Goal: Task Accomplishment & Management: Manage account settings

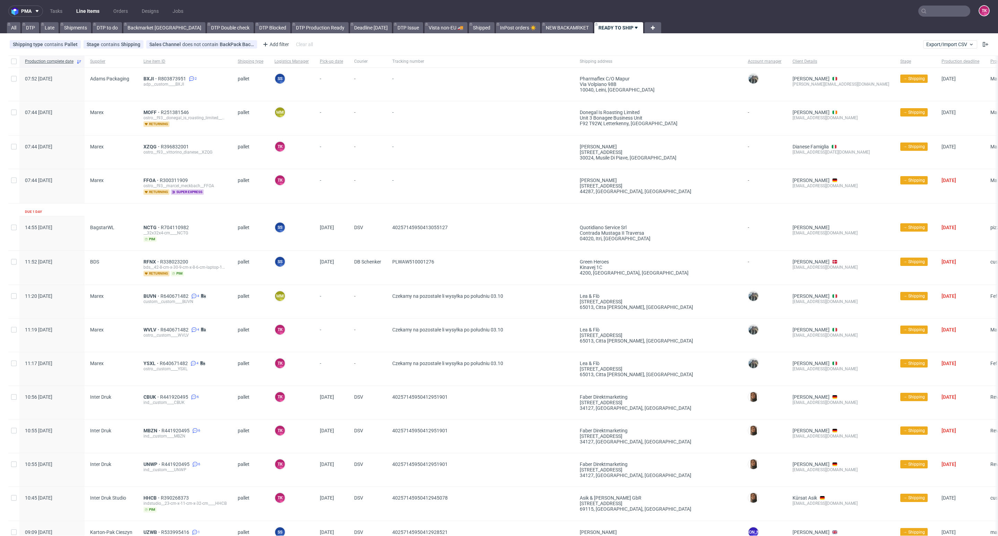
click at [950, 7] on input "text" at bounding box center [944, 11] width 52 height 11
paste input "R104604809"
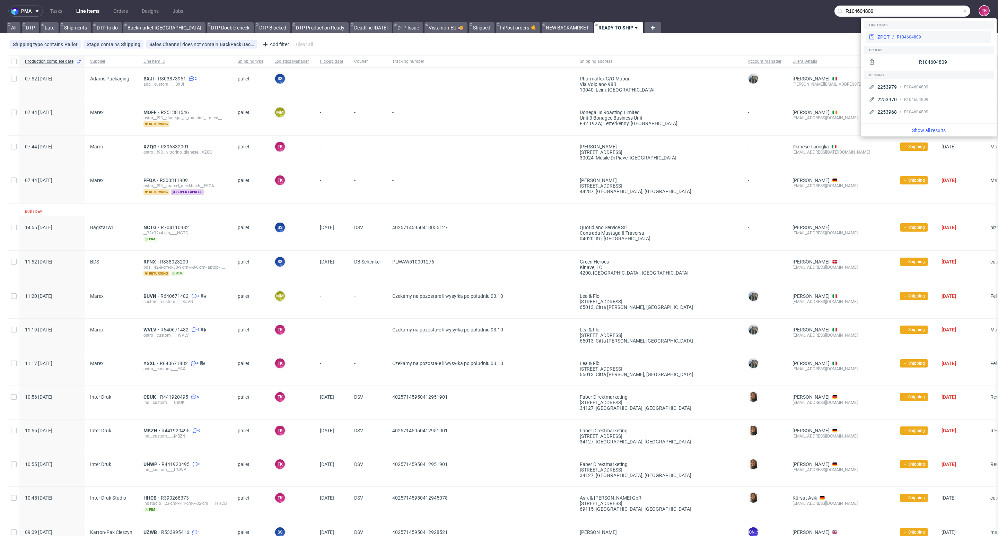
type input "R104604809"
click at [897, 41] on div "ZPOT R104604809" at bounding box center [928, 37] width 125 height 12
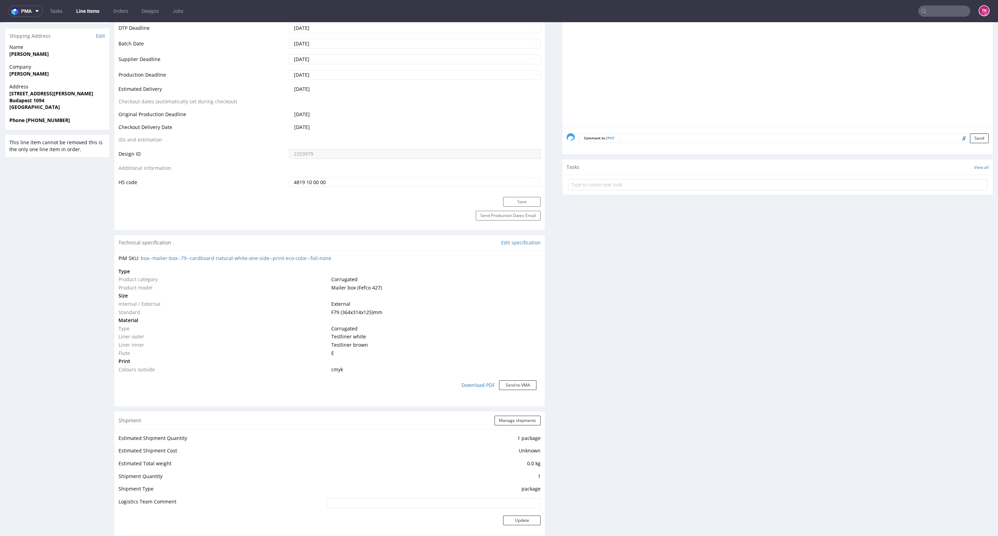
scroll to position [349, 0]
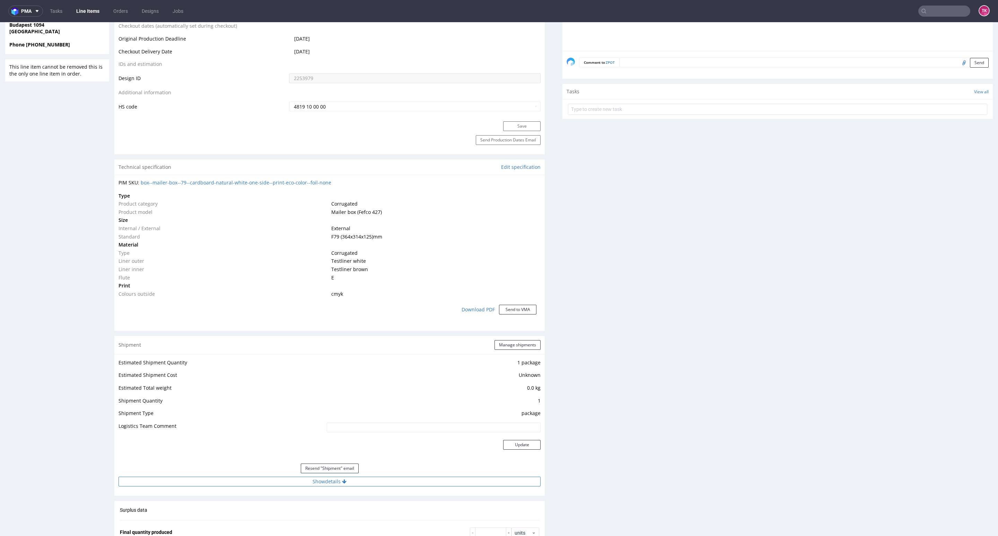
drag, startPoint x: 369, startPoint y: 471, endPoint x: 371, endPoint y: 477, distance: 6.1
click at [370, 476] on div "Resend "Shipment" email" at bounding box center [330, 468] width 422 height 17
click at [374, 478] on button "Show details" at bounding box center [330, 482] width 422 height 10
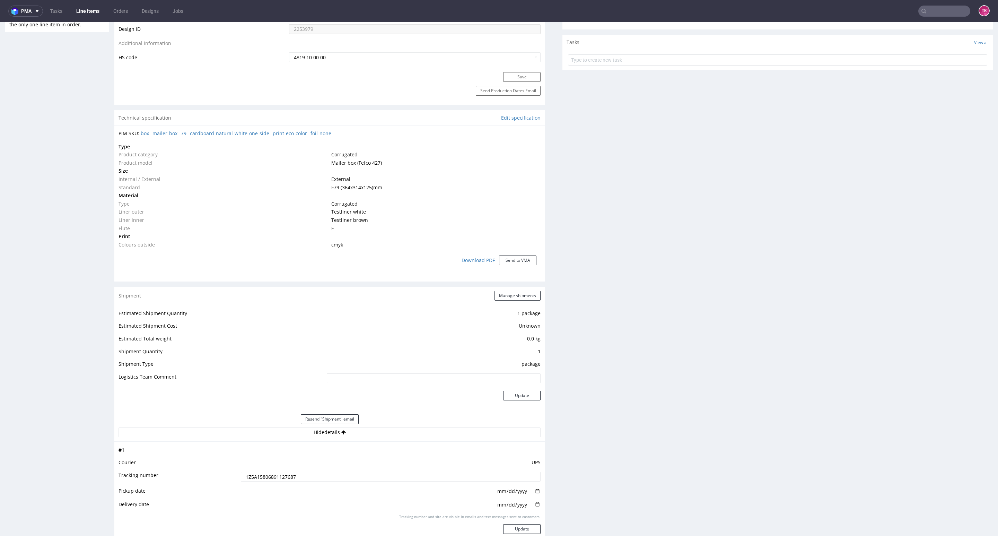
scroll to position [453, 0]
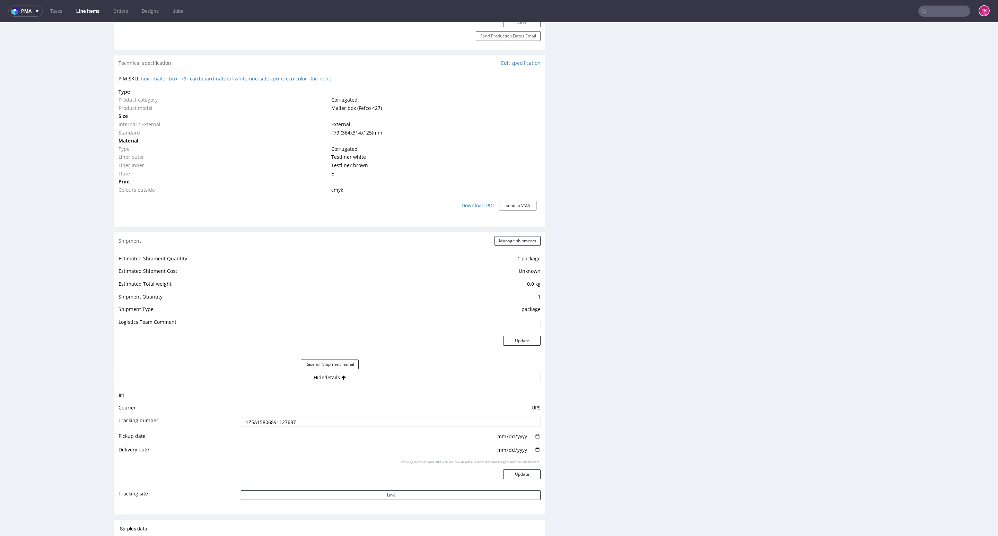
drag, startPoint x: 249, startPoint y: 419, endPoint x: 254, endPoint y: 423, distance: 6.4
click at [251, 421] on input "1Z5A15806891127687" at bounding box center [391, 422] width 300 height 10
click at [264, 428] on td "1Z5A15806891127687" at bounding box center [390, 424] width 302 height 16
click at [267, 424] on input "1Z5A15806891127687" at bounding box center [391, 422] width 300 height 10
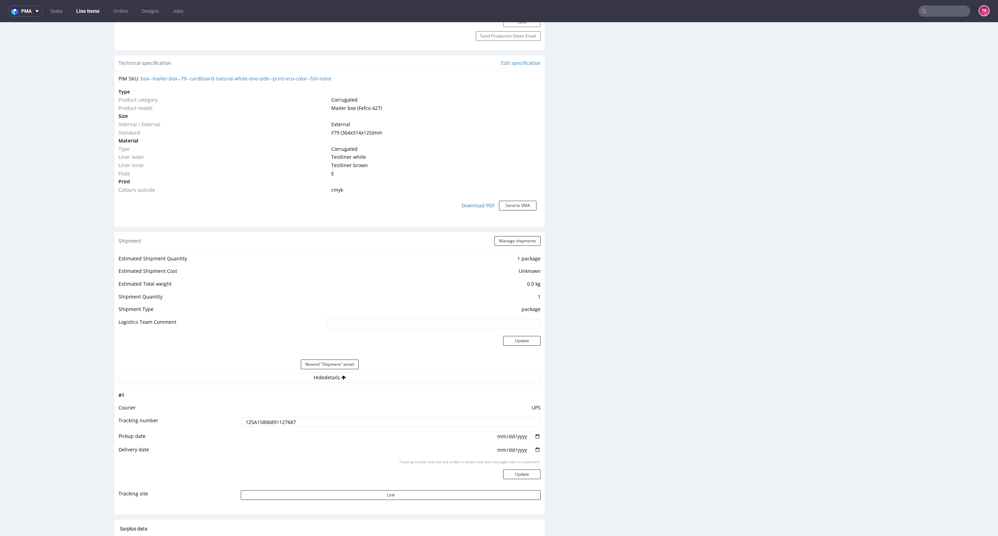
click at [931, 10] on input "text" at bounding box center [944, 11] width 52 height 11
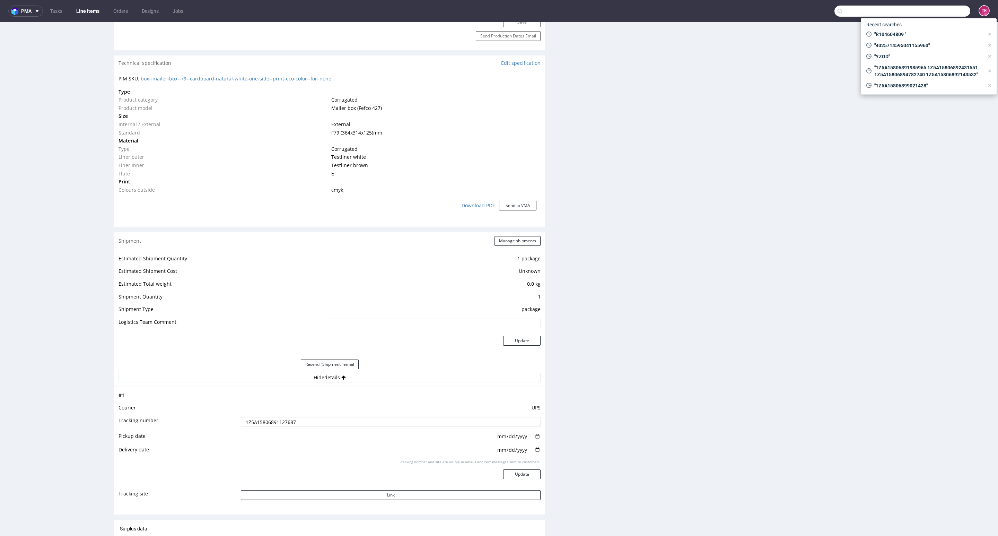
paste input "R162987520"
type input "R162987520"
click at [894, 32] on div "XDQG R162987520" at bounding box center [928, 37] width 125 height 12
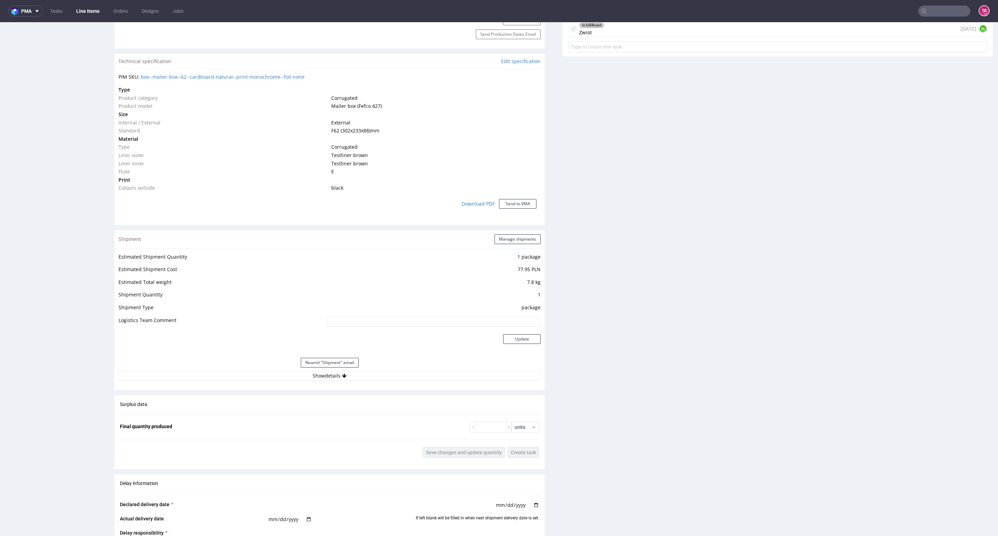
scroll to position [572, 0]
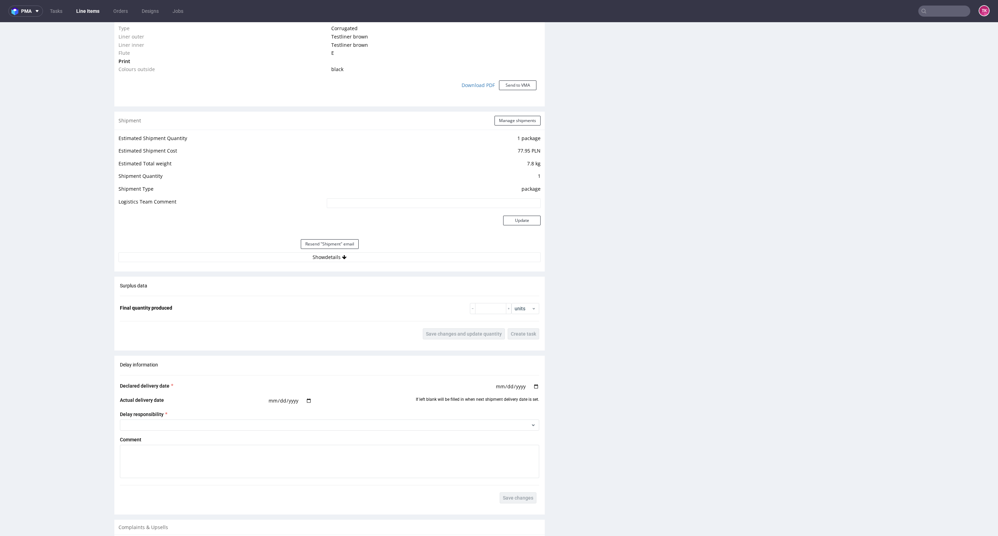
click at [249, 252] on div "Estimated Shipment Quantity 1 package Estimated Shipment Cost 77.95 PLN Estimat…" at bounding box center [329, 198] width 430 height 137
click at [252, 260] on button "Show details" at bounding box center [330, 257] width 422 height 10
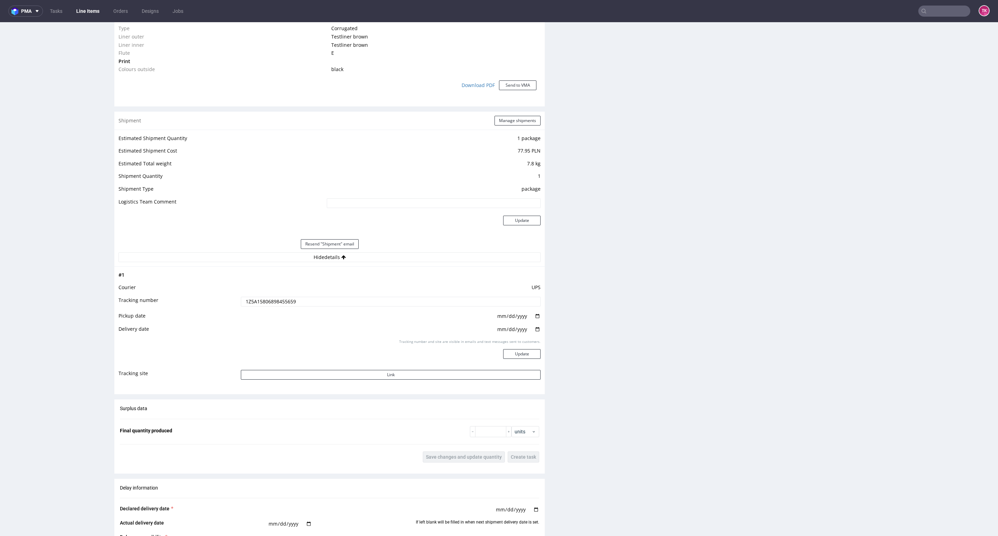
click at [262, 298] on input "1Z5A15806898455659" at bounding box center [391, 302] width 300 height 10
click at [263, 298] on input "1Z5A15806898455659" at bounding box center [391, 302] width 300 height 10
drag, startPoint x: 918, startPoint y: 2, endPoint x: 926, endPoint y: 19, distance: 18.6
click at [917, 6] on nav "pma Tasks Line Items Orders Designs Jobs TK" at bounding box center [499, 11] width 998 height 22
click at [926, 19] on nav "pma Tasks Line Items Orders Designs Jobs TK" at bounding box center [499, 11] width 998 height 22
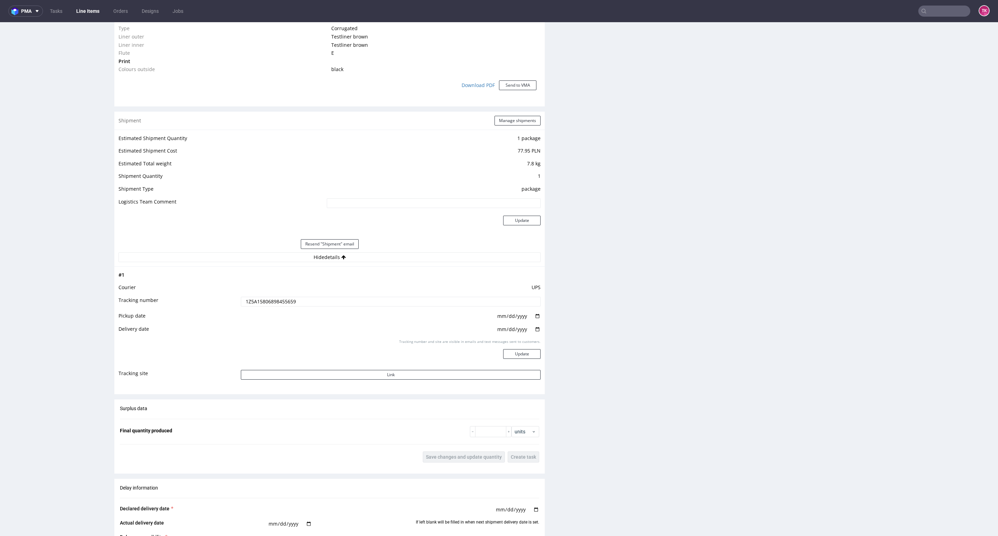
click at [925, 15] on input "text" at bounding box center [944, 11] width 52 height 11
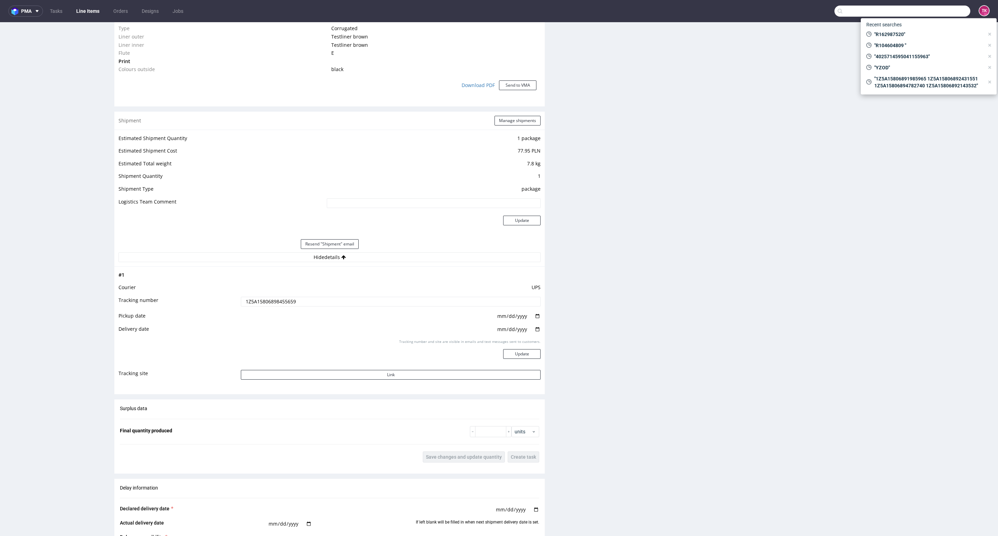
paste input "PLWAW508034776"
type input "PLWAW508034776"
click at [897, 32] on div "HOGA" at bounding box center [928, 29] width 125 height 12
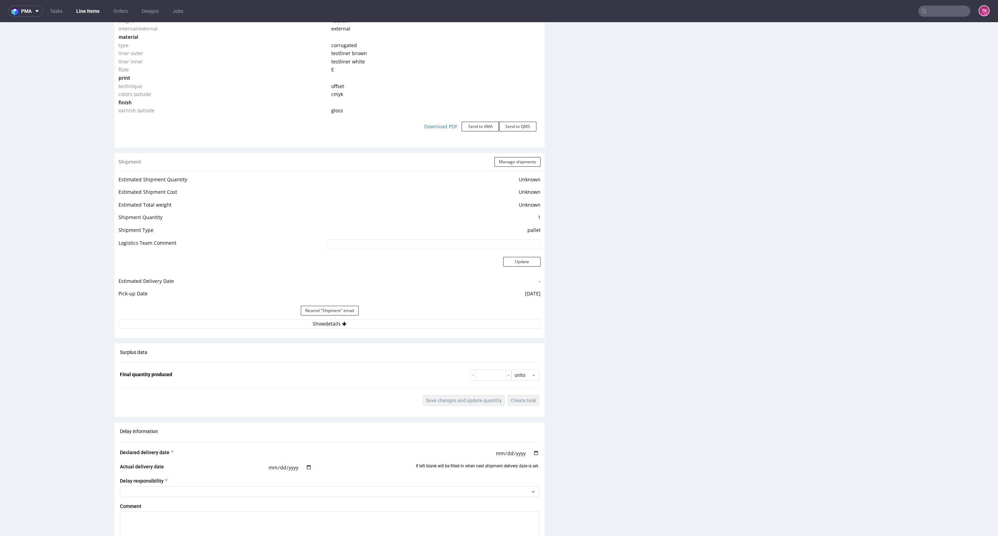
scroll to position [780, 0]
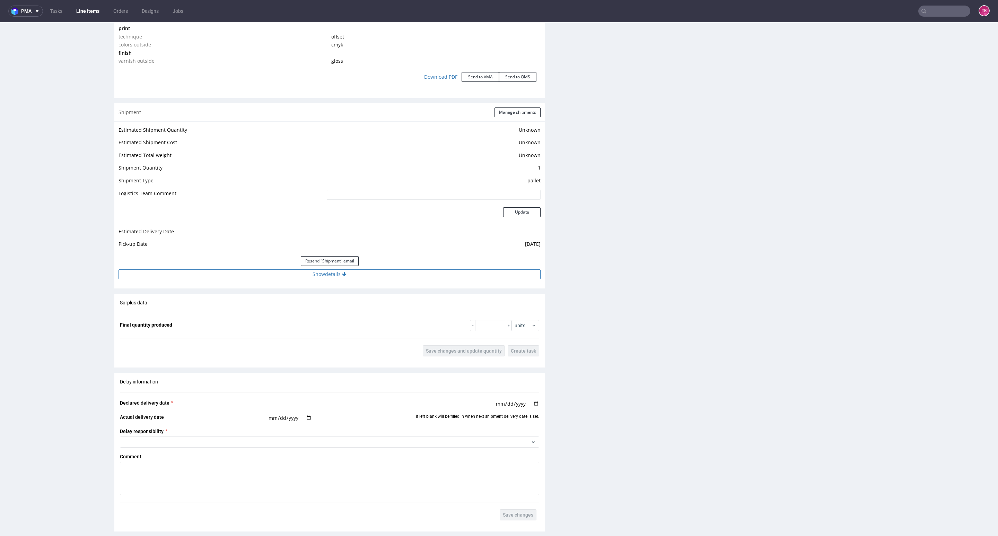
click at [421, 277] on button "Show details" at bounding box center [330, 274] width 422 height 10
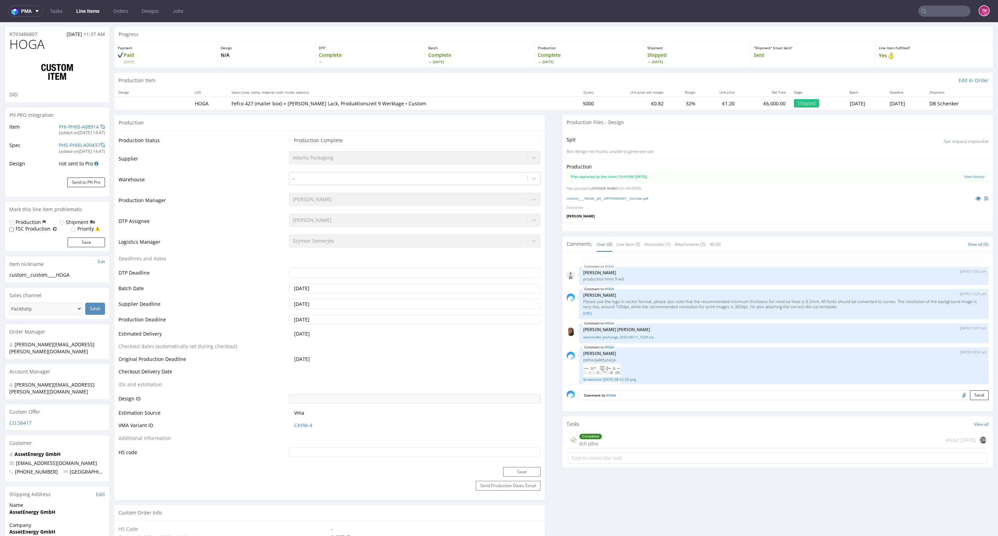
scroll to position [0, 0]
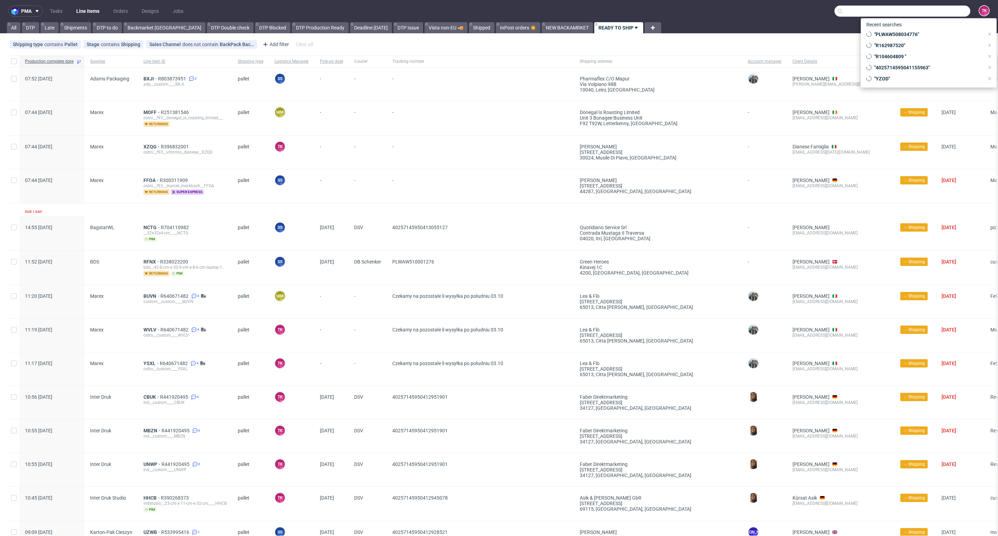
click at [942, 14] on input "text" at bounding box center [903, 11] width 136 height 11
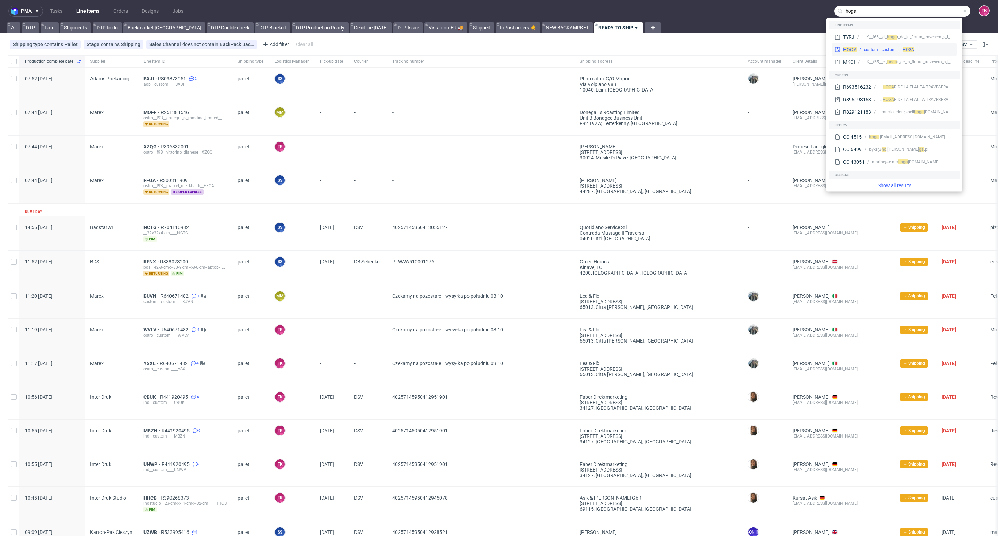
type input "hoga"
click at [884, 51] on div "custom__custom____ HOGA" at bounding box center [889, 49] width 50 height 6
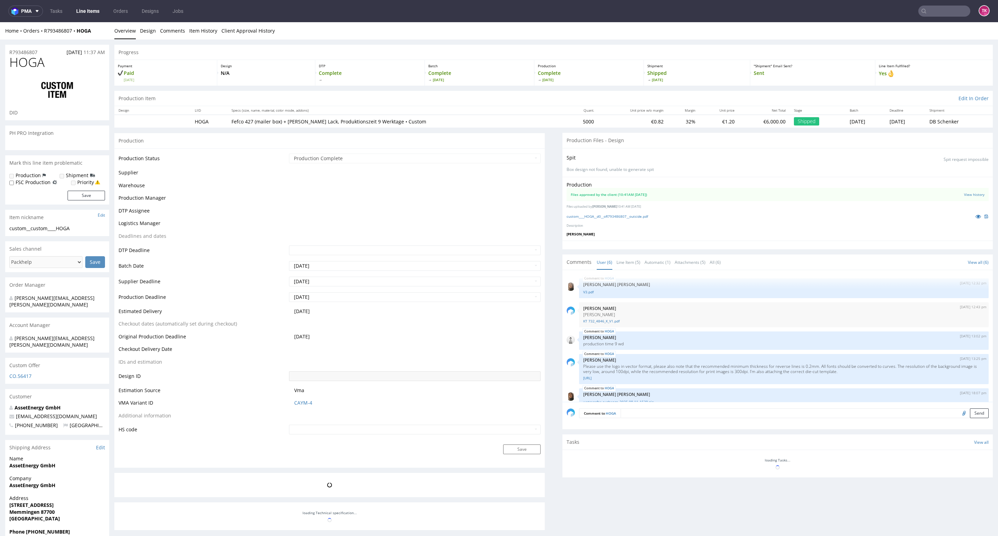
scroll to position [74, 0]
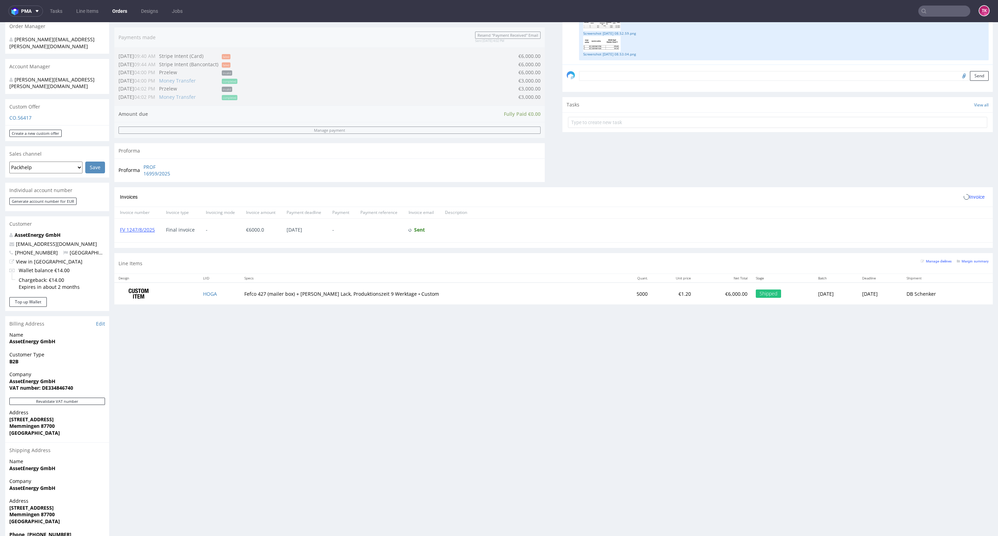
scroll to position [177, 0]
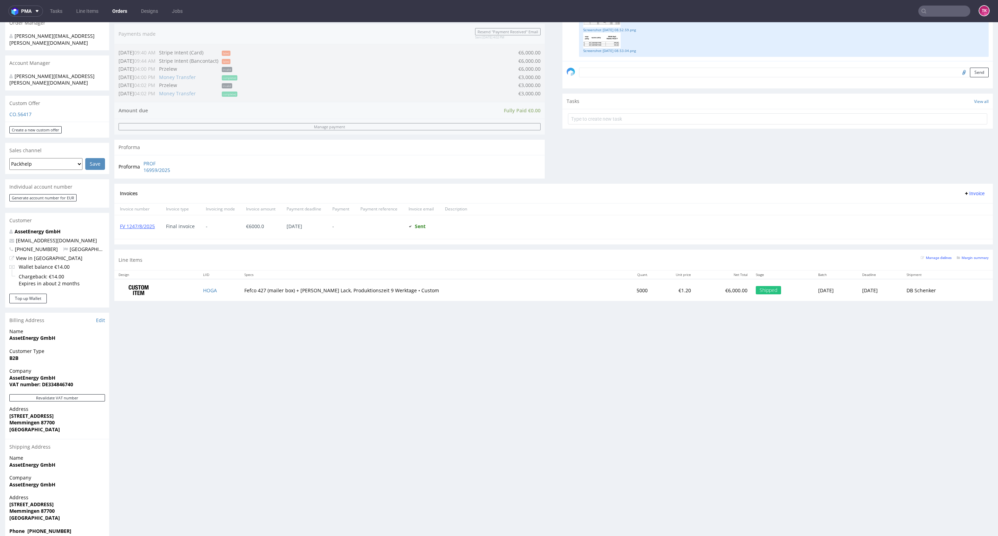
click at [131, 223] on div "FV 1247/8/2025" at bounding box center [137, 227] width 46 height 24
click at [130, 226] on link "FV 1247/8/2025" at bounding box center [137, 226] width 35 height 7
click at [86, 18] on nav "pma Tasks Line Items Orders Designs Jobs TK" at bounding box center [499, 11] width 998 height 22
click at [86, 10] on link "Line Items" at bounding box center [87, 11] width 31 height 11
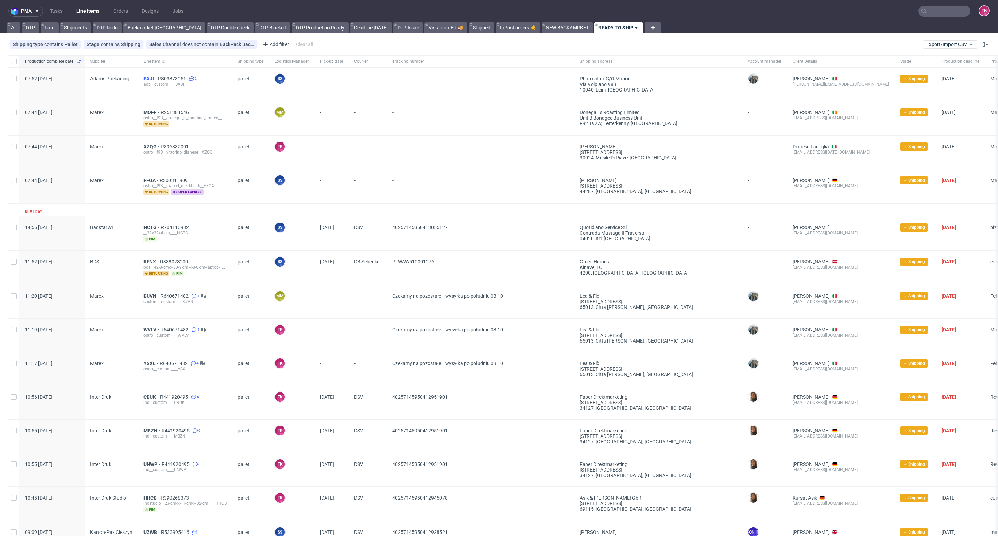
click at [144, 78] on span "BXJI" at bounding box center [150, 79] width 15 height 6
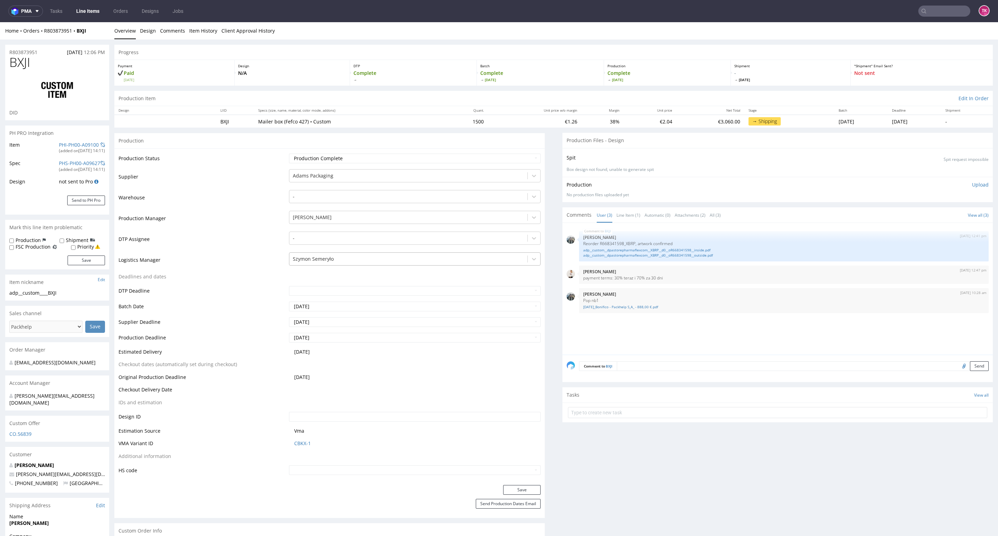
click at [338, 260] on div at bounding box center [408, 259] width 231 height 8
type input "t"
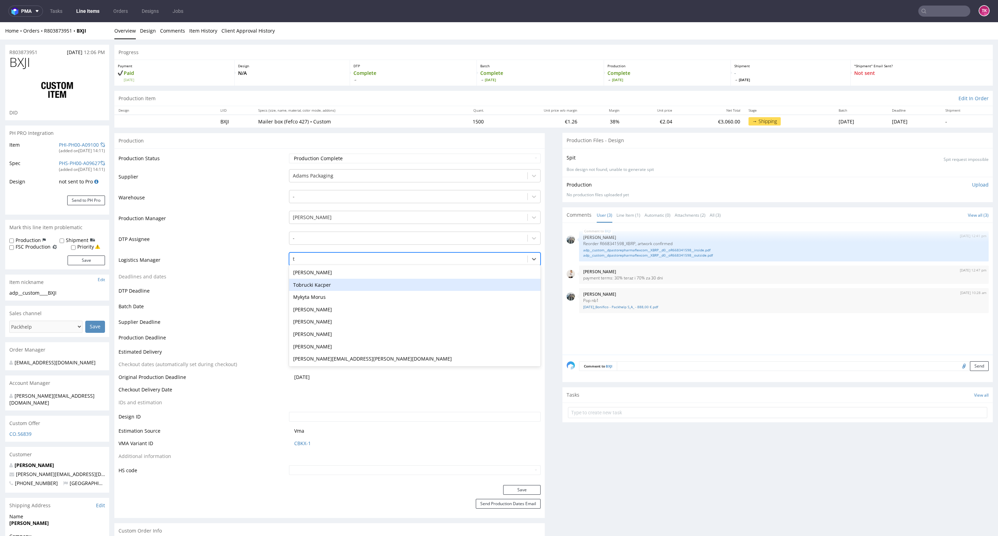
click at [334, 287] on div "Tobrucki Kacper" at bounding box center [415, 285] width 252 height 12
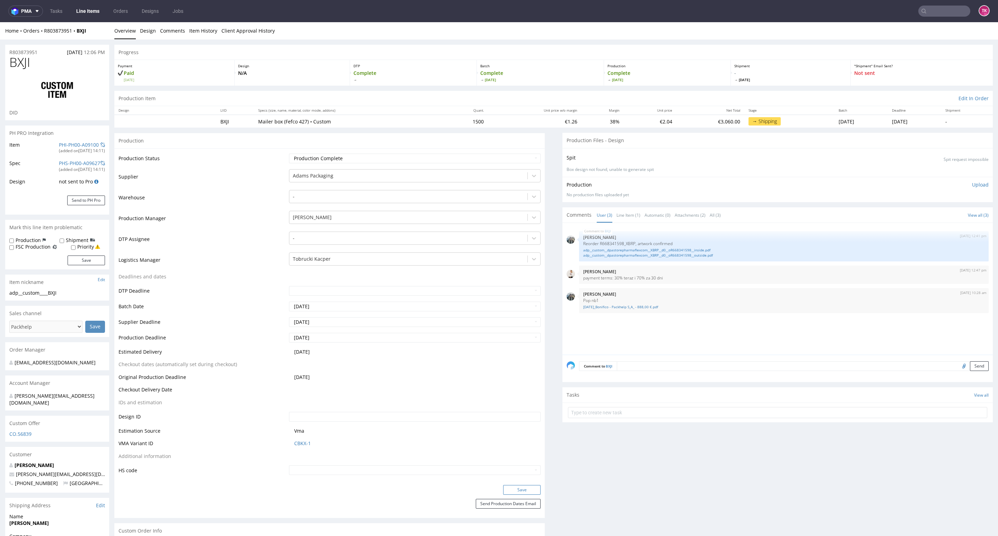
click at [506, 489] on button "Save" at bounding box center [521, 490] width 37 height 10
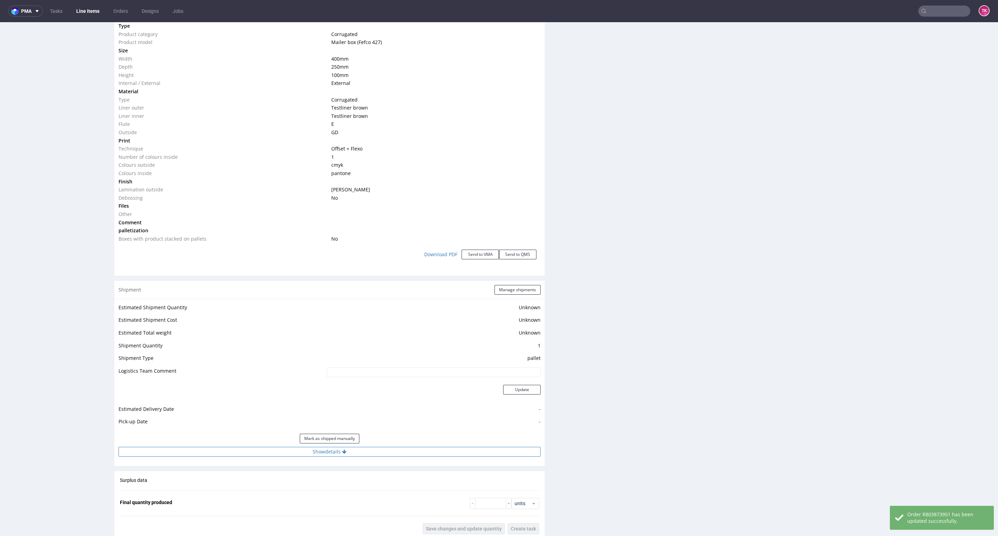
click at [259, 454] on button "Show details" at bounding box center [330, 452] width 422 height 10
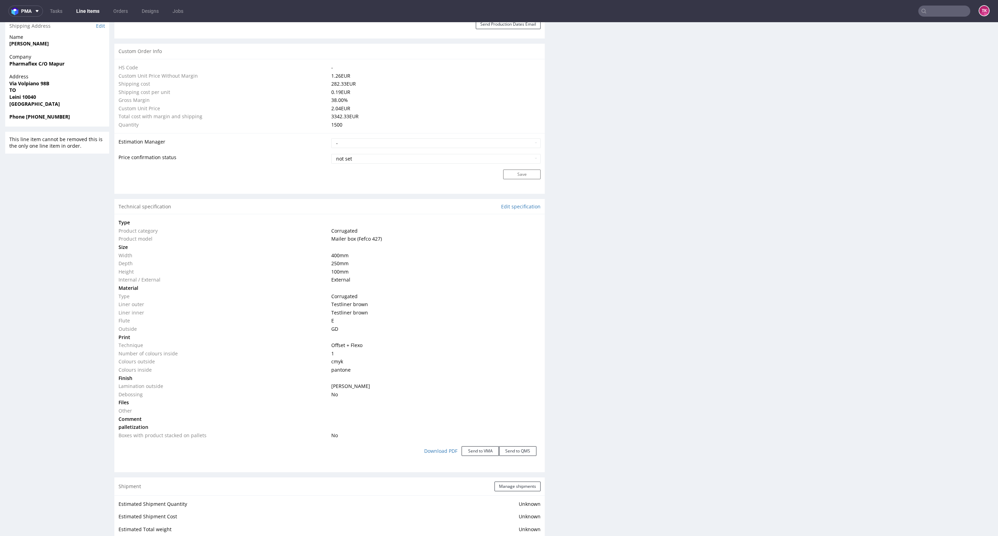
scroll to position [572, 0]
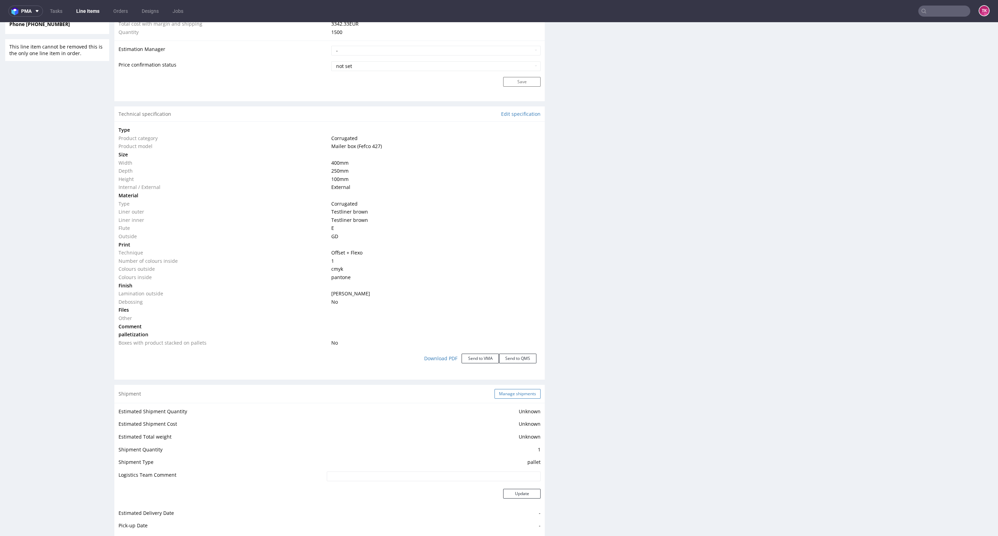
drag, startPoint x: 514, startPoint y: 383, endPoint x: 513, endPoint y: 390, distance: 7.0
click at [513, 387] on div "Production Production Status Waiting for Artwork Waiting for Diecut Waiting for…" at bounding box center [329, 317] width 430 height 1513
click at [513, 390] on button "Manage shipments" at bounding box center [518, 394] width 46 height 10
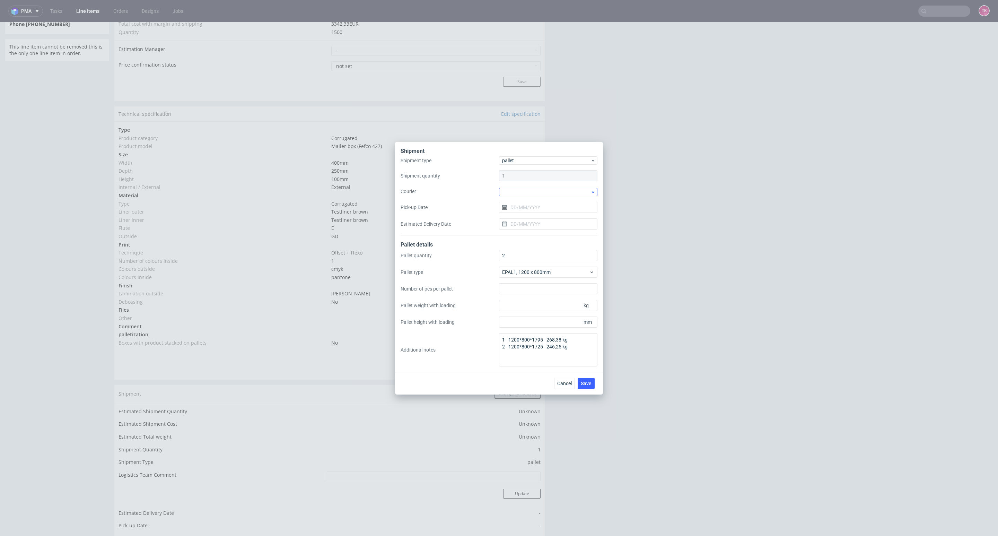
click at [523, 191] on div at bounding box center [548, 192] width 98 height 8
click at [519, 242] on div "DSV" at bounding box center [548, 245] width 93 height 12
click at [534, 209] on input "Pick-up Date" at bounding box center [548, 206] width 98 height 11
click at [571, 254] on span "3" at bounding box center [570, 252] width 3 height 7
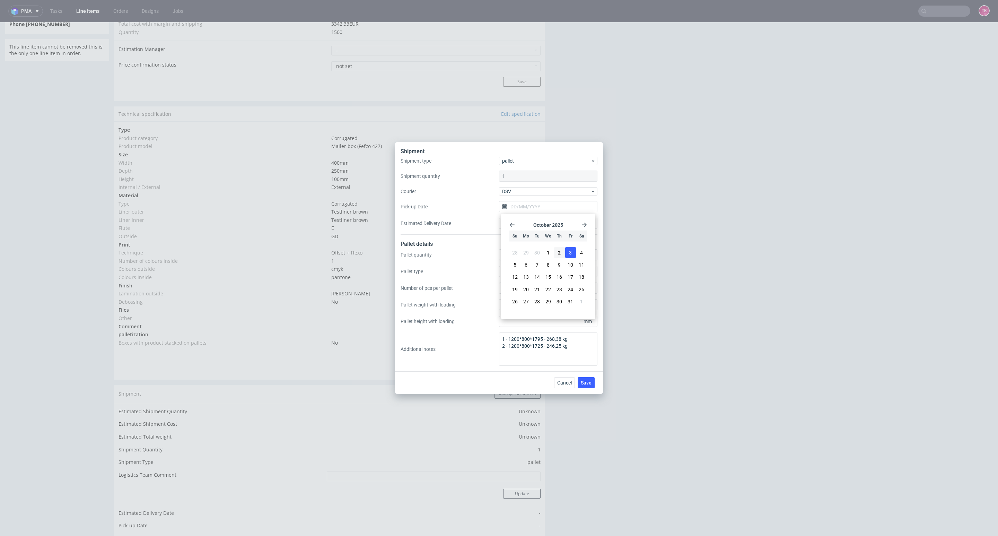
type input "[DATE]"
click at [583, 380] on button "Save" at bounding box center [586, 382] width 17 height 11
click at [585, 381] on circle at bounding box center [586, 382] width 8 height 8
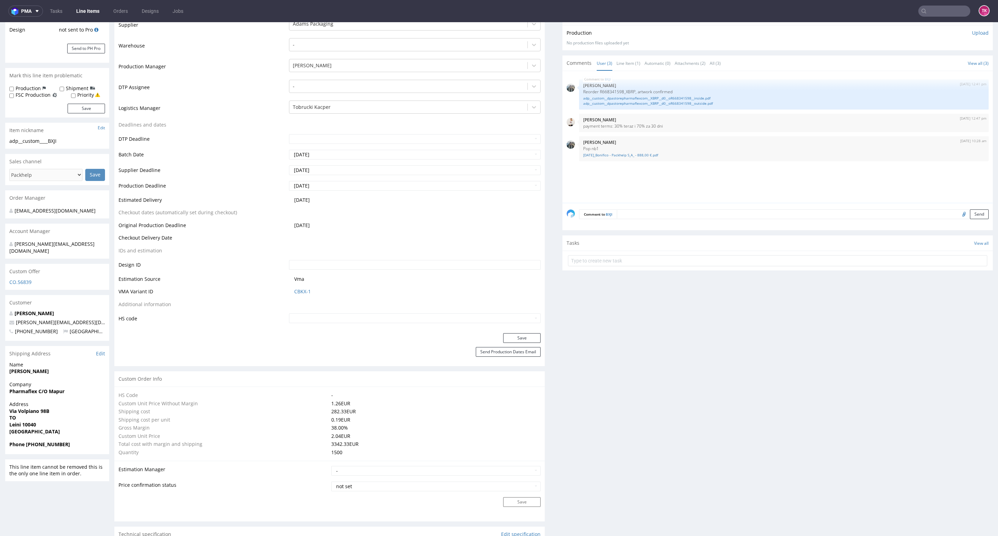
scroll to position [156, 0]
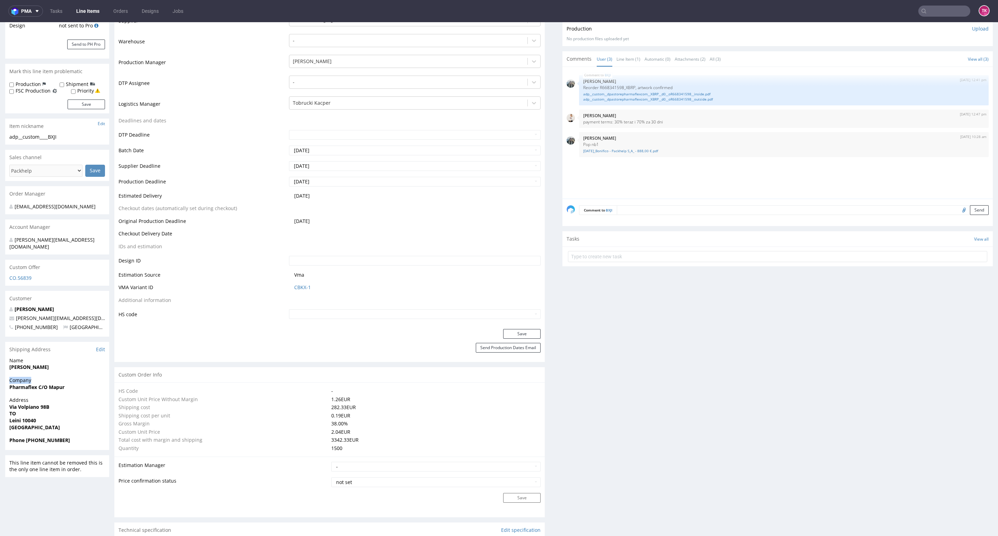
drag, startPoint x: 0, startPoint y: 376, endPoint x: 75, endPoint y: 374, distance: 74.9
drag, startPoint x: 71, startPoint y: 393, endPoint x: 70, endPoint y: 388, distance: 5.6
click at [70, 397] on span "Address" at bounding box center [57, 400] width 96 height 7
drag, startPoint x: 71, startPoint y: 380, endPoint x: 8, endPoint y: 386, distance: 63.4
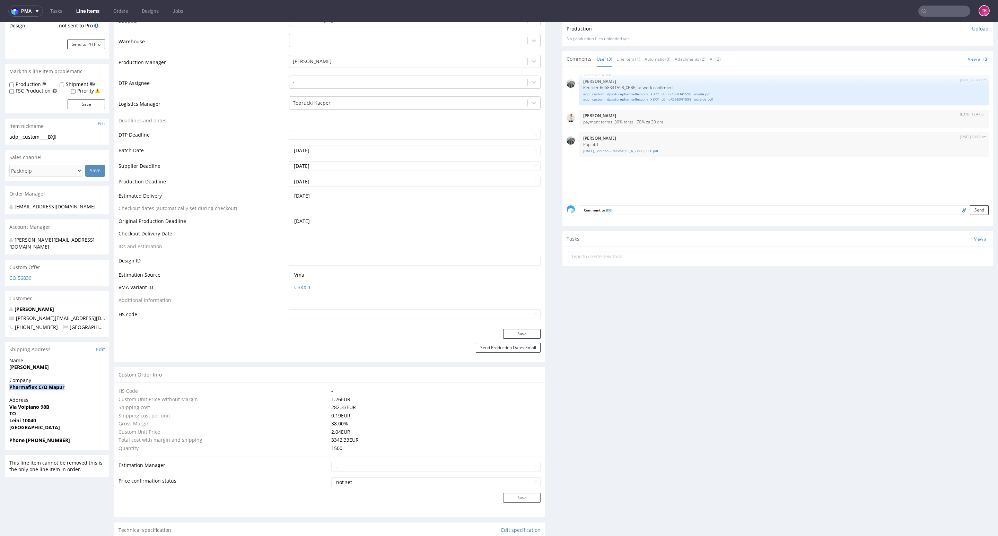
copy strong "Pharmaflex C/O Mapur"
drag, startPoint x: 0, startPoint y: 398, endPoint x: 49, endPoint y: 414, distance: 51.6
copy p "Via Volpiano 98B TO Leini 10040"
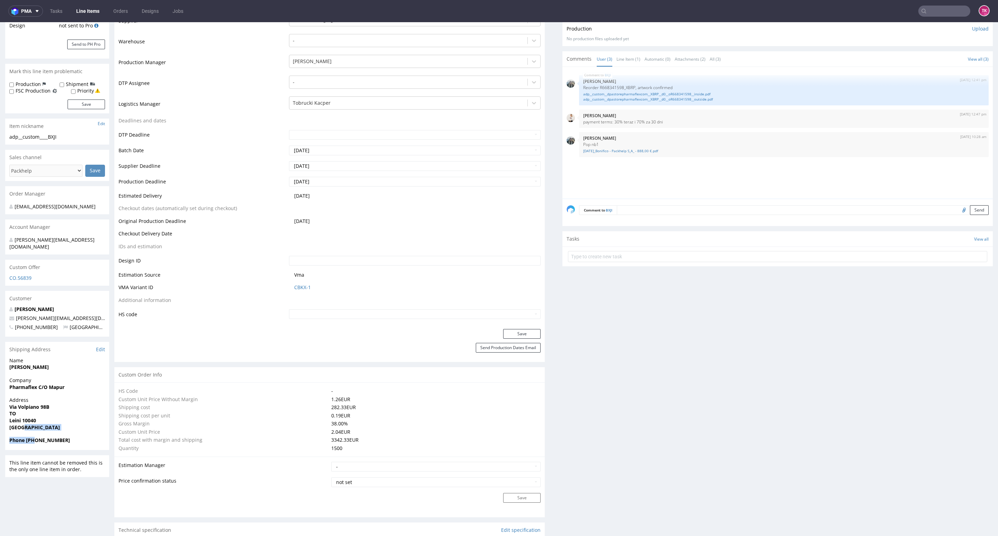
drag, startPoint x: 35, startPoint y: 433, endPoint x: 84, endPoint y: 428, distance: 49.1
click at [84, 428] on section "Shipping Address Edit Name Danilo Pastore Galderio Company Pharmaflex C/O Mapur…" at bounding box center [57, 396] width 104 height 108
copy section "Phone +39"
drag, startPoint x: 60, startPoint y: 443, endPoint x: 56, endPoint y: 443, distance: 4.2
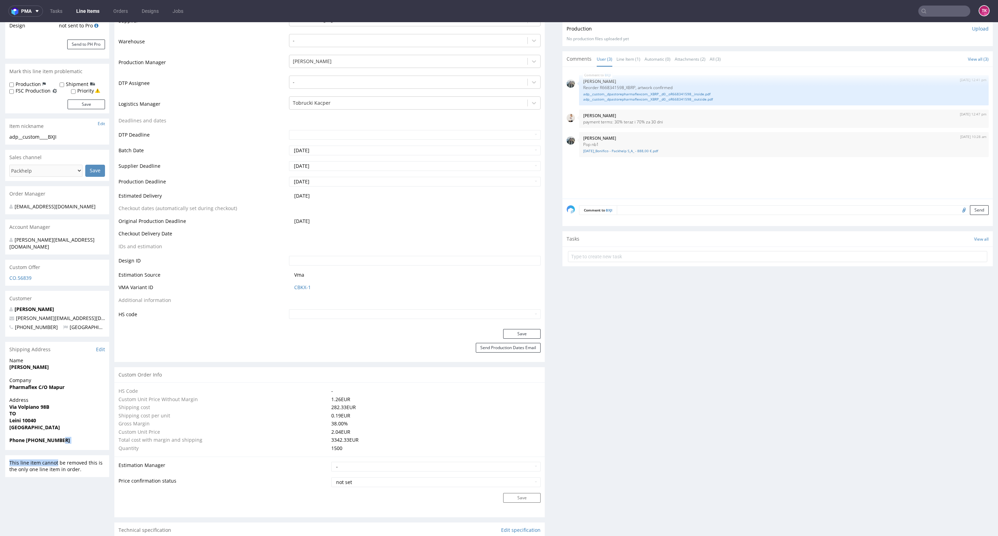
click at [64, 437] on span "Phone +393939743580" at bounding box center [57, 440] width 96 height 7
drag, startPoint x: 50, startPoint y: 445, endPoint x: 40, endPoint y: 440, distance: 11.2
drag, startPoint x: 33, startPoint y: 435, endPoint x: 67, endPoint y: 434, distance: 33.3
click at [67, 437] on span "Phone +393939743580" at bounding box center [57, 440] width 96 height 7
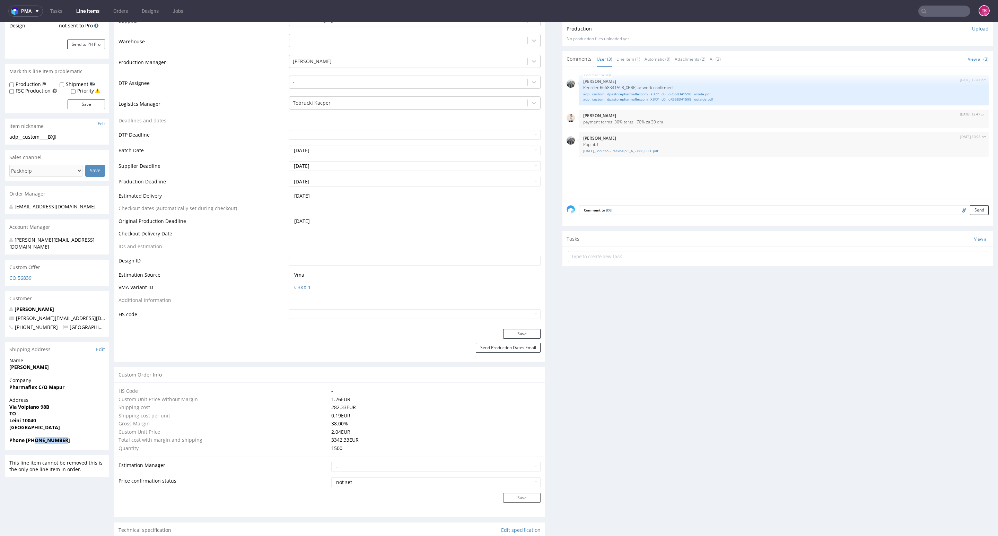
copy strong "3939743580"
drag, startPoint x: 79, startPoint y: 357, endPoint x: 0, endPoint y: 366, distance: 79.9
copy strong "[PERSON_NAME]"
drag, startPoint x: 36, startPoint y: 310, endPoint x: 0, endPoint y: 313, distance: 36.2
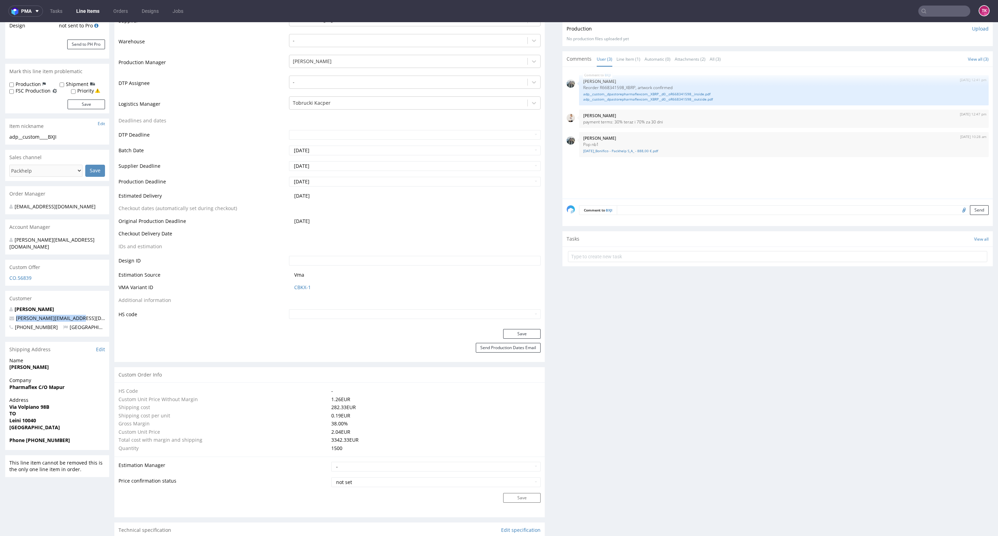
copy span "[PERSON_NAME][EMAIL_ADDRESS][DOMAIN_NAME]"
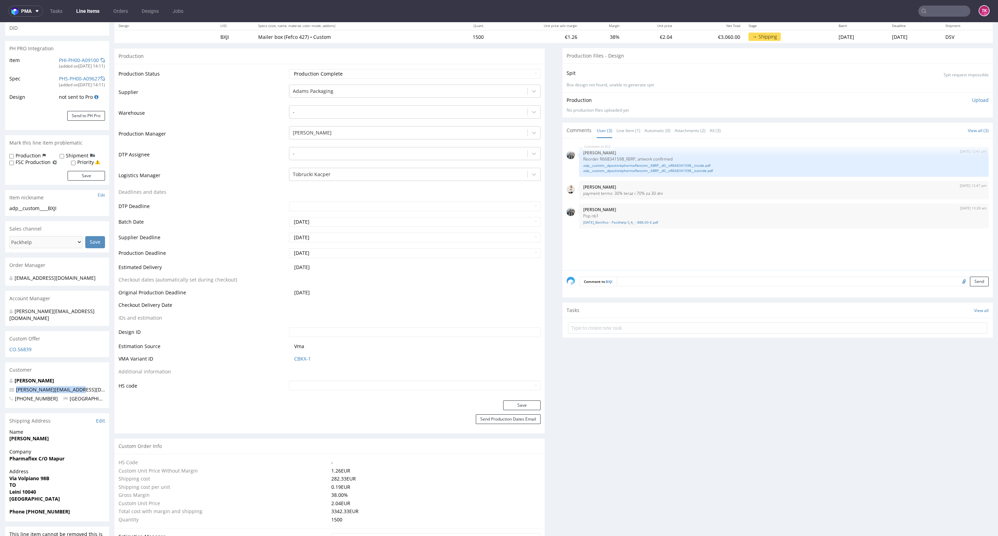
scroll to position [0, 0]
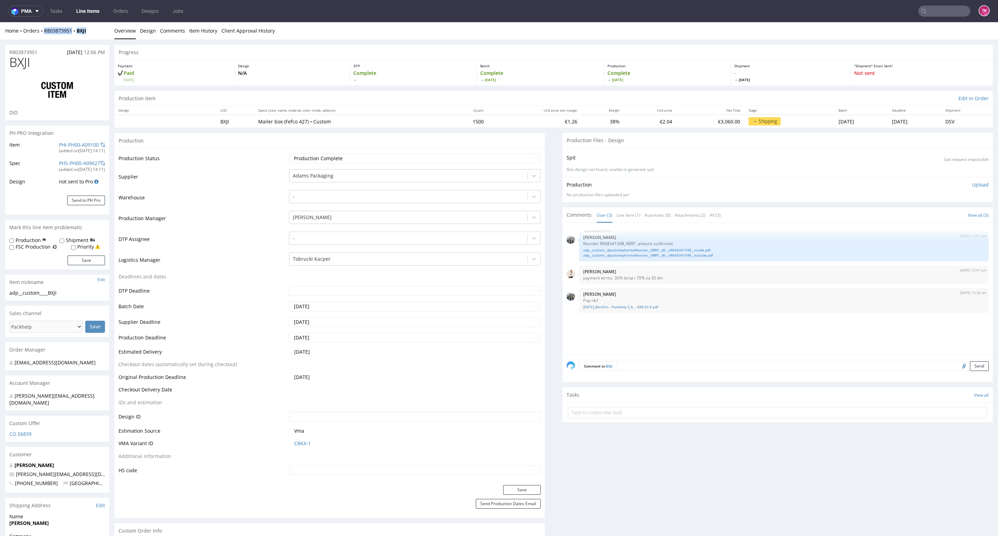
drag, startPoint x: 89, startPoint y: 34, endPoint x: 42, endPoint y: 36, distance: 46.8
click at [42, 36] on div "Home Orders R803873951 BXJI Overview Design Comments Item History Client Approv…" at bounding box center [499, 30] width 998 height 17
copy div "R803873951 BXJI"
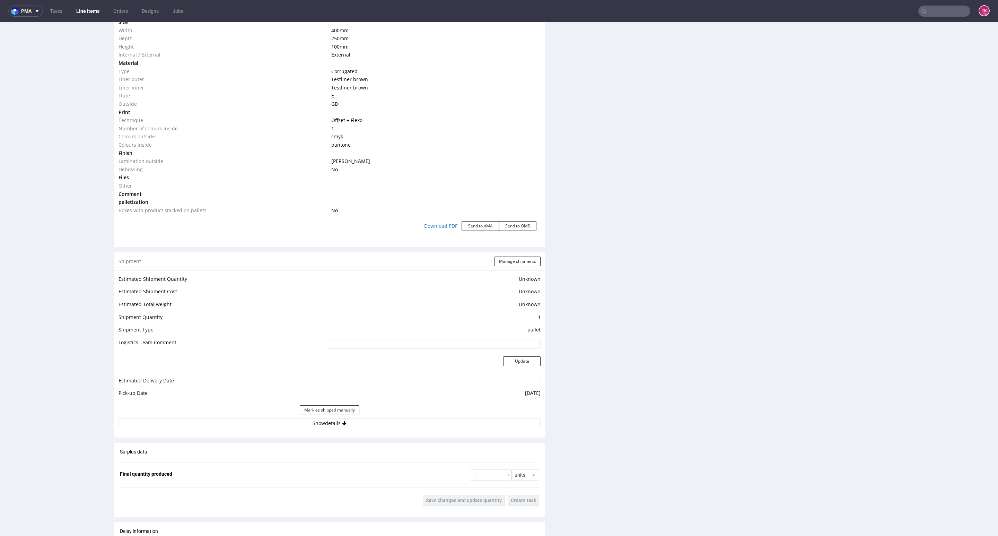
scroll to position [728, 0]
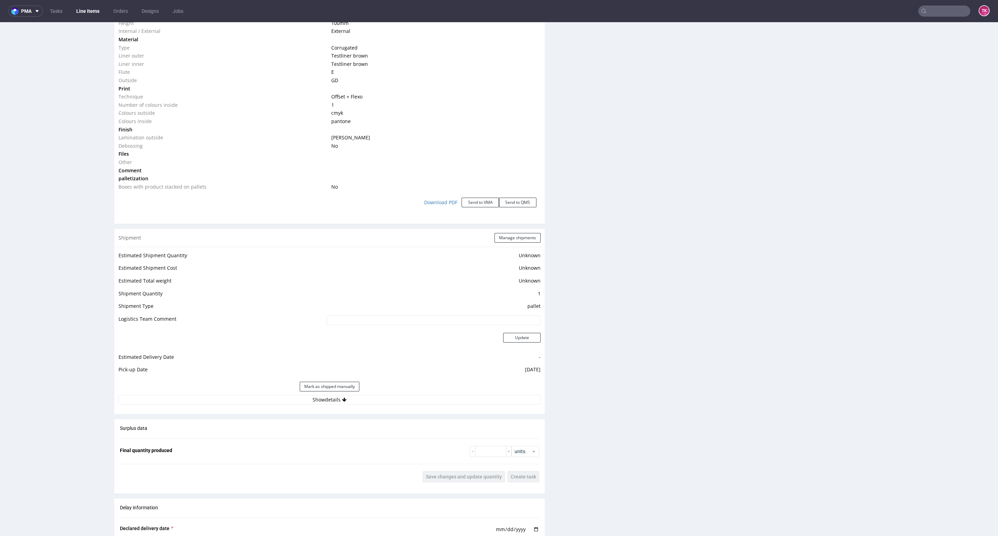
click at [355, 407] on div "Estimated Shipment Quantity Unknown Estimated Shipment Cost Unknown Estimated T…" at bounding box center [329, 328] width 430 height 162
click at [352, 399] on button "Show details" at bounding box center [330, 400] width 422 height 10
click at [309, 445] on input at bounding box center [391, 444] width 300 height 10
paste input "40257145950413121594"
type input "40257145950413121594"
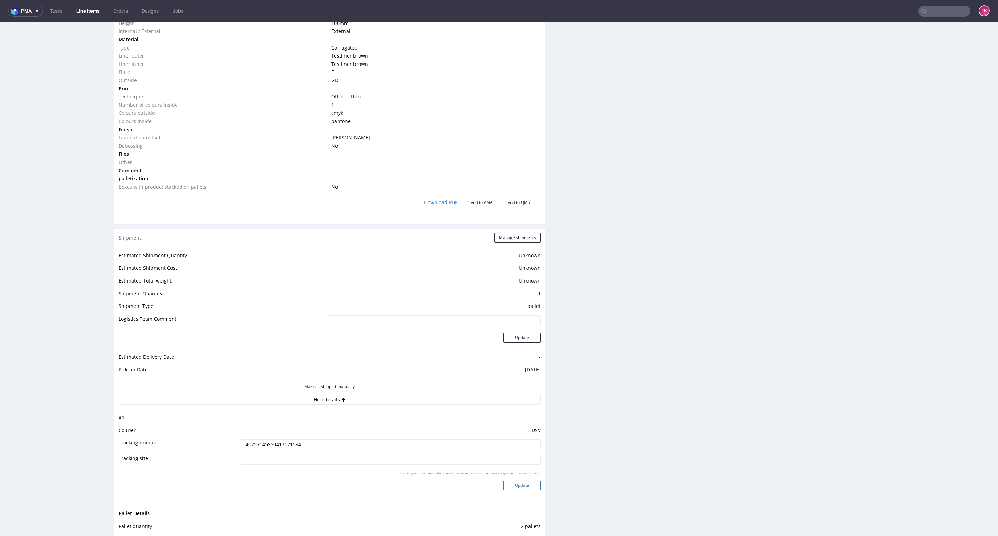
click at [526, 482] on button "Update" at bounding box center [521, 485] width 37 height 10
click at [88, 17] on nav "pma Tasks Line Items Orders Designs Jobs TK" at bounding box center [499, 11] width 998 height 22
click at [88, 13] on link "Line Items" at bounding box center [88, 11] width 32 height 11
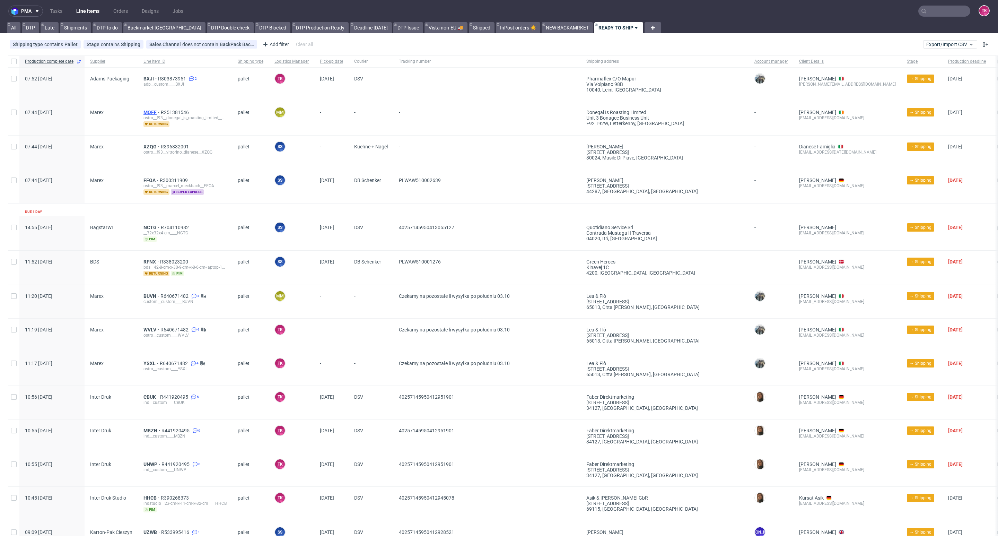
click at [148, 110] on span "MOFF" at bounding box center [151, 113] width 17 height 6
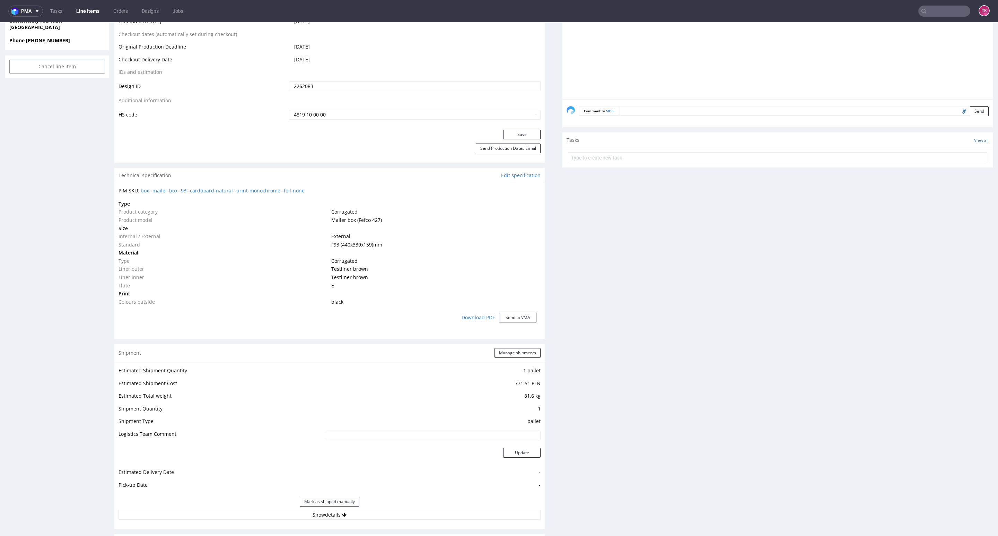
scroll to position [572, 0]
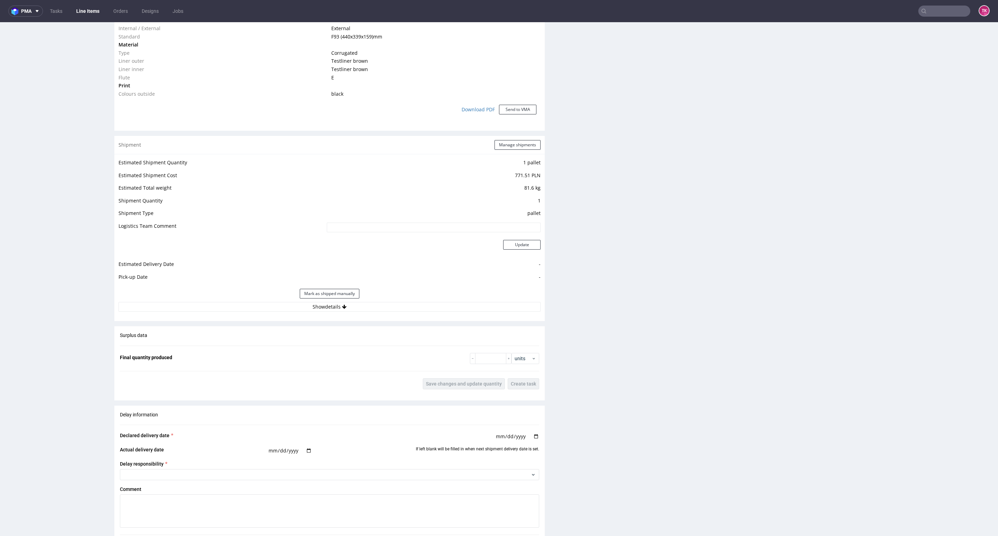
drag, startPoint x: 400, startPoint y: 329, endPoint x: 396, endPoint y: 313, distance: 16.5
click at [396, 321] on div "Production Production Status Waiting for Artwork Waiting for Diecut Waiting for…" at bounding box center [329, 132] width 430 height 1075
click at [396, 313] on div "Estimated Shipment Quantity 1 pallet Estimated Shipment Cost 771.51 PLN Estimat…" at bounding box center [329, 235] width 430 height 162
click at [396, 309] on button "Show details" at bounding box center [330, 307] width 422 height 10
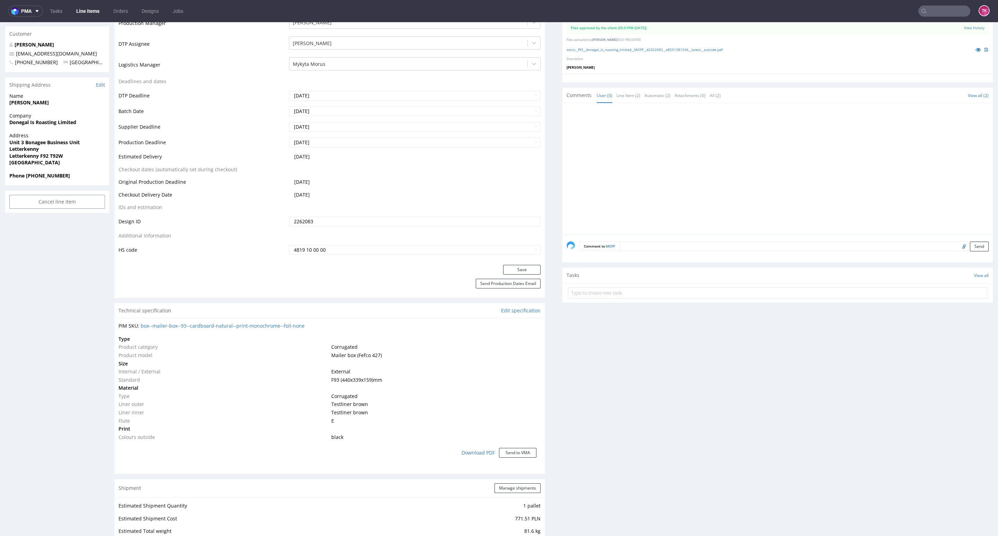
scroll to position [104, 0]
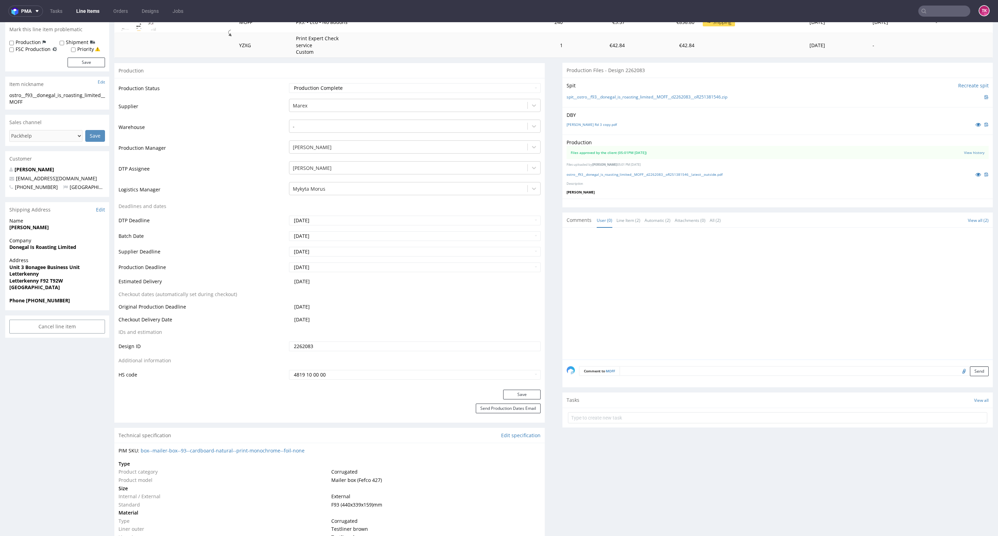
click at [34, 282] on strong "Letterkenny F92 T92W" at bounding box center [36, 280] width 54 height 7
copy strong "Letterkenny"
click at [16, 281] on strong "Letterkenny F92 T92W" at bounding box center [36, 280] width 54 height 7
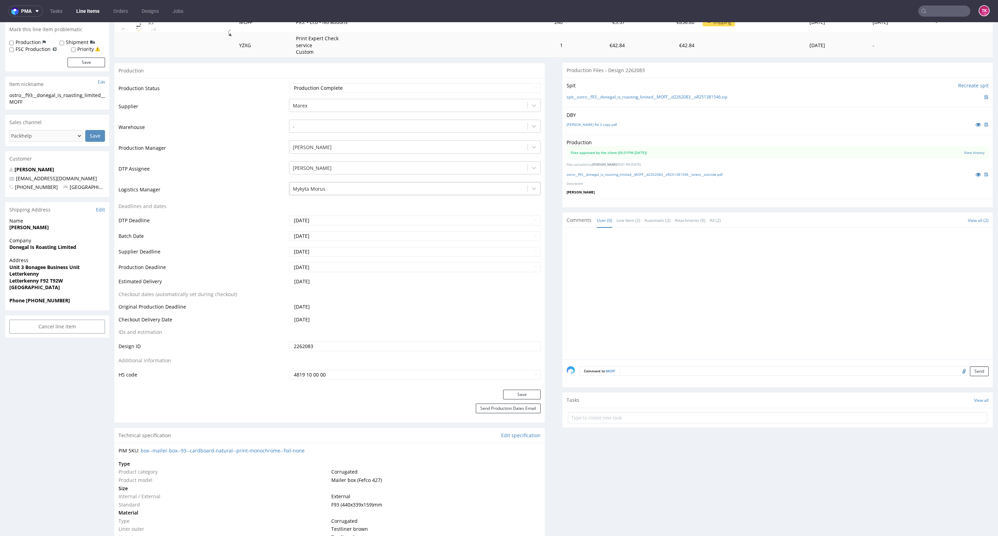
click at [373, 188] on div at bounding box center [408, 189] width 231 height 8
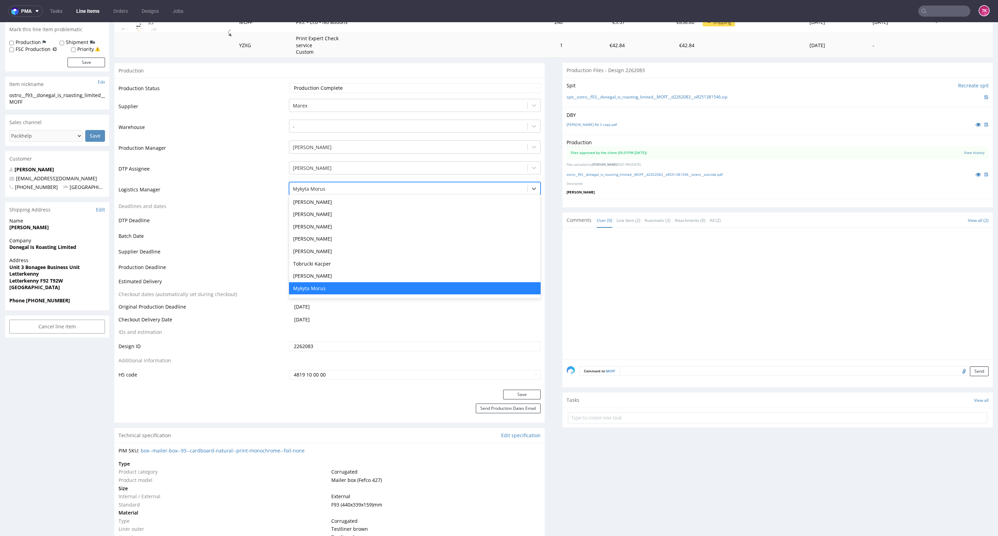
type input "t"
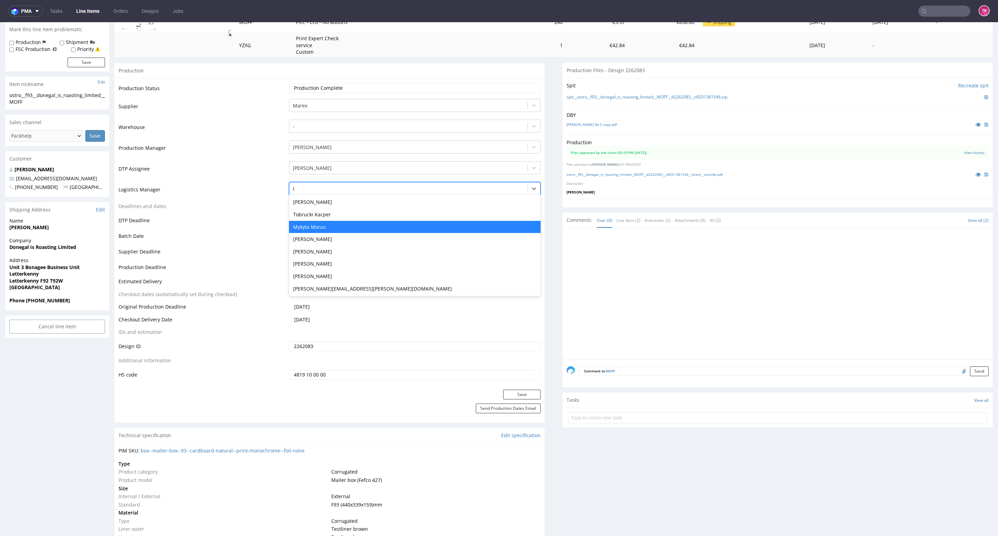
scroll to position [0, 0]
click at [342, 221] on div "Mykyta Morus" at bounding box center [415, 227] width 252 height 12
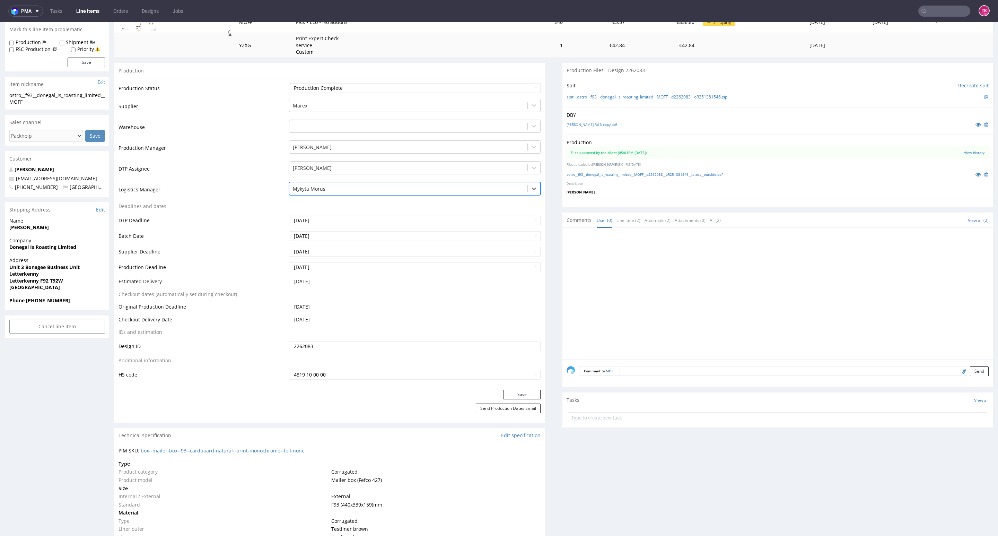
click at [342, 189] on div at bounding box center [408, 189] width 231 height 8
type input "t"
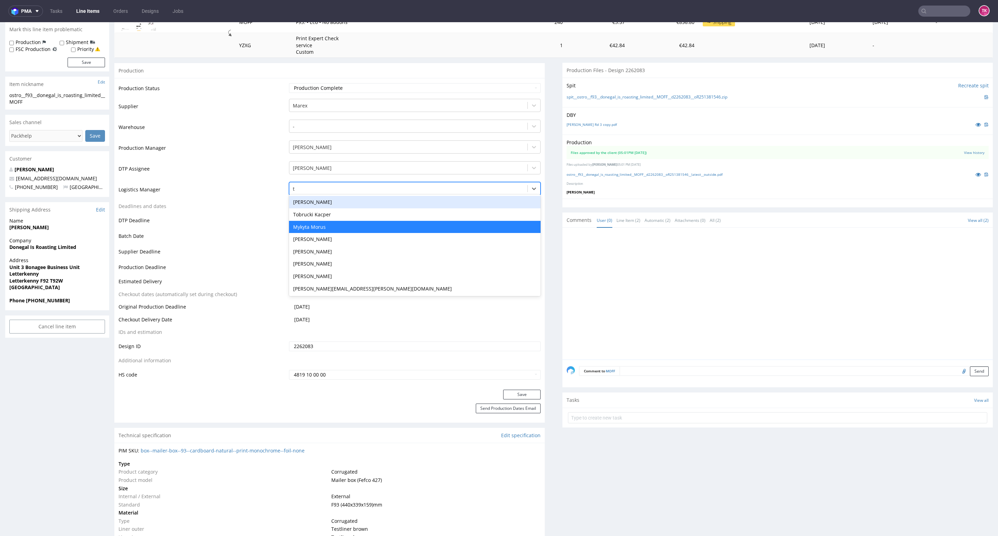
scroll to position [0, 0]
click at [327, 215] on div "Tobrucki Kacper" at bounding box center [415, 214] width 252 height 12
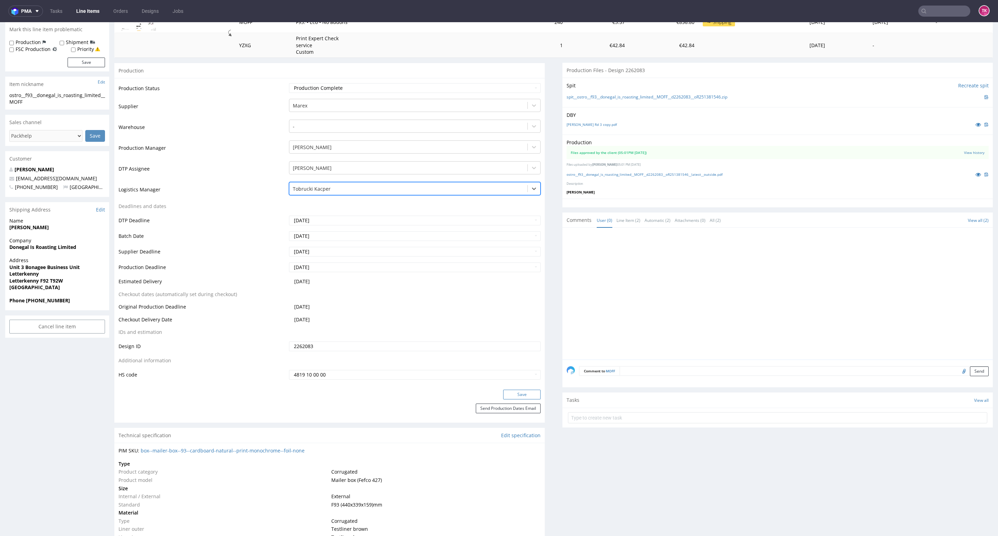
click at [522, 392] on button "Save" at bounding box center [521, 395] width 37 height 10
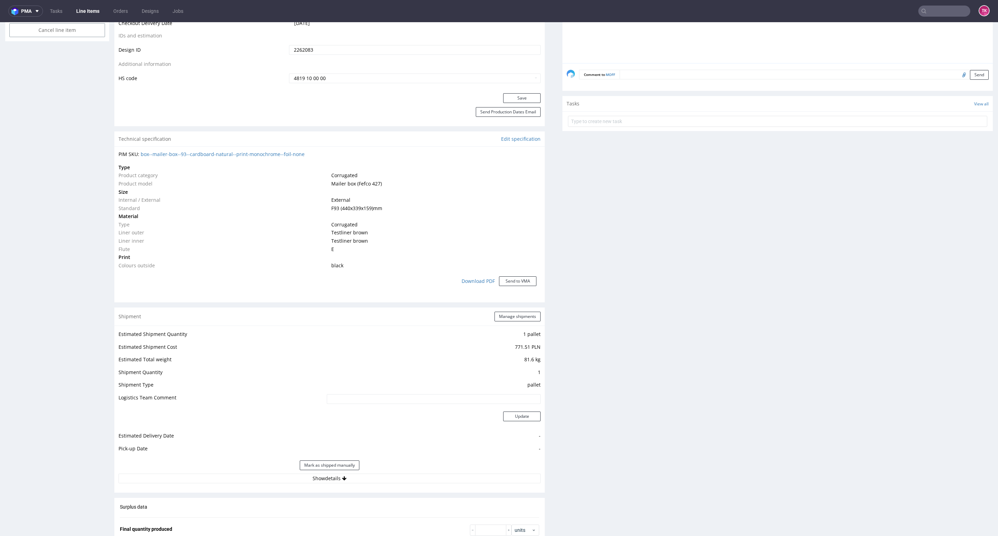
scroll to position [620, 0]
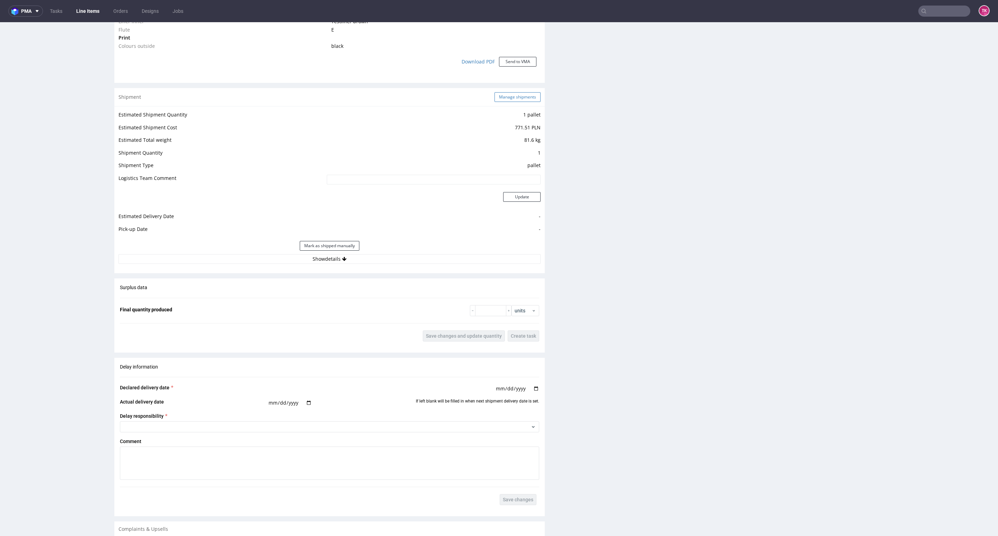
click at [499, 99] on button "Manage shipments" at bounding box center [518, 97] width 46 height 10
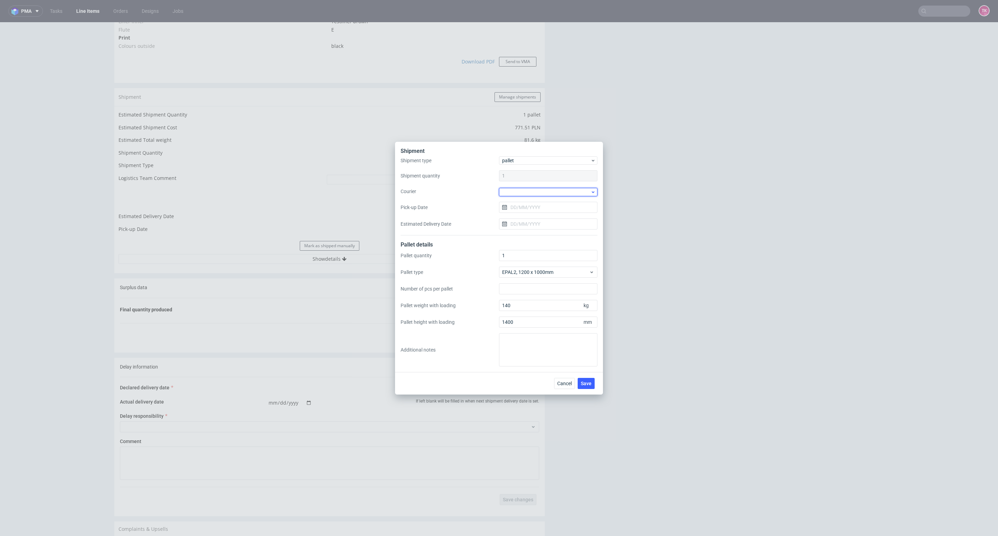
drag, startPoint x: 534, startPoint y: 187, endPoint x: 534, endPoint y: 193, distance: 6.3
click at [534, 190] on div at bounding box center [548, 192] width 98 height 8
click at [556, 228] on div "DB Schenker" at bounding box center [548, 231] width 93 height 12
click at [547, 208] on input "Pick-up Date" at bounding box center [548, 206] width 98 height 11
click at [570, 255] on span "3" at bounding box center [570, 252] width 3 height 7
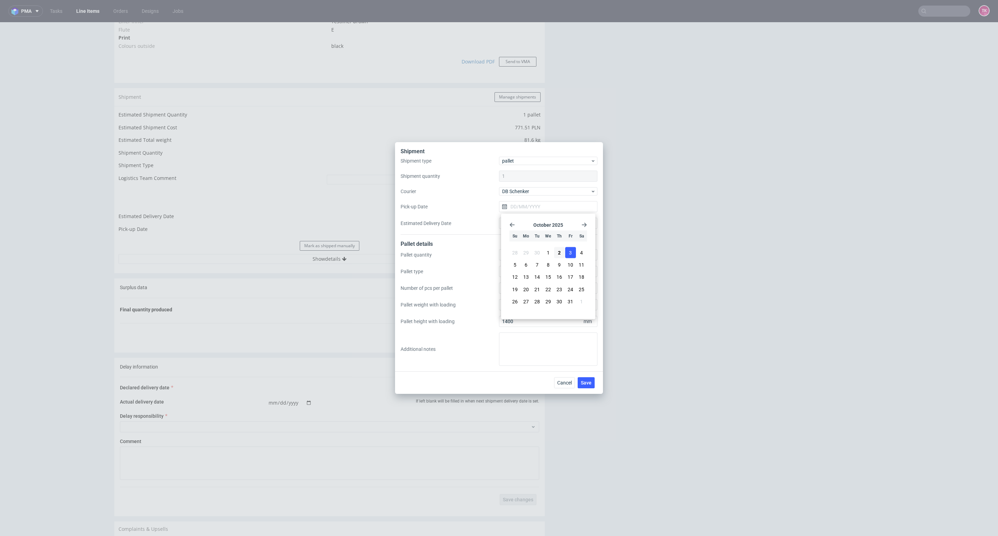
type input "[DATE]"
drag, startPoint x: 590, startPoint y: 377, endPoint x: 595, endPoint y: 381, distance: 6.7
click at [593, 378] on button "Save" at bounding box center [586, 382] width 17 height 11
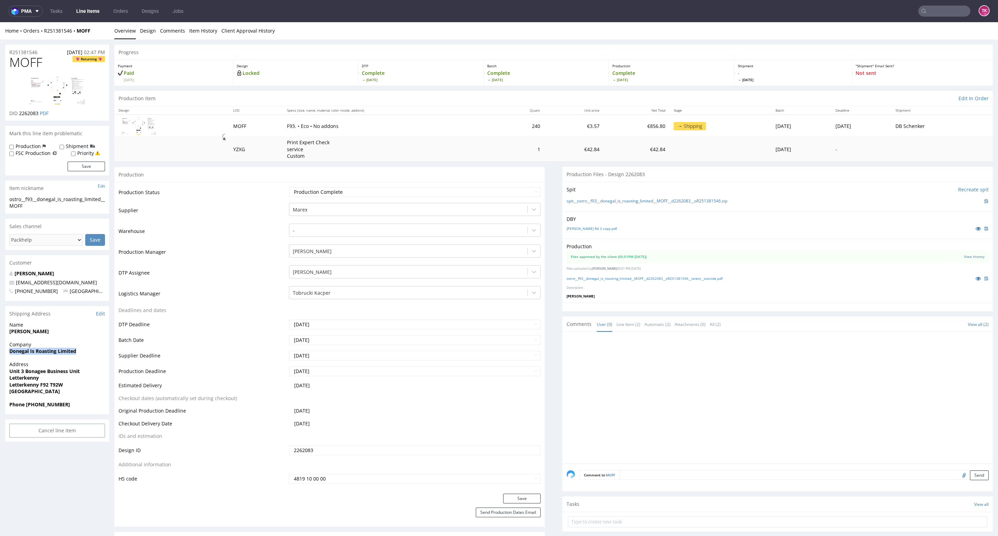
drag, startPoint x: 6, startPoint y: 358, endPoint x: 97, endPoint y: 352, distance: 91.3
copy strong "Donegal Is Roasting Limited"
drag, startPoint x: 55, startPoint y: 326, endPoint x: 25, endPoint y: 340, distance: 33.2
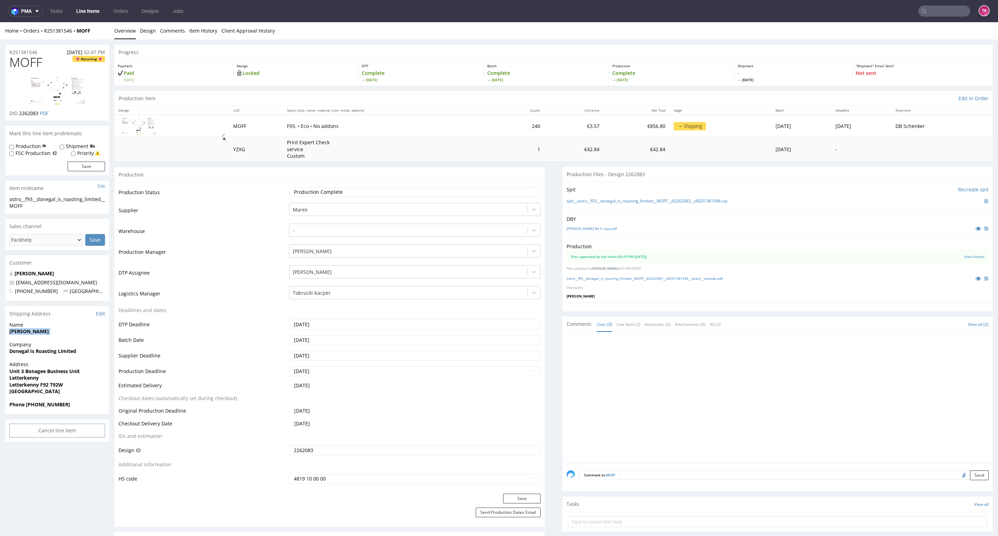
copy p "[PERSON_NAME]"
drag, startPoint x: 37, startPoint y: 384, endPoint x: 75, endPoint y: 383, distance: 37.8
click at [75, 383] on span "Letterkenny F92 T92W" at bounding box center [57, 384] width 96 height 7
drag, startPoint x: 42, startPoint y: 381, endPoint x: 40, endPoint y: 384, distance: 3.7
click at [42, 381] on strong "Letterkenny F92 T92W" at bounding box center [36, 384] width 54 height 7
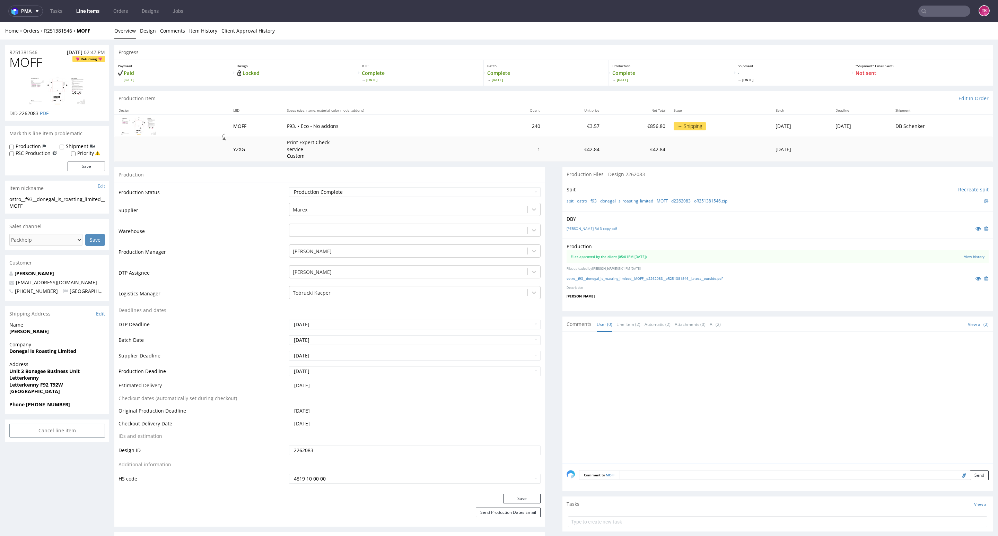
click at [47, 392] on span "Ireland" at bounding box center [57, 391] width 96 height 7
drag, startPoint x: 41, startPoint y: 384, endPoint x: 68, endPoint y: 385, distance: 27.1
click at [68, 385] on span "Letterkenny F92 T92W" at bounding box center [57, 384] width 96 height 7
copy strong "F92 T92W"
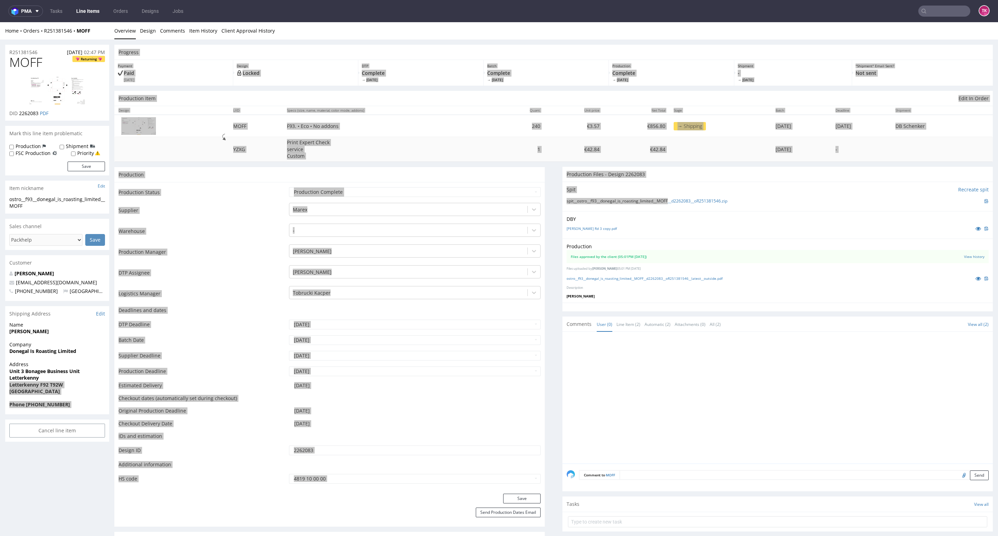
drag, startPoint x: 361, startPoint y: 305, endPoint x: 661, endPoint y: 205, distance: 316.0
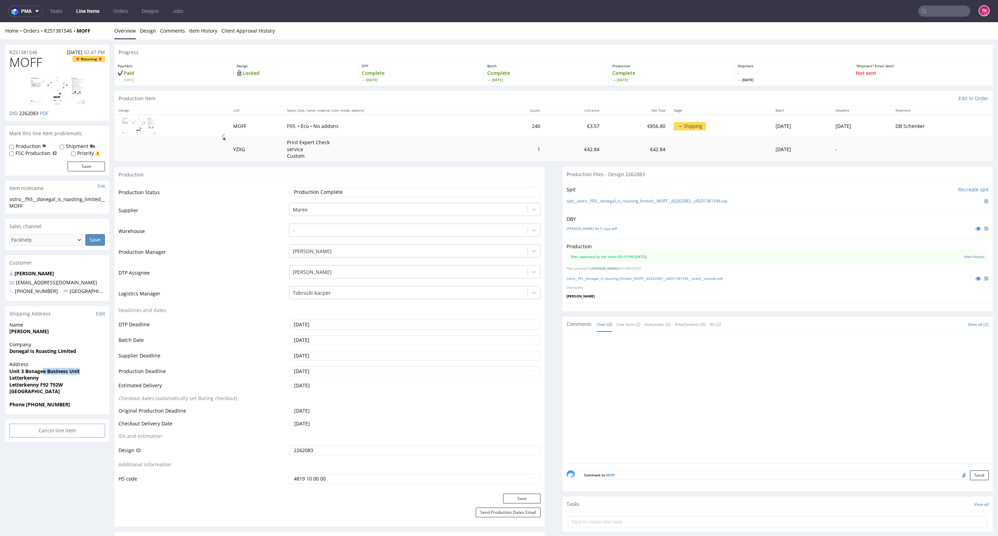
drag, startPoint x: 10, startPoint y: 375, endPoint x: 42, endPoint y: 372, distance: 32.0
click at [44, 370] on p "Address Unit 3 Bonagee Business Unit Letterkenny Letterkenny F92 T92W Ireland" at bounding box center [57, 378] width 96 height 34
drag, startPoint x: 8, startPoint y: 370, endPoint x: 100, endPoint y: 370, distance: 91.5
copy strong "Unit 3 Bonagee Business Unit"
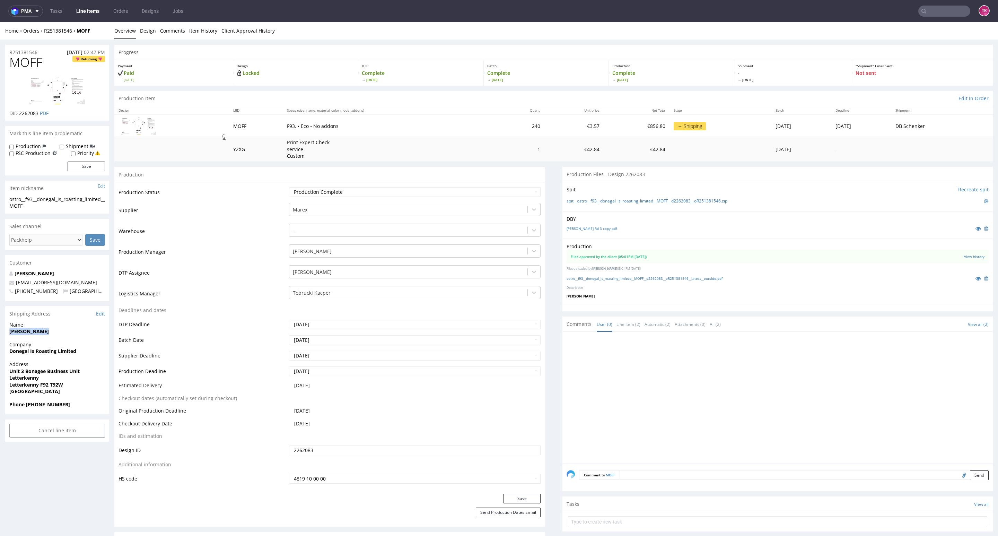
copy strong "[PERSON_NAME]"
drag, startPoint x: 57, startPoint y: 335, endPoint x: 0, endPoint y: 334, distance: 57.2
copy span "[EMAIL_ADDRESS][DOMAIN_NAME]"
drag, startPoint x: 78, startPoint y: 280, endPoint x: 0, endPoint y: 284, distance: 78.4
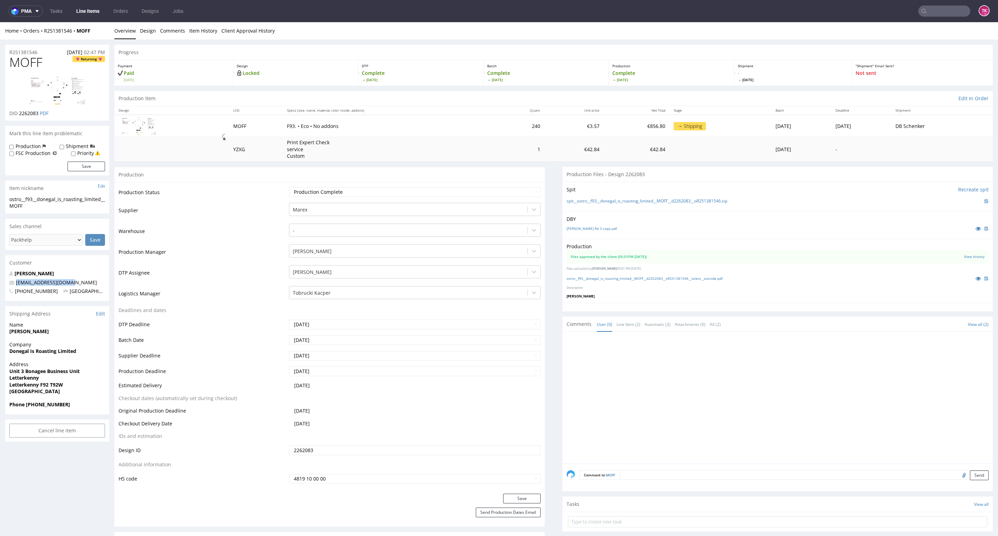
drag, startPoint x: 27, startPoint y: 403, endPoint x: 70, endPoint y: 406, distance: 42.3
click at [69, 406] on span "Phone +353863838211" at bounding box center [57, 404] width 96 height 7
copy strong "+353863838211"
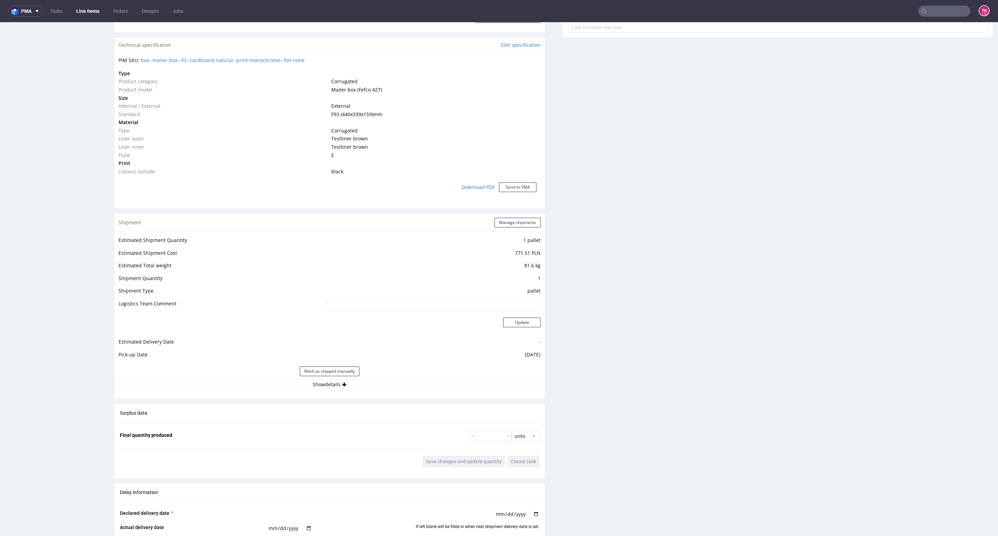
scroll to position [572, 0]
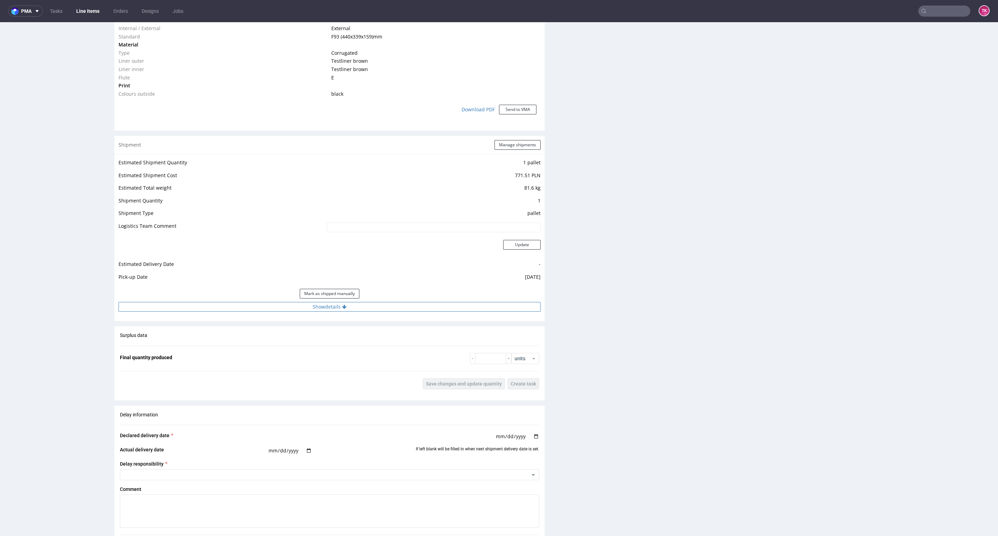
click at [418, 311] on button "Show details" at bounding box center [330, 307] width 422 height 10
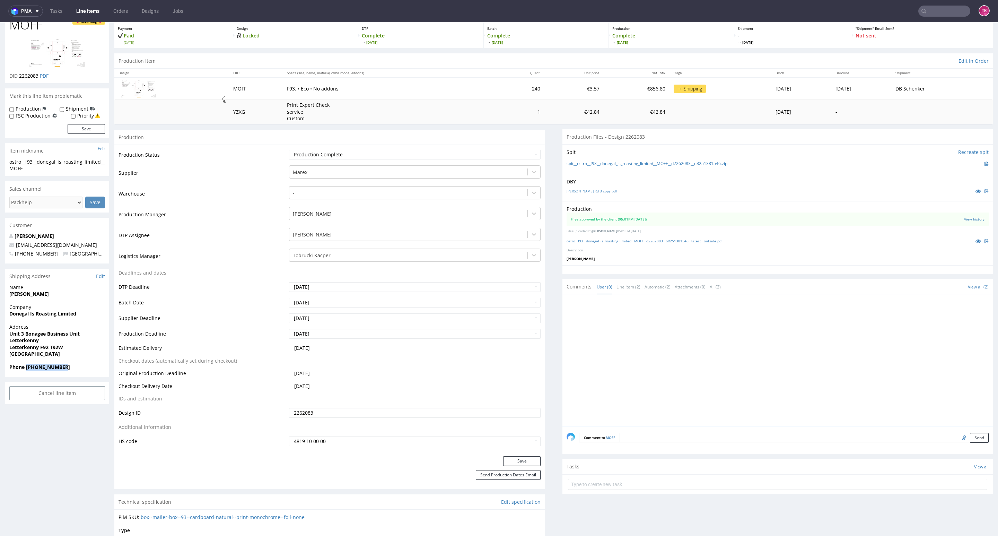
scroll to position [0, 0]
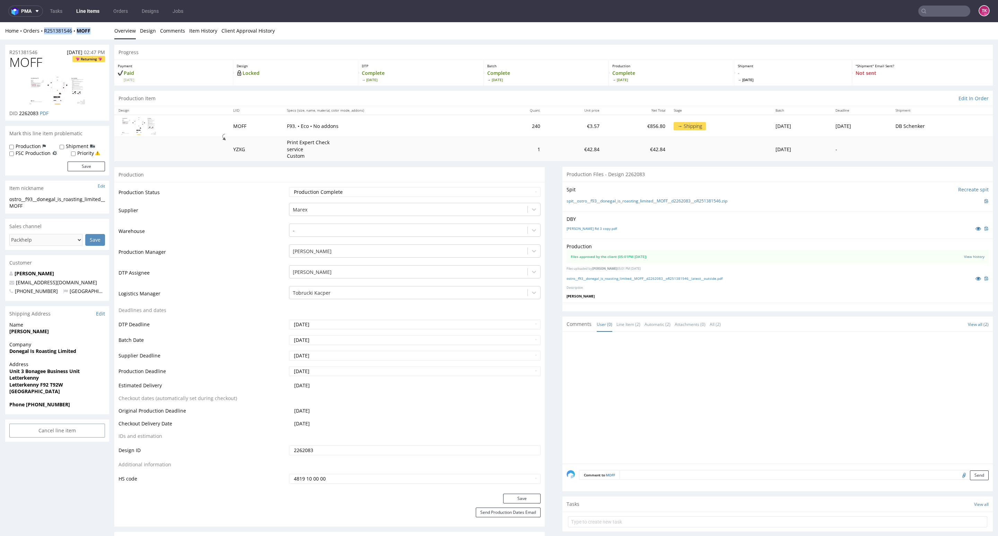
drag, startPoint x: 105, startPoint y: 30, endPoint x: 42, endPoint y: 36, distance: 63.3
click at [42, 36] on div "Home Orders R251381546 MOFF Overview Design Comments Item History Client Approv…" at bounding box center [499, 30] width 998 height 17
copy div "R251381546 MOFF"
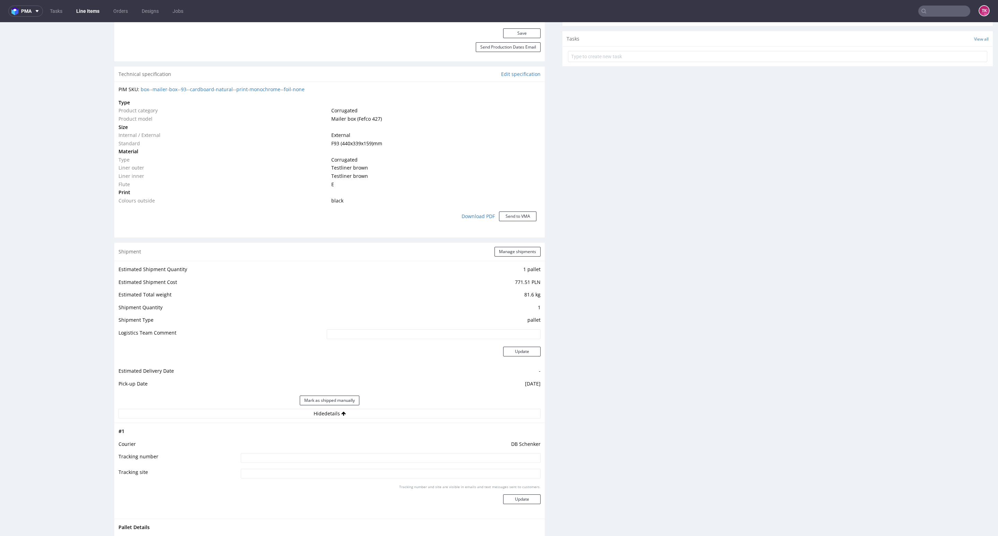
scroll to position [572, 0]
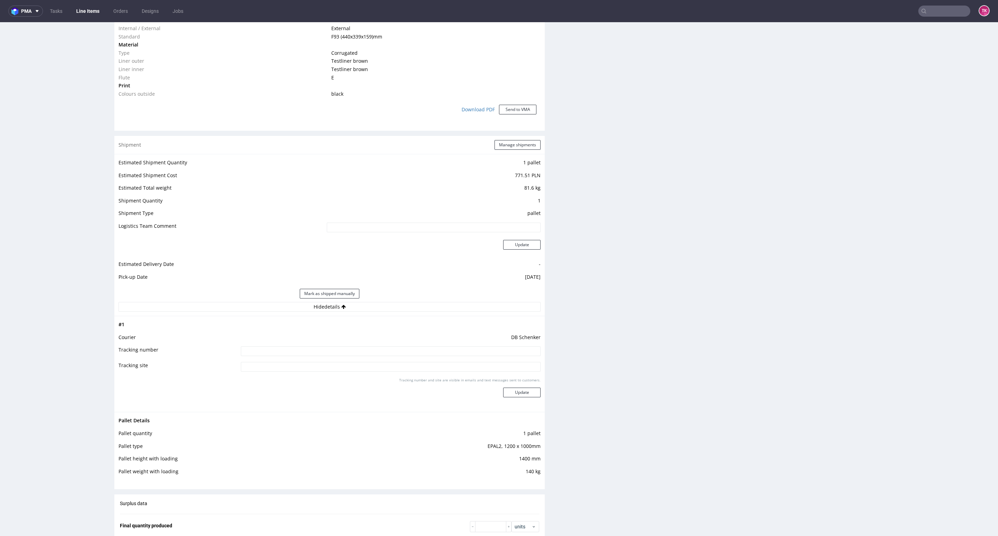
click at [331, 349] on input at bounding box center [391, 351] width 300 height 10
paste input "PLWAW510002661"
type input "PLWAW510002661"
click at [515, 393] on button "Update" at bounding box center [521, 392] width 37 height 10
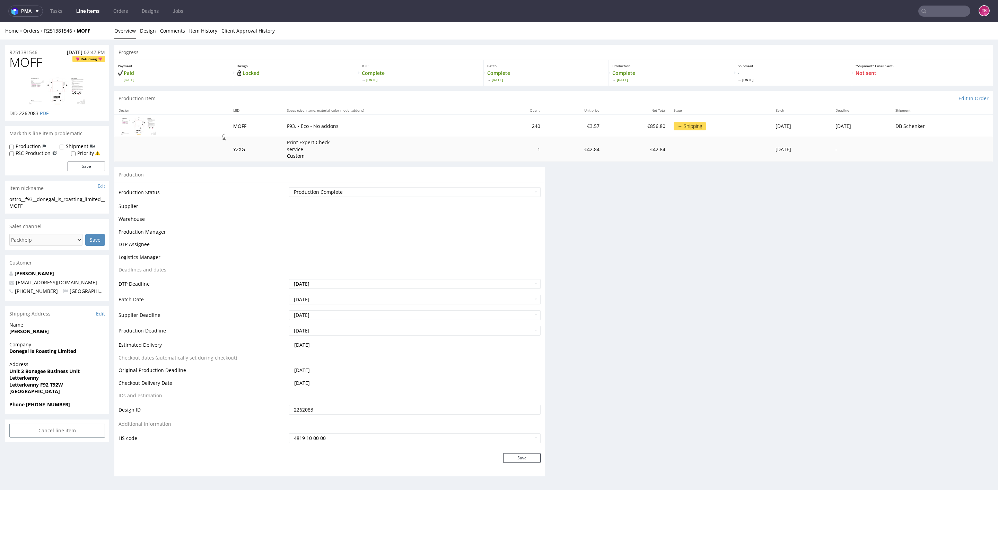
click at [93, 15] on link "Line Items" at bounding box center [88, 11] width 32 height 11
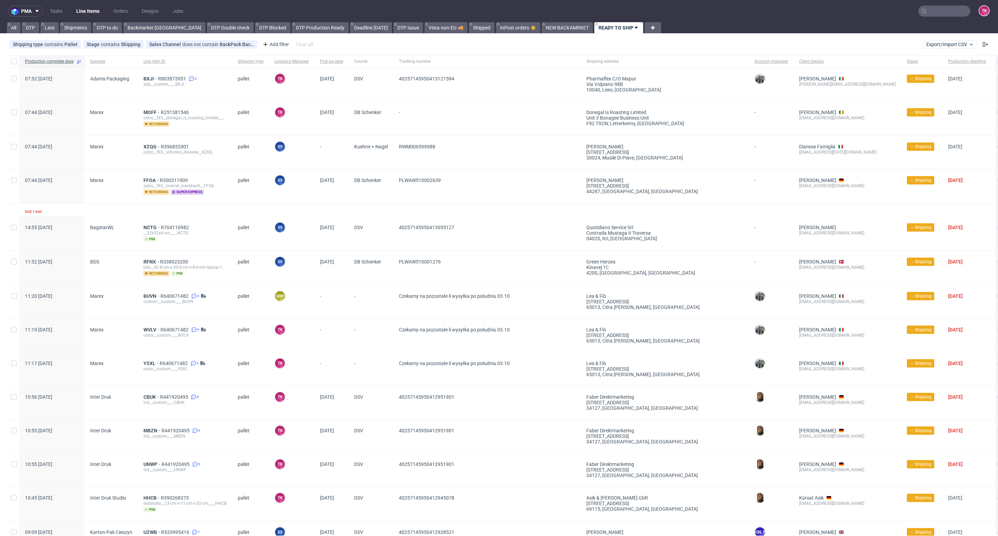
click at [83, 12] on link "Line Items" at bounding box center [88, 11] width 32 height 11
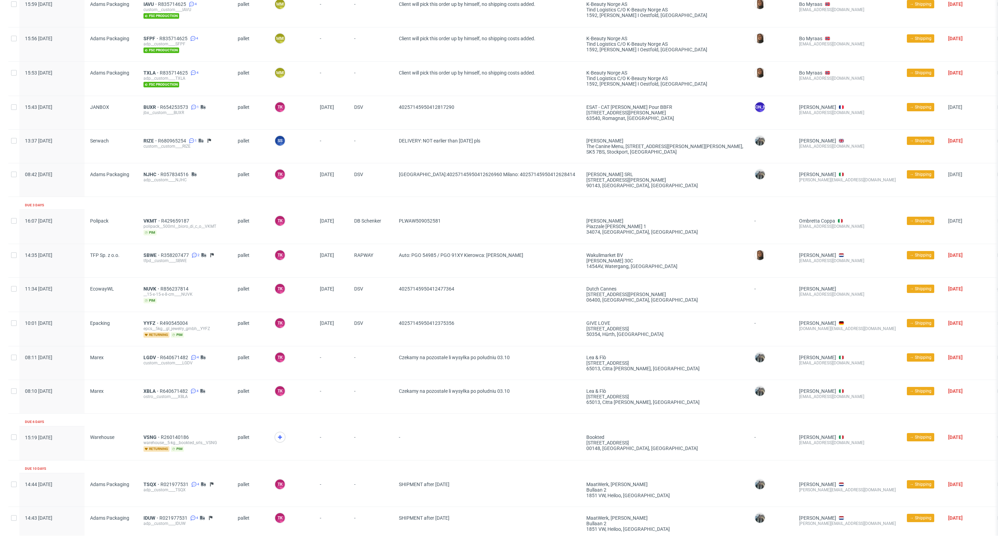
scroll to position [644, 0]
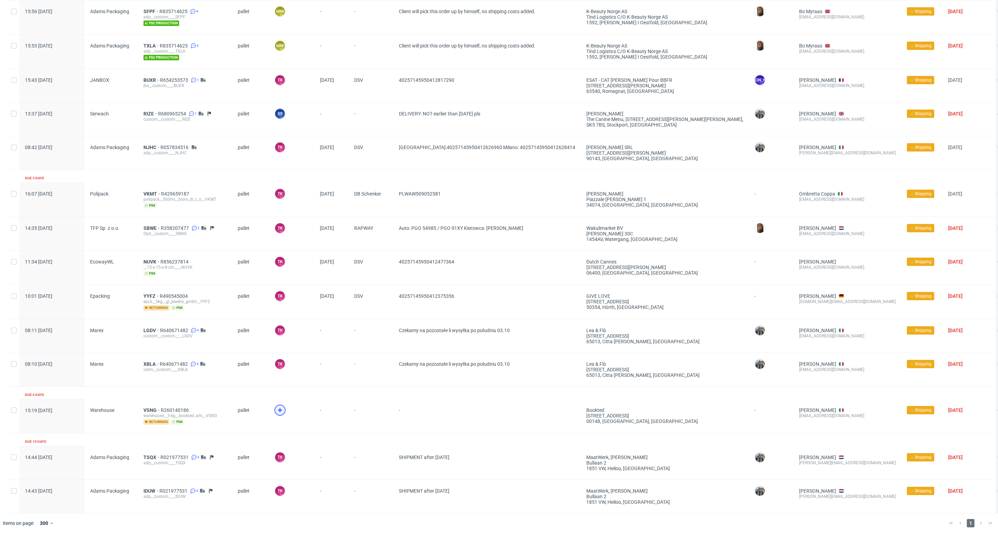
click at [276, 406] on icon at bounding box center [280, 410] width 8 height 8
click at [146, 407] on span "VSNG" at bounding box center [151, 410] width 17 height 6
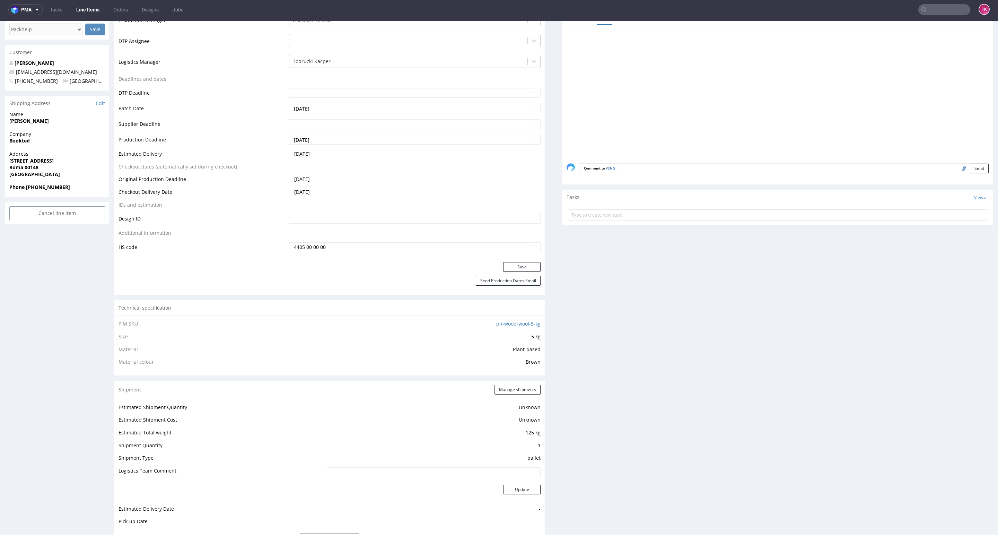
scroll to position [416, 0]
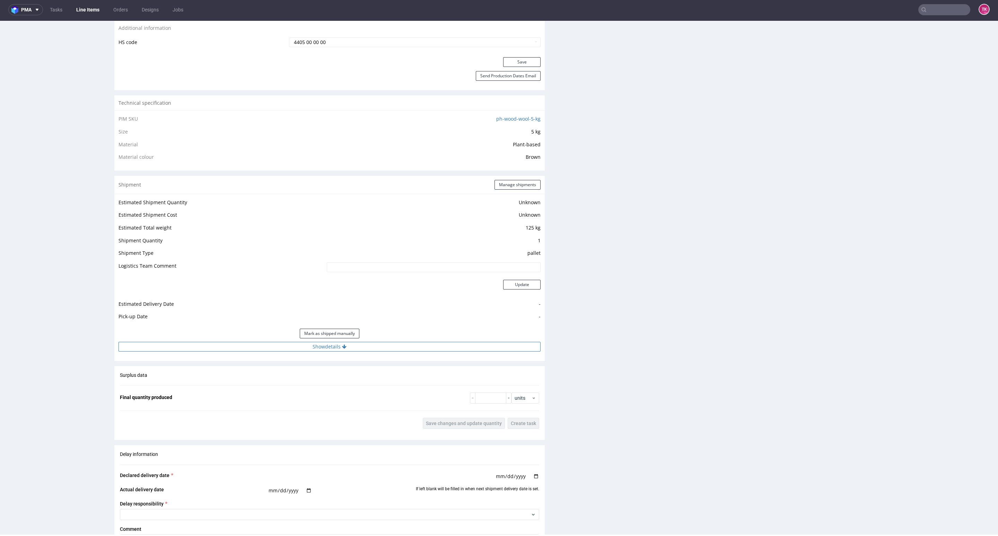
click at [362, 351] on button "Show details" at bounding box center [330, 347] width 422 height 10
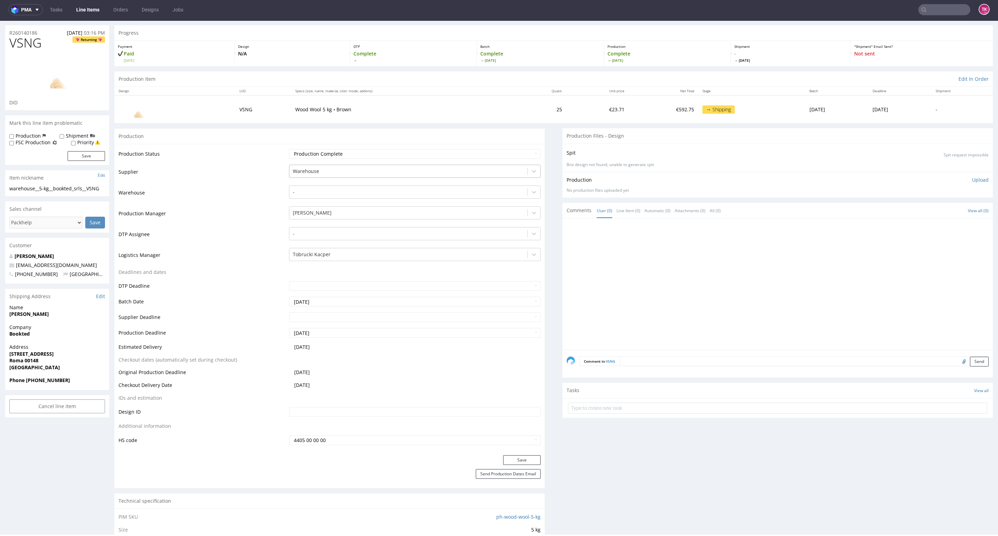
scroll to position [0, 0]
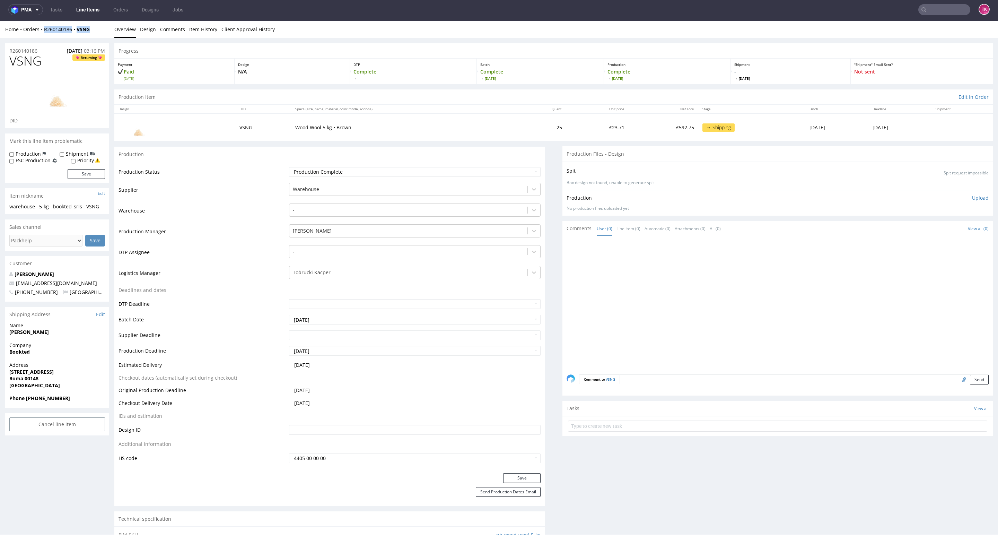
drag, startPoint x: 107, startPoint y: 28, endPoint x: 41, endPoint y: 36, distance: 67.1
click at [41, 36] on div "Home Orders R260140186 VSNG Overview Design Comments Item History Client Approv…" at bounding box center [499, 29] width 998 height 17
copy div "R260140186 VSNG"
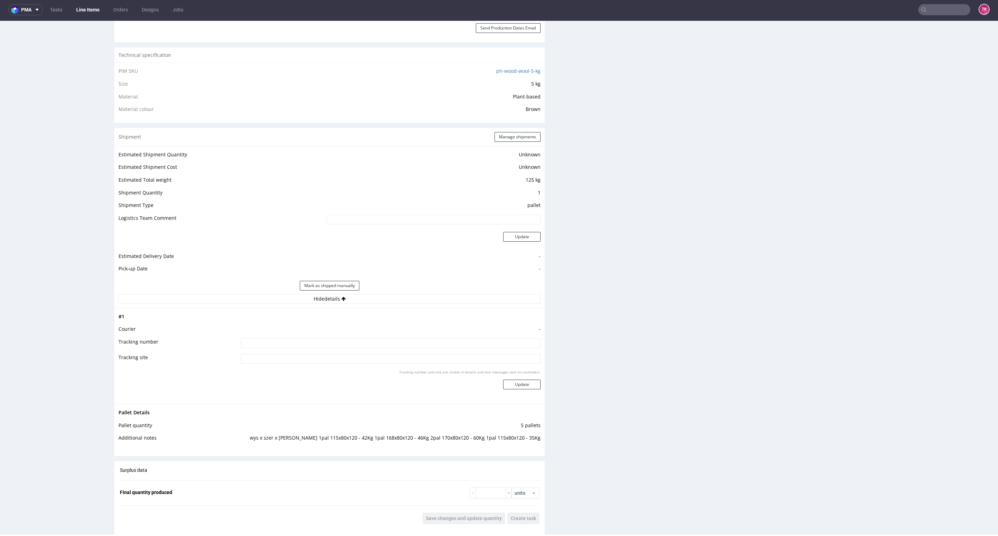
scroll to position [520, 0]
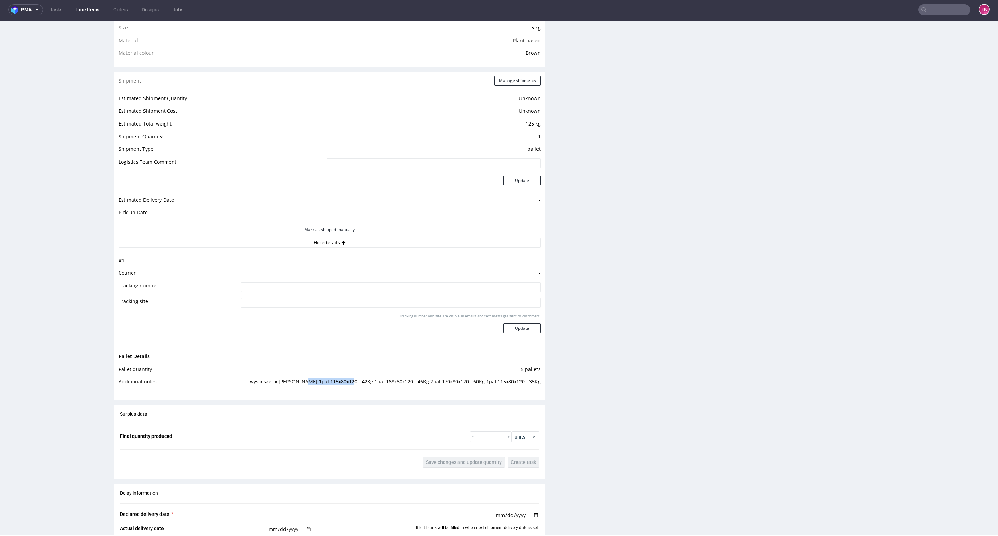
drag, startPoint x: 316, startPoint y: 387, endPoint x: 361, endPoint y: 389, distance: 44.7
click at [359, 383] on td "wys x szer x dl x waga 1pal 115x80x120 - 42Kg 1pal 168x80x120 - 46Kg 2pal 170x8…" at bounding box center [388, 383] width 305 height 13
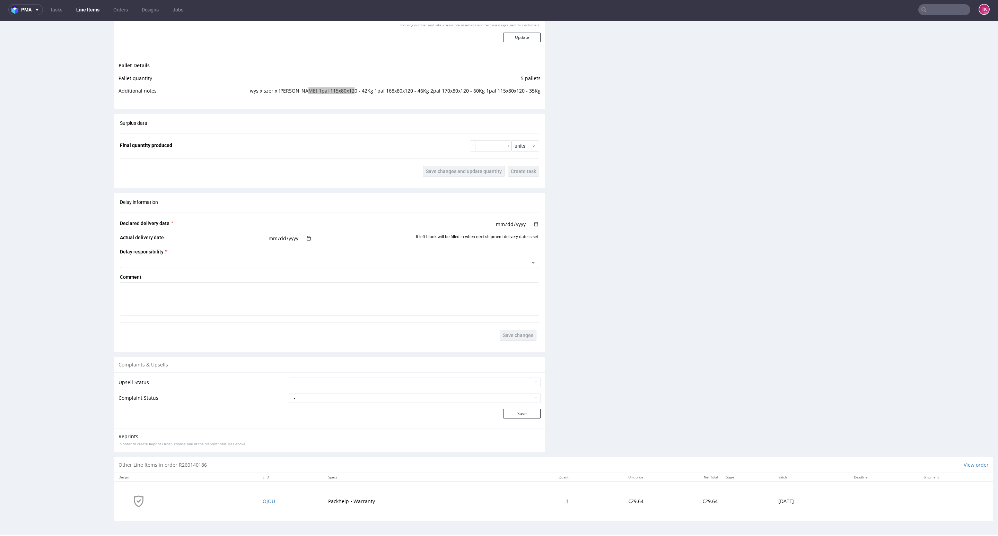
scroll to position [0, 0]
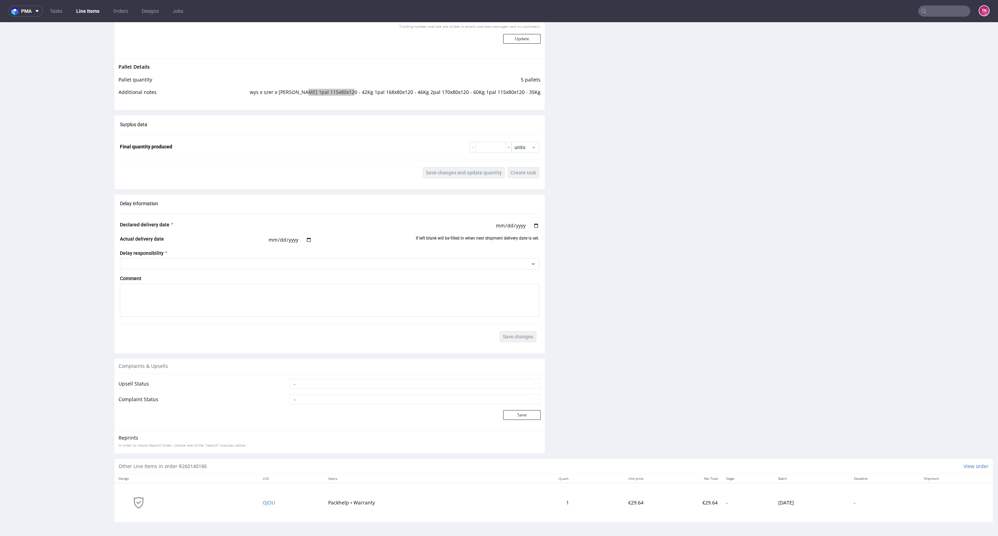
click at [81, 12] on link "Line Items" at bounding box center [88, 11] width 32 height 11
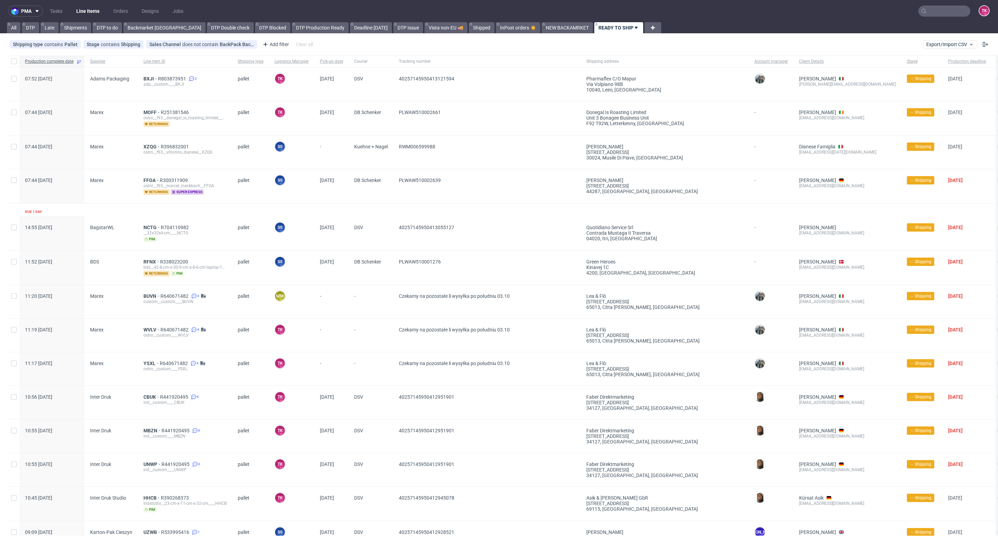
drag, startPoint x: 84, startPoint y: 3, endPoint x: 81, endPoint y: 7, distance: 4.7
click at [81, 7] on nav "pma Tasks Line Items Orders Designs Jobs TK" at bounding box center [499, 11] width 998 height 22
click at [82, 7] on link "Line Items" at bounding box center [88, 11] width 32 height 11
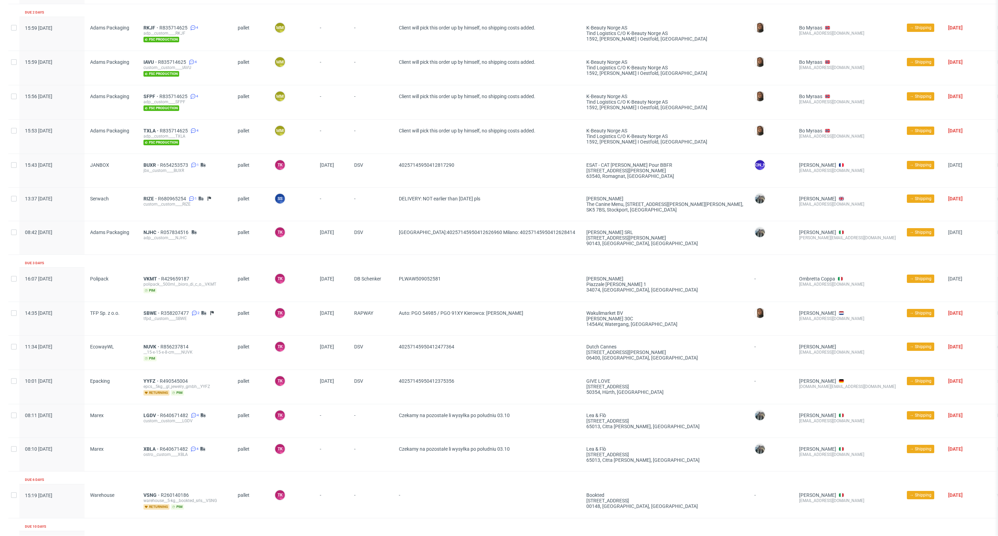
scroll to position [572, 0]
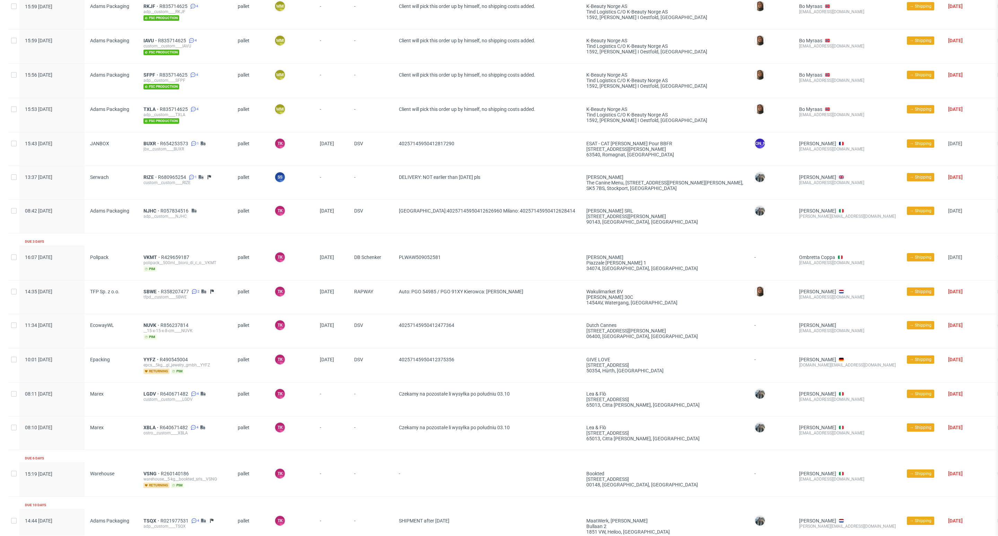
click at [148, 478] on div "warehouse__5-kg__bookted_srls__VSNG" at bounding box center [184, 479] width 83 height 6
click at [146, 476] on span "VSNG" at bounding box center [151, 474] width 17 height 6
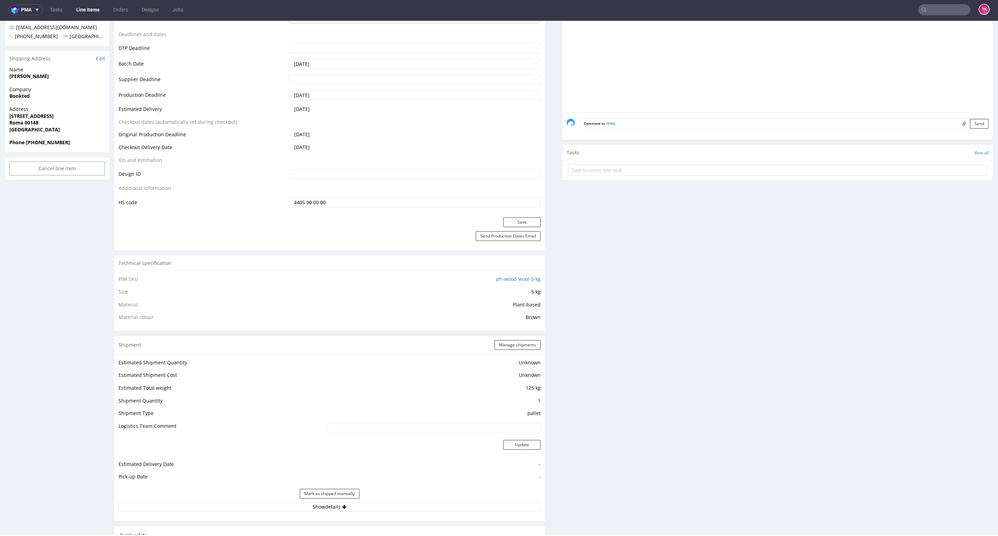
scroll to position [464, 0]
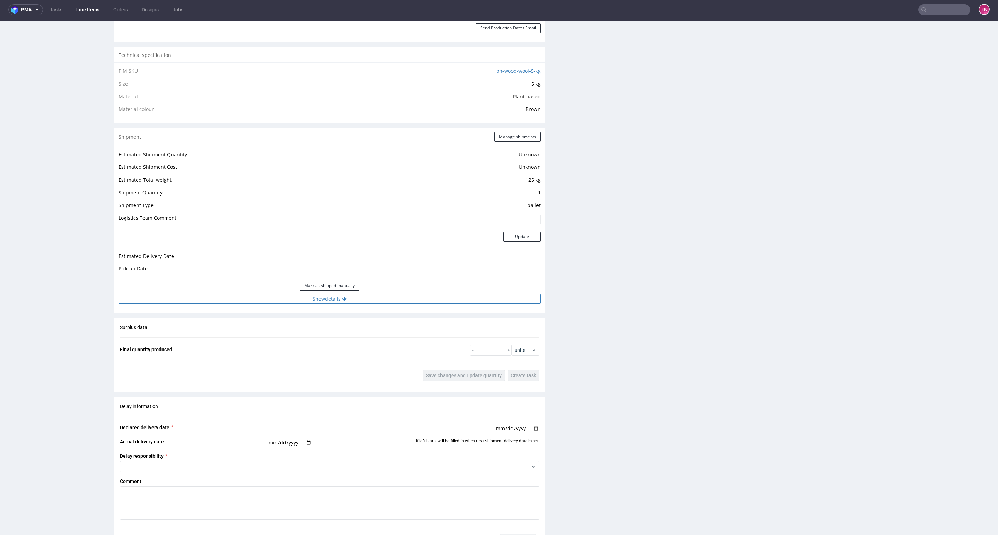
drag, startPoint x: 345, startPoint y: 302, endPoint x: 339, endPoint y: 306, distance: 6.2
click at [344, 303] on button "Show details" at bounding box center [330, 299] width 422 height 10
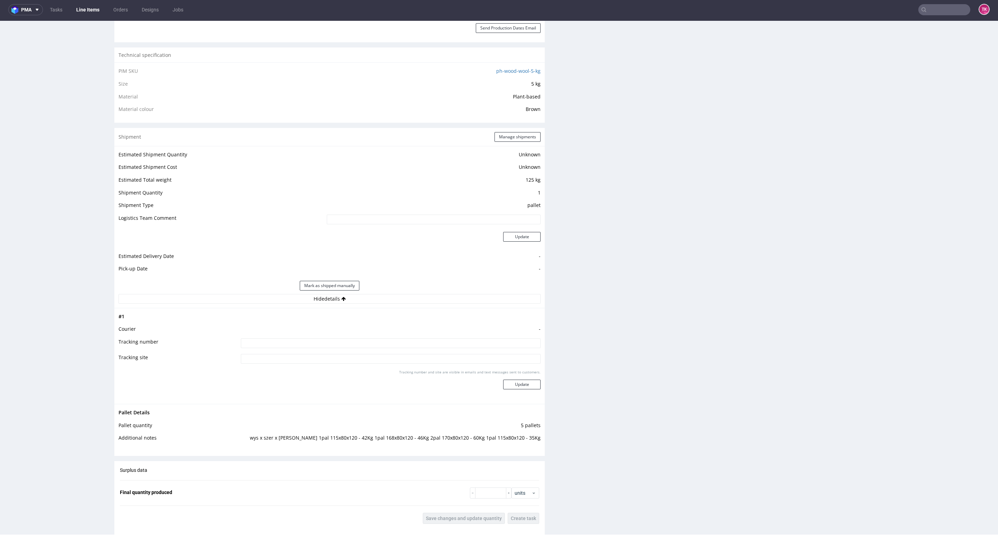
click at [284, 347] on input at bounding box center [391, 343] width 300 height 10
type input "Wysłana prośba o przepakowanie"
click at [513, 381] on button "Update" at bounding box center [521, 385] width 37 height 10
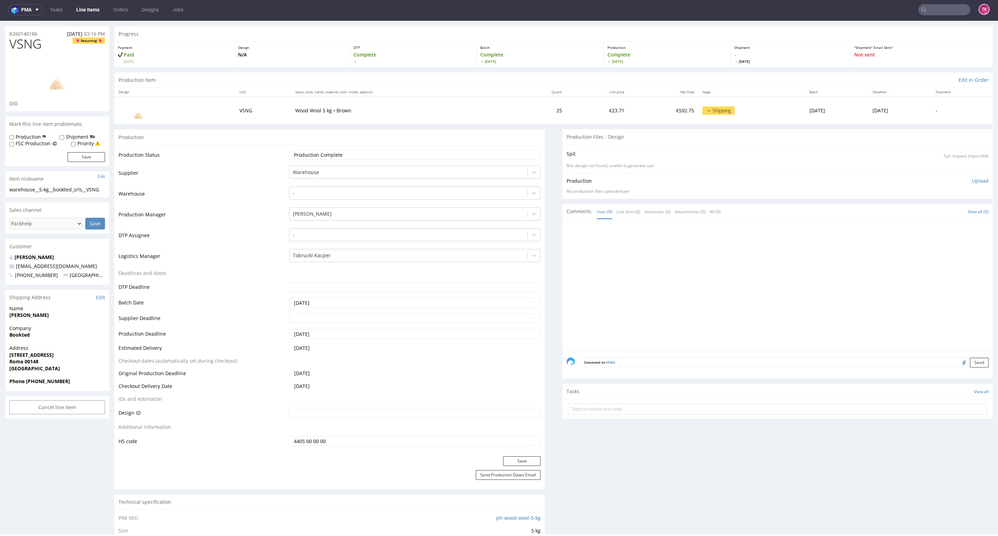
scroll to position [0, 0]
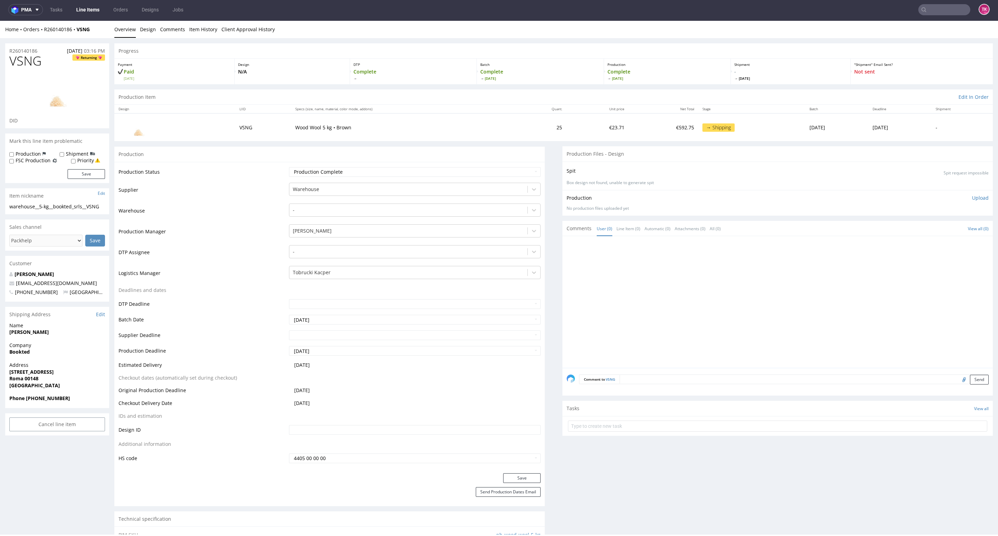
click at [84, 15] on nav "pma Tasks Line Items Orders Designs Jobs TK" at bounding box center [499, 10] width 998 height 22
click at [84, 14] on nav "pma Tasks Line Items Orders Designs Jobs TK" at bounding box center [499, 10] width 998 height 22
click at [84, 12] on link "Line Items" at bounding box center [88, 9] width 32 height 11
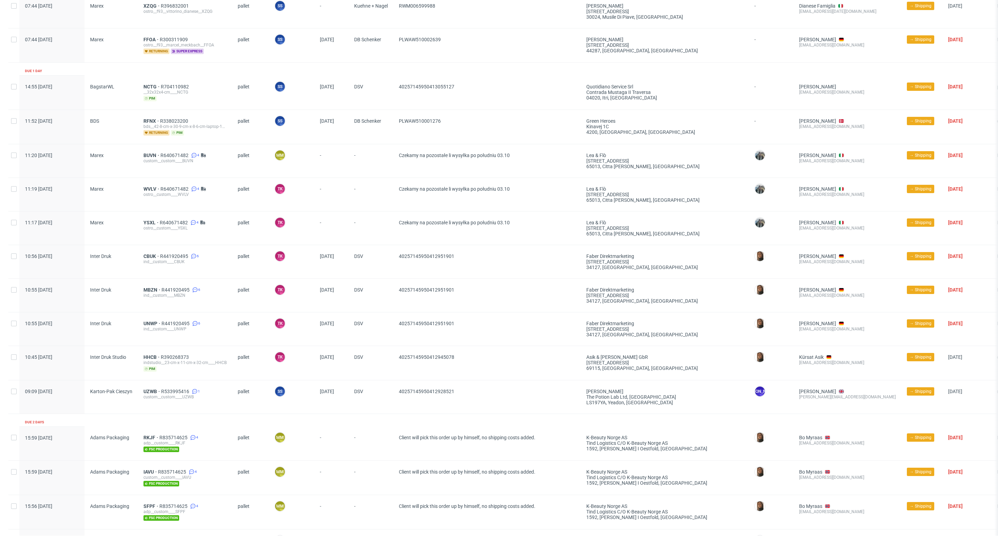
scroll to position [156, 0]
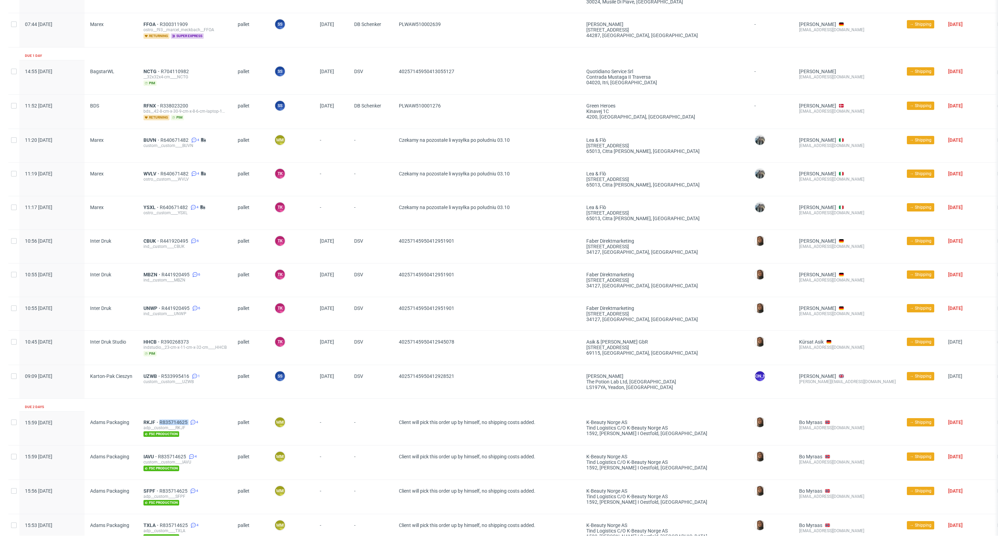
drag, startPoint x: 159, startPoint y: 415, endPoint x: 188, endPoint y: 417, distance: 28.1
click at [188, 417] on div "RKJF R835714625 4 adp__custom____RKJF fsc production" at bounding box center [185, 428] width 94 height 34
copy div "R835714625"
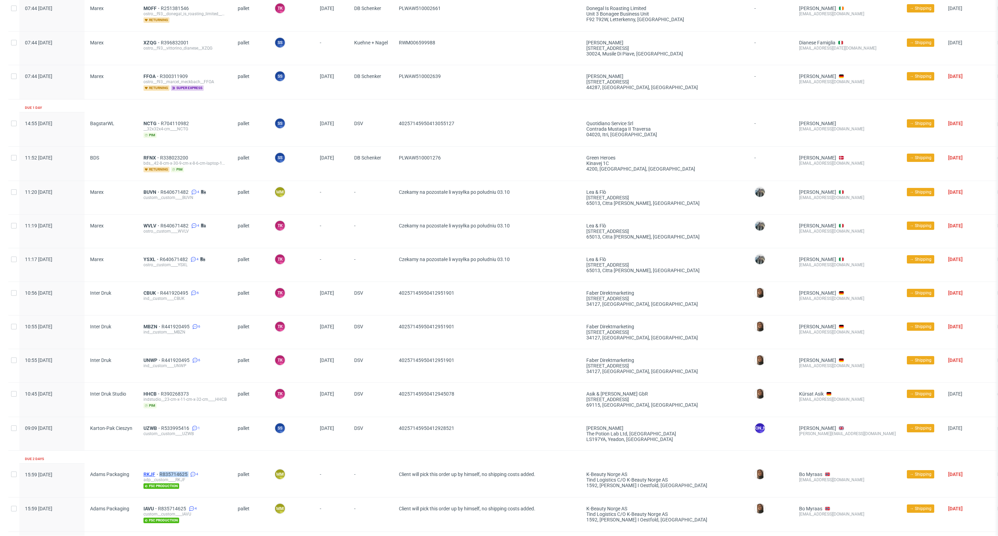
click at [146, 473] on span "RKJF" at bounding box center [151, 474] width 16 height 6
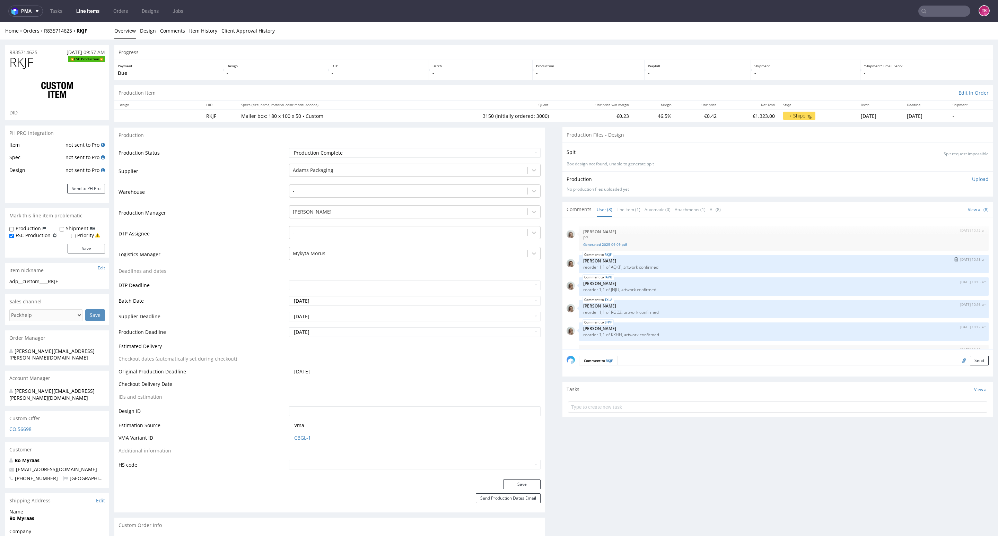
click at [601, 272] on div "RKJF 9th Sep 25 | 10:15 am Monika Poźniak reorder 1;1 of AQKP, artwork confirmed" at bounding box center [784, 264] width 410 height 18
click at [604, 270] on div "RKJF 9th Sep 25 | 10:15 am Monika Poźniak reorder 1;1 of AQKP, artwork confirmed" at bounding box center [784, 264] width 410 height 18
drag, startPoint x: 99, startPoint y: 34, endPoint x: 44, endPoint y: 42, distance: 55.6
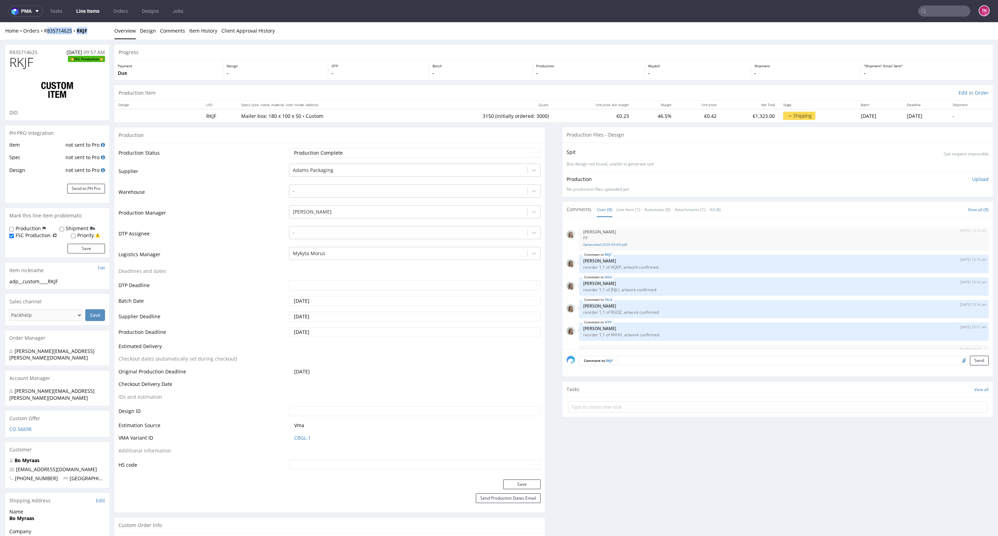
click at [42, 37] on div "Home Orders R835714625 RKJF Overview Design Comments Item History Client Approv…" at bounding box center [499, 30] width 998 height 17
drag, startPoint x: 42, startPoint y: 37, endPoint x: 67, endPoint y: 36, distance: 25.3
click at [68, 34] on div "Home Orders R835714625 RKJF Overview Design Comments Item History Client Approv…" at bounding box center [499, 30] width 998 height 17
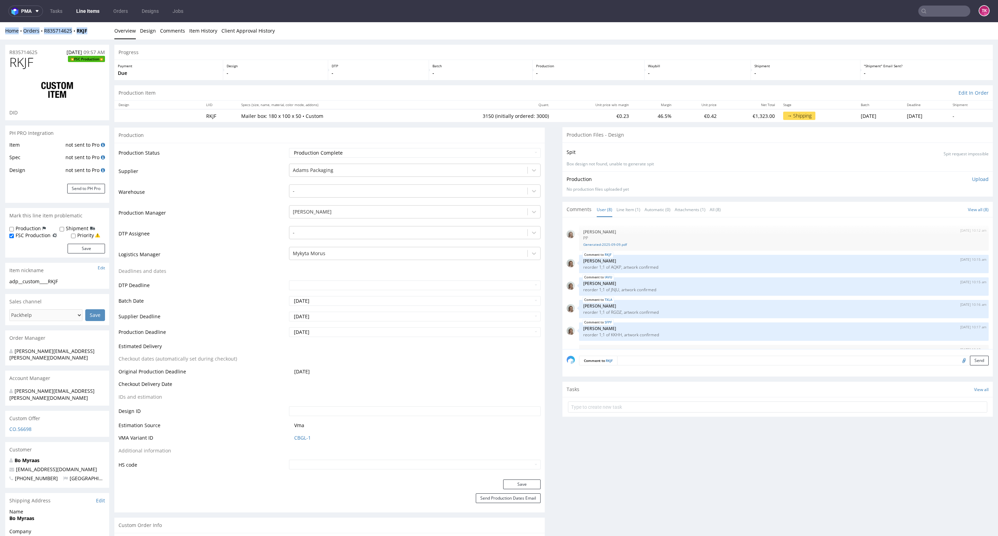
click at [72, 37] on div "Home Orders R835714625 RKJF Overview Design Comments Item History Client Approv…" at bounding box center [499, 30] width 998 height 17
drag, startPoint x: 43, startPoint y: 42, endPoint x: 66, endPoint y: 37, distance: 23.4
drag, startPoint x: 72, startPoint y: 34, endPoint x: 41, endPoint y: 35, distance: 31.6
click at [41, 35] on div "Home Orders R835714625 RKJF Overview Design Comments Item History Client Approv…" at bounding box center [499, 30] width 998 height 17
click at [93, 12] on link "Line Items" at bounding box center [88, 11] width 32 height 11
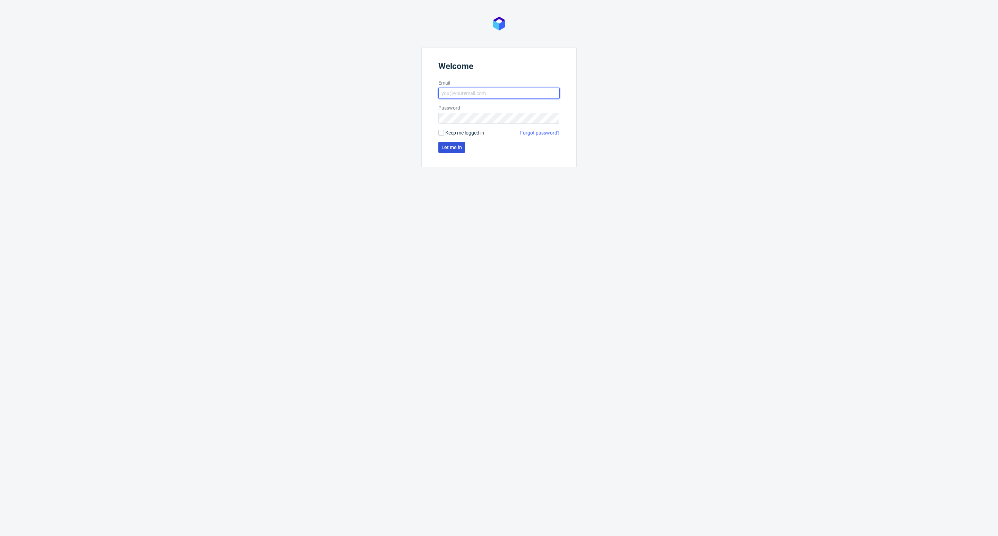
type input "[EMAIL_ADDRESS][DOMAIN_NAME]"
click at [446, 145] on span "Let me in" at bounding box center [452, 147] width 20 height 5
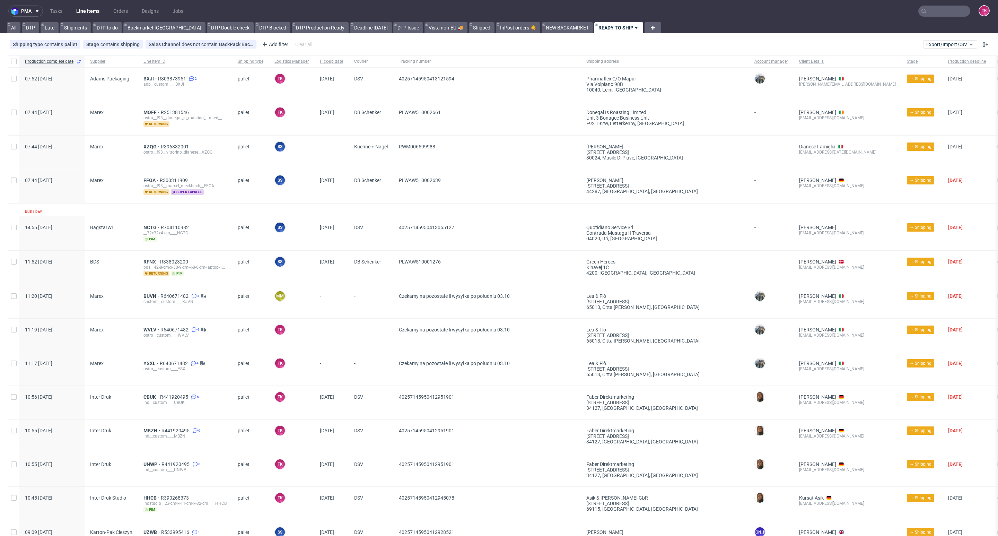
click at [94, 8] on link "Line Items" at bounding box center [88, 11] width 32 height 11
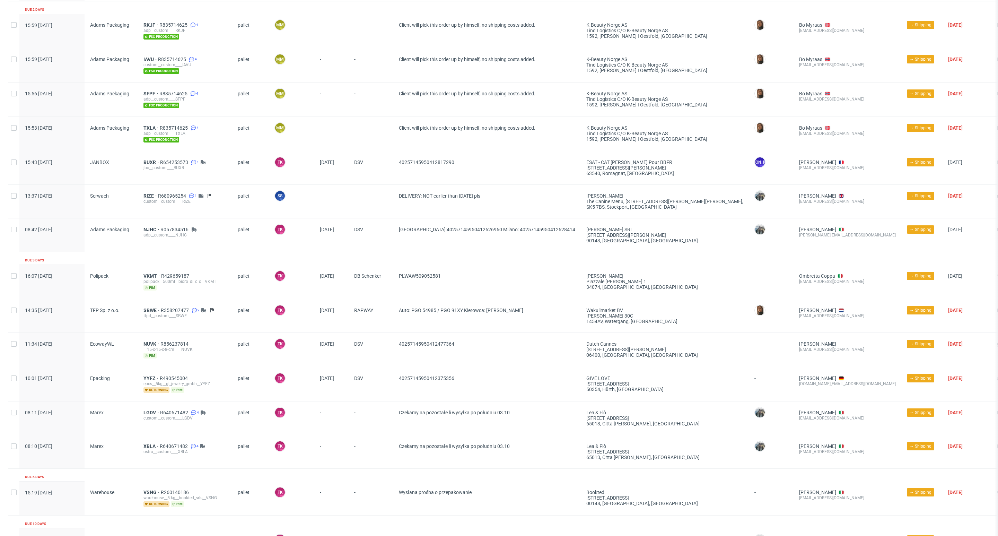
scroll to position [678, 0]
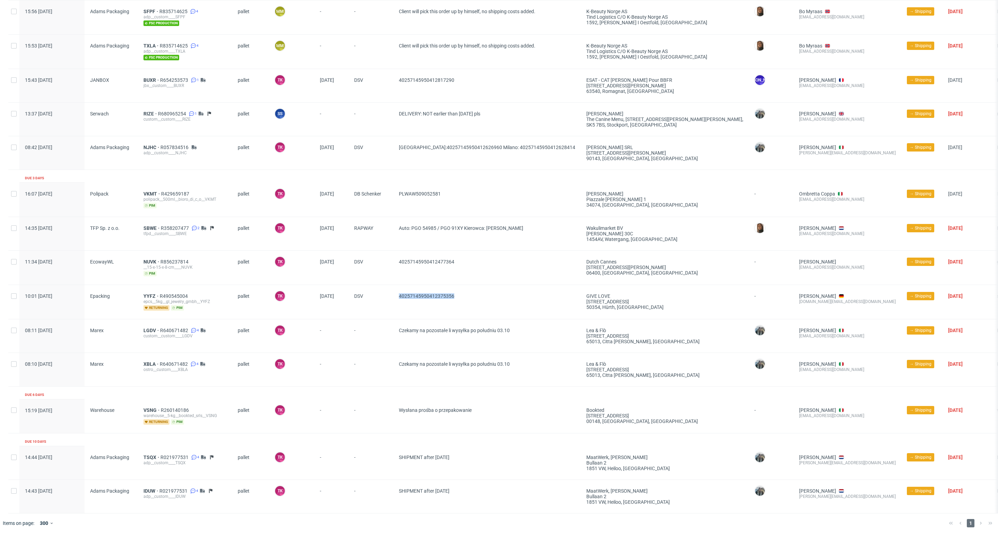
drag, startPoint x: 467, startPoint y: 291, endPoint x: 426, endPoint y: 270, distance: 46.5
click at [398, 285] on div "40257145950412375356" at bounding box center [487, 302] width 188 height 34
copy span "40257145950412375356"
drag, startPoint x: 452, startPoint y: 257, endPoint x: 383, endPoint y: 268, distance: 70.4
click at [383, 268] on div "11:34 [DATE] EcowayWL NUVK R856237814 __15-x-15-x-8-cm____NUVK pim pallet TK To…" at bounding box center [570, 267] width 1124 height 34
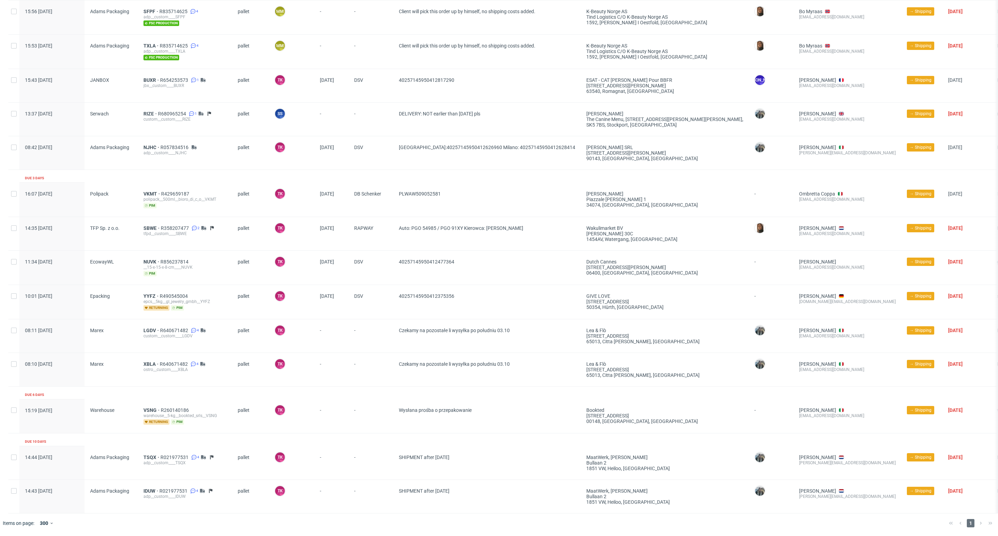
click at [454, 260] on span "40257145950412477364" at bounding box center [487, 267] width 176 height 17
drag, startPoint x: 461, startPoint y: 255, endPoint x: 372, endPoint y: 271, distance: 90.9
click at [372, 271] on div "11:34 Mon 29.09.2025 EcowayWL NUVK R856237814 __15-x-15-x-8-cm____NUVK pim pall…" at bounding box center [570, 267] width 1124 height 34
copy div "40257145950412477364"
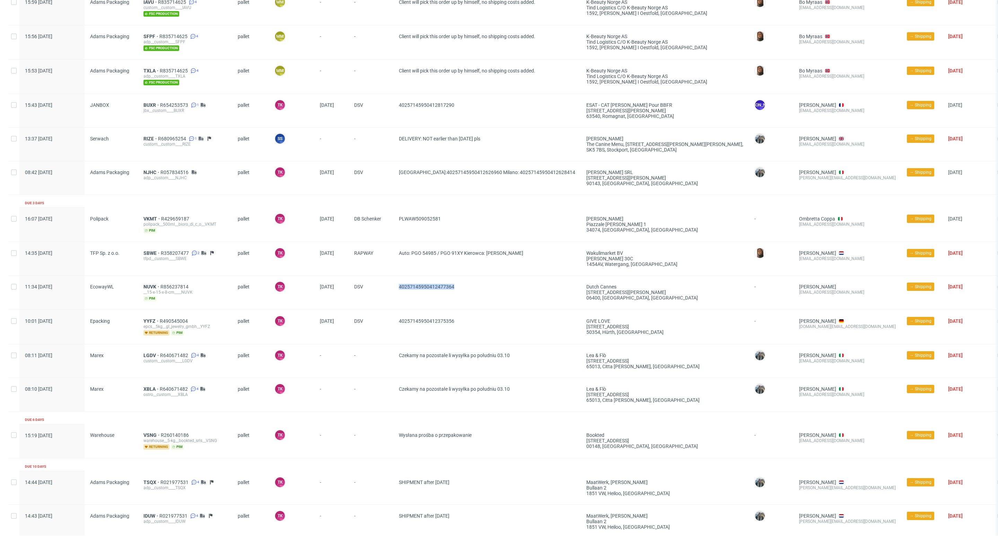
scroll to position [626, 0]
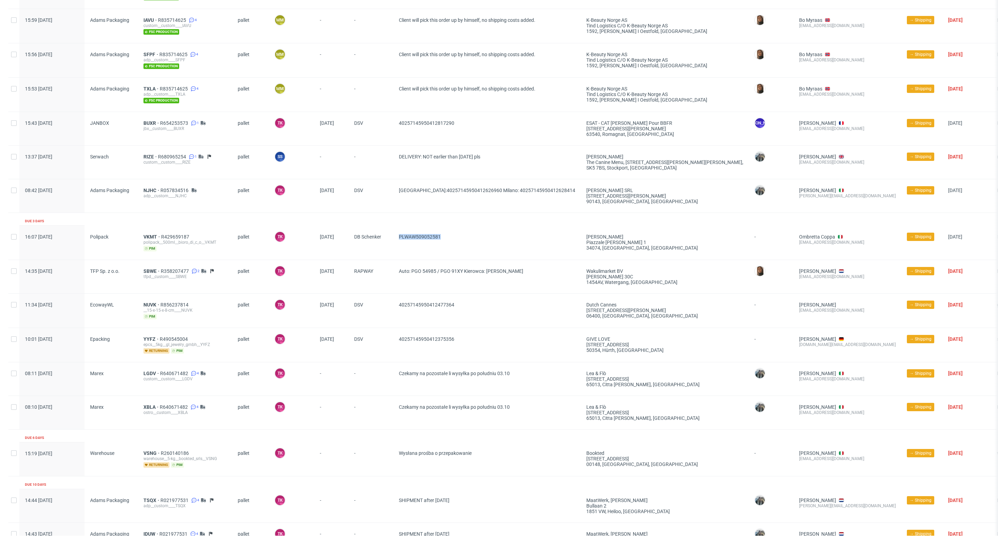
drag, startPoint x: 461, startPoint y: 245, endPoint x: 389, endPoint y: 252, distance: 72.0
click at [389, 252] on div "16:07 Mon 29.09.2025 Polipack VKMT R429659187 polipack__500ml__bioro_di_c_o__VK…" at bounding box center [570, 243] width 1124 height 34
copy div "PLWAW509052581"
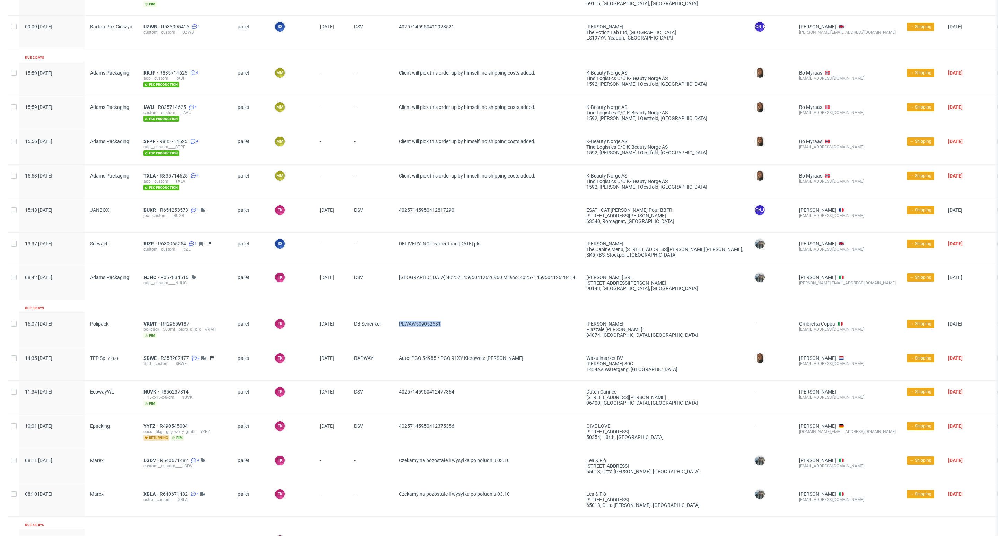
scroll to position [522, 0]
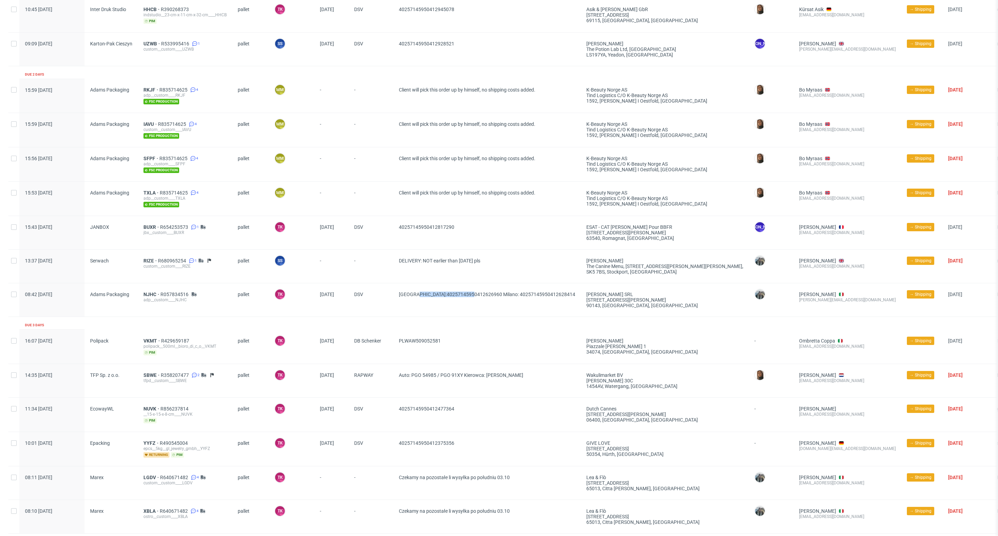
drag, startPoint x: 418, startPoint y: 299, endPoint x: 474, endPoint y: 305, distance: 56.4
click at [474, 305] on span "Palermo:40257145950412626960 Milano: 40257145950412628414" at bounding box center [487, 299] width 176 height 17
copy span ":40257145950412626960"
drag, startPoint x: 554, startPoint y: 295, endPoint x: 492, endPoint y: 306, distance: 63.0
click at [492, 306] on div "08:42 Tue 30.09.2025 Adams Packaging NJHC R057834516 adp__custom____NJHC pallet…" at bounding box center [570, 300] width 1124 height 34
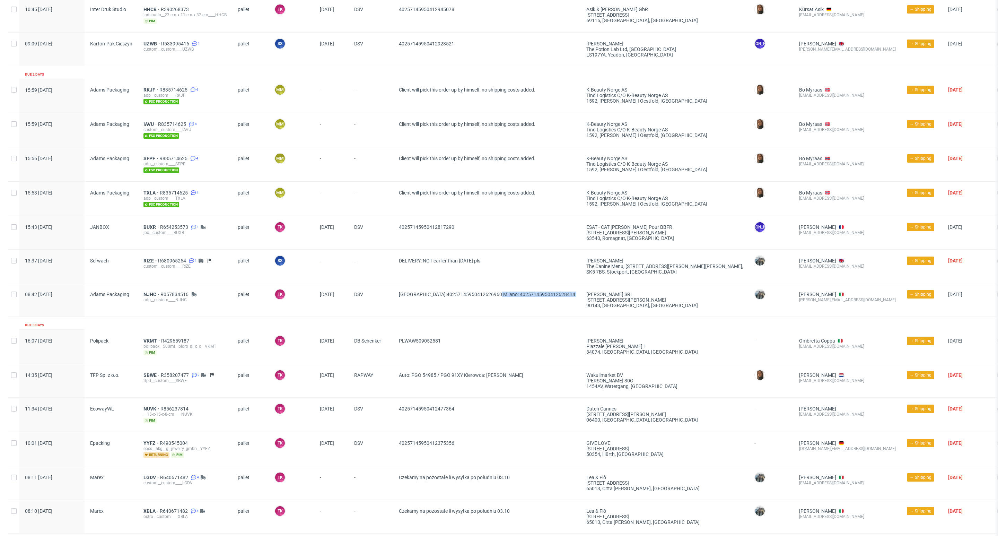
copy span "40257145950412628414"
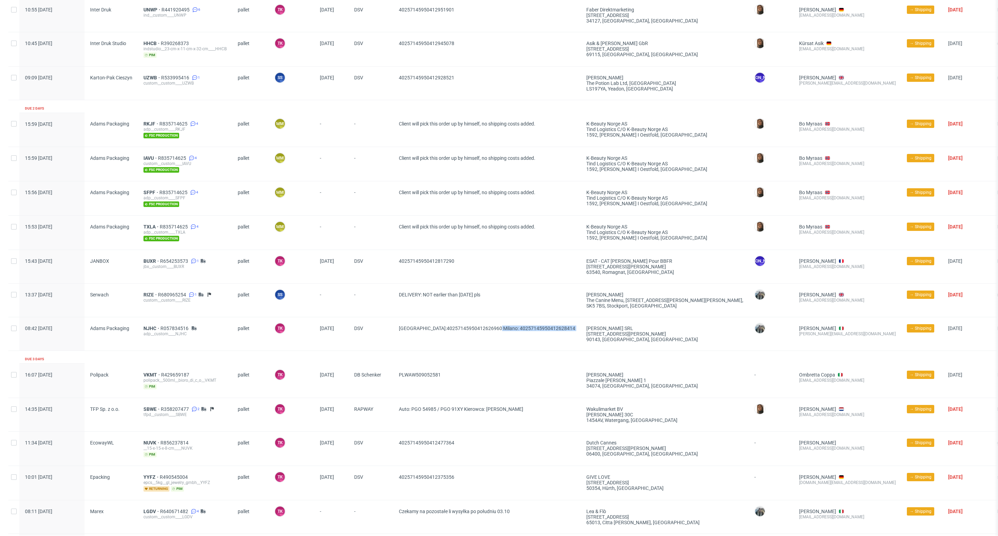
scroll to position [470, 0]
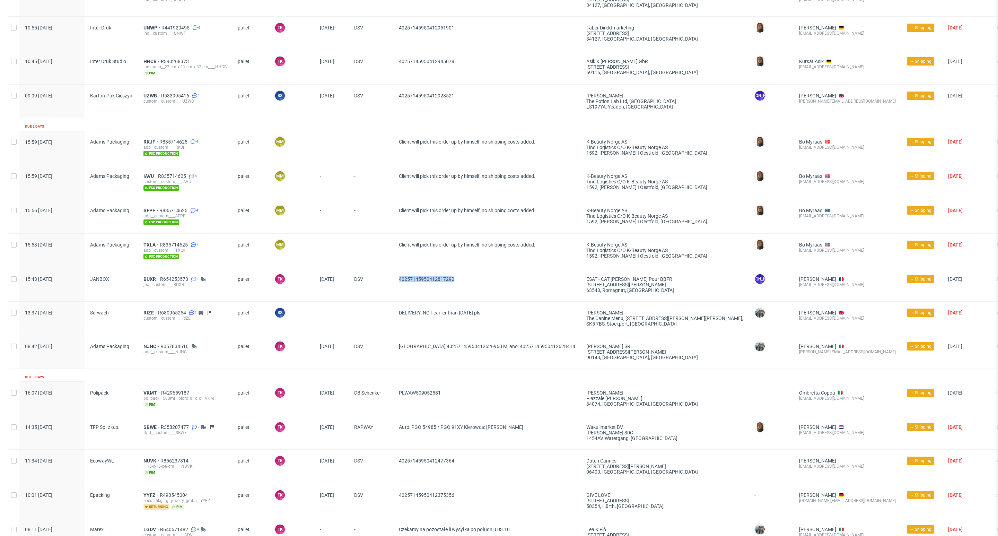
drag, startPoint x: 476, startPoint y: 280, endPoint x: 395, endPoint y: 295, distance: 81.4
click at [395, 295] on div "40257145950412817290" at bounding box center [487, 284] width 188 height 33
copy span "40257145950412817290"
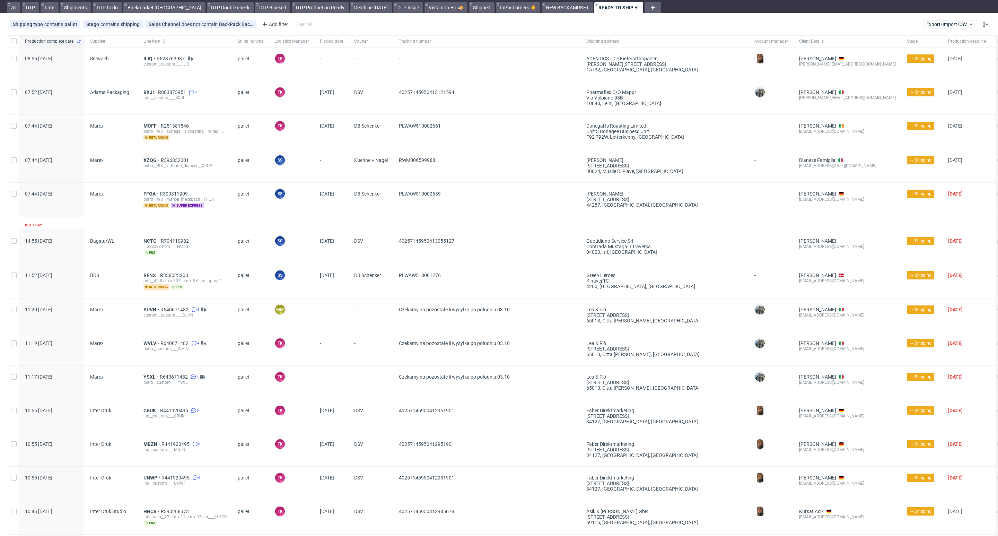
scroll to position [0, 0]
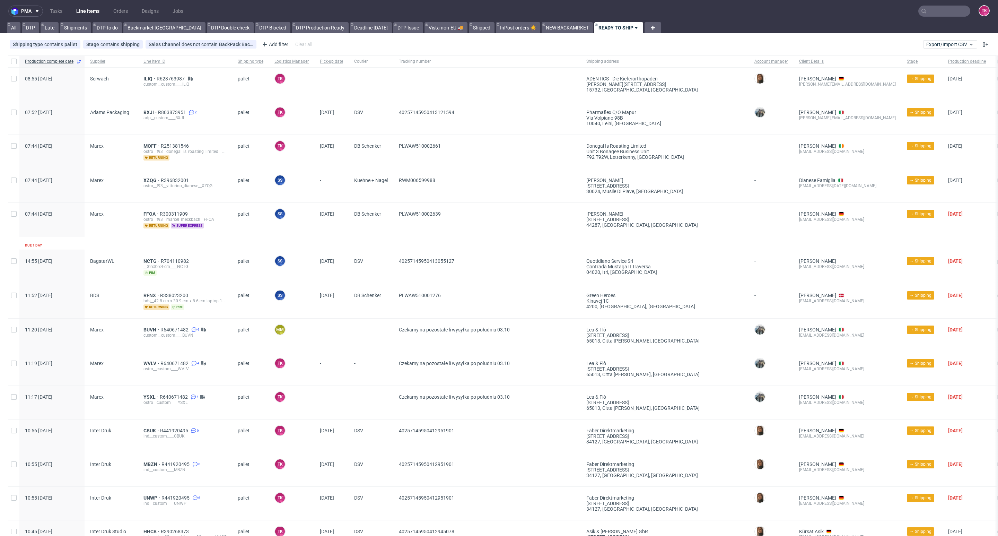
click at [98, 6] on link "Line Items" at bounding box center [88, 11] width 32 height 11
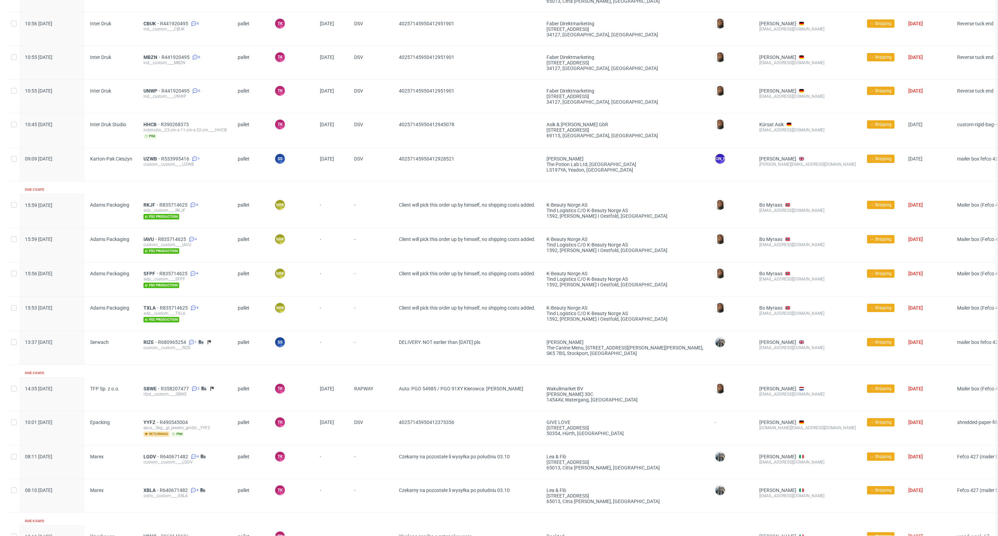
scroll to position [416, 0]
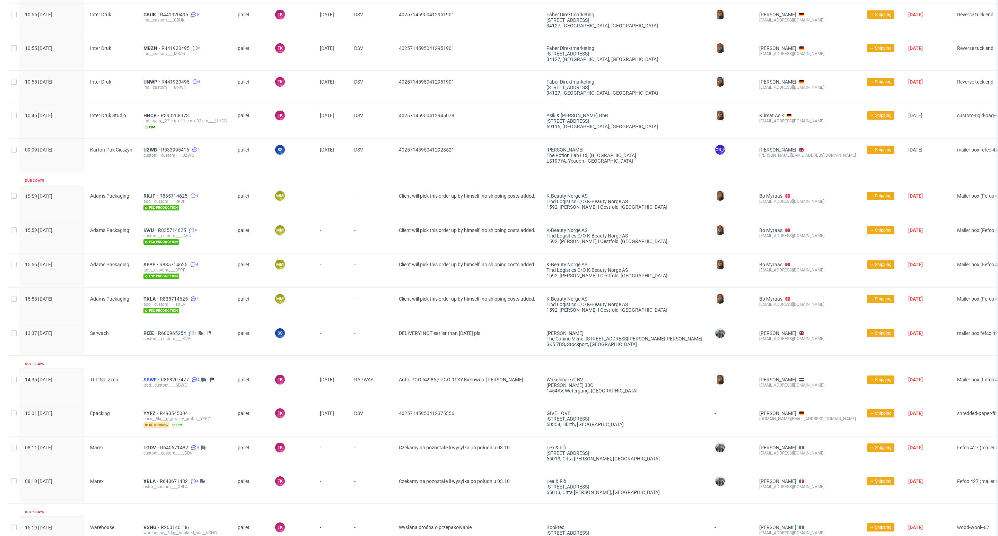
click at [148, 379] on span "SBWE" at bounding box center [151, 380] width 17 height 6
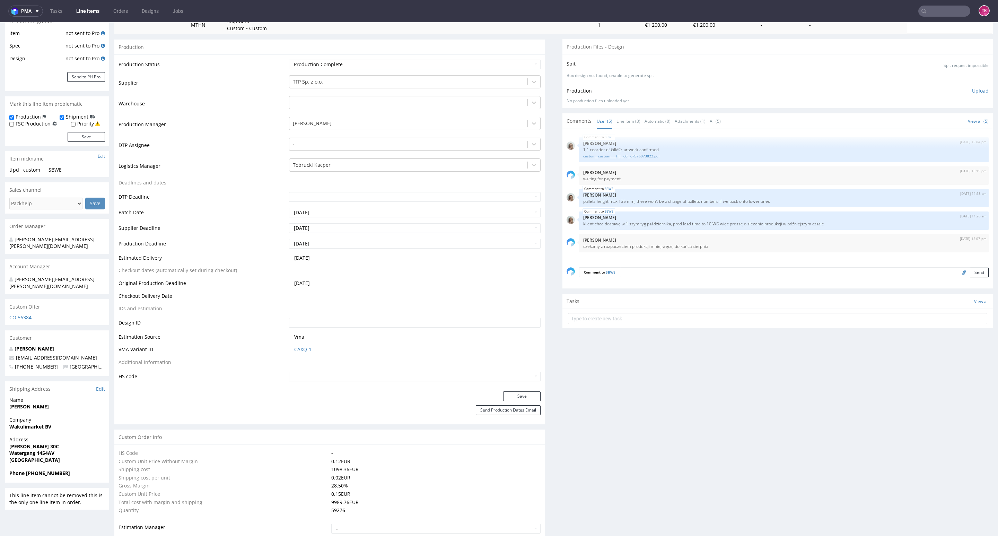
scroll to position [52, 0]
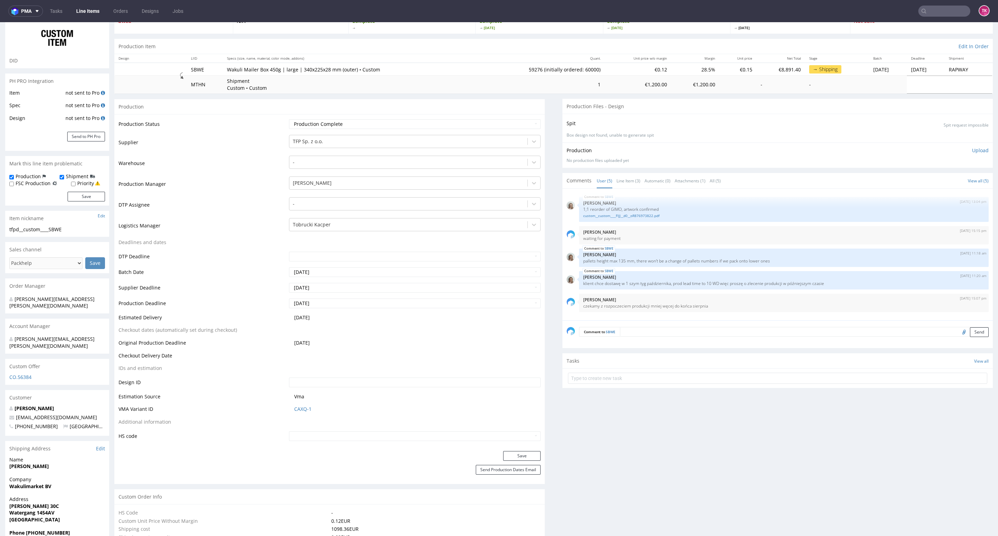
click at [87, 12] on link "Line Items" at bounding box center [88, 11] width 32 height 11
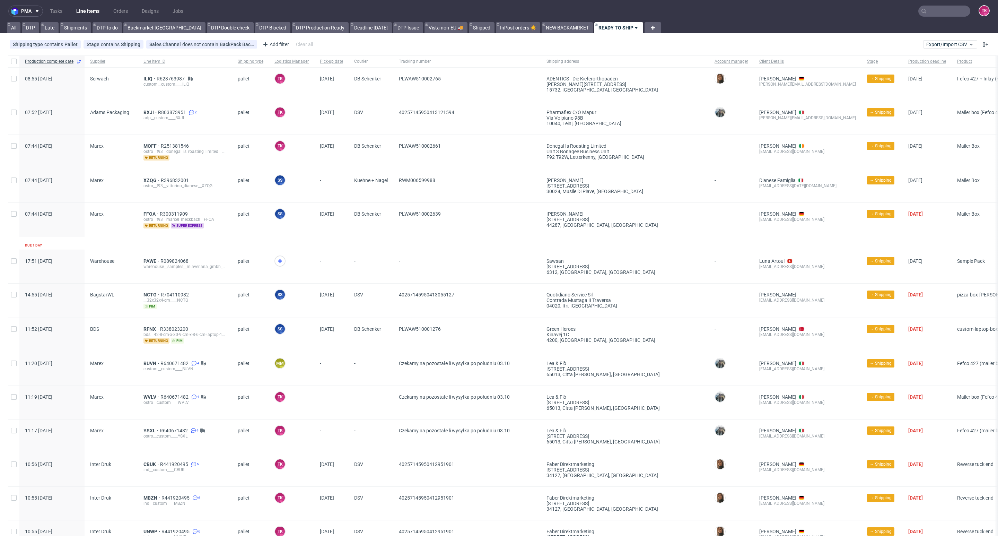
click at [93, 14] on link "Line Items" at bounding box center [88, 11] width 32 height 11
click at [279, 256] on div at bounding box center [280, 260] width 11 height 11
click at [148, 262] on span "PAWE" at bounding box center [151, 261] width 17 height 6
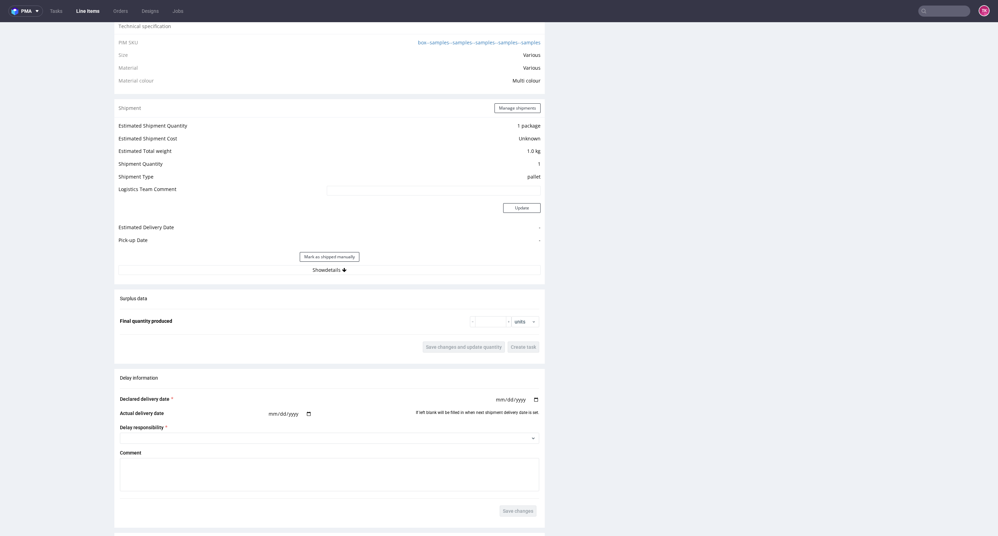
scroll to position [572, 0]
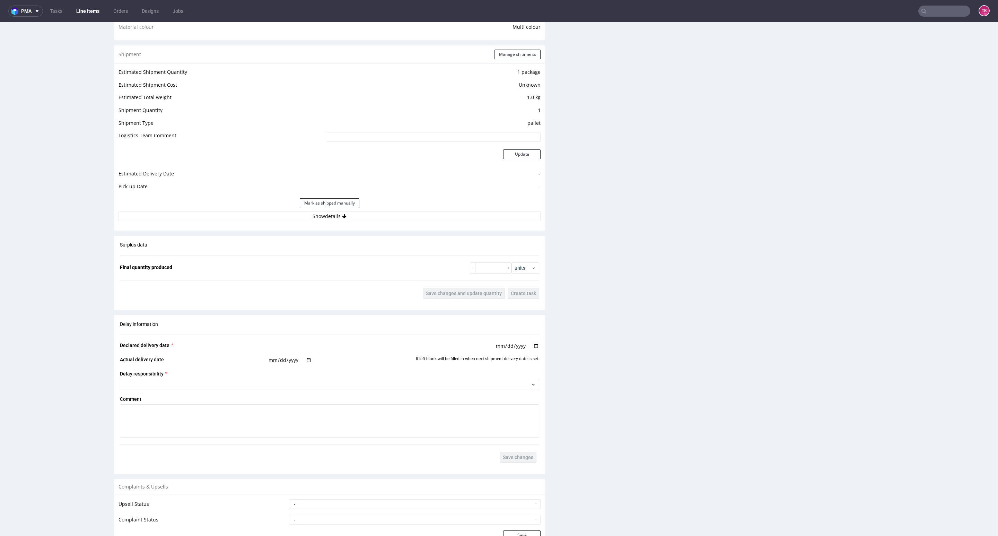
click at [367, 227] on div "Shipment Manage shipments Estimated Shipment Quantity 1 package Estimated Shipm…" at bounding box center [329, 137] width 430 height 185
click at [366, 222] on div "Estimated Shipment Quantity 1 package Estimated Shipment Cost Unknown Estimated…" at bounding box center [329, 144] width 430 height 162
click at [365, 218] on button "Show details" at bounding box center [330, 216] width 422 height 10
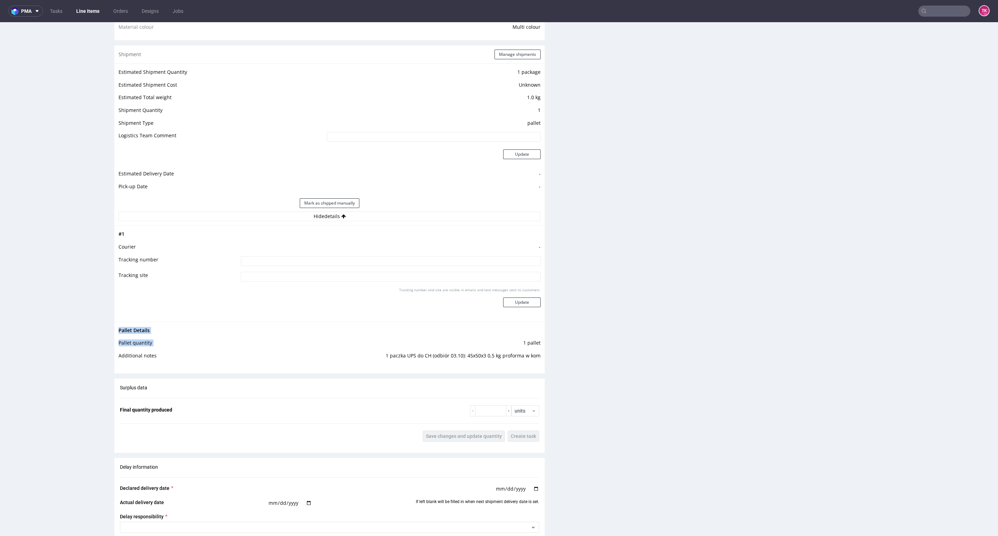
drag, startPoint x: 366, startPoint y: 351, endPoint x: 537, endPoint y: 369, distance: 171.2
click at [518, 368] on div "Pallet Details Pallet quantity 1 pallet Additional notes 1 paczka UPS do CH (od…" at bounding box center [329, 345] width 430 height 47
click at [548, 369] on div "Progress Payment Paid Wed 01 Oct Design N/A DTP Complete Batch Complete Thu 2 O…" at bounding box center [553, 126] width 879 height 1306
click at [516, 57] on button "Manage shipments" at bounding box center [518, 55] width 46 height 10
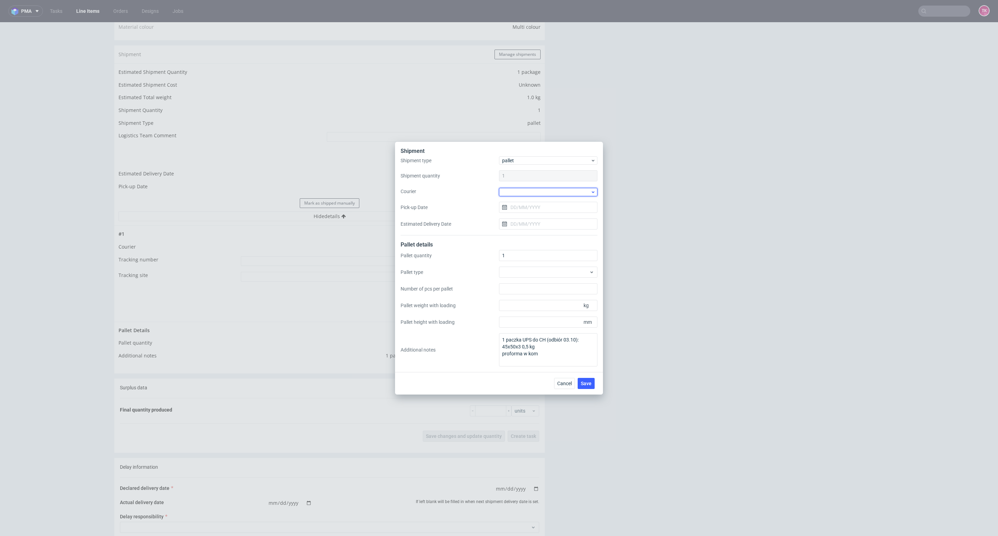
click at [550, 192] on div at bounding box center [548, 192] width 98 height 8
click at [538, 235] on div "UPS Pallets" at bounding box center [548, 241] width 93 height 12
click at [530, 210] on input "Pick-up Date" at bounding box center [548, 206] width 98 height 11
click at [571, 256] on button "3" at bounding box center [570, 252] width 11 height 11
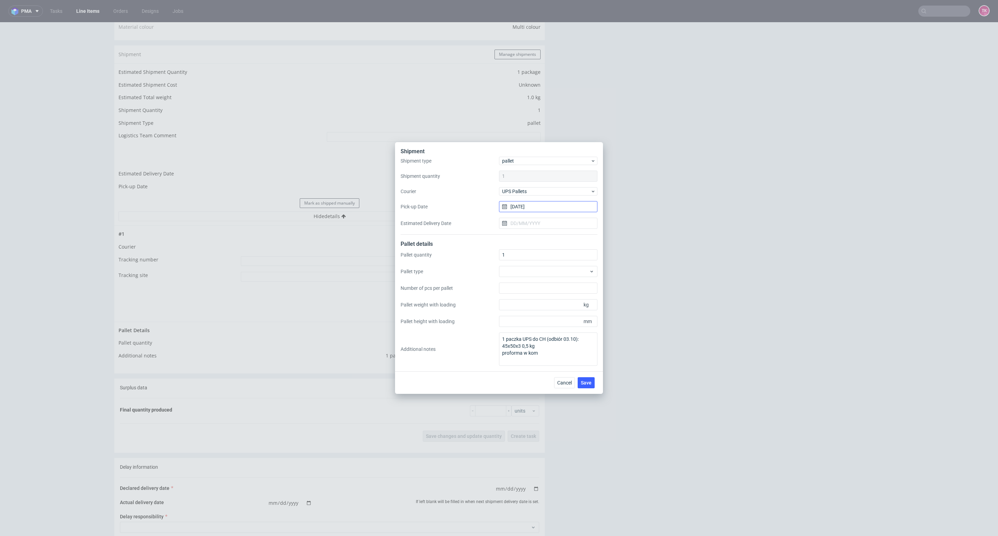
click at [558, 204] on input "[DATE]" at bounding box center [548, 206] width 98 height 11
click at [561, 254] on button "2" at bounding box center [559, 252] width 11 height 11
type input "02/10/2025"
click at [587, 385] on span "Save" at bounding box center [586, 382] width 11 height 5
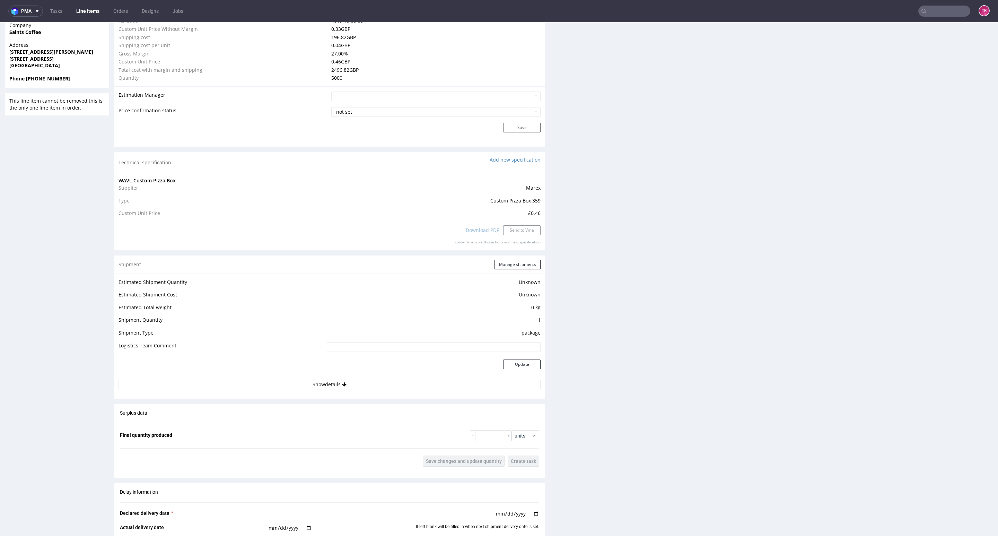
scroll to position [676, 0]
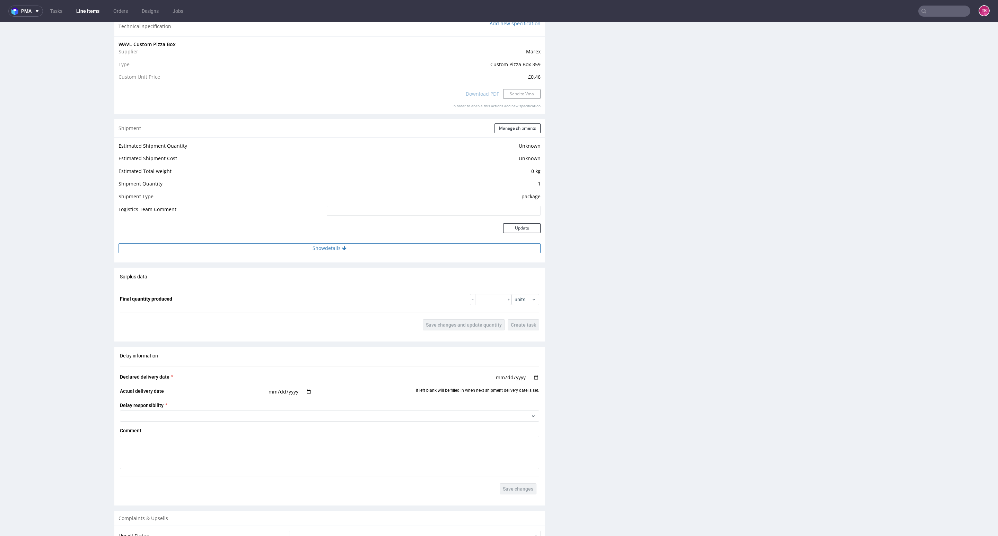
click at [357, 247] on button "Show details" at bounding box center [330, 248] width 422 height 10
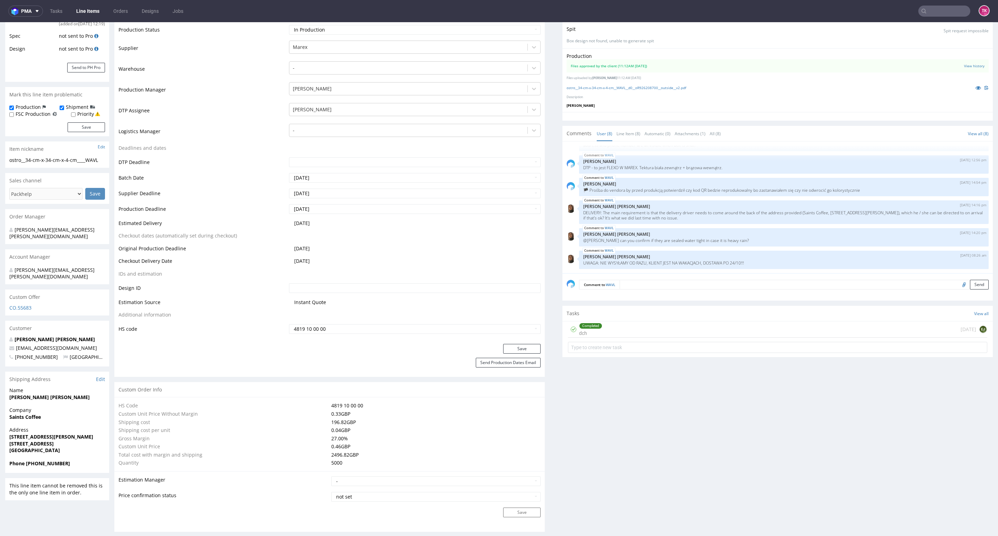
scroll to position [52, 0]
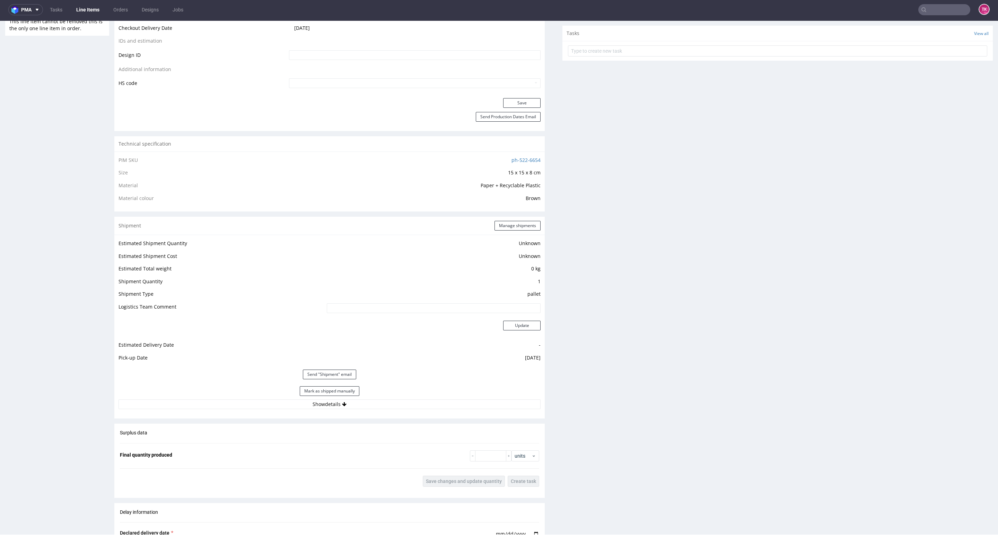
scroll to position [364, 0]
click at [335, 390] on button "Mark as shipped manually" at bounding box center [330, 387] width 60 height 10
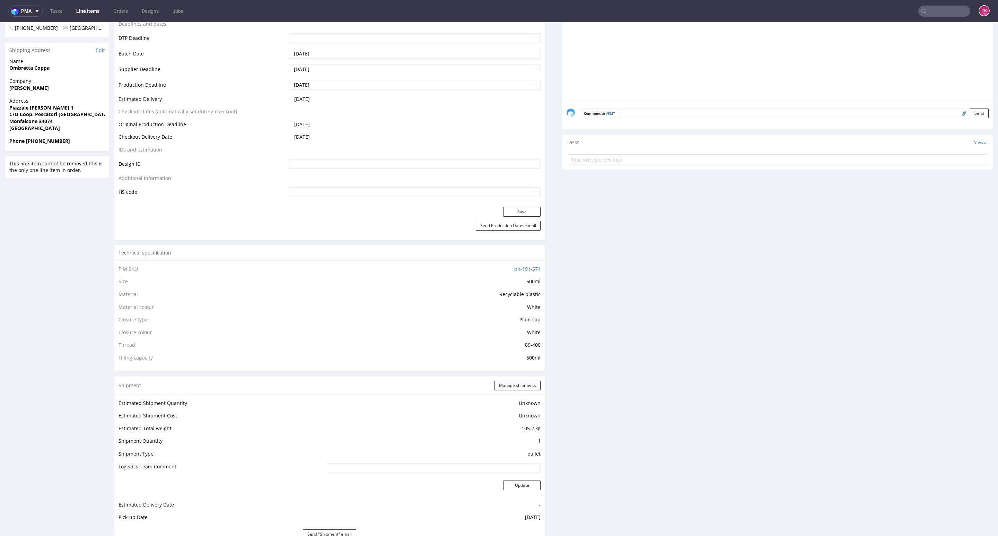
scroll to position [468, 0]
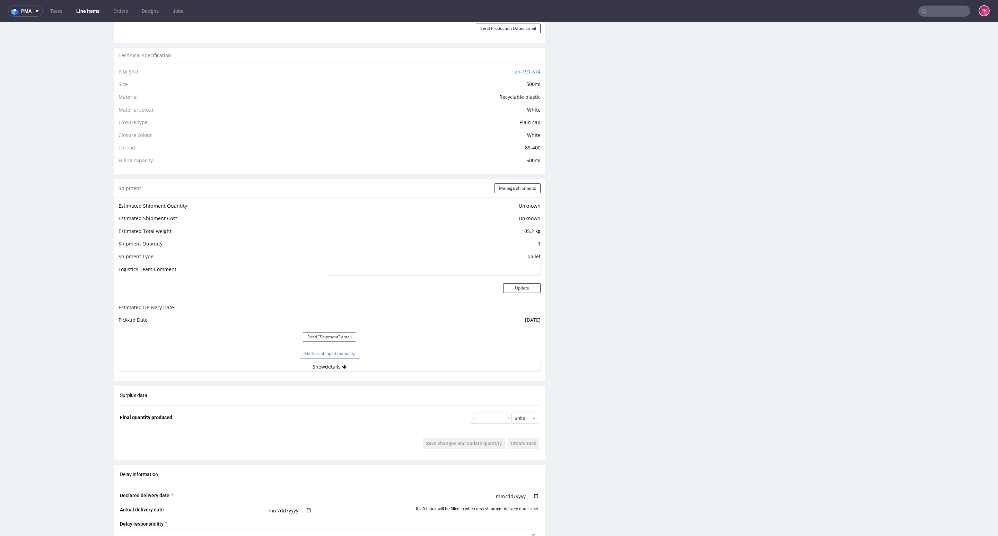
click at [341, 349] on button "Mark as shipped manually" at bounding box center [330, 354] width 60 height 10
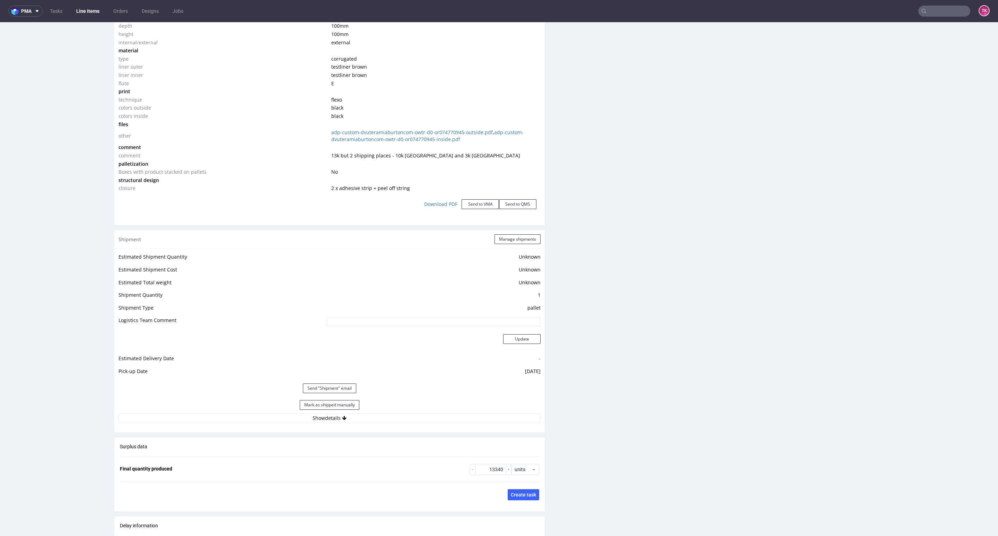
scroll to position [780, 0]
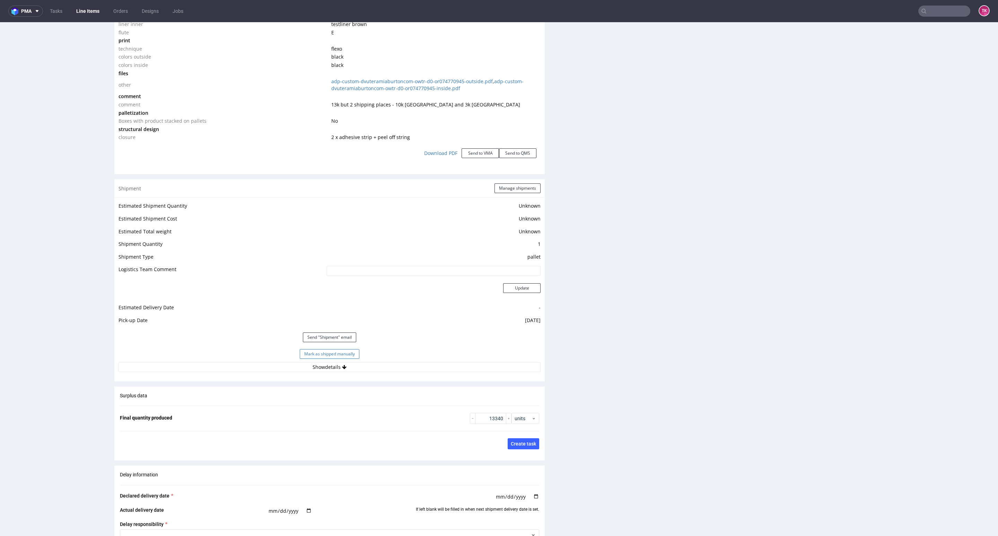
click at [338, 355] on button "Mark as shipped manually" at bounding box center [330, 354] width 60 height 10
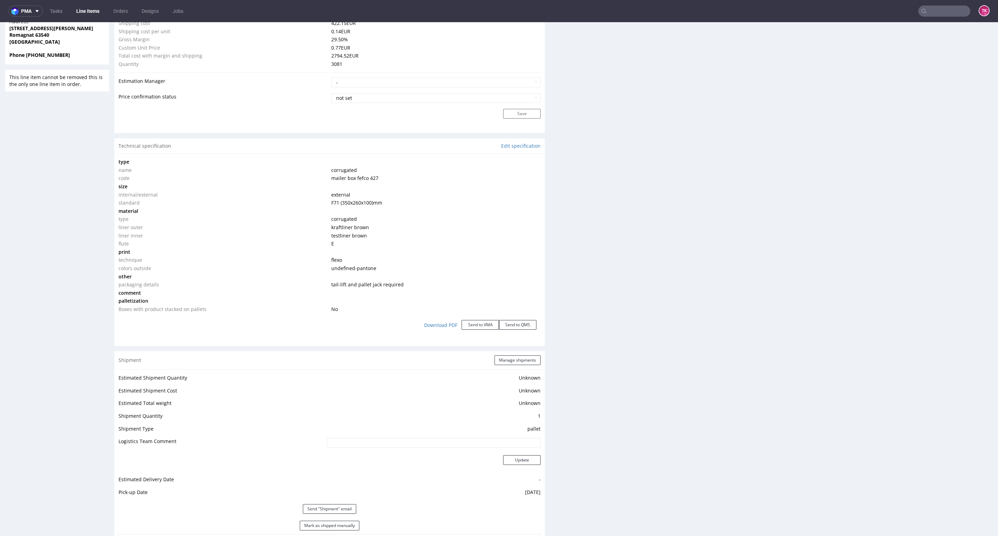
scroll to position [728, 0]
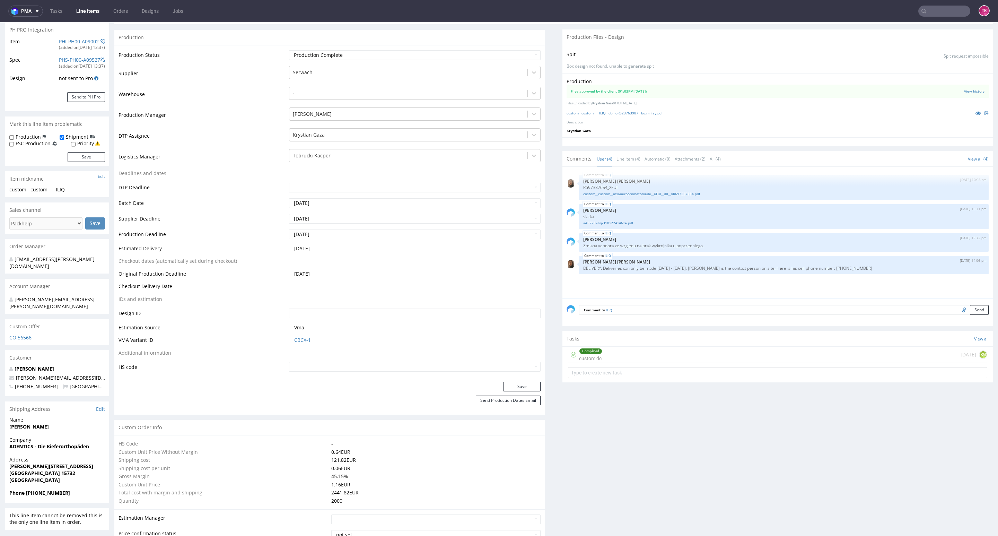
scroll to position [104, 0]
drag, startPoint x: 593, startPoint y: 268, endPoint x: 864, endPoint y: 265, distance: 271.4
click at [864, 265] on p "DELIVERY: Deliveries can only be made [DATE] - [DATE]. [PERSON_NAME] is the con…" at bounding box center [783, 267] width 401 height 5
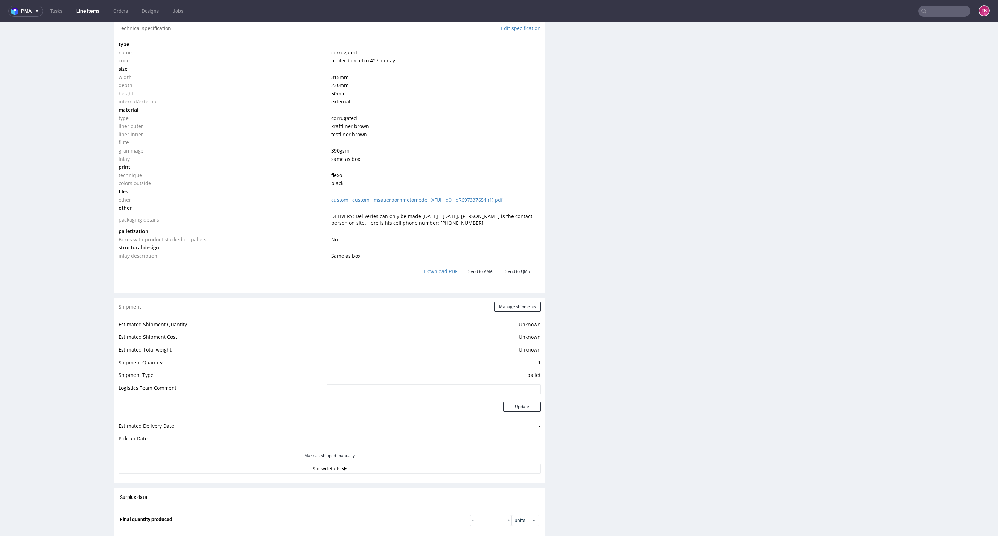
scroll to position [676, 0]
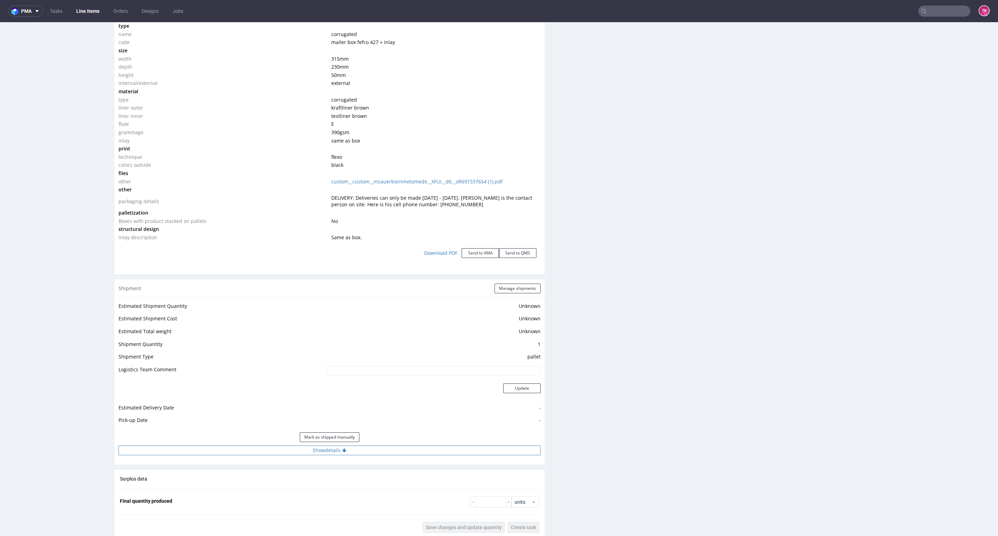
click at [425, 449] on button "Show details" at bounding box center [330, 450] width 422 height 10
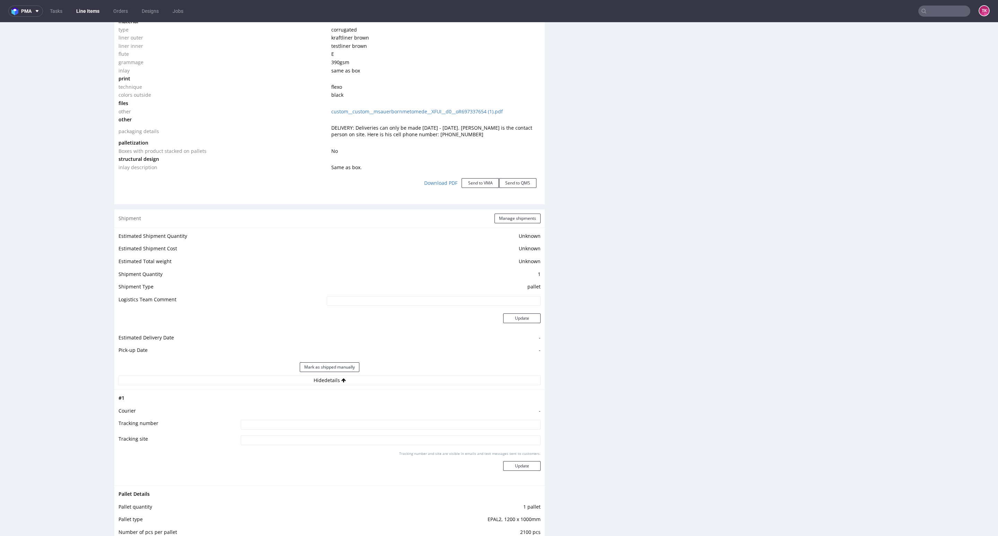
scroll to position [728, 0]
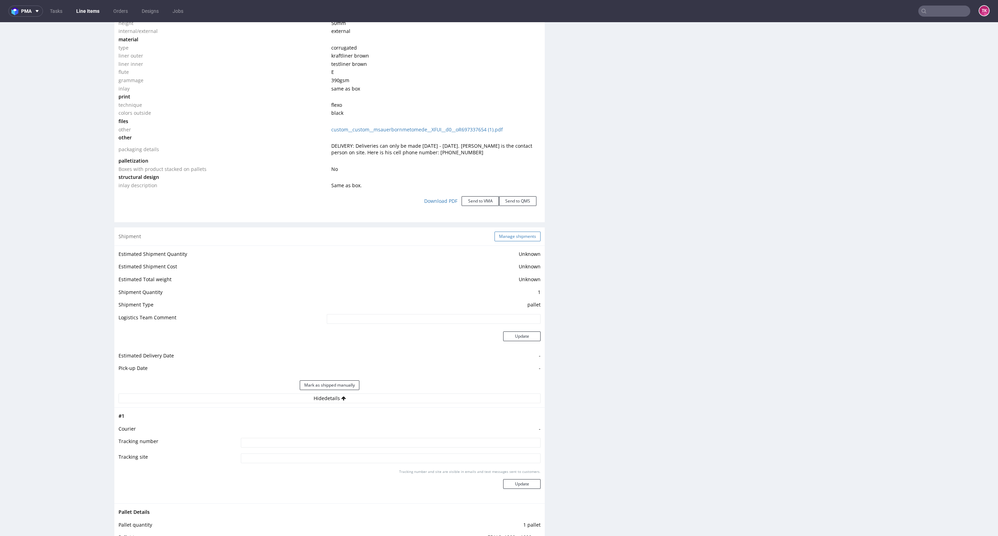
click at [487, 238] on div "Shipment Manage shipments" at bounding box center [329, 236] width 430 height 18
drag, startPoint x: 531, startPoint y: 229, endPoint x: 528, endPoint y: 233, distance: 5.2
click at [530, 231] on div "Shipment Manage shipments" at bounding box center [329, 236] width 430 height 18
click at [528, 233] on button "Manage shipments" at bounding box center [518, 237] width 46 height 10
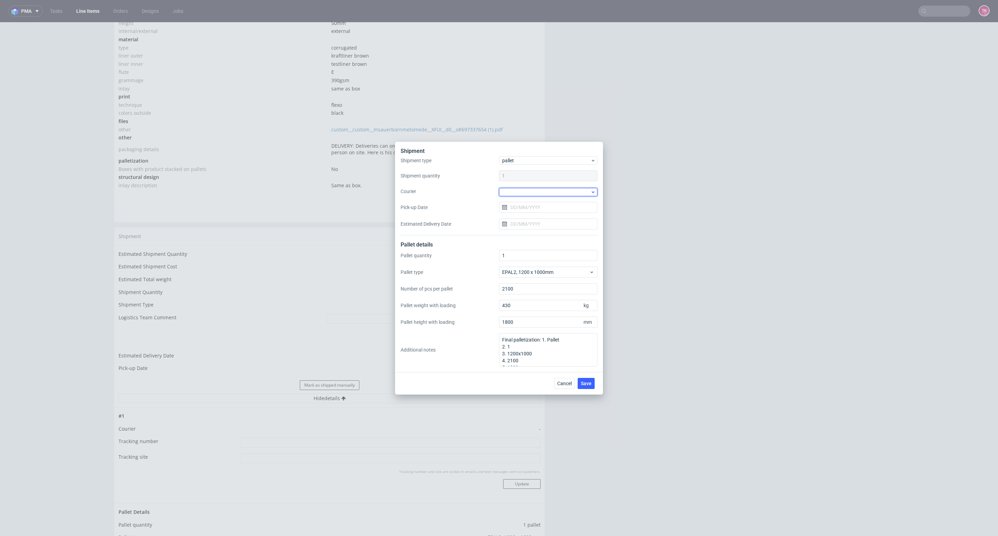
click at [545, 189] on div at bounding box center [548, 192] width 98 height 8
click at [549, 232] on div "DB Schenker" at bounding box center [548, 231] width 93 height 12
click at [528, 208] on input "Pick-up Date" at bounding box center [548, 206] width 98 height 11
click at [569, 255] on span "3" at bounding box center [570, 252] width 3 height 7
type input "[DATE]"
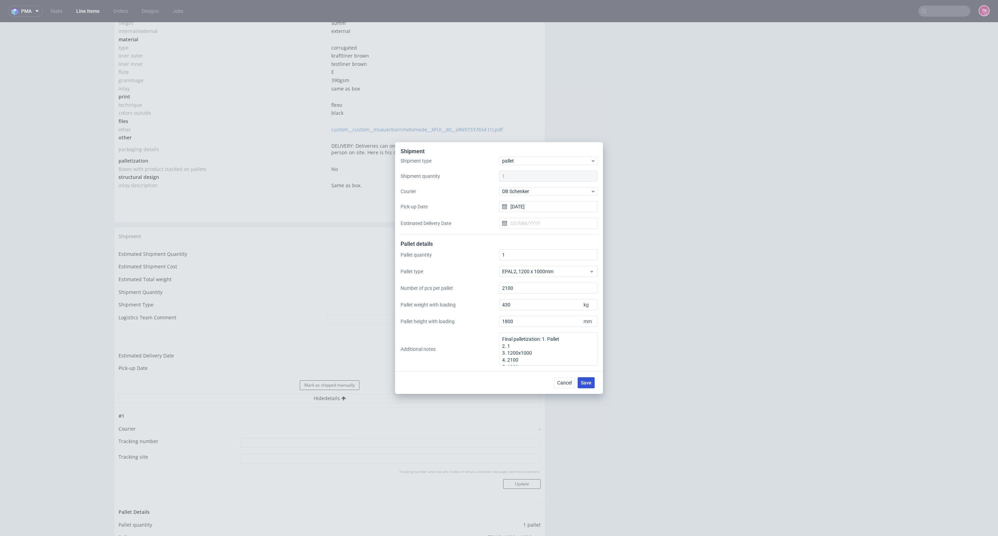
click at [584, 377] on button "Save" at bounding box center [586, 382] width 17 height 11
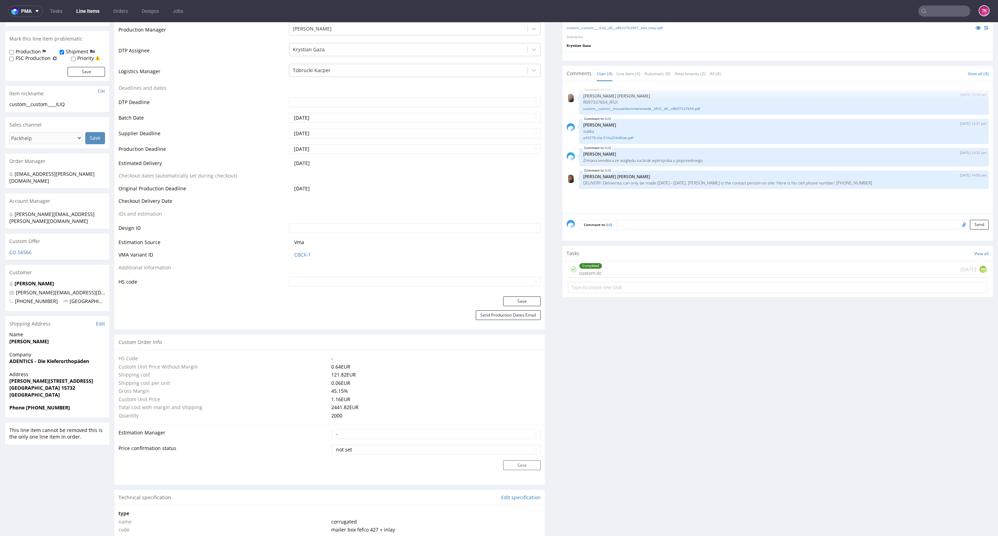
scroll to position [364, 0]
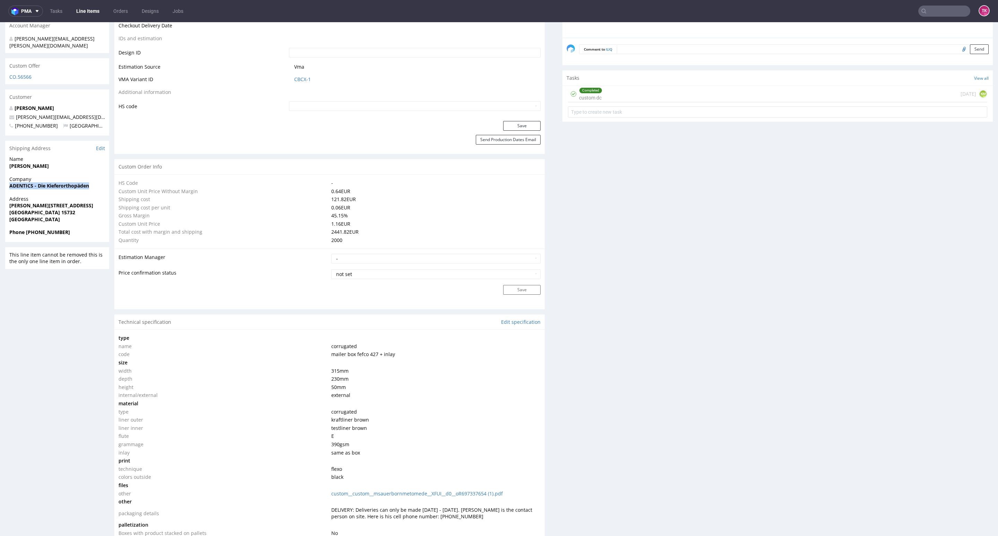
drag, startPoint x: 3, startPoint y: 178, endPoint x: 99, endPoint y: 172, distance: 95.9
click at [99, 172] on div "R623763987 [DATE] 12:10 PM ILIQ DID PH PRO Integration Item PHI-PH00-A09002 (ad…" at bounding box center [499, 432] width 998 height 1512
copy strong "ADENTICS - Die Kieferorthopäden"
drag, startPoint x: 0, startPoint y: 156, endPoint x: 72, endPoint y: 162, distance: 72.0
click at [72, 161] on div "R623763987 [DATE] 12:10 PM ILIQ DID PH PRO Integration Item PHI-PH00-A09002 (ad…" at bounding box center [499, 432] width 998 height 1512
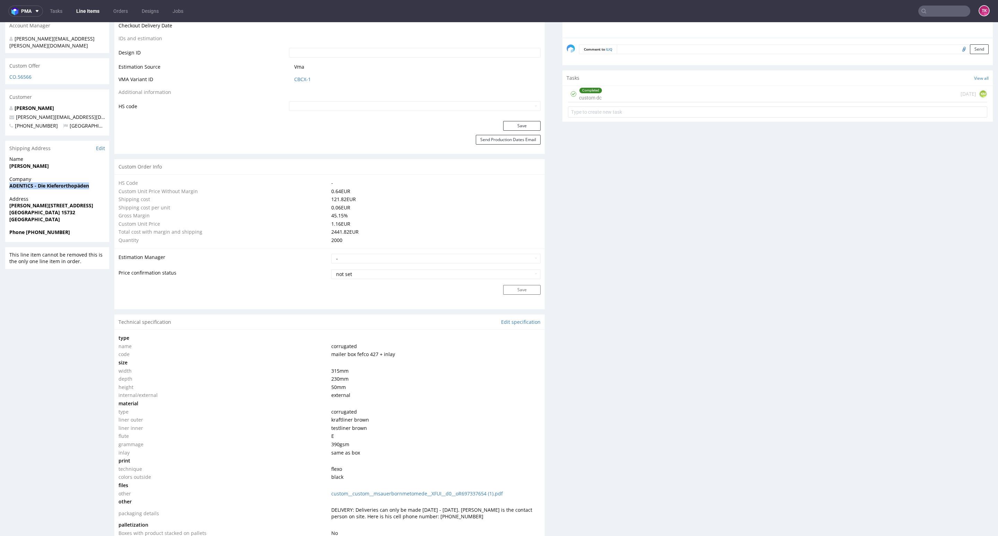
copy strong "[PERSON_NAME]"
click at [53, 209] on strong "[GEOGRAPHIC_DATA] 15732" at bounding box center [42, 212] width 66 height 7
click at [53, 209] on strong "Schulzendorf 15732" at bounding box center [42, 212] width 66 height 7
copy strong "15732"
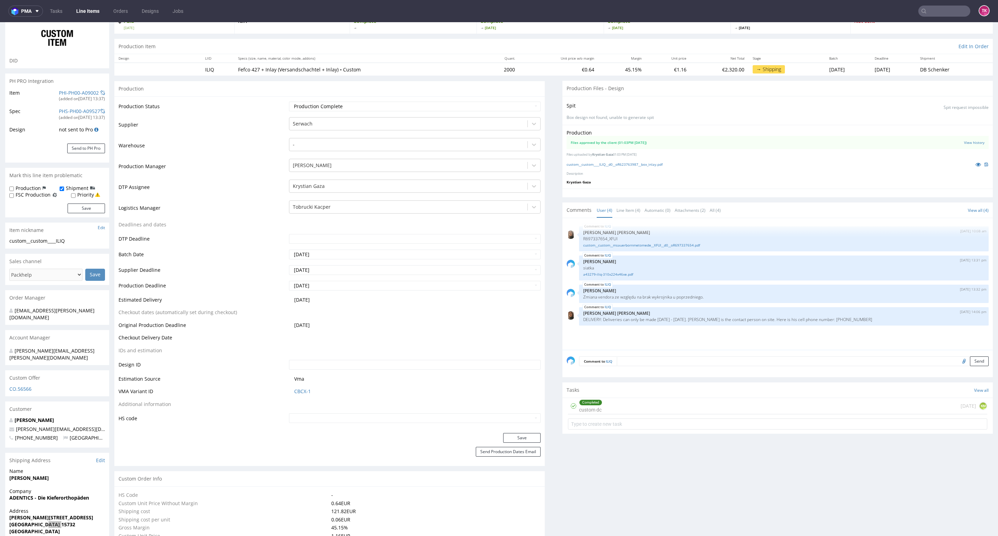
scroll to position [208, 0]
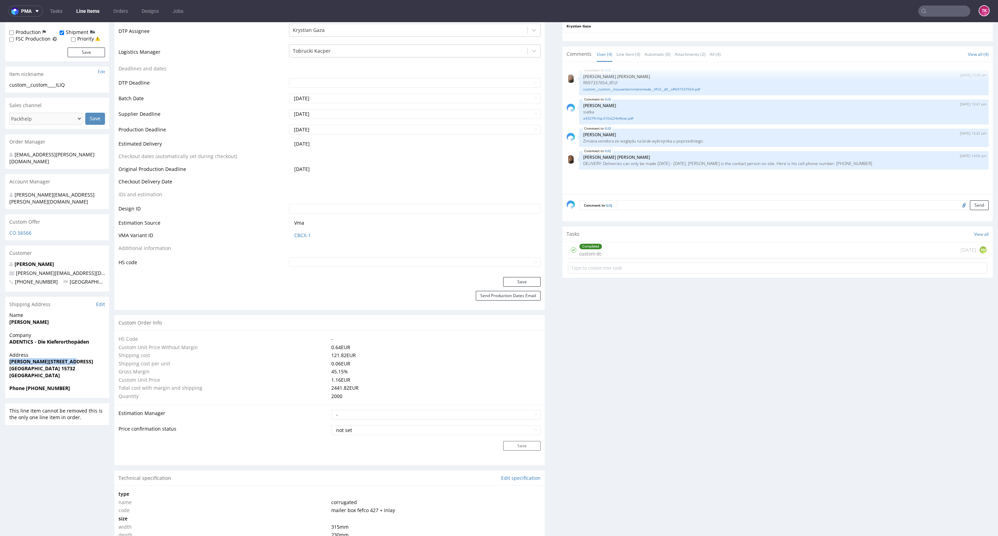
drag, startPoint x: 79, startPoint y: 346, endPoint x: 0, endPoint y: 347, distance: 79.0
copy strong "Richard-Israel-Straße 3"
drag, startPoint x: 64, startPoint y: 376, endPoint x: 28, endPoint y: 380, distance: 35.9
click at [28, 385] on div "Phone +491703484579" at bounding box center [57, 391] width 104 height 13
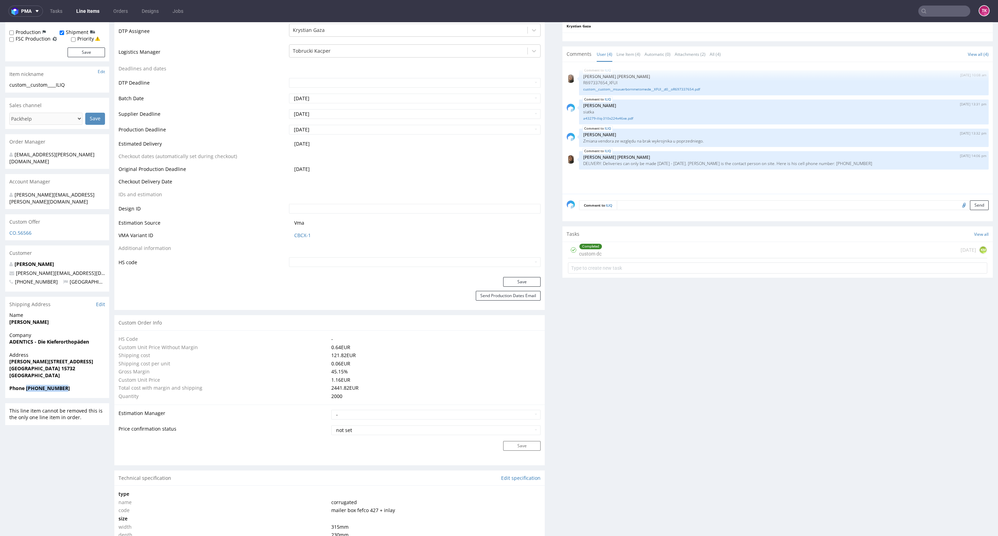
copy strong "+491703484579"
drag, startPoint x: 26, startPoint y: 376, endPoint x: 85, endPoint y: 376, distance: 58.2
click at [85, 385] on span "Phone +491703484579" at bounding box center [57, 388] width 96 height 7
drag, startPoint x: 80, startPoint y: 260, endPoint x: 0, endPoint y: 256, distance: 80.5
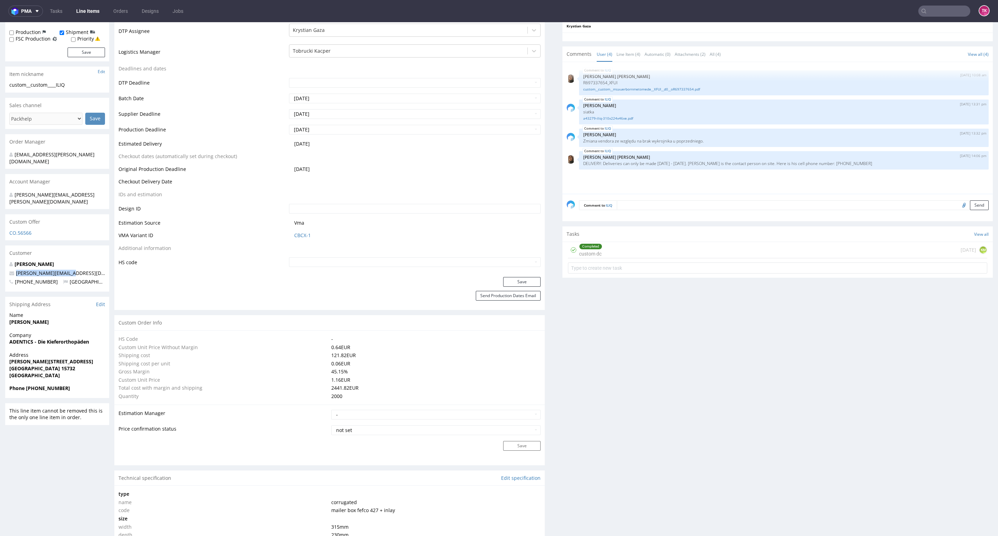
copy span "m.sauerborn@metome.de"
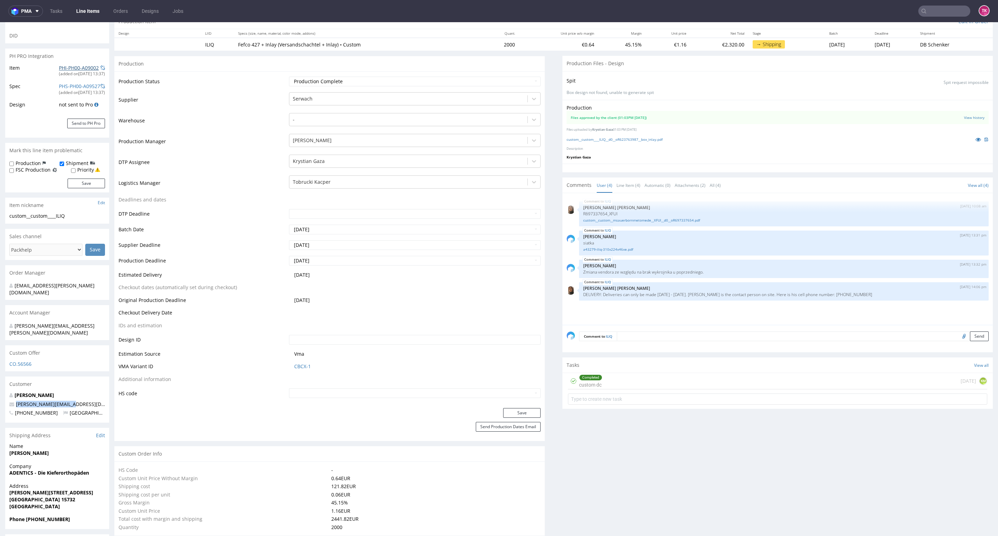
scroll to position [0, 0]
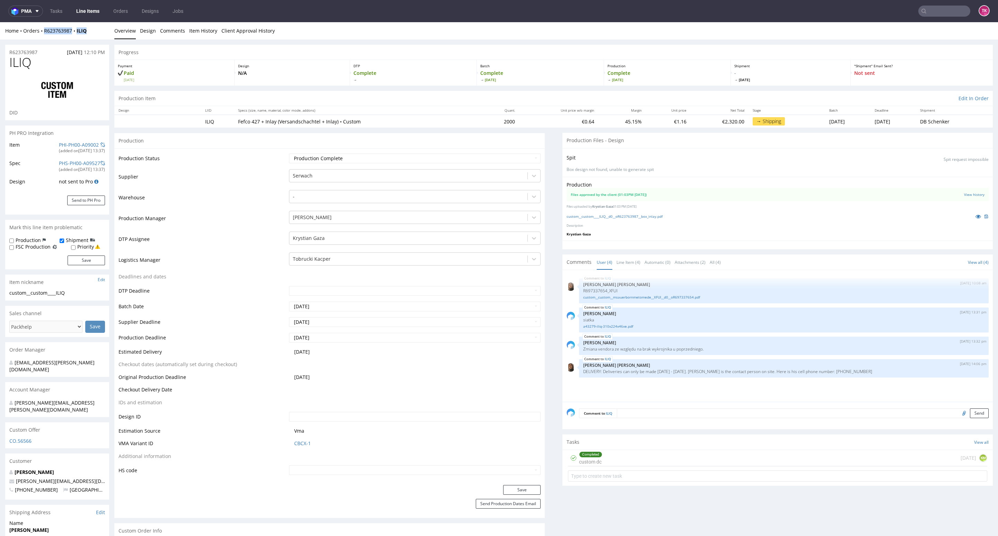
drag, startPoint x: 86, startPoint y: 30, endPoint x: 43, endPoint y: 38, distance: 44.1
click at [44, 37] on div "Home Orders R623763987 ILIQ Overview Design Comments Item History Client Approv…" at bounding box center [499, 30] width 998 height 17
copy div "R623763987 ILIQ"
drag, startPoint x: 678, startPoint y: 385, endPoint x: 885, endPoint y: 389, distance: 207.0
click at [885, 389] on div "ILIQ 3rd Sep 25 | 10:08 am Angelina Marć R697337654_XFUI custom__custom__msauer…" at bounding box center [780, 338] width 426 height 128
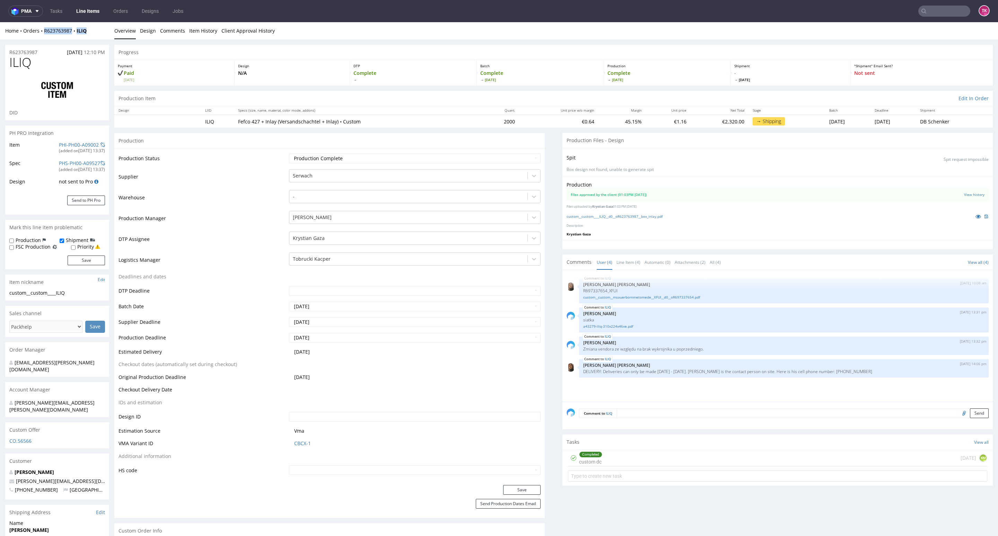
copy p "DELIVERY: Deliveries can only be made Monday - Thursday. Mr. Kirschke is the co…"
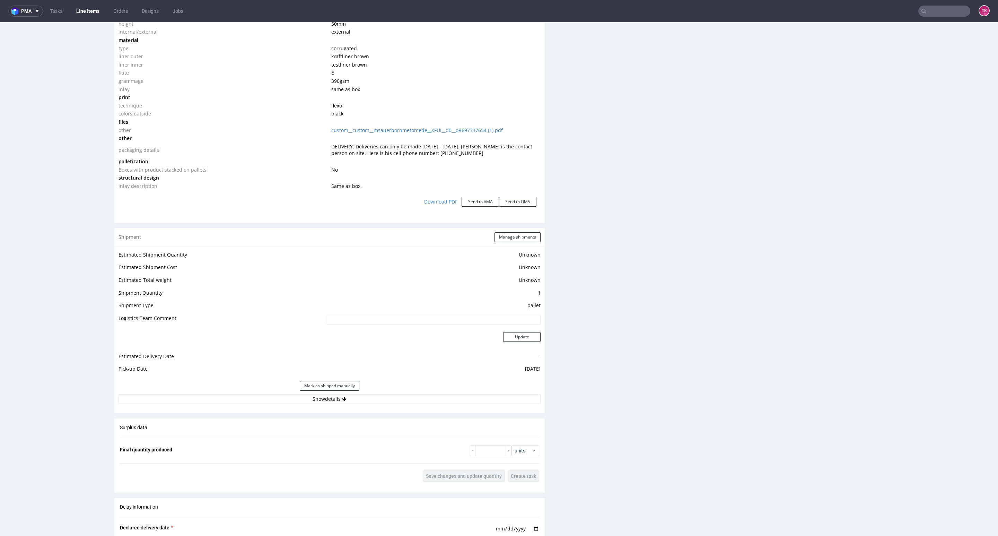
scroll to position [728, 0]
click at [378, 397] on button "Show details" at bounding box center [330, 398] width 422 height 10
click at [385, 442] on input at bounding box center [391, 443] width 300 height 10
paste input "PLWAW510002765"
type input "PLWAW510002765"
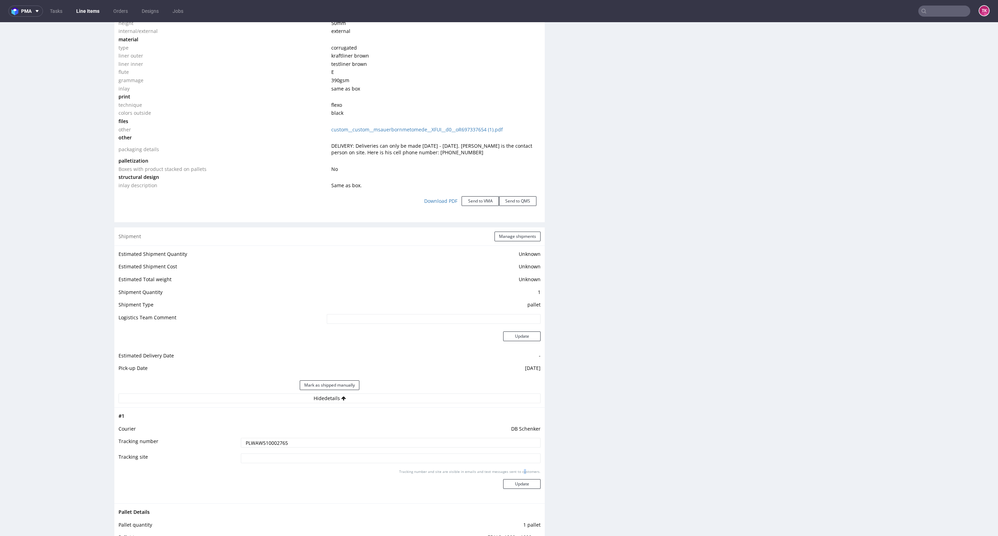
click at [518, 474] on p "Tracking number and site are visible in emails and text messages sent to custom…" at bounding box center [469, 471] width 141 height 5
click at [522, 478] on div "Tracking number and site are visible in emails and text messages sent to custom…" at bounding box center [391, 481] width 300 height 25
click at [523, 480] on button "Update" at bounding box center [521, 484] width 37 height 10
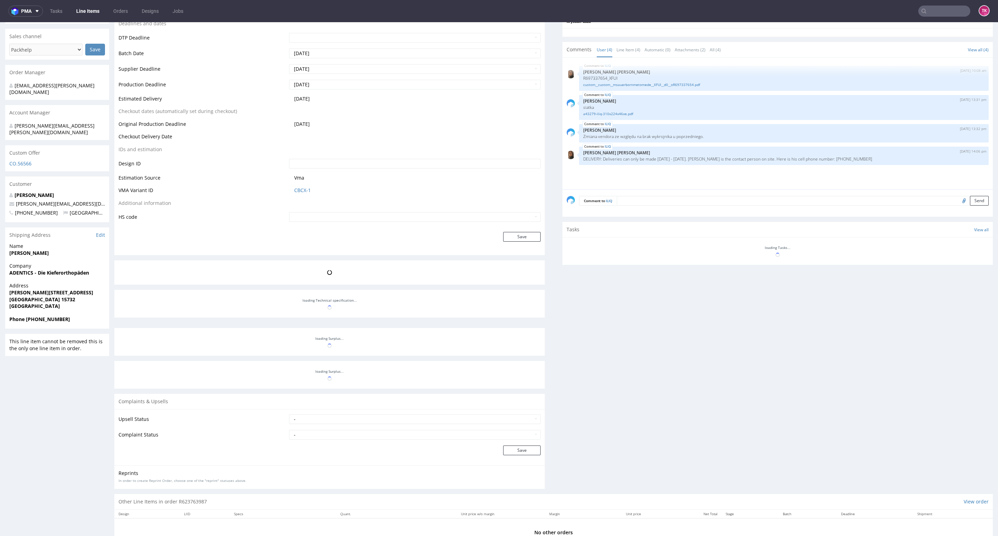
scroll to position [302, 0]
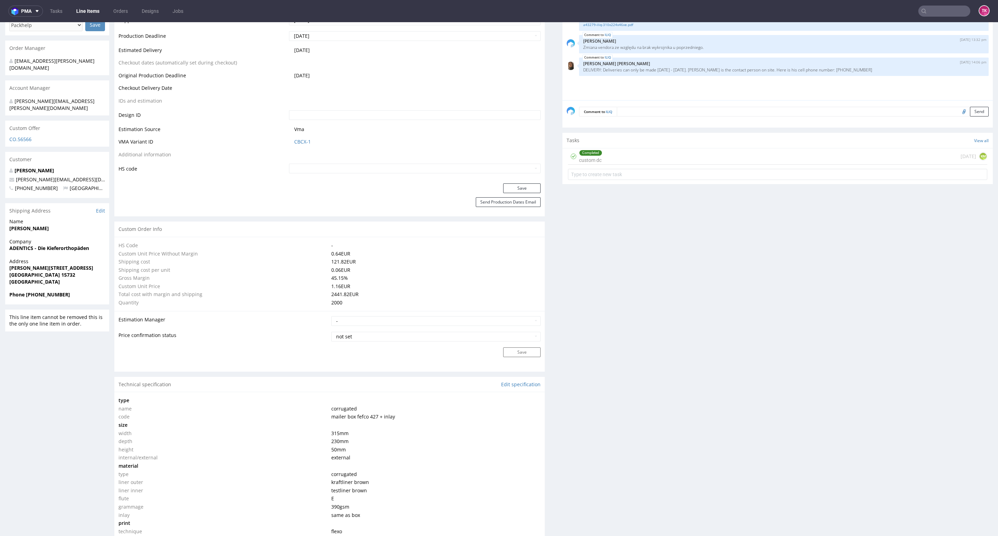
click at [90, 7] on link "Line Items" at bounding box center [88, 11] width 32 height 11
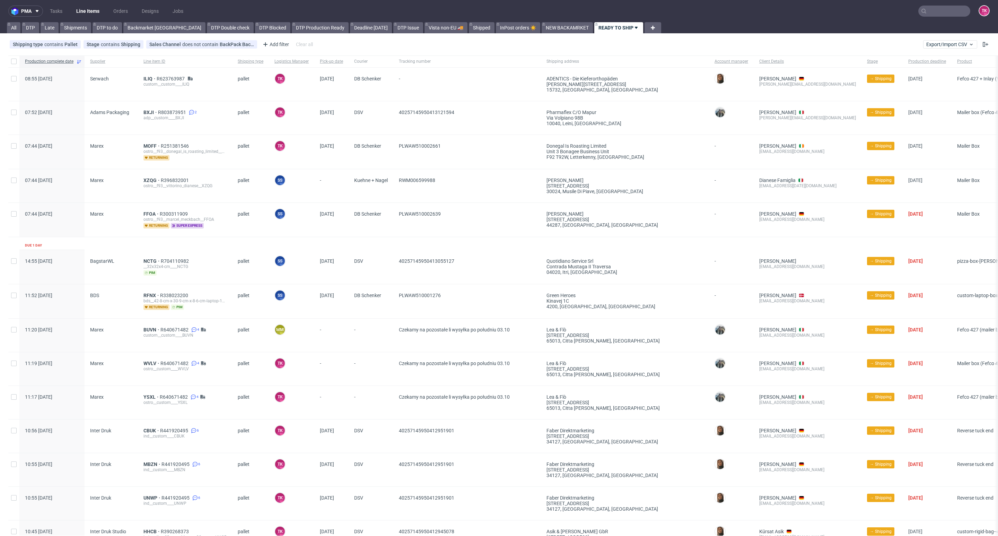
click at [90, 18] on nav "pma Tasks Line Items Orders Designs Jobs TK" at bounding box center [499, 11] width 998 height 22
click at [88, 11] on link "Line Items" at bounding box center [88, 11] width 32 height 11
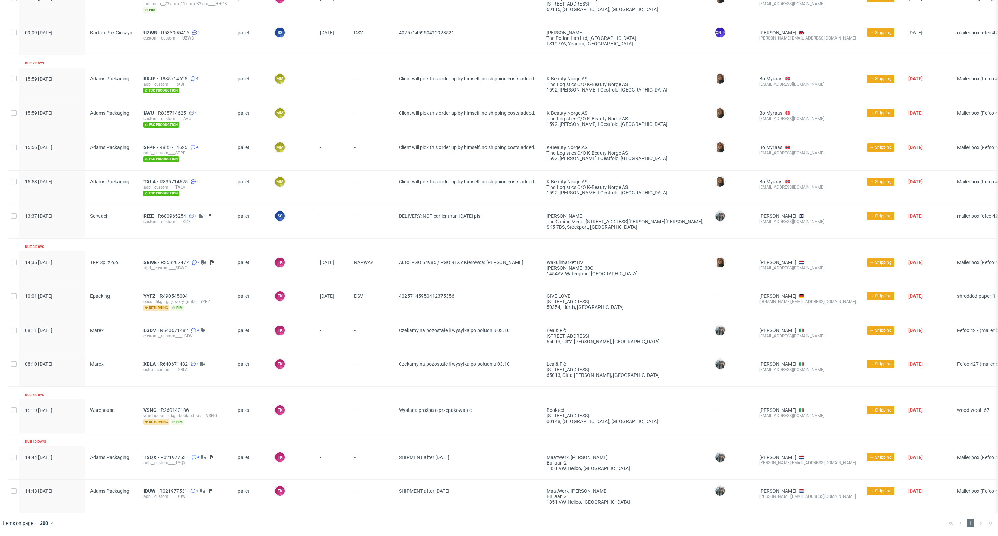
scroll to position [490, 0]
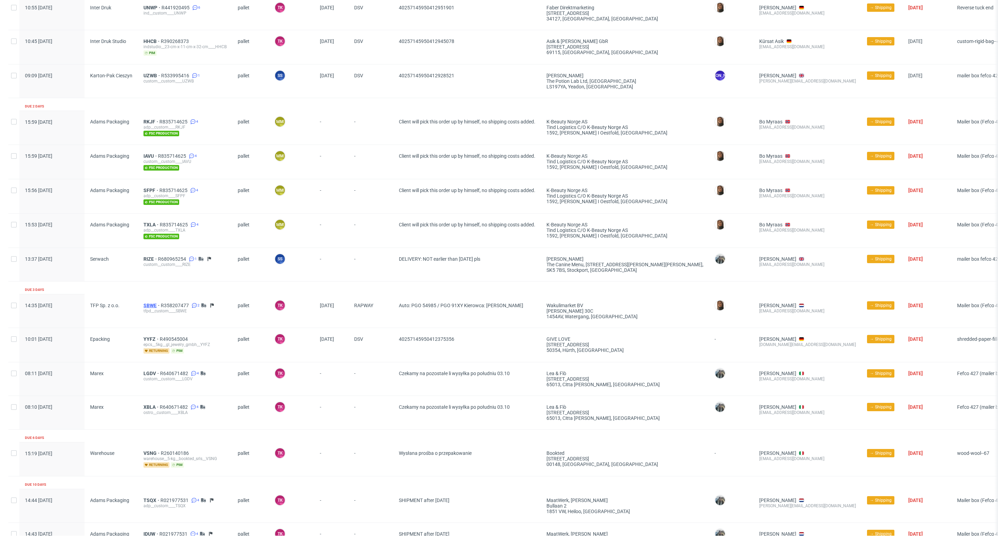
click at [144, 305] on span "SBWE" at bounding box center [151, 306] width 17 height 6
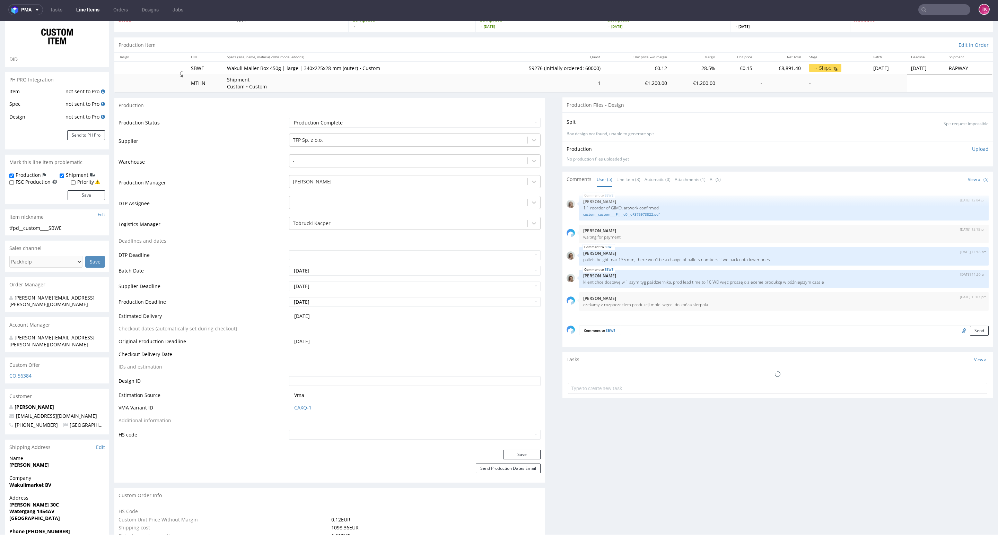
scroll to position [260, 0]
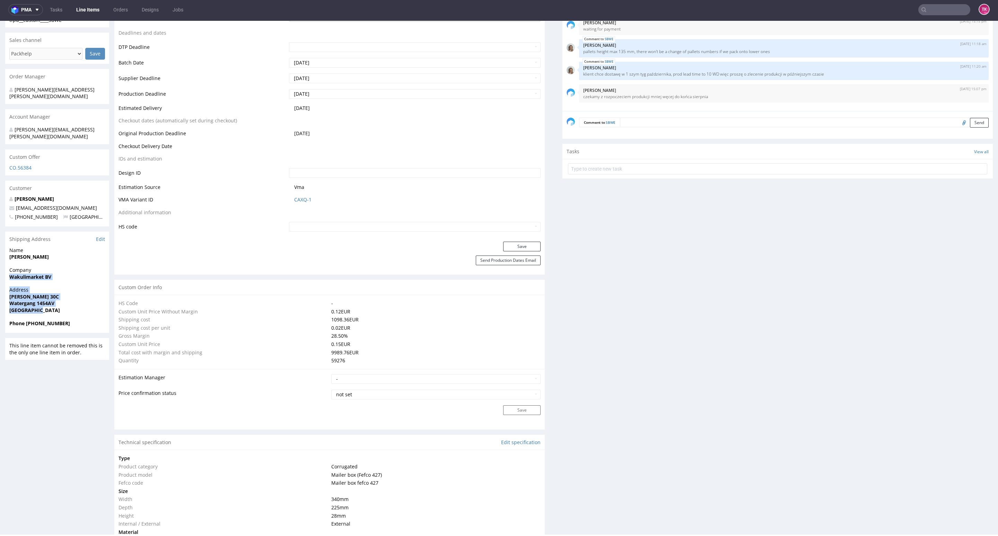
drag, startPoint x: 3, startPoint y: 266, endPoint x: 87, endPoint y: 298, distance: 89.9
click at [87, 298] on div "R358207477 04.08.2025 12:56 PM SBWE DID PH PRO Integration Item not sent to Pro…" at bounding box center [499, 532] width 998 height 1508
copy section "Wakulimarket BV Address De Dollard 30C Watergang 1454AV Netherlands"
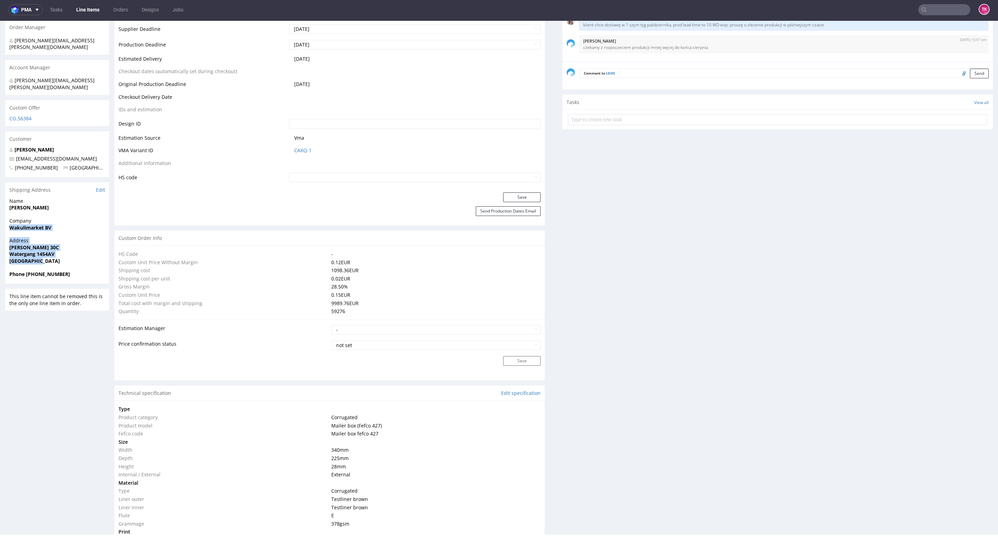
scroll to position [312, 0]
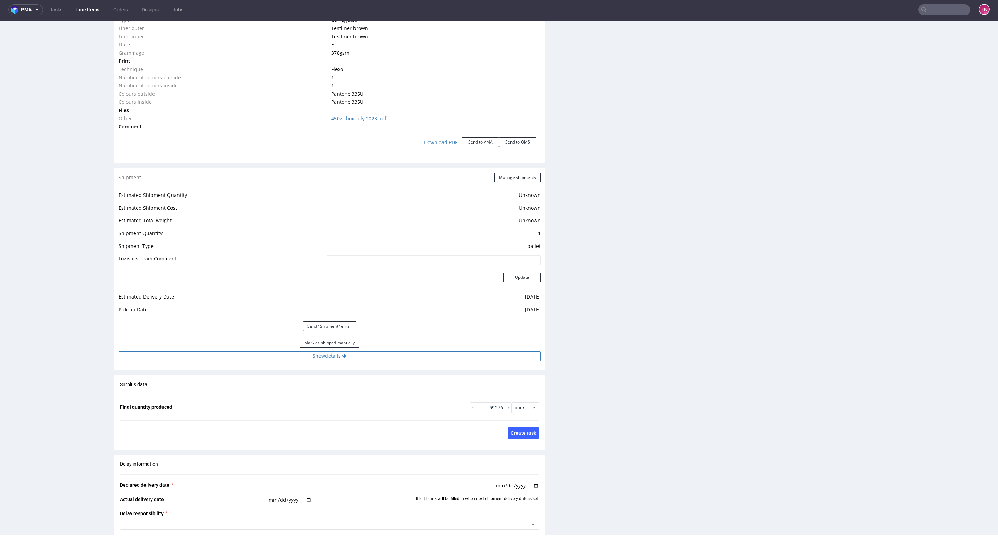
click at [385, 354] on button "Show details" at bounding box center [330, 356] width 422 height 10
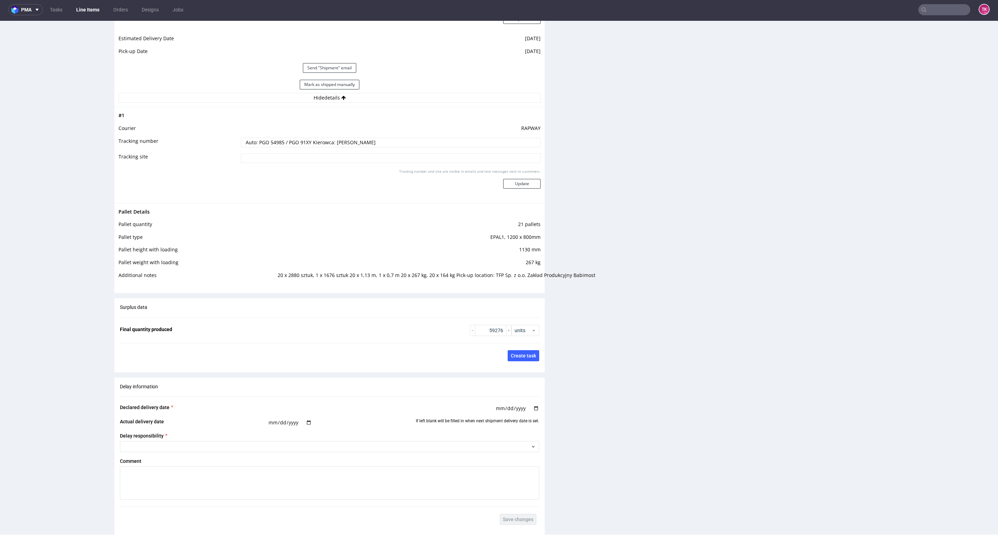
scroll to position [1040, 0]
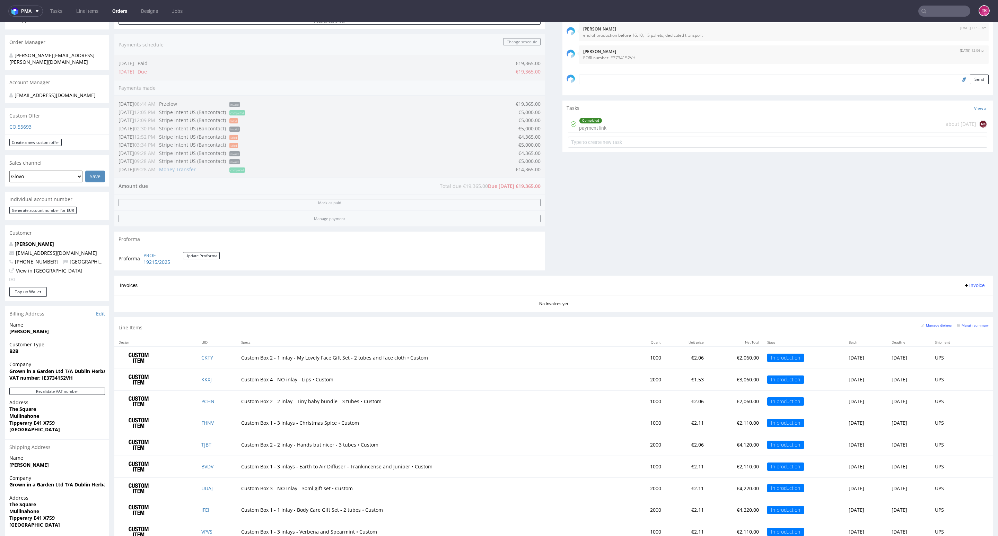
scroll to position [254, 0]
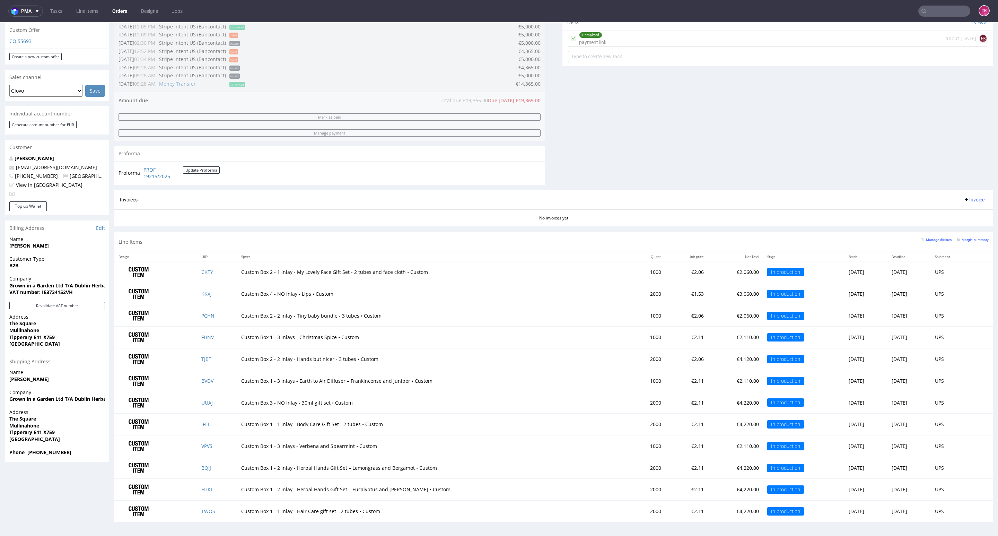
drag, startPoint x: 21, startPoint y: 417, endPoint x: 0, endPoint y: 402, distance: 25.6
click at [0, 402] on div "Order via Offer R234256904 [DATE] 03:34 PM [PERSON_NAME] this order as problema…" at bounding box center [499, 160] width 998 height 743
drag, startPoint x: 1, startPoint y: 404, endPoint x: 1, endPoint y: 410, distance: 5.2
click at [1, 410] on div "Order via Offer R234256904 [DATE] 03:34 PM [PERSON_NAME] this order as problema…" at bounding box center [499, 160] width 998 height 743
drag, startPoint x: 6, startPoint y: 413, endPoint x: 69, endPoint y: 429, distance: 64.3
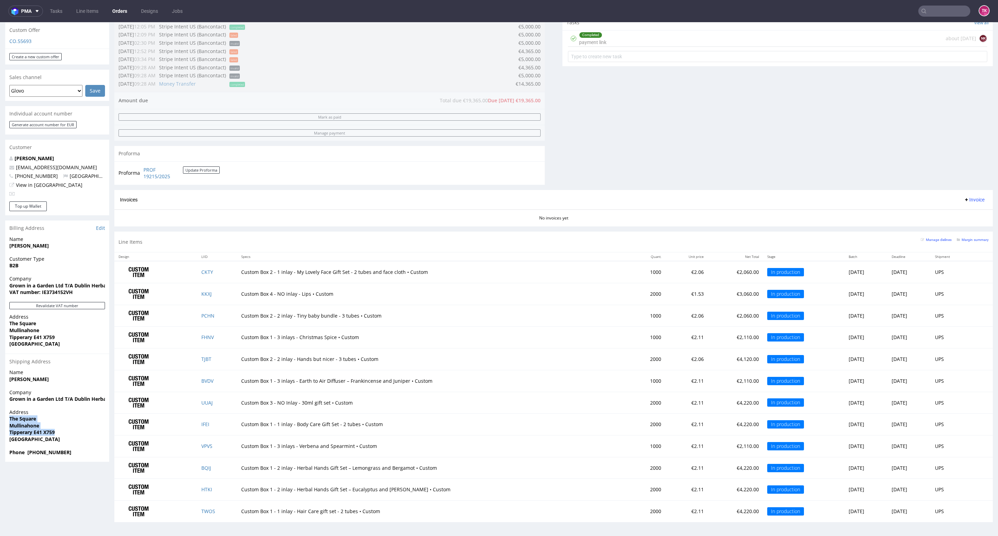
click at [69, 429] on div "Address [GEOGRAPHIC_DATA]" at bounding box center [57, 429] width 104 height 40
copy p "The Square Mullinahone Tipperary E41 X759"
click at [204, 274] on td "CKTY" at bounding box center [217, 272] width 40 height 22
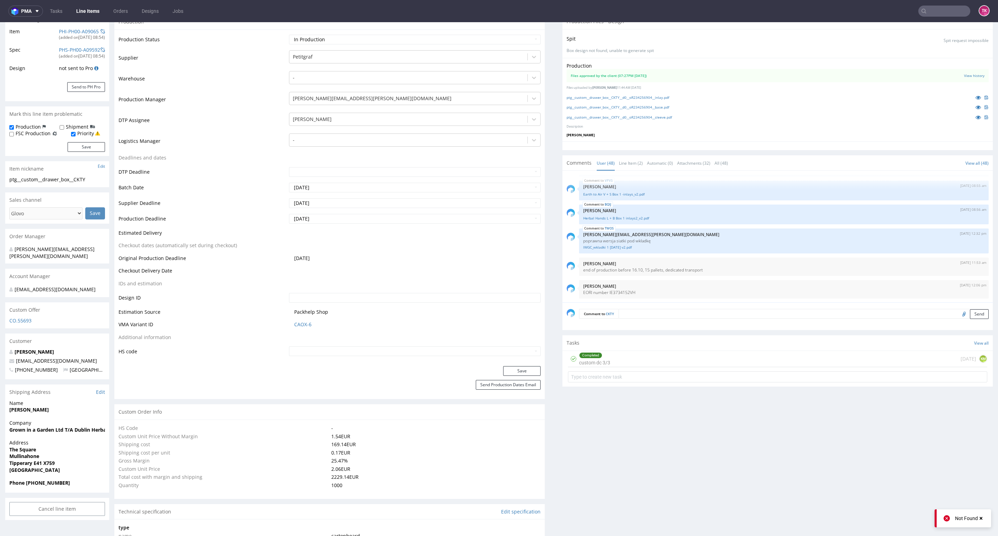
scroll to position [208, 0]
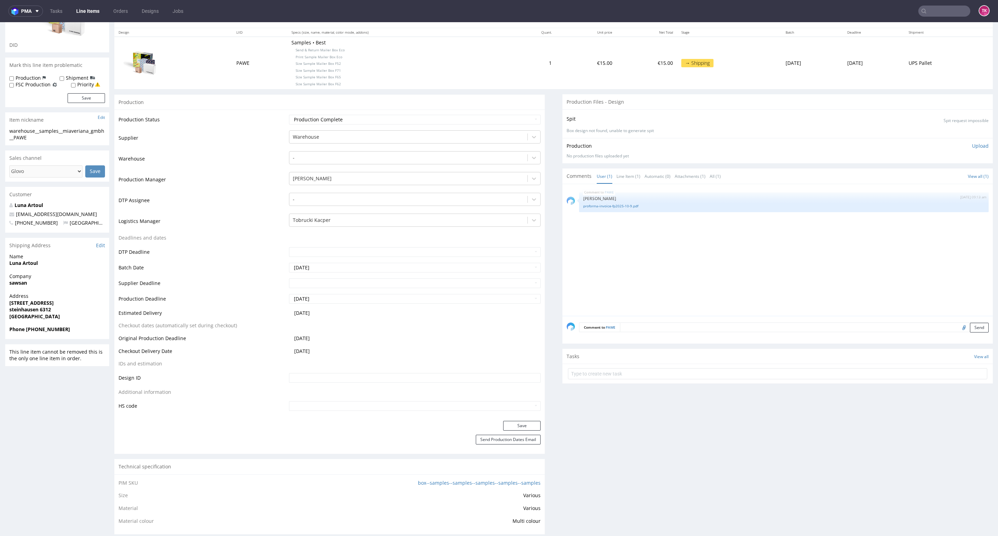
scroll to position [104, 0]
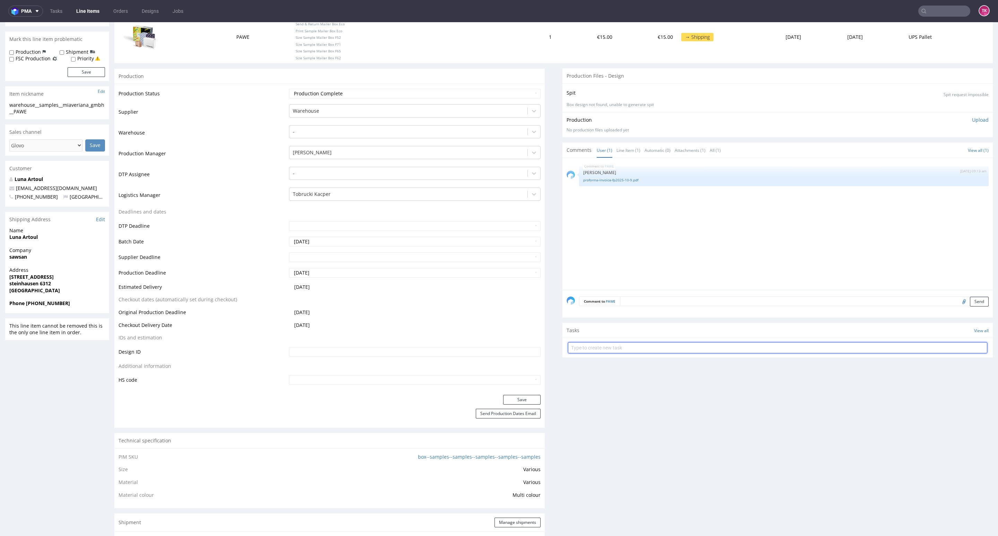
click at [586, 353] on input "text" at bounding box center [777, 347] width 419 height 11
type input "etykiety"
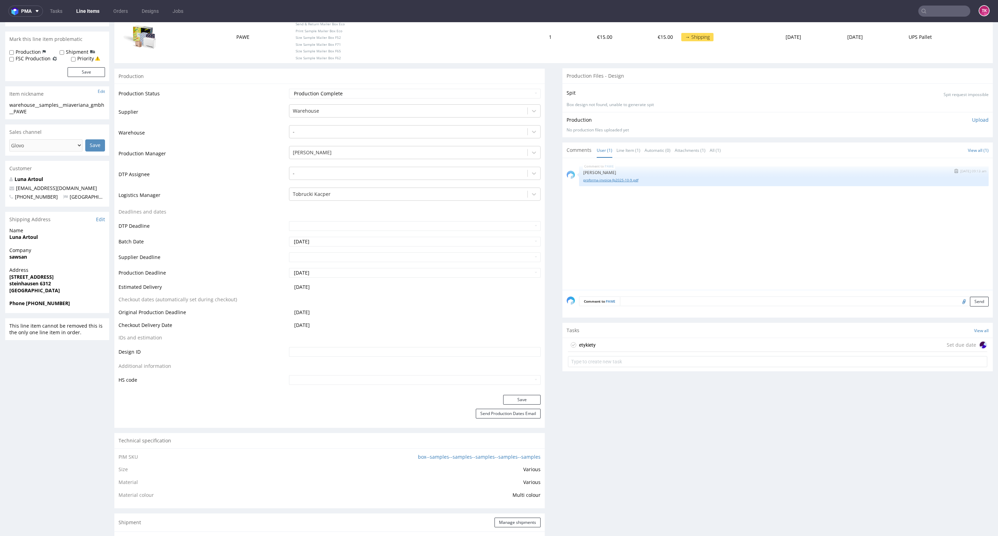
click at [605, 178] on link "proforma-invoice-fp2025-10-9.pdf" at bounding box center [783, 179] width 401 height 5
drag, startPoint x: 9, startPoint y: 261, endPoint x: 29, endPoint y: 261, distance: 20.4
click at [29, 261] on div "R089824068 01.10.2025 05:48 PM PAWE DID Mark this line item problematic Product…" at bounding box center [499, 523] width 998 height 1174
copy strong "sawsan"
copy strong "Luna Artoul"
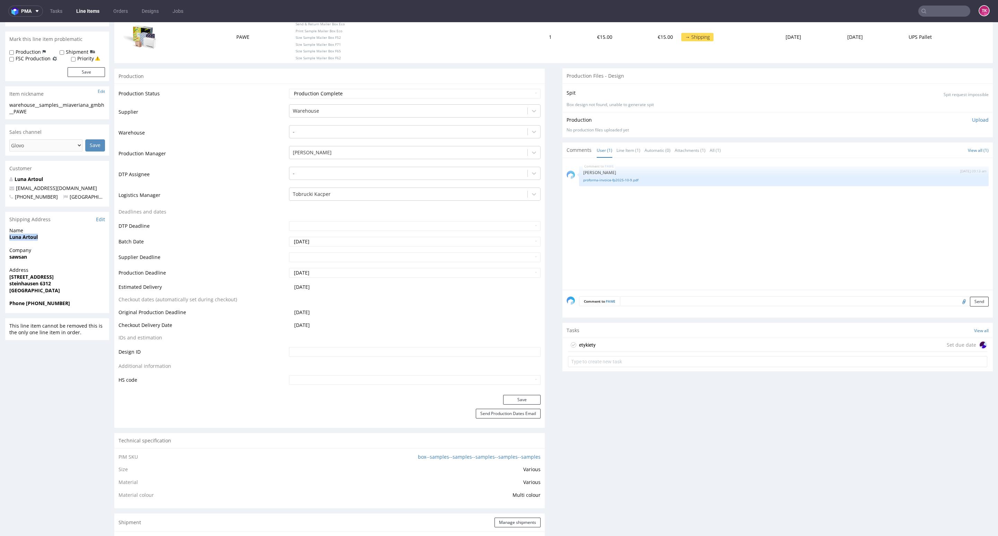
drag, startPoint x: 8, startPoint y: 236, endPoint x: 72, endPoint y: 247, distance: 64.5
click at [65, 240] on div "Name Luna Artoul" at bounding box center [57, 237] width 104 height 20
drag, startPoint x: 4, startPoint y: 280, endPoint x: 57, endPoint y: 291, distance: 54.2
click at [57, 291] on div "R089824068 01.10.2025 05:48 PM PAWE DID Mark this line item problematic Product…" at bounding box center [499, 523] width 998 height 1174
copy p "rebenstrasse 4 steinhausen 6312 Switzerland"
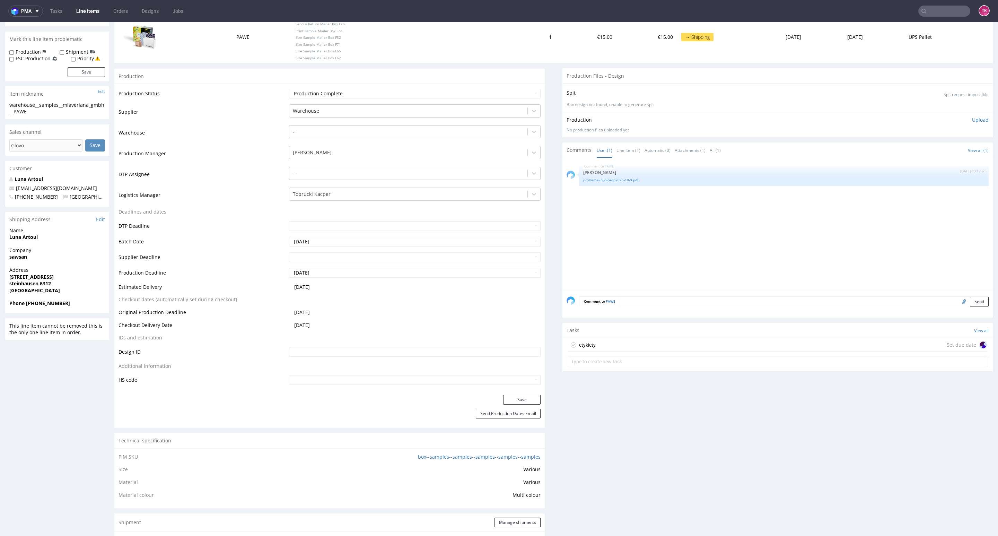
drag, startPoint x: 82, startPoint y: 194, endPoint x: 92, endPoint y: 187, distance: 11.2
click at [84, 193] on span "Switzerland" at bounding box center [90, 196] width 55 height 7
drag, startPoint x: 68, startPoint y: 190, endPoint x: 0, endPoint y: 186, distance: 67.7
click at [0, 186] on div "R089824068 01.10.2025 05:48 PM PAWE DID Mark this line item problematic Product…" at bounding box center [499, 523] width 998 height 1174
copy span "purchasing@miaveriana.com"
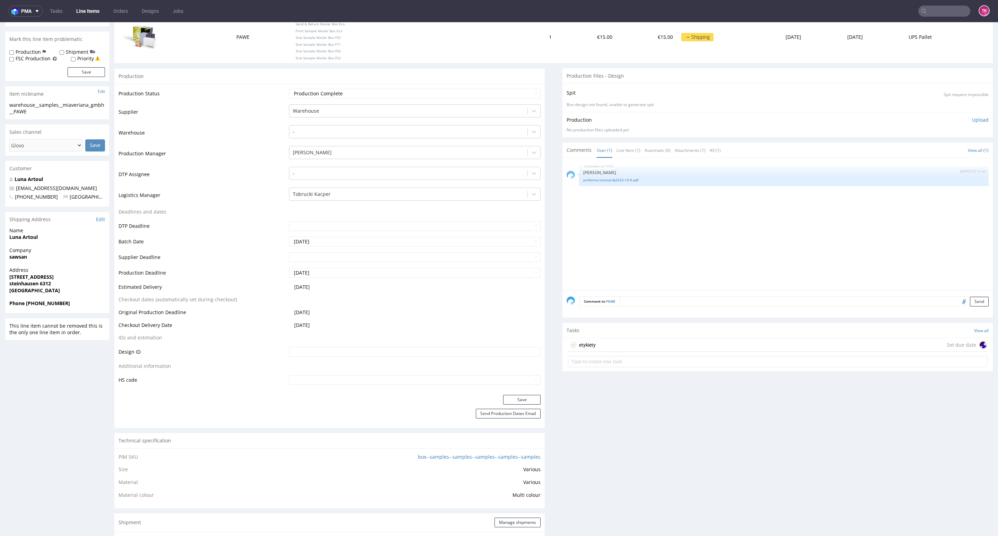
click at [28, 301] on strong "Phone +41783376553" at bounding box center [39, 303] width 61 height 7
copy strong "+41783376553"
drag, startPoint x: 27, startPoint y: 302, endPoint x: 75, endPoint y: 305, distance: 48.0
click at [75, 304] on span "Phone +41783376553" at bounding box center [57, 303] width 96 height 7
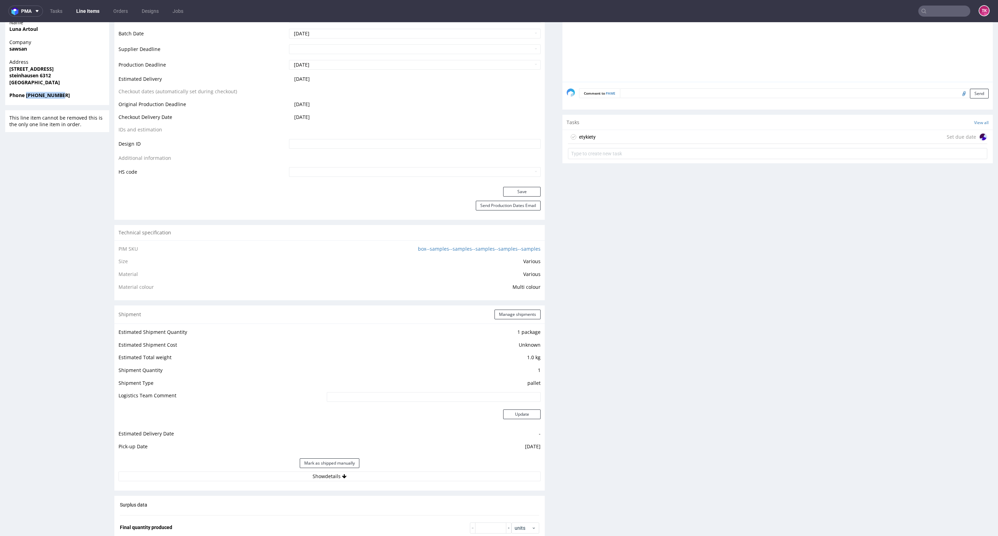
scroll to position [416, 0]
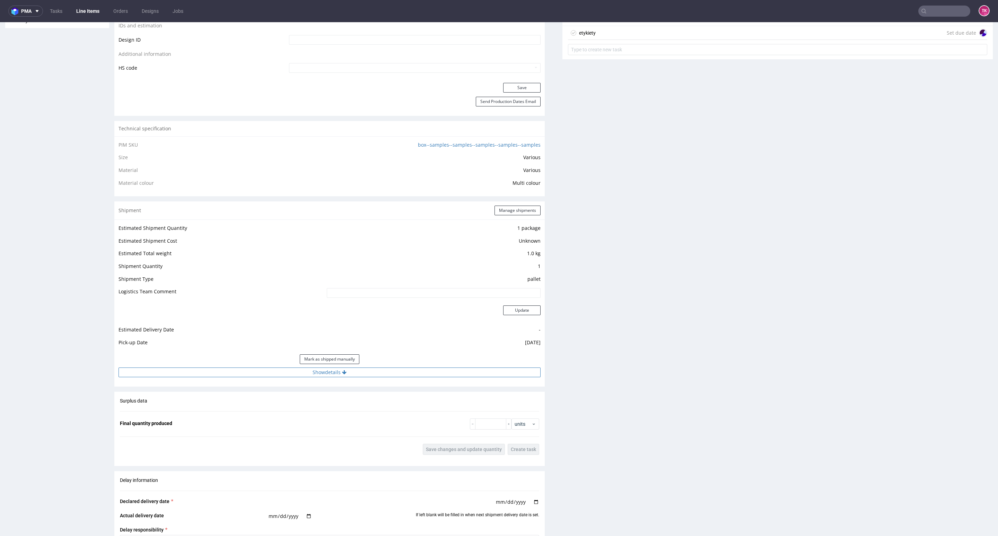
drag, startPoint x: 424, startPoint y: 385, endPoint x: 424, endPoint y: 375, distance: 10.1
click at [424, 377] on div "Shipment Manage shipments Estimated Shipment Quantity 1 package Estimated Shipm…" at bounding box center [329, 293] width 430 height 185
click at [423, 368] on button "Show details" at bounding box center [330, 372] width 422 height 10
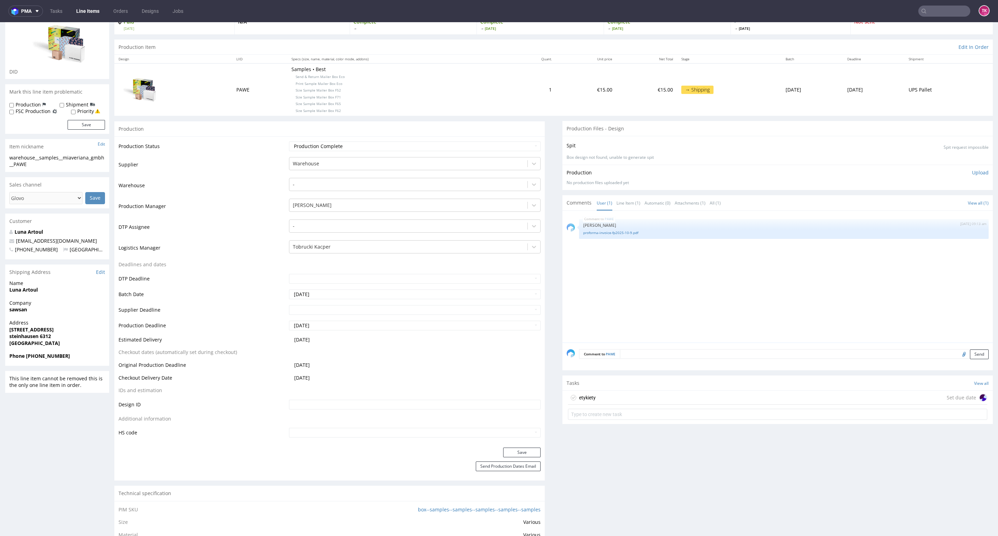
scroll to position [0, 0]
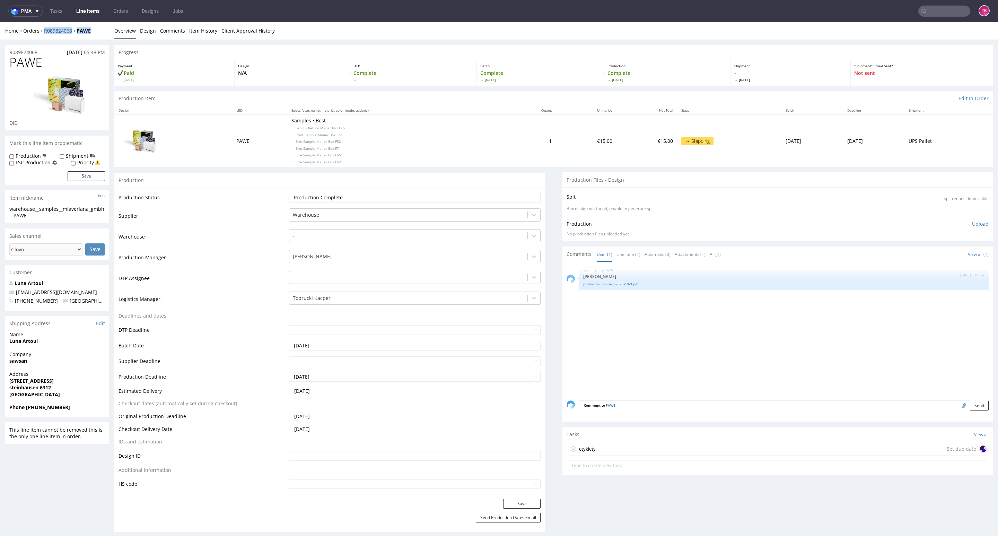
copy div "R089824068 PAWE"
drag, startPoint x: 103, startPoint y: 26, endPoint x: 48, endPoint y: 37, distance: 56.3
click at [44, 35] on div "Home Orders R089824068 PAWE Overview Design Comments Item History Client Approv…" at bounding box center [499, 30] width 998 height 17
drag, startPoint x: 54, startPoint y: 403, endPoint x: 28, endPoint y: 416, distance: 29.3
click at [28, 413] on section "Shipping Address Edit Name Luna Artoul Company sawsan Address rebenstrasse 4 st…" at bounding box center [57, 366] width 104 height 101
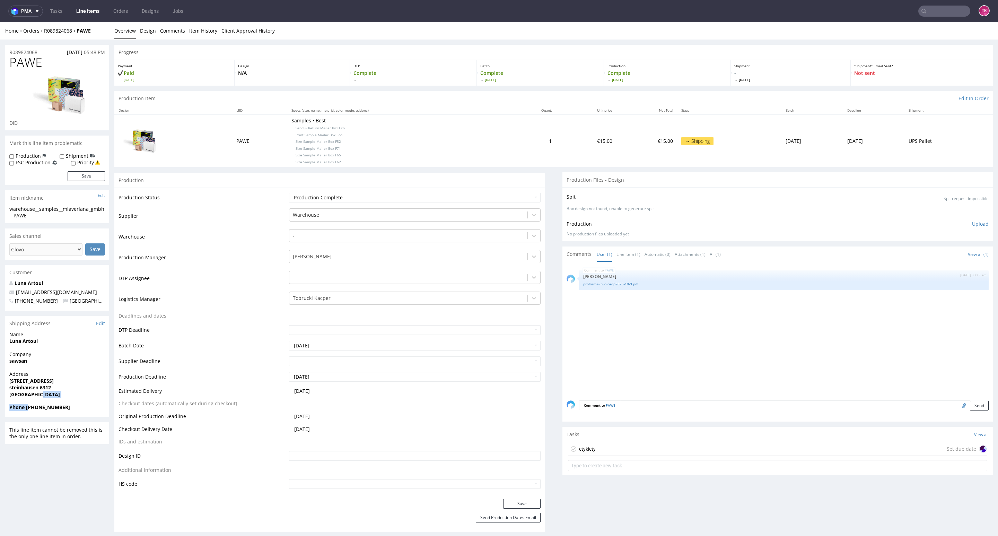
drag, startPoint x: 28, startPoint y: 416, endPoint x: 28, endPoint y: 409, distance: 7.6
click at [28, 416] on div "Phone +41783376553" at bounding box center [57, 410] width 104 height 13
click at [28, 408] on strong "Phone +41783376553" at bounding box center [39, 407] width 61 height 7
click at [26, 416] on div "Phone +41783376553" at bounding box center [57, 410] width 104 height 13
copy strong "+41783376553"
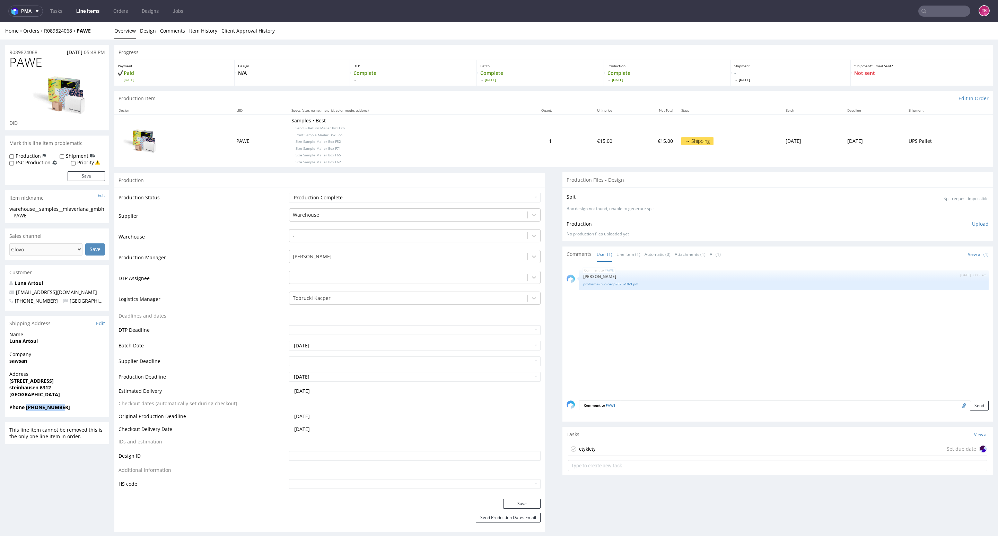
drag, startPoint x: 26, startPoint y: 406, endPoint x: 72, endPoint y: 409, distance: 45.5
click at [72, 409] on span "Phone +41783376553" at bounding box center [57, 407] width 96 height 7
click at [604, 448] on div "etykiety Set due date" at bounding box center [777, 449] width 419 height 14
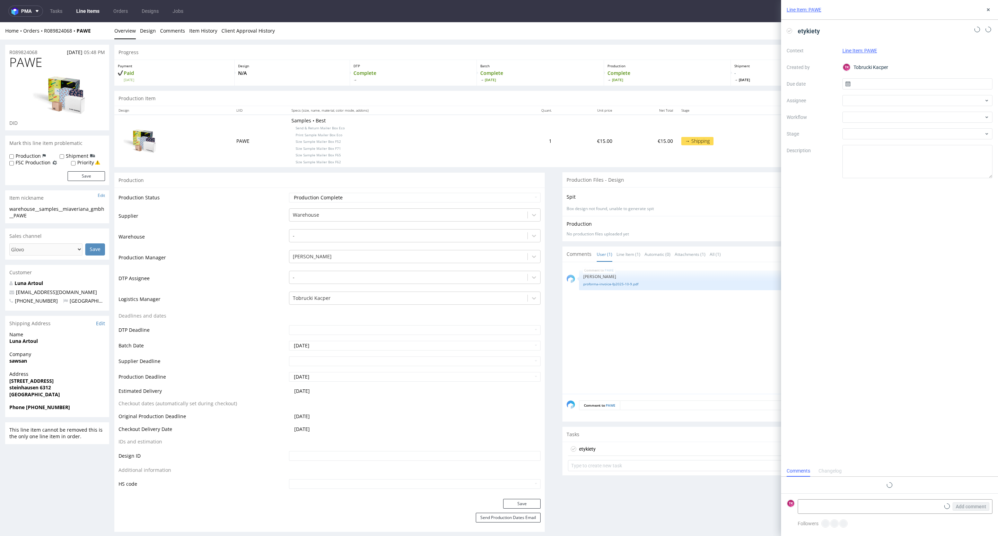
scroll to position [6, 0]
drag, startPoint x: 816, startPoint y: 500, endPoint x: 821, endPoint y: 505, distance: 6.6
click at [815, 501] on textarea at bounding box center [869, 506] width 142 height 14
paste textarea "1Z5A15800492100064"
type textarea "1Z5A15800492100064"
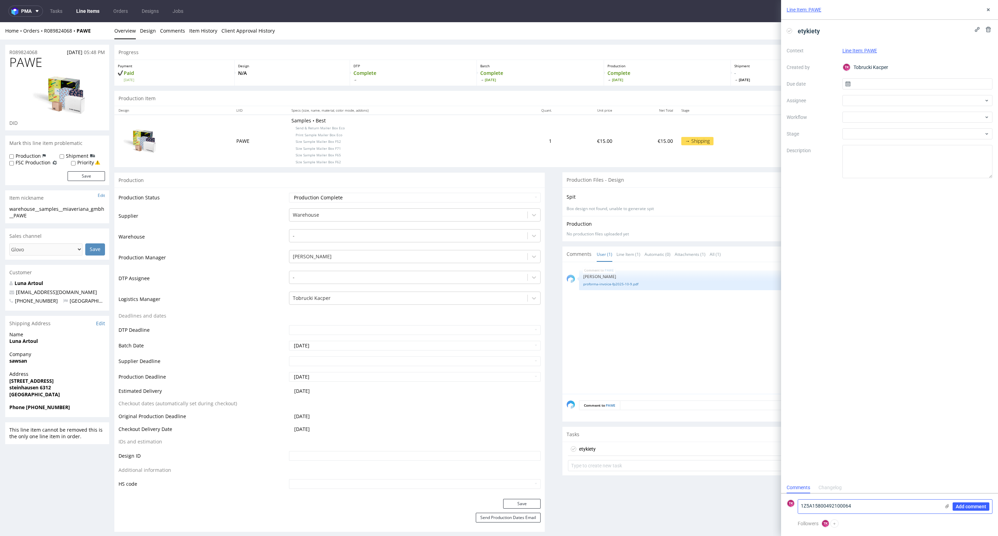
click at [948, 505] on icon at bounding box center [947, 506] width 6 height 6
click at [0, 0] on input "file" at bounding box center [0, 0] width 0 height 0
click at [982, 508] on span "Add comment" at bounding box center [971, 506] width 31 height 5
click at [975, 97] on div at bounding box center [918, 100] width 150 height 11
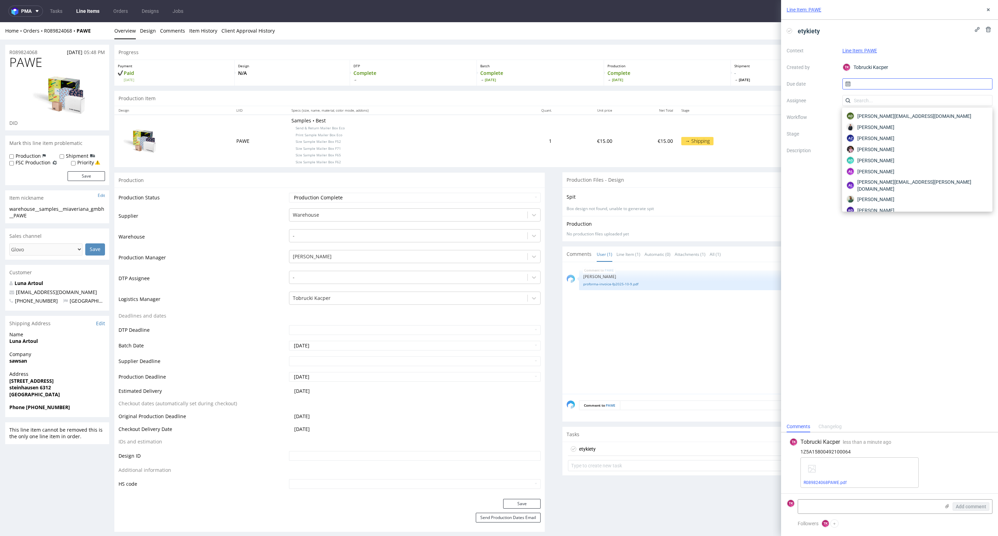
click at [935, 79] on input "text" at bounding box center [918, 83] width 150 height 11
click at [930, 130] on span "2" at bounding box center [928, 130] width 3 height 7
type input "02/10/2025"
click at [884, 99] on input "text" at bounding box center [918, 100] width 150 height 11
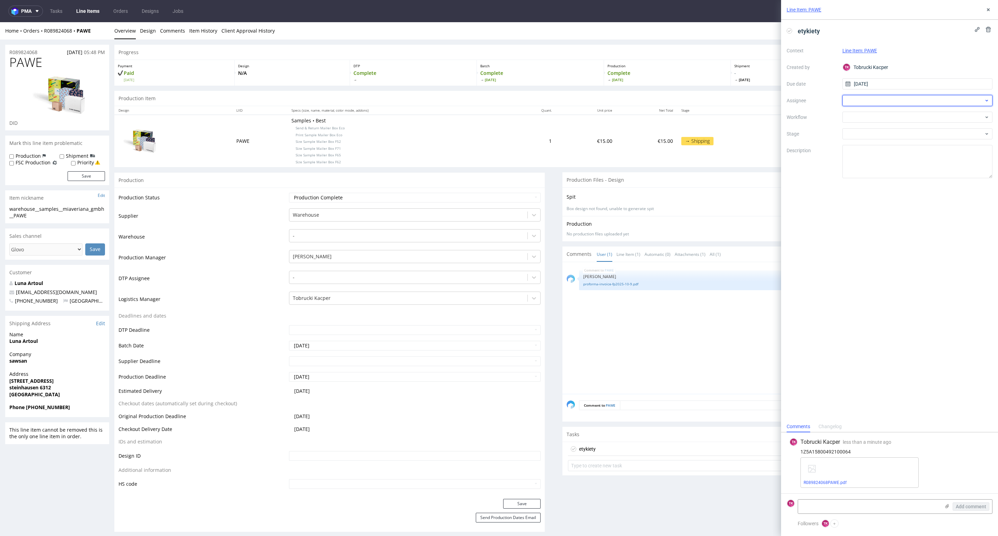
click at [880, 101] on div at bounding box center [918, 100] width 150 height 11
type input "fe"
click at [876, 115] on span "Michał Fedorowicz" at bounding box center [875, 116] width 37 height 7
click at [988, 8] on icon at bounding box center [989, 10] width 6 height 6
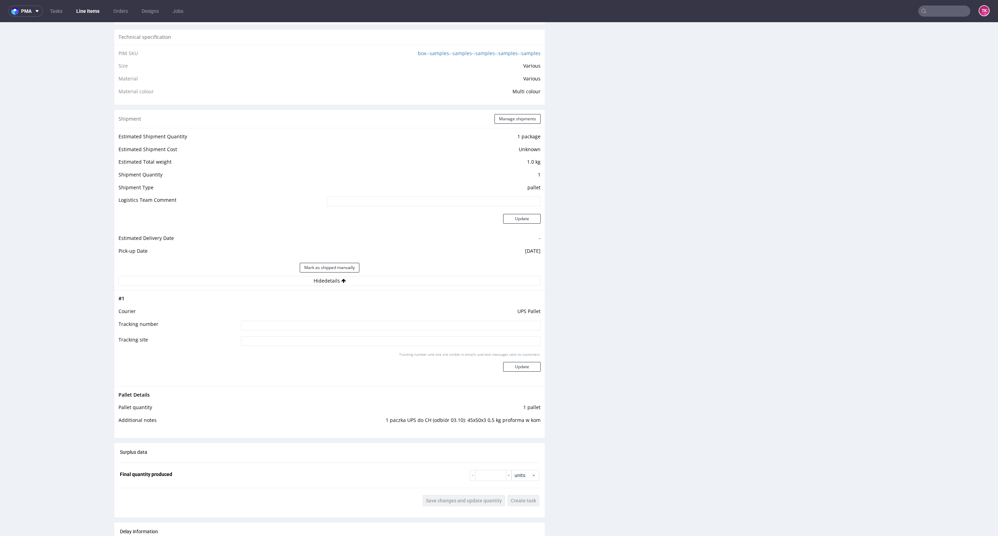
scroll to position [520, 0]
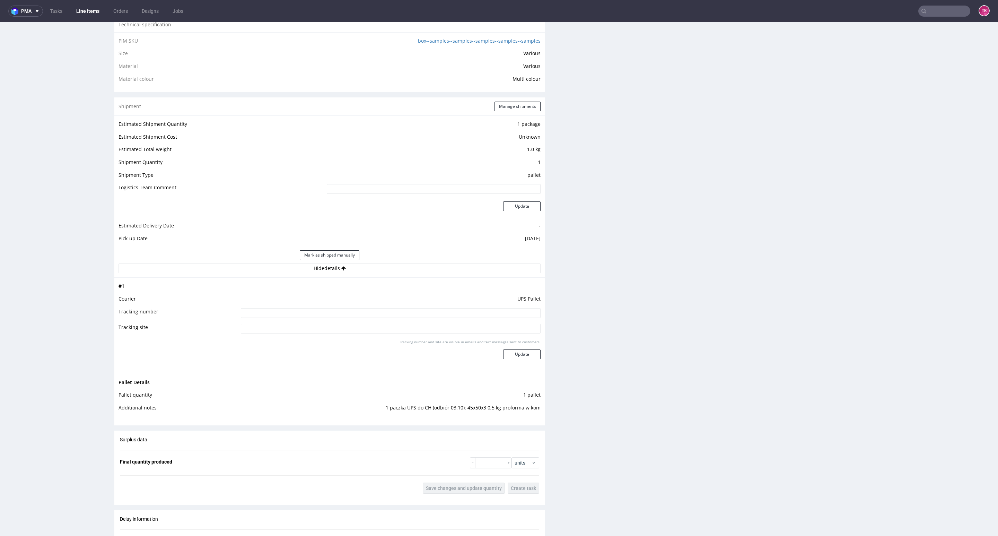
drag, startPoint x: 386, startPoint y: 301, endPoint x: 405, endPoint y: 315, distance: 23.7
click at [390, 305] on td "UPS Pallet" at bounding box center [390, 301] width 302 height 13
click at [405, 315] on input at bounding box center [391, 313] width 300 height 10
paste input "1Z5A15800492100064"
type input "1Z5A15800492100064"
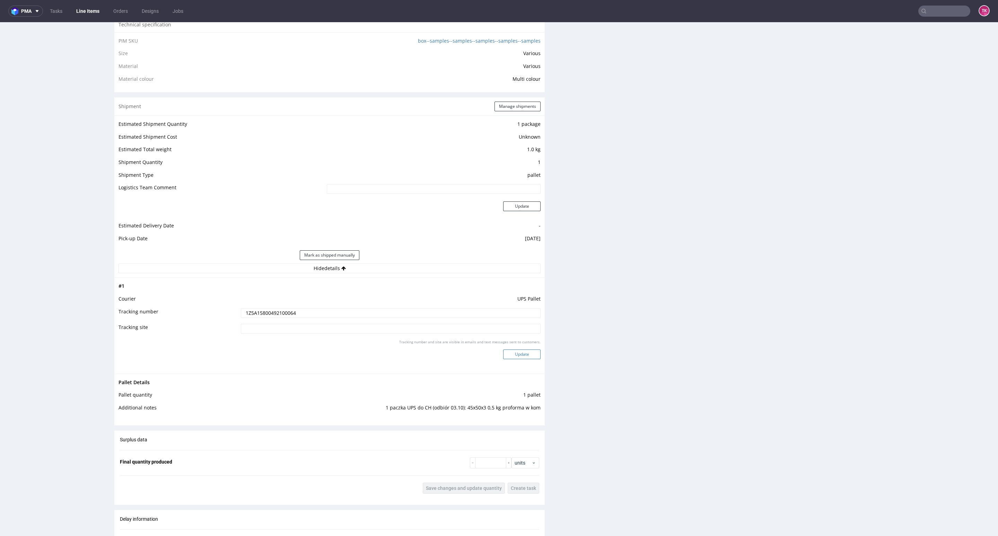
click at [523, 349] on button "Update" at bounding box center [521, 354] width 37 height 10
click at [86, 12] on link "Line Items" at bounding box center [88, 11] width 32 height 11
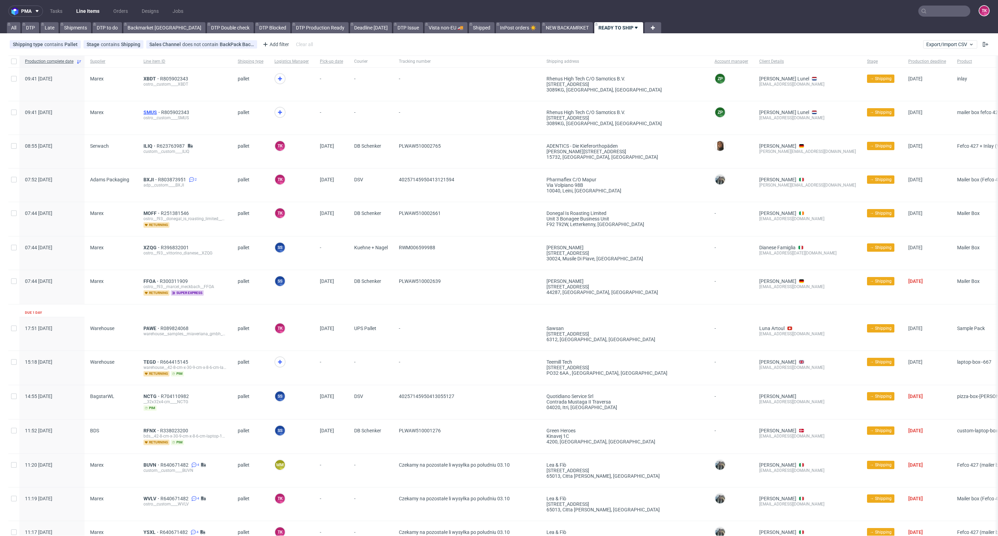
drag, startPoint x: 142, startPoint y: 115, endPoint x: 147, endPoint y: 111, distance: 5.7
click at [98, 7] on link "Line Items" at bounding box center [88, 11] width 32 height 11
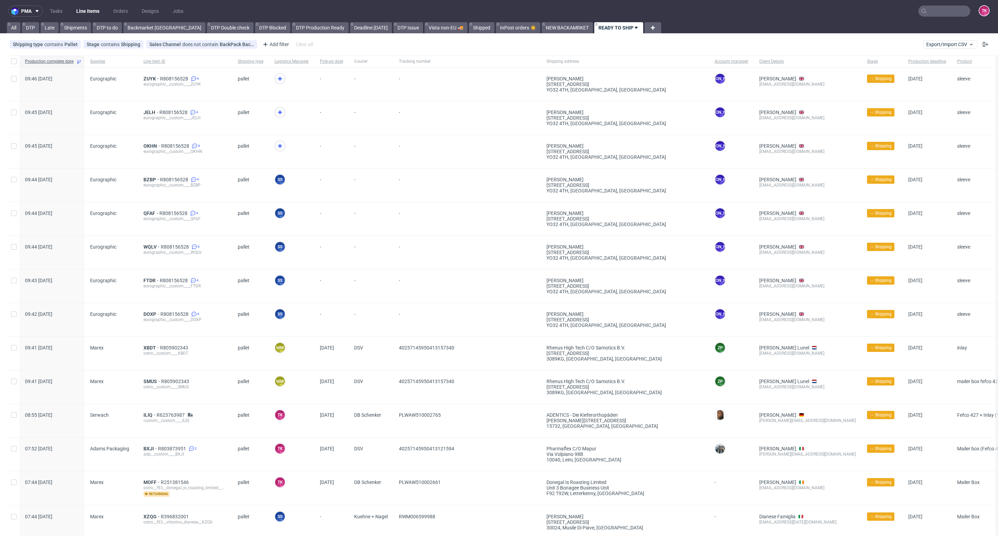
click at [84, 4] on nav "pma Tasks Line Items Orders Designs Jobs TK" at bounding box center [499, 11] width 998 height 22
click at [84, 10] on link "Line Items" at bounding box center [88, 11] width 32 height 11
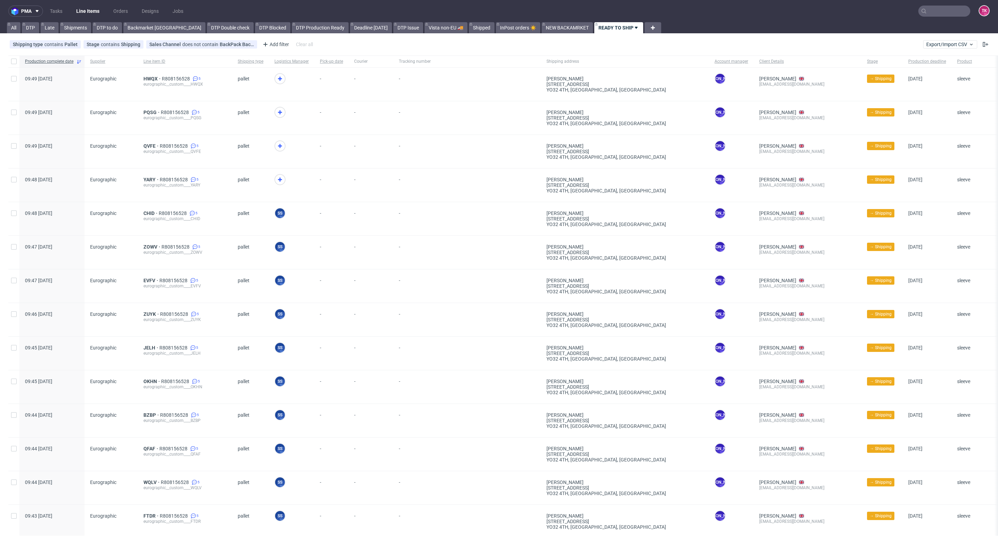
scroll to position [52, 0]
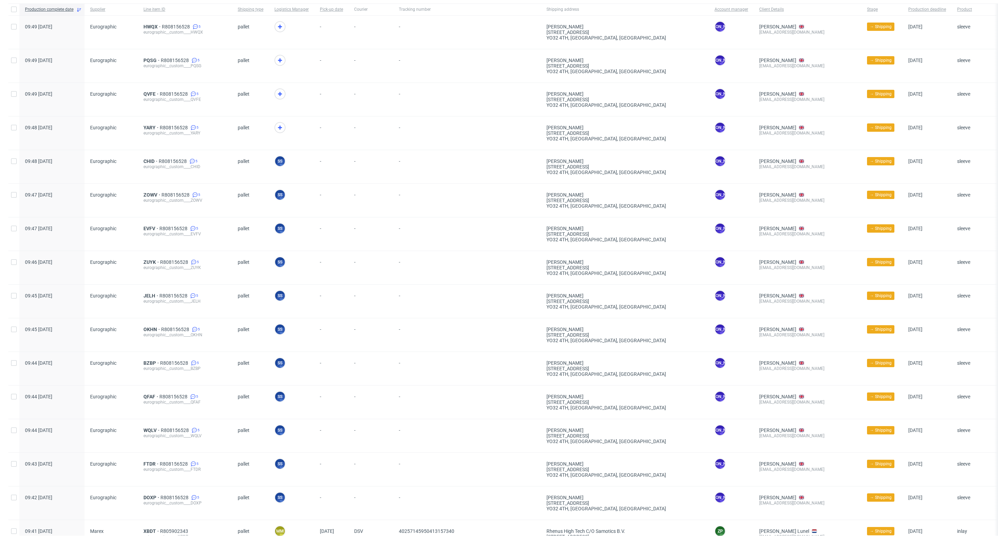
click at [149, 191] on div "ZOWV R808156528 5 eurographic__custom____ZOWV" at bounding box center [185, 200] width 94 height 33
click at [147, 194] on span "ZOWV" at bounding box center [152, 195] width 18 height 6
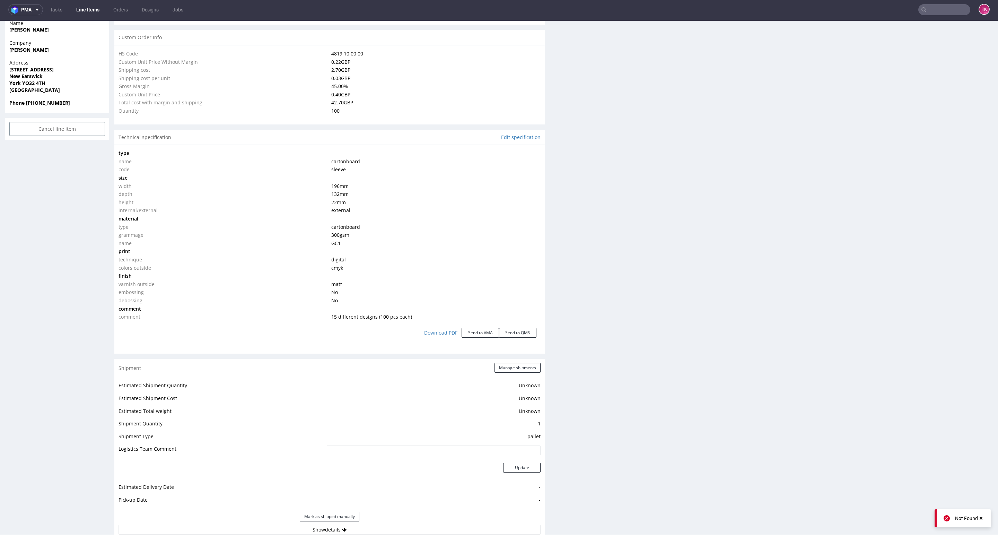
scroll to position [584, 0]
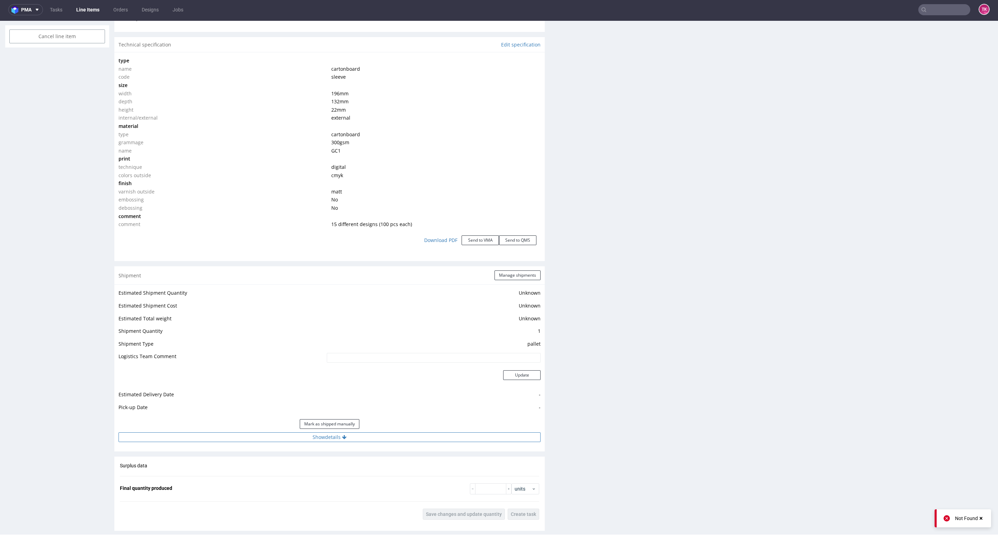
click at [398, 433] on button "Show details" at bounding box center [330, 437] width 422 height 10
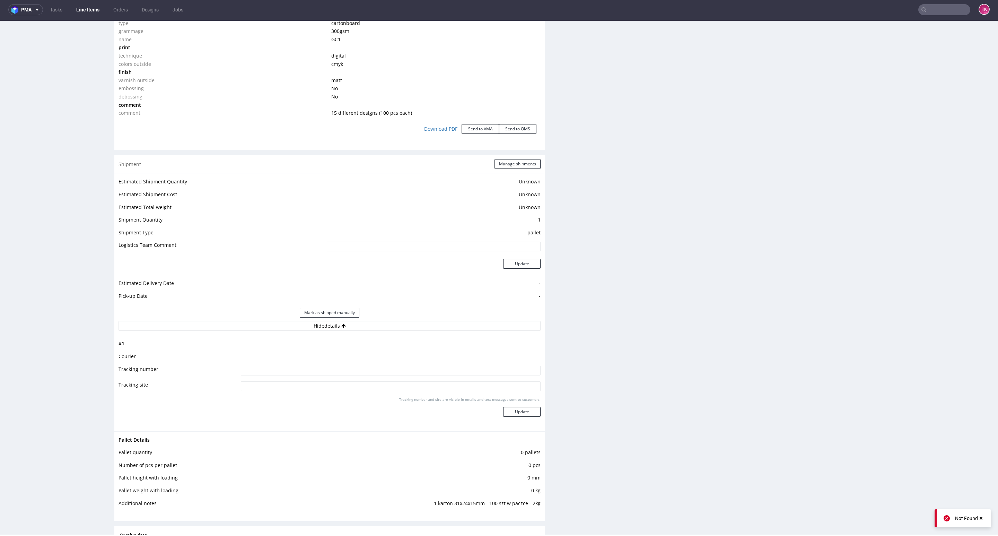
scroll to position [844, 0]
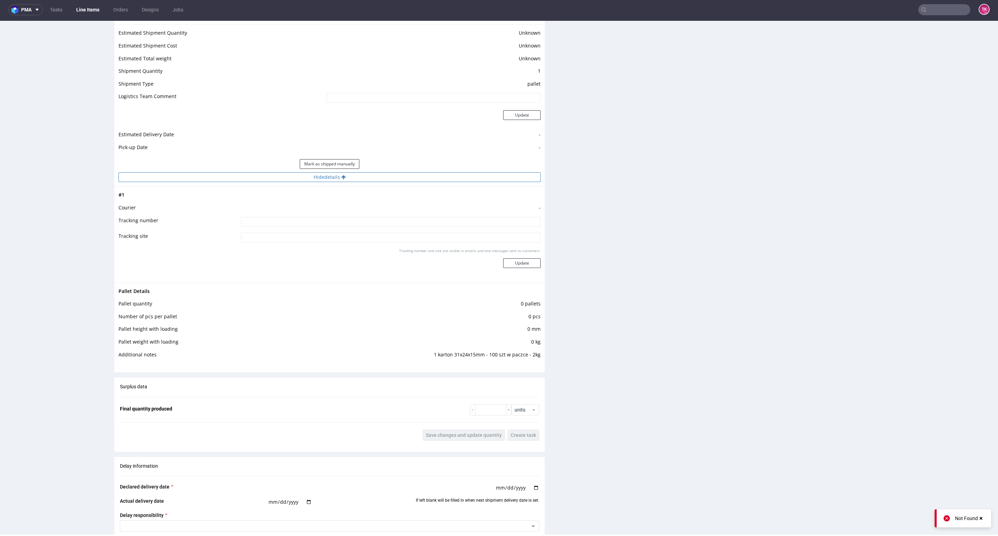
click at [385, 174] on button "Hide details" at bounding box center [330, 177] width 422 height 10
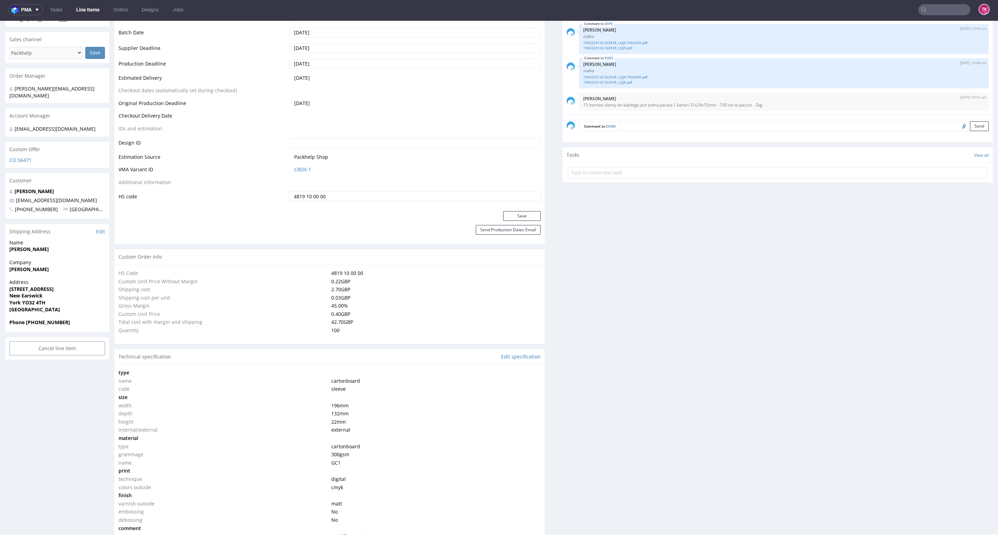
scroll to position [168, 0]
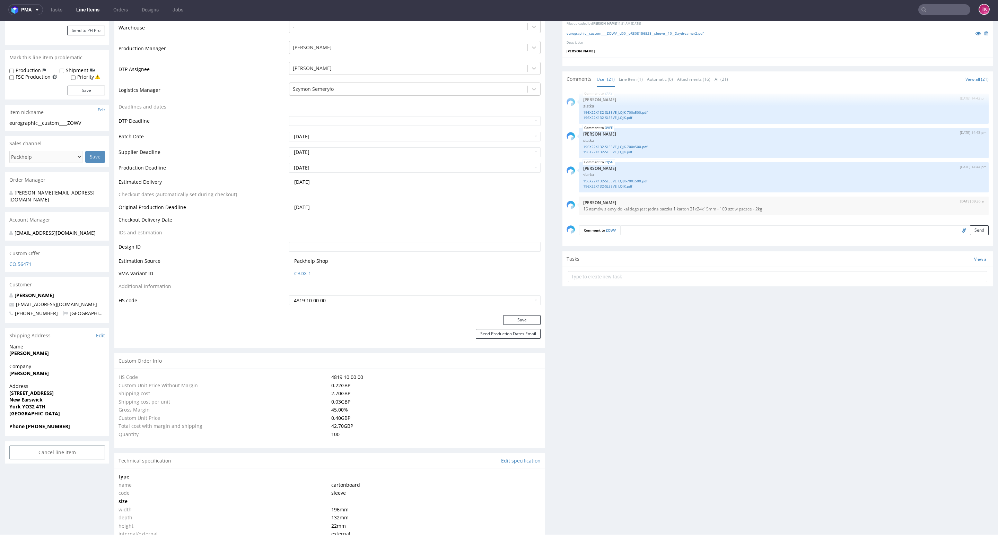
click at [96, 8] on link "Line Items" at bounding box center [88, 9] width 32 height 11
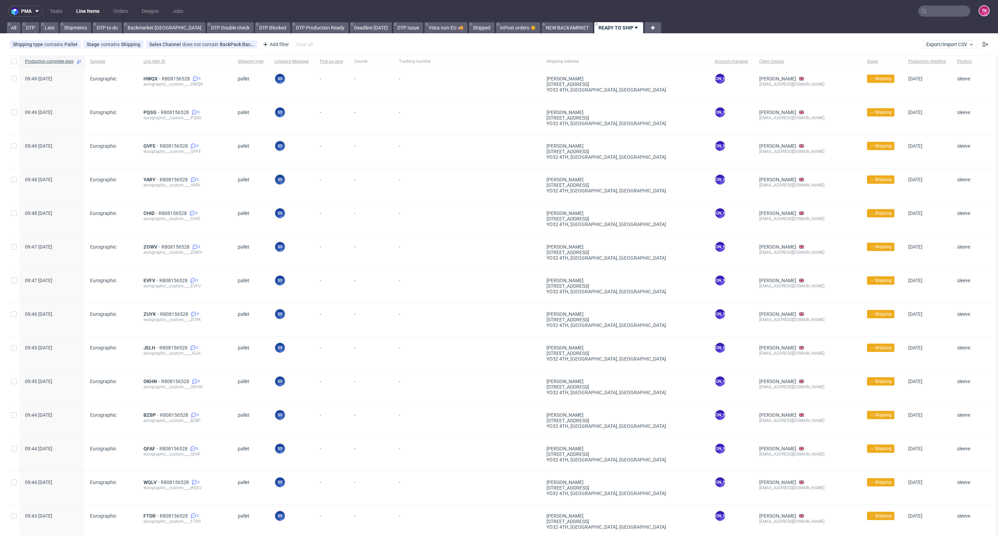
click at [87, 12] on link "Line Items" at bounding box center [88, 11] width 32 height 11
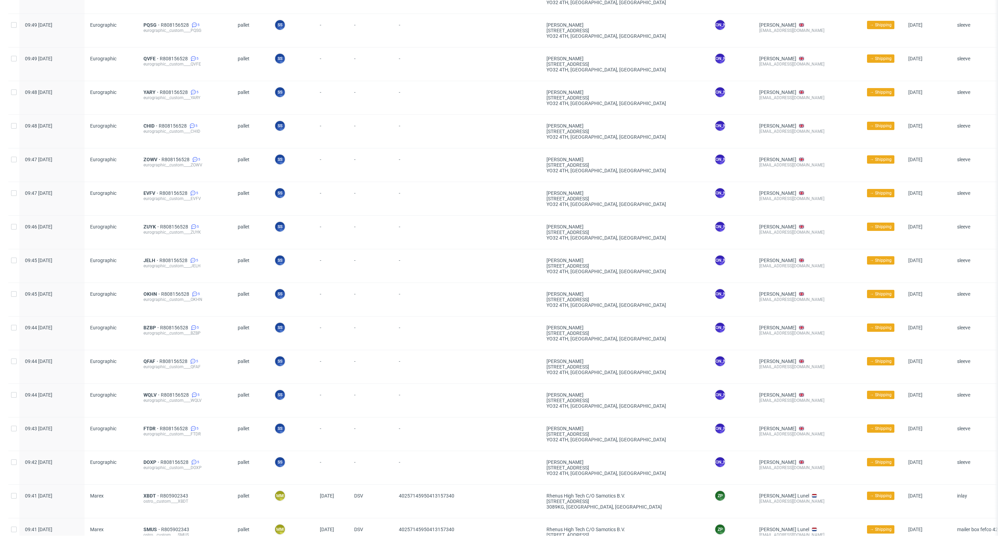
scroll to position [156, 0]
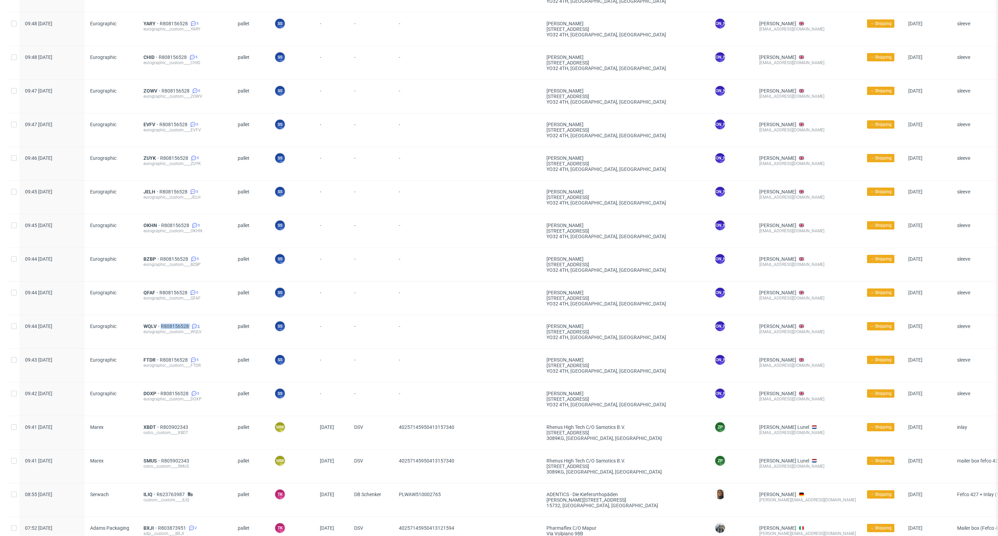
drag, startPoint x: 159, startPoint y: 321, endPoint x: 190, endPoint y: 327, distance: 31.8
click at [190, 326] on div "WQLV R808156528 5 eurographic__custom____WQLV" at bounding box center [185, 331] width 94 height 33
copy div "R808156528"
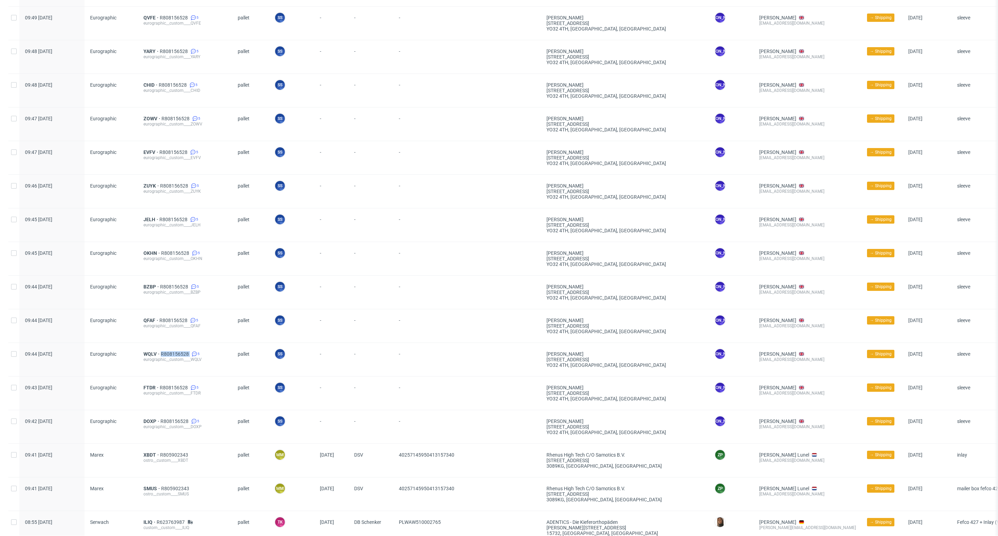
scroll to position [104, 0]
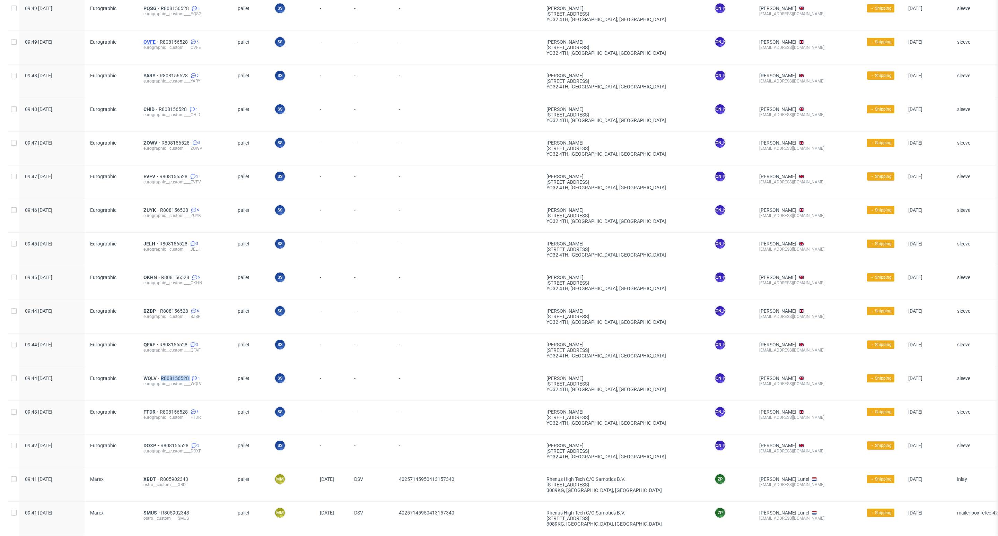
click at [150, 43] on span "QVFE" at bounding box center [151, 42] width 16 height 6
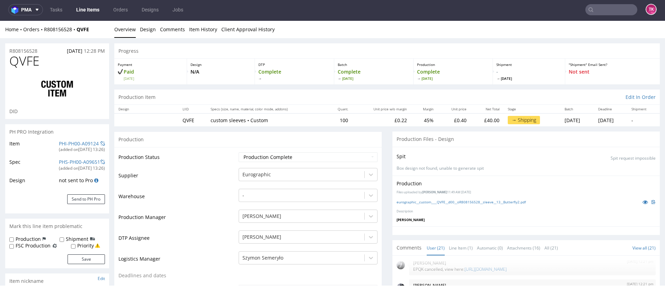
scroll to position [52, 0]
click at [86, 11] on link "Line Items" at bounding box center [88, 9] width 32 height 11
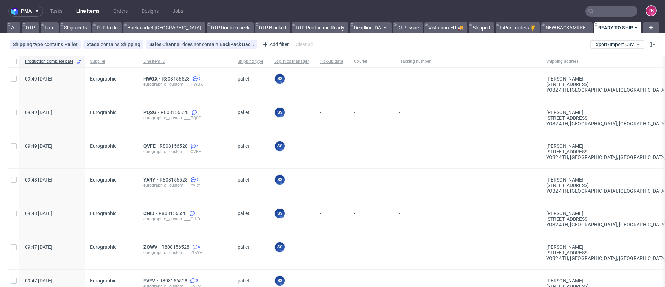
click at [81, 11] on link "Line Items" at bounding box center [88, 11] width 32 height 11
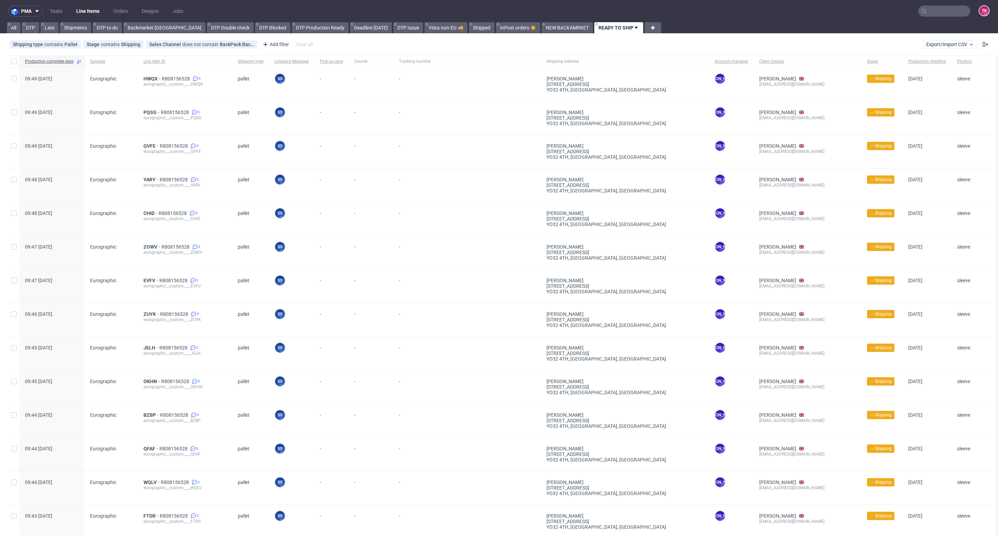
click at [98, 11] on link "Line Items" at bounding box center [88, 11] width 32 height 11
click at [84, 14] on link "Line Items" at bounding box center [88, 11] width 32 height 11
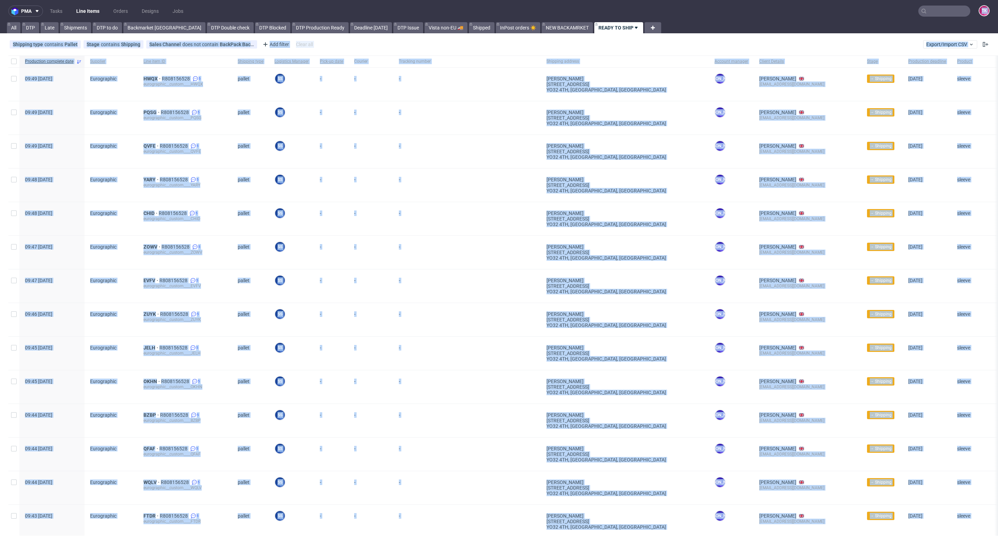
drag, startPoint x: 295, startPoint y: 504, endPoint x: 241, endPoint y: -63, distance: 569.3
click at [241, 0] on html "pma Tasks Line Items Orders Designs Jobs TK All DTP Late Shipments DTP to do Ba…" at bounding box center [499, 268] width 998 height 536
click at [497, 45] on div "Shipping type contains Pallet Stage contains Shipping Sales Channel does not co…" at bounding box center [499, 44] width 998 height 17
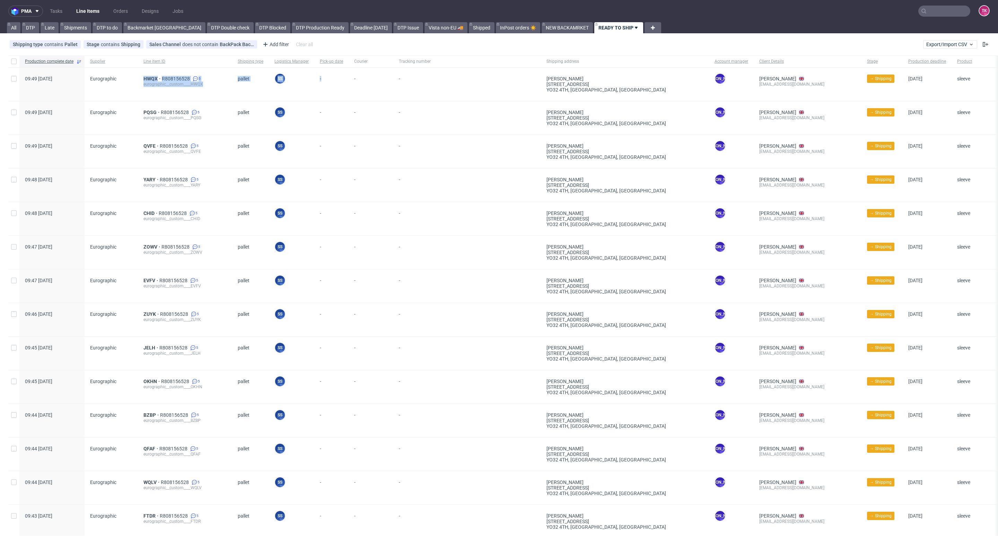
drag, startPoint x: 117, startPoint y: 93, endPoint x: 321, endPoint y: 69, distance: 204.5
click at [321, 69] on div "09:49 Thu 02.10.2025 Eurographic HWQX R808156528 5 eurographic__custom____HWQX …" at bounding box center [540, 85] width 1064 height 34
click at [77, 11] on link "Line Items" at bounding box center [88, 11] width 32 height 11
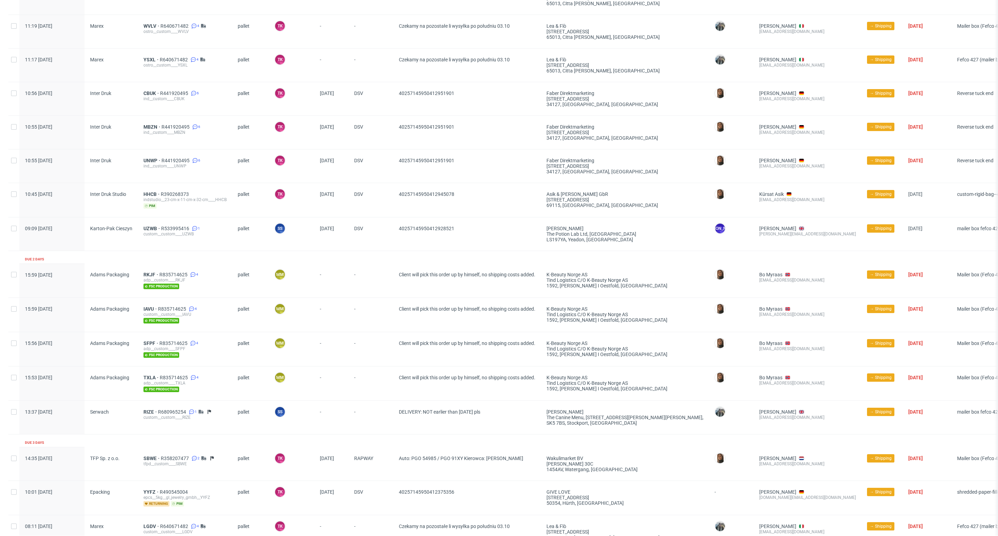
scroll to position [1144, 0]
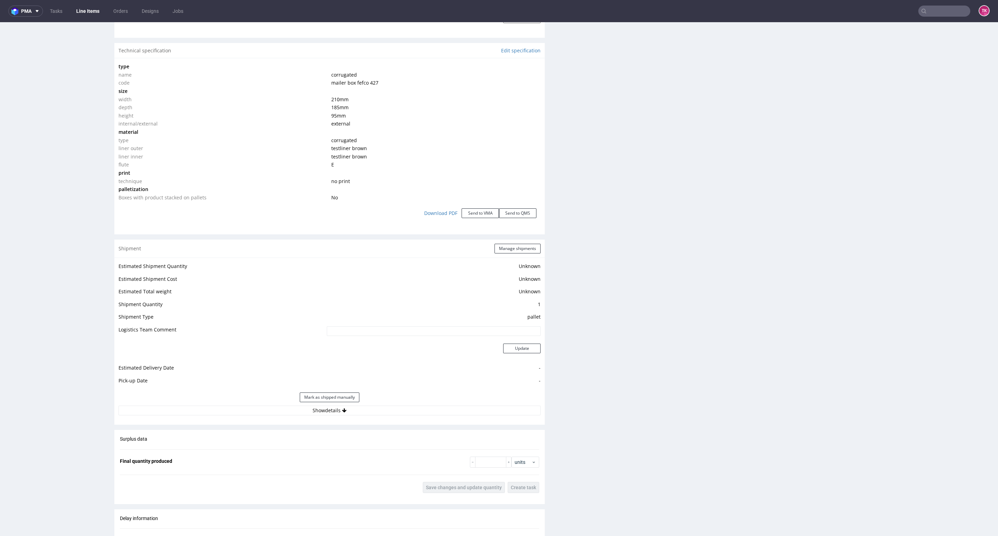
scroll to position [743, 0]
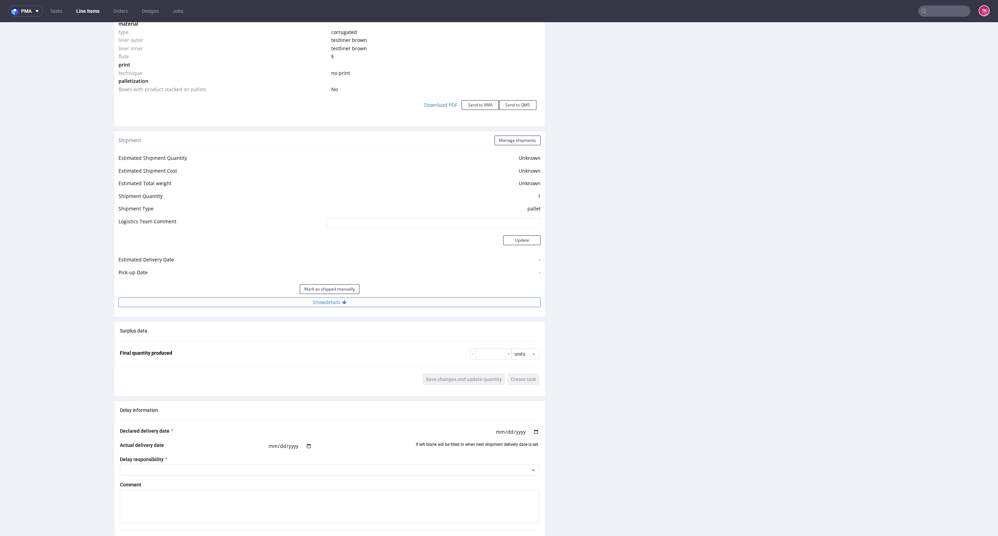
click at [427, 305] on button "Show details" at bounding box center [330, 302] width 422 height 10
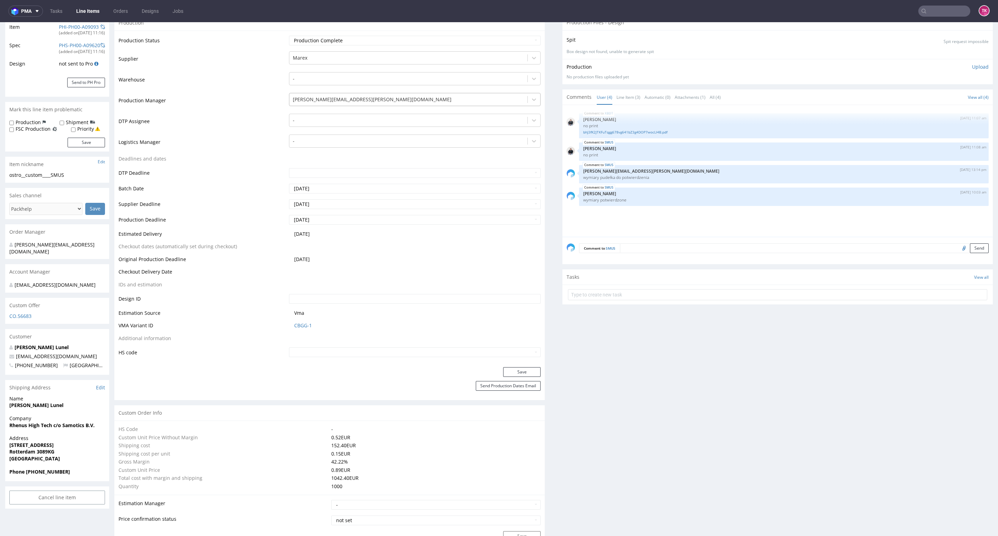
scroll to position [68, 0]
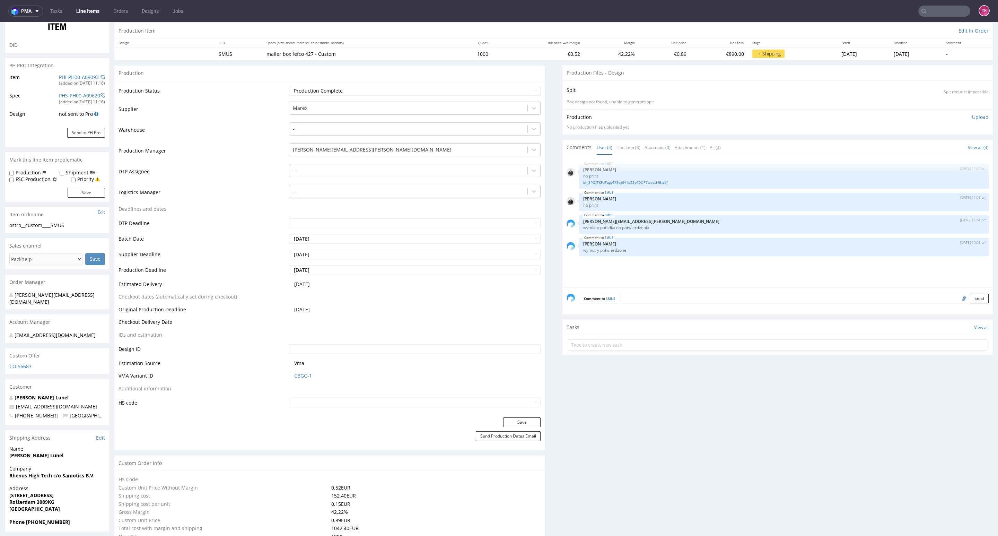
click at [387, 179] on td "-" at bounding box center [413, 173] width 253 height 21
click at [387, 184] on td "-" at bounding box center [413, 194] width 253 height 21
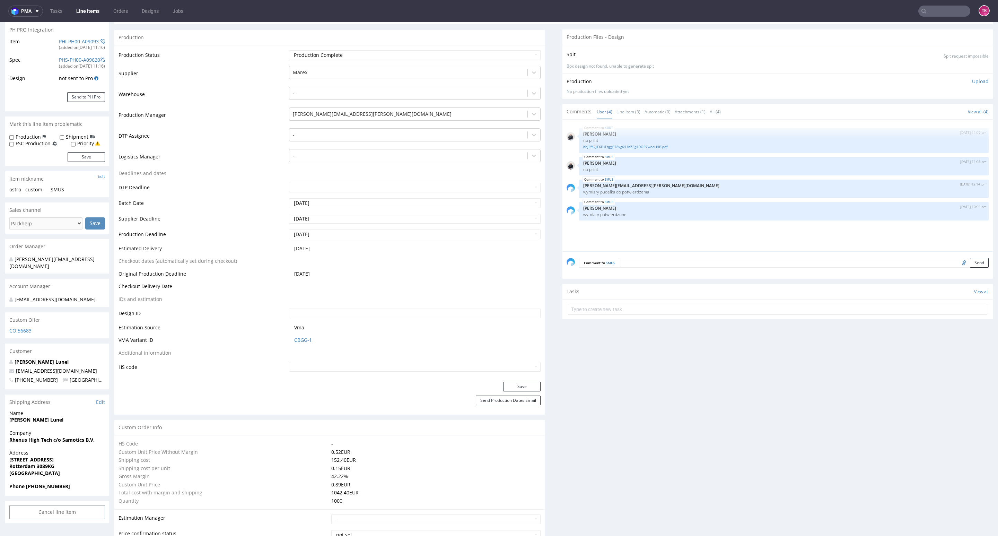
scroll to position [0, 0]
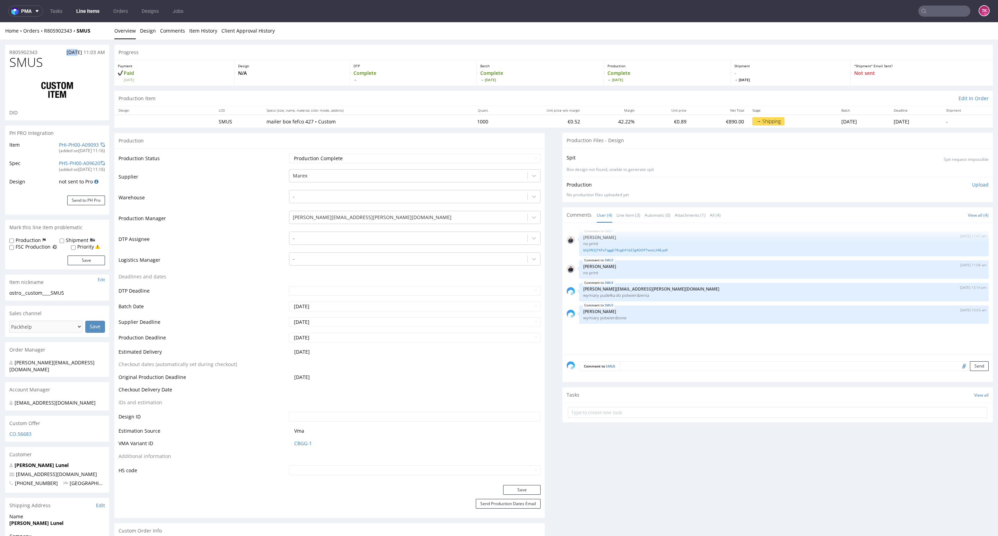
drag, startPoint x: 38, startPoint y: 40, endPoint x: 62, endPoint y: 45, distance: 24.5
click at [38, 34] on div "Home Orders R805902343 SMUS Overview Design Comments Item History Client Approv…" at bounding box center [499, 30] width 998 height 17
drag, startPoint x: 44, startPoint y: 34, endPoint x: 72, endPoint y: 37, distance: 28.2
click at [72, 37] on div "Home Orders R805902343 SMUS Overview Design Comments Item History Client Approv…" at bounding box center [499, 30] width 998 height 17
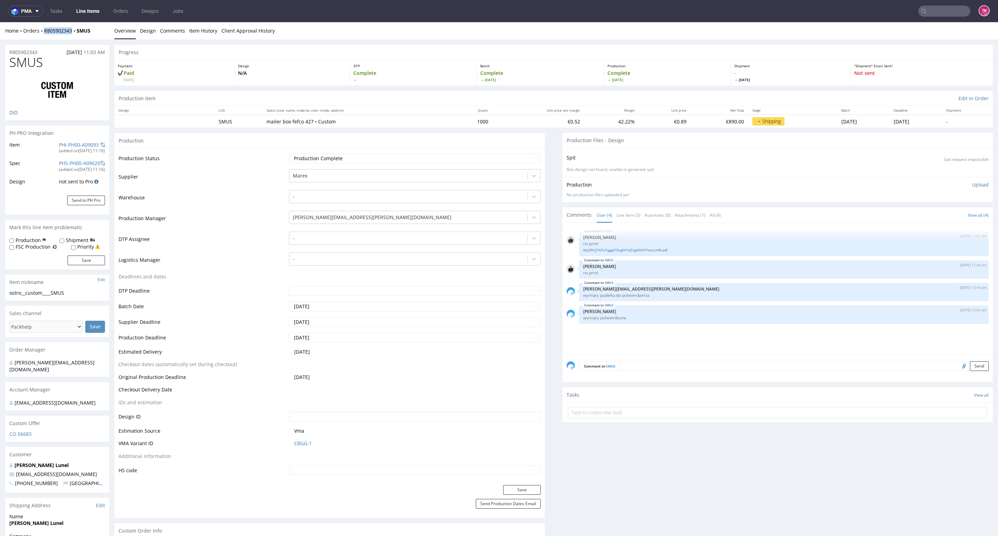
copy link "R805902343"
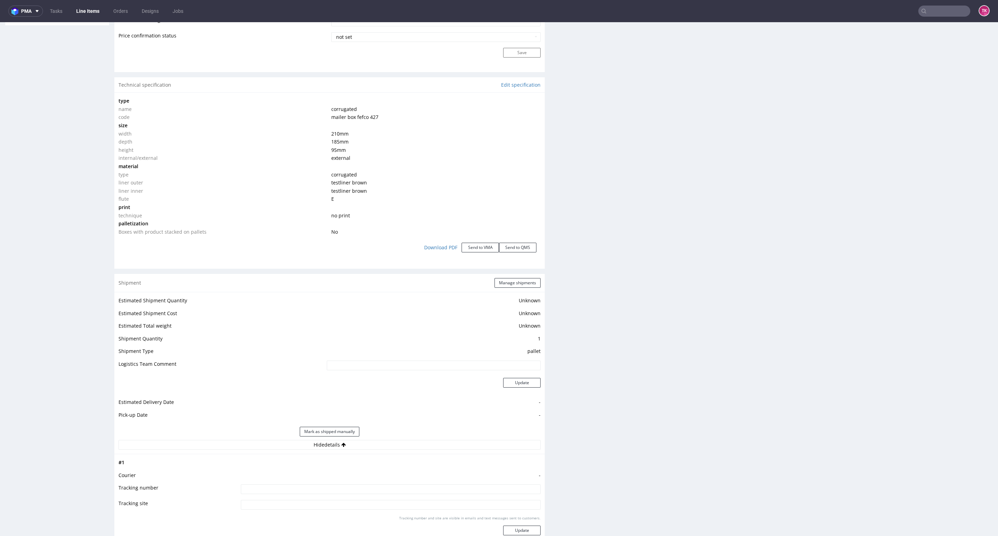
scroll to position [780, 0]
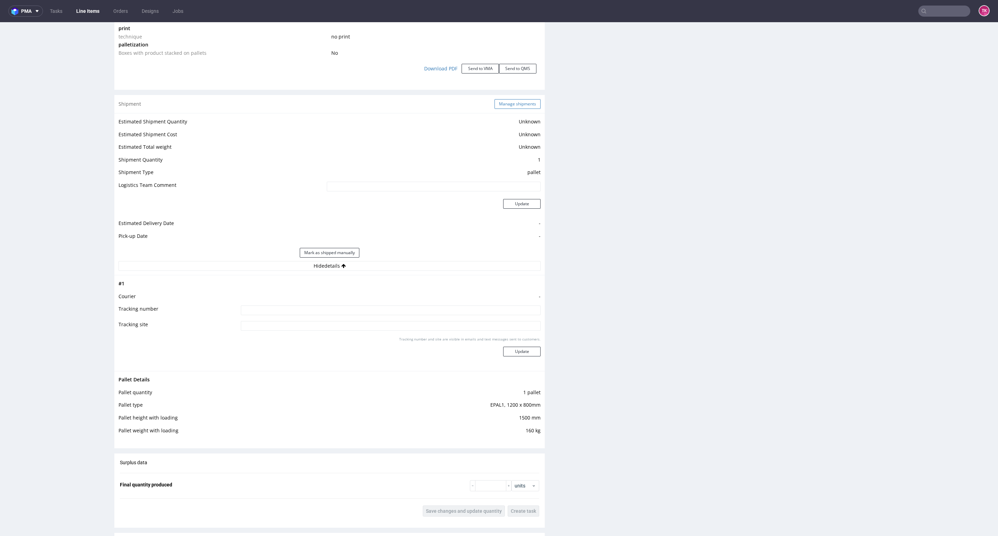
click at [513, 105] on button "Manage shipments" at bounding box center [518, 104] width 46 height 10
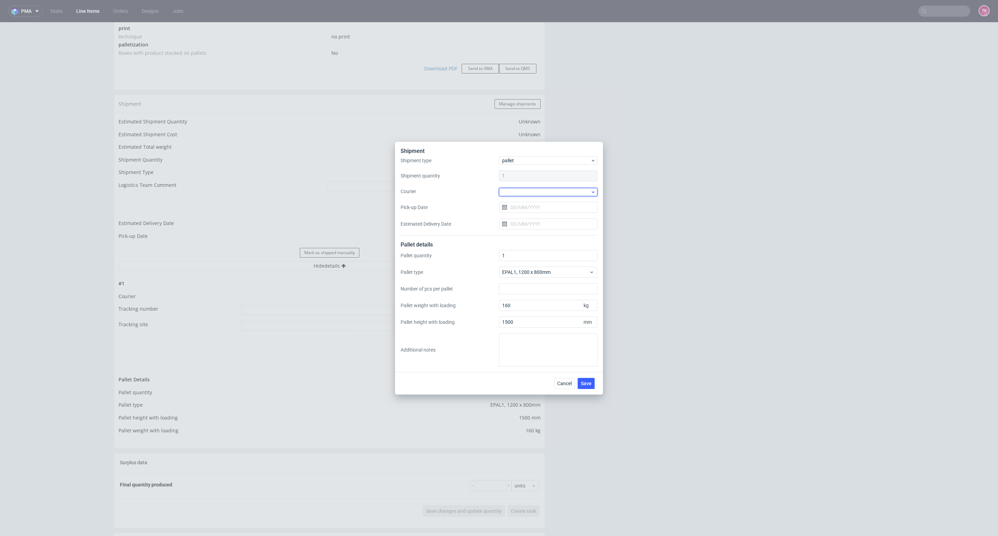
click at [520, 194] on div at bounding box center [548, 192] width 98 height 8
drag, startPoint x: 507, startPoint y: 204, endPoint x: 510, endPoint y: 209, distance: 5.3
click at [508, 204] on div "DSV" at bounding box center [548, 204] width 93 height 12
click at [521, 208] on input "Pick-up Date" at bounding box center [548, 206] width 98 height 11
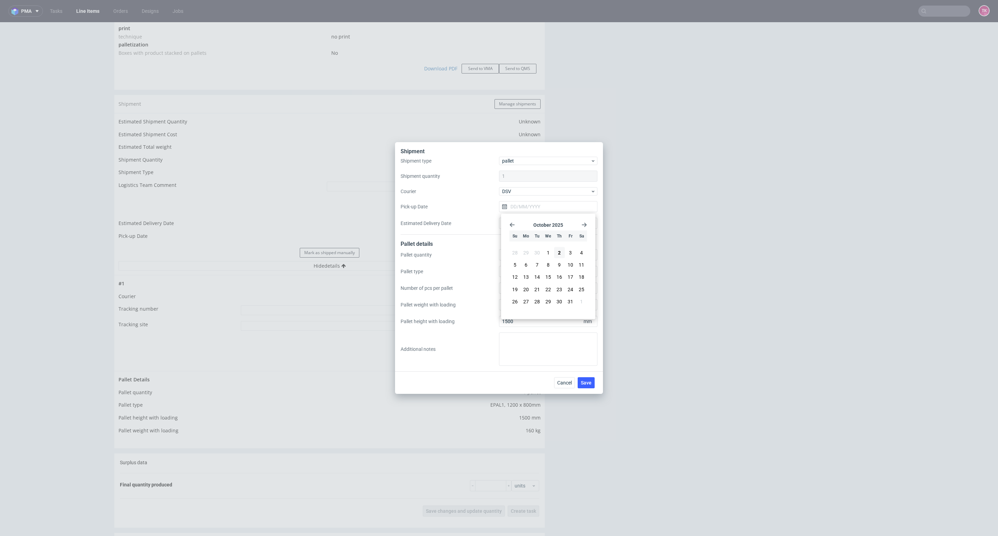
drag, startPoint x: 572, startPoint y: 255, endPoint x: 572, endPoint y: 261, distance: 5.9
click at [573, 255] on button "3" at bounding box center [570, 252] width 11 height 11
type input "[DATE]"
click at [591, 387] on button "Save" at bounding box center [586, 382] width 17 height 11
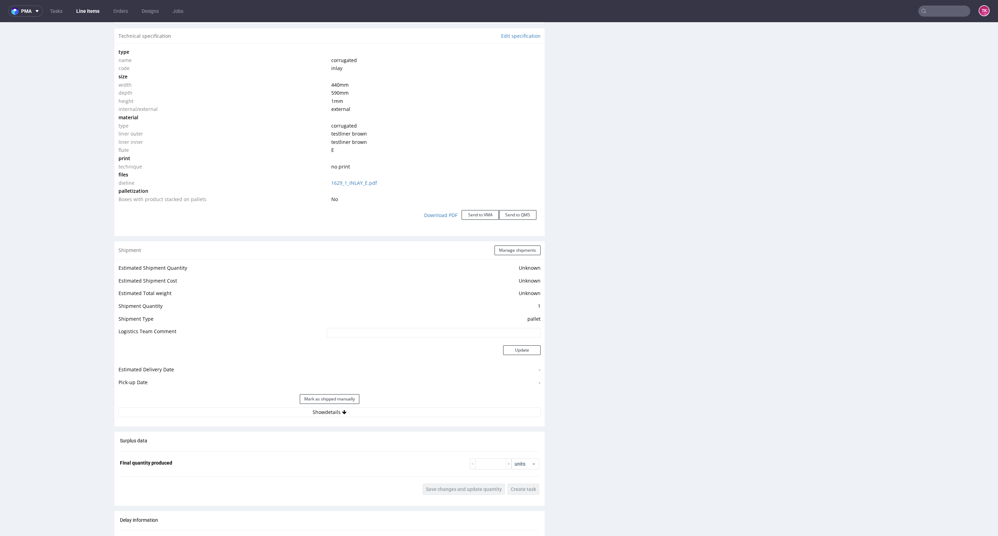
scroll to position [728, 0]
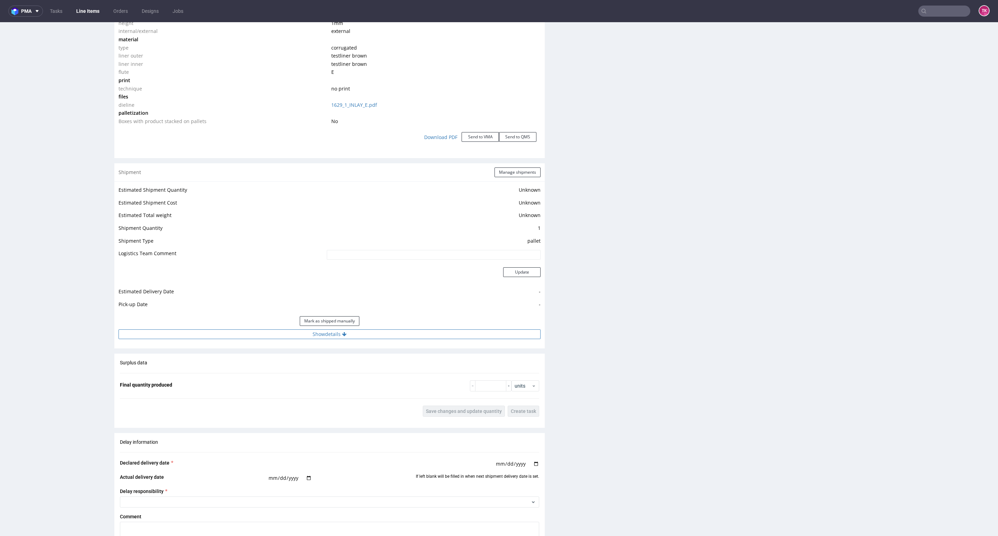
drag, startPoint x: 441, startPoint y: 328, endPoint x: 442, endPoint y: 337, distance: 9.4
click at [442, 336] on div "Estimated Shipment Quantity Unknown Estimated Shipment Cost Unknown Estimated T…" at bounding box center [329, 262] width 430 height 162
click at [444, 337] on button "Show details" at bounding box center [330, 334] width 422 height 10
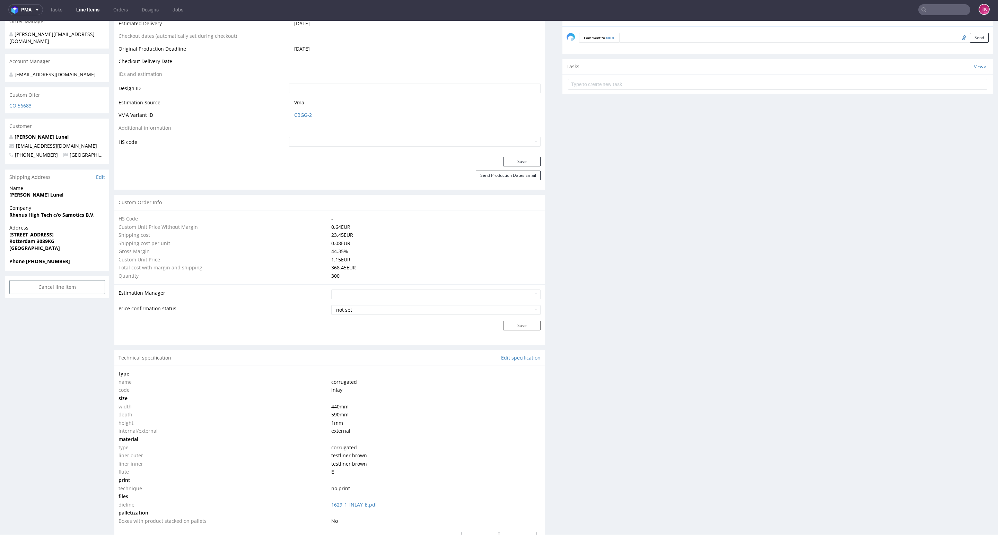
scroll to position [257, 0]
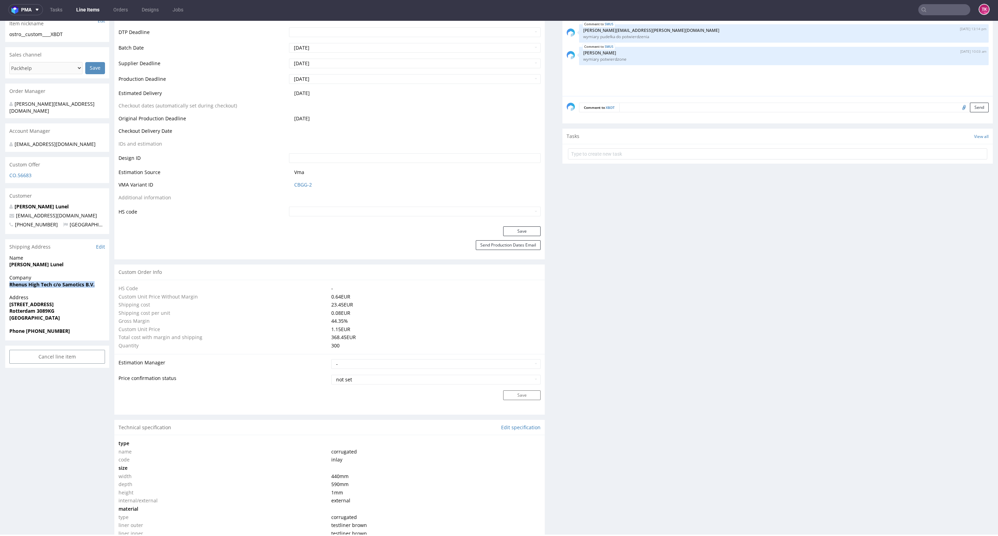
drag, startPoint x: 3, startPoint y: 287, endPoint x: 106, endPoint y: 286, distance: 102.9
copy strong "Rhenus High Tech c/o Samotics B.V."
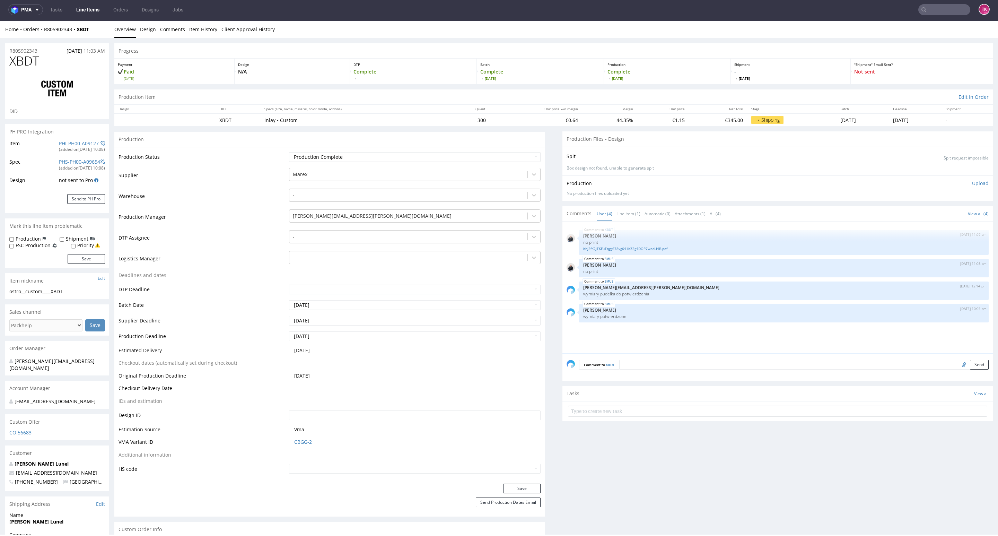
scroll to position [0, 0]
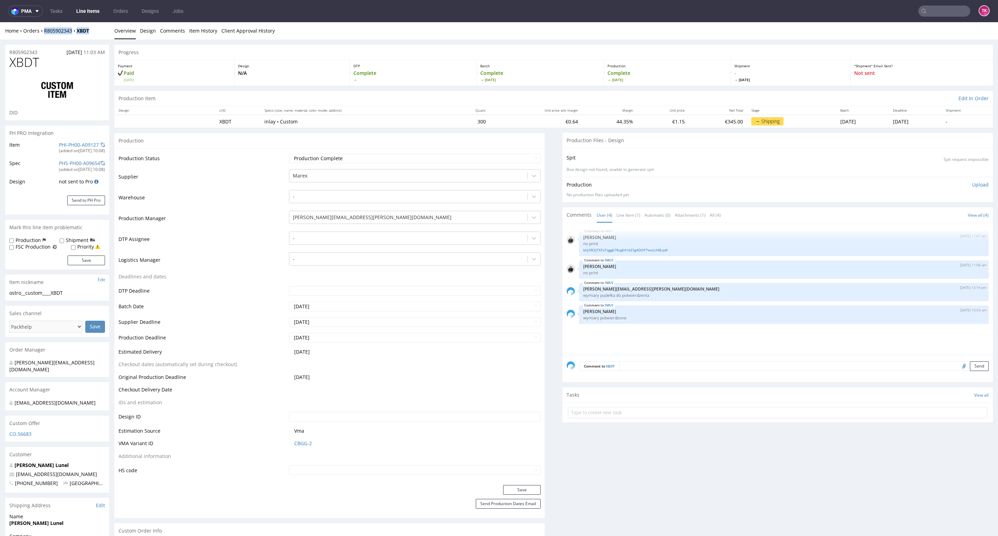
drag, startPoint x: 44, startPoint y: 37, endPoint x: 99, endPoint y: 31, distance: 55.5
click at [99, 31] on div "Home Orders R805902343 XBDT Overview Design Comments Item History Client Approv…" at bounding box center [499, 30] width 998 height 17
copy div "R805902343 XBDT"
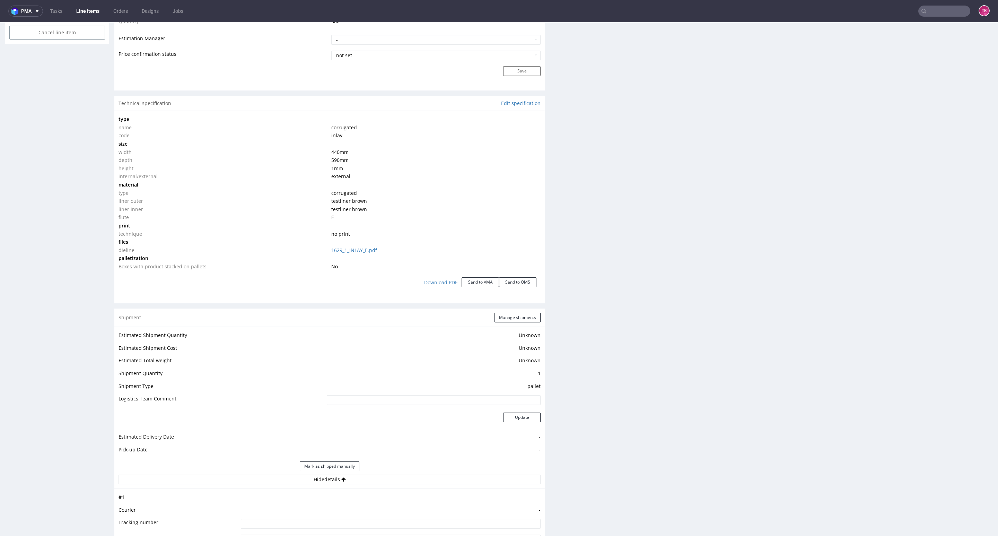
scroll to position [676, 0]
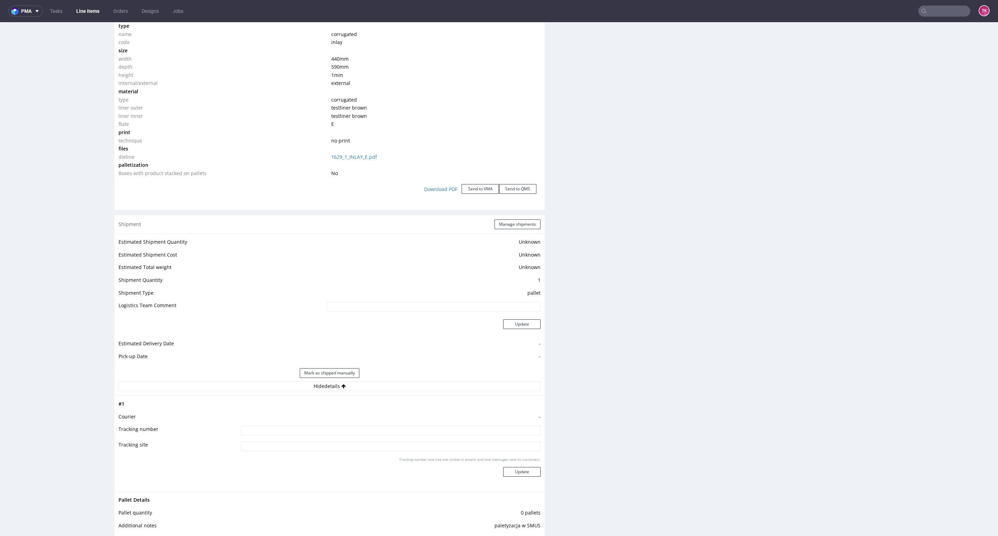
click at [387, 452] on td at bounding box center [390, 449] width 302 height 16
click at [386, 437] on td at bounding box center [390, 433] width 302 height 16
click at [387, 433] on input at bounding box center [391, 431] width 300 height 10
paste input "40257145950413157340"
type input "40257145950413157340"
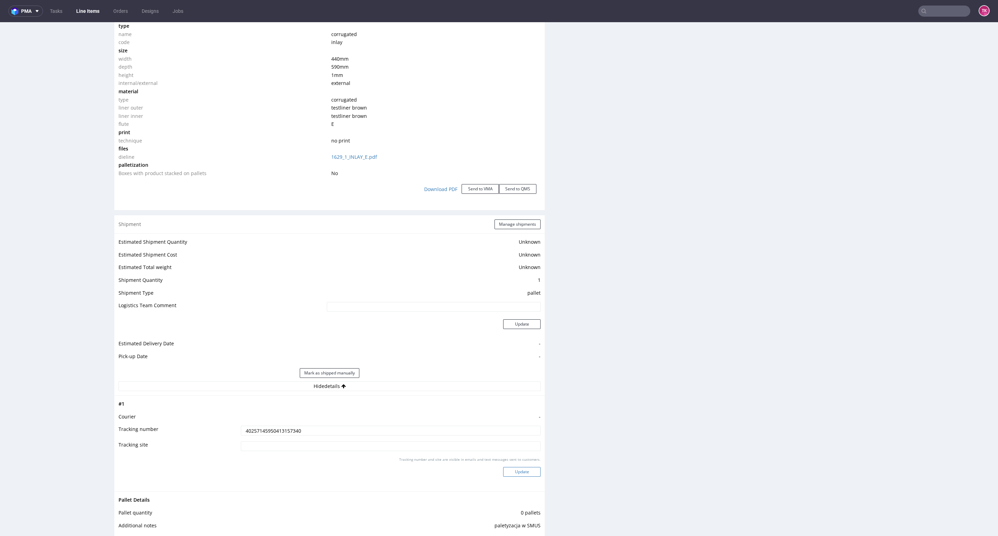
click at [509, 470] on button "Update" at bounding box center [521, 472] width 37 height 10
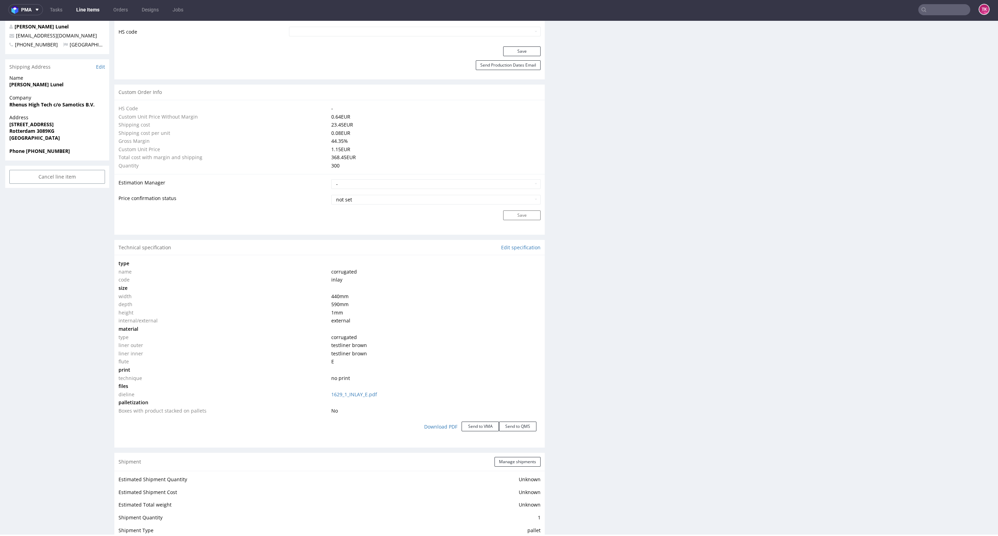
scroll to position [447, 0]
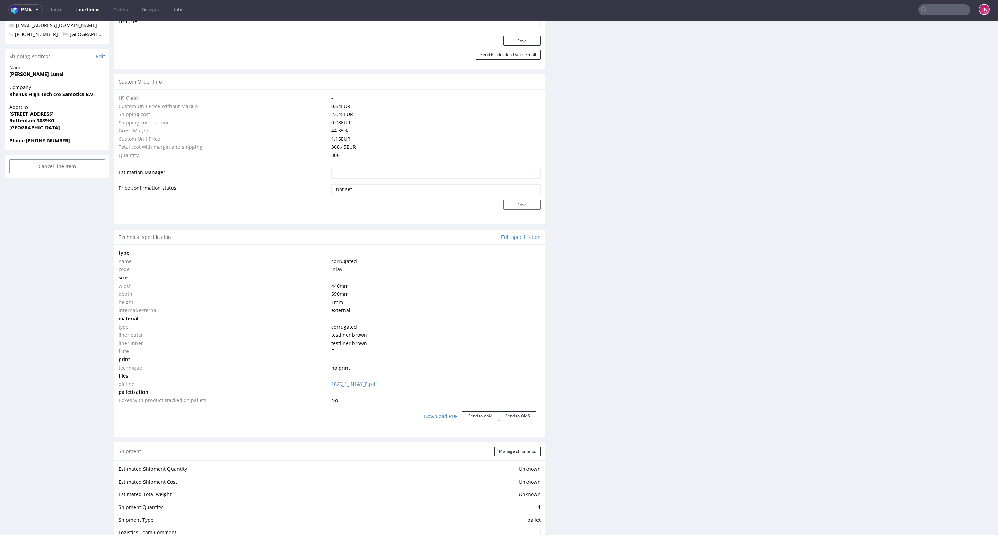
click at [505, 454] on button "Manage shipments" at bounding box center [518, 451] width 46 height 10
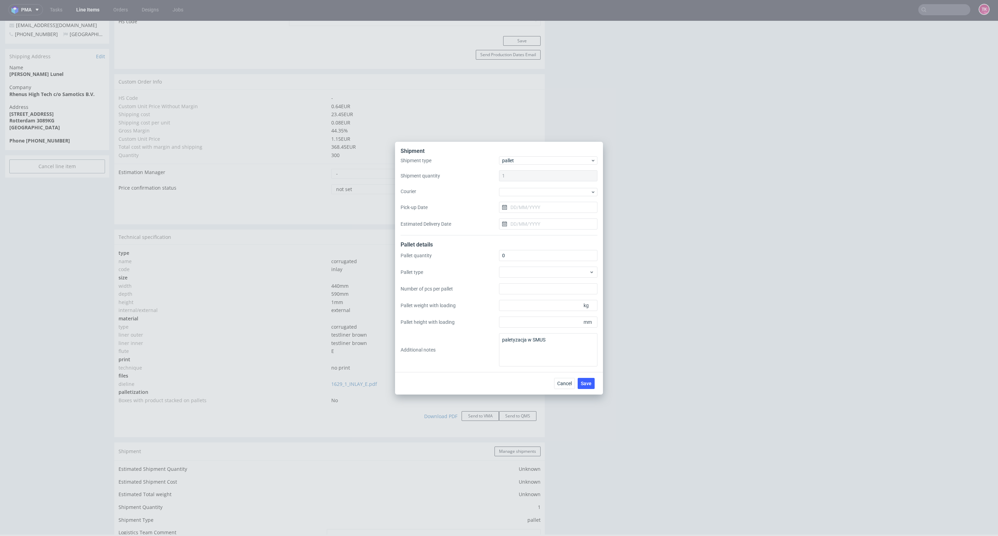
click at [518, 198] on div "Shipment type pallet Shipment quantity 1 Courier Pick-up Date Estimated Deliver…" at bounding box center [499, 195] width 197 height 79
click at [518, 196] on div "Shipment type pallet Shipment quantity 1 Courier Pick-up Date Estimated Deliver…" at bounding box center [499, 195] width 197 height 79
click at [518, 193] on div at bounding box center [548, 192] width 98 height 8
click at [519, 241] on div "DSV" at bounding box center [548, 245] width 93 height 12
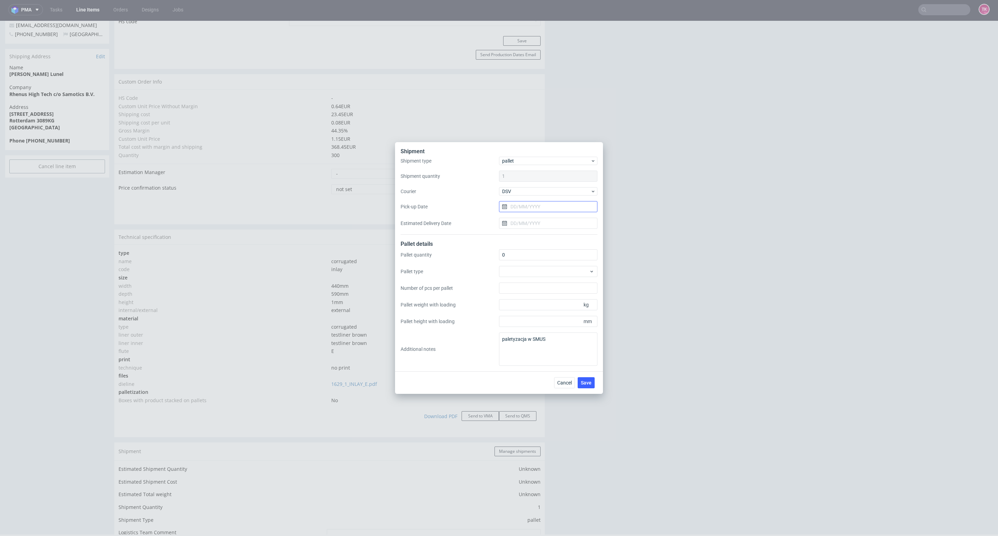
click at [524, 211] on input "Pick-up Date" at bounding box center [548, 206] width 98 height 11
click at [572, 256] on span "3" at bounding box center [570, 252] width 3 height 7
type input "[DATE]"
click at [585, 384] on span "Save" at bounding box center [586, 382] width 11 height 5
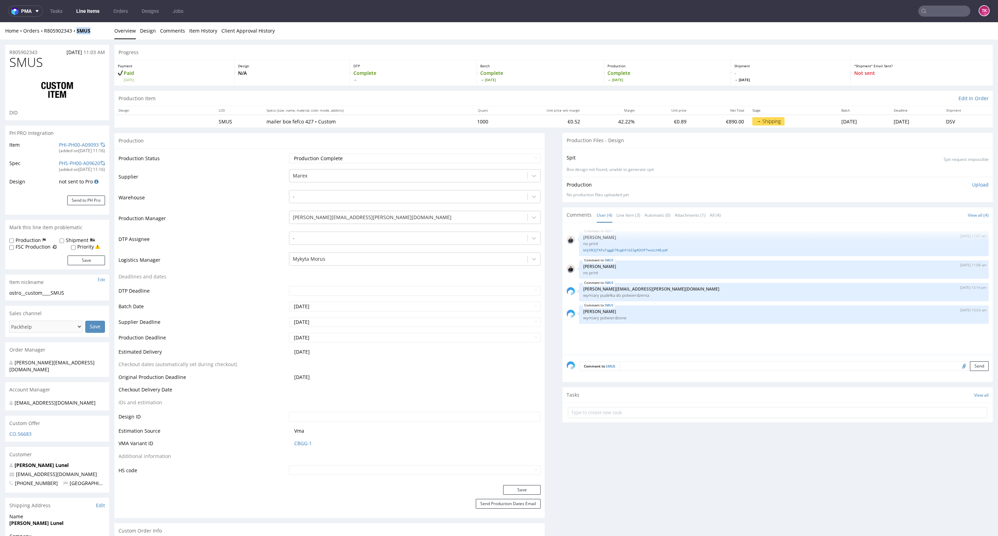
drag, startPoint x: 95, startPoint y: 35, endPoint x: 75, endPoint y: 37, distance: 19.9
click at [75, 37] on div "Home Orders R805902343 SMUS Overview Design Comments Item History Client Approv…" at bounding box center [499, 30] width 998 height 17
copy strong "SMUS"
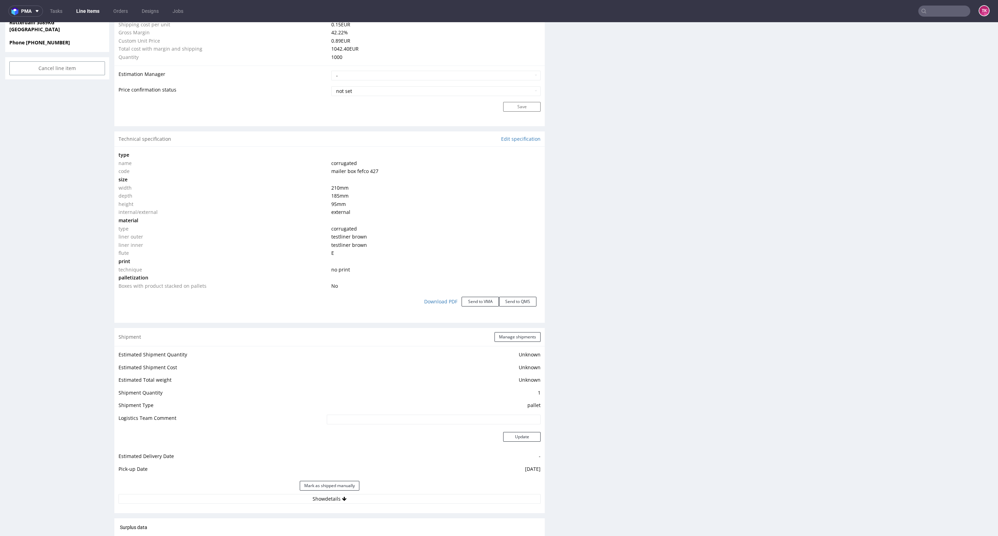
scroll to position [624, 0]
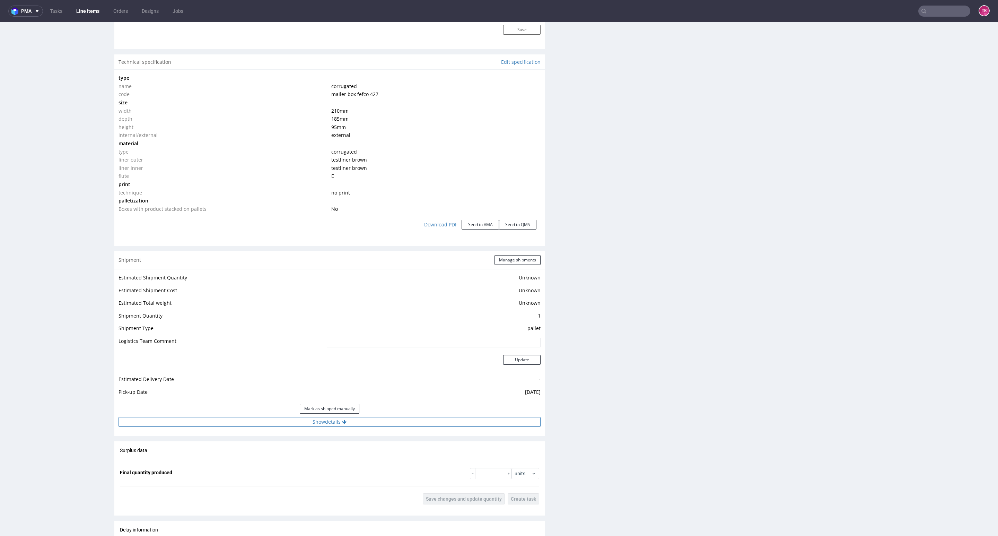
click at [347, 419] on button "Show details" at bounding box center [330, 422] width 422 height 10
click at [325, 467] on input at bounding box center [391, 466] width 300 height 10
paste input "40257145950413157340"
type input "40257145950413157340"
click at [504, 505] on button "Update" at bounding box center [521, 508] width 37 height 10
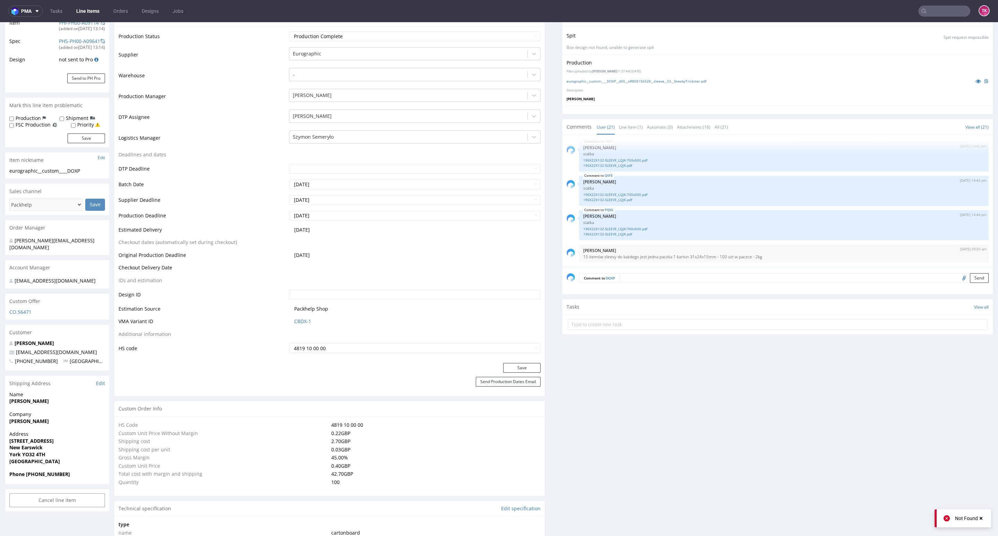
scroll to position [116, 0]
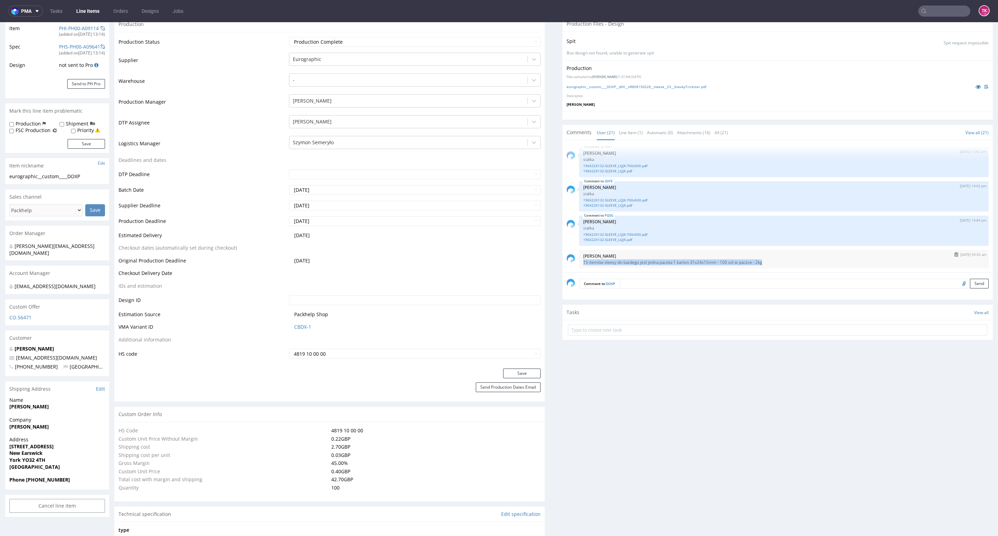
drag, startPoint x: 575, startPoint y: 261, endPoint x: 757, endPoint y: 268, distance: 182.1
click at [757, 268] on div "2nd Oct 25 | 09:50 am Sebastian Markut 15 itemów sleevy do każdego jest jedna p…" at bounding box center [778, 259] width 422 height 18
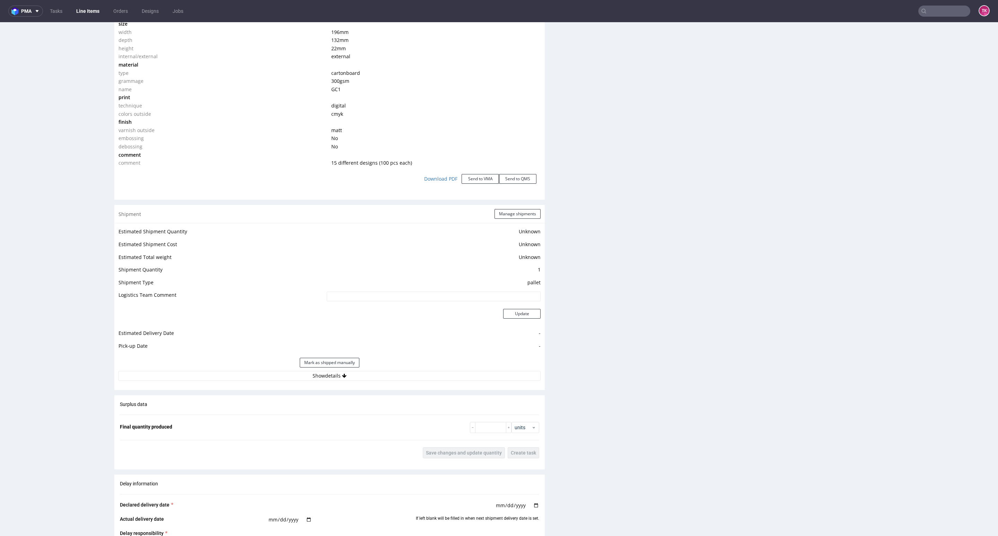
scroll to position [740, 0]
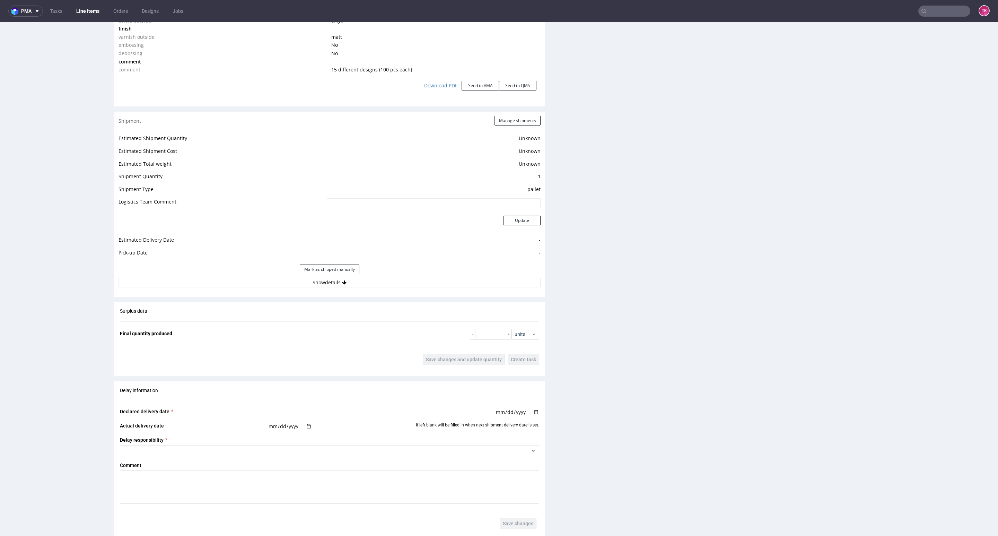
click at [418, 276] on div "Mark as shipped manually" at bounding box center [330, 269] width 422 height 17
click at [417, 281] on button "Show details" at bounding box center [330, 283] width 422 height 10
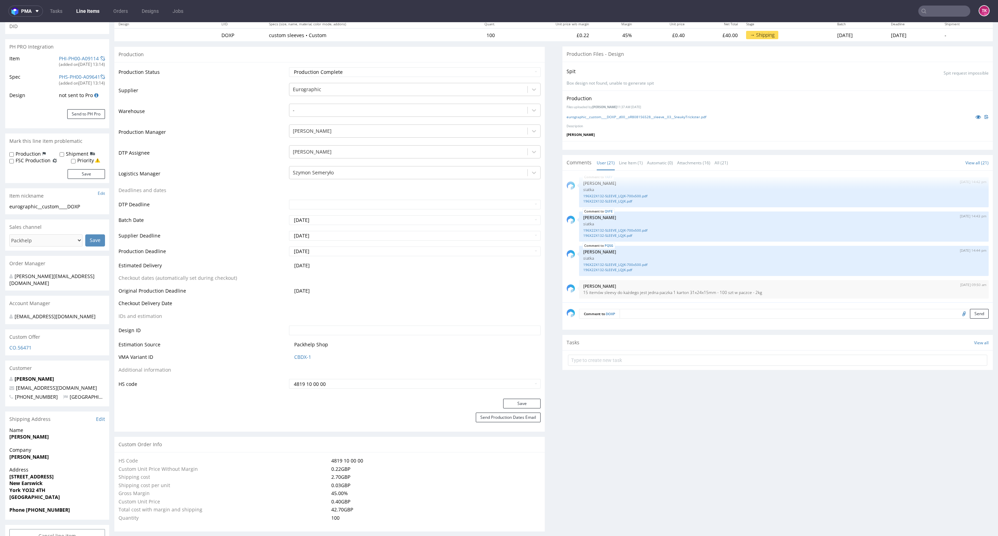
scroll to position [0, 0]
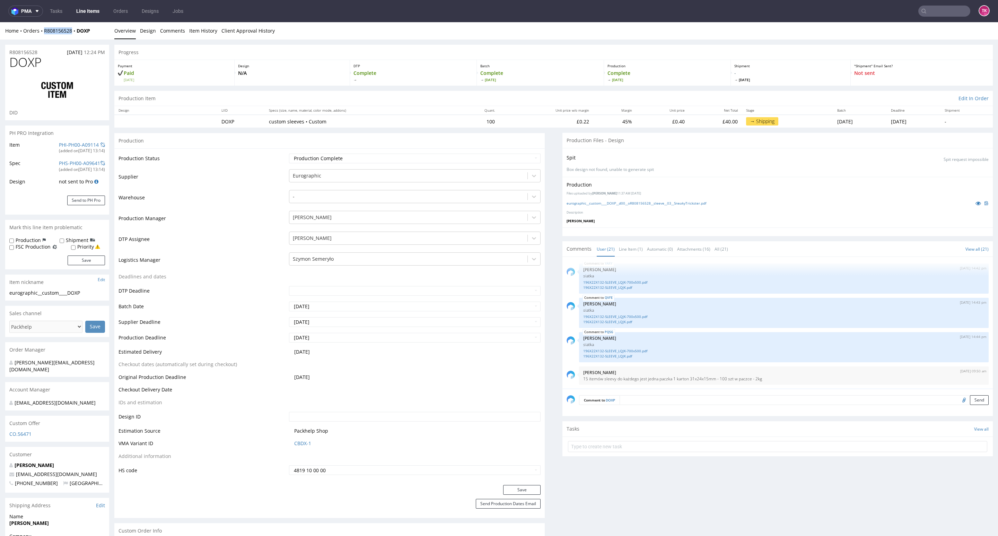
drag, startPoint x: 44, startPoint y: 36, endPoint x: 97, endPoint y: 130, distance: 108.6
click at [71, 38] on div "Home Orders R808156528 DOXP Overview Design Comments Item History Client Approv…" at bounding box center [499, 30] width 998 height 17
copy link "R808156528"
click at [98, 13] on link "Line Items" at bounding box center [88, 11] width 32 height 11
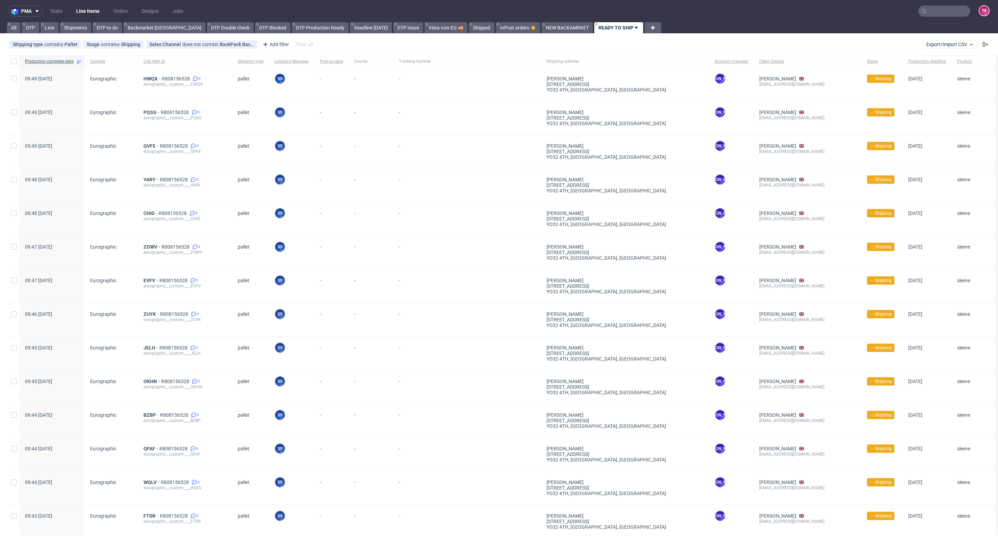
click at [941, 1] on nav "pma Tasks Line Items Orders Designs Jobs TK" at bounding box center [499, 11] width 998 height 22
click at [937, 10] on input "text" at bounding box center [944, 11] width 52 height 11
paste input "1Z5A15806888987120"
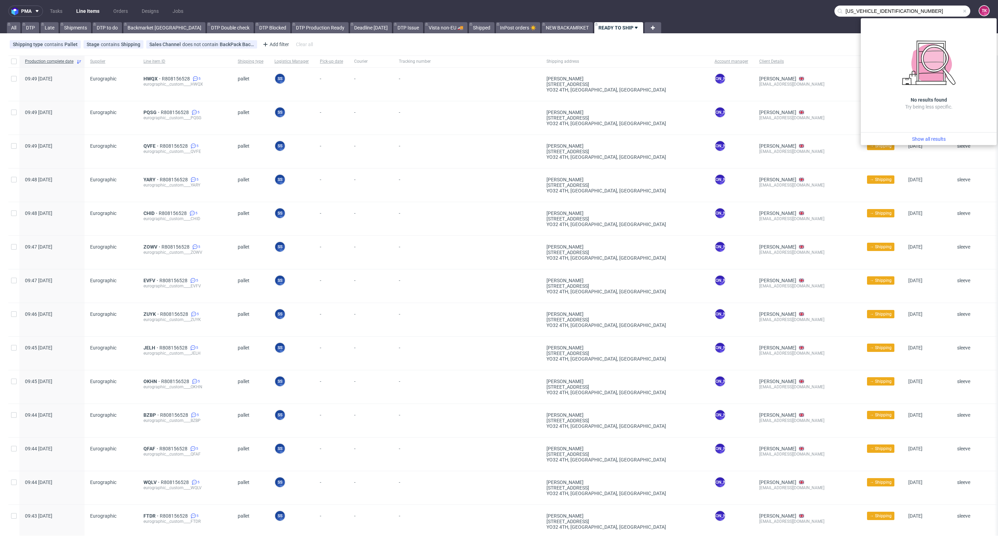
type input "1Z5A1580688898712"
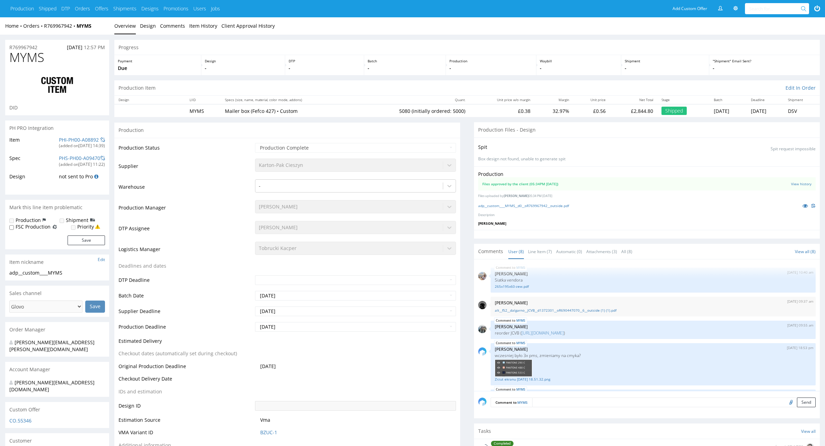
type input "5080"
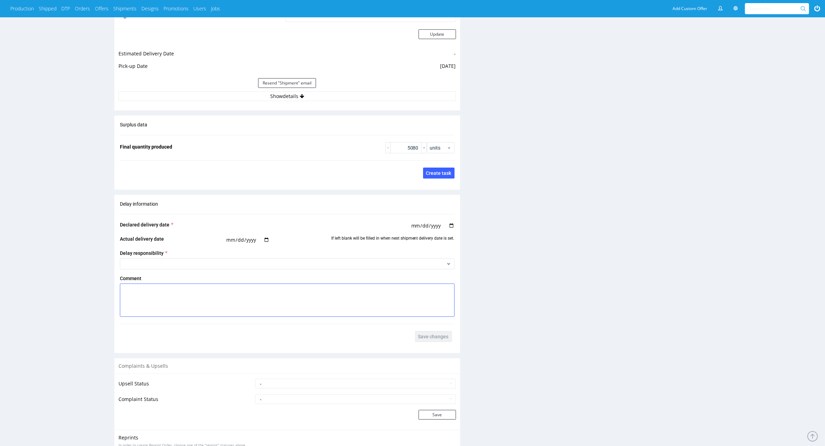
scroll to position [693, 0]
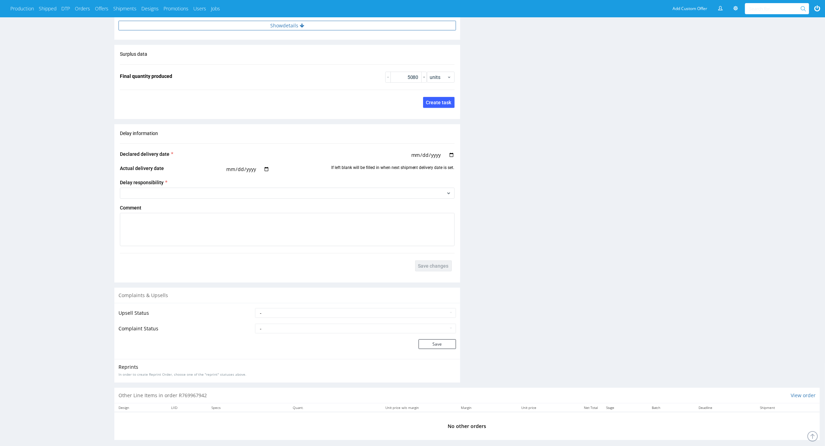
click at [358, 21] on button "Show details" at bounding box center [288, 26] width 338 height 10
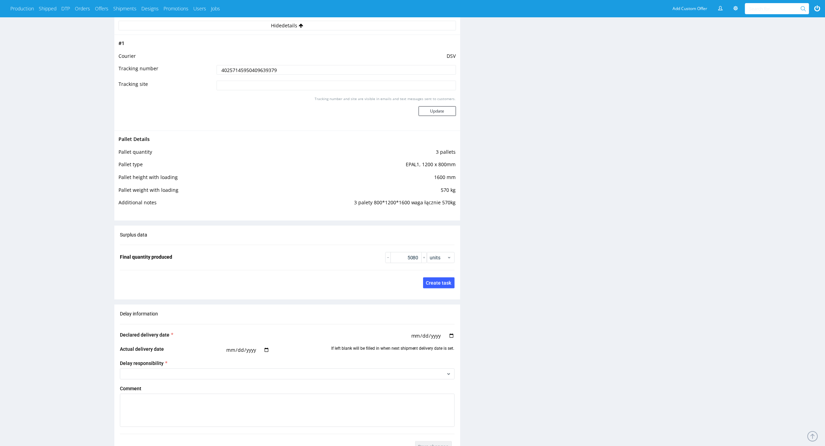
click at [262, 71] on input "40257145950409639379" at bounding box center [336, 70] width 239 height 10
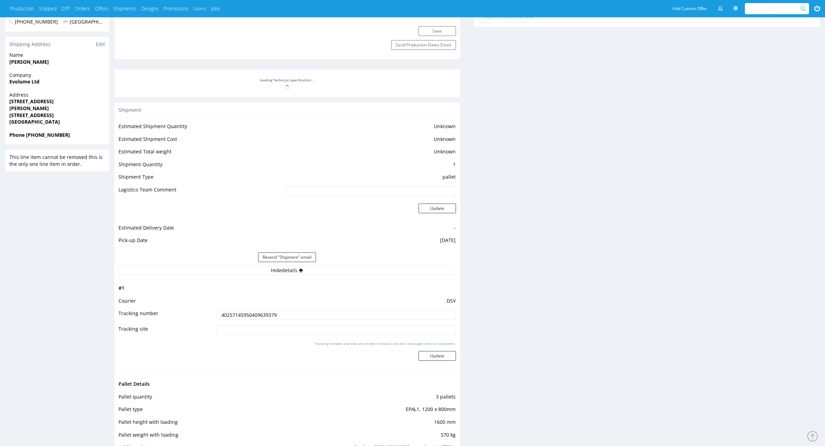
scroll to position [433, 0]
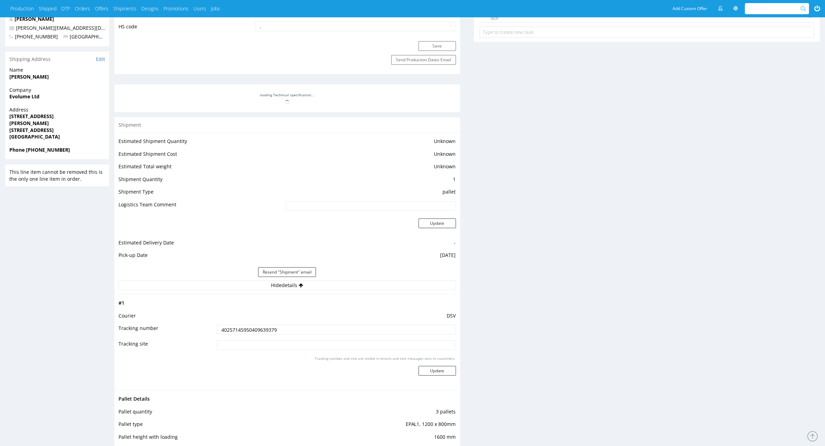
click at [755, 8] on input "text" at bounding box center [775, 8] width 53 height 11
paste input "1Z5A15806888987120"
type input "1Z5A15806888987120"
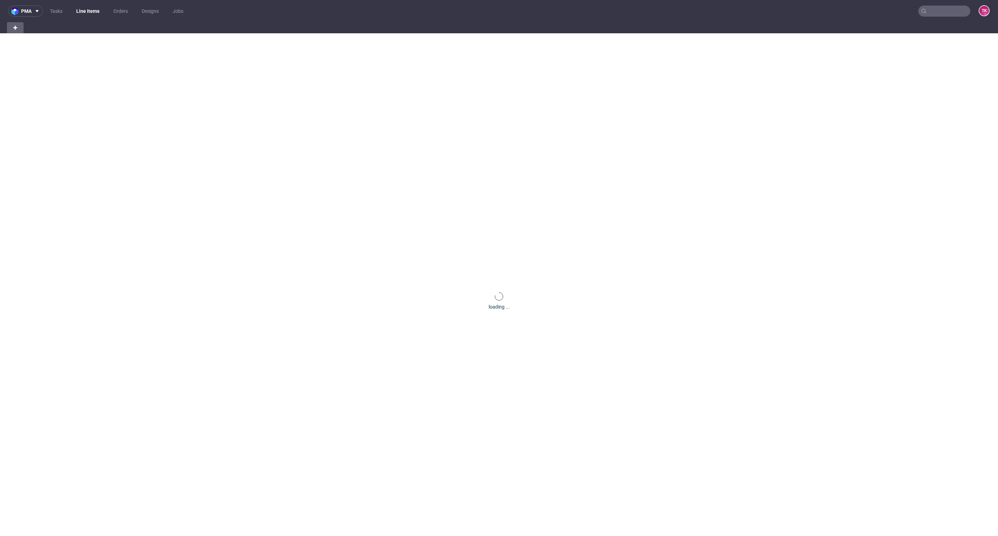
click at [938, 12] on input "text" at bounding box center [944, 11] width 52 height 11
paste input "1ZG079C76889252445"
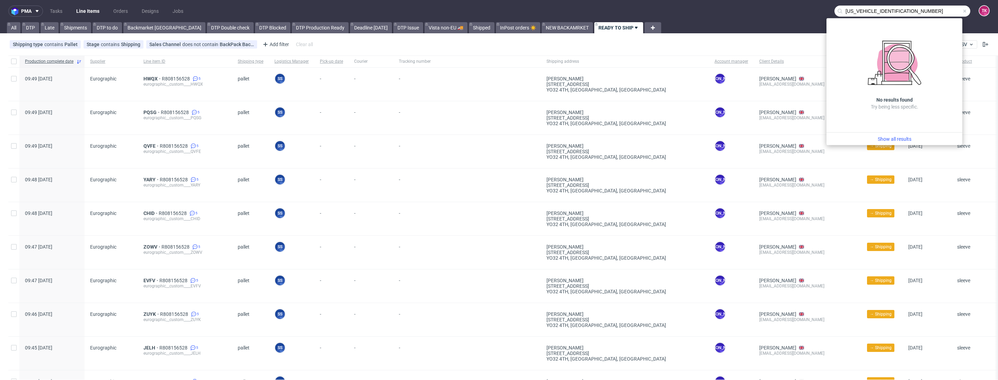
click at [901, 11] on input "1ZG079C7688925244" at bounding box center [903, 11] width 136 height 11
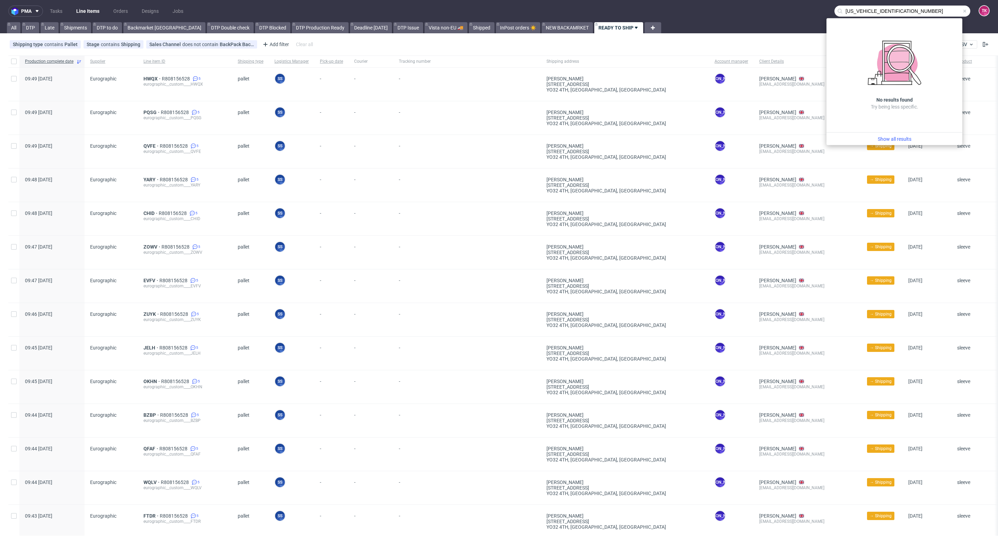
click at [907, 9] on input "1ZG079C7688925244" at bounding box center [903, 11] width 136 height 11
paste input "1ZG079C76889252445"
type input "1ZG079C768892524"
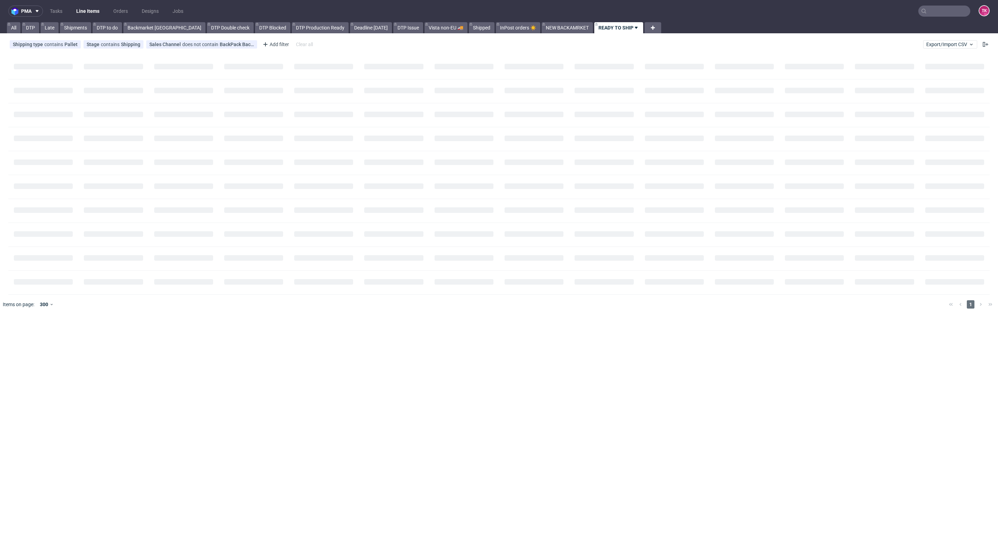
click at [940, 8] on input "text" at bounding box center [944, 11] width 52 height 11
paste input "BVJP"
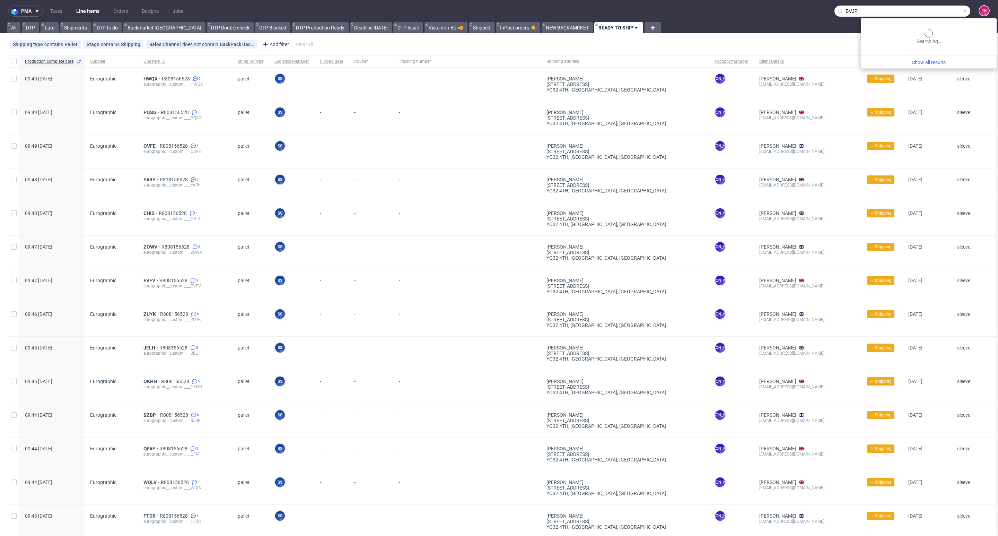
click at [936, 12] on input "BVJP" at bounding box center [903, 11] width 136 height 11
type input "BVJP"
drag, startPoint x: 904, startPoint y: 28, endPoint x: 898, endPoint y: 34, distance: 7.9
click at [898, 34] on div "Line items BVJP __1-5cm-x-100-linear-meter____ BVJP" at bounding box center [929, 33] width 130 height 25
click at [898, 34] on div "__1-5cm-x-100-linear-meter____ BVJP" at bounding box center [930, 37] width 67 height 6
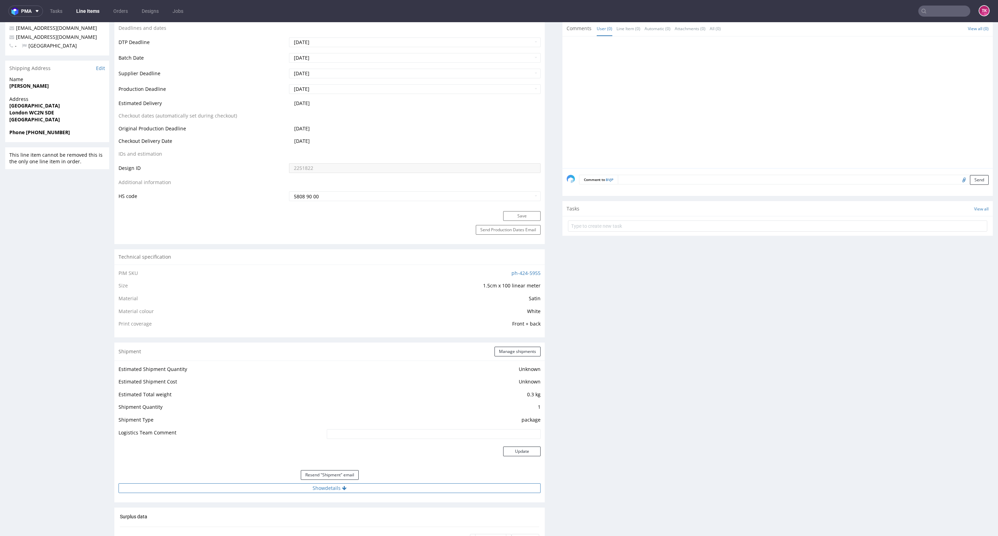
scroll to position [416, 0]
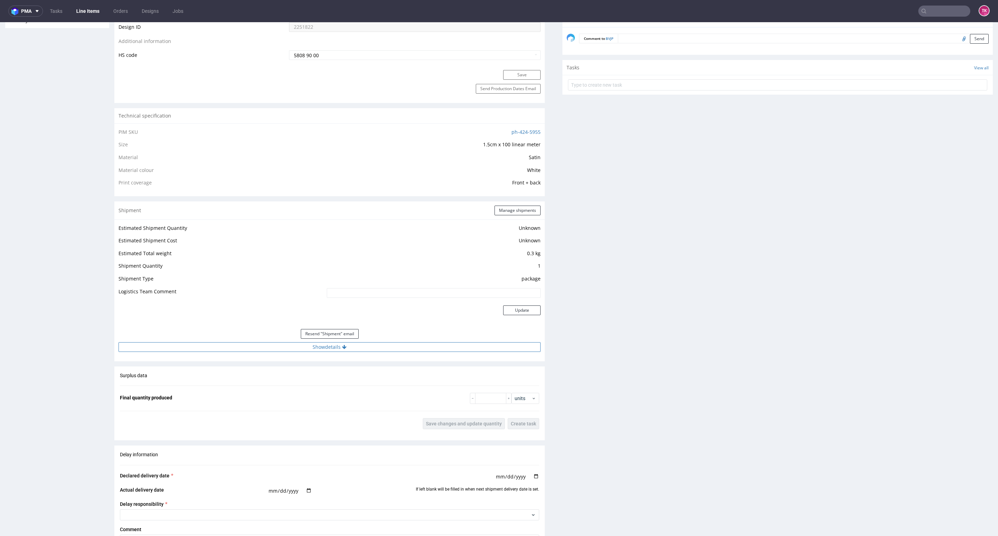
click at [435, 351] on div "Estimated Shipment Quantity Unknown Estimated Shipment Cost Unknown Estimated T…" at bounding box center [329, 287] width 430 height 137
click at [434, 351] on button "Show details" at bounding box center [330, 347] width 422 height 10
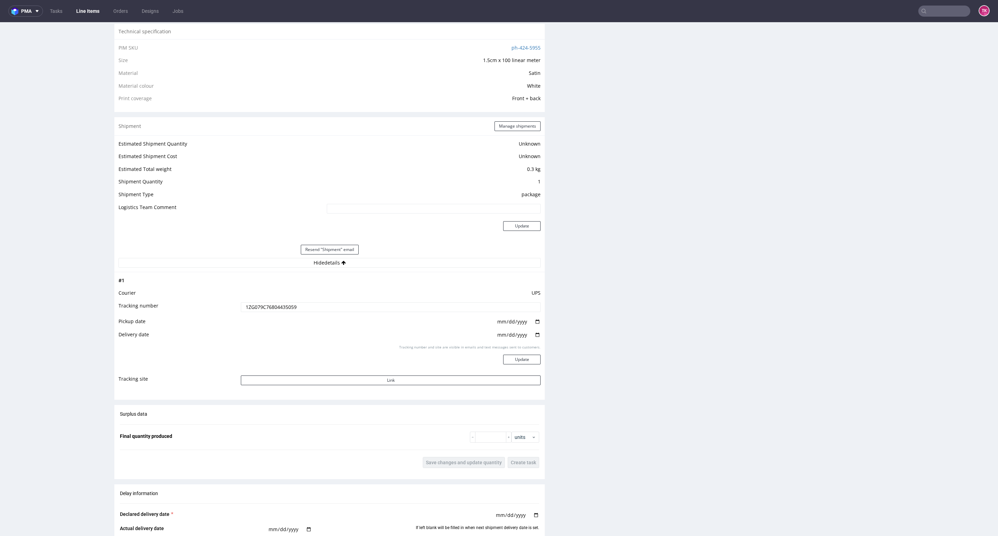
scroll to position [572, 0]
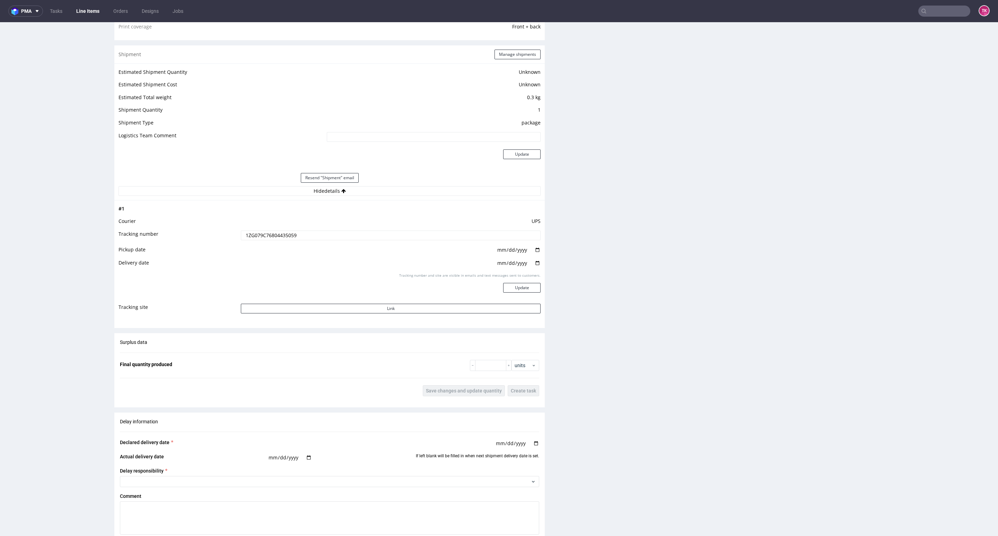
drag, startPoint x: 304, startPoint y: 232, endPoint x: 149, endPoint y: 223, distance: 155.2
click at [151, 221] on tbody "# 1 Courier UPS Tracking number 1ZG079C76804435059 Pickup date 2025-08-29 Deliv…" at bounding box center [330, 261] width 422 height 114
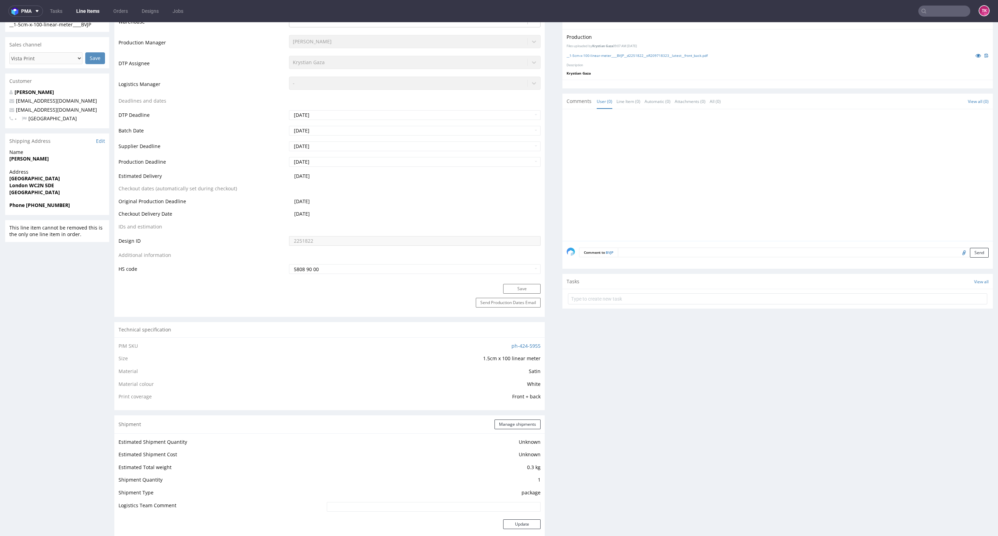
scroll to position [364, 0]
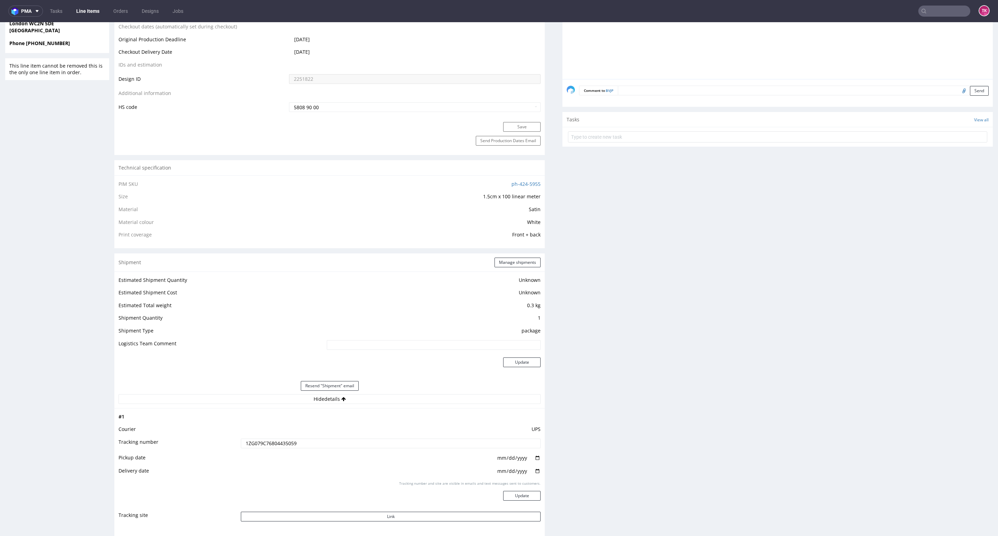
click at [307, 455] on td "2025-08-29" at bounding box center [390, 460] width 302 height 14
drag, startPoint x: 298, startPoint y: 442, endPoint x: 116, endPoint y: 424, distance: 182.2
click at [112, 451] on div "R209718323 21.08.2025 09:54 PM BVJP DID 2251822 PDF Express Mark this line item…" at bounding box center [499, 311] width 998 height 1271
click at [298, 444] on input "1ZG079C76804435059" at bounding box center [391, 443] width 300 height 10
click at [298, 445] on input "1ZG079C76804435059" at bounding box center [391, 443] width 300 height 10
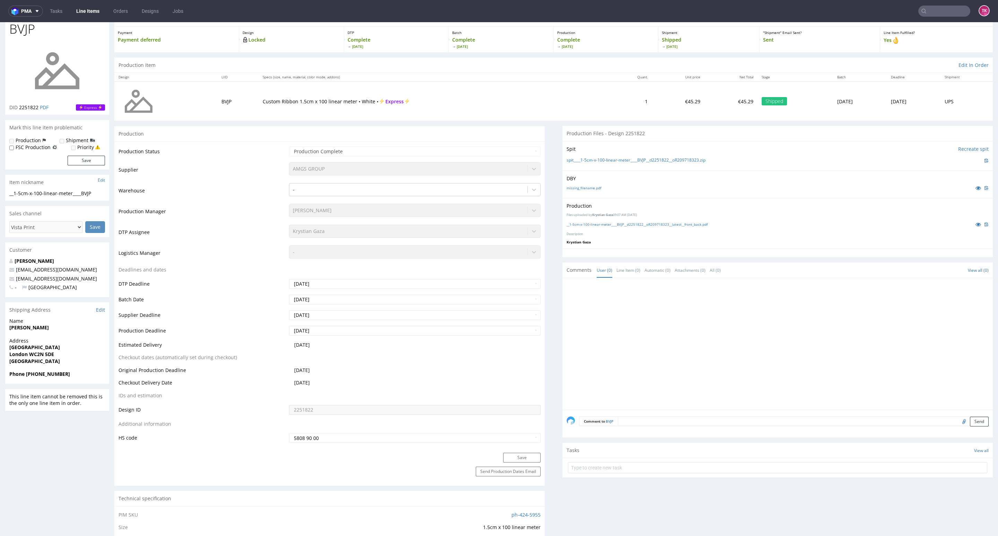
scroll to position [0, 0]
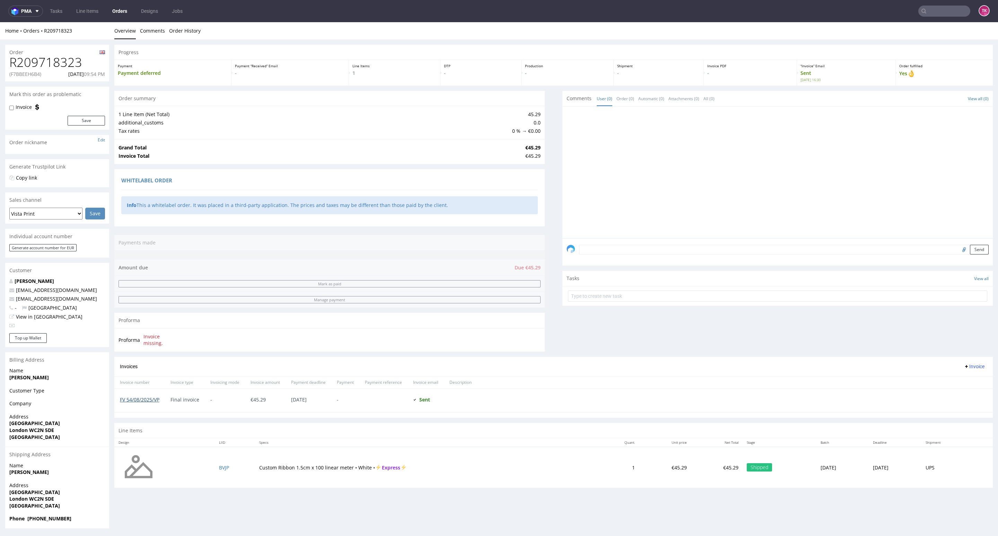
click at [136, 402] on link "FV 54/08/2025/VP" at bounding box center [140, 399] width 40 height 7
click at [218, 473] on td "BVJP" at bounding box center [235, 467] width 40 height 41
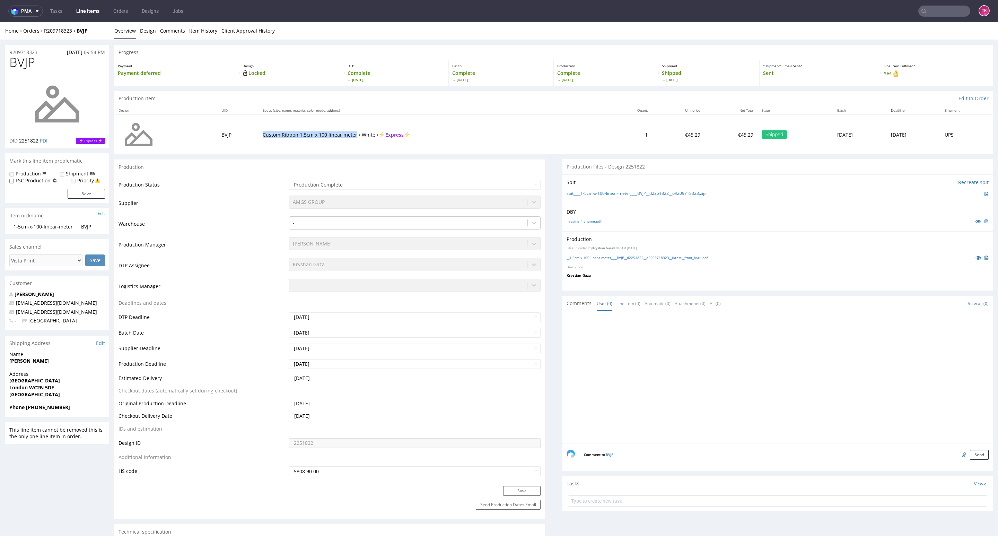
drag, startPoint x: 255, startPoint y: 134, endPoint x: 346, endPoint y: 138, distance: 90.9
click at [346, 138] on td "Custom Ribbon 1.5cm x 100 linear meter • White • Express" at bounding box center [434, 134] width 351 height 39
copy p "Custom Ribbon 1.5cm x 100 linear meter"
drag, startPoint x: 329, startPoint y: 471, endPoint x: 182, endPoint y: 474, distance: 146.3
click at [182, 474] on tr "HS code 5808 90 00" at bounding box center [330, 470] width 422 height 11
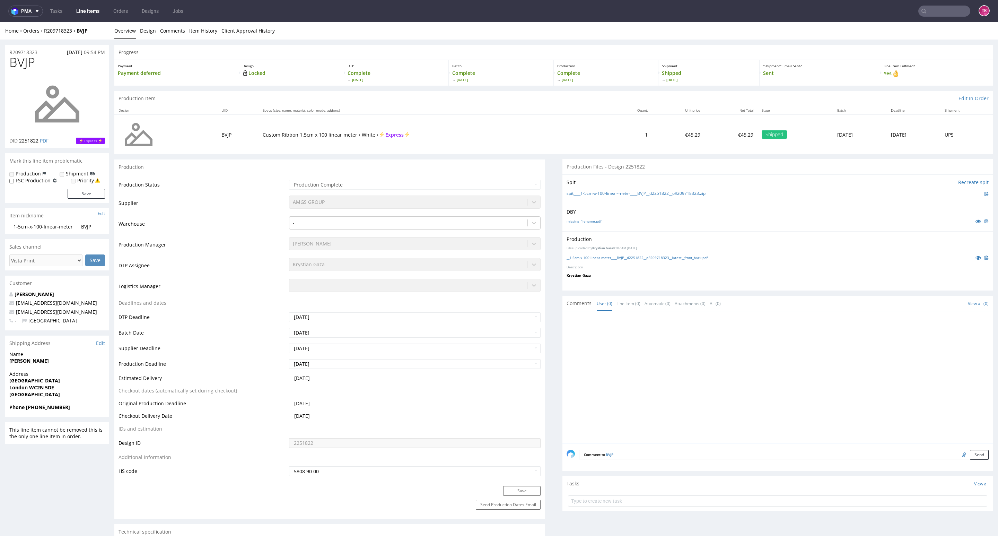
paste input "FRMK"
click at [947, 11] on input "FRMK" at bounding box center [944, 11] width 52 height 11
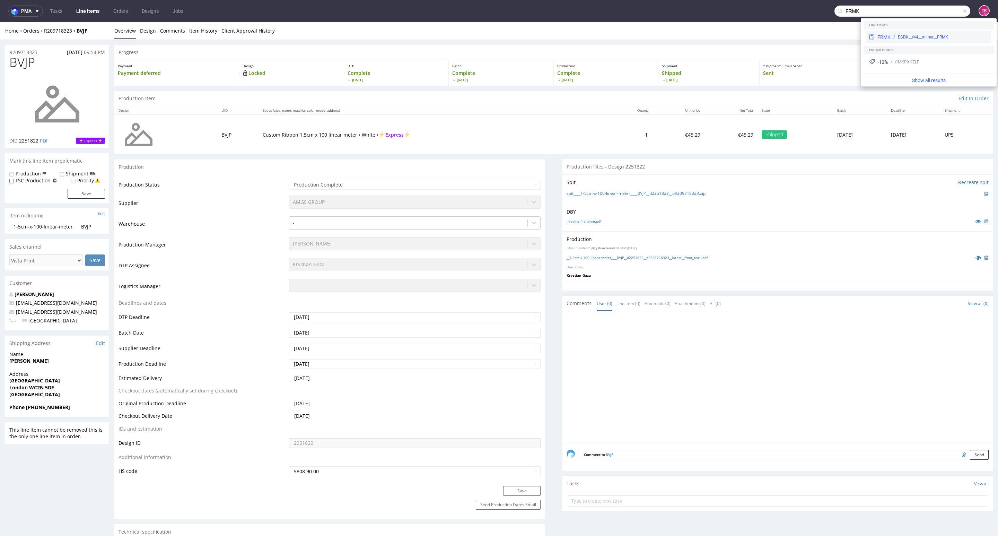
type input "FRMK"
click at [888, 37] on div "FRMK" at bounding box center [884, 37] width 13 height 7
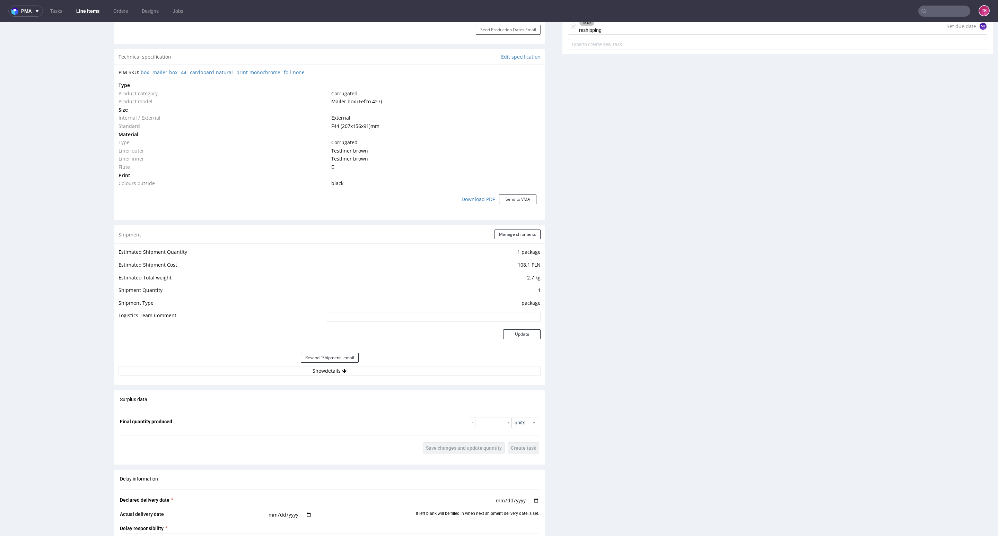
scroll to position [520, 0]
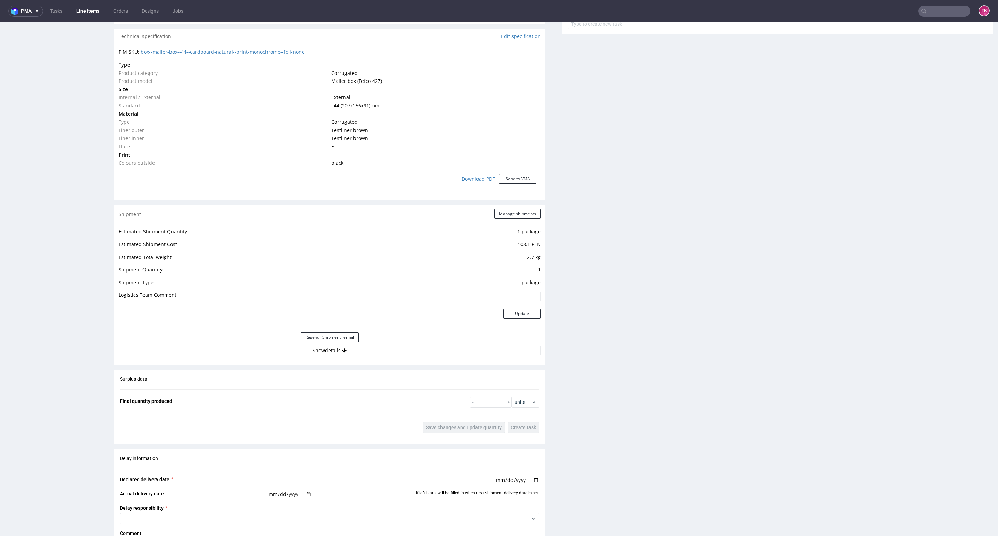
click at [396, 340] on div "Resend "Shipment" email" at bounding box center [330, 337] width 422 height 17
click at [400, 350] on button "Show details" at bounding box center [330, 351] width 422 height 10
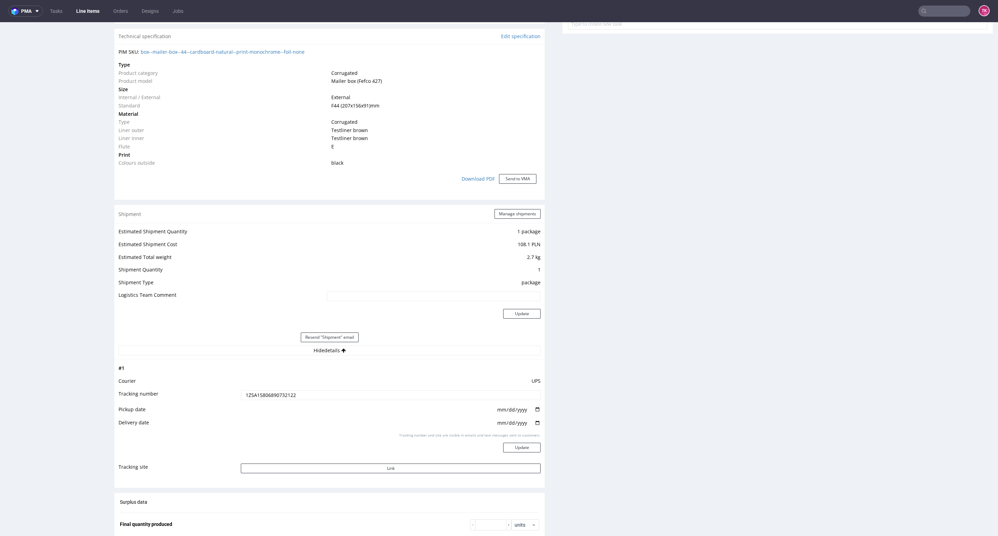
click at [291, 399] on input "1Z5A15806890732122" at bounding box center [391, 395] width 300 height 10
click at [290, 399] on input "1Z5A15806890732122" at bounding box center [391, 395] width 300 height 10
click at [80, 15] on link "Line Items" at bounding box center [88, 11] width 32 height 11
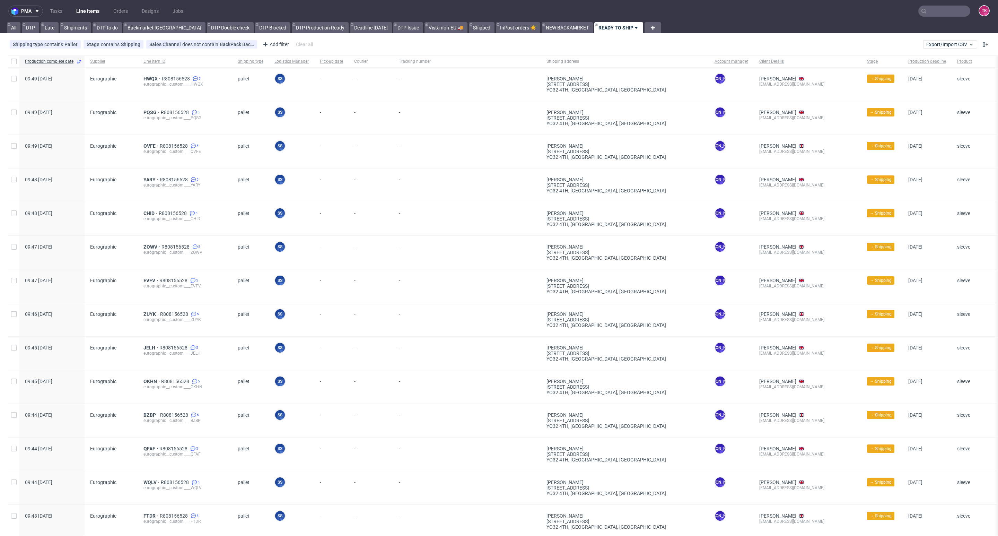
drag, startPoint x: 926, startPoint y: 18, endPoint x: 926, endPoint y: 14, distance: 4.2
click at [926, 16] on nav "pma Tasks Line Items Orders Designs Jobs TK" at bounding box center [499, 11] width 998 height 22
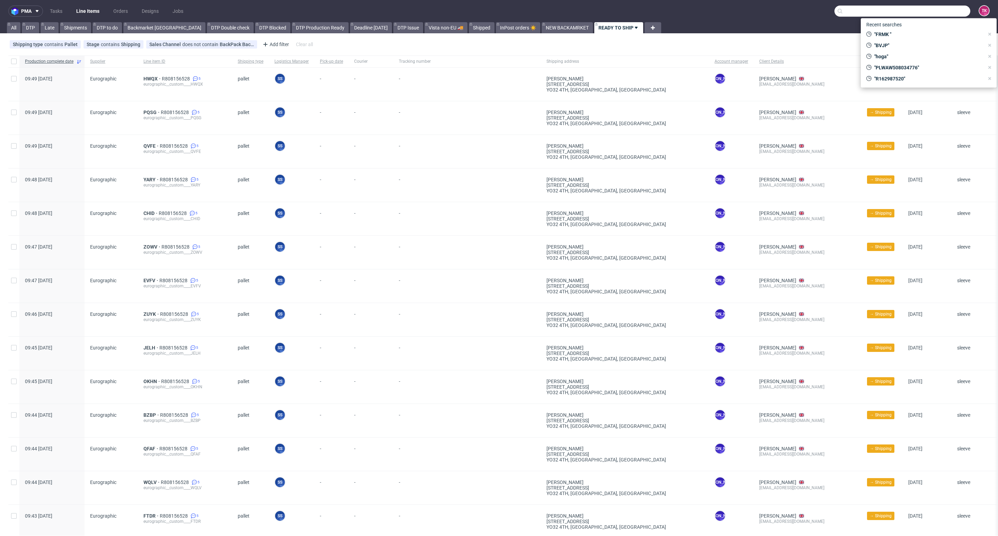
click at [926, 14] on input "text" at bounding box center [903, 11] width 136 height 11
paste input "Państwa przesyłka nie została odebrana z pobliskiego UPS Access Point."
click at [940, 10] on input "Państwa przesyłka nie została odebrana z pobliskiego UPS Access Point.a" at bounding box center [903, 11] width 136 height 11
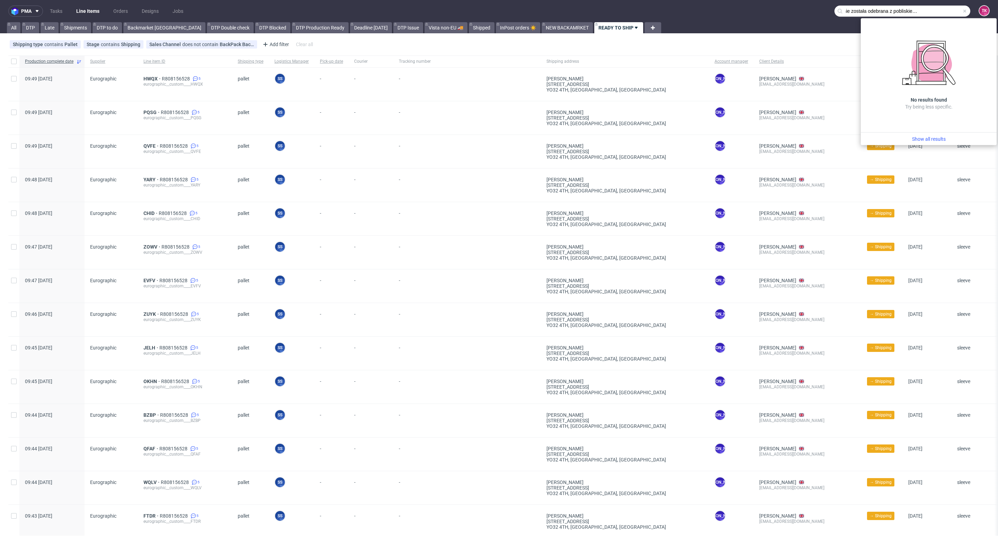
paste input "1Z5A15806892713658"
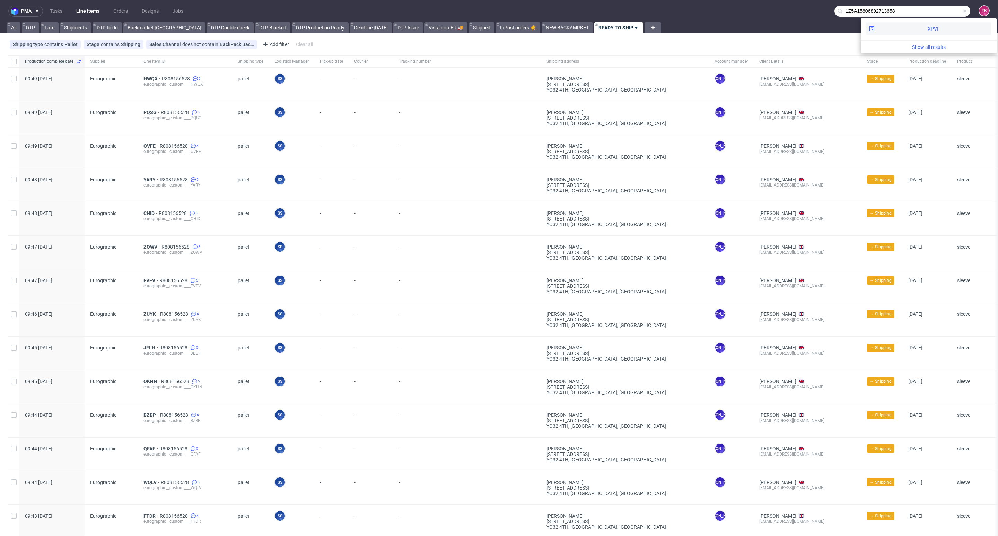
type input "1Z5A15806892713658"
click at [911, 29] on div "XPVI" at bounding box center [928, 29] width 125 height 12
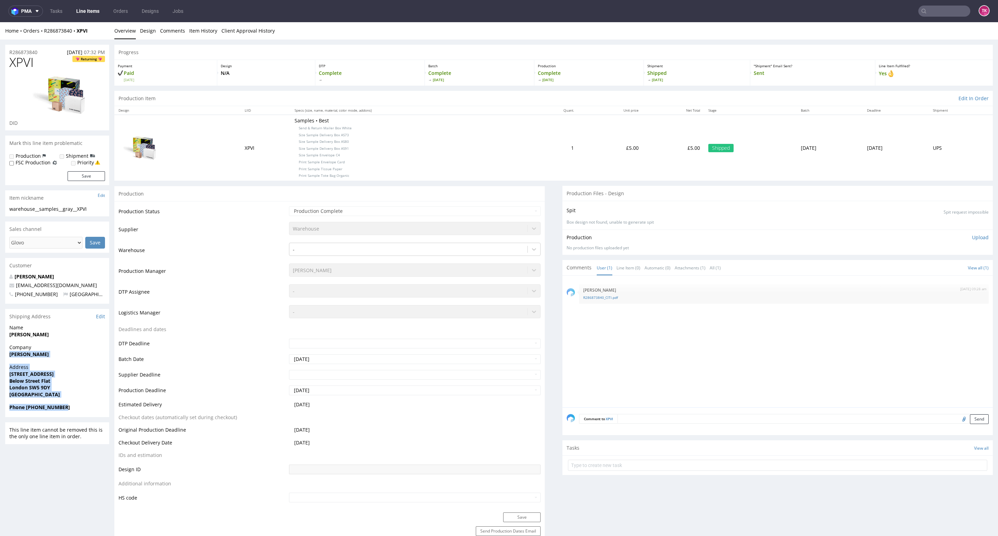
drag, startPoint x: 8, startPoint y: 357, endPoint x: 72, endPoint y: 411, distance: 83.9
copy section "Archie Gray Address 8a Philbeach Gardens Below Street Flat London SW5 9DY Unite…"
click at [85, 8] on link "Line Items" at bounding box center [88, 11] width 32 height 11
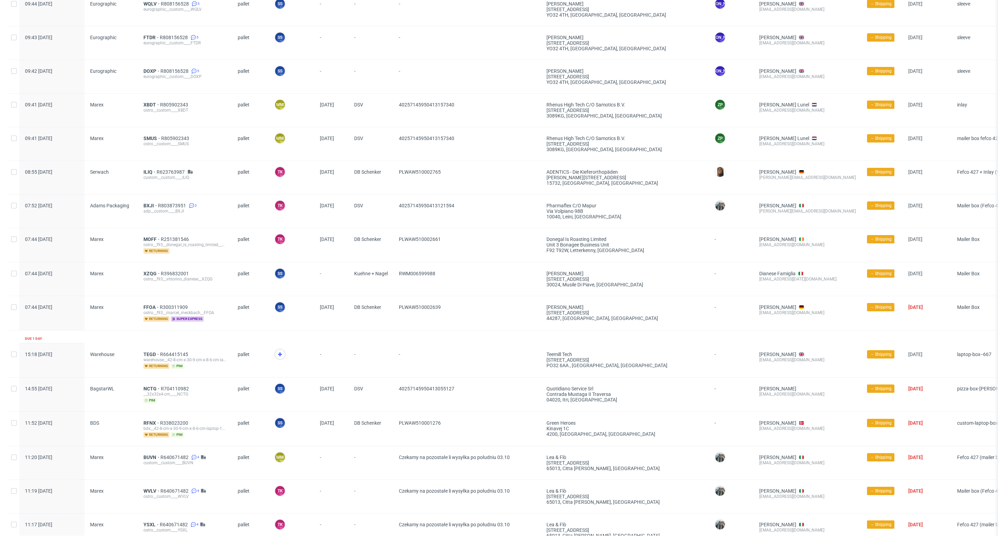
scroll to position [624, 0]
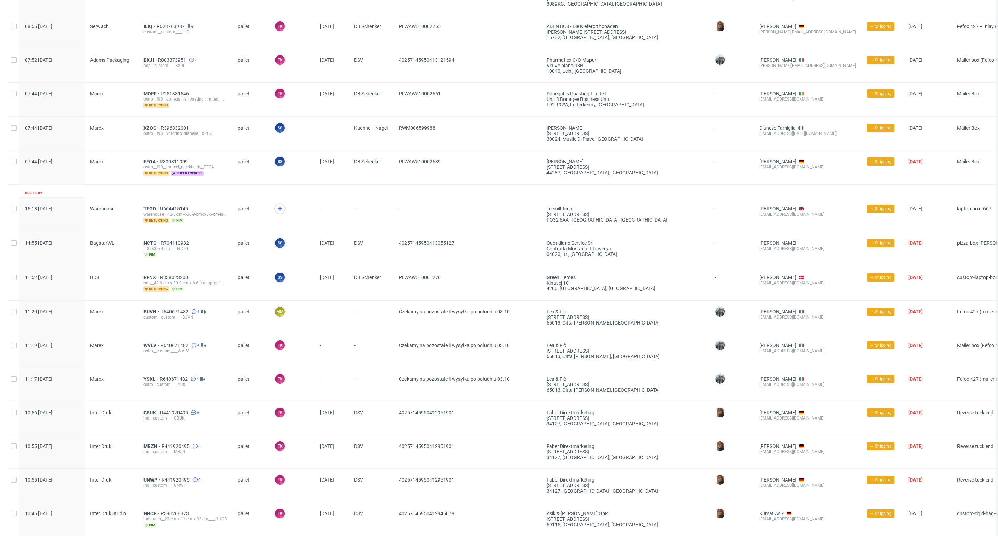
click at [271, 212] on div at bounding box center [291, 215] width 45 height 34
click at [275, 210] on div at bounding box center [280, 208] width 11 height 11
drag, startPoint x: 136, startPoint y: 209, endPoint x: 160, endPoint y: 209, distance: 23.9
click at [160, 209] on div "15:18 Wed 01.10.2025 Warehouse TEGD R664415145 warehouse__42-8-cm-x-30-9-cm-x-8…" at bounding box center [540, 215] width 1064 height 34
copy div "TEGD"
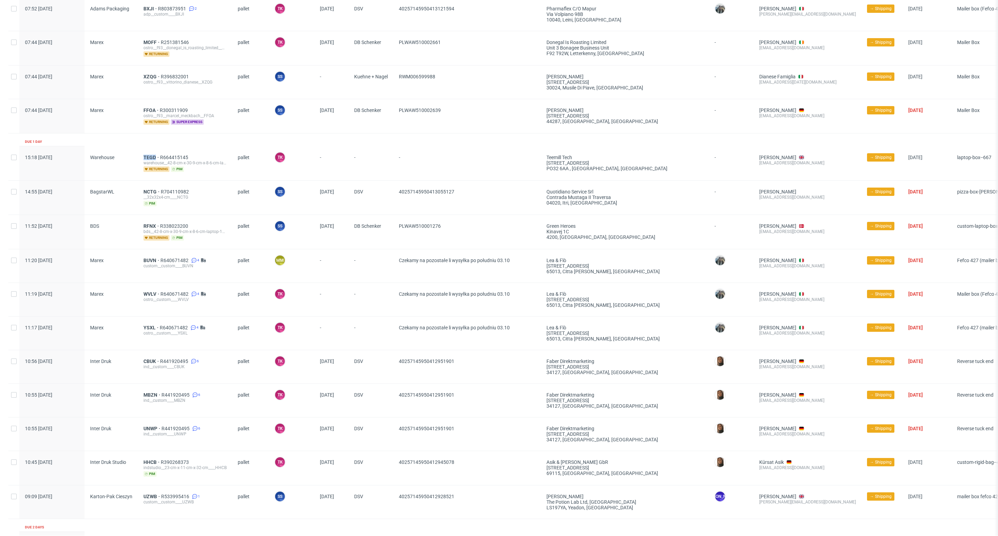
scroll to position [780, 0]
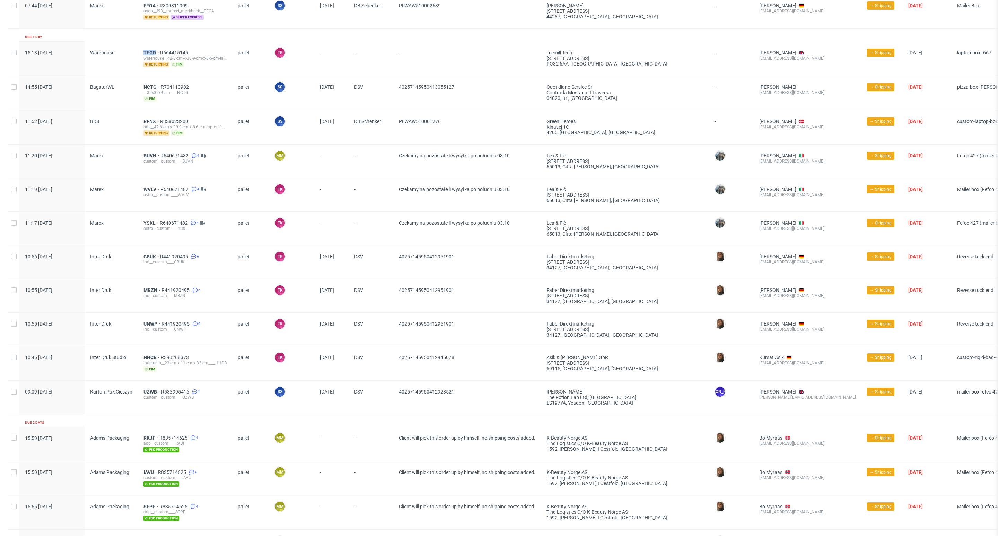
click at [154, 52] on div "TEGD R664415145 warehouse__42-8-cm-x-30-9-cm-x-8-6-cm-laptop-13-16__medway__TEG…" at bounding box center [185, 59] width 94 height 34
click at [153, 53] on span "TEGD" at bounding box center [151, 53] width 17 height 6
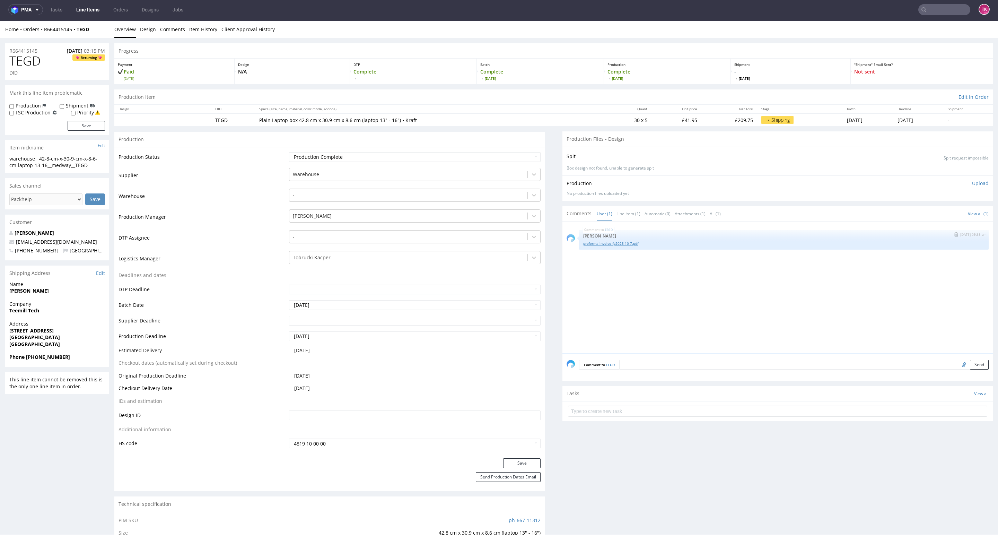
click at [598, 244] on link "proforma-invoice-fp2025-10-7.pdf" at bounding box center [783, 243] width 401 height 5
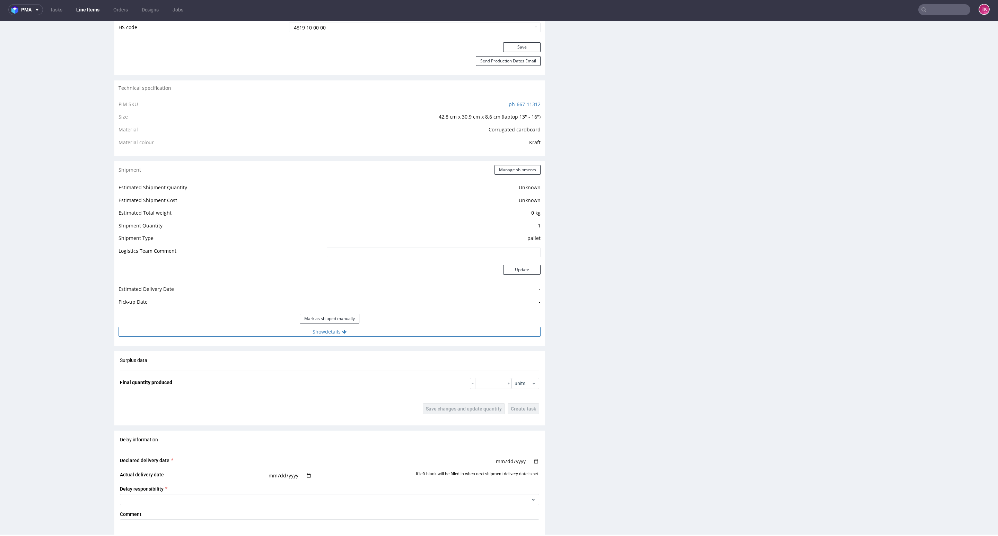
click at [418, 330] on button "Show details" at bounding box center [330, 332] width 422 height 10
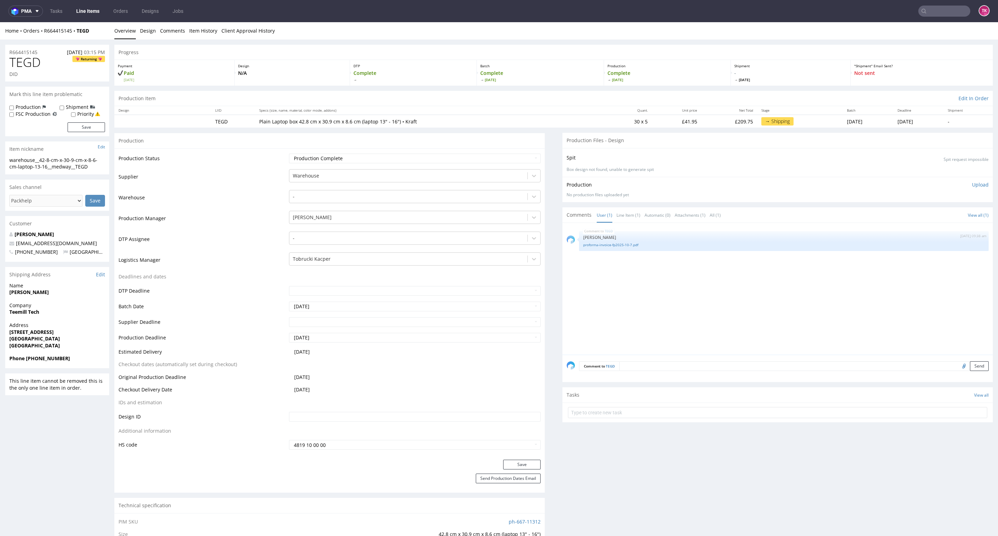
click at [506, 85] on div "Batch Complete Fri 3 Oct" at bounding box center [540, 73] width 127 height 26
drag, startPoint x: 25, startPoint y: 314, endPoint x: 53, endPoint y: 316, distance: 28.2
click at [53, 316] on div "Company Teemill Tech" at bounding box center [57, 312] width 104 height 20
copy strong "Teemill Tech"
copy strong "Tom Medway"
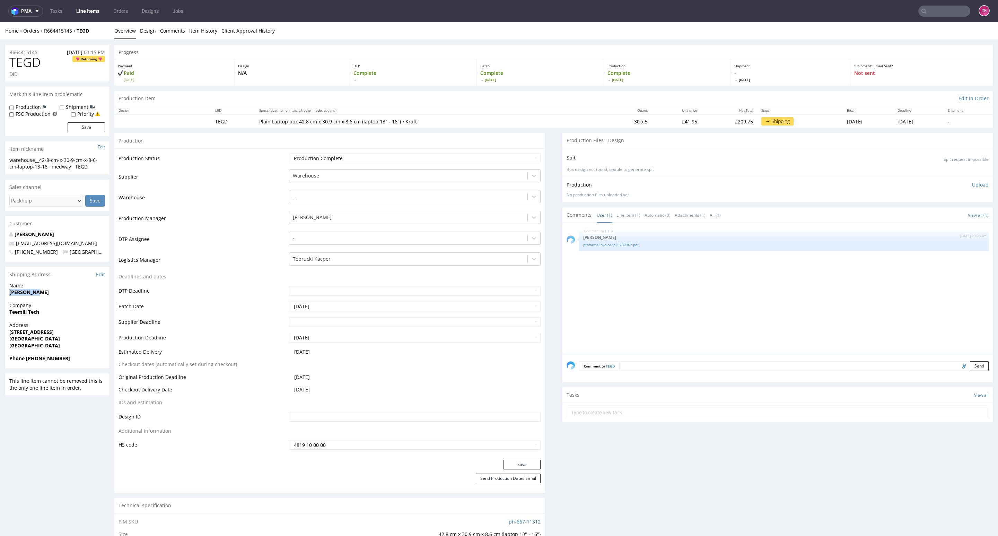
drag, startPoint x: 7, startPoint y: 297, endPoint x: 71, endPoint y: 294, distance: 64.2
click at [71, 294] on div "Name Tom Medway" at bounding box center [57, 292] width 104 height 20
drag, startPoint x: 5, startPoint y: 332, endPoint x: 92, endPoint y: 341, distance: 87.2
click at [92, 341] on div "Address 19 Albany Road East Cowes PO32 6AA United Kingdom" at bounding box center [57, 338] width 104 height 33
copy p "19 Albany Road East Cowes PO32 6AA"
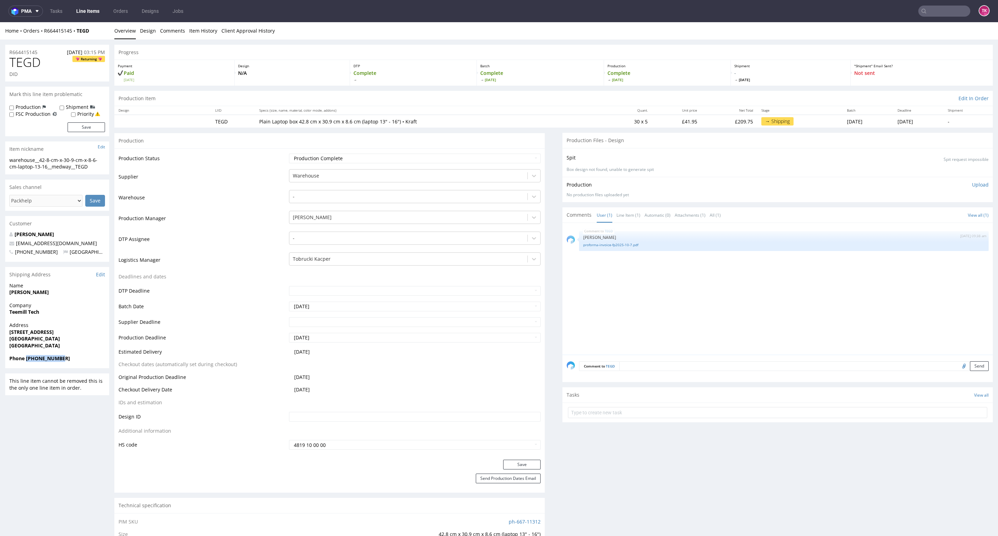
copy strong "+44753463986"
drag, startPoint x: 25, startPoint y: 358, endPoint x: 66, endPoint y: 365, distance: 40.9
click at [66, 365] on div "Phone +447534639868" at bounding box center [57, 361] width 104 height 13
copy strong "+447534639868"
drag, startPoint x: 52, startPoint y: 249, endPoint x: 12, endPoint y: 260, distance: 41.8
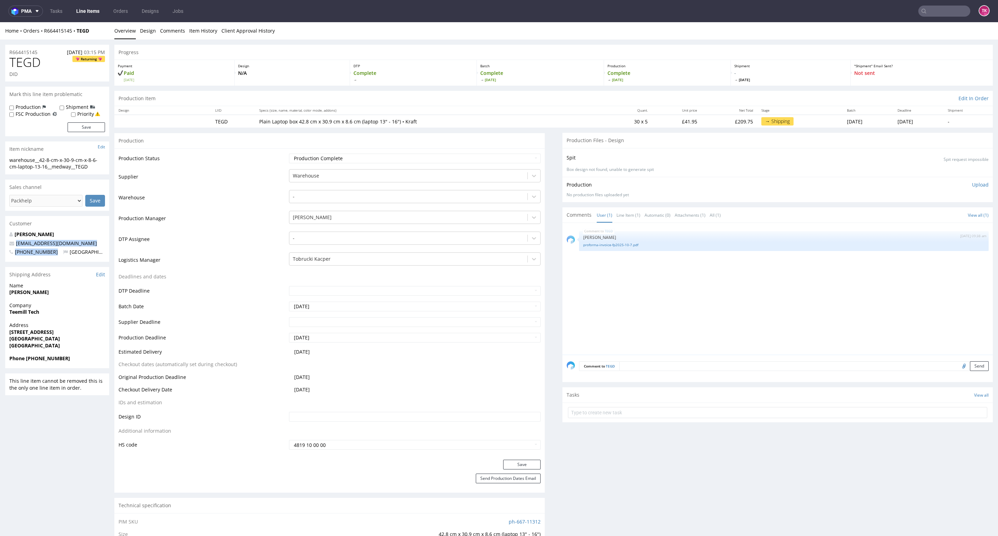
click at [9, 245] on div "Tom Medway pay@teemill.com +447534639868 United Kingdom" at bounding box center [57, 246] width 104 height 31
drag, startPoint x: 35, startPoint y: 274, endPoint x: 38, endPoint y: 270, distance: 4.7
click at [35, 274] on div "Shipping Address Edit" at bounding box center [57, 274] width 104 height 15
drag, startPoint x: 5, startPoint y: 246, endPoint x: 1, endPoint y: 243, distance: 5.2
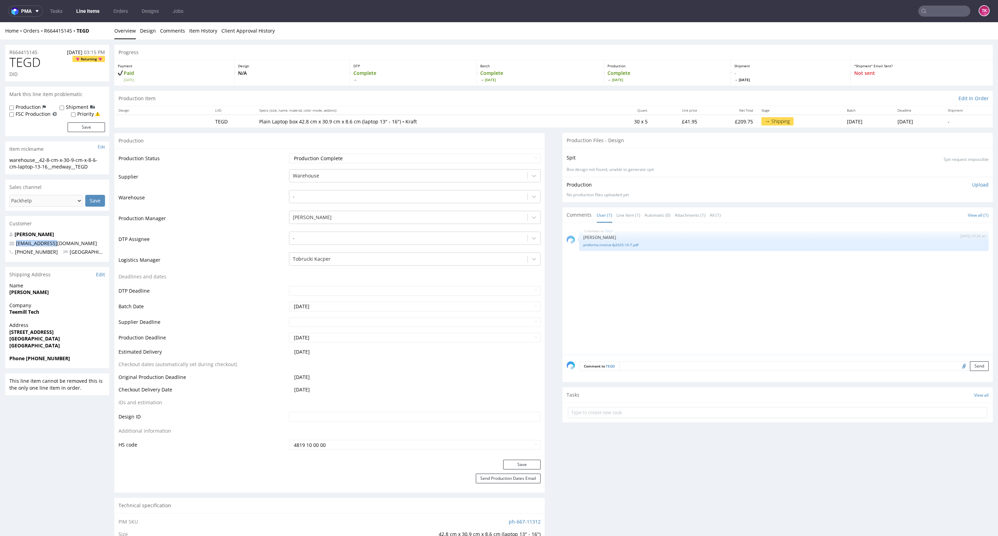
copy span "pay@teemill.com"
drag, startPoint x: 98, startPoint y: 29, endPoint x: 75, endPoint y: 90, distance: 65.3
click at [42, 31] on div "Home Orders R664415145 TEGD" at bounding box center [57, 30] width 104 height 7
copy div "R664415145 TEGD"
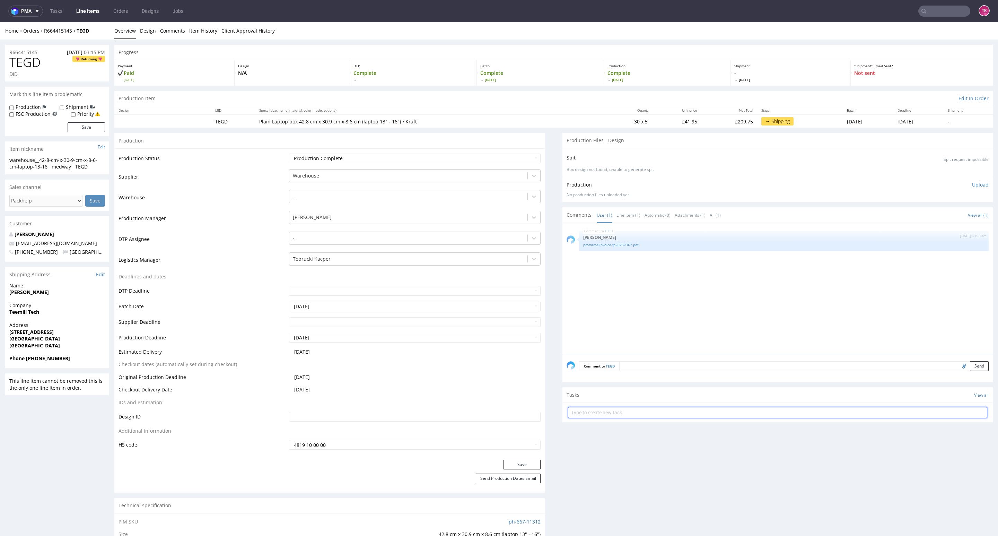
click at [686, 415] on input "text" at bounding box center [777, 412] width 419 height 11
type input "etykiety"
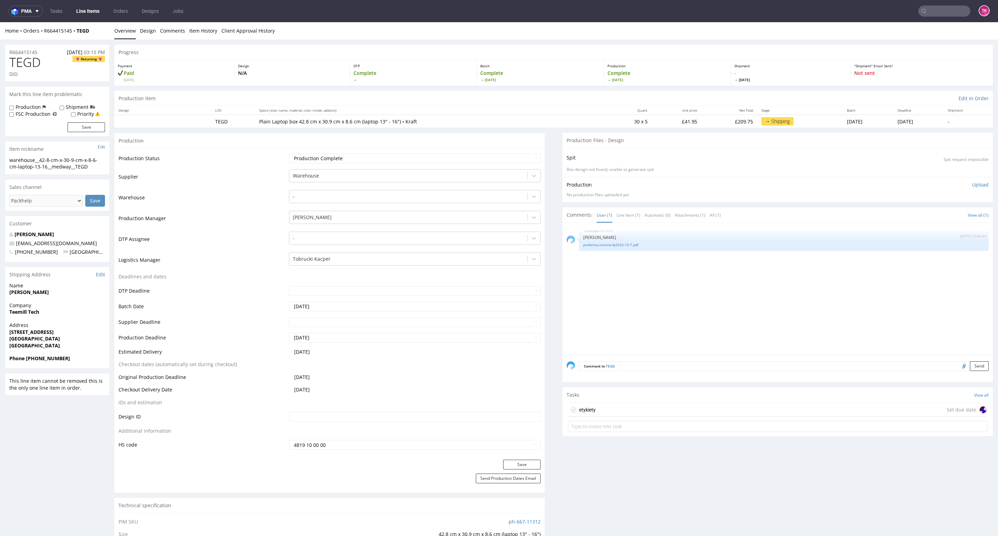
click at [679, 417] on div "etykiety Set due date" at bounding box center [778, 419] width 430 height 32
click at [675, 412] on div "etykiety Set due date" at bounding box center [777, 410] width 419 height 14
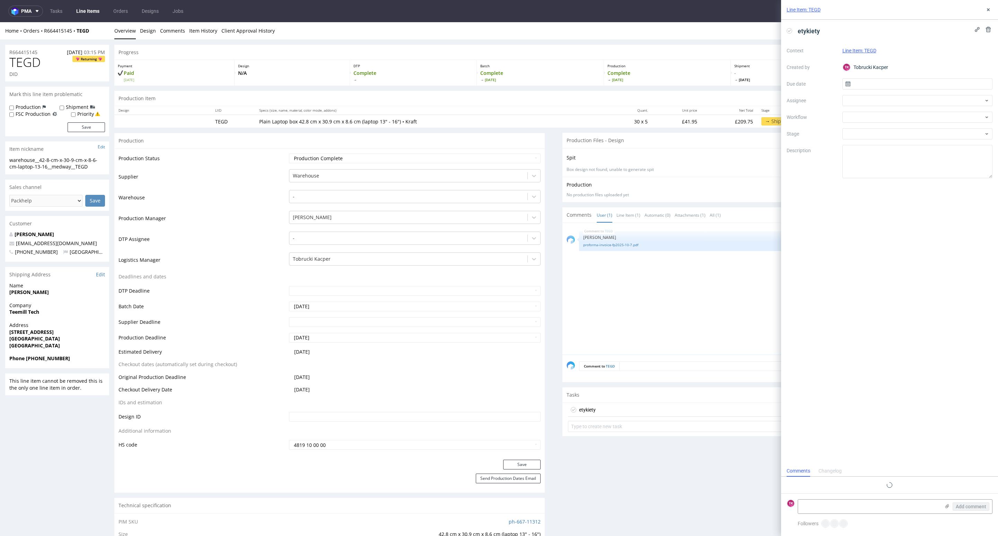
scroll to position [6, 0]
click at [846, 511] on textarea at bounding box center [869, 506] width 142 height 14
paste textarea "1Z5A15806895551167 1Z5A15806895796957 1Z5A15806898420776 1Z5A15806899801782 1Z5…"
type textarea "1Z5A15806895551167 1Z5A15806895796957 1Z5A15806898420776 1Z5A15806899801782 1Z5…"
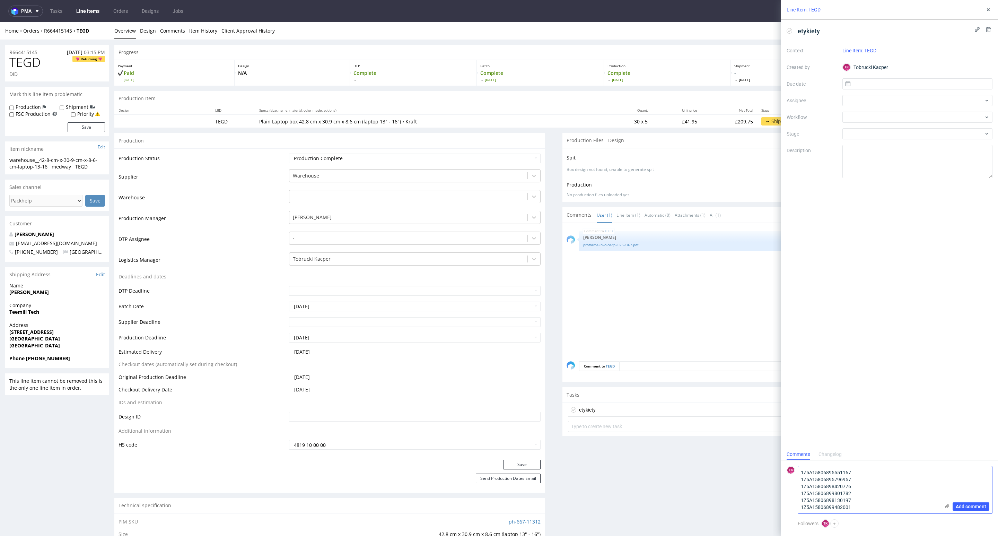
click at [946, 504] on icon at bounding box center [947, 506] width 6 height 6
click at [0, 0] on input "file" at bounding box center [0, 0] width 0 height 0
click at [966, 506] on span "Add comment" at bounding box center [971, 506] width 31 height 5
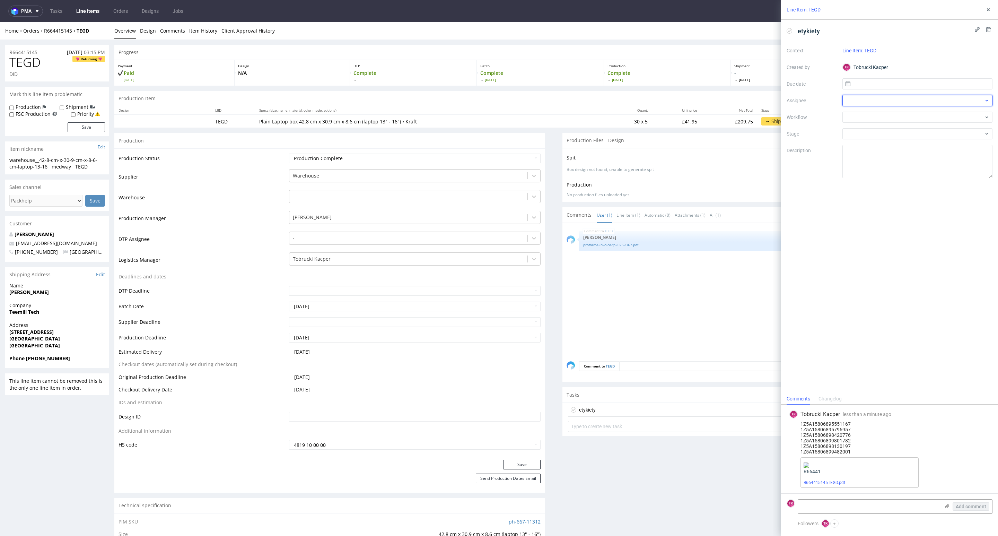
click at [862, 100] on div at bounding box center [918, 100] width 150 height 11
type input "fe"
click at [872, 113] on span "Michał Fedorowicz" at bounding box center [875, 116] width 37 height 7
click at [867, 86] on input "text" at bounding box center [918, 83] width 150 height 11
click at [941, 129] on button "3" at bounding box center [939, 129] width 11 height 11
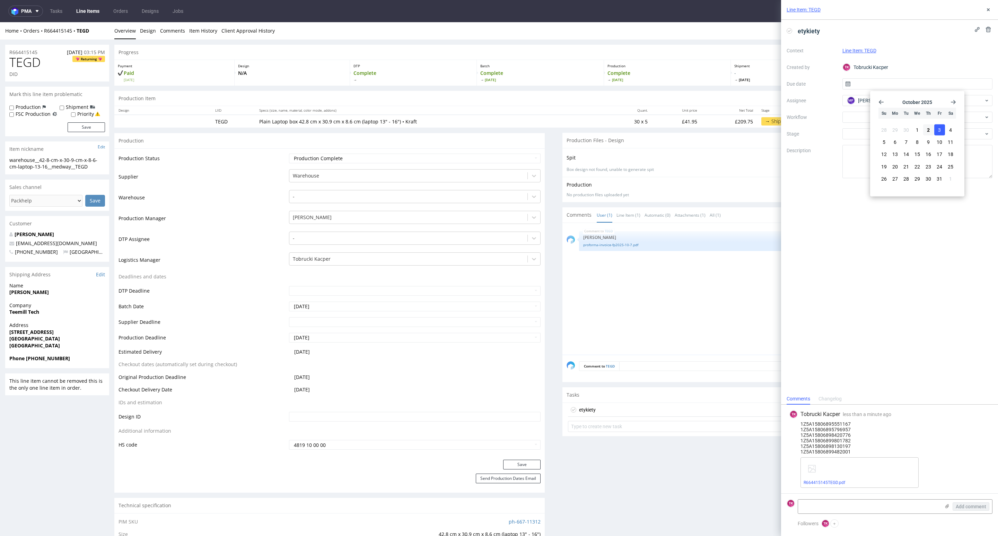
type input "[DATE]"
click at [987, 12] on button at bounding box center [988, 10] width 8 height 8
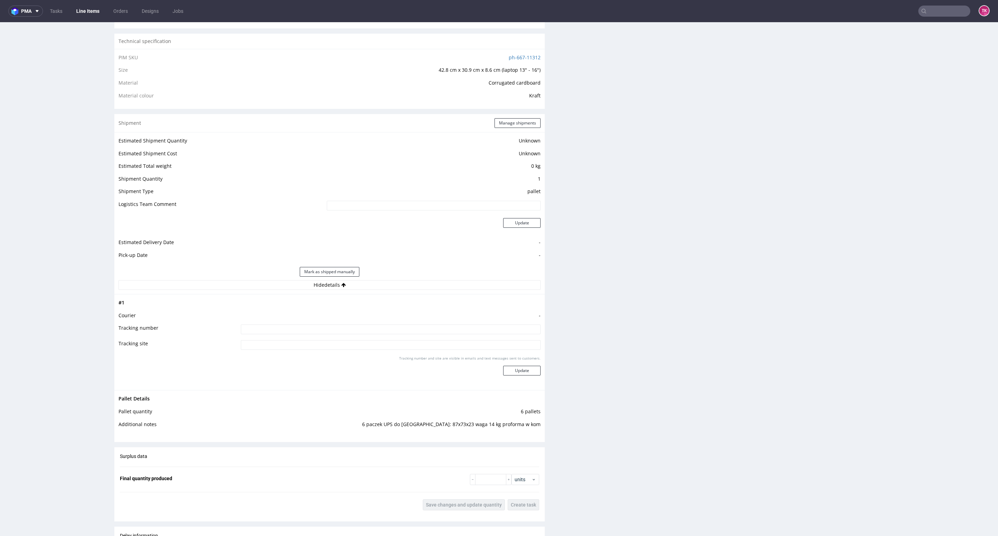
scroll to position [520, 0]
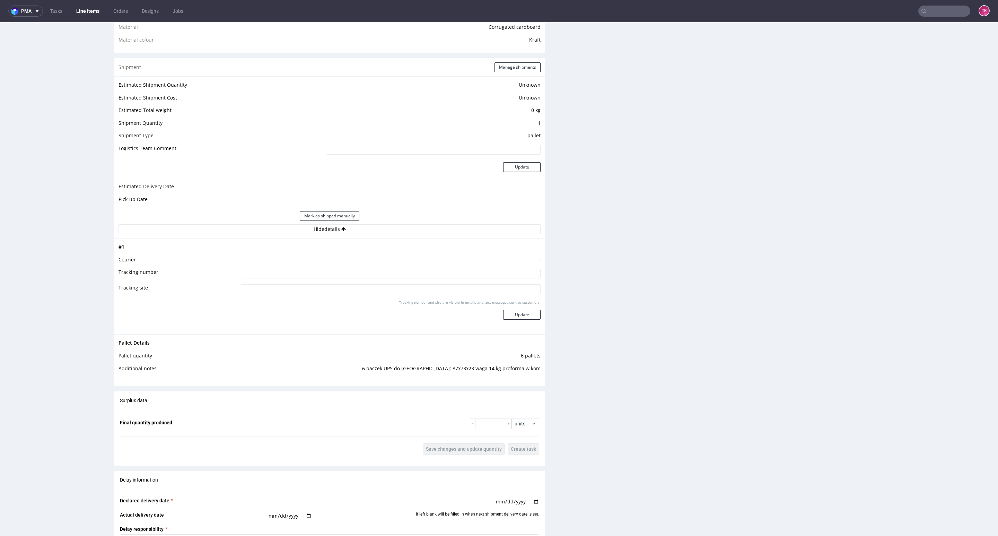
drag, startPoint x: 415, startPoint y: 269, endPoint x: 421, endPoint y: 273, distance: 6.8
click at [416, 270] on input at bounding box center [391, 274] width 300 height 10
type input "1Z5A15806895551167 1Z5A15806895796957 1Z5A15806898420776 1Z5A15806899801782 1Z5…"
click at [521, 320] on div "Tracking number and site are visible in emails and text messages sent to custom…" at bounding box center [391, 312] width 300 height 25
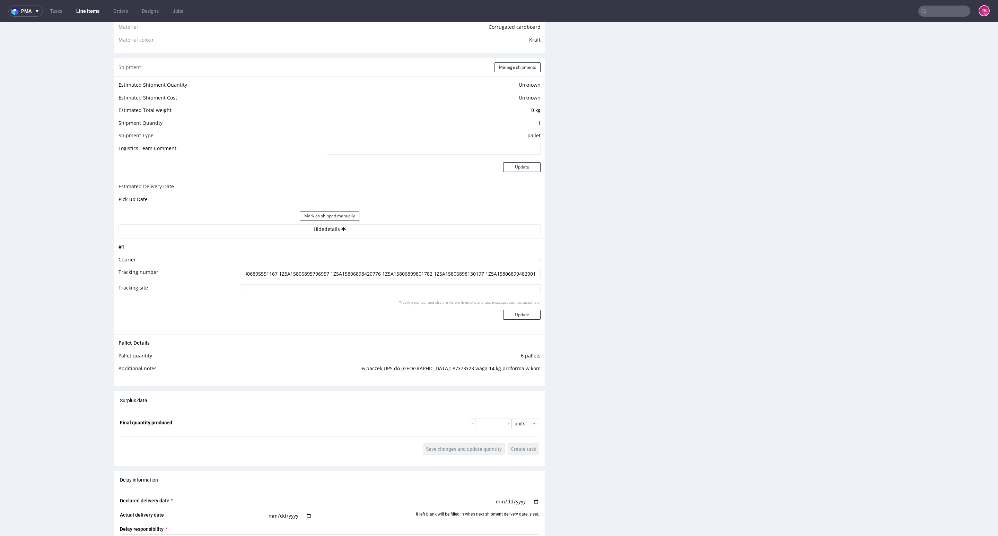
scroll to position [0, 0]
click at [522, 315] on button "Update" at bounding box center [521, 315] width 37 height 10
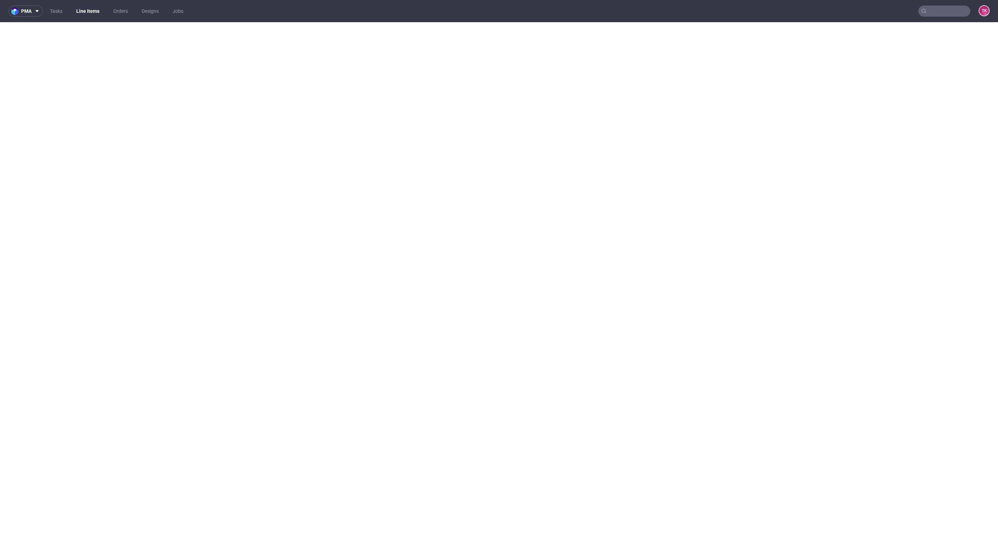
click at [78, 5] on nav "pma Tasks Line Items Orders Designs Jobs TK" at bounding box center [499, 11] width 998 height 22
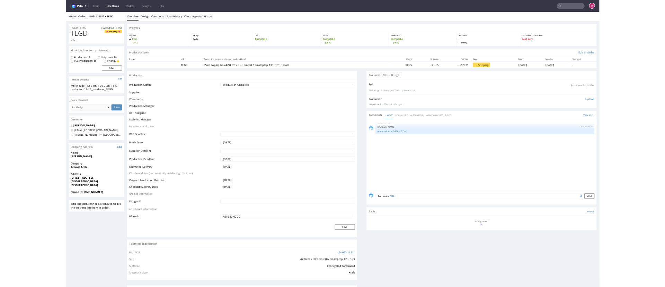
scroll to position [230, 0]
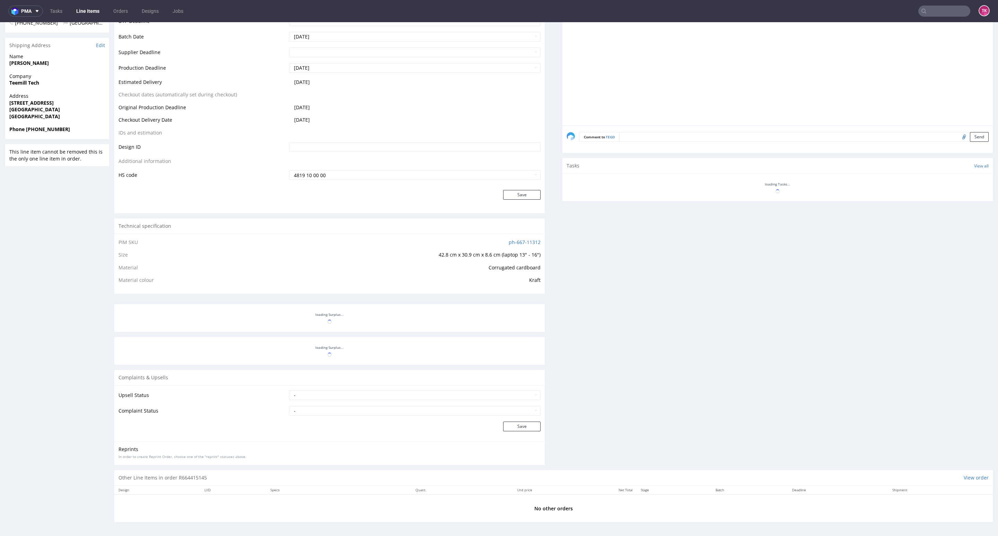
click at [79, 6] on link "Line Items" at bounding box center [88, 11] width 32 height 11
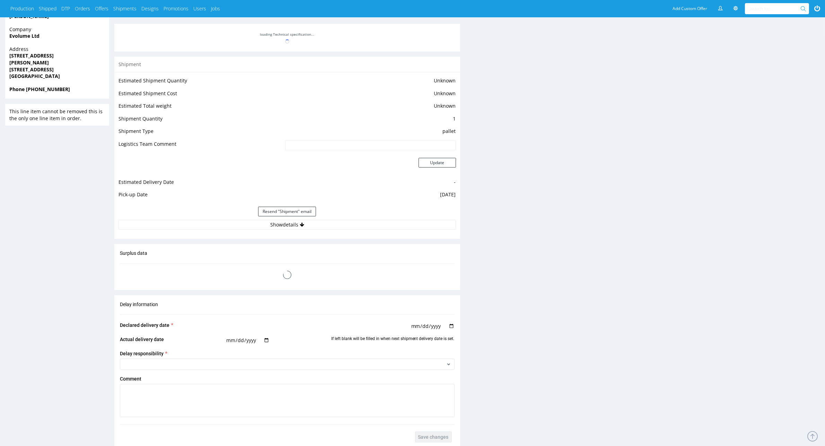
scroll to position [506, 0]
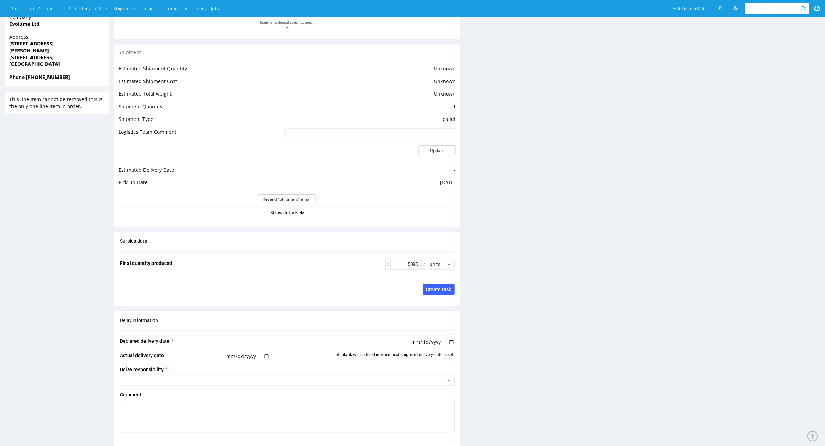
click at [214, 218] on div "Estimated Shipment Quantity Unknown Estimated Shipment Cost Unknown Estimated T…" at bounding box center [287, 141] width 346 height 162
click at [212, 212] on button "Show details" at bounding box center [288, 213] width 338 height 10
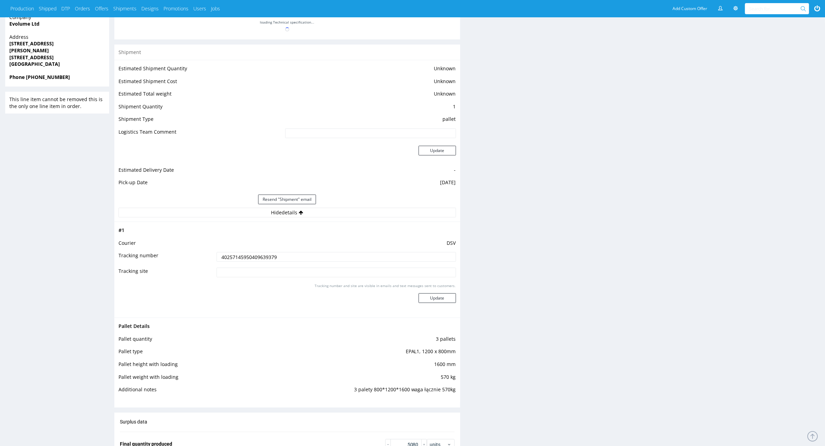
click at [270, 260] on input "40257145950409639379" at bounding box center [336, 257] width 239 height 10
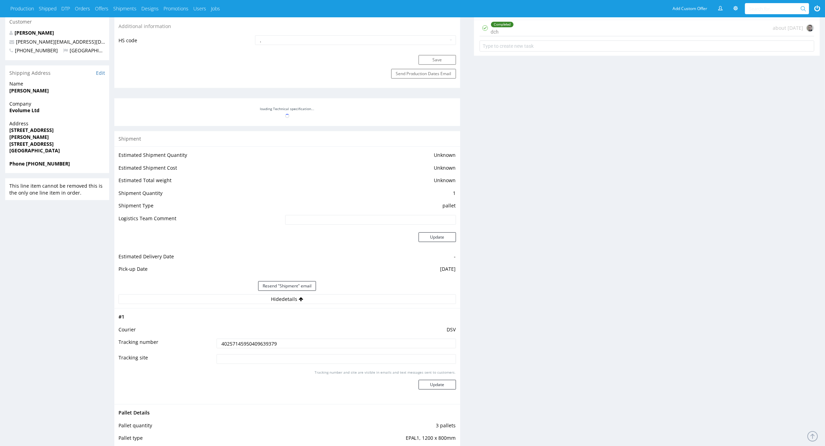
scroll to position [376, 0]
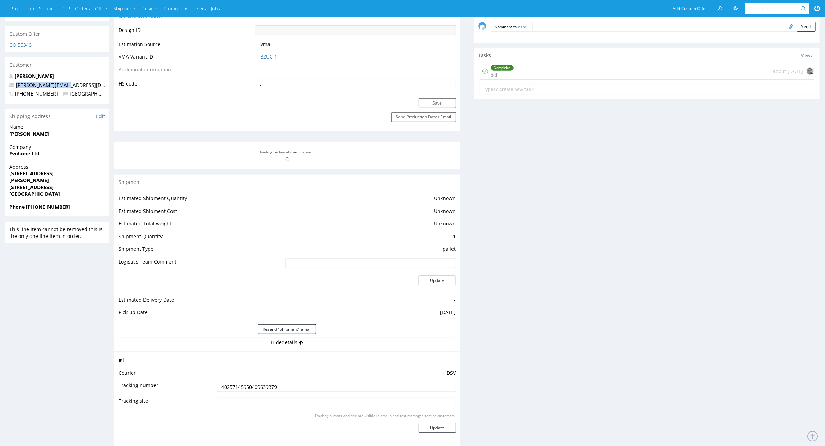
drag, startPoint x: 37, startPoint y: 73, endPoint x: 12, endPoint y: 70, distance: 25.2
click at [12, 82] on p "craig@evolume.co.uk" at bounding box center [57, 85] width 96 height 7
copy span "craig@evolume.co.uk"
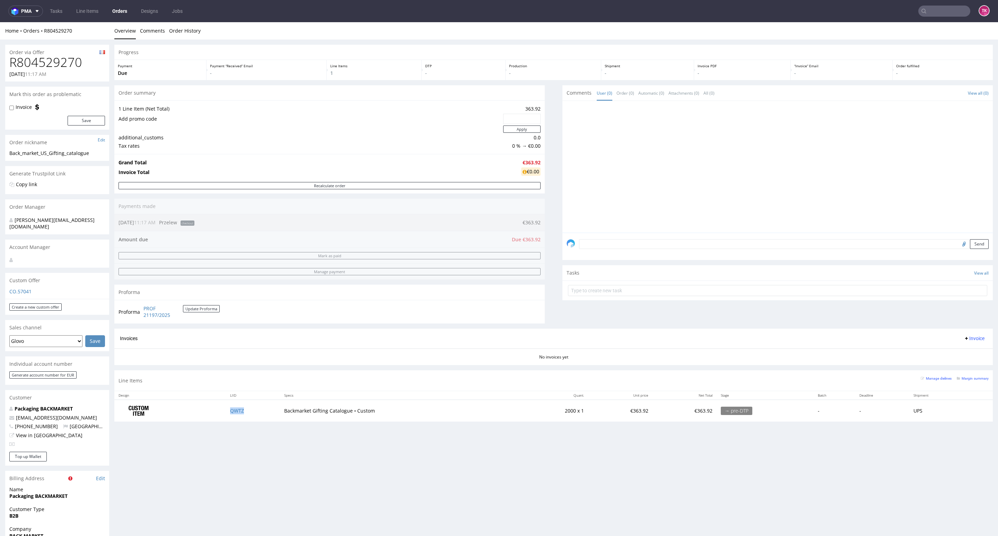
click at [242, 403] on td "QWTZ" at bounding box center [253, 411] width 54 height 22
click at [242, 405] on td "QWTZ" at bounding box center [253, 411] width 54 height 22
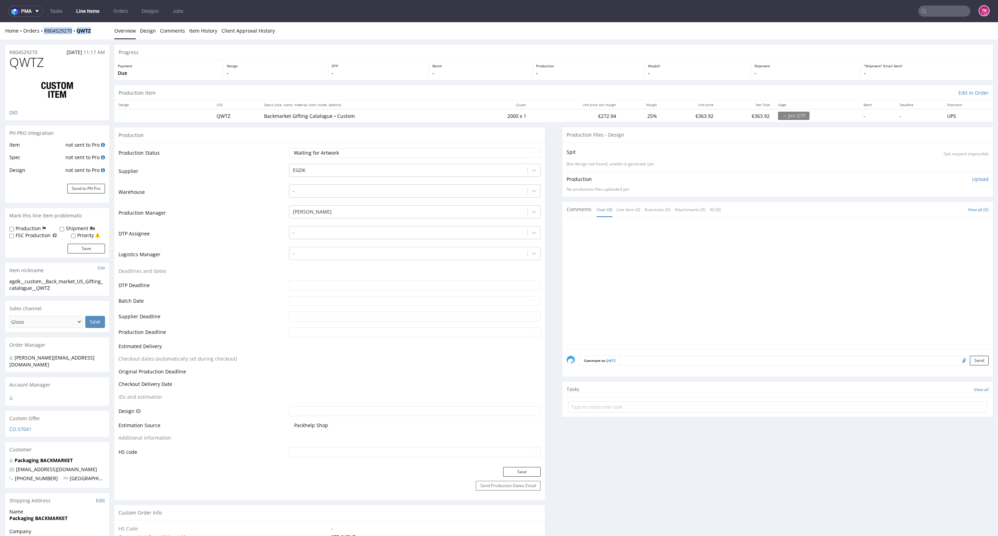
drag, startPoint x: 99, startPoint y: 29, endPoint x: 45, endPoint y: 36, distance: 54.2
click at [45, 36] on div "Home Orders R804529270 QWTZ Overview Design Comments Item History Client Approv…" at bounding box center [499, 30] width 998 height 17
copy div "R804529270 QWTZ"
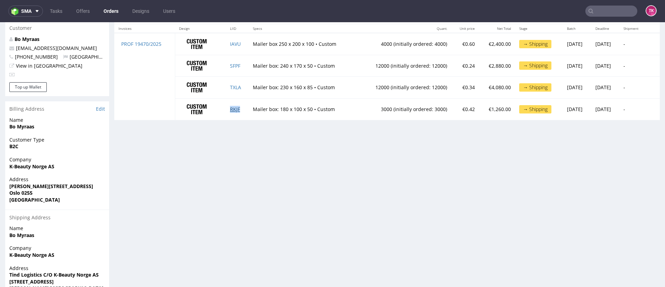
scroll to position [291, 0]
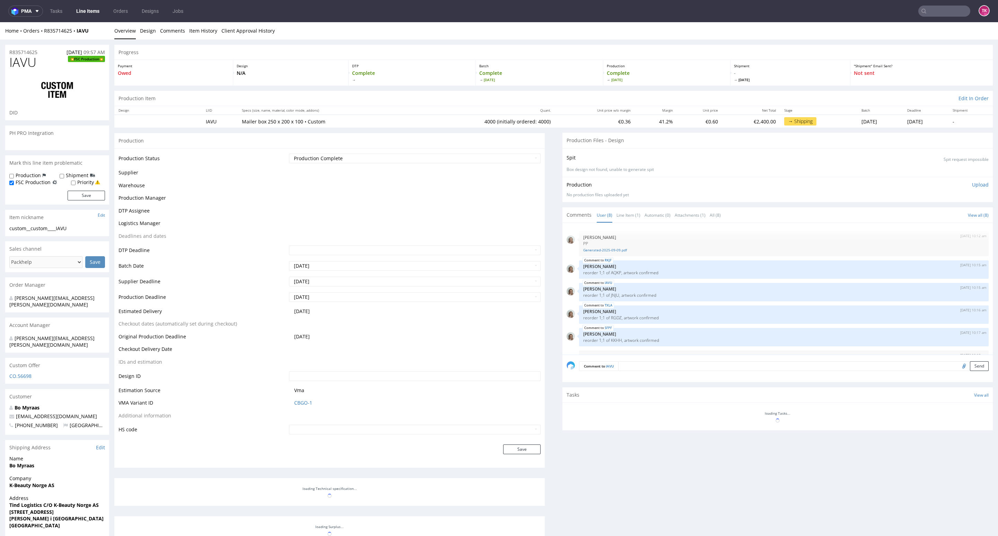
select select "in_progress"
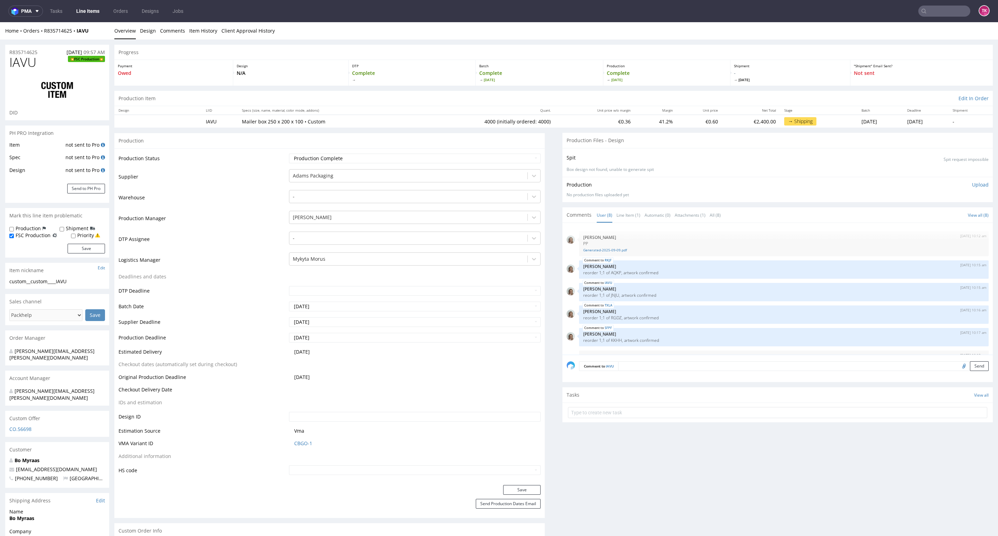
scroll to position [63, 0]
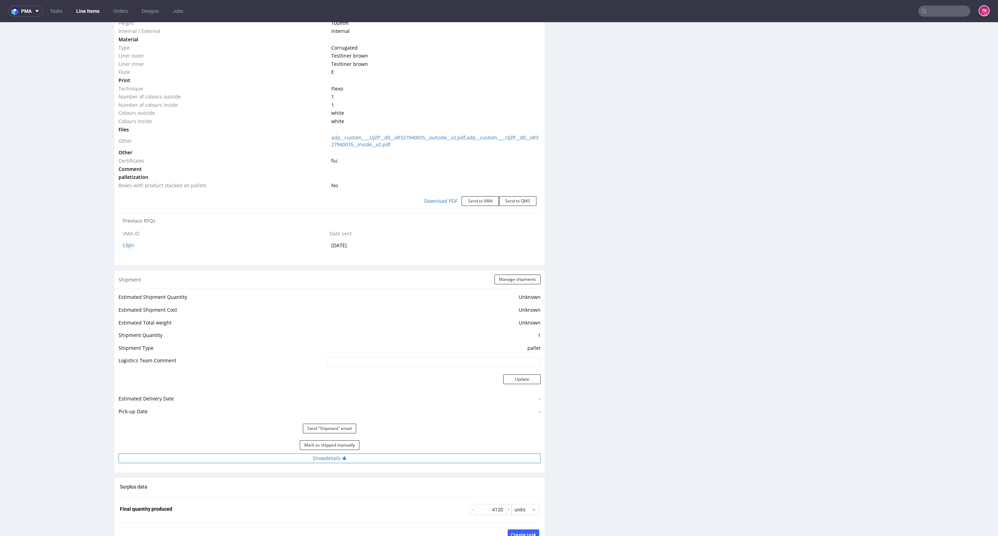
drag, startPoint x: 405, startPoint y: 460, endPoint x: 411, endPoint y: 456, distance: 7.0
click at [406, 461] on button "Show details" at bounding box center [330, 458] width 422 height 10
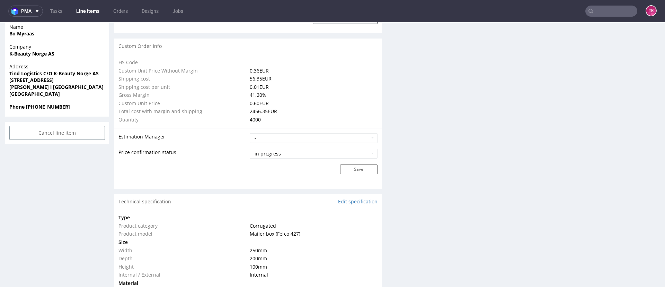
scroll to position [416, 0]
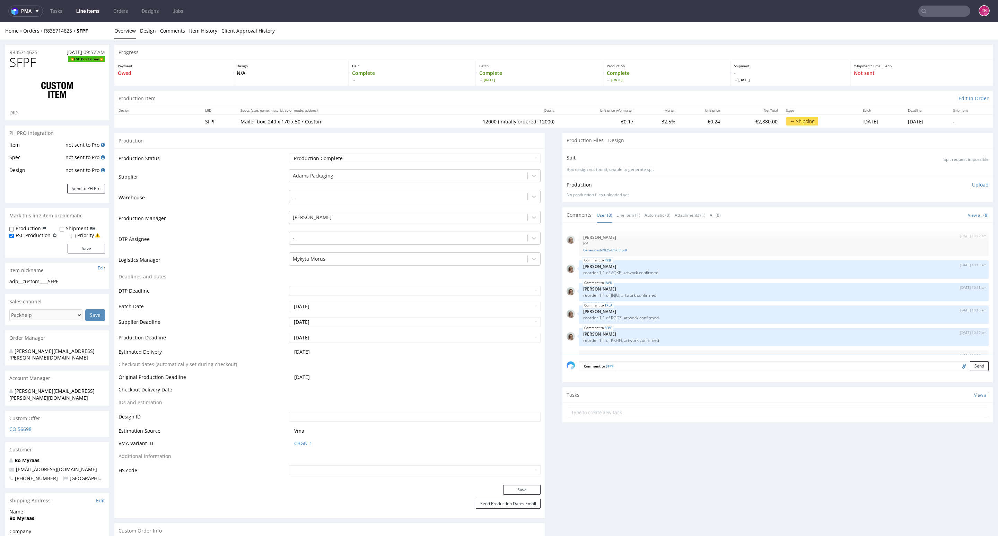
scroll to position [63, 0]
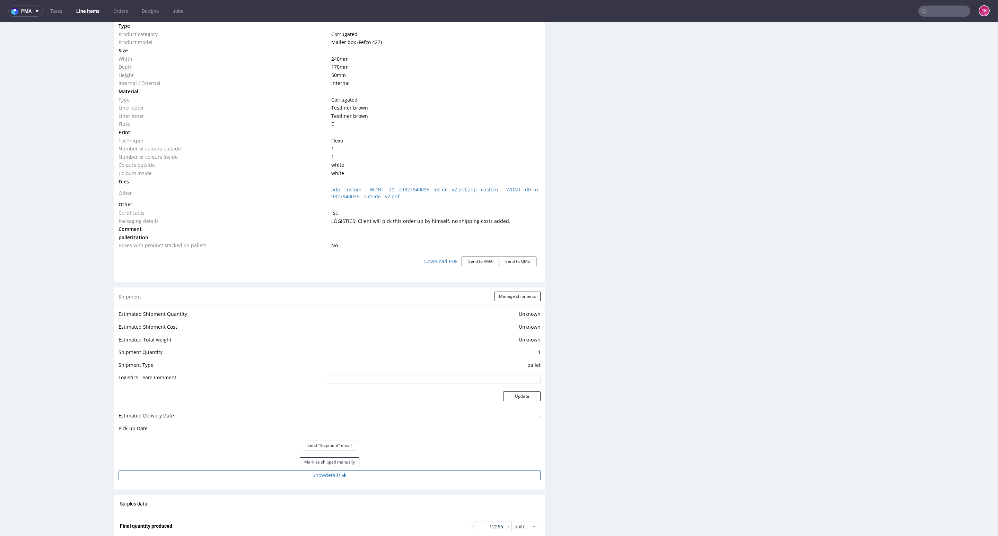
click at [397, 474] on button "Show details" at bounding box center [330, 475] width 422 height 10
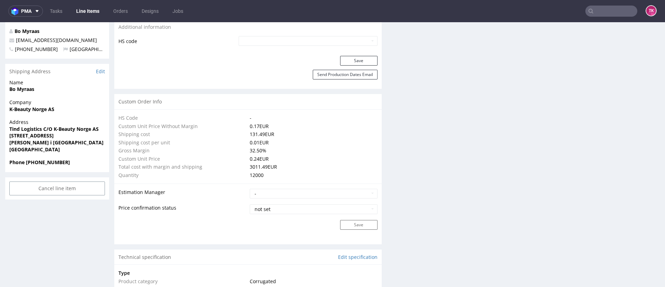
scroll to position [416, 0]
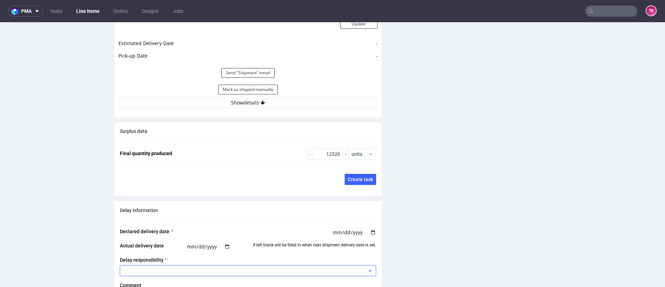
scroll to position [1144, 0]
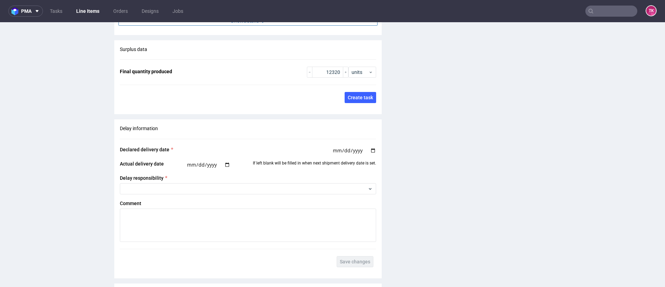
click at [291, 26] on button "Show details" at bounding box center [248, 21] width 259 height 10
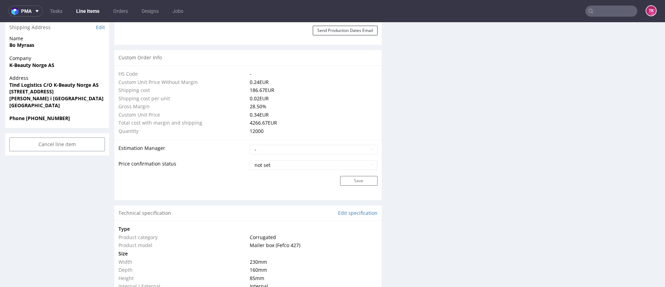
scroll to position [416, 0]
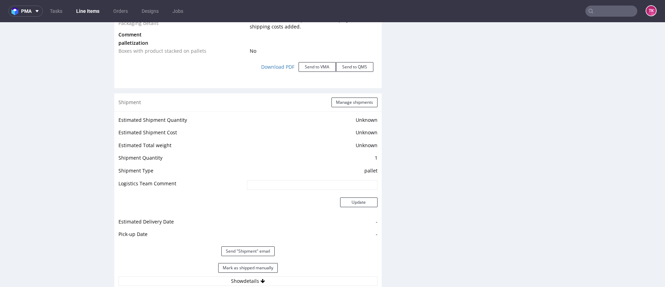
scroll to position [1144, 0]
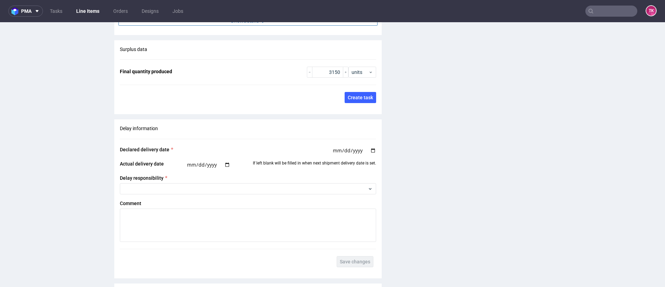
click at [306, 26] on button "Show details" at bounding box center [248, 21] width 259 height 10
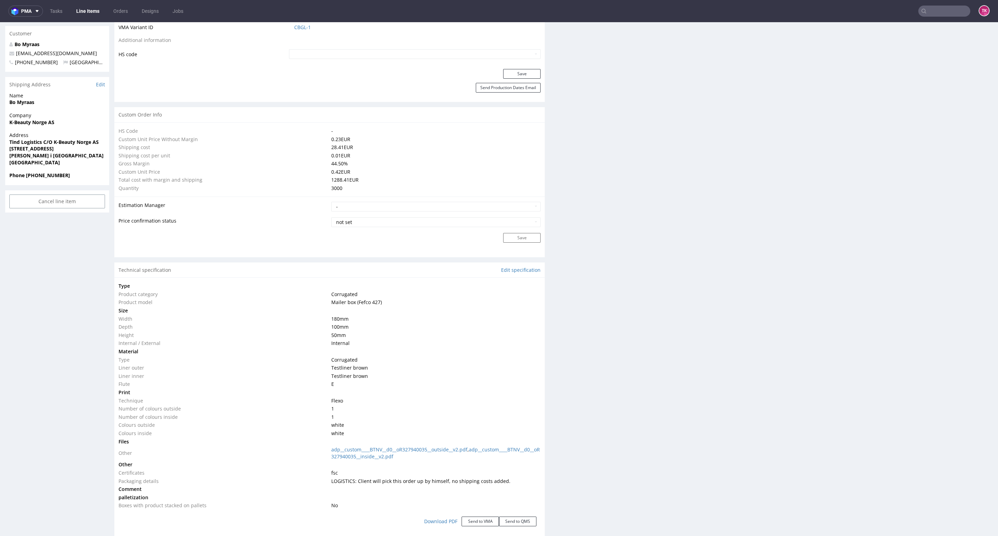
scroll to position [63, 0]
click at [94, 14] on link "Line Items" at bounding box center [88, 11] width 32 height 11
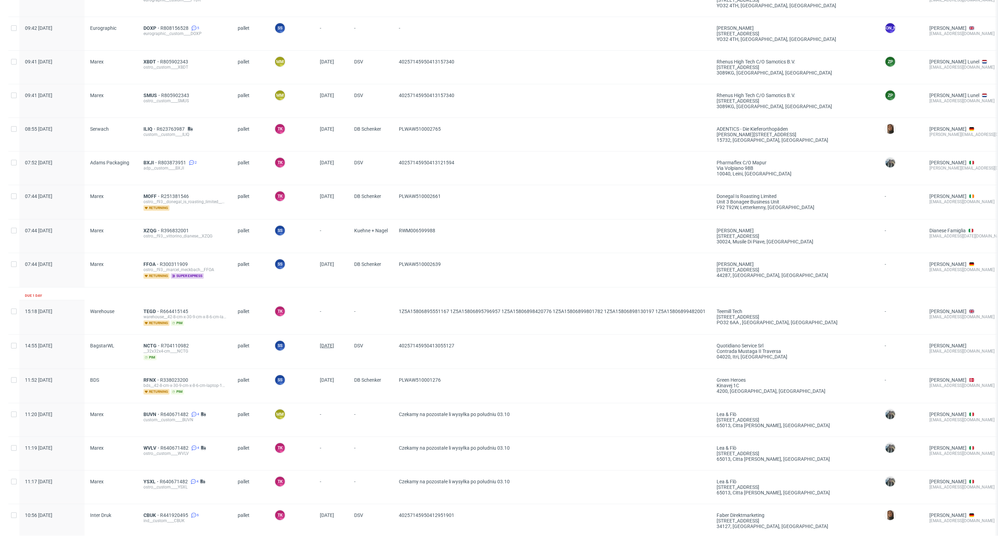
scroll to position [572, 0]
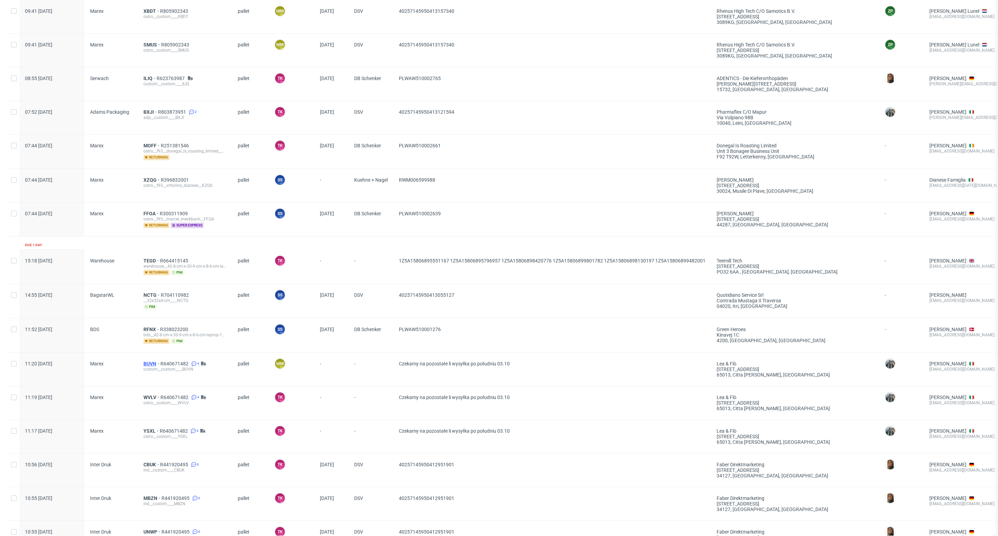
click at [153, 366] on span "BUVN" at bounding box center [151, 364] width 17 height 6
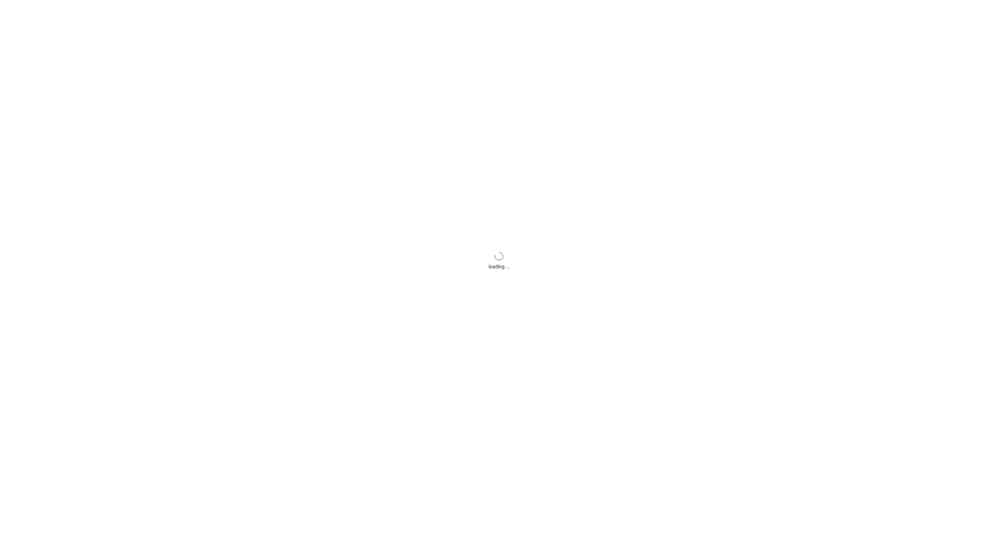
click at [88, 13] on div "loading ..." at bounding box center [499, 261] width 998 height 536
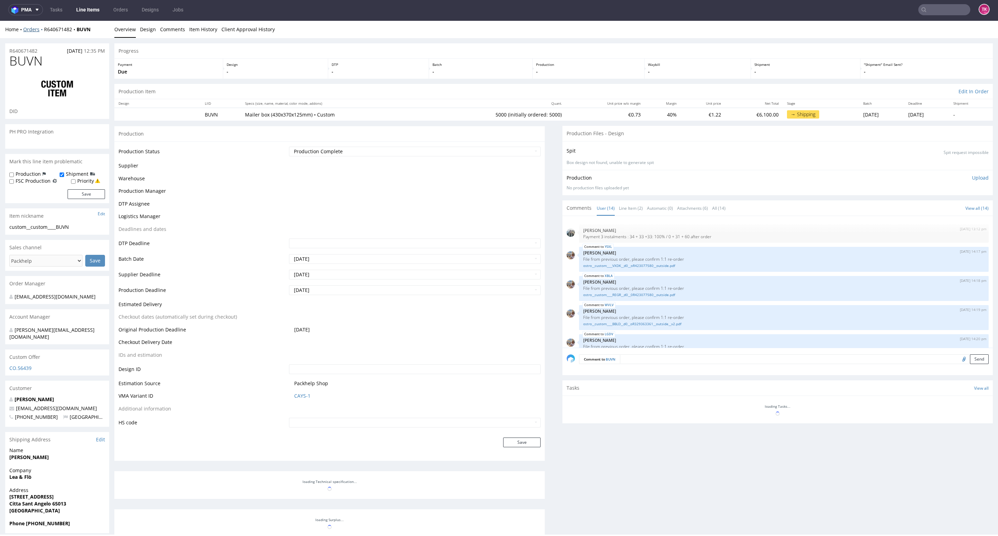
scroll to position [231, 0]
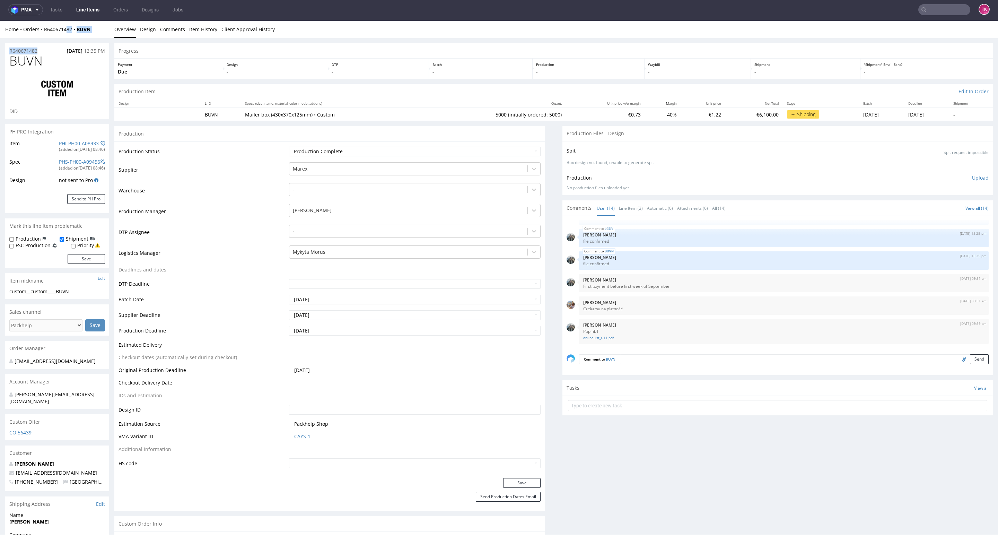
drag, startPoint x: 43, startPoint y: 37, endPoint x: 65, endPoint y: 36, distance: 22.2
click at [73, 35] on div "Home Orders R640671482 BUVN Overview Design Comments Item History Client Approv…" at bounding box center [499, 29] width 998 height 17
click at [73, 34] on div "Home Orders R640671482 BUVN Overview Design Comments Item History Client Approv…" at bounding box center [499, 29] width 998 height 17
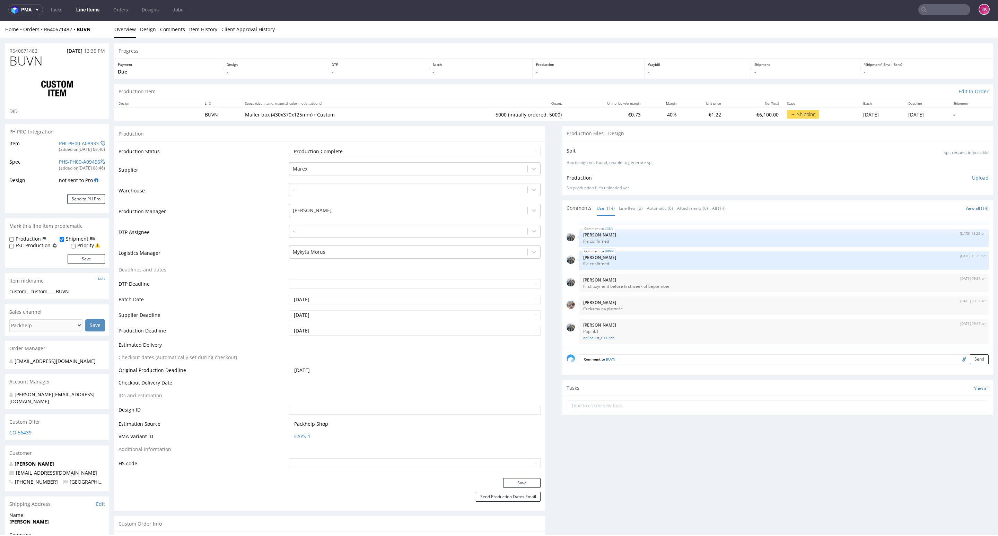
click at [42, 25] on div "Home Orders R640671482 BUVN Overview Design Comments Item History Client Approv…" at bounding box center [499, 29] width 998 height 17
drag, startPoint x: 42, startPoint y: 21, endPoint x: 74, endPoint y: 34, distance: 34.5
click at [74, 34] on div "Home Orders R640671482 BUVN Overview Design Comments Item History Client Approv…" at bounding box center [499, 29] width 998 height 17
copy link "R640671482"
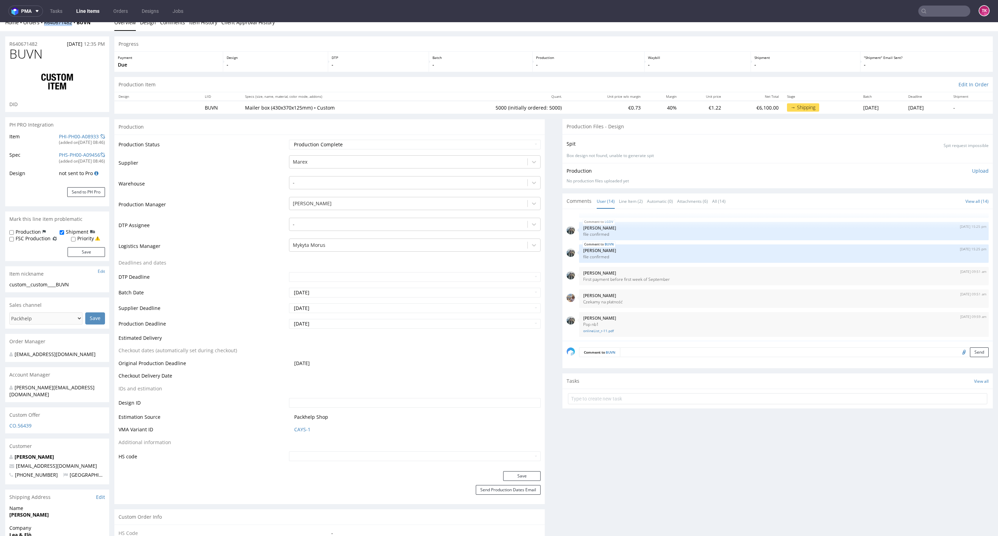
scroll to position [0, 0]
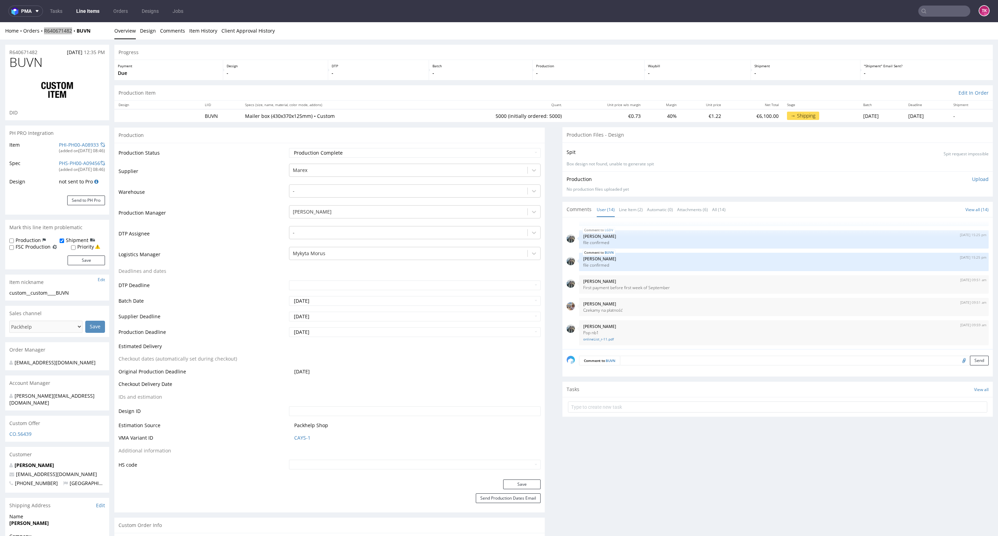
click at [83, 12] on link "Line Items" at bounding box center [88, 11] width 32 height 11
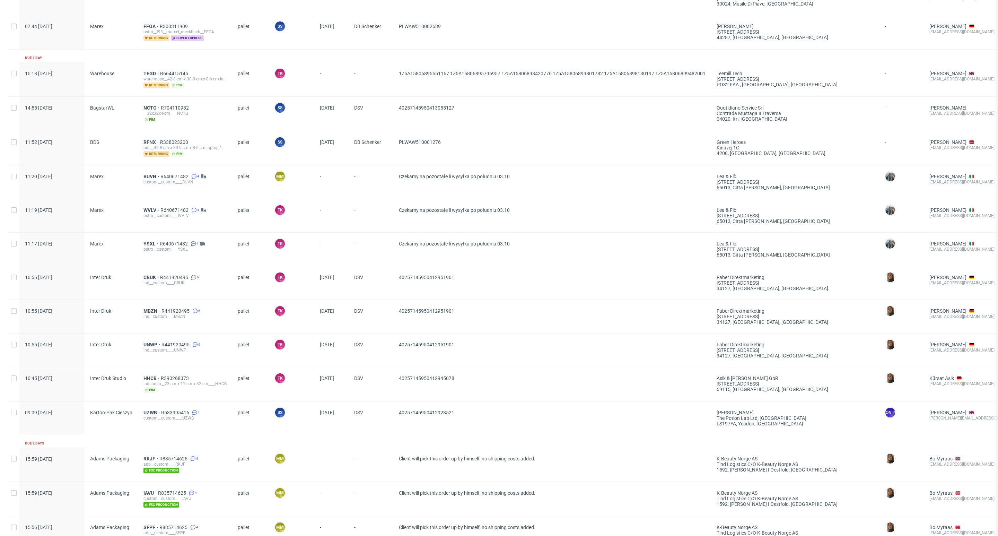
scroll to position [780, 0]
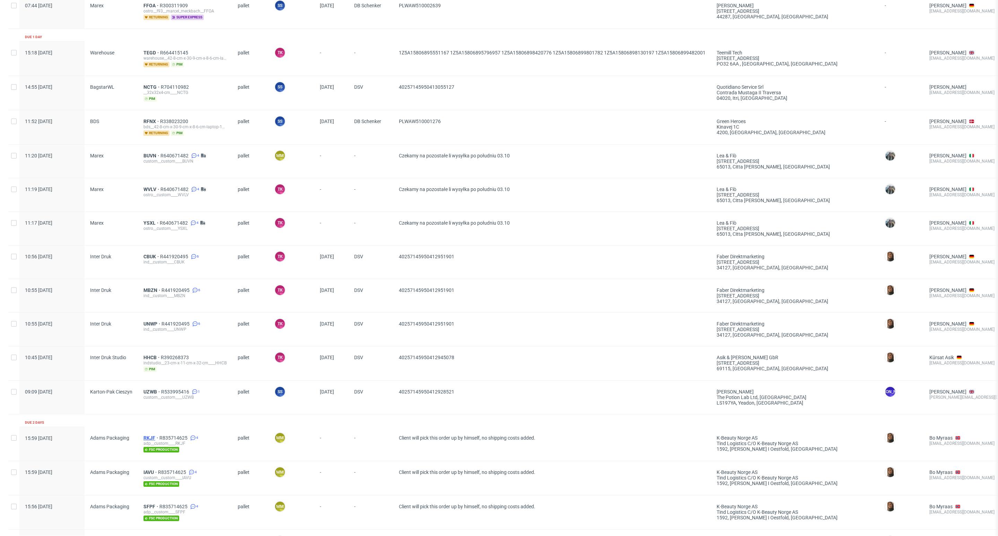
click at [148, 441] on span "RKJF" at bounding box center [151, 438] width 16 height 6
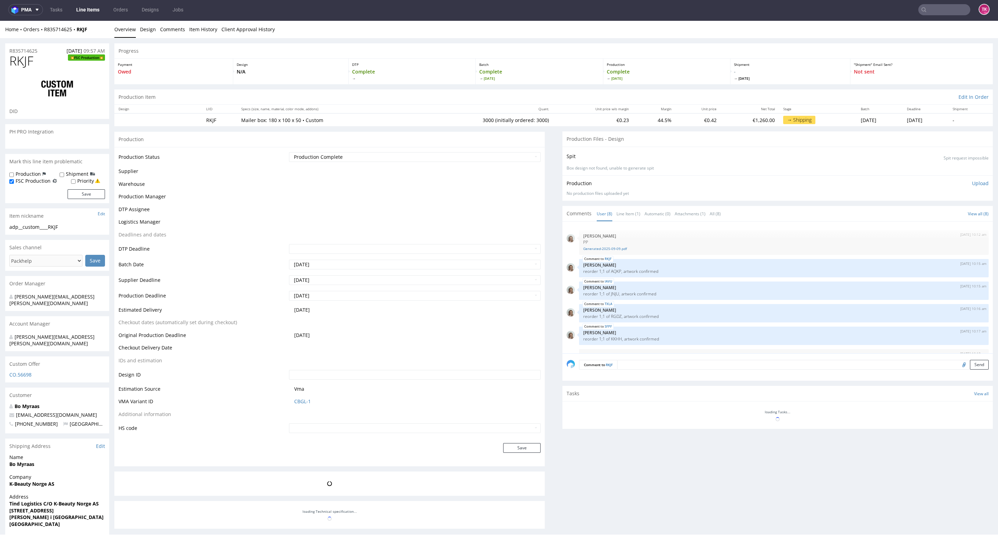
scroll to position [63, 0]
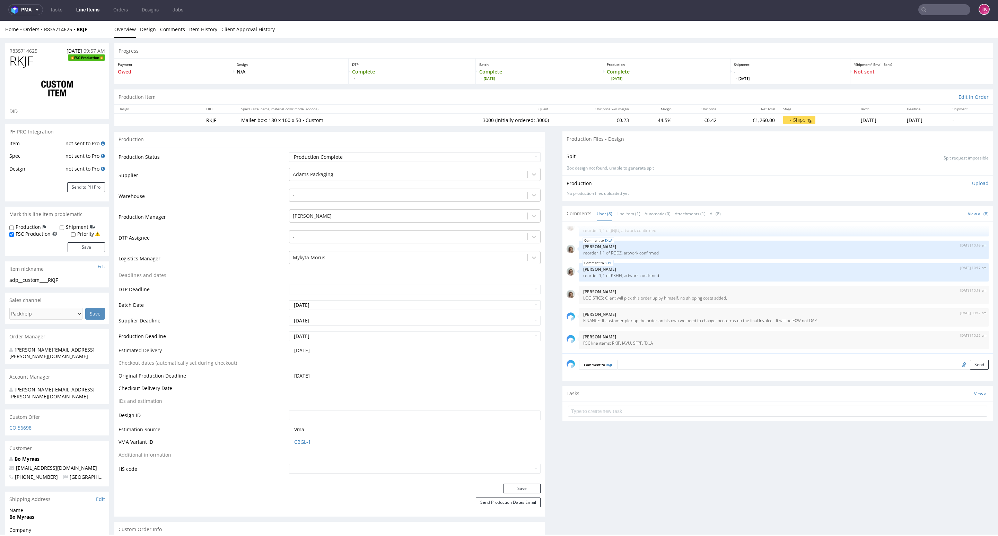
type input "3150"
drag, startPoint x: 42, startPoint y: 37, endPoint x: 71, endPoint y: 36, distance: 29.5
click at [71, 36] on div "Home Orders R835714625 RKJF Overview Design Comments Item History Client Approv…" at bounding box center [499, 29] width 998 height 17
copy link "R835714625"
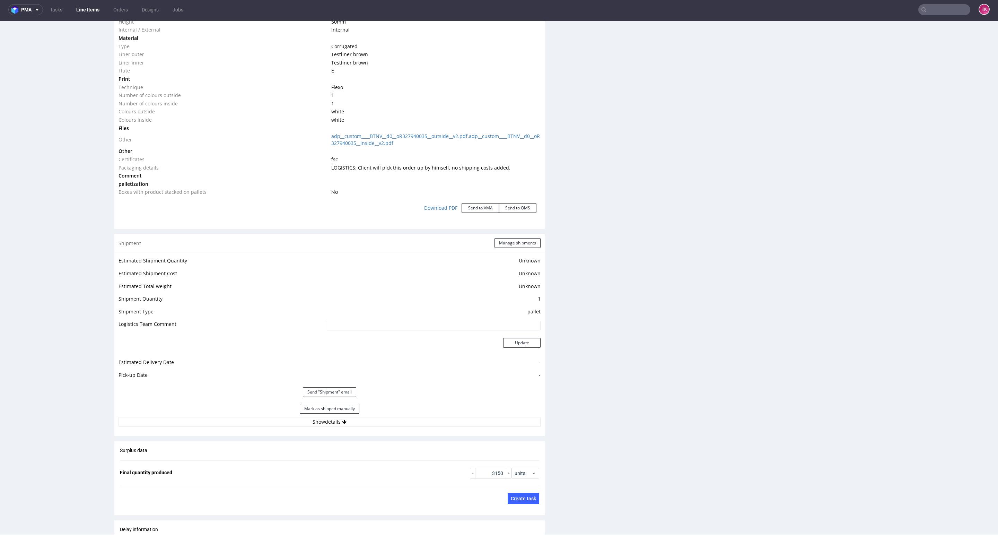
click at [362, 415] on div "Mark as shipped manually" at bounding box center [330, 408] width 422 height 17
drag, startPoint x: 369, startPoint y: 422, endPoint x: 367, endPoint y: 427, distance: 5.2
click at [369, 423] on button "Show details" at bounding box center [330, 422] width 422 height 10
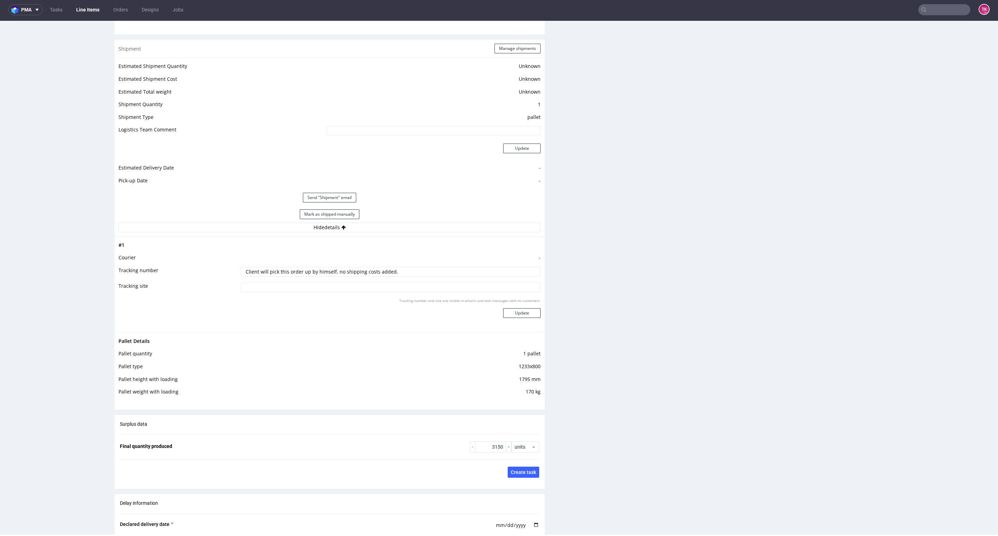
scroll to position [988, 0]
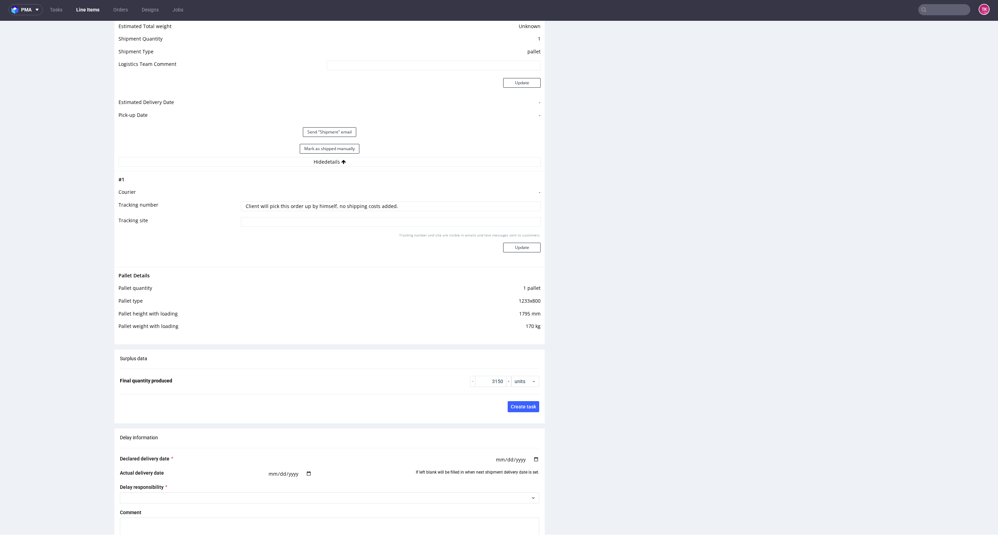
drag, startPoint x: 405, startPoint y: 204, endPoint x: 317, endPoint y: 201, distance: 87.8
paste input "Kierowca: [PERSON_NAME] WGM6567G / EOPYR32 Tel. [PHONE_NUMBER]"
type input "Kierowca: [PERSON_NAME] WGM6567G / EOPYR32 Tel. [PHONE_NUMBER]"
click at [507, 244] on button "Update" at bounding box center [521, 248] width 37 height 10
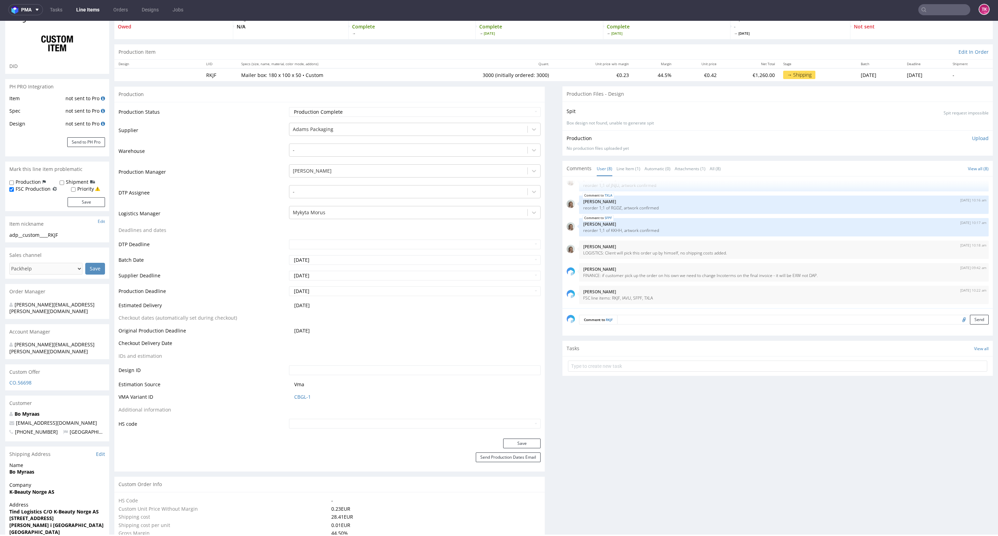
scroll to position [0, 0]
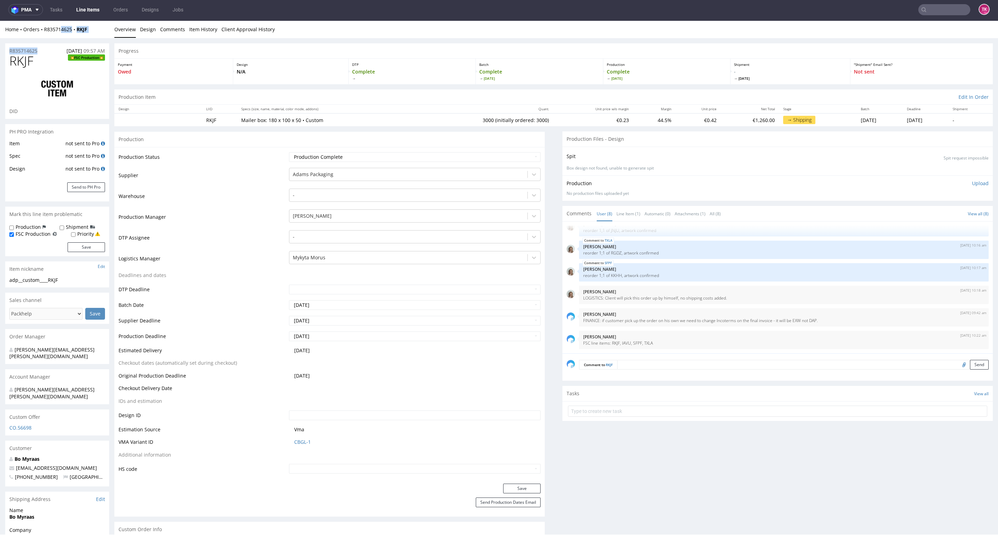
drag, startPoint x: 40, startPoint y: 38, endPoint x: 60, endPoint y: 37, distance: 20.5
drag, startPoint x: 73, startPoint y: 34, endPoint x: 41, endPoint y: 32, distance: 32.3
click at [42, 32] on div "Home Orders R835714625 RKJF Overview Design Comments Item History Client Approv…" at bounding box center [499, 29] width 998 height 17
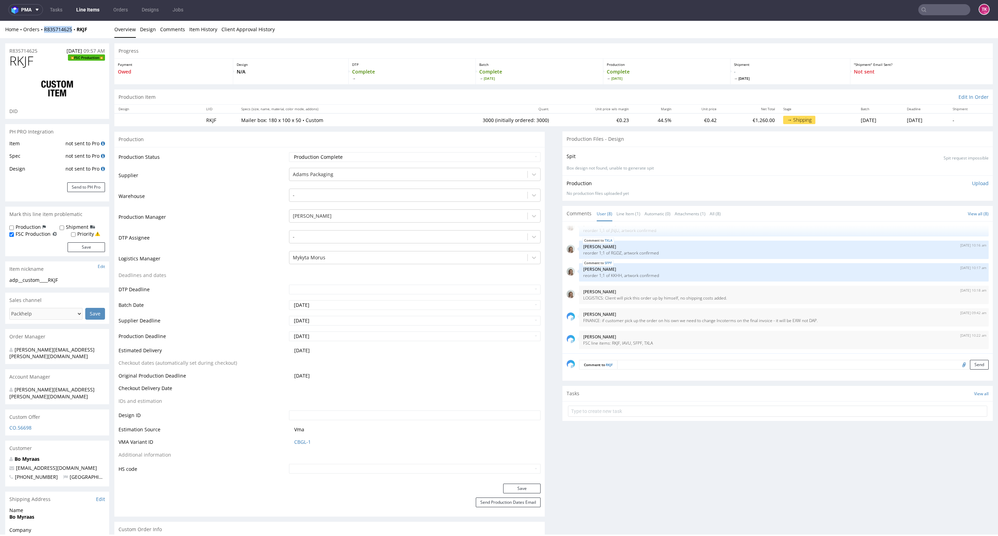
copy link "R835714625"
click at [87, 9] on link "Line Items" at bounding box center [88, 9] width 32 height 11
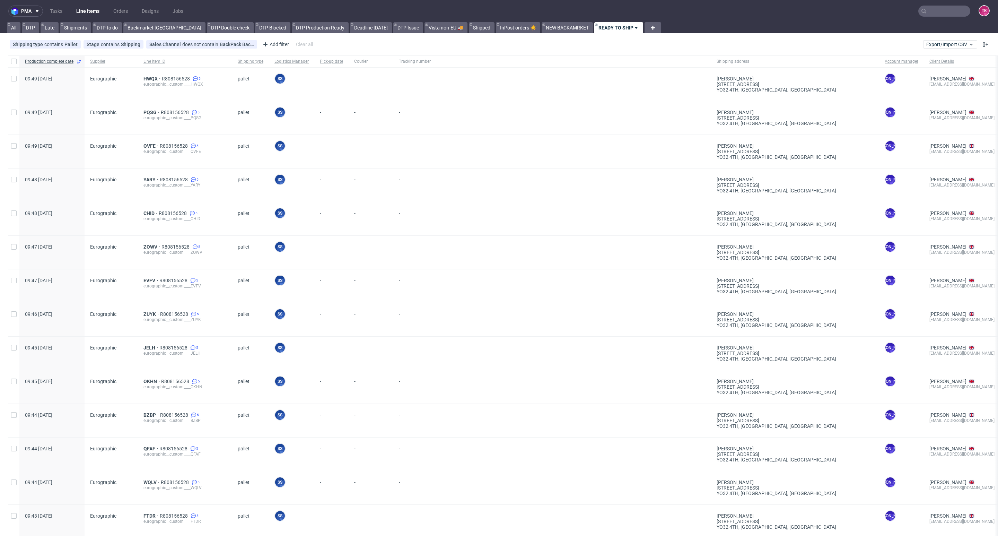
click at [76, 11] on link "Line Items" at bounding box center [88, 11] width 32 height 11
click at [97, 12] on link "Line Items" at bounding box center [88, 11] width 32 height 11
click at [87, 9] on link "Line Items" at bounding box center [88, 11] width 32 height 11
click at [89, 7] on link "Line Items" at bounding box center [88, 11] width 32 height 11
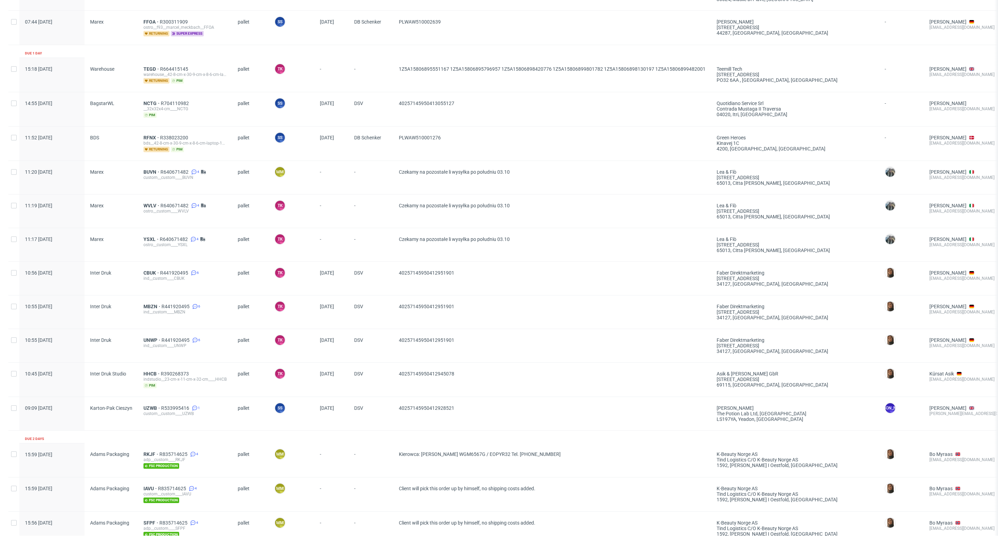
scroll to position [780, 0]
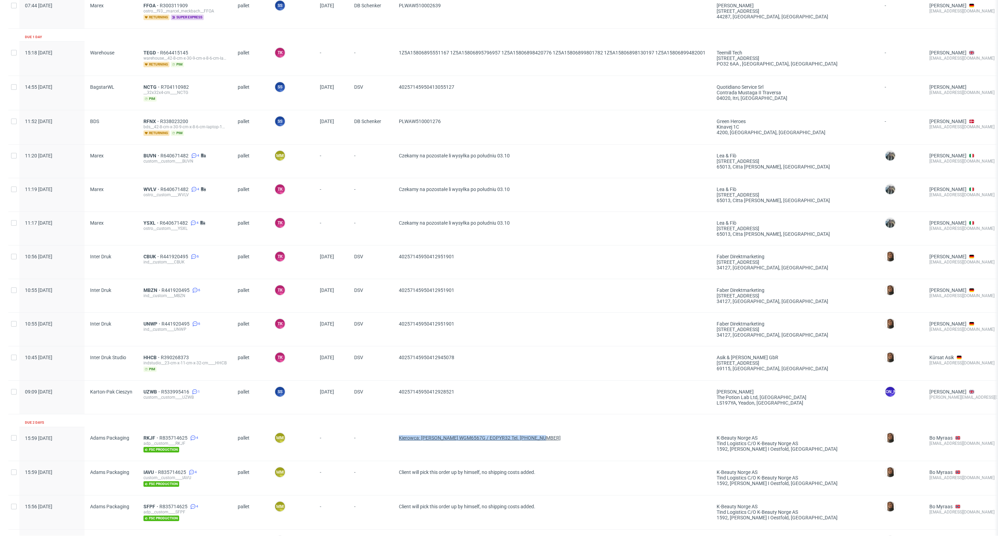
drag, startPoint x: 547, startPoint y: 439, endPoint x: 400, endPoint y: 440, distance: 147.3
click at [400, 440] on span "Kierowca: [PERSON_NAME] WGM6567G / EOPYR32 Tel. [PHONE_NUMBER]" at bounding box center [552, 443] width 307 height 17
copy span "Kierowca: [PERSON_NAME] WGM6567G / EOPYR32 Tel. [PHONE_NUMBER]"
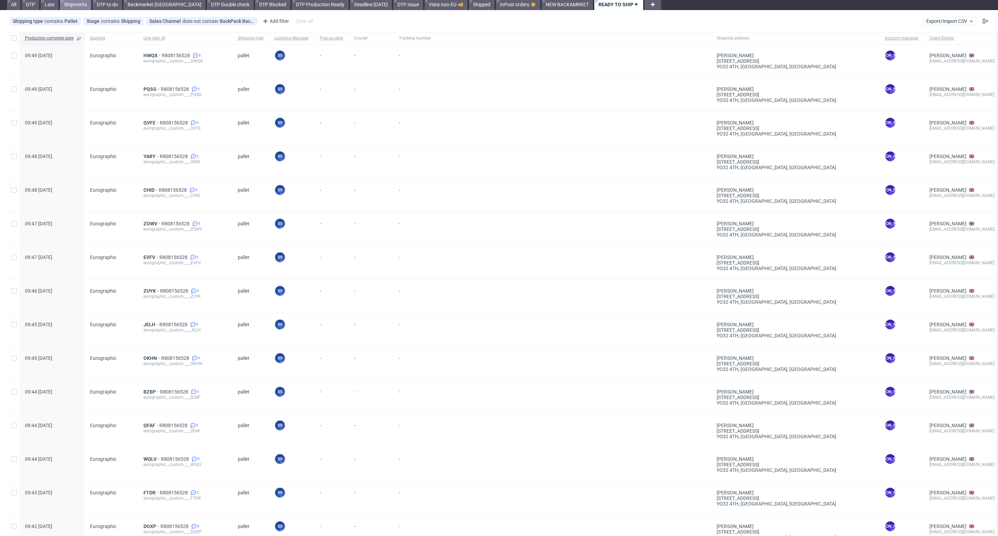
scroll to position [0, 0]
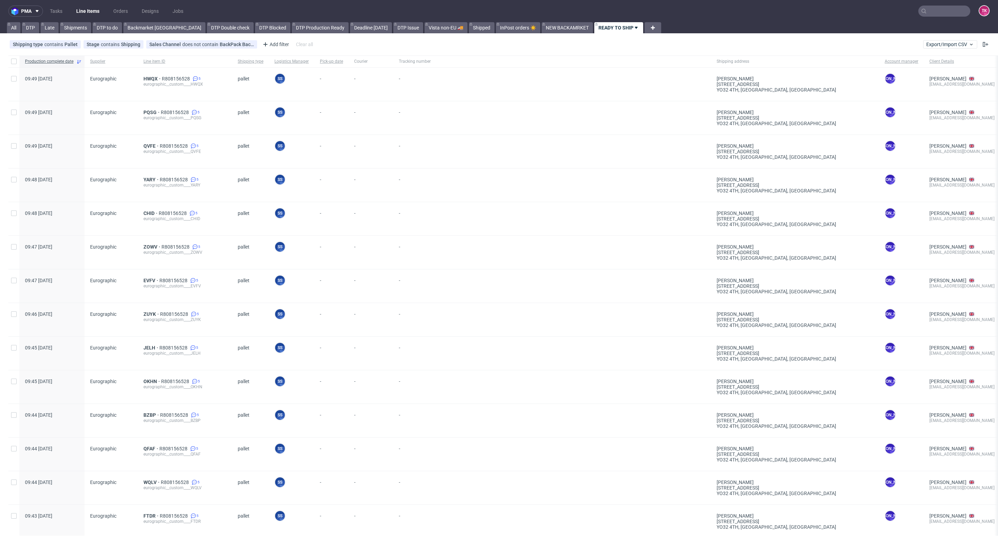
click at [84, 10] on link "Line Items" at bounding box center [88, 11] width 32 height 11
click at [96, 6] on link "Line Items" at bounding box center [88, 11] width 32 height 11
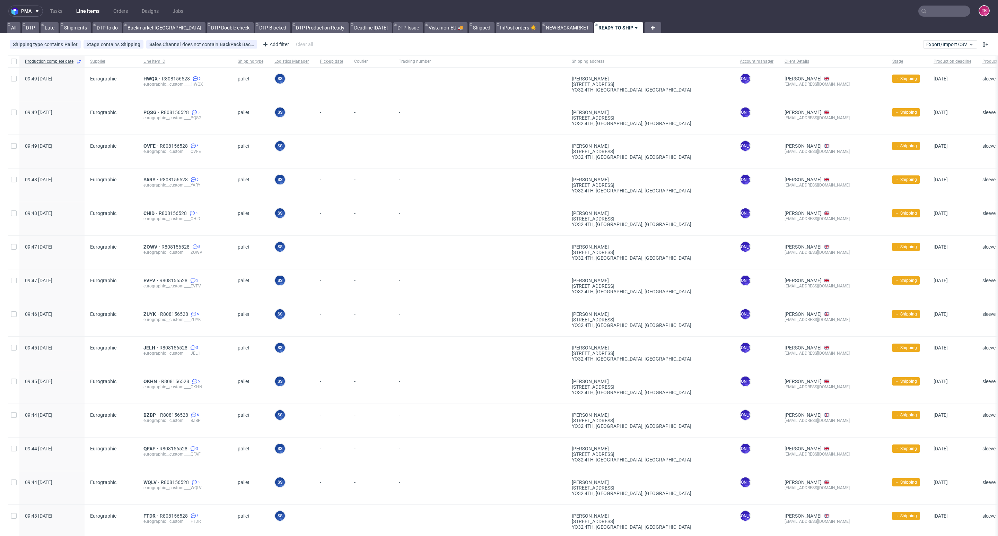
click at [100, 15] on link "Line Items" at bounding box center [88, 11] width 32 height 11
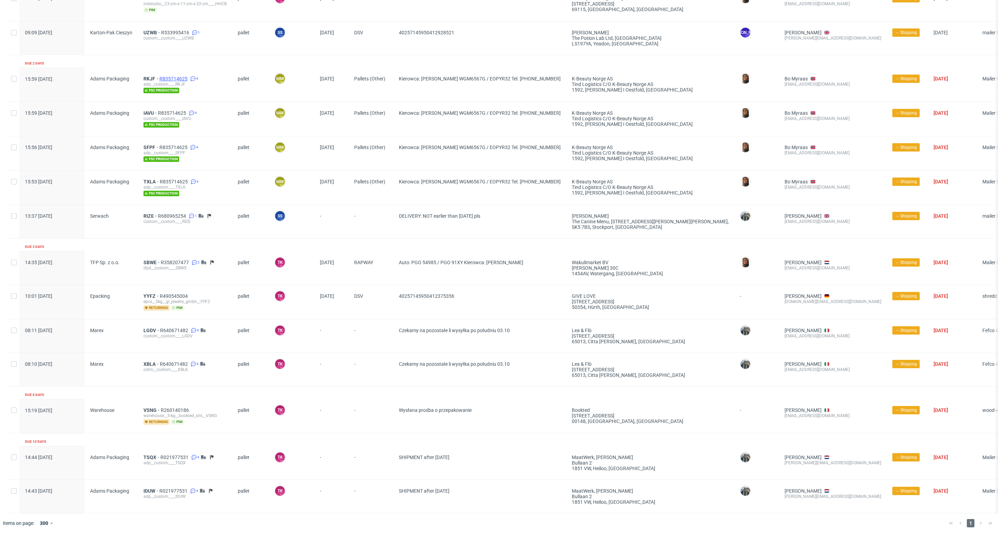
scroll to position [1151, 0]
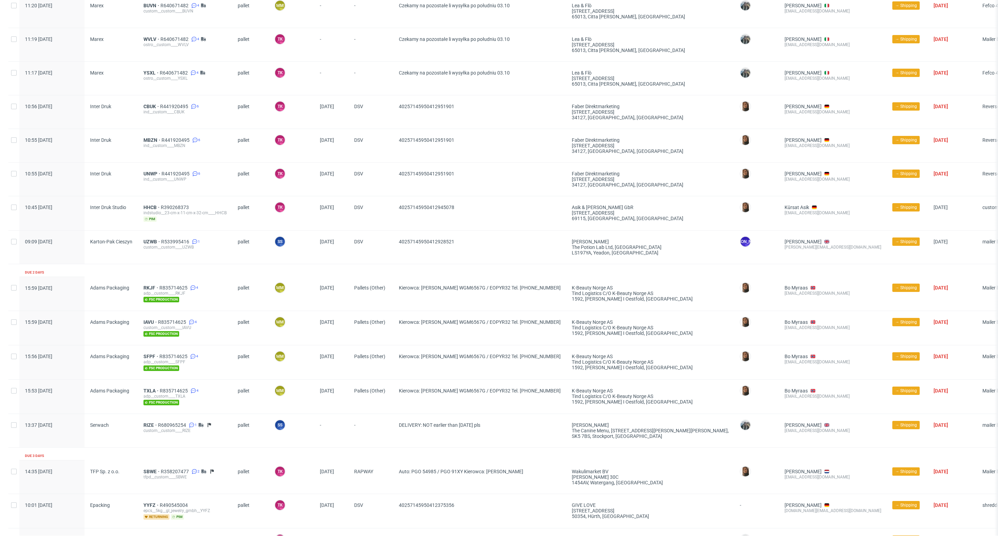
drag, startPoint x: 230, startPoint y: 195, endPoint x: 231, endPoint y: 191, distance: 3.5
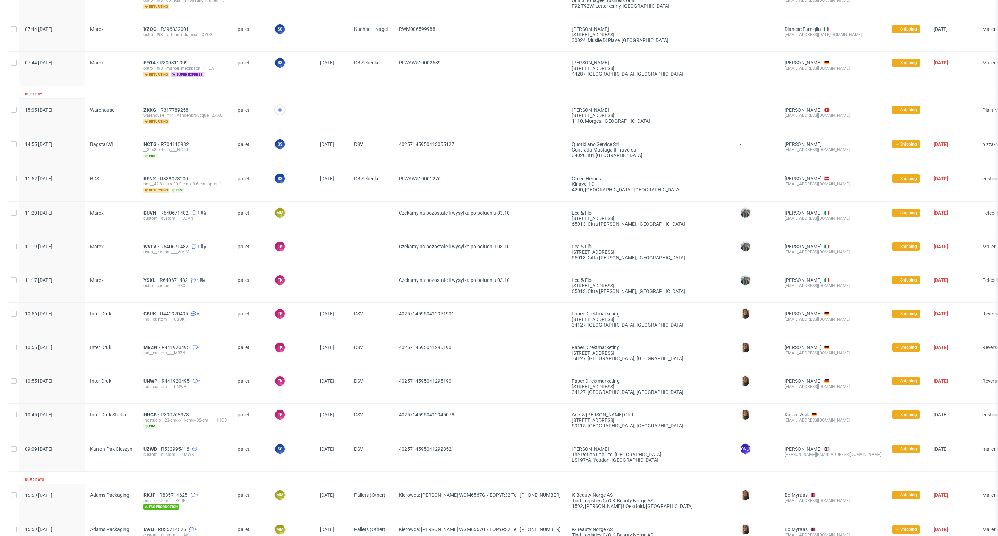
scroll to position [719, 0]
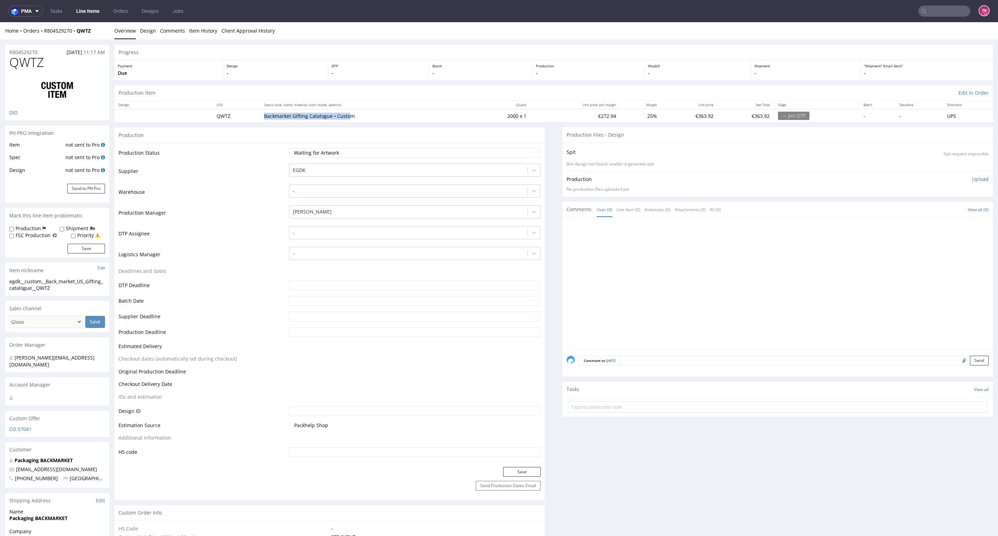
drag, startPoint x: 258, startPoint y: 114, endPoint x: 348, endPoint y: 111, distance: 90.5
click at [348, 111] on td "Backmarket Gifting Catalogue • Custom" at bounding box center [366, 115] width 212 height 13
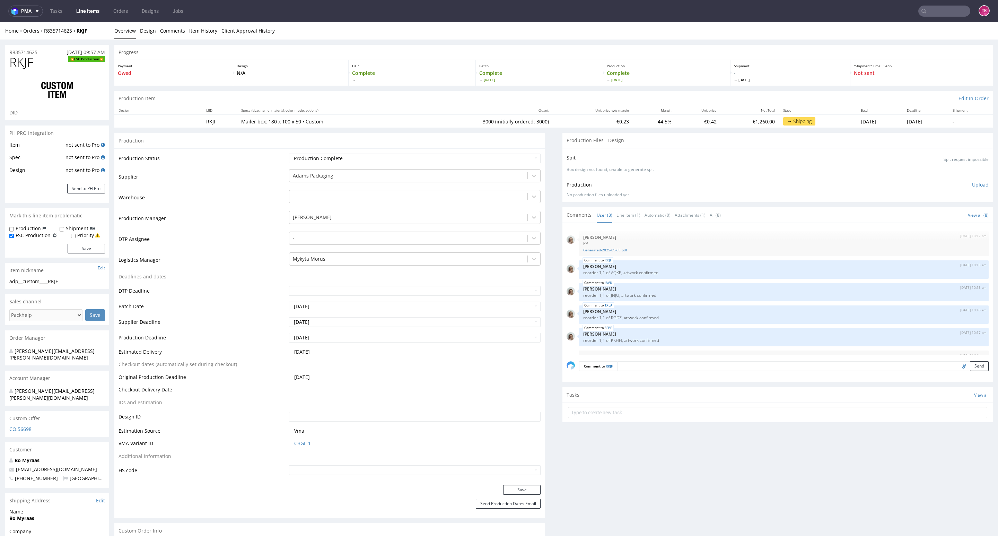
type input "3150"
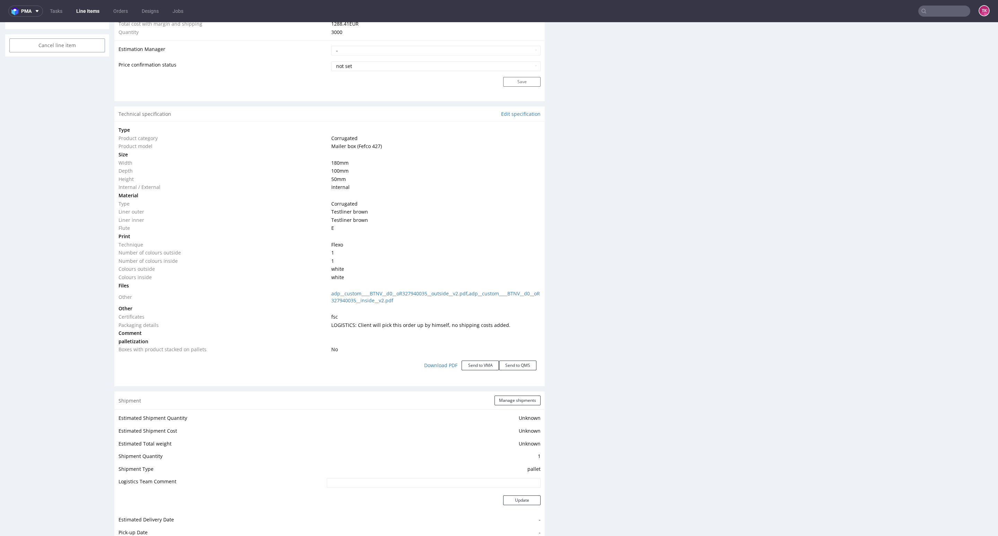
scroll to position [780, 0]
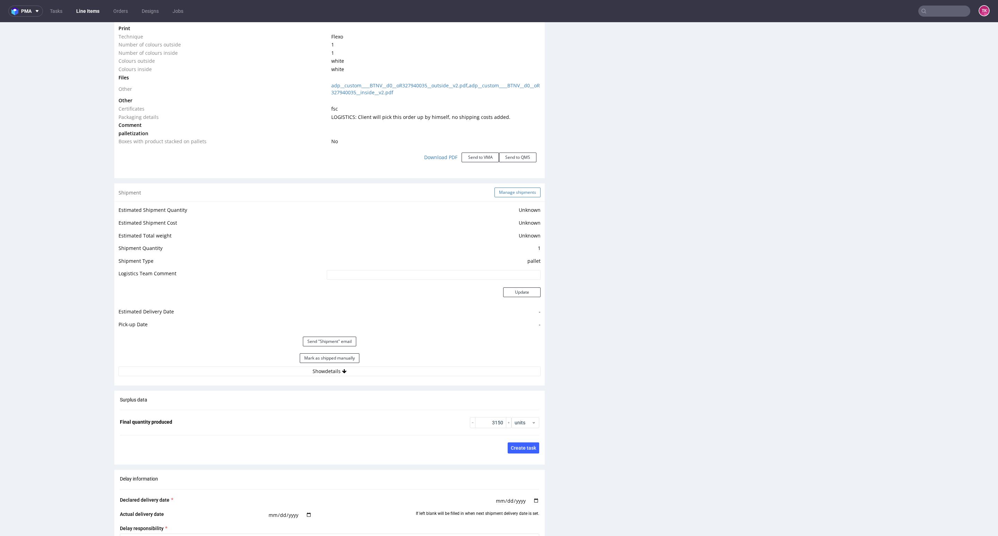
click at [508, 197] on button "Manage shipments" at bounding box center [518, 193] width 46 height 10
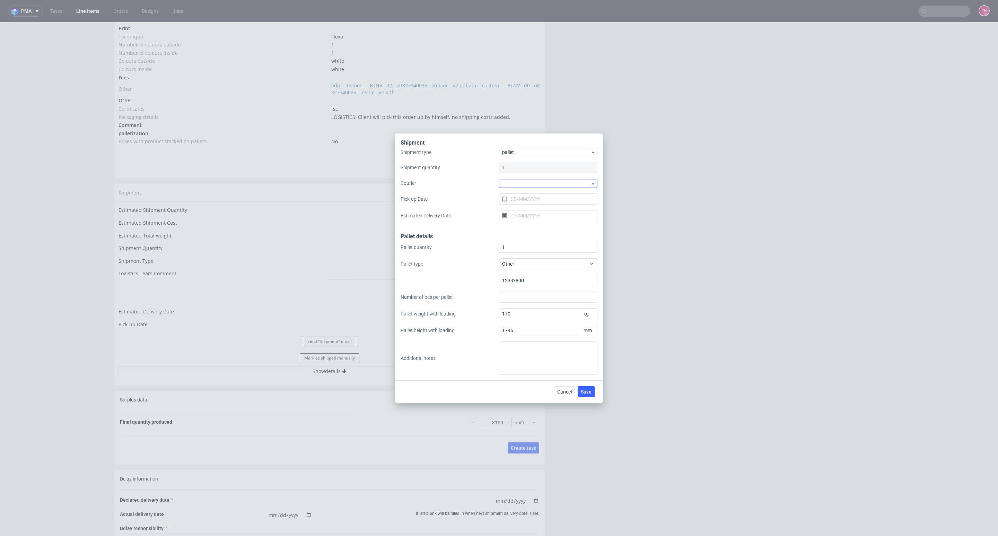
click at [554, 180] on div "Shipment type pallet Shipment quantity 1 Courier Pick-up Date Estimated Deliver…" at bounding box center [499, 187] width 197 height 79
click at [554, 180] on div at bounding box center [548, 184] width 98 height 8
click at [523, 203] on div "Coyote" at bounding box center [548, 199] width 93 height 12
click at [523, 181] on span "Coyote" at bounding box center [546, 183] width 88 height 7
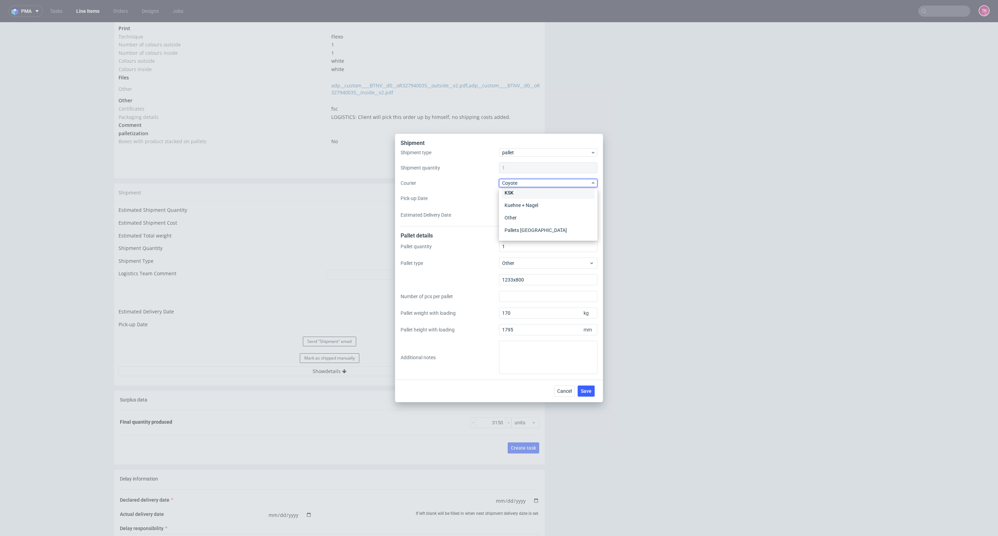
scroll to position [63, 0]
drag, startPoint x: 522, startPoint y: 228, endPoint x: 524, endPoint y: 220, distance: 7.5
click at [522, 228] on div "Other" at bounding box center [548, 234] width 93 height 12
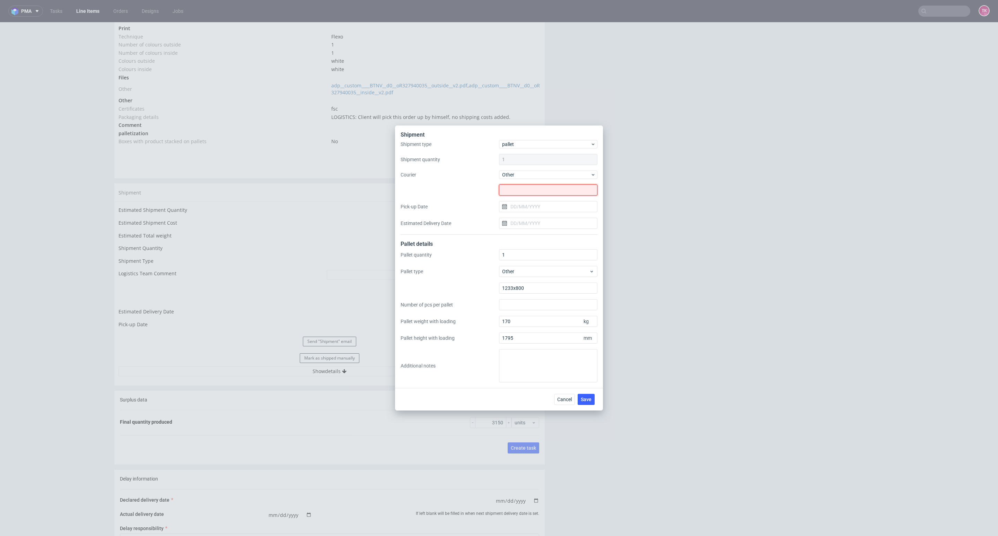
click at [523, 195] on input "text" at bounding box center [548, 189] width 98 height 11
paste input "BERWER - TRANS [PERSON_NAME]"
type input "BERWER - TRANS [PERSON_NAME]"
click at [525, 212] on div "Shipment type pallet Shipment quantity 1 Courier Other BERWER - TRANS [PERSON_N…" at bounding box center [499, 187] width 197 height 95
click at [525, 208] on input "Pick-up Date" at bounding box center [548, 206] width 98 height 11
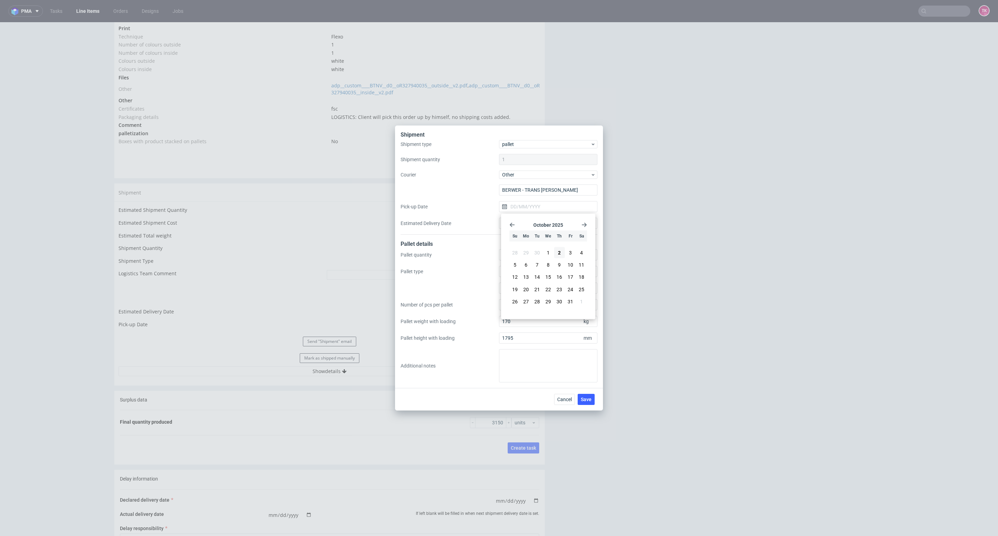
drag, startPoint x: 561, startPoint y: 251, endPoint x: 555, endPoint y: 242, distance: 10.0
click at [560, 251] on button "2" at bounding box center [559, 252] width 11 height 11
type input "[DATE]"
click at [542, 225] on input "Estimated Delivery Date" at bounding box center [548, 223] width 98 height 11
drag, startPoint x: 567, startPoint y: 264, endPoint x: 576, endPoint y: 278, distance: 16.5
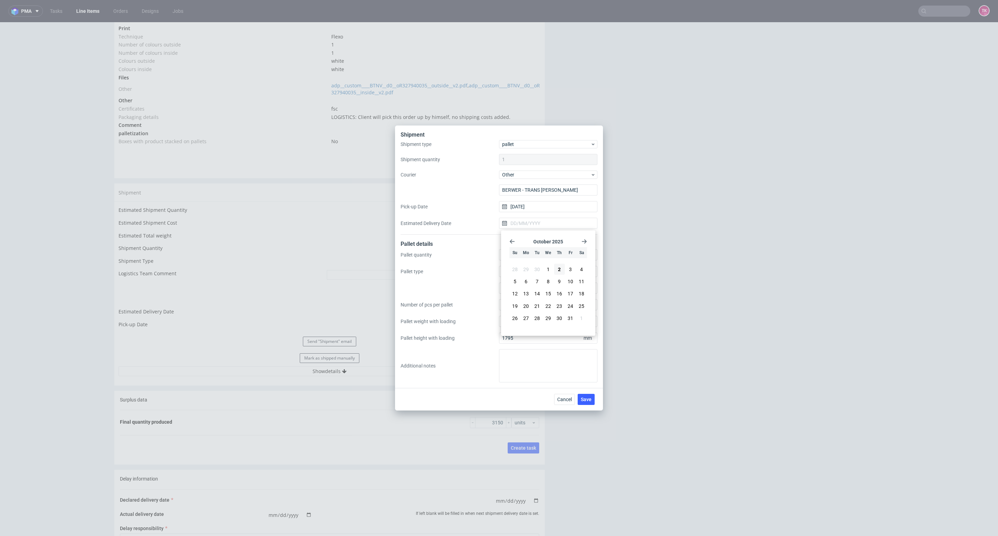
click at [568, 264] on button "3" at bounding box center [570, 269] width 11 height 11
type input "[DATE]"
click at [586, 398] on span "Save" at bounding box center [586, 399] width 11 height 5
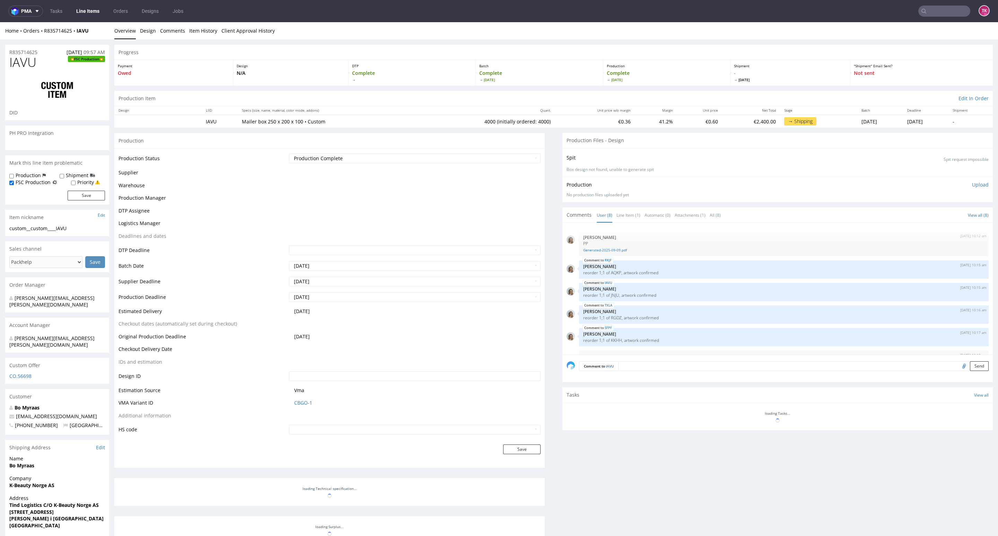
select select "in_progress"
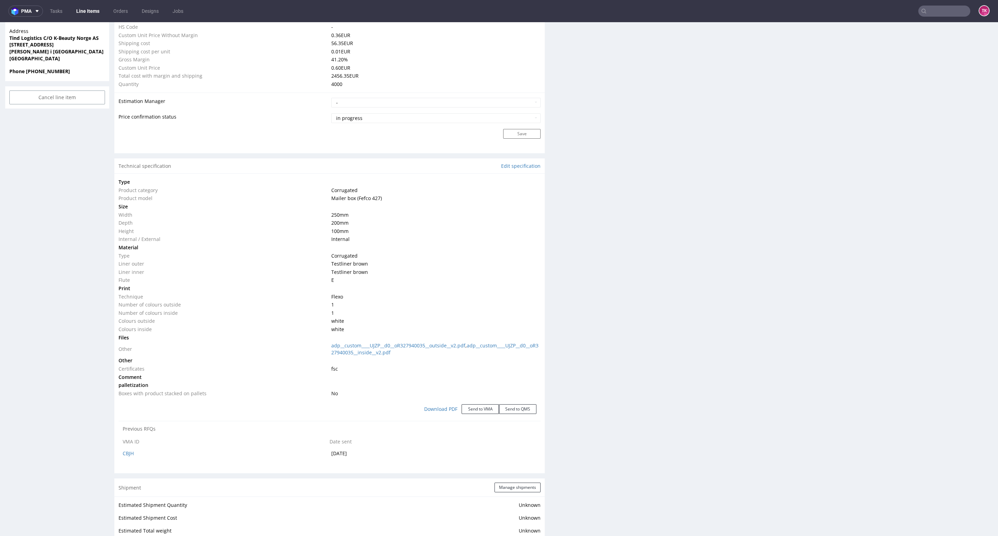
scroll to position [728, 0]
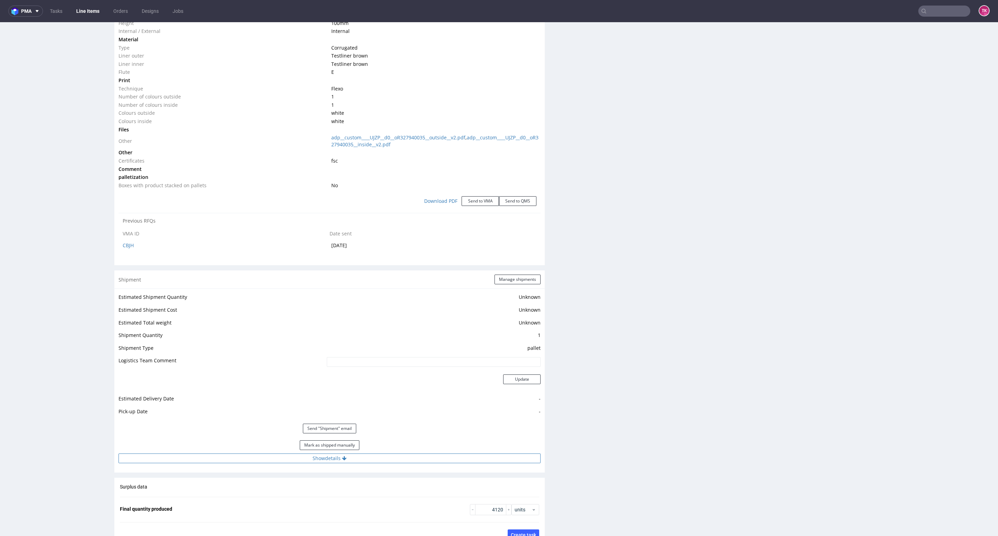
click at [382, 457] on button "Show details" at bounding box center [330, 458] width 422 height 10
click at [414, 497] on td "Client will pick this order up by himself, no shipping costs added." at bounding box center [390, 505] width 302 height 16
drag, startPoint x: 411, startPoint y: 497, endPoint x: 289, endPoint y: 508, distance: 122.5
click at [246, 517] on tbody "# 1 Courier - Tracking number Client will pick this order up by himself, no shi…" at bounding box center [330, 515] width 422 height 87
click at [385, 506] on input "Client will pick this order up by himself, no shipping costs added." at bounding box center [391, 503] width 300 height 10
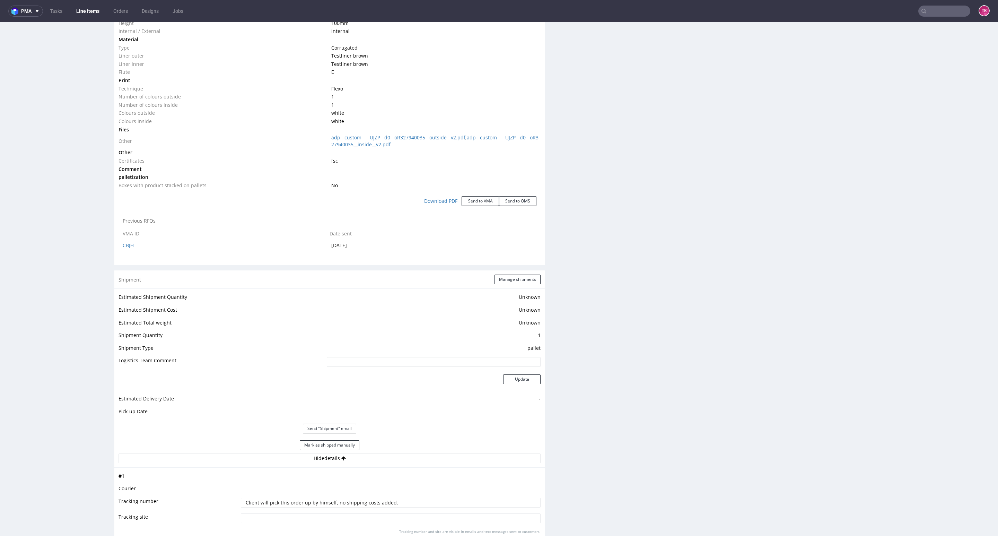
paste input "Kierowca: [PERSON_NAME] WGM6567G / EOPYR32 Tel. [PHONE_NUMBER]"
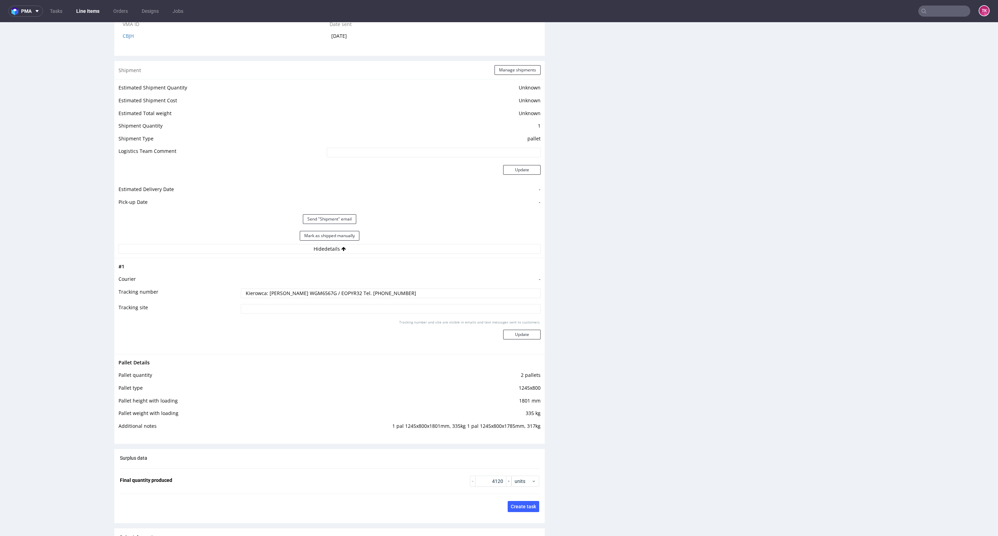
scroll to position [988, 0]
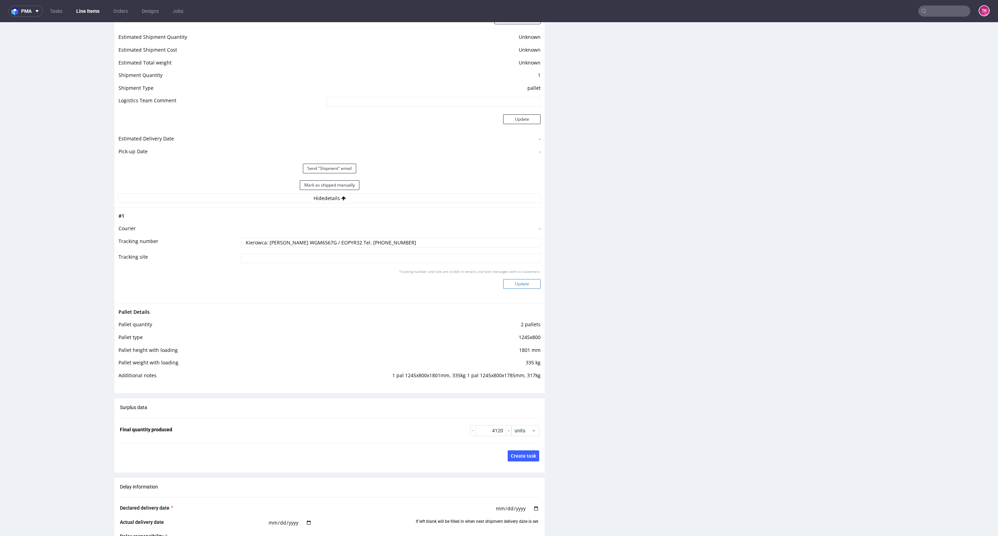
type input "Kierowca: [PERSON_NAME] WGM6567G / EOPYR32 Tel. [PHONE_NUMBER]"
click at [525, 284] on button "Update" at bounding box center [521, 284] width 37 height 10
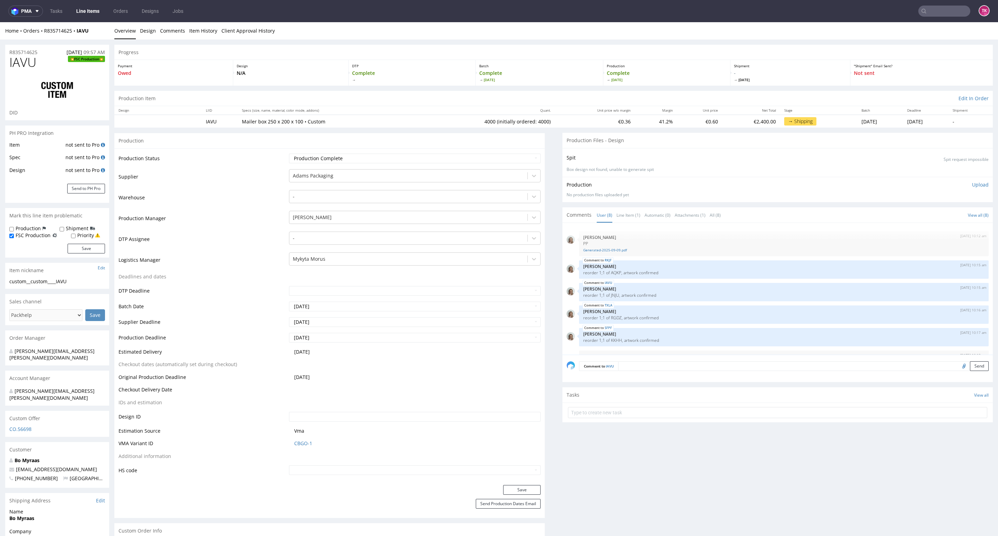
select select "in_progress"
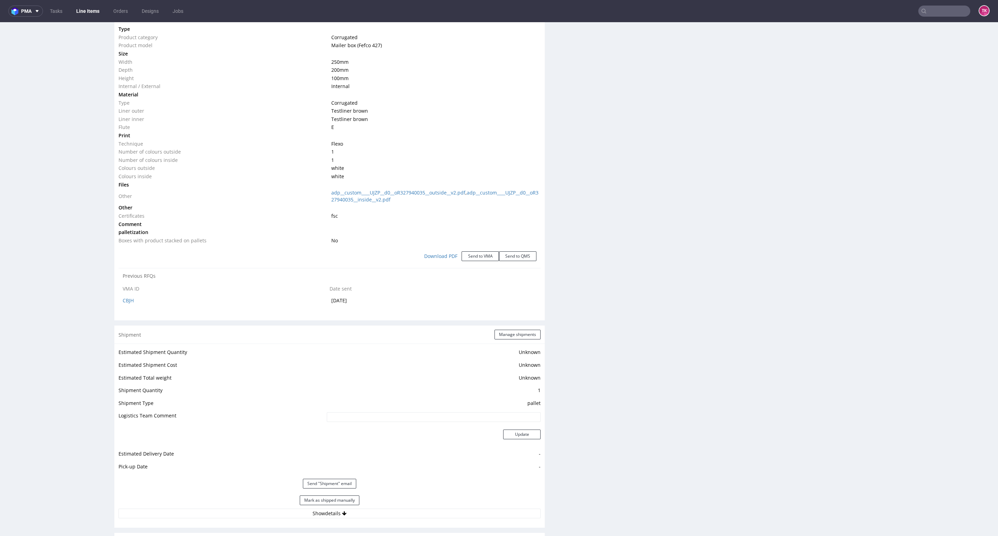
scroll to position [63, 0]
click at [513, 334] on button "Manage shipments" at bounding box center [518, 335] width 46 height 10
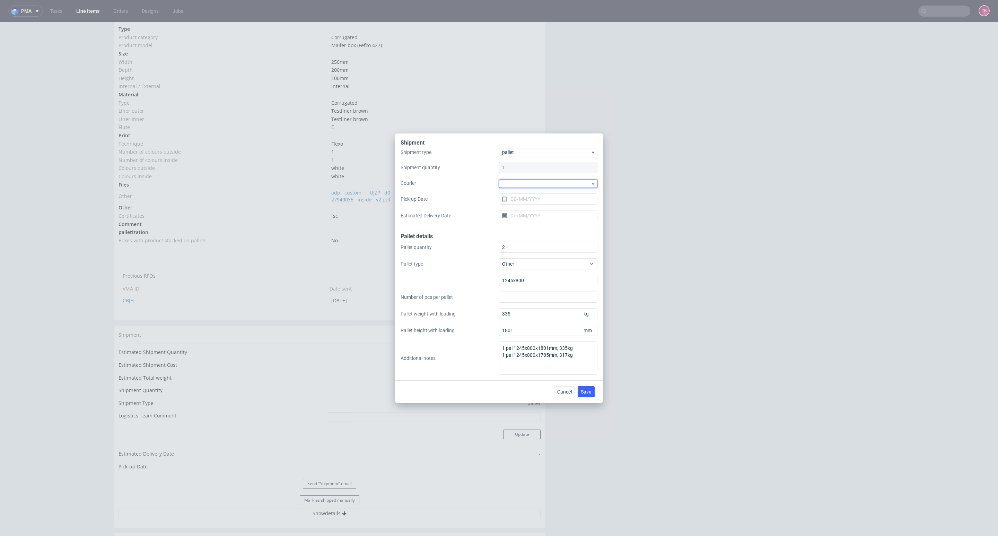
drag, startPoint x: 564, startPoint y: 179, endPoint x: 562, endPoint y: 182, distance: 3.6
click at [563, 181] on div at bounding box center [548, 184] width 98 height 8
click at [524, 199] on div "Other" at bounding box center [548, 194] width 93 height 12
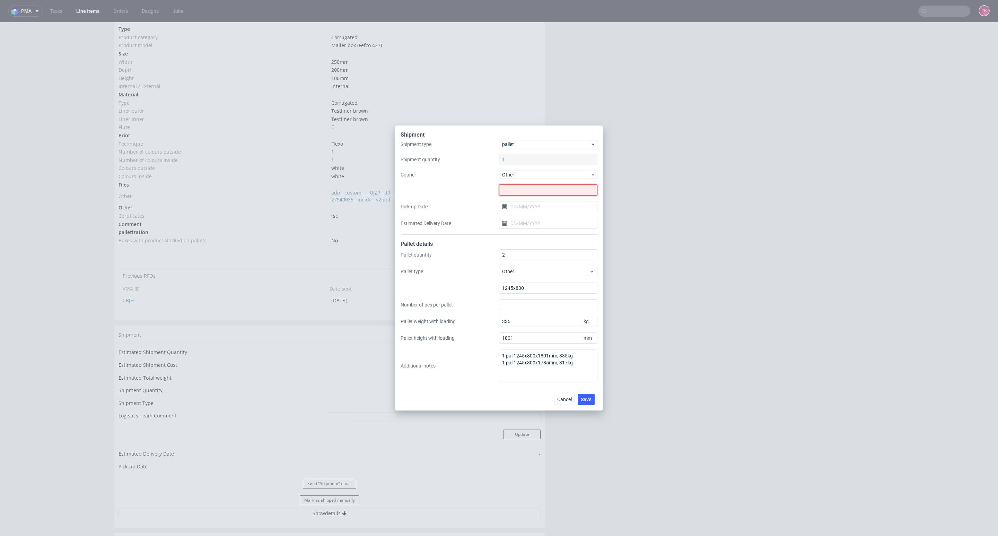
click at [528, 193] on input "text" at bounding box center [548, 189] width 98 height 11
paste input "BERWER - TRANS [PERSON_NAME]"
type input "BERWER - TRANS [PERSON_NAME]"
click at [528, 209] on input "Pick-up Date" at bounding box center [548, 206] width 98 height 11
click at [559, 258] on button "2" at bounding box center [559, 252] width 11 height 11
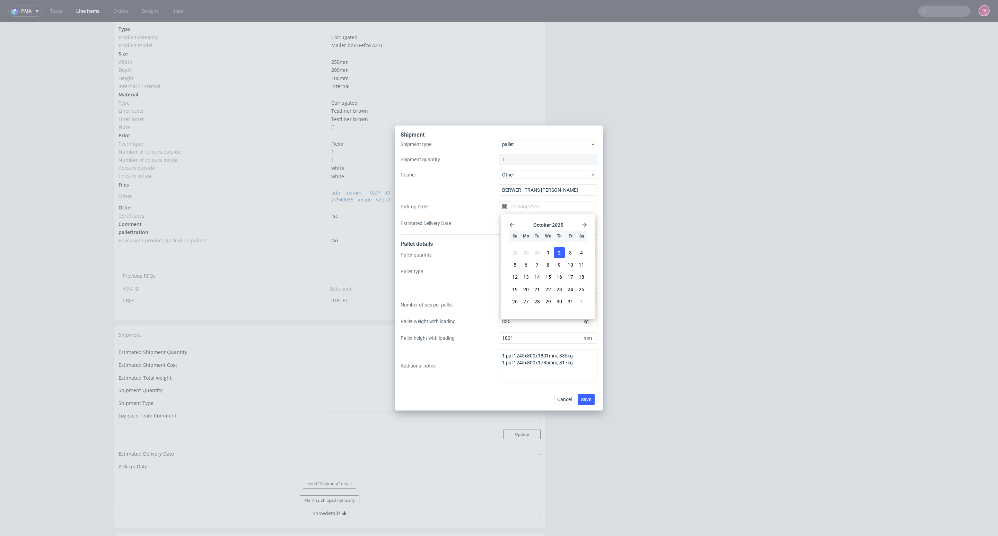
type input "[DATE]"
click at [556, 232] on div "Shipment type pallet Shipment quantity 1 Courier Other BERWER - TRANS Beata Wrz…" at bounding box center [499, 187] width 197 height 95
click at [555, 231] on div "Shipment type pallet Shipment quantity 1 Courier Other BERWER - TRANS Beata Wrz…" at bounding box center [499, 187] width 197 height 95
drag, startPoint x: 556, startPoint y: 222, endPoint x: 559, endPoint y: 228, distance: 7.0
click at [557, 223] on input "Estimated Delivery Date" at bounding box center [548, 223] width 98 height 11
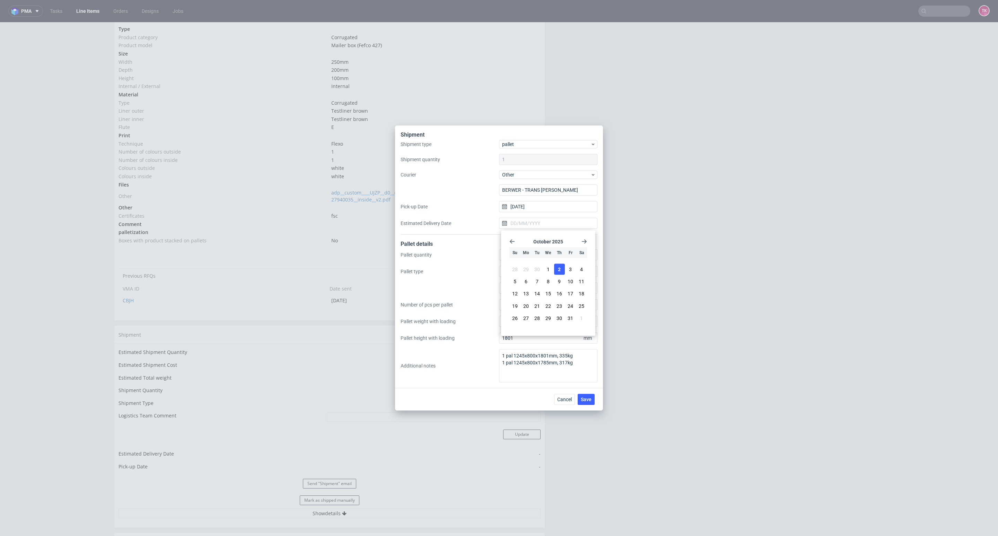
click at [561, 264] on button "2" at bounding box center [559, 269] width 11 height 11
click at [554, 229] on div "Shipment type pallet Shipment quantity 1 Courier Other BERWER - TRANS Beata Wrz…" at bounding box center [499, 187] width 197 height 95
click at [554, 227] on input "[DATE]" at bounding box center [548, 223] width 98 height 11
click at [572, 271] on span "3" at bounding box center [570, 269] width 3 height 7
type input "[DATE]"
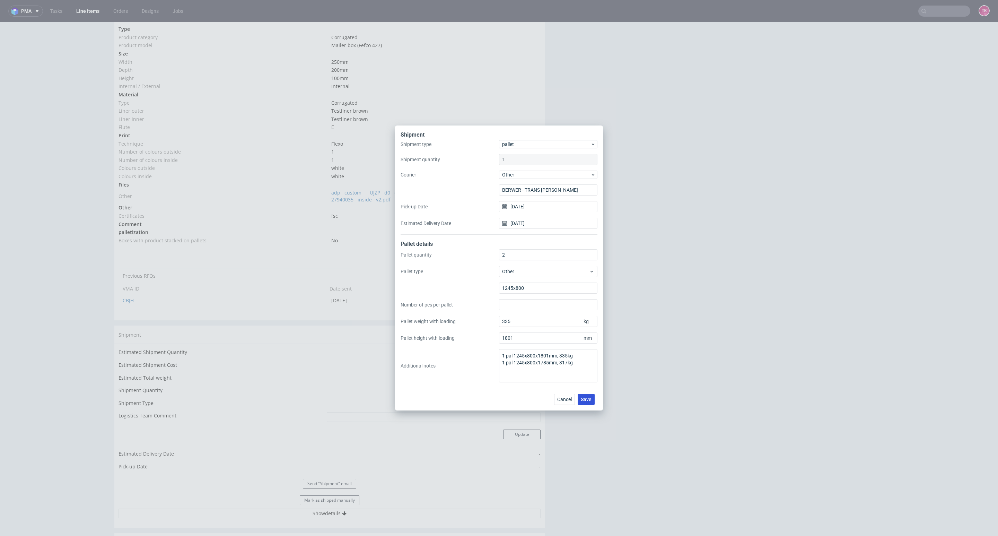
click at [588, 399] on span "Save" at bounding box center [586, 399] width 11 height 5
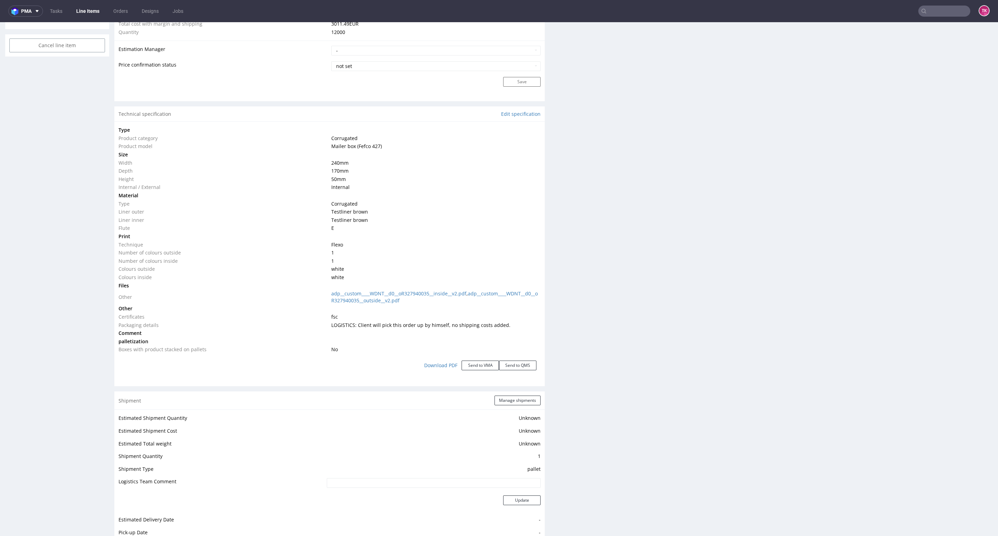
scroll to position [832, 0]
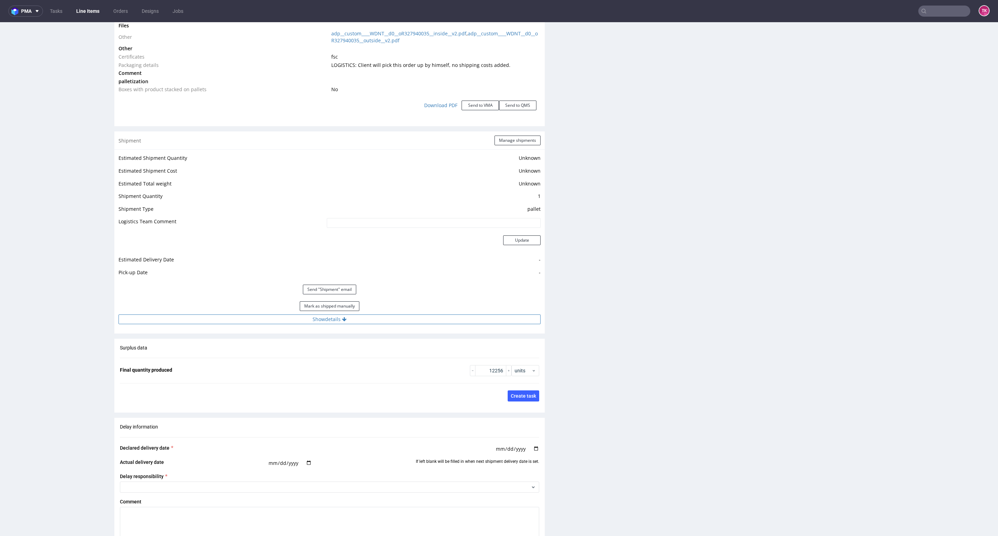
click at [459, 314] on button "Show details" at bounding box center [330, 319] width 422 height 10
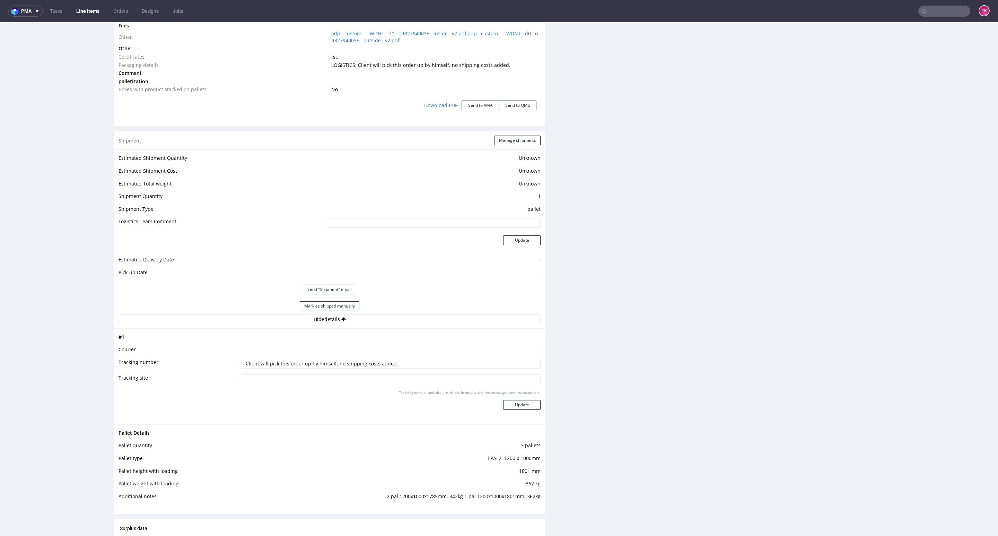
click at [411, 355] on td "-" at bounding box center [390, 351] width 302 height 13
click at [413, 358] on td "Client will pick this order up by himself, no shipping costs added." at bounding box center [390, 366] width 302 height 16
click at [415, 363] on input "Client will pick this order up by himself, no shipping costs added." at bounding box center [391, 364] width 300 height 10
paste input "Kierowca: [PERSON_NAME] WGM6567G / EOPYR32 Tel. [PHONE_NUMBER]"
type input "Kierowca: [PERSON_NAME] WGM6567G / EOPYR32 Tel. [PHONE_NUMBER]"
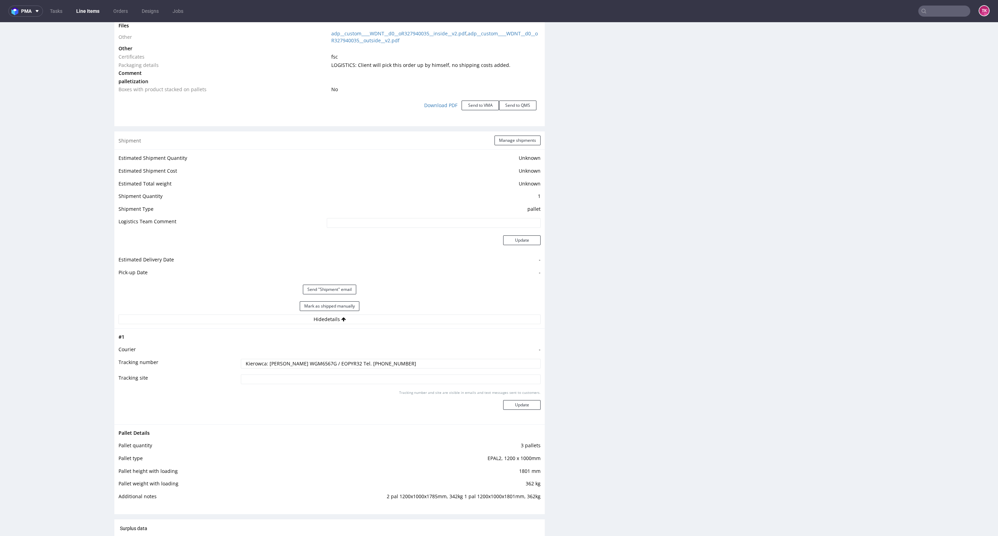
click at [516, 396] on div "Tracking number and site are visible in emails and text messages sent to custom…" at bounding box center [391, 402] width 300 height 25
drag, startPoint x: 519, startPoint y: 398, endPoint x: 520, endPoint y: 402, distance: 3.6
click at [519, 399] on div "Tracking number and site are visible in emails and text messages sent to custom…" at bounding box center [391, 402] width 300 height 25
click at [520, 402] on button "Update" at bounding box center [521, 405] width 37 height 10
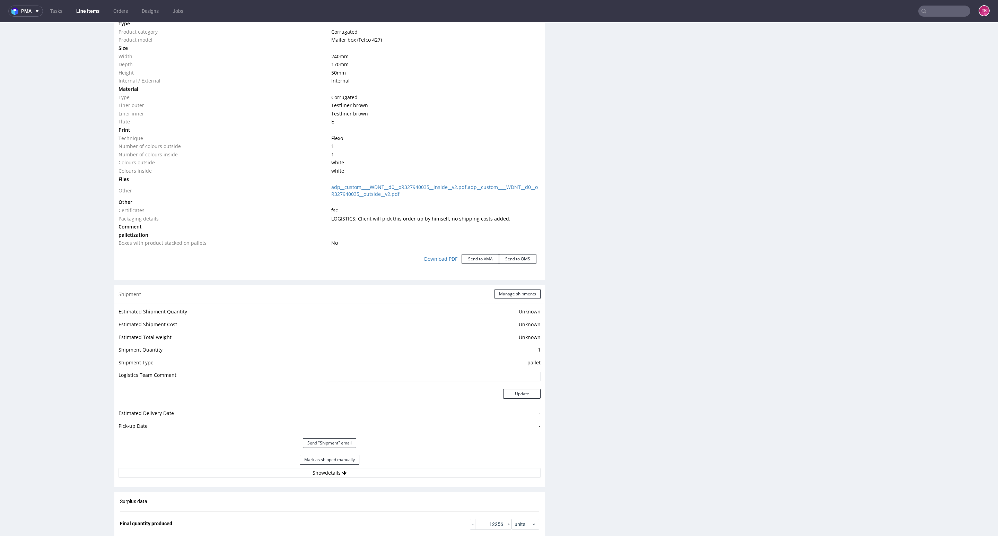
scroll to position [681, 0]
drag, startPoint x: 382, startPoint y: 471, endPoint x: 396, endPoint y: 464, distance: 16.1
click at [383, 471] on button "Show details" at bounding box center [330, 470] width 422 height 10
click at [502, 300] on div "Shipment Manage shipments" at bounding box center [329, 291] width 430 height 18
click at [504, 295] on button "Manage shipments" at bounding box center [518, 291] width 46 height 10
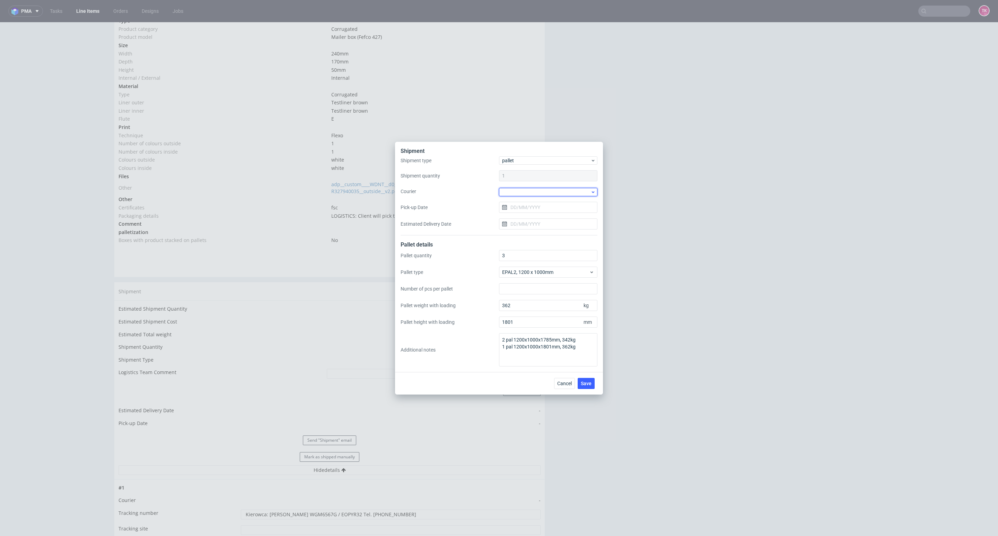
click at [526, 188] on div at bounding box center [548, 192] width 98 height 8
click at [520, 237] on div "Other" at bounding box center [548, 243] width 93 height 12
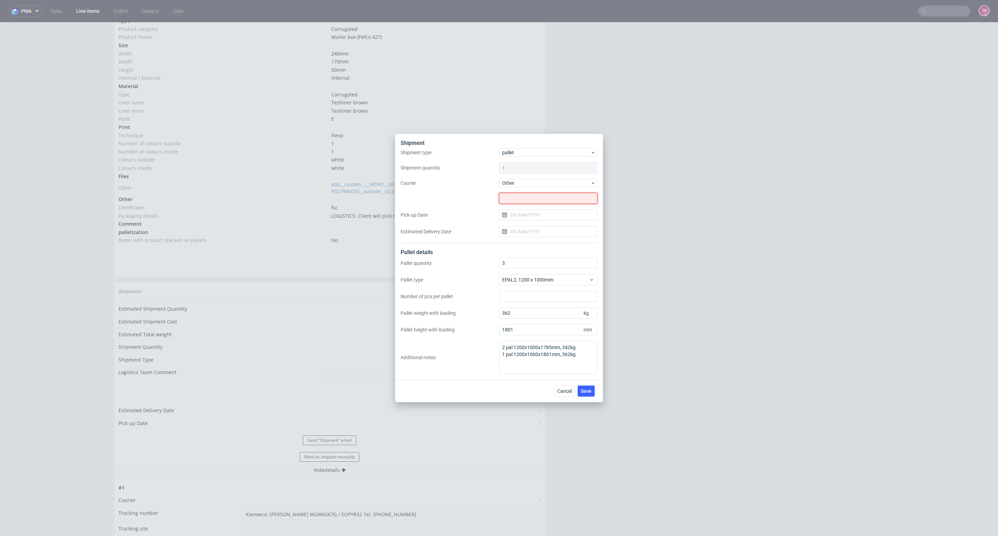
click at [519, 201] on input "text" at bounding box center [548, 198] width 98 height 11
paste input "BERWER - TRANS [PERSON_NAME]"
type input "BERWER - TRANS [PERSON_NAME]"
click at [533, 216] on input "Pick-up Date" at bounding box center [548, 214] width 98 height 11
drag, startPoint x: 560, startPoint y: 265, endPoint x: 546, endPoint y: 227, distance: 41.1
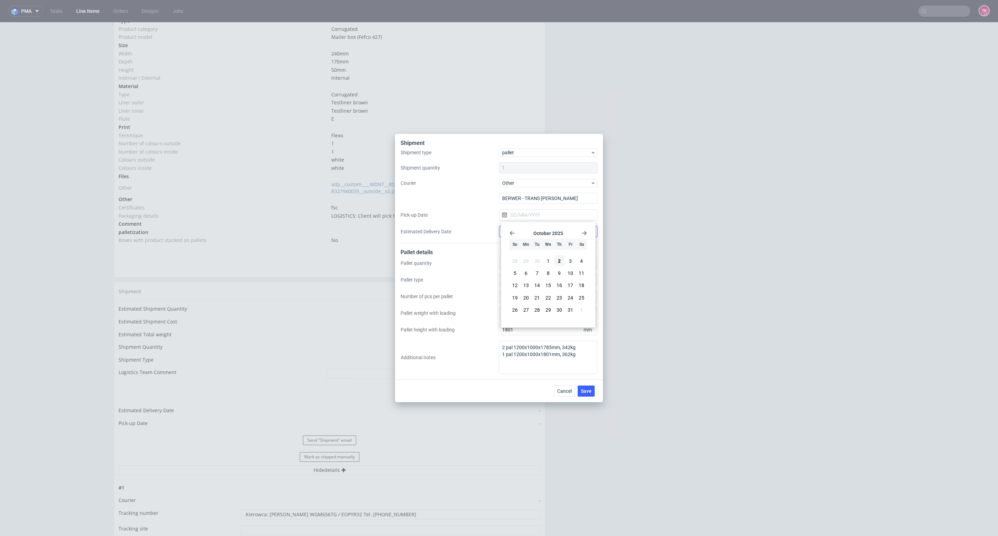
click at [559, 262] on button "2" at bounding box center [559, 260] width 11 height 11
type input "[DATE]"
click at [546, 226] on input "Estimated Delivery Date" at bounding box center [548, 231] width 98 height 11
click at [573, 279] on button "3" at bounding box center [570, 277] width 11 height 11
type input "[DATE]"
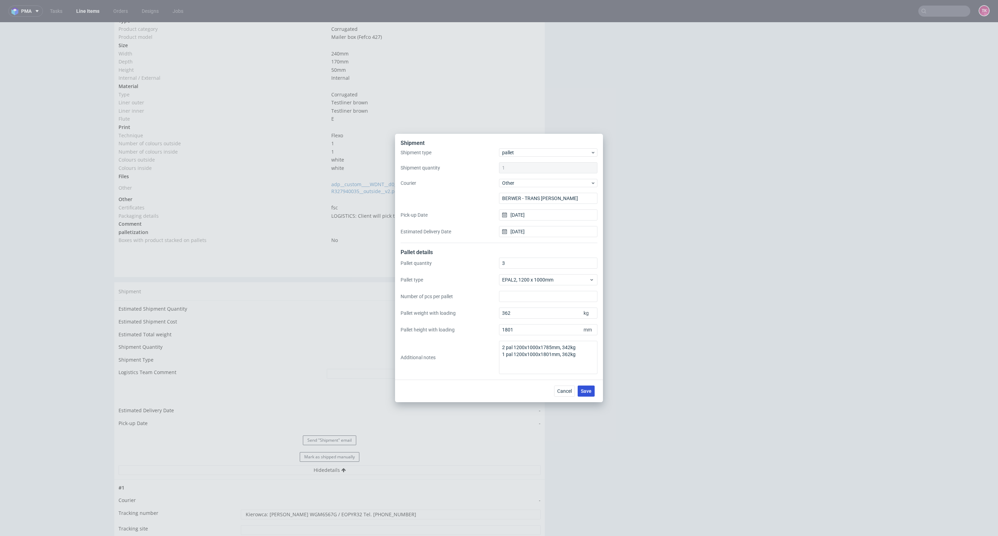
click at [585, 396] on button "Save" at bounding box center [586, 390] width 17 height 11
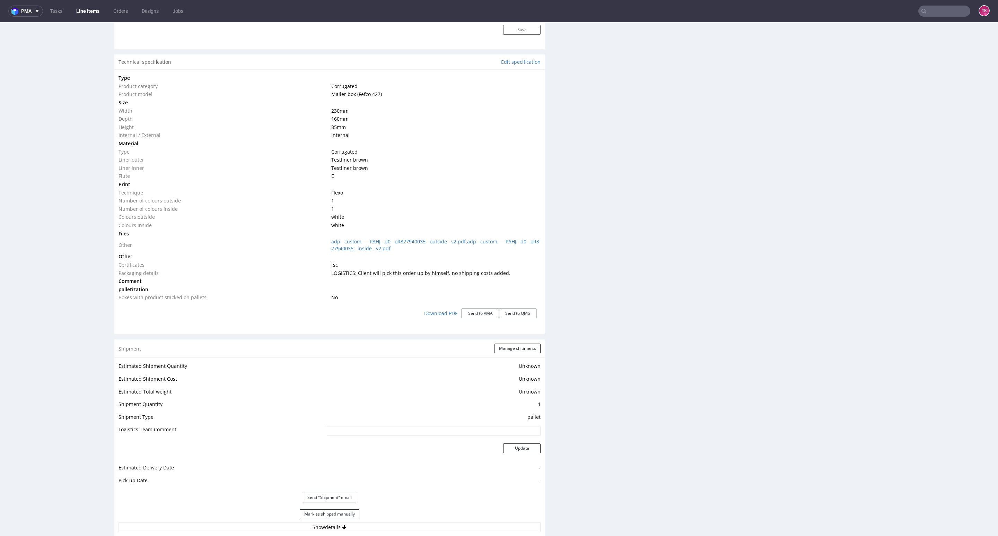
scroll to position [780, 0]
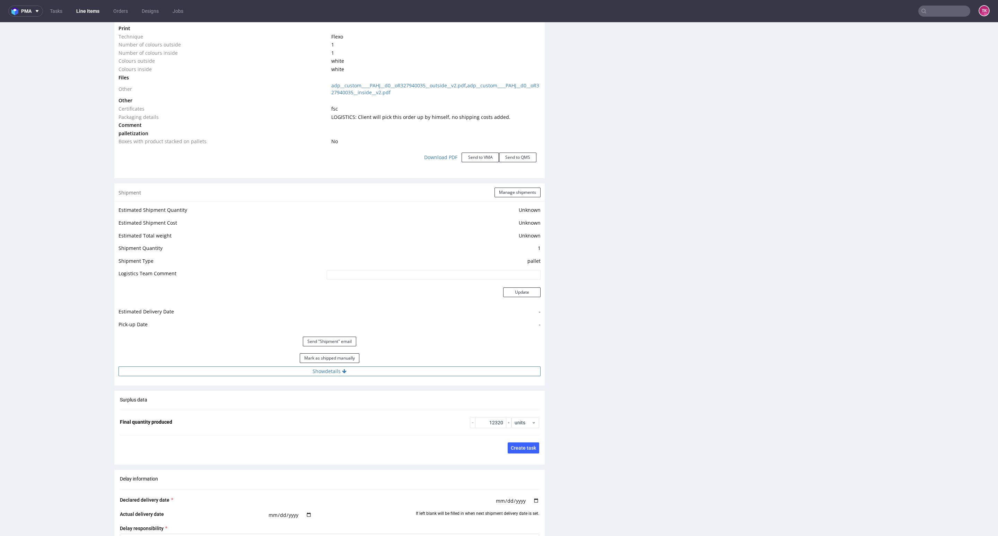
click at [417, 369] on button "Show details" at bounding box center [330, 371] width 422 height 10
click at [398, 406] on td "-" at bounding box center [390, 403] width 302 height 13
click at [404, 420] on input "Client will pick this order up by himself, no shipping costs added." at bounding box center [391, 416] width 300 height 10
paste input "Kierowca: [PERSON_NAME] WGM6567G / EOPYR32 Tel. [PHONE_NUMBER]"
type input "Kierowca: [PERSON_NAME] WGM6567G / EOPYR32 Tel. [PHONE_NUMBER]"
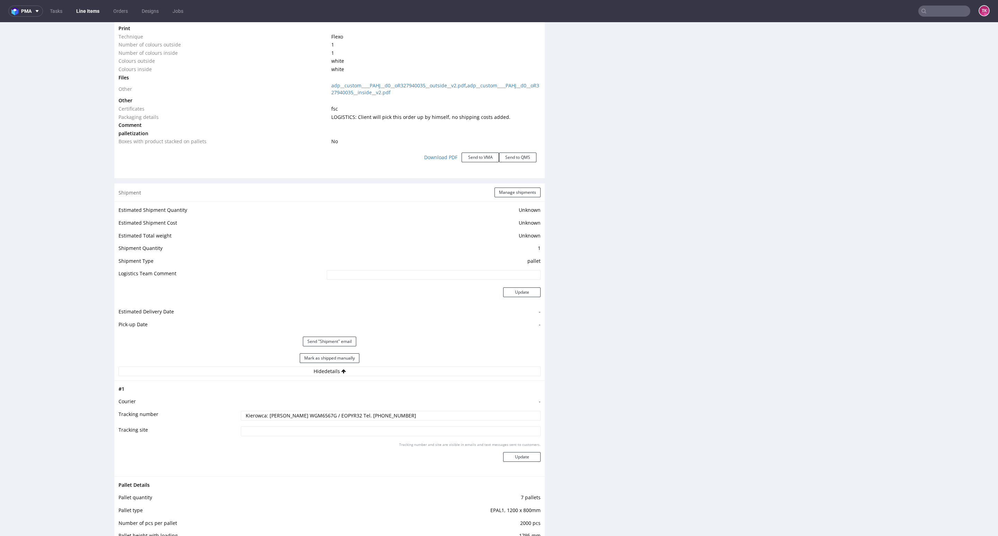
click at [515, 451] on div "Tracking number and site are visible in emails and text messages sent to custom…" at bounding box center [391, 454] width 300 height 25
click at [515, 455] on button "Update" at bounding box center [521, 457] width 37 height 10
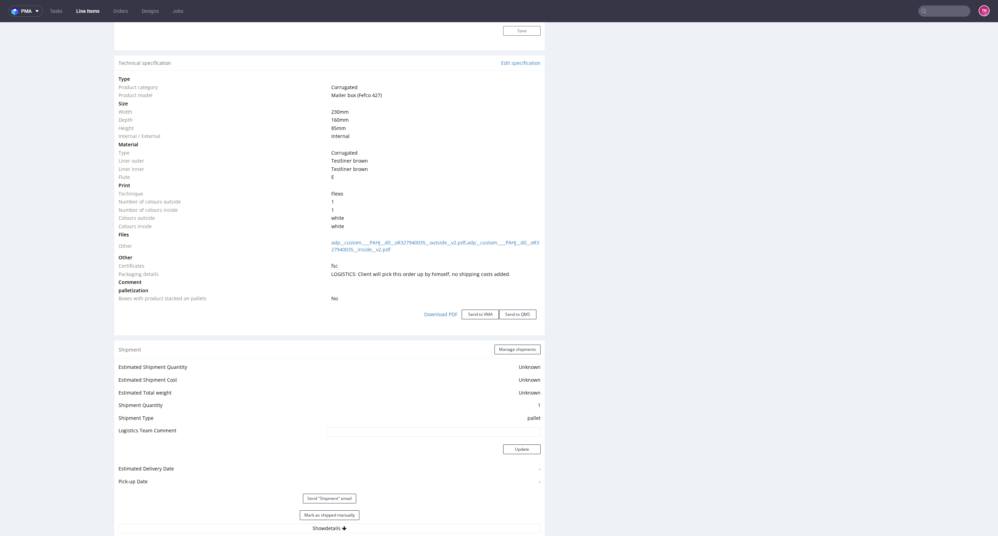
scroll to position [628, 0]
click at [501, 340] on button "Manage shipments" at bounding box center [518, 344] width 46 height 10
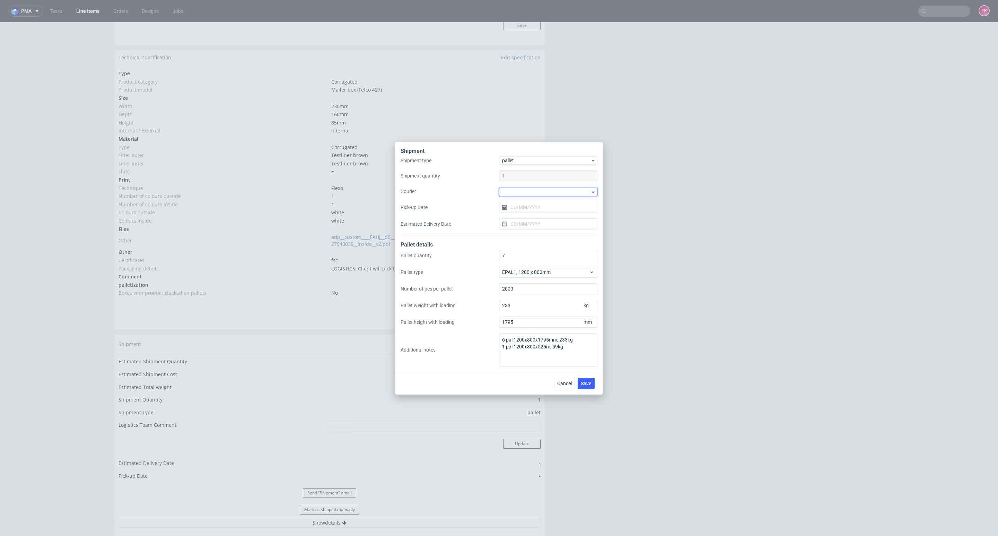
click at [545, 195] on div at bounding box center [548, 192] width 98 height 8
click at [525, 209] on div "Pallets [GEOGRAPHIC_DATA]" at bounding box center [548, 215] width 93 height 12
click at [518, 192] on span "Pallets [GEOGRAPHIC_DATA]" at bounding box center [546, 191] width 88 height 7
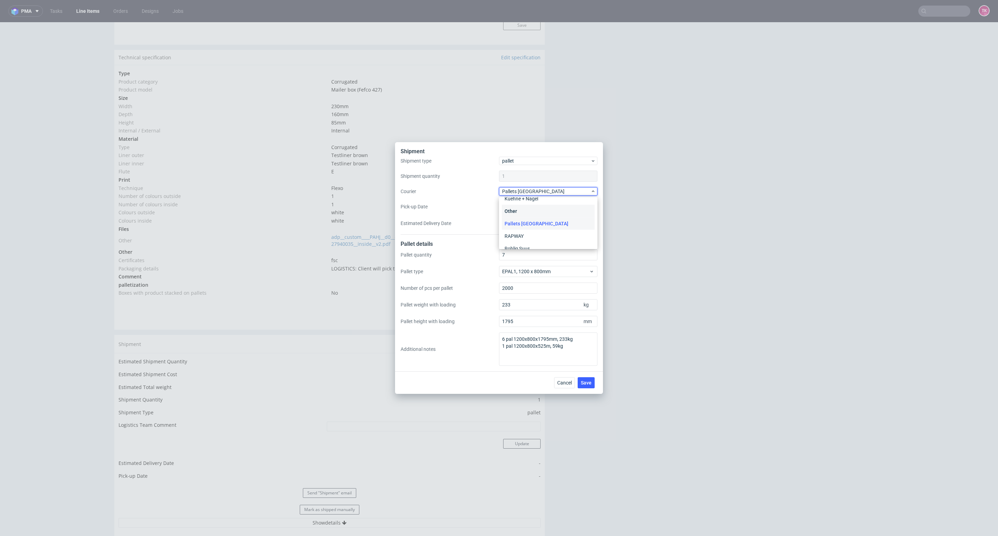
click at [526, 208] on div "Other" at bounding box center [548, 211] width 93 height 12
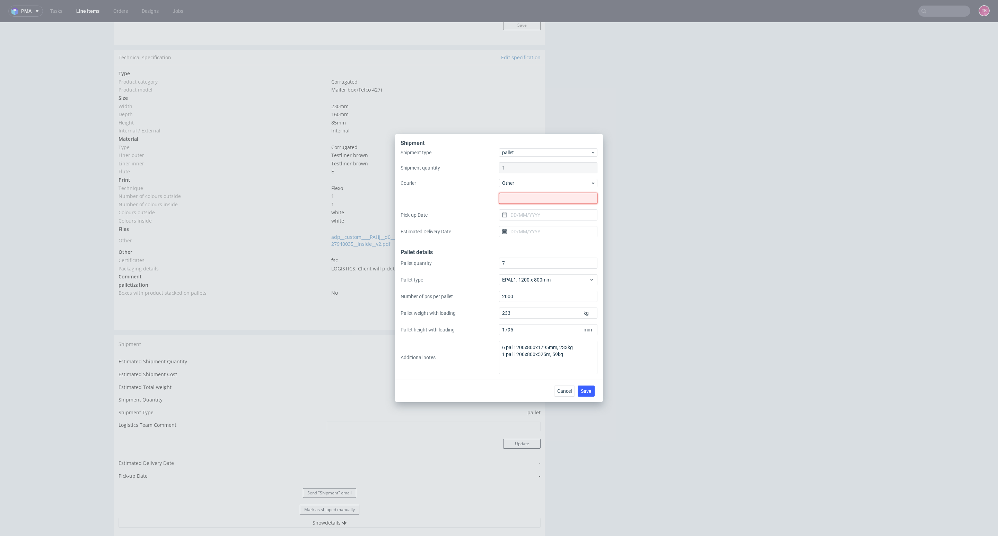
click at [526, 202] on input "text" at bounding box center [548, 198] width 98 height 11
paste input "BERWER - TRANS [PERSON_NAME]"
type input "BERWER - TRANS [PERSON_NAME]"
click at [528, 215] on input "Pick-up Date" at bounding box center [548, 214] width 98 height 11
click at [559, 262] on span "2" at bounding box center [559, 261] width 3 height 7
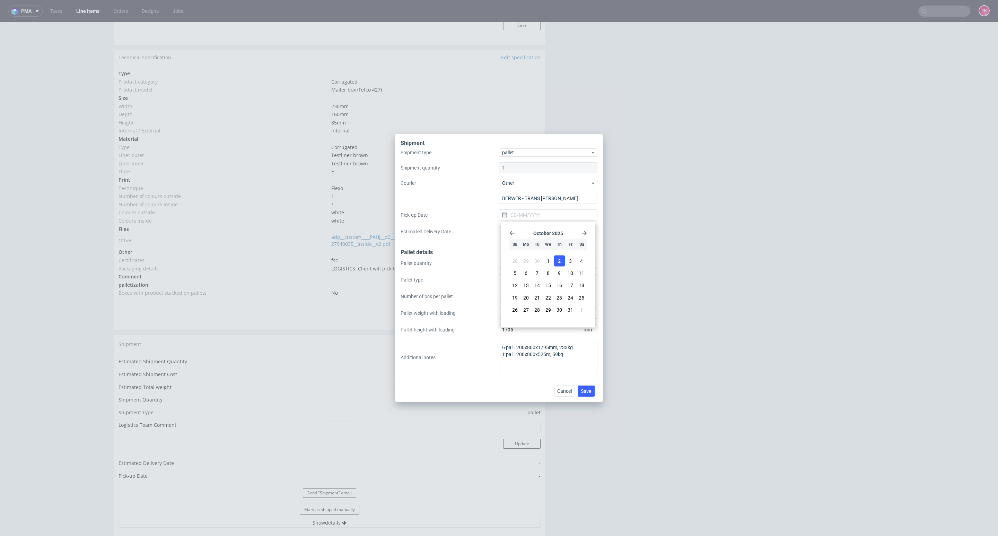
type input "[DATE]"
drag, startPoint x: 549, startPoint y: 238, endPoint x: 547, endPoint y: 232, distance: 6.2
click at [549, 236] on div "Shipment type pallet Shipment quantity 1 Courier Other BERWER - TRANS [PERSON_N…" at bounding box center [499, 195] width 197 height 95
click at [548, 233] on input "Estimated Delivery Date" at bounding box center [548, 231] width 98 height 11
click at [569, 278] on span "3" at bounding box center [570, 277] width 3 height 7
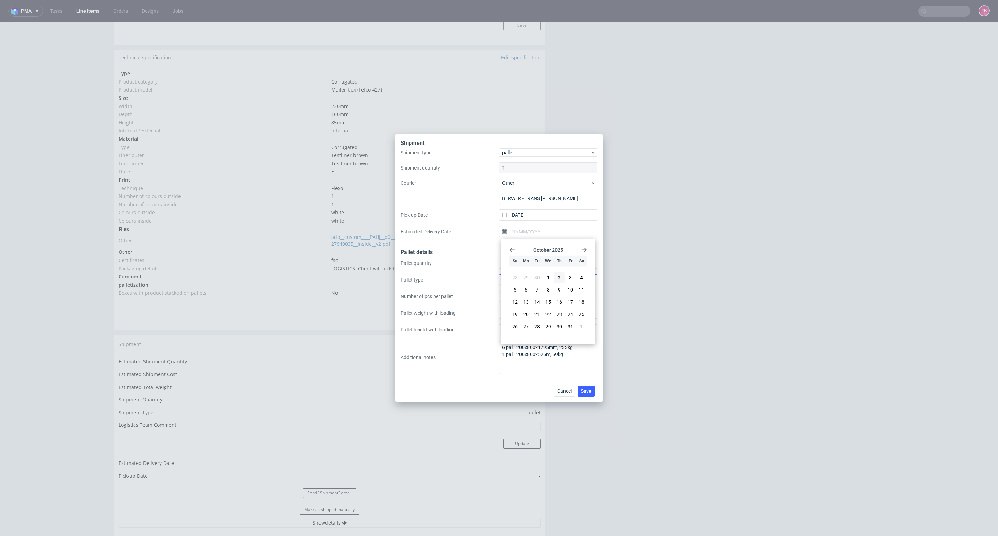
type input "[DATE]"
click at [580, 387] on button "Save" at bounding box center [586, 390] width 17 height 11
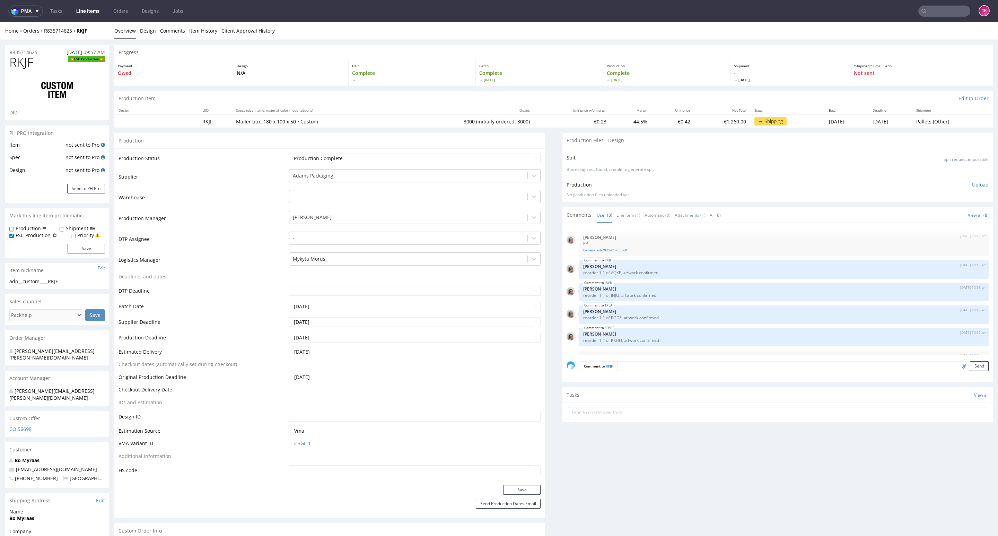
scroll to position [63, 0]
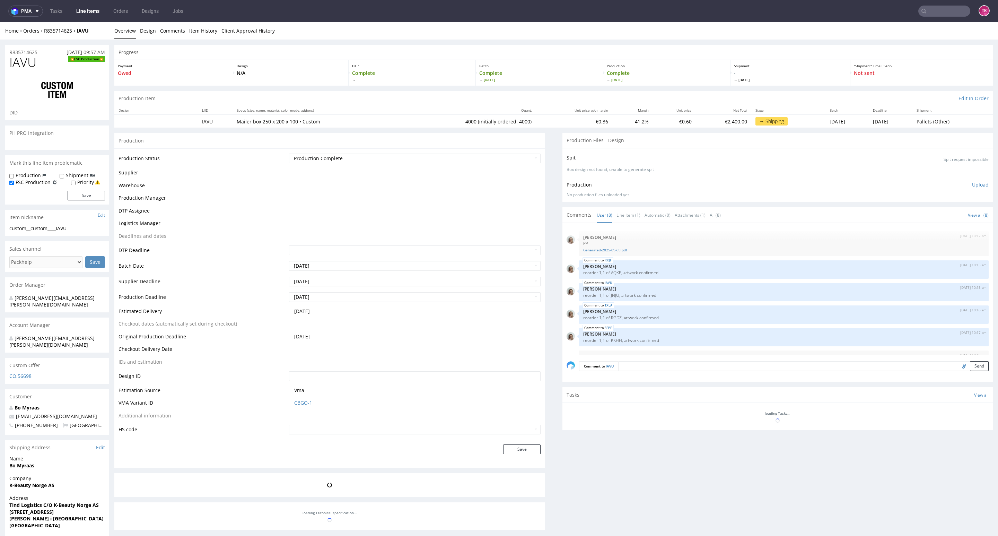
scroll to position [63, 0]
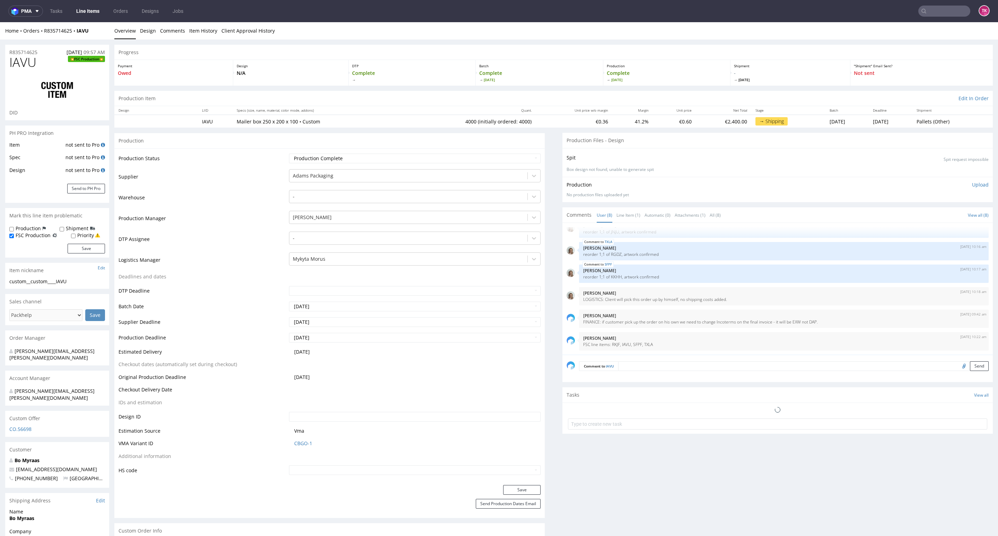
select select "in_progress"
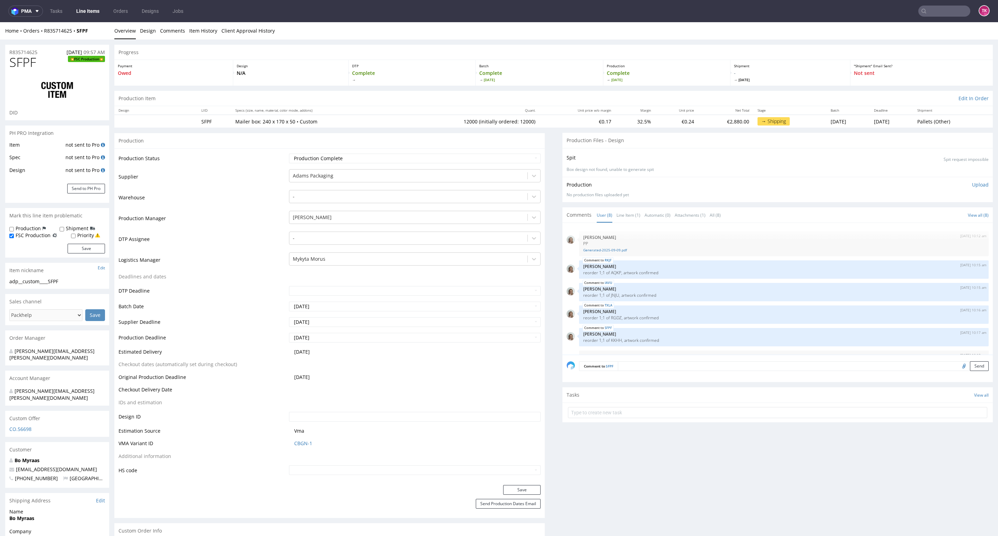
scroll to position [63, 0]
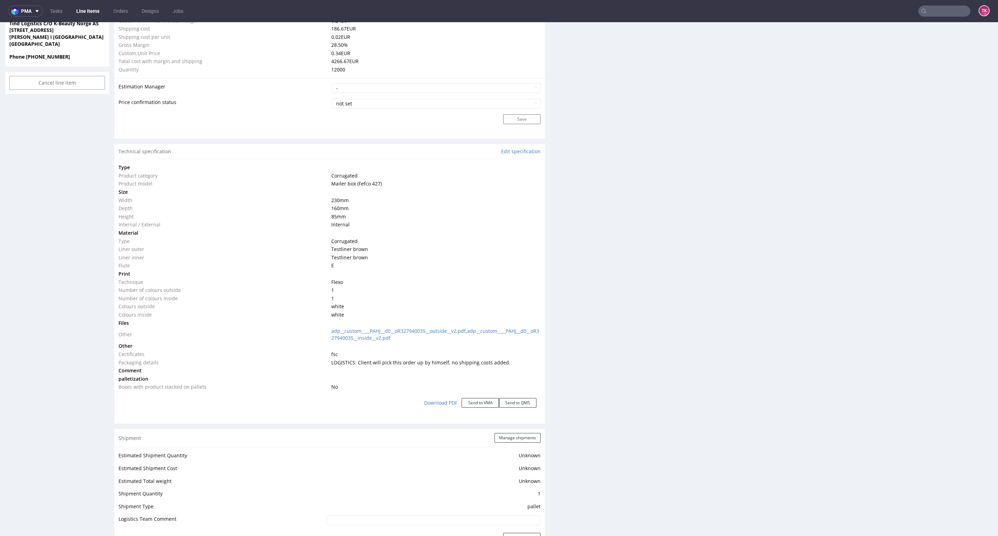
scroll to position [572, 0]
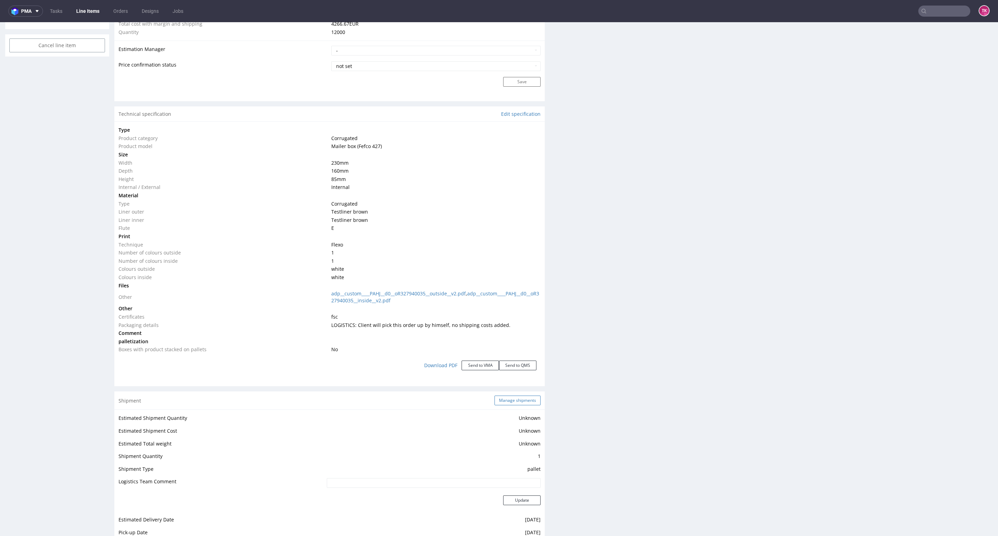
click at [503, 400] on button "Manage shipments" at bounding box center [518, 400] width 46 height 10
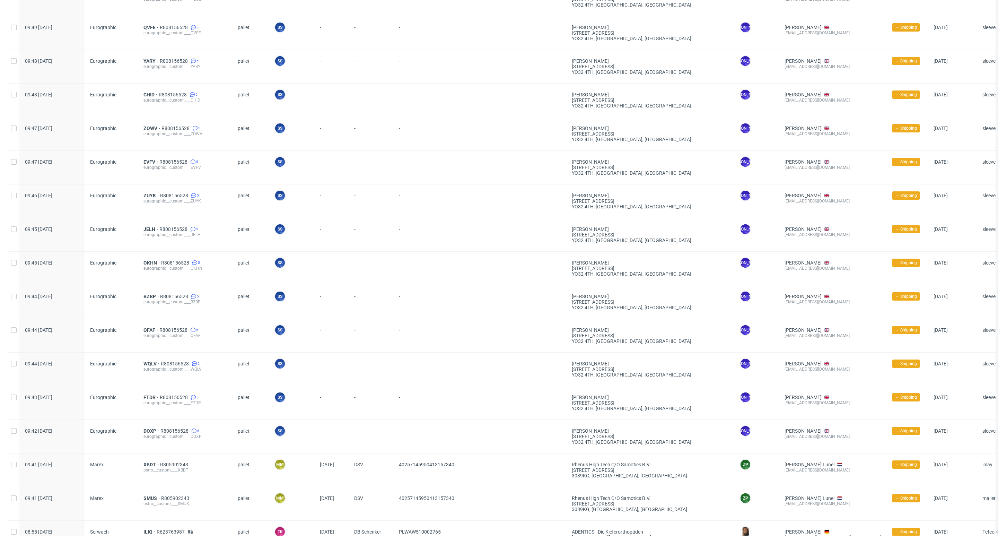
scroll to position [104, 0]
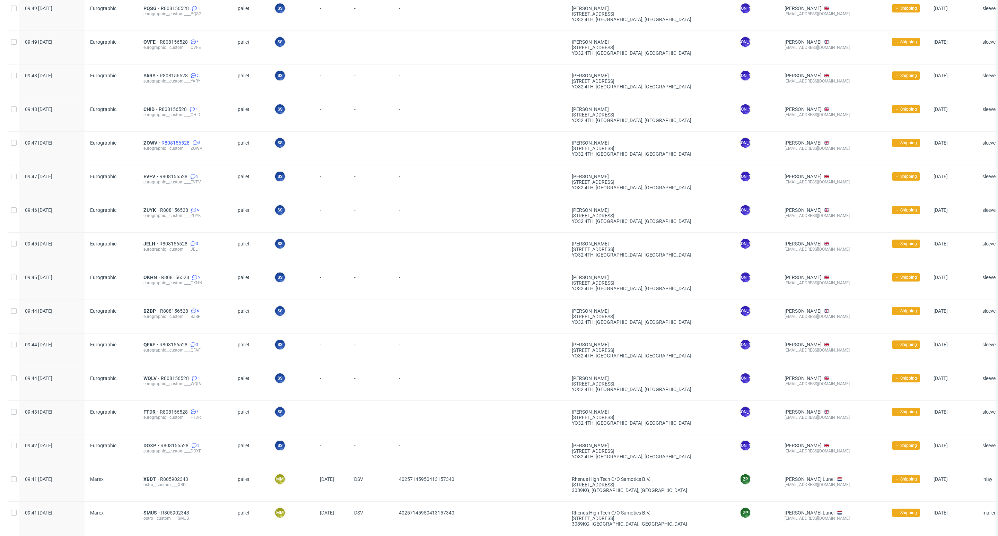
click at [181, 141] on span "R808156528" at bounding box center [176, 143] width 29 height 6
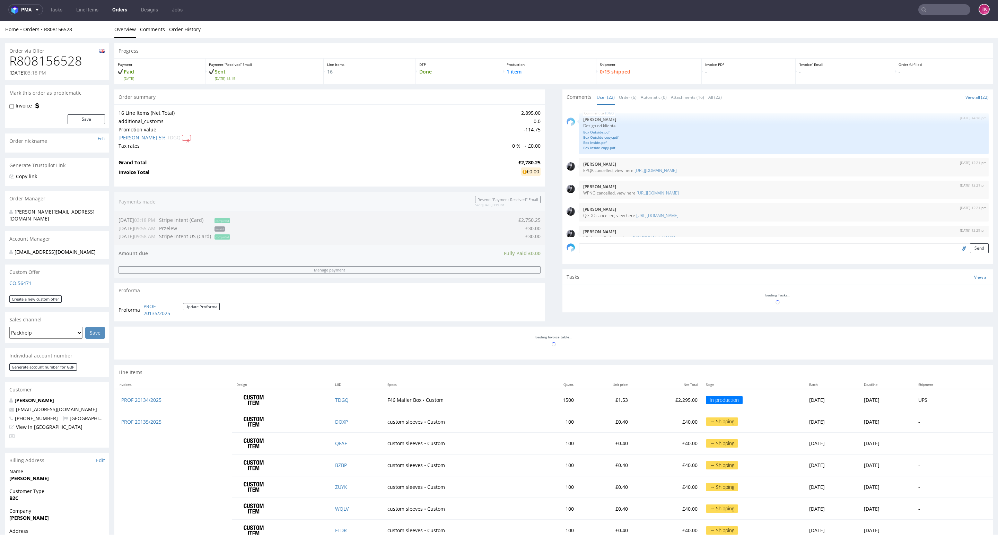
scroll to position [571, 0]
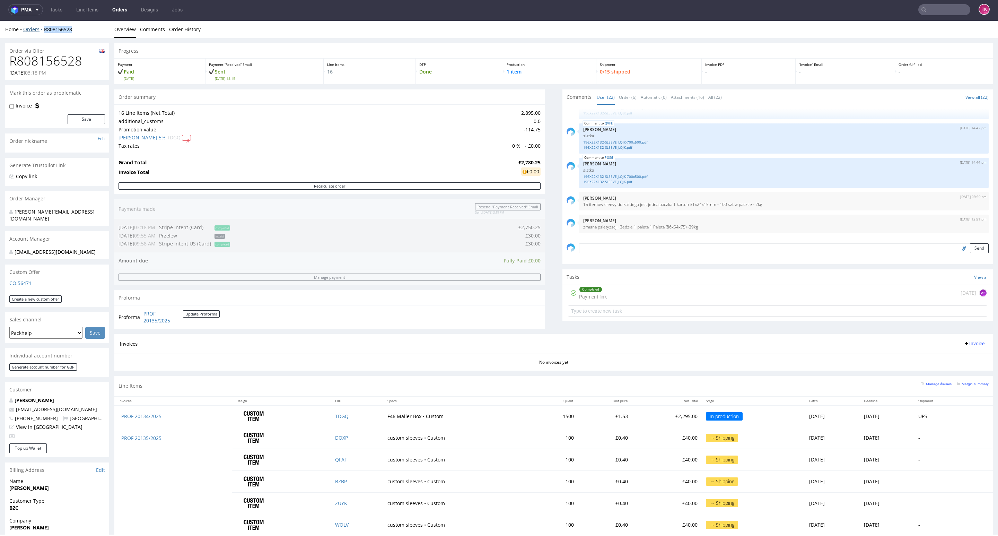
drag, startPoint x: 85, startPoint y: 23, endPoint x: 46, endPoint y: 32, distance: 39.5
click at [43, 31] on div "Home Orders R808156528 Overview Comments Order History" at bounding box center [499, 29] width 998 height 17
copy link "R808156528"
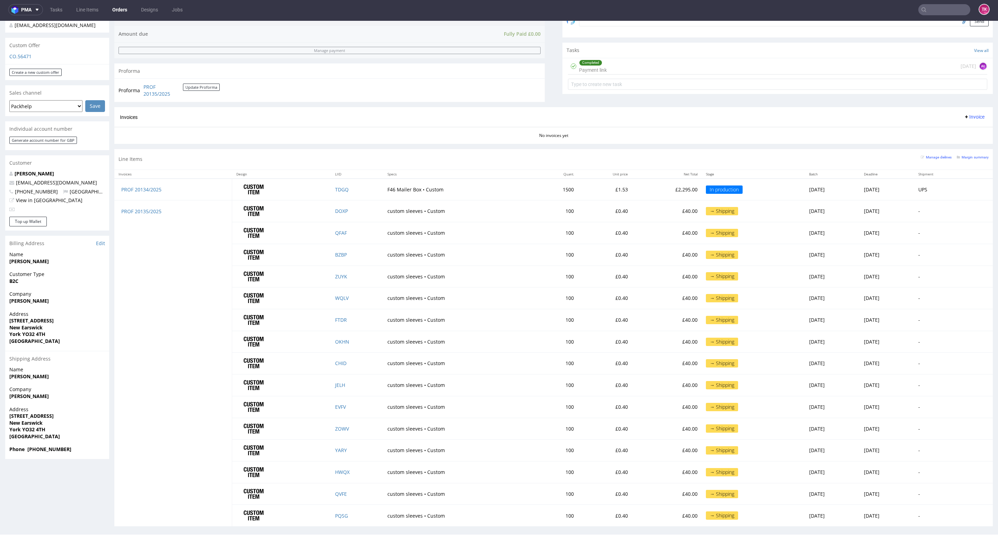
scroll to position [236, 0]
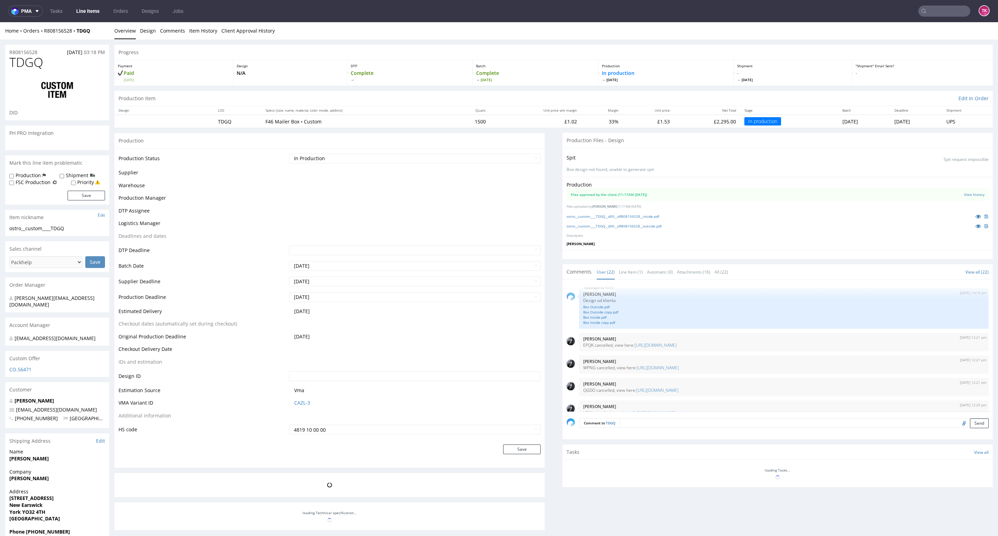
scroll to position [571, 0]
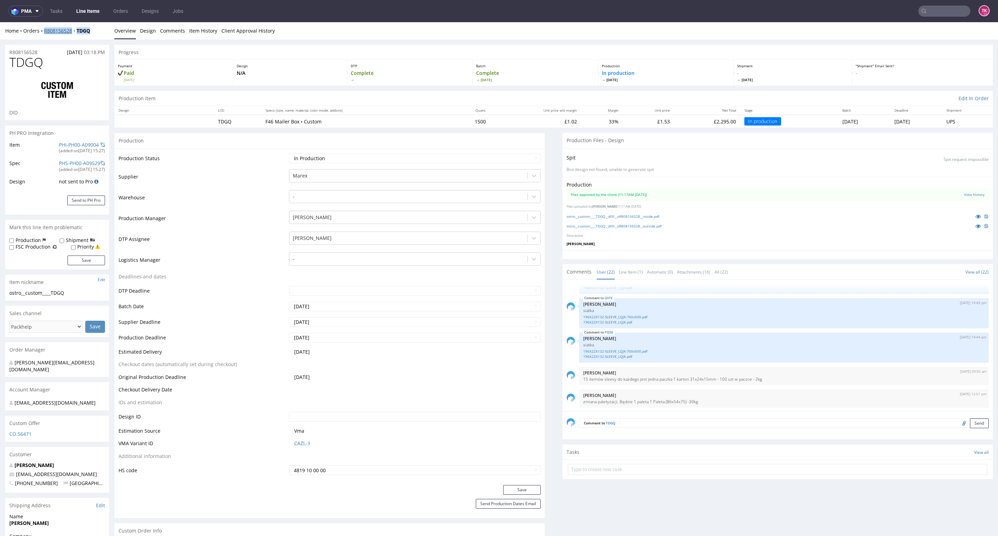
drag, startPoint x: 93, startPoint y: 33, endPoint x: 45, endPoint y: 34, distance: 47.5
click at [45, 34] on div "Home Orders R808156528 TDGQ" at bounding box center [57, 30] width 104 height 7
copy div "R808156528 TDGQ"
click at [80, 8] on link "Line Items" at bounding box center [88, 11] width 32 height 11
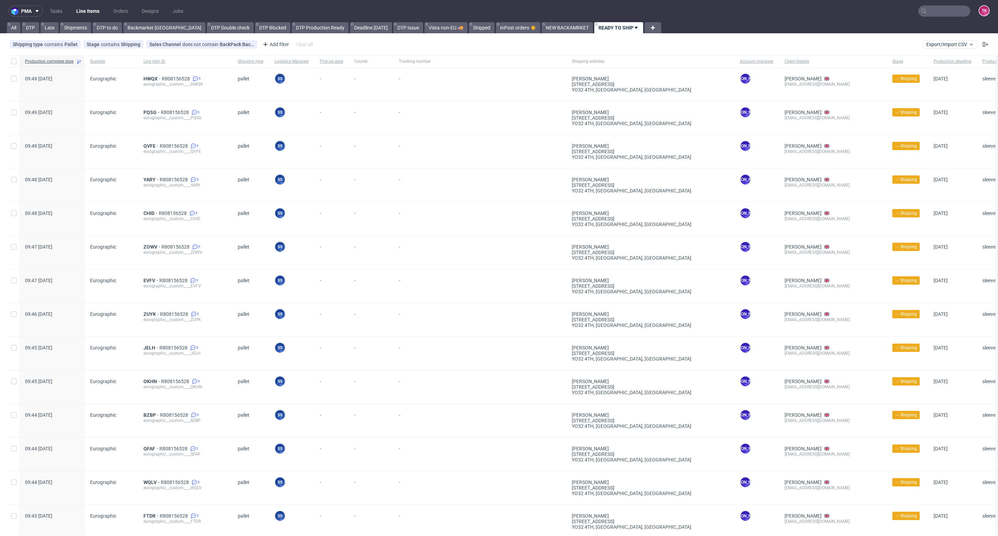
drag, startPoint x: 97, startPoint y: 18, endPoint x: 96, endPoint y: 15, distance: 3.7
click at [97, 18] on nav "pma Tasks Line Items Orders Designs Jobs TK" at bounding box center [499, 11] width 998 height 22
click at [96, 14] on link "Line Items" at bounding box center [88, 11] width 32 height 11
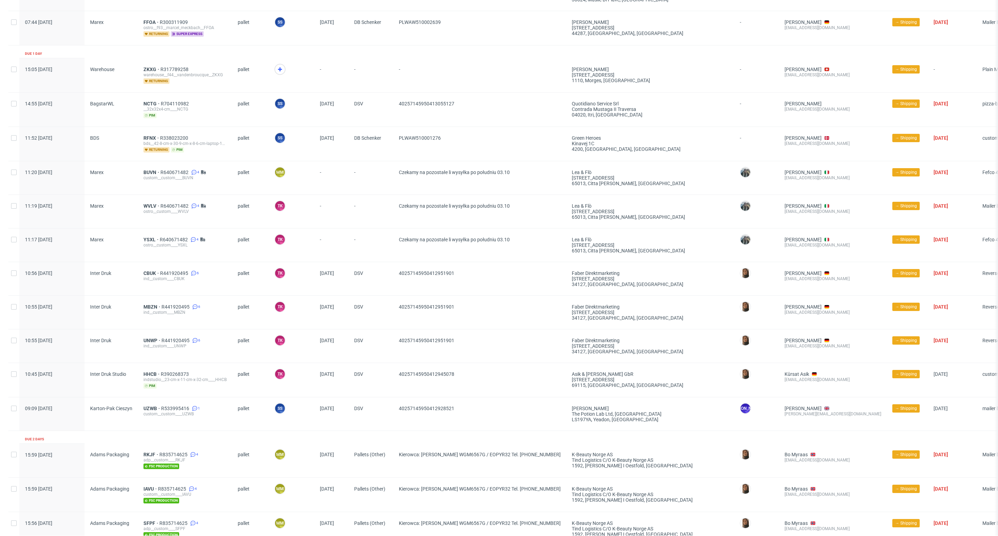
scroll to position [780, 0]
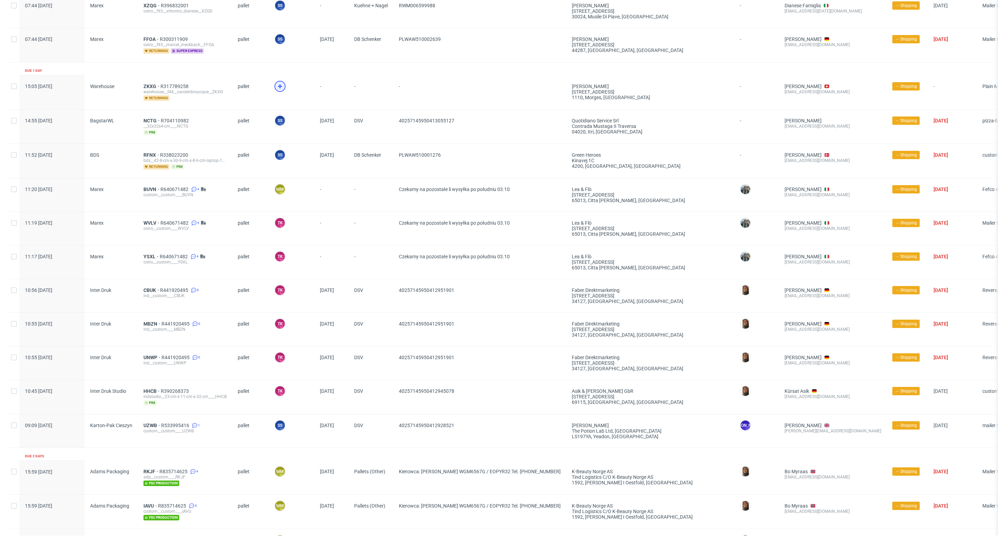
click at [276, 90] on icon at bounding box center [280, 86] width 8 height 8
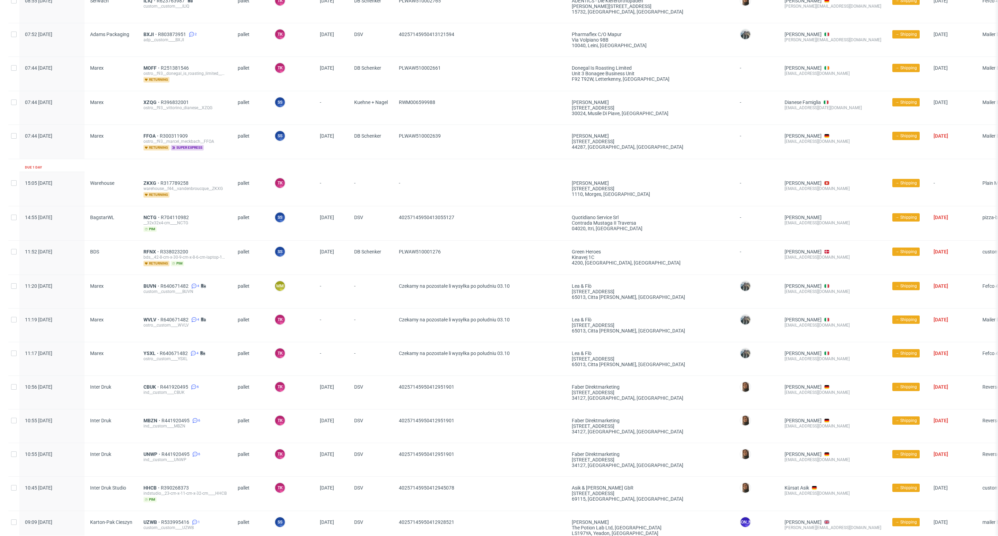
scroll to position [572, 0]
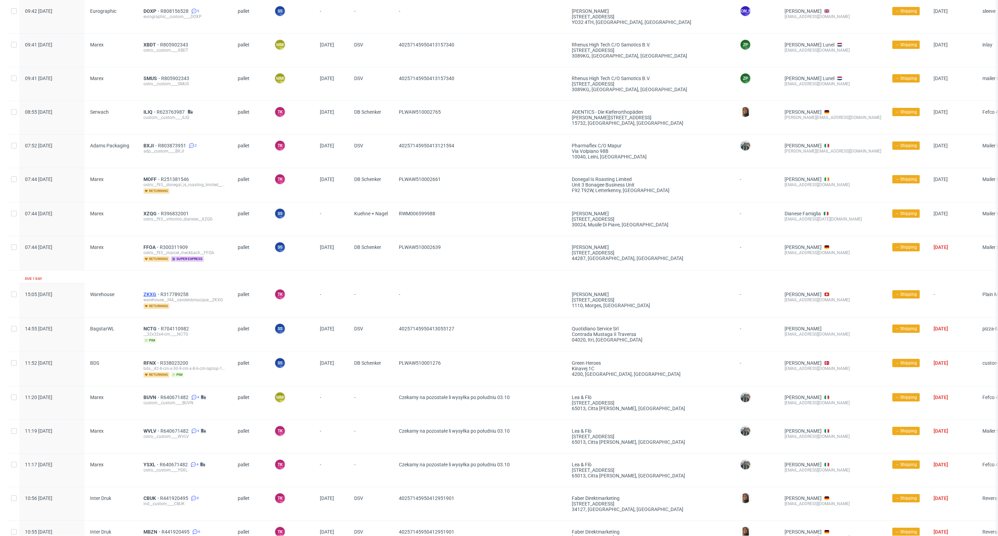
click at [152, 297] on span "ZKXG" at bounding box center [151, 294] width 17 height 6
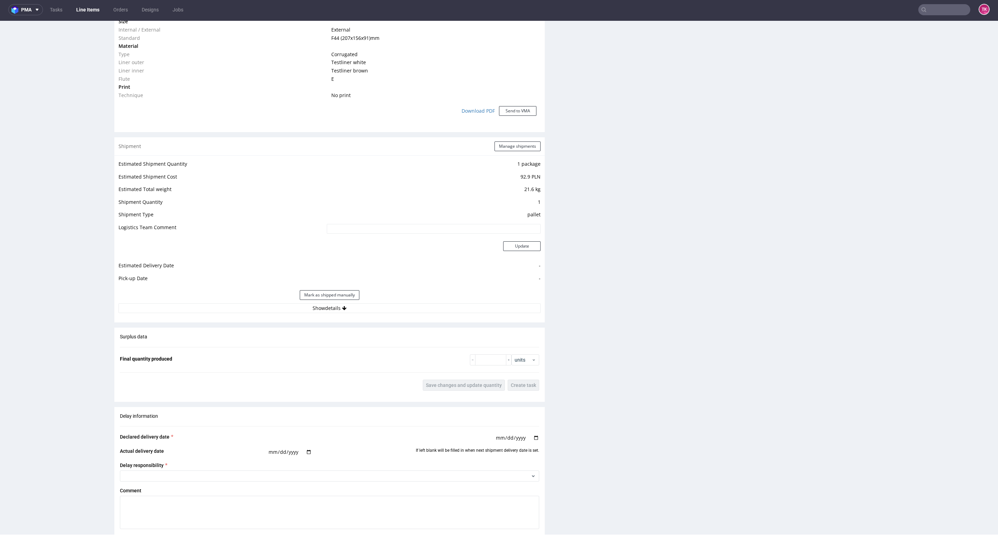
scroll to position [572, 0]
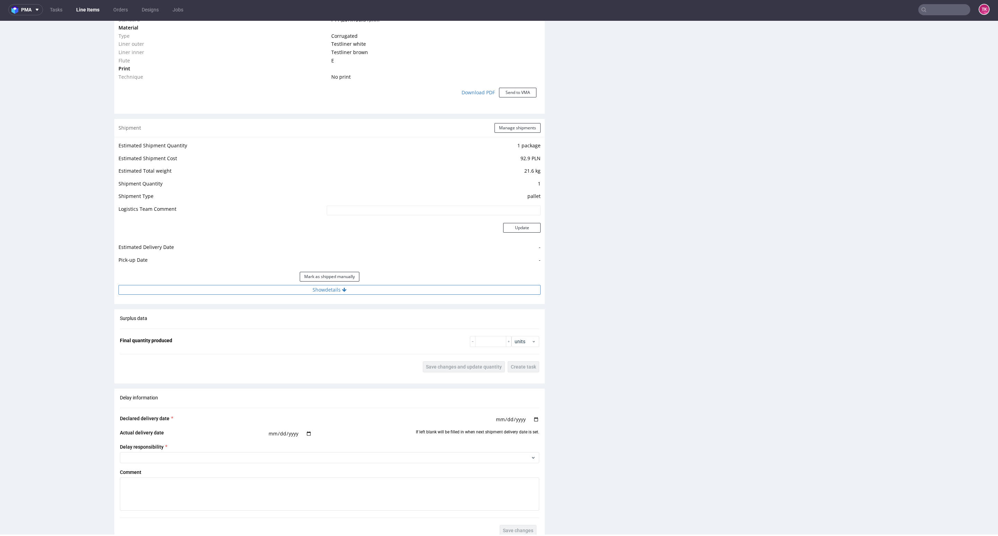
click at [408, 289] on button "Show details" at bounding box center [330, 290] width 422 height 10
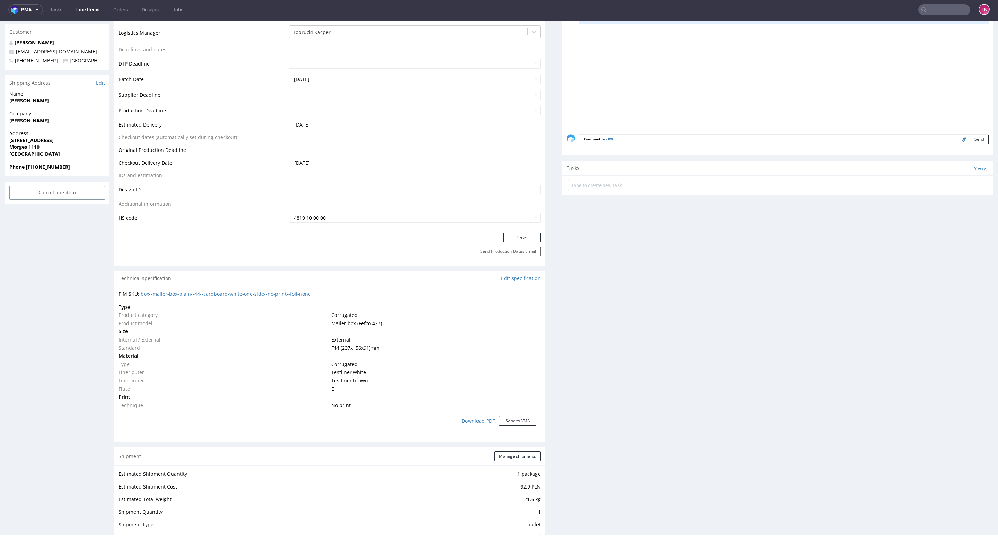
scroll to position [0, 0]
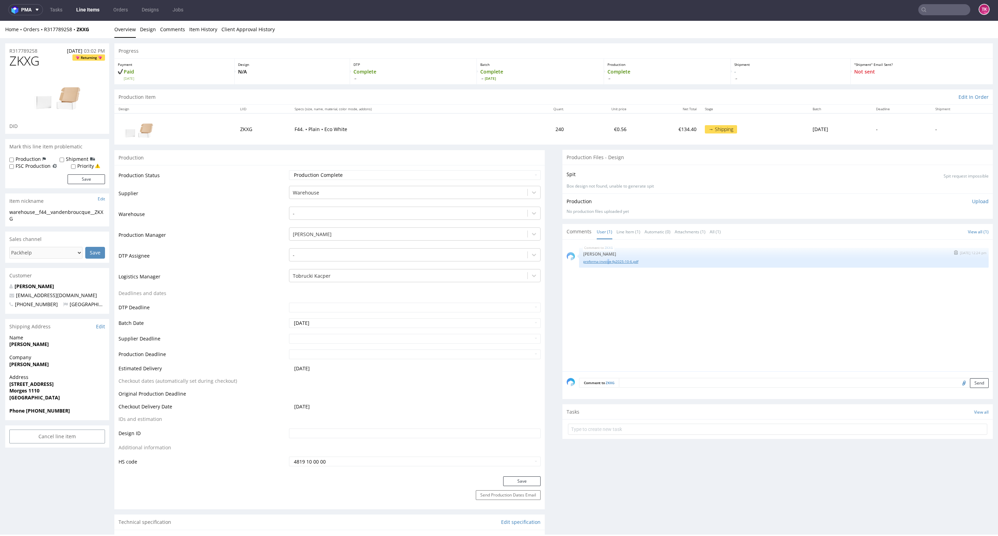
click at [600, 259] on div "proforma-invoice-fp2025-10-6.pdf" at bounding box center [783, 261] width 401 height 7
click at [604, 265] on div "ZKXG 2nd Oct 25 | 12:24 pm Michał Fedorowicz proforma-invoice-fp2025-10-6.pdf" at bounding box center [784, 258] width 410 height 20
click at [609, 266] on div "ZKXG 2nd Oct 25 | 12:24 pm Michał Fedorowicz proforma-invoice-fp2025-10-6.pdf" at bounding box center [784, 258] width 410 height 20
click at [611, 261] on link "proforma-invoice-fp2025-10-6.pdf" at bounding box center [783, 261] width 401 height 5
drag, startPoint x: 0, startPoint y: 377, endPoint x: 45, endPoint y: 387, distance: 45.8
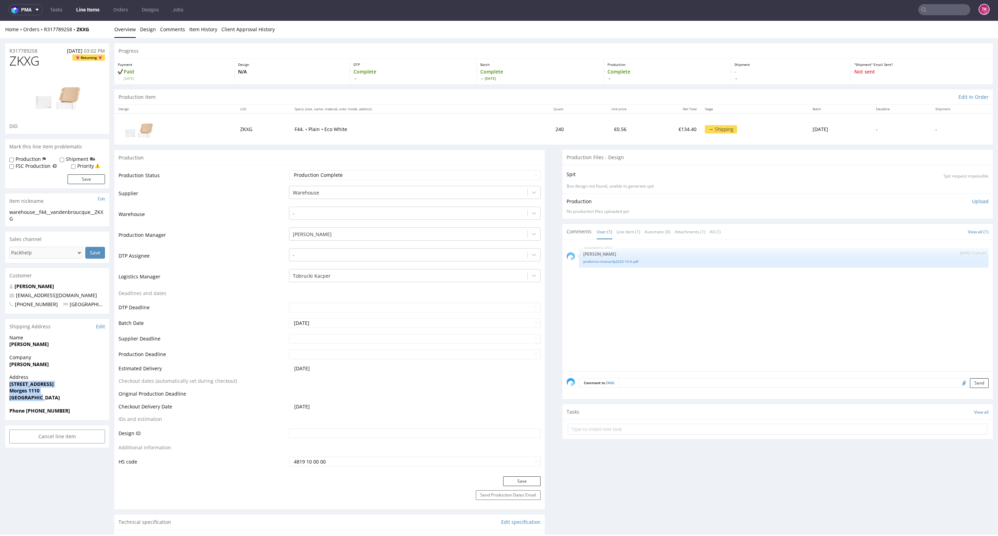
copy p "Rue du Sablon 17 Morges 1110 Switzerland"
click at [73, 387] on span "Morges 1110" at bounding box center [57, 390] width 96 height 7
click at [14, 381] on strong "Rue du Sablon 17" at bounding box center [31, 384] width 44 height 7
drag, startPoint x: 48, startPoint y: 288, endPoint x: 1, endPoint y: 290, distance: 46.9
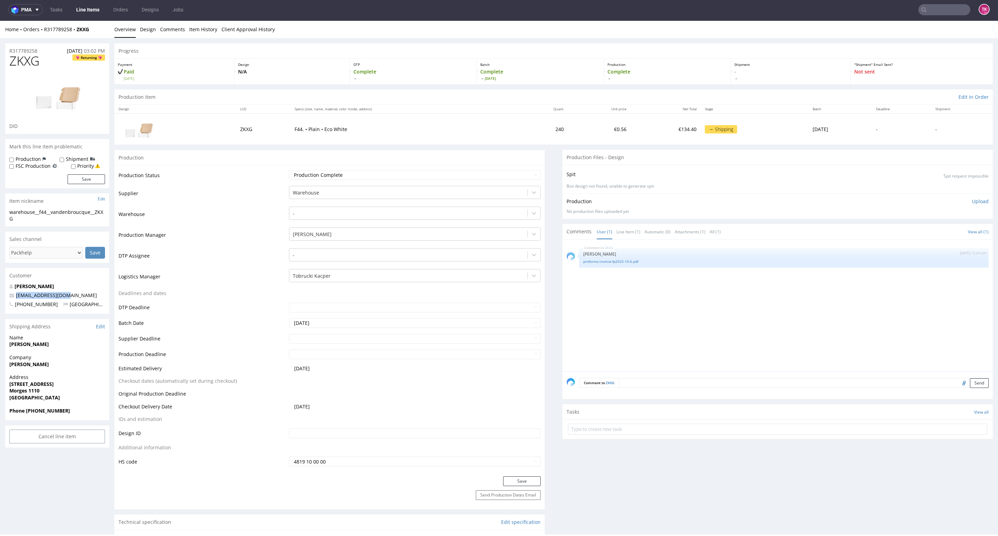
copy span "contact@keiatea.com"
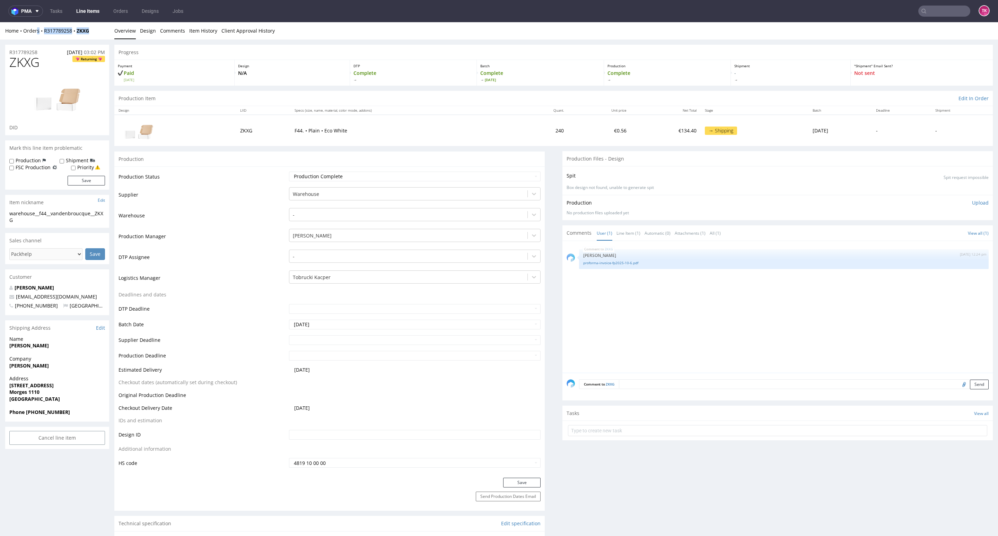
drag, startPoint x: 89, startPoint y: 35, endPoint x: 41, endPoint y: 34, distance: 48.9
click at [39, 35] on div "Home Orders R317789258 ZKXG Overview Design Comments Item History Client Approv…" at bounding box center [499, 30] width 998 height 17
click at [46, 36] on div "Home Orders R317789258 ZKXG Overview Design Comments Item History Client Approv…" at bounding box center [499, 30] width 998 height 17
drag, startPoint x: 46, startPoint y: 38, endPoint x: 72, endPoint y: 41, distance: 26.1
click at [88, 38] on div "Home Orders R317789258 ZKXG Overview Design Comments Item History Client Approv…" at bounding box center [499, 30] width 998 height 17
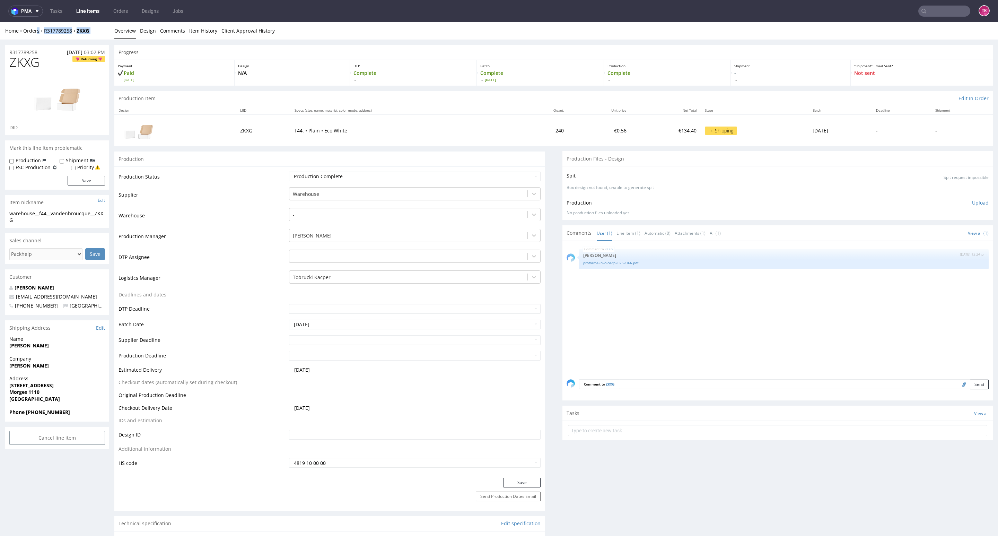
drag, startPoint x: 39, startPoint y: 35, endPoint x: 99, endPoint y: 41, distance: 60.3
click at [108, 37] on div "Home Orders R317789258 ZKXG Overview Design Comments Item History Client Approv…" at bounding box center [499, 30] width 998 height 17
drag, startPoint x: 96, startPoint y: 37, endPoint x: 49, endPoint y: 37, distance: 46.8
click at [43, 37] on div "Home Orders R317789258 ZKXG Overview Design Comments Item History Client Approv…" at bounding box center [499, 30] width 998 height 17
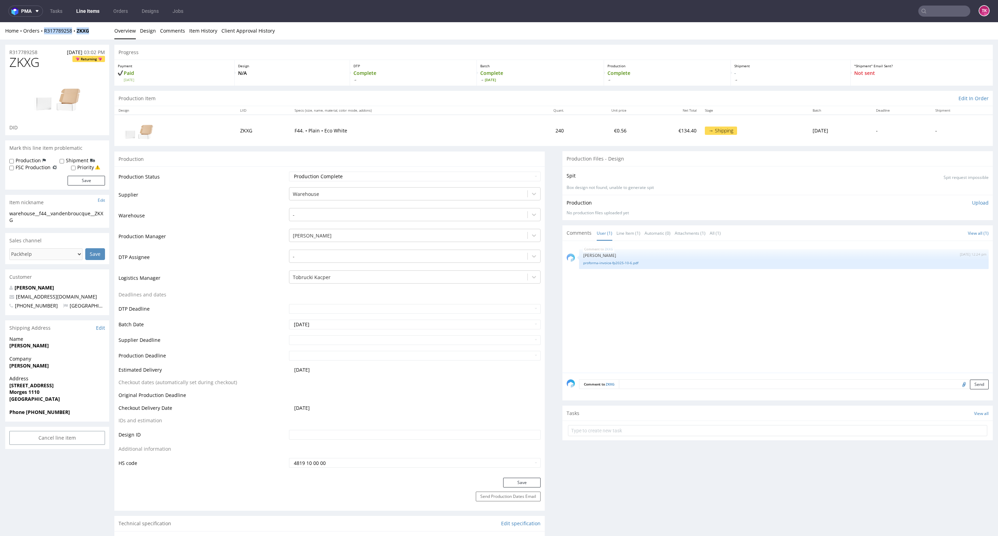
copy div "R317789258 ZKXG"
click at [630, 427] on input "text" at bounding box center [777, 430] width 419 height 11
type input "etykiety"
click at [625, 425] on div "etykiety Set due date" at bounding box center [777, 428] width 419 height 14
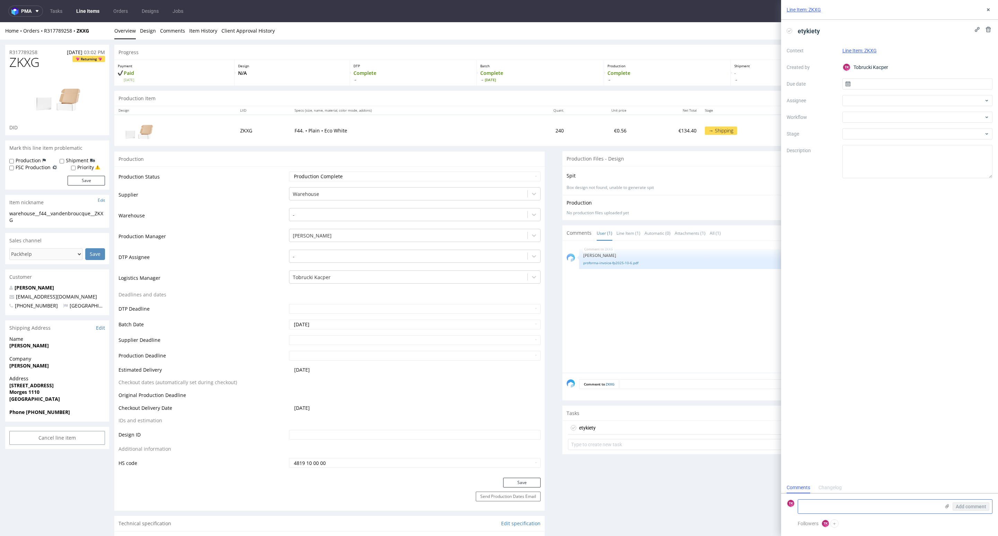
scroll to position [6, 0]
click at [832, 505] on textarea at bounding box center [869, 506] width 142 height 14
paste textarea "1Z5A15800499422409"
type textarea "1Z5A15800499422409"
click at [944, 505] on icon at bounding box center [947, 506] width 6 height 6
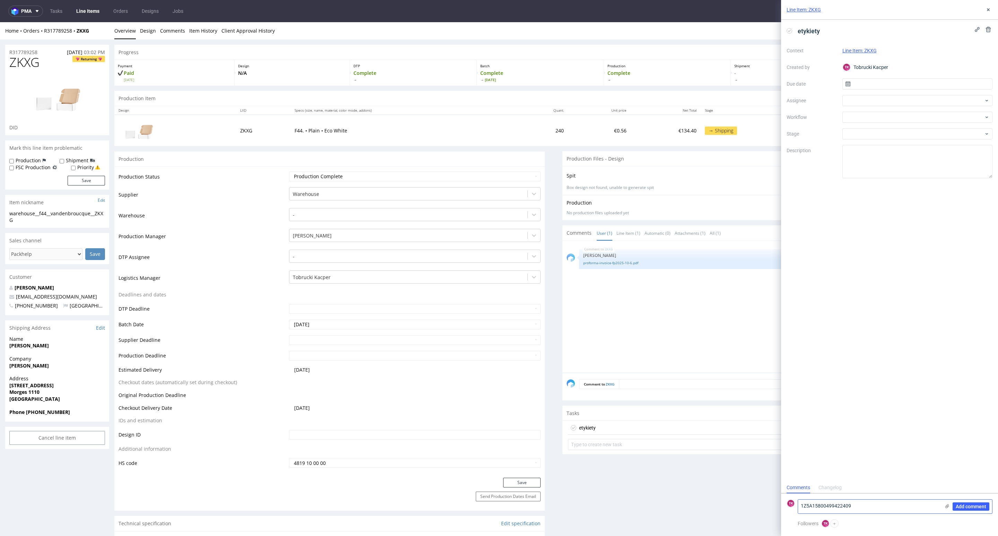
click at [0, 0] on input "file" at bounding box center [0, 0] width 0 height 0
click at [973, 512] on div "Add comment" at bounding box center [966, 488] width 52 height 50
click at [972, 504] on span "Add comment" at bounding box center [971, 506] width 31 height 5
click at [859, 96] on div at bounding box center [918, 100] width 150 height 11
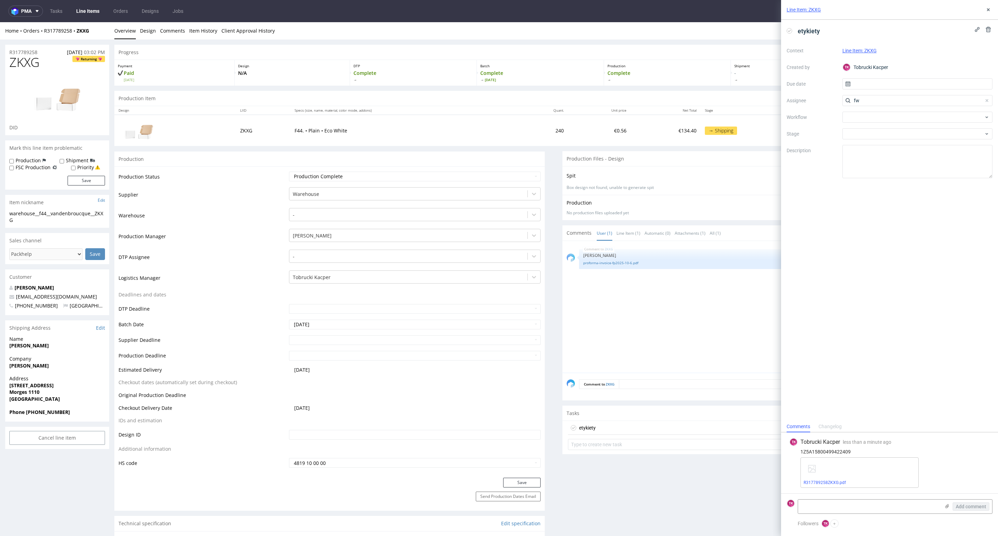
drag, startPoint x: 866, startPoint y: 100, endPoint x: 835, endPoint y: 95, distance: 32.0
click at [835, 95] on div "Context Line Item: ZKXG Created by TK Tobrucki Kacper Due date Assignee fw Work…" at bounding box center [890, 111] width 206 height 133
type input "e"
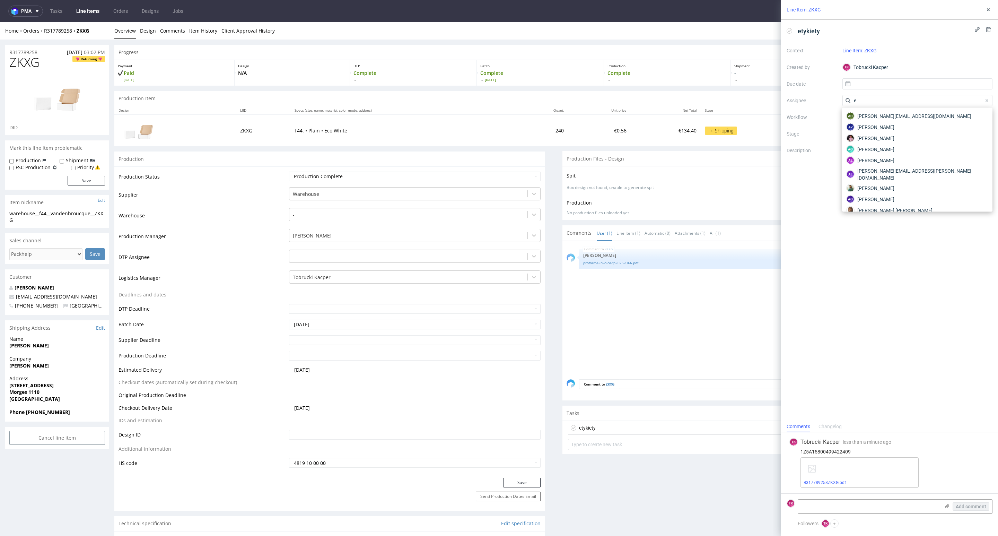
drag, startPoint x: 864, startPoint y: 101, endPoint x: 812, endPoint y: 94, distance: 52.5
click at [812, 94] on div "Context Line Item: ZKXG Created by TK Tobrucki Kacper Due date Assignee e Workf…" at bounding box center [890, 111] width 206 height 133
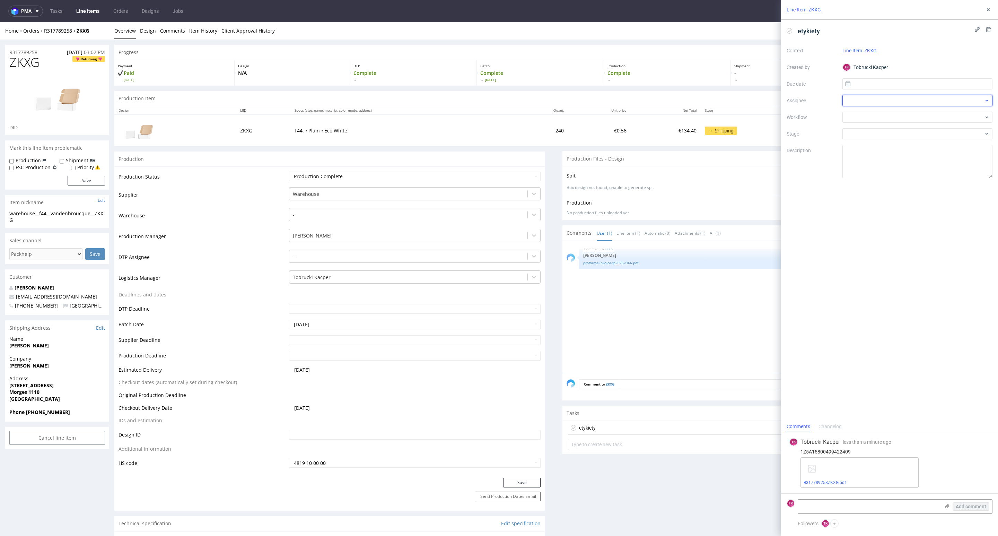
click at [868, 98] on div at bounding box center [918, 100] width 150 height 11
type input "fe"
click at [865, 113] on span "Michał Fedorowicz" at bounding box center [875, 116] width 37 height 7
click at [862, 78] on input "text" at bounding box center [918, 83] width 150 height 11
click at [929, 132] on span "2" at bounding box center [928, 130] width 3 height 7
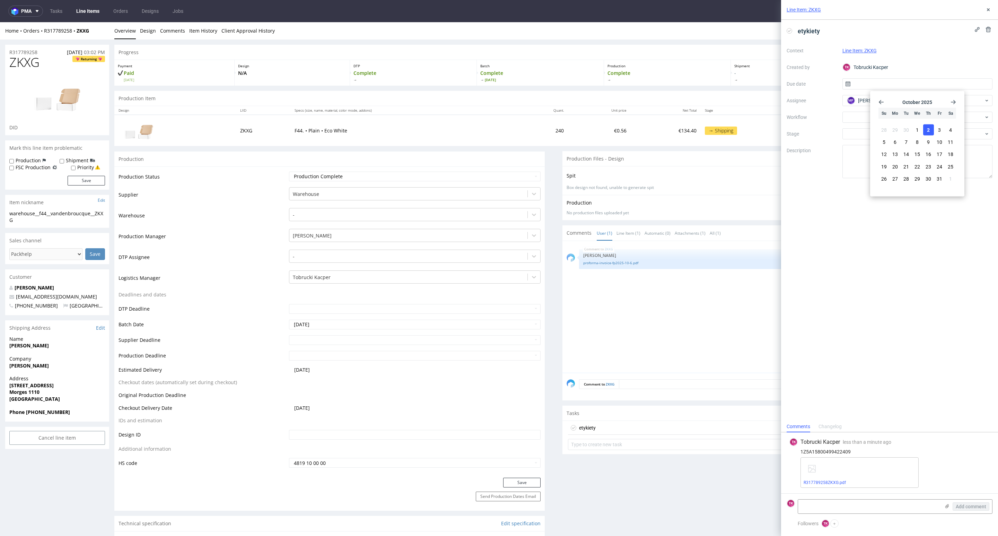
type input "[DATE]"
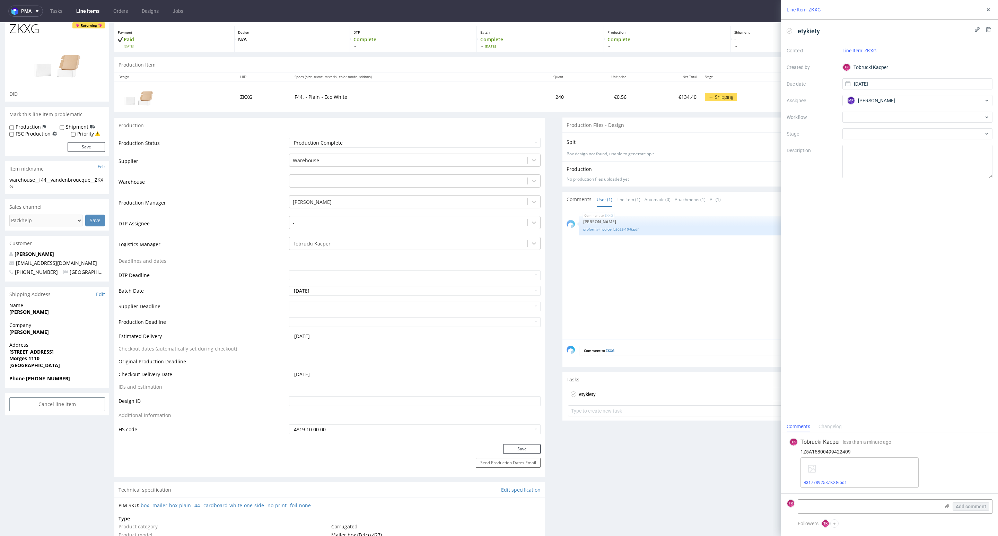
scroll to position [52, 0]
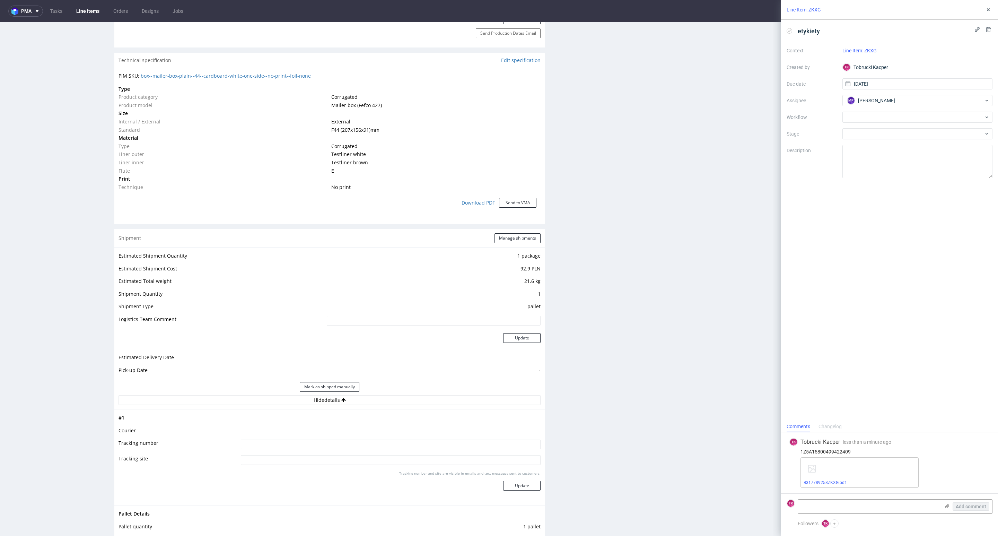
scroll to position [468, 0]
drag, startPoint x: 354, startPoint y: 421, endPoint x: 363, endPoint y: 428, distance: 11.9
click at [354, 423] on tbody "# 1 Courier - Tracking number Tracking site Tracking number and site are visibl…" at bounding box center [330, 452] width 422 height 87
drag, startPoint x: 363, startPoint y: 428, endPoint x: 372, endPoint y: 438, distance: 13.2
click at [364, 428] on td "-" at bounding box center [390, 427] width 302 height 13
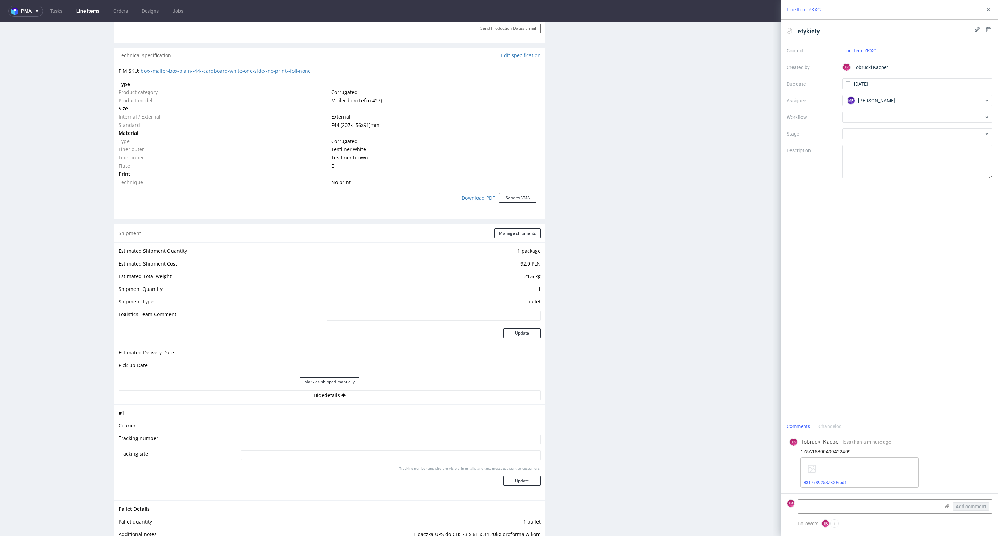
drag, startPoint x: 373, startPoint y: 438, endPoint x: 448, endPoint y: 465, distance: 80.2
click at [373, 439] on input at bounding box center [391, 440] width 300 height 10
paste input "1Z5A15800499422409"
type input "1Z5A15800499422409"
click at [514, 480] on button "Update" at bounding box center [521, 481] width 37 height 10
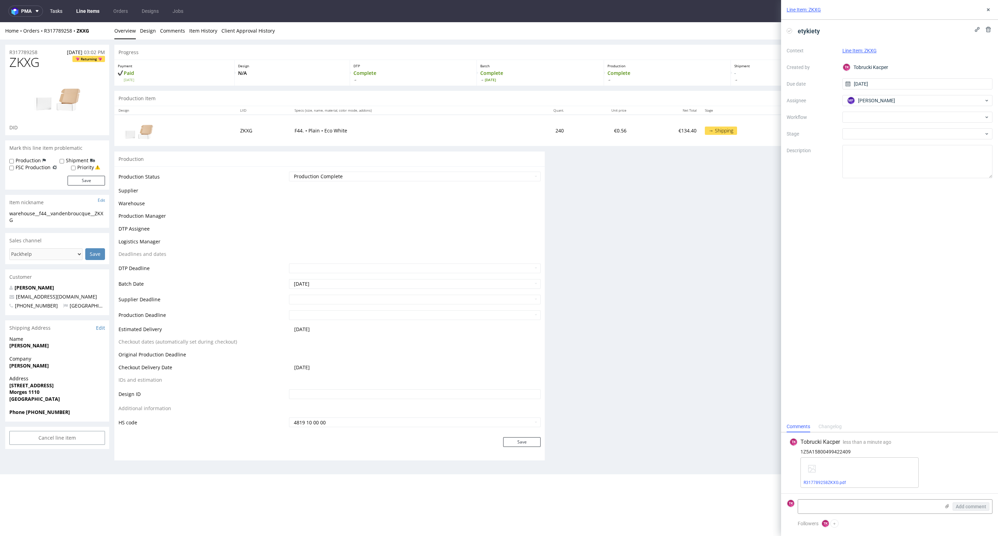
scroll to position [0, 0]
click at [80, 7] on nav "pma Tasks Line Items Orders Designs Jobs TK" at bounding box center [499, 11] width 998 height 22
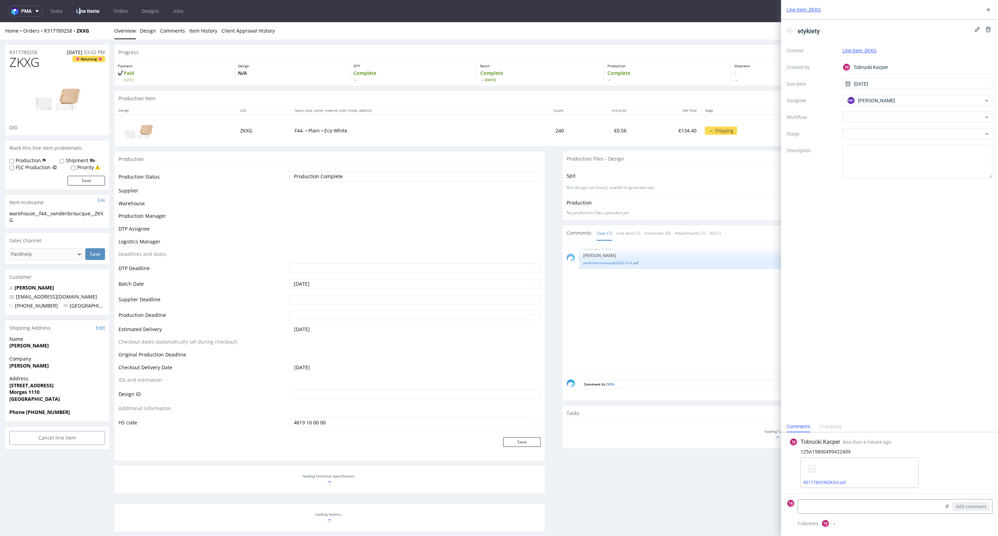
scroll to position [230, 0]
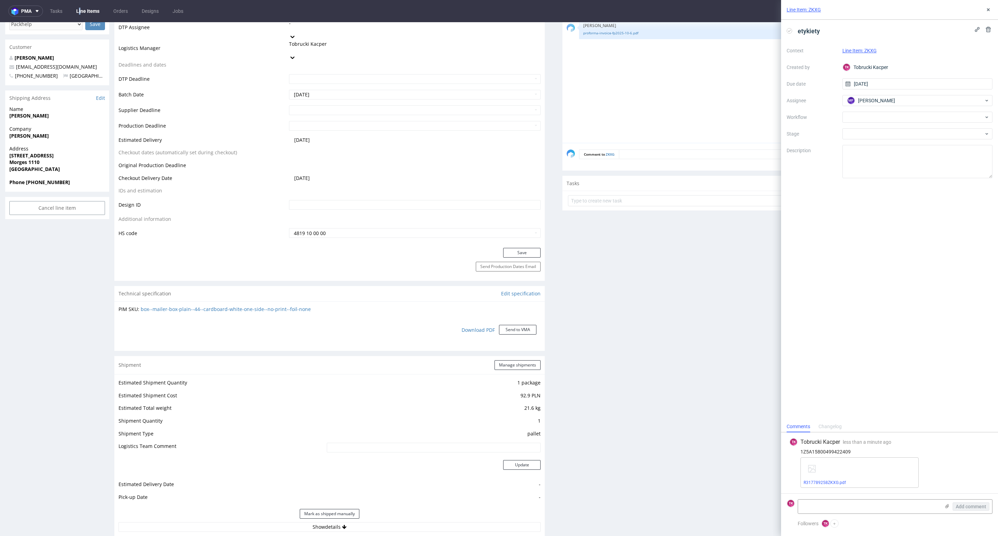
click at [87, 8] on link "Line Items" at bounding box center [88, 11] width 32 height 11
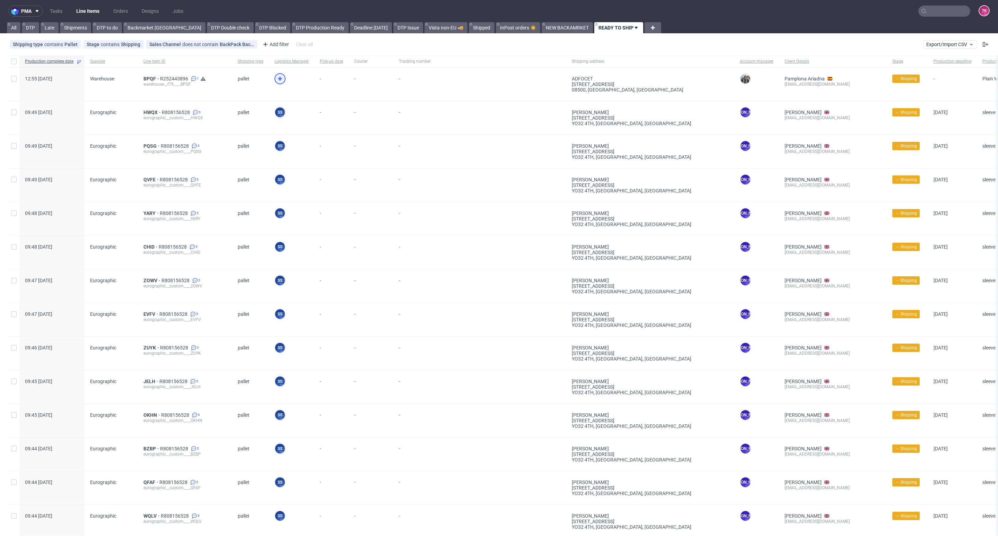
click at [281, 78] on icon at bounding box center [280, 79] width 8 height 8
click at [149, 76] on span "BPQF" at bounding box center [151, 79] width 17 height 6
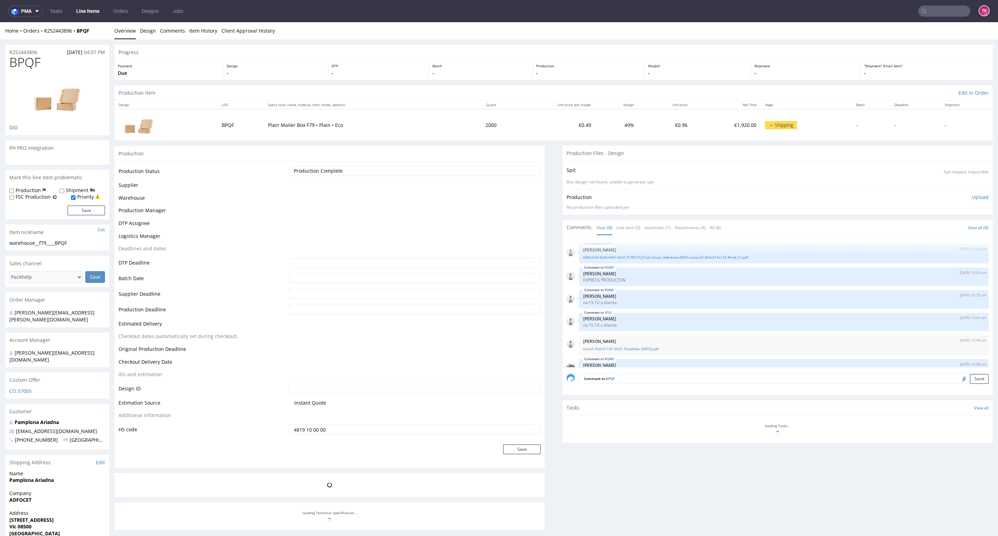
scroll to position [78, 0]
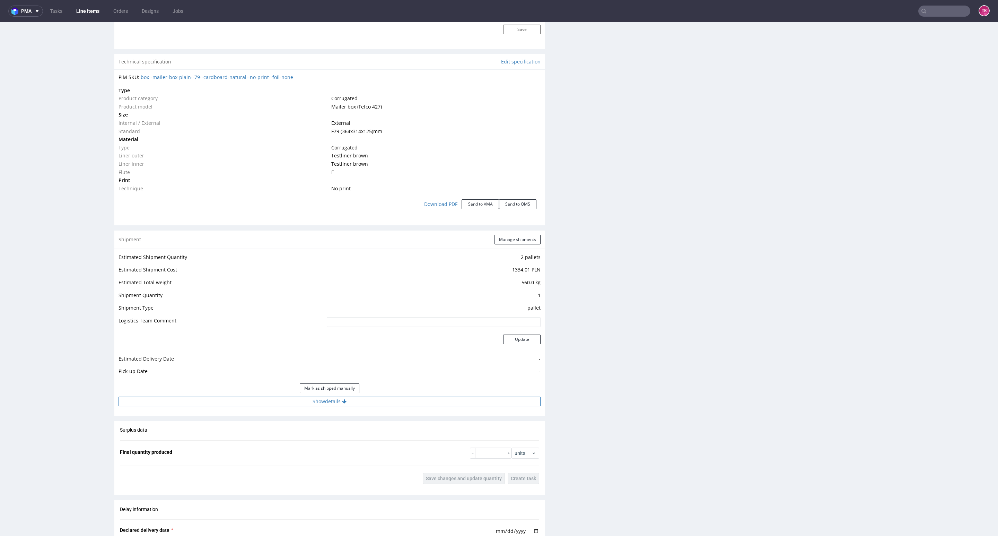
drag, startPoint x: 371, startPoint y: 402, endPoint x: 383, endPoint y: 398, distance: 12.0
click at [372, 402] on button "Show details" at bounding box center [330, 402] width 422 height 10
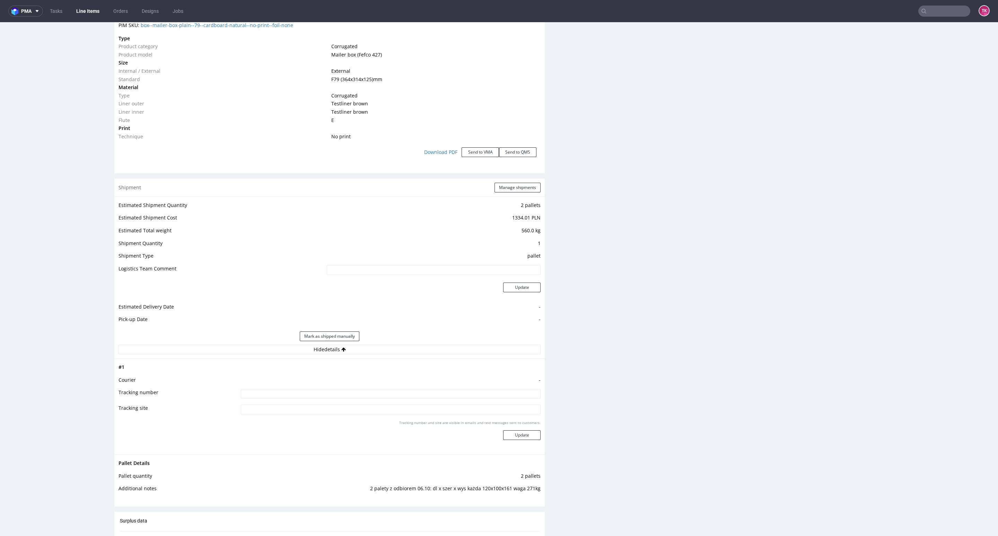
scroll to position [832, 0]
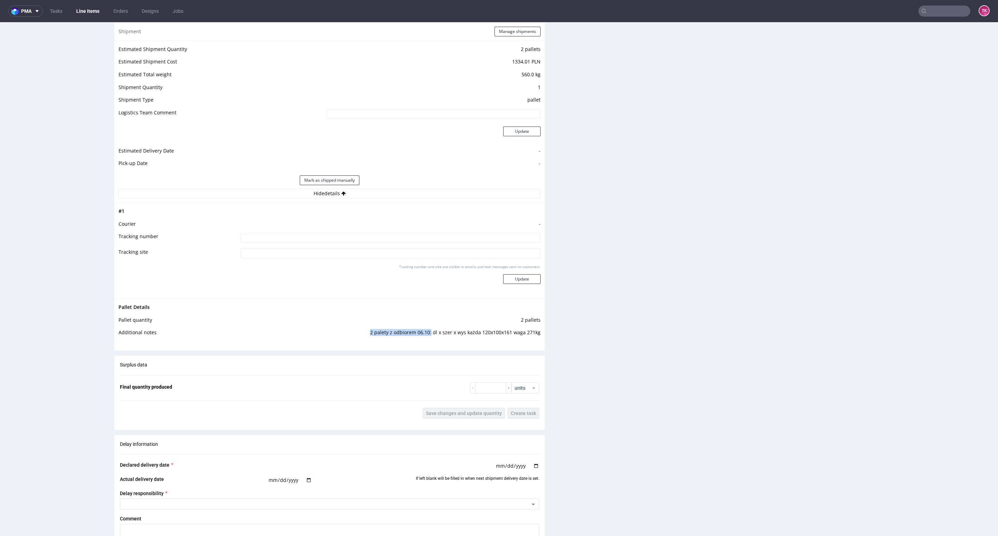
drag, startPoint x: 365, startPoint y: 329, endPoint x: 426, endPoint y: 335, distance: 60.6
click at [426, 335] on td "2 palety z odbiorem 06.10: dl x szer x wys każda 120x100x161 waga 271kg" at bounding box center [388, 334] width 305 height 13
click at [410, 353] on div "Production Production Status Waiting for Artwork Waiting for Diecut Waiting for…" at bounding box center [329, 6] width 430 height 1385
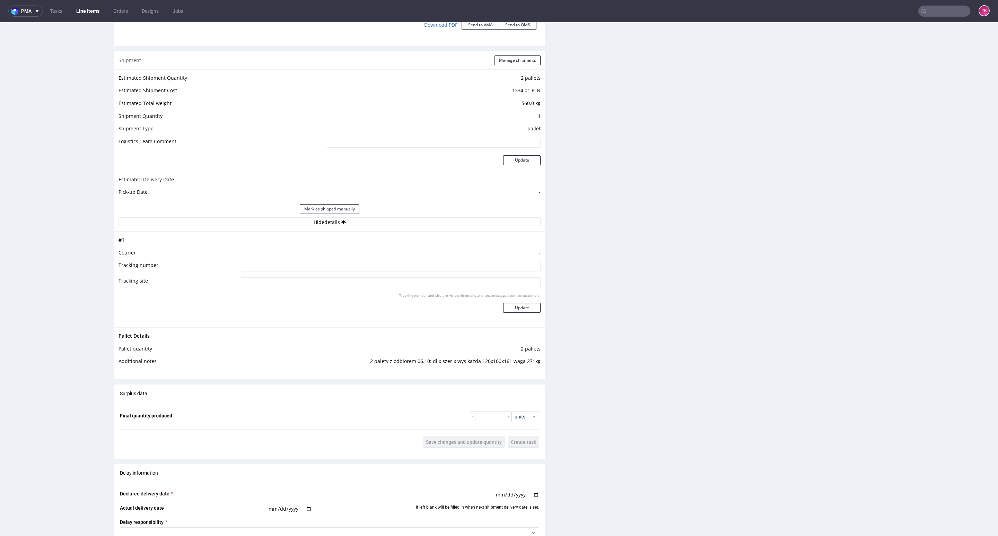
scroll to position [780, 0]
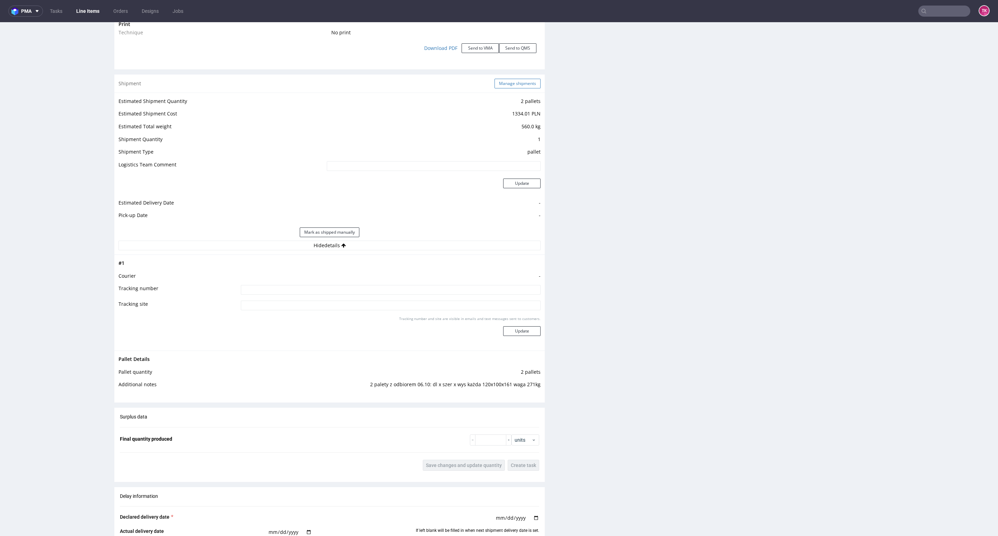
click at [502, 88] on button "Manage shipments" at bounding box center [518, 84] width 46 height 10
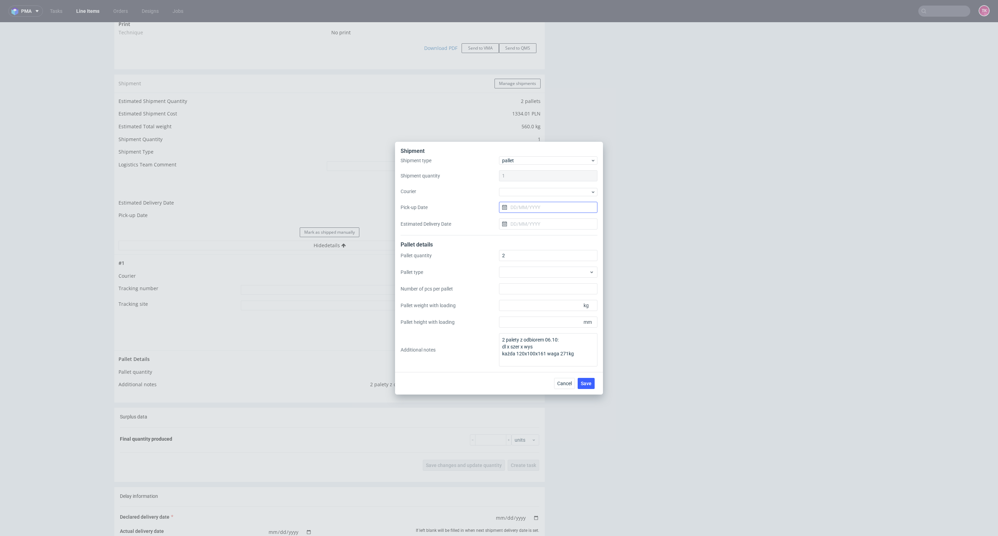
click at [539, 203] on input "Pick-up Date" at bounding box center [548, 207] width 98 height 11
click at [523, 264] on button "6" at bounding box center [526, 265] width 11 height 11
type input "[DATE]"
click at [549, 221] on input "Estimated Delivery Date" at bounding box center [548, 223] width 98 height 11
click at [578, 377] on div "Cancel Save" at bounding box center [499, 383] width 208 height 23
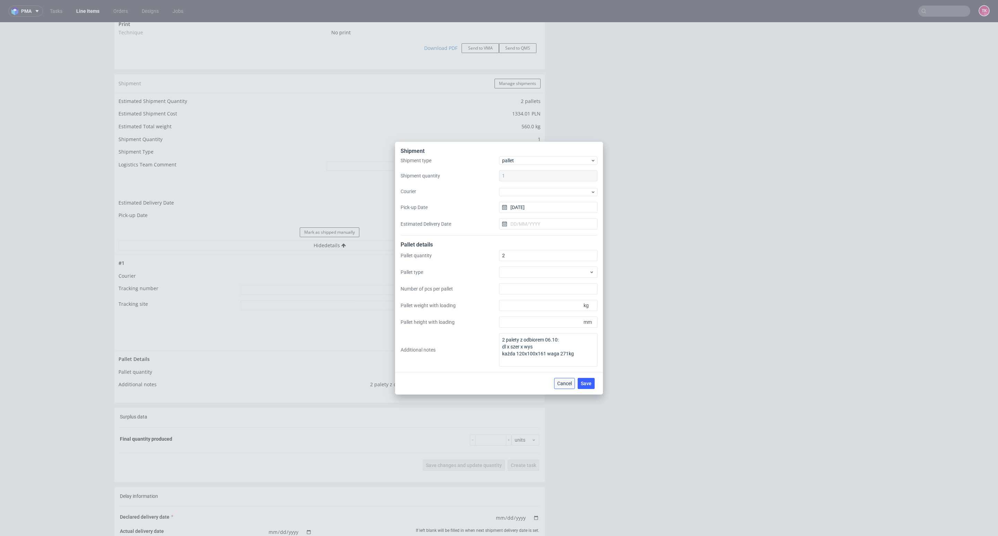
click at [569, 378] on button "Cancel" at bounding box center [564, 383] width 21 height 11
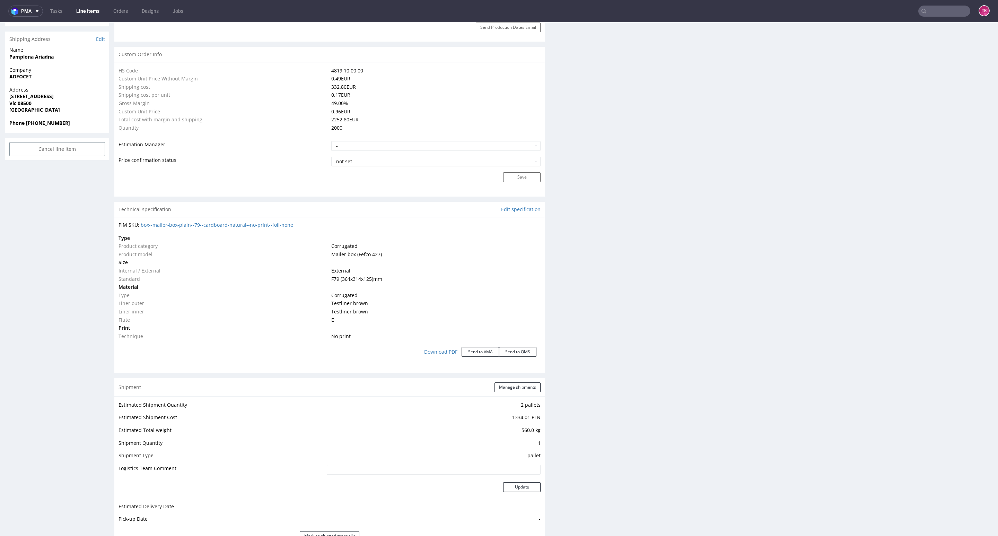
scroll to position [468, 0]
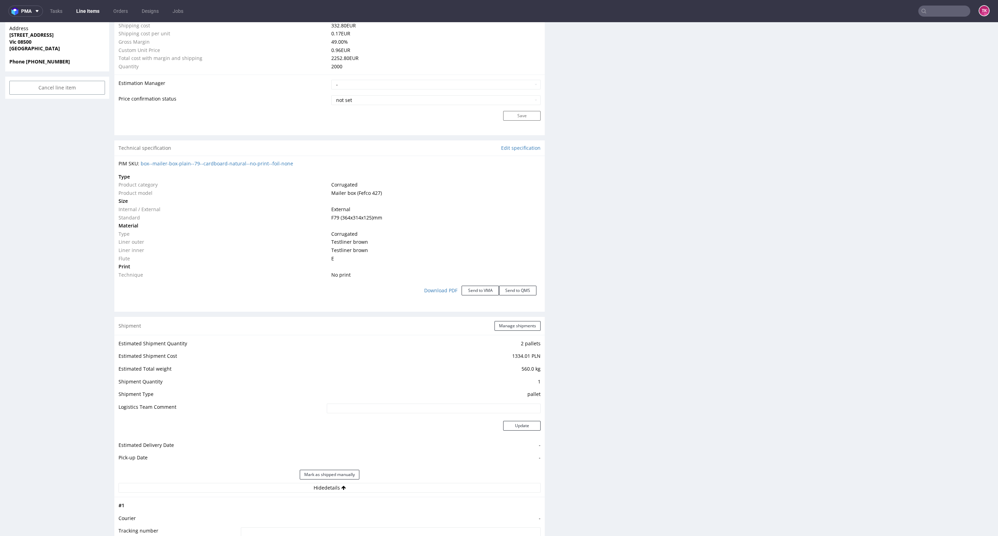
drag, startPoint x: 778, startPoint y: 521, endPoint x: 773, endPoint y: 565, distance: 44.0
click at [773, 535] on html "Production Shipped DTP Orders Offers Shipments Designs Promotions Users Jobs Ad…" at bounding box center [499, 306] width 998 height 1643
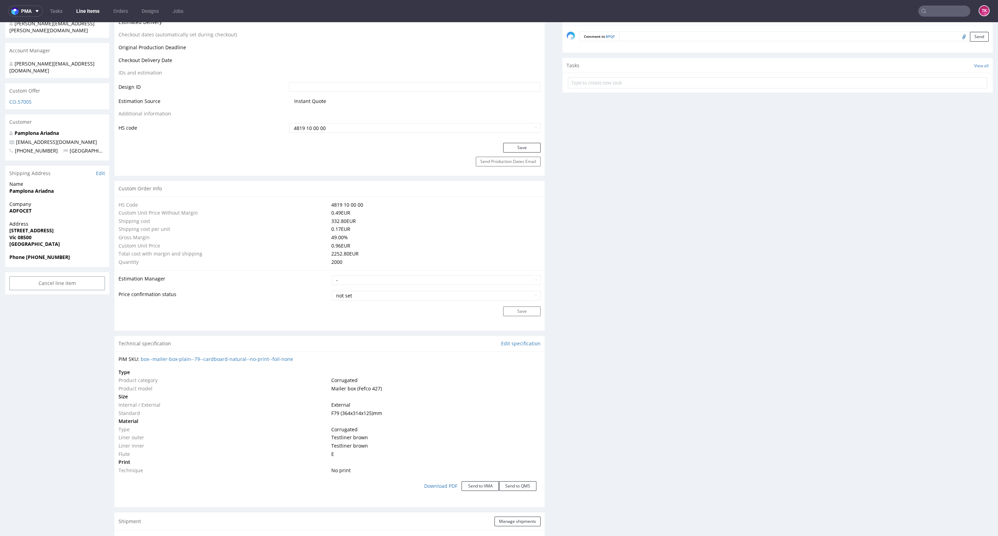
drag, startPoint x: 992, startPoint y: 253, endPoint x: 984, endPoint y: 112, distance: 141.3
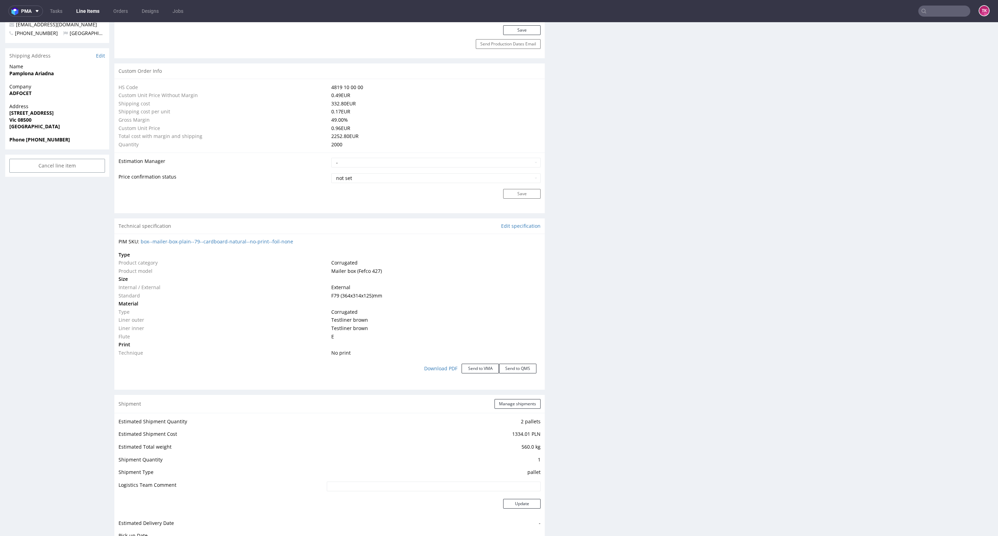
scroll to position [438, 0]
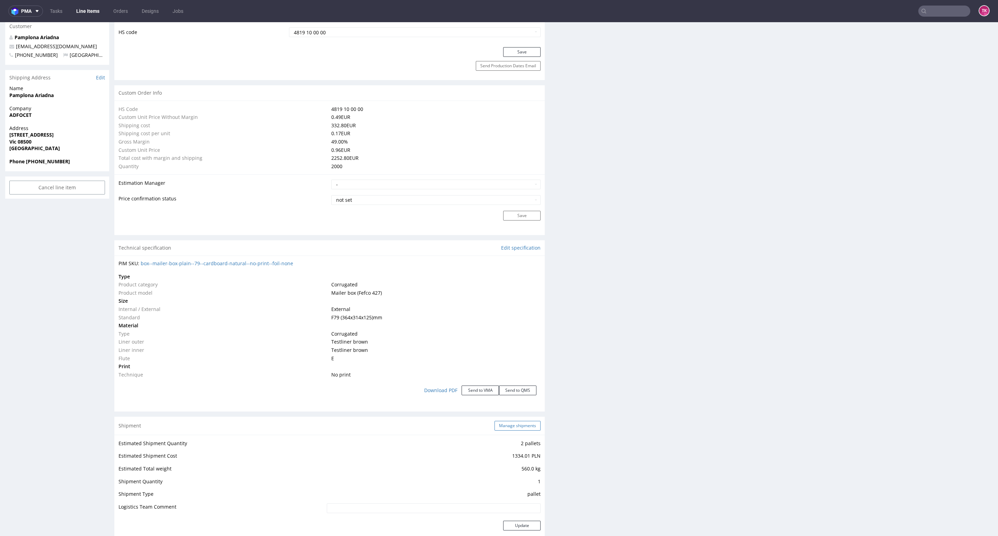
click at [514, 427] on button "Manage shipments" at bounding box center [518, 426] width 46 height 10
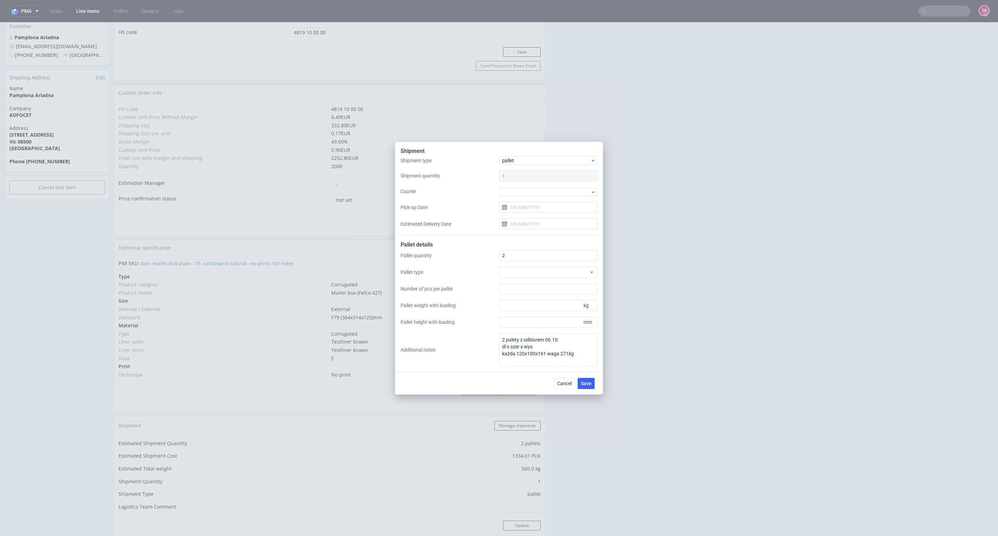
click at [513, 185] on div "Shipment type pallet Shipment quantity 1 Courier Pick-up Date Estimated Deliver…" at bounding box center [499, 195] width 197 height 79
drag, startPoint x: 517, startPoint y: 191, endPoint x: 521, endPoint y: 197, distance: 7.5
click at [517, 192] on div at bounding box center [548, 192] width 98 height 8
click at [534, 240] on div "Kuehne + Nagel" at bounding box center [548, 242] width 93 height 12
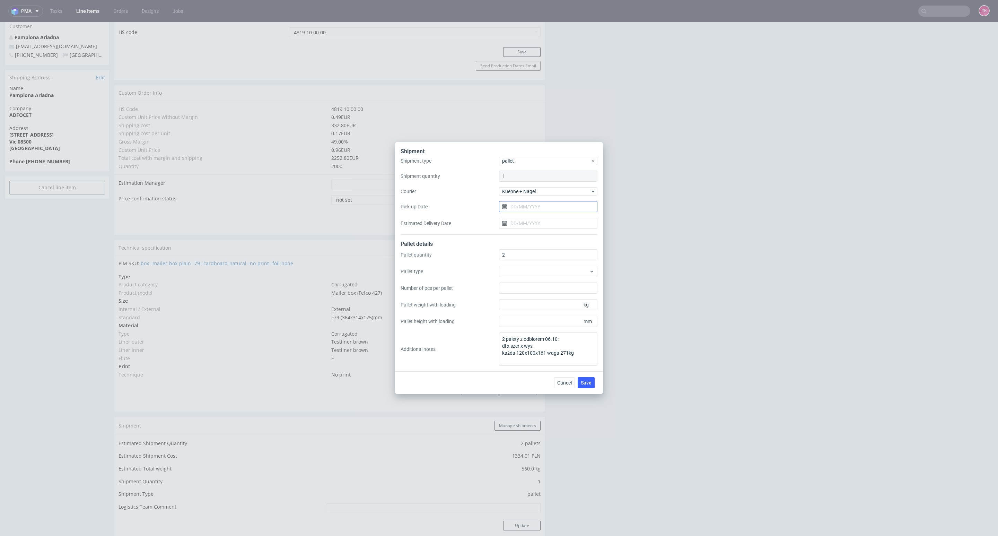
click at [530, 208] on input "Pick-up Date" at bounding box center [548, 206] width 98 height 11
drag, startPoint x: 530, startPoint y: 260, endPoint x: 543, endPoint y: 287, distance: 30.5
click at [529, 261] on button "6" at bounding box center [526, 264] width 11 height 11
type input "[DATE]"
drag, startPoint x: 579, startPoint y: 381, endPoint x: 608, endPoint y: 467, distance: 91.1
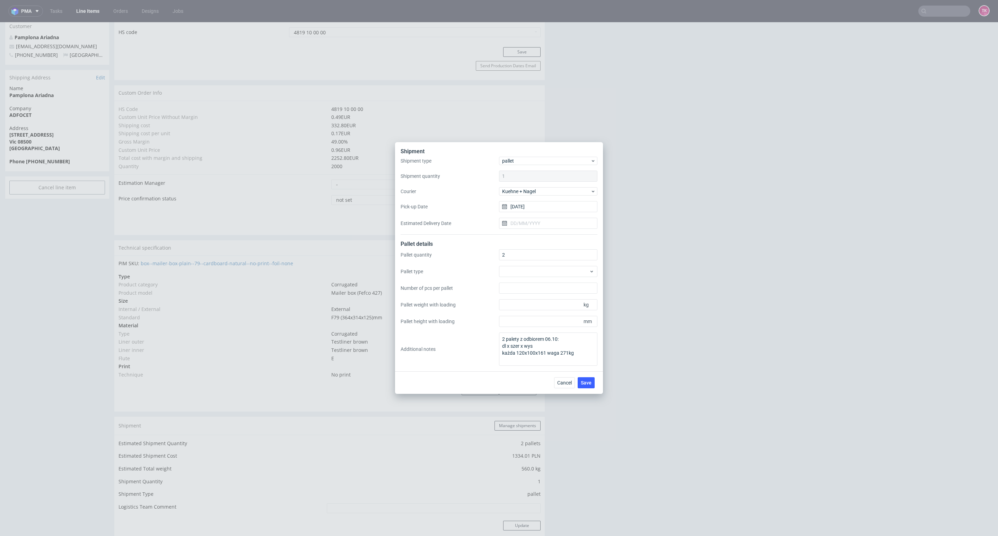
click at [579, 382] on button "Save" at bounding box center [586, 382] width 17 height 11
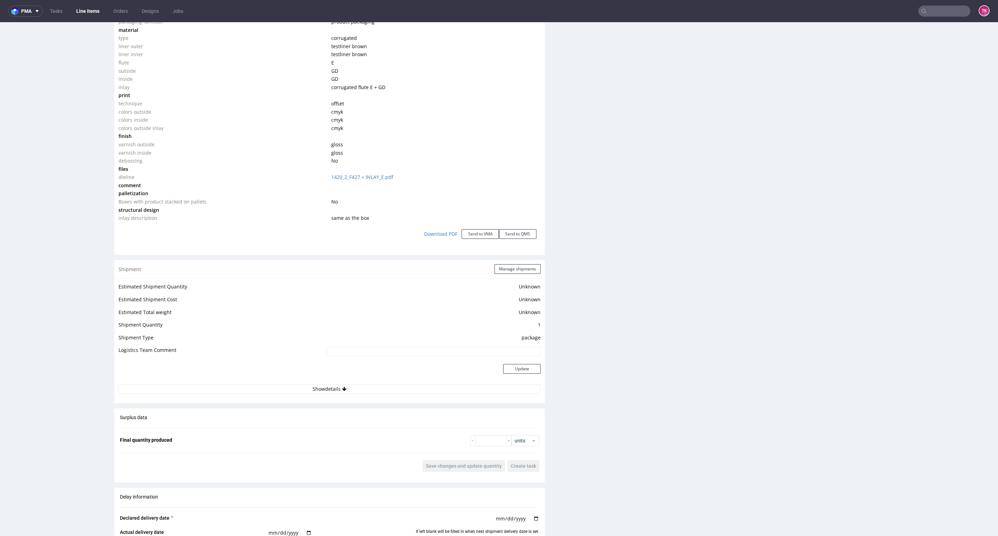
scroll to position [832, 0]
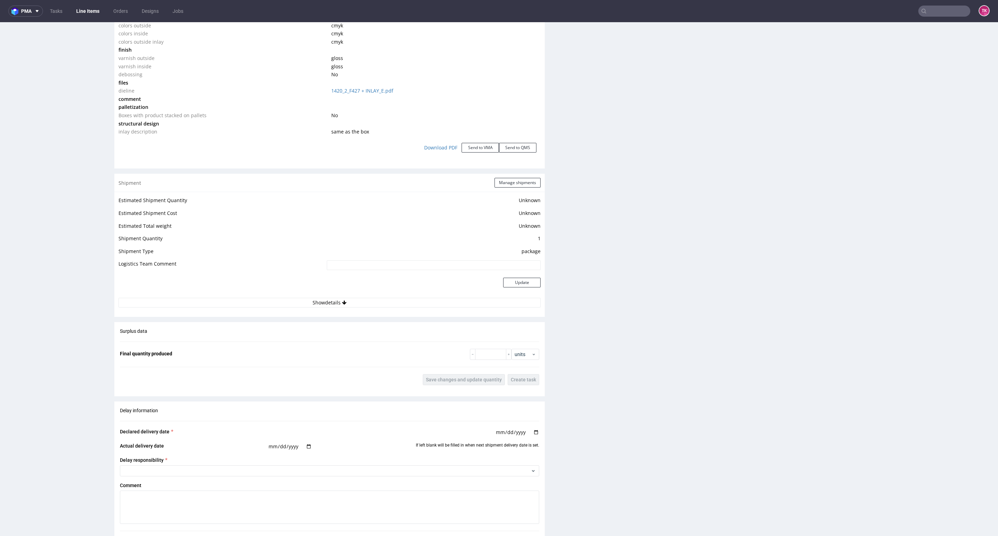
click at [351, 310] on div "Estimated Shipment Quantity Unknown Estimated Shipment Cost Unknown Estimated T…" at bounding box center [329, 252] width 430 height 120
click at [355, 306] on div "Estimated Shipment Quantity Unknown Estimated Shipment Cost Unknown Estimated T…" at bounding box center [329, 252] width 430 height 120
click at [355, 301] on button "Show details" at bounding box center [330, 303] width 422 height 10
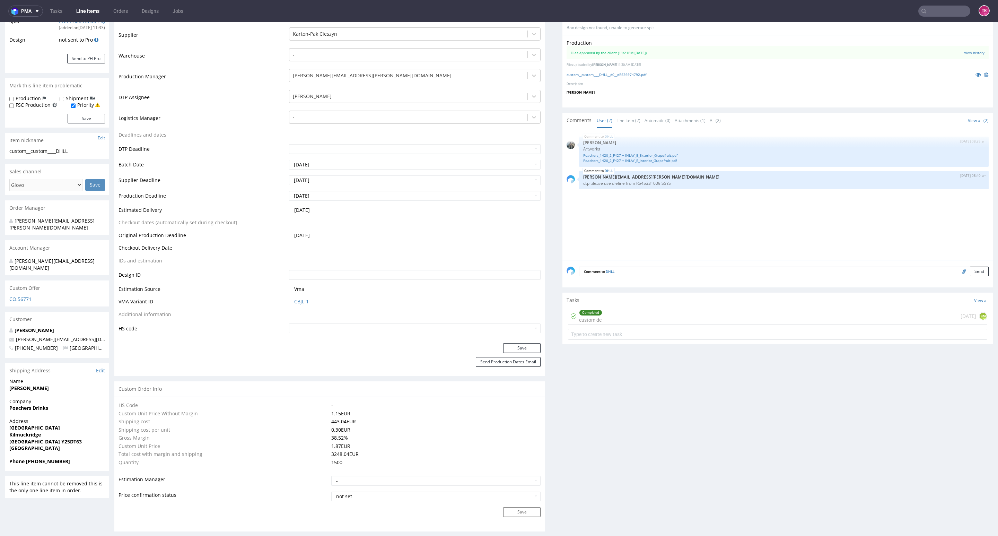
scroll to position [0, 0]
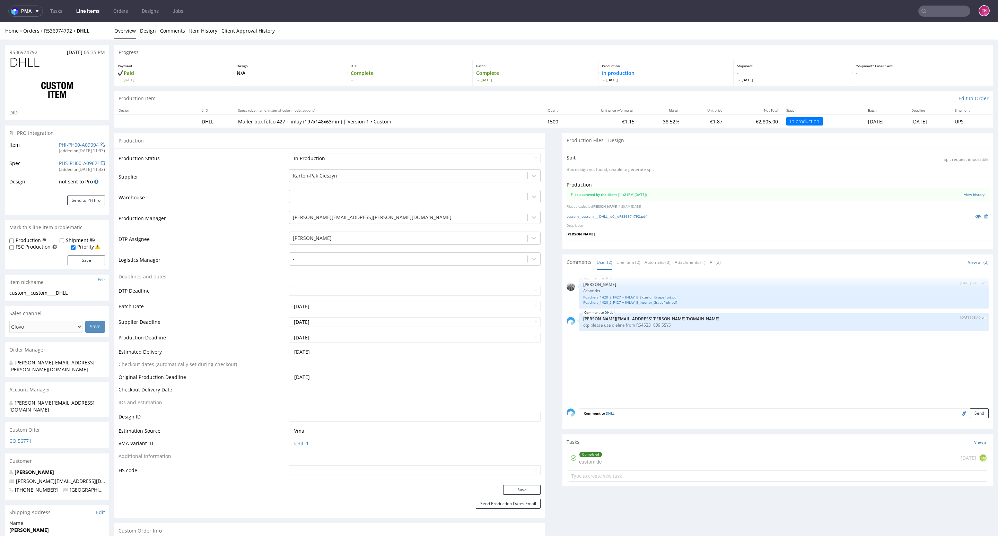
click at [83, 5] on nav "pma Tasks Line Items Orders Designs Jobs TK" at bounding box center [499, 11] width 998 height 22
click at [86, 14] on link "Line Items" at bounding box center [88, 11] width 32 height 11
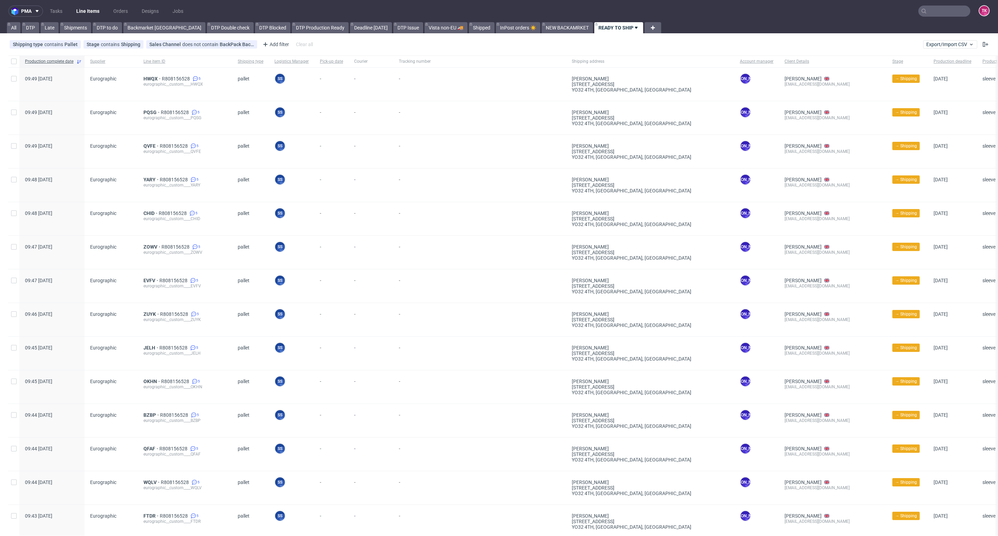
click at [932, 8] on input "text" at bounding box center [944, 11] width 52 height 11
paste input "1Z5A15800494504473"
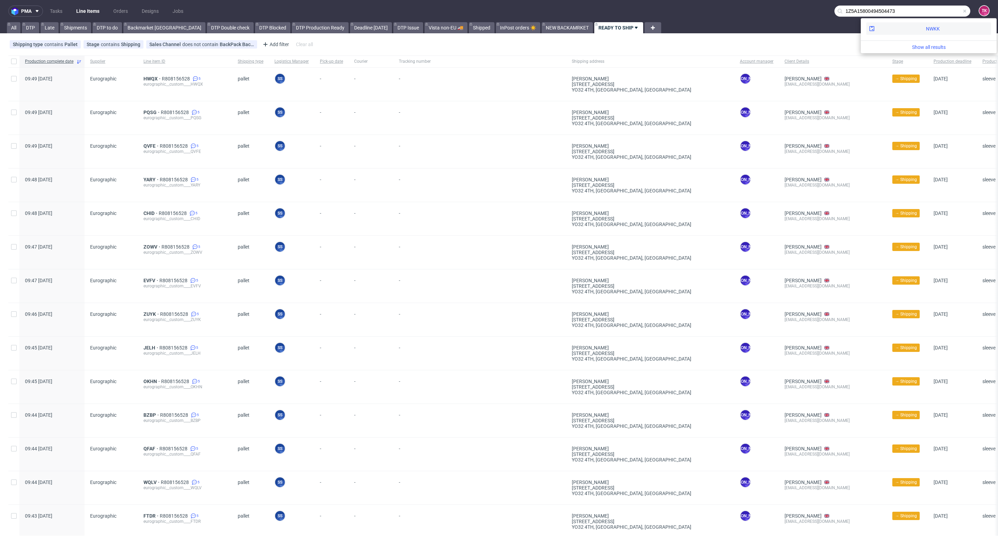
type input "1Z5A15800494504473"
click at [894, 24] on div "NWKK" at bounding box center [928, 29] width 125 height 12
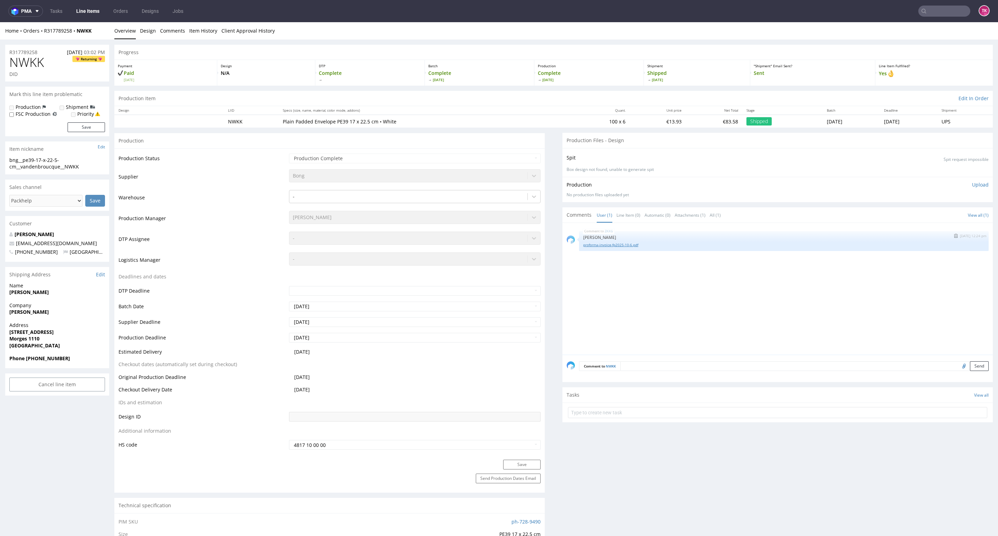
click at [593, 243] on link "proforma-invoice-fp2025-10-6.pdf" at bounding box center [783, 244] width 401 height 5
drag, startPoint x: 7, startPoint y: 317, endPoint x: 94, endPoint y: 317, distance: 87.3
copy strong "[PERSON_NAME]"
copy p "Rue du Sablon 17 Morges 1110"
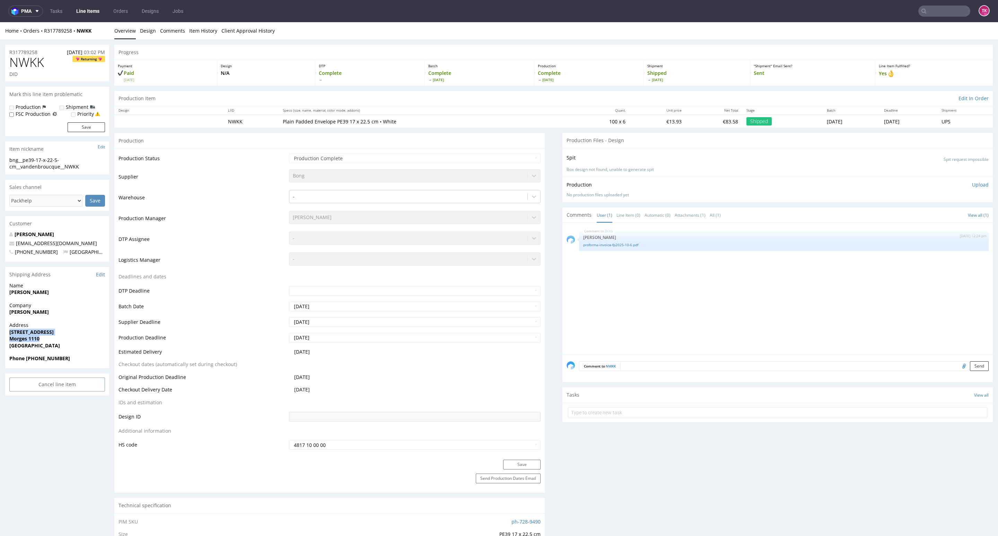
drag, startPoint x: 6, startPoint y: 334, endPoint x: 92, endPoint y: 340, distance: 85.9
drag, startPoint x: 67, startPoint y: 354, endPoint x: 24, endPoint y: 372, distance: 46.5
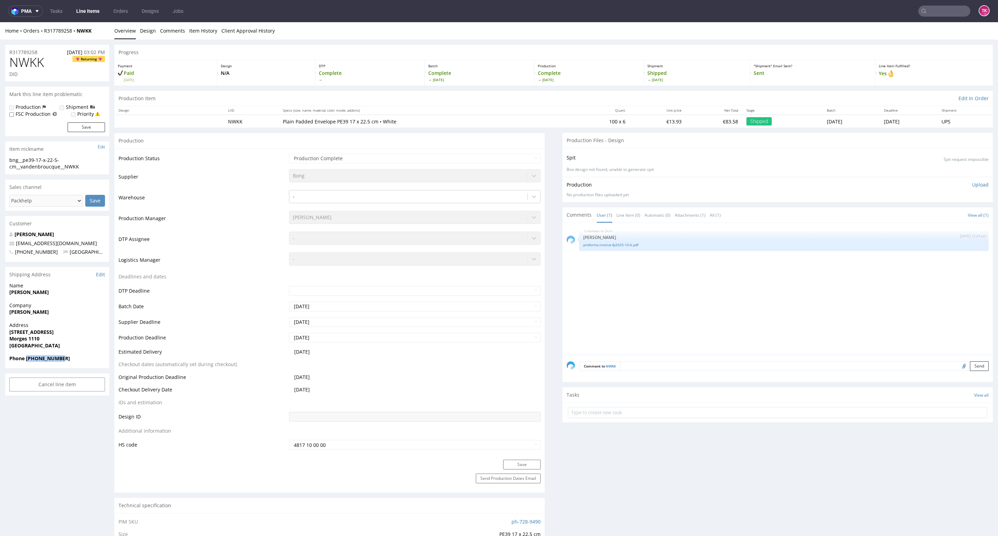
drag, startPoint x: 26, startPoint y: 361, endPoint x: 99, endPoint y: 360, distance: 72.4
click at [99, 360] on span "Phone +41786080654" at bounding box center [57, 358] width 96 height 7
copy strong "+41786080654"
drag, startPoint x: 77, startPoint y: 243, endPoint x: 0, endPoint y: 245, distance: 77.3
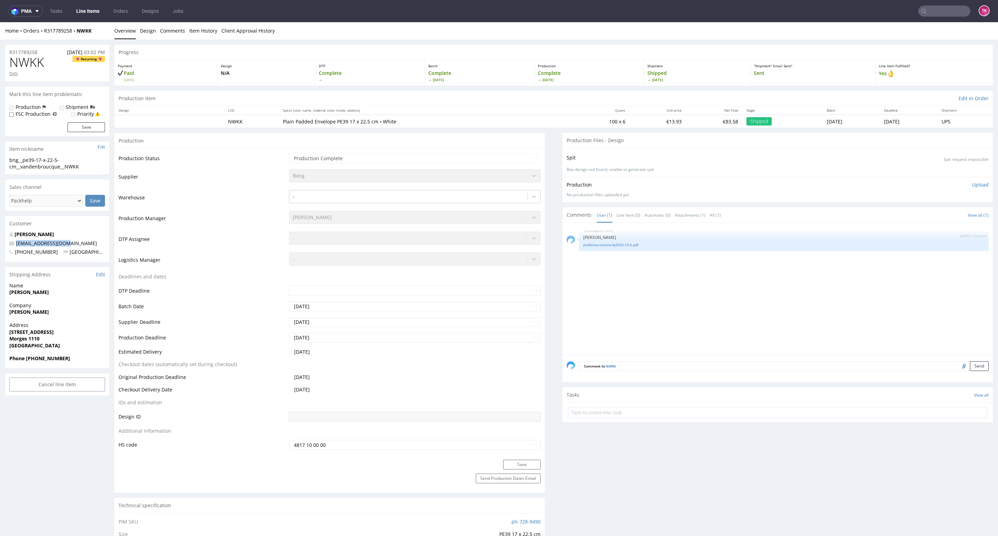
copy span "[EMAIL_ADDRESS][DOMAIN_NAME]"
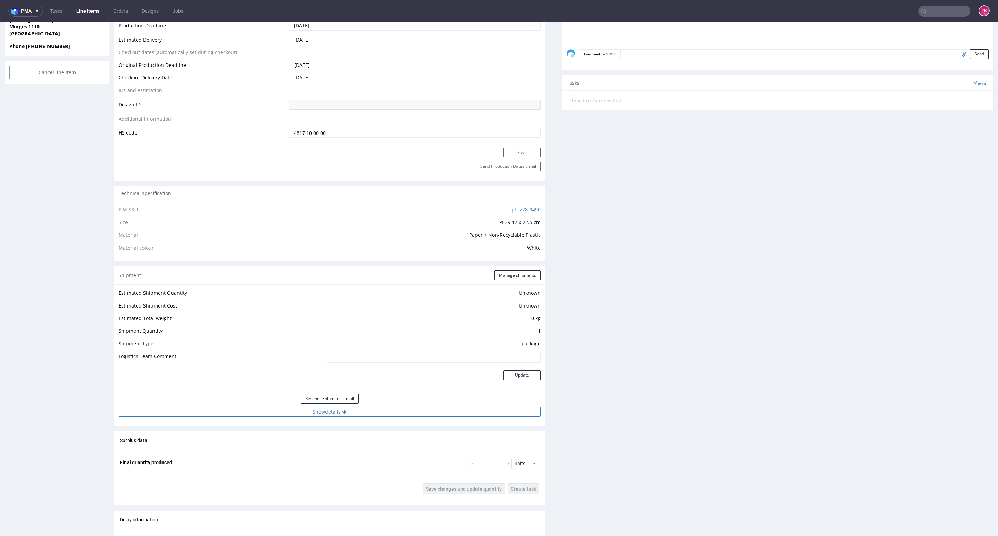
click at [423, 410] on button "Show details" at bounding box center [330, 412] width 422 height 10
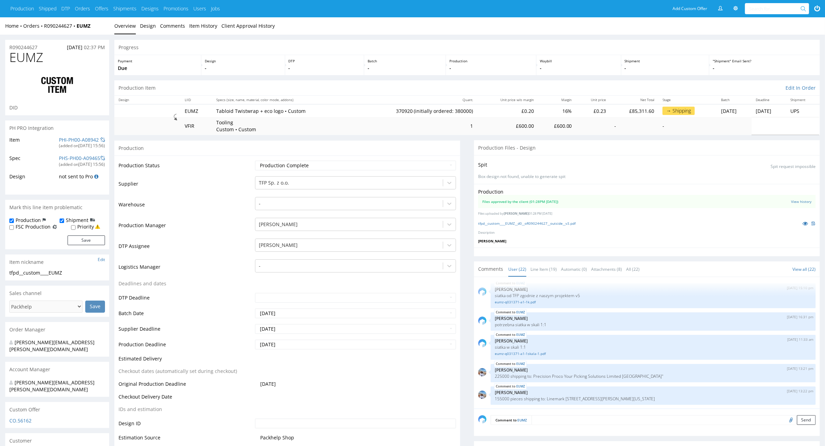
scroll to position [469, 0]
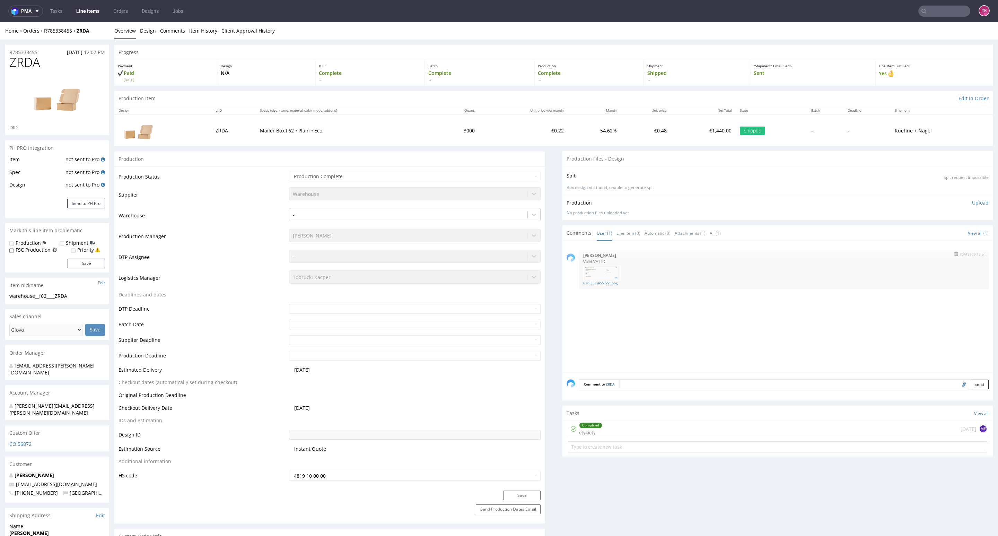
click at [595, 285] on link "R785338455_VVI.png" at bounding box center [783, 282] width 401 height 5
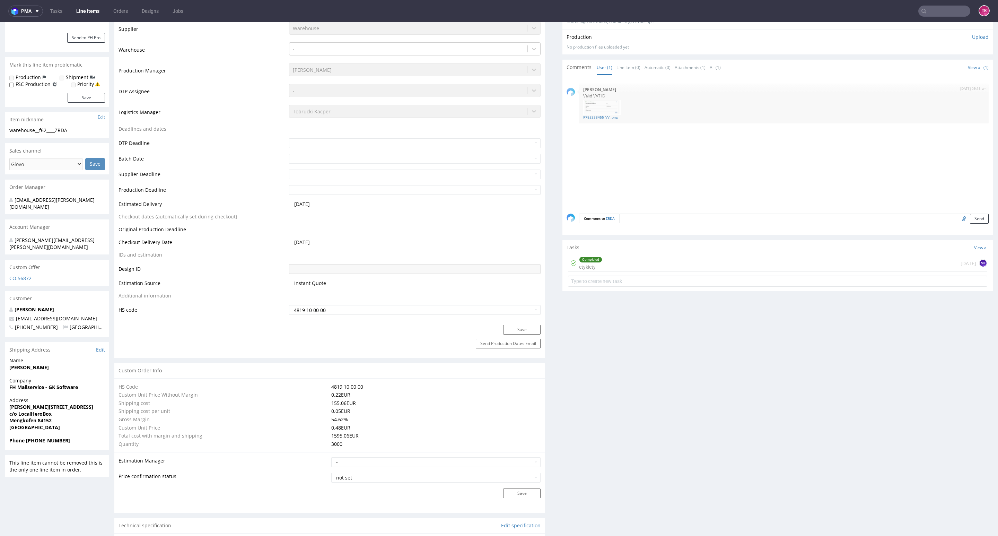
scroll to position [208, 0]
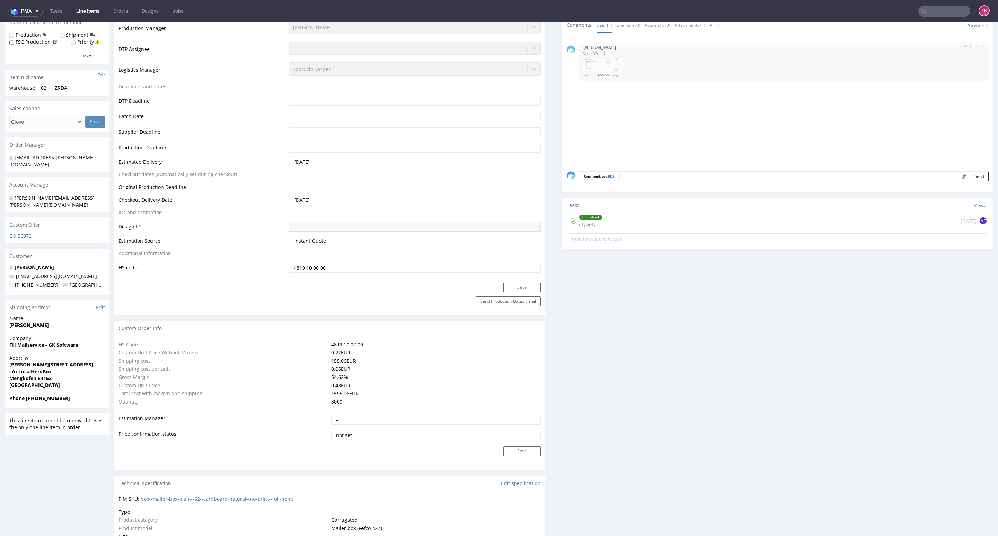
click at [610, 225] on div "Completed etykiety [DATE] MF" at bounding box center [777, 221] width 419 height 16
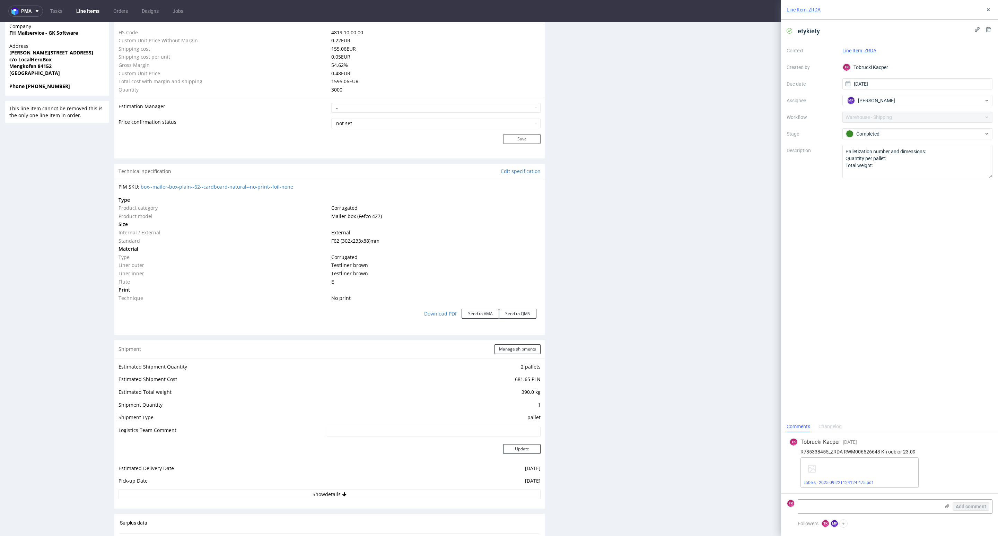
scroll to position [676, 0]
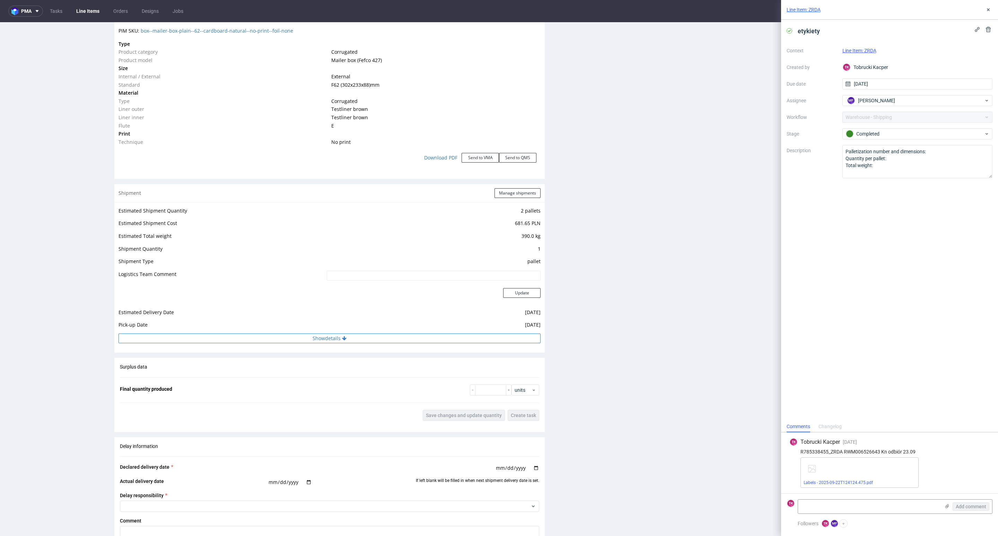
click at [481, 338] on button "Show details" at bounding box center [330, 338] width 422 height 10
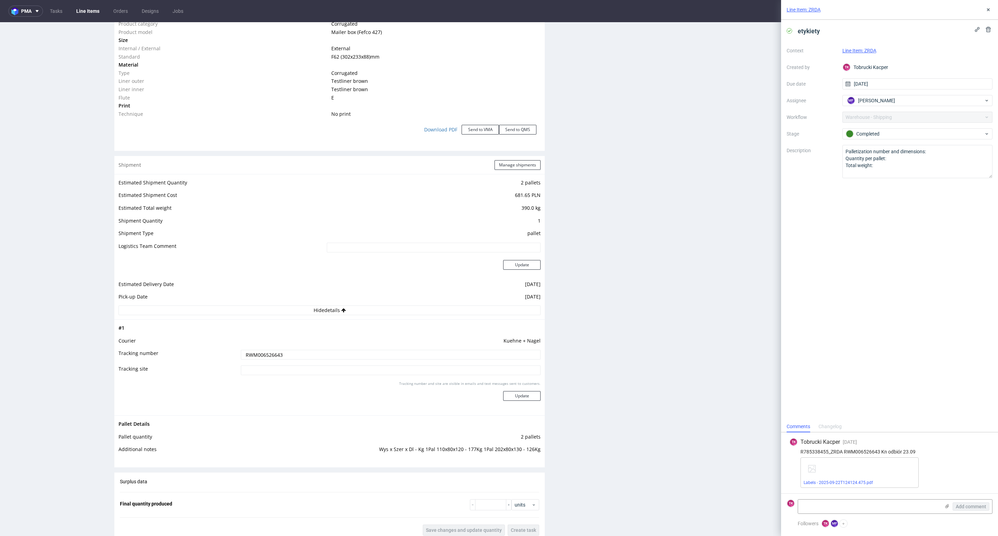
scroll to position [624, 0]
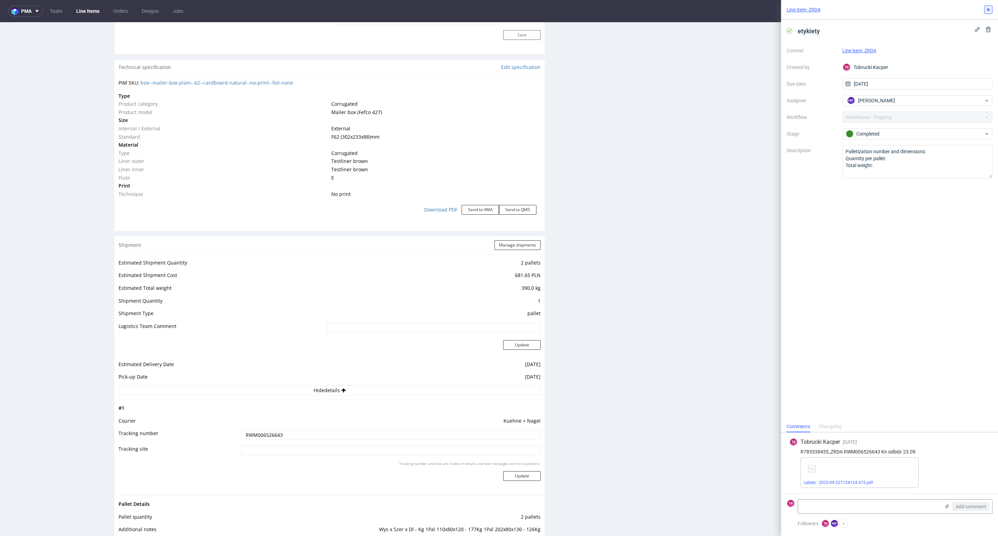
click at [992, 11] on button at bounding box center [988, 10] width 8 height 8
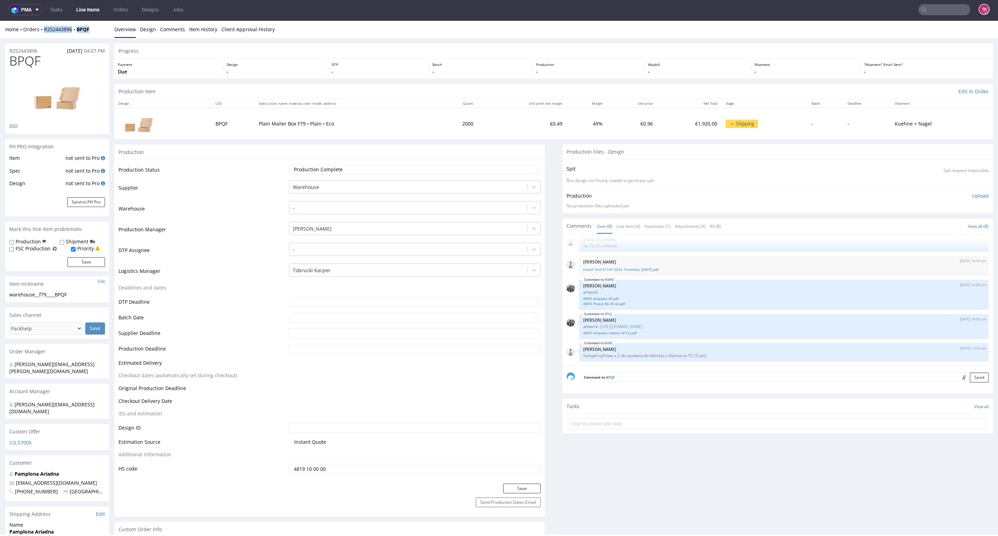
drag, startPoint x: 94, startPoint y: 30, endPoint x: 49, endPoint y: 33, distance: 45.2
click at [42, 32] on div "Home Orders R252443896 BPQF" at bounding box center [57, 29] width 104 height 7
copy div "R252443896 BPQF"
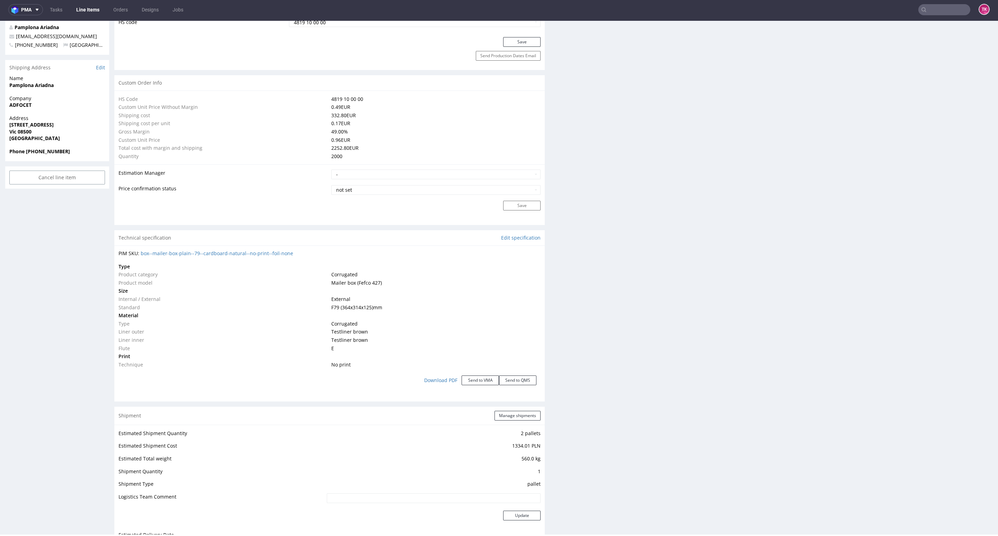
scroll to position [572, 0]
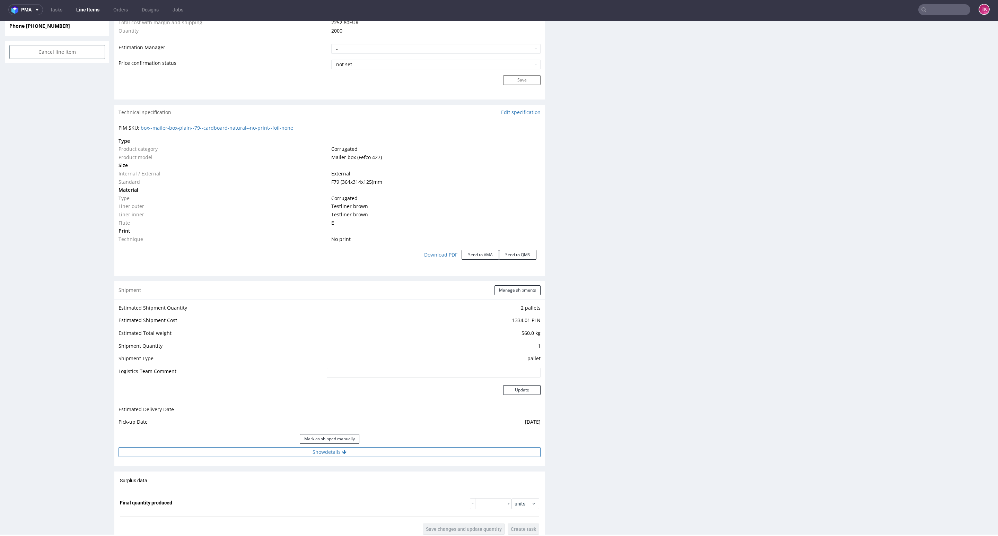
drag, startPoint x: 403, startPoint y: 450, endPoint x: 401, endPoint y: 456, distance: 6.9
click at [402, 452] on button "Show details" at bounding box center [330, 452] width 422 height 10
click at [403, 457] on button "Hide details" at bounding box center [330, 452] width 422 height 10
click at [15, 93] on div "R252443896 [DATE] 04:07 PM BPQF DID PH PRO Integration Item not sent to Pro Spe…" at bounding box center [57, 205] width 104 height 1469
click at [87, 8] on link "Line Items" at bounding box center [88, 9] width 32 height 11
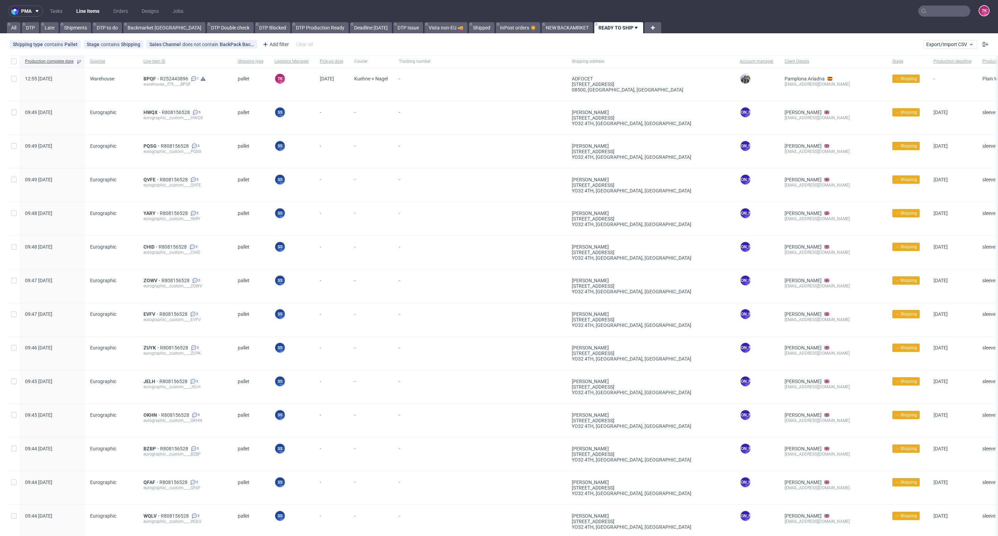
click at [149, 75] on div "BPQF R252443896 1 warehouse__f79____BPQF" at bounding box center [185, 84] width 94 height 33
click at [150, 75] on div "BPQF R252443896 1 warehouse__f79____BPQF" at bounding box center [185, 84] width 94 height 33
click at [151, 80] on span "BPQF" at bounding box center [151, 79] width 17 height 6
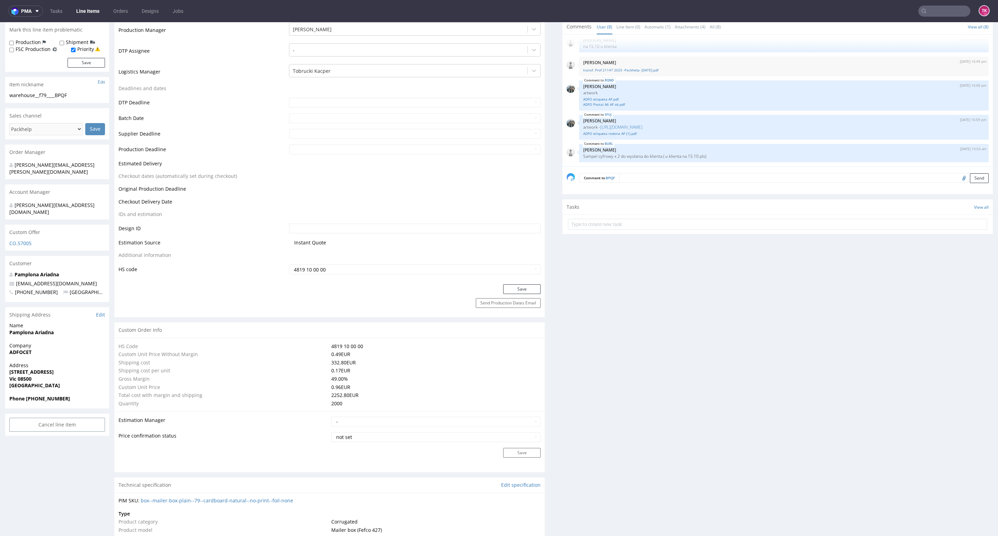
scroll to position [104, 0]
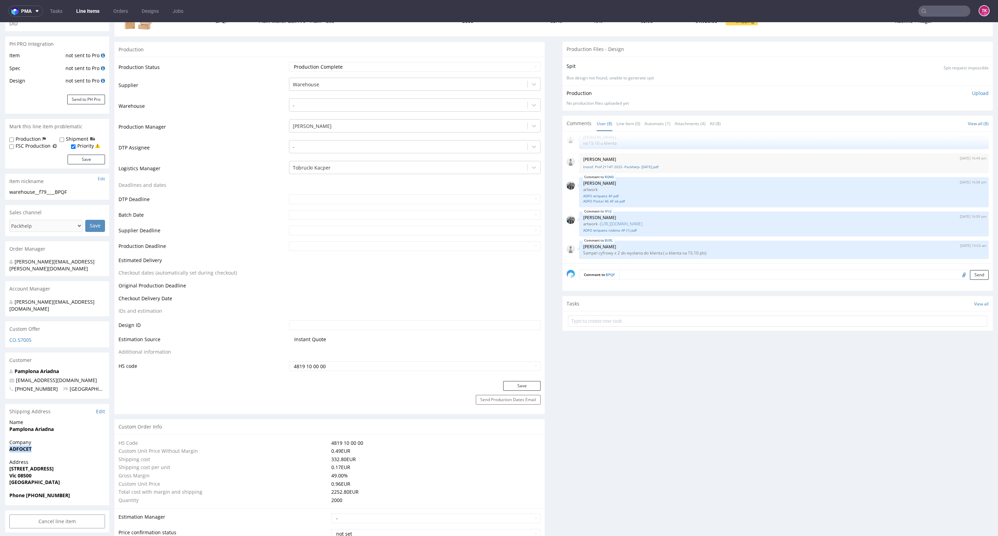
drag, startPoint x: 8, startPoint y: 439, endPoint x: 37, endPoint y: 437, distance: 29.2
copy strong "ADFOCET"
drag, startPoint x: 4, startPoint y: 456, endPoint x: 67, endPoint y: 463, distance: 63.2
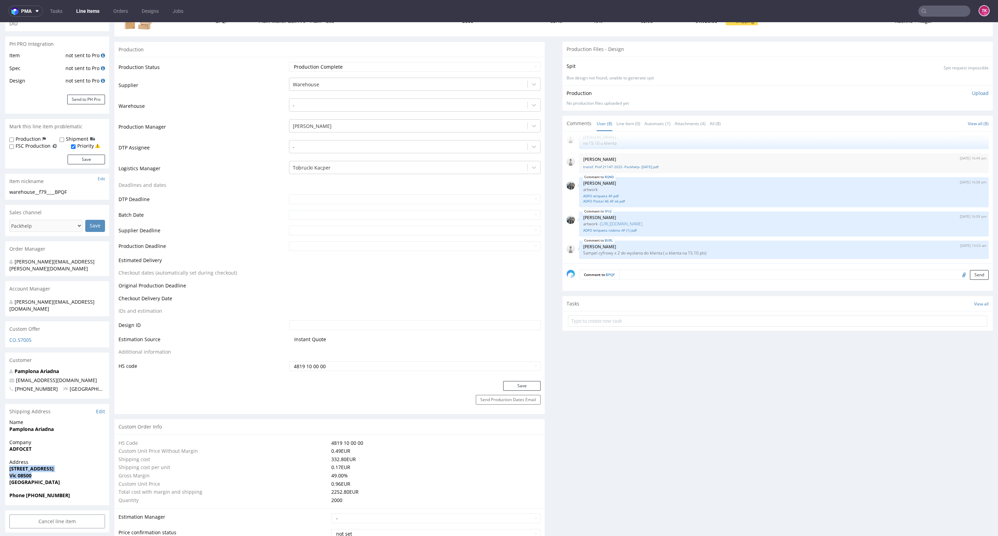
copy p "[STREET_ADDRESS] 08500"
drag, startPoint x: 61, startPoint y: 415, endPoint x: 0, endPoint y: 412, distance: 61.4
copy strong "Pamplona Ariadna"
copy span "[EMAIL_ADDRESS][DOMAIN_NAME]"
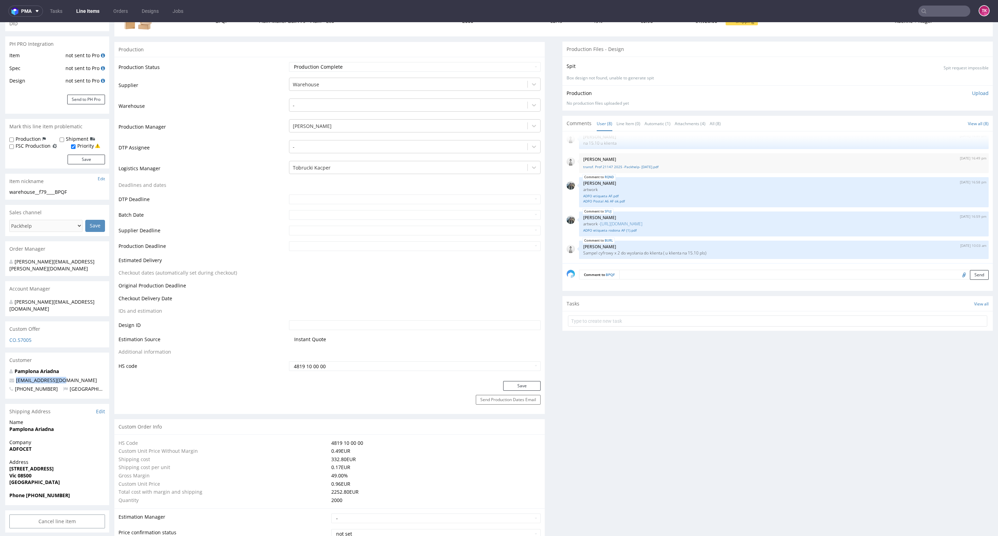
drag, startPoint x: 66, startPoint y: 365, endPoint x: 0, endPoint y: 368, distance: 65.6
drag, startPoint x: 26, startPoint y: 482, endPoint x: 75, endPoint y: 484, distance: 48.6
click at [75, 492] on span "Phone [PHONE_NUMBER]" at bounding box center [57, 495] width 96 height 7
copy strong "[PHONE_NUMBER]"
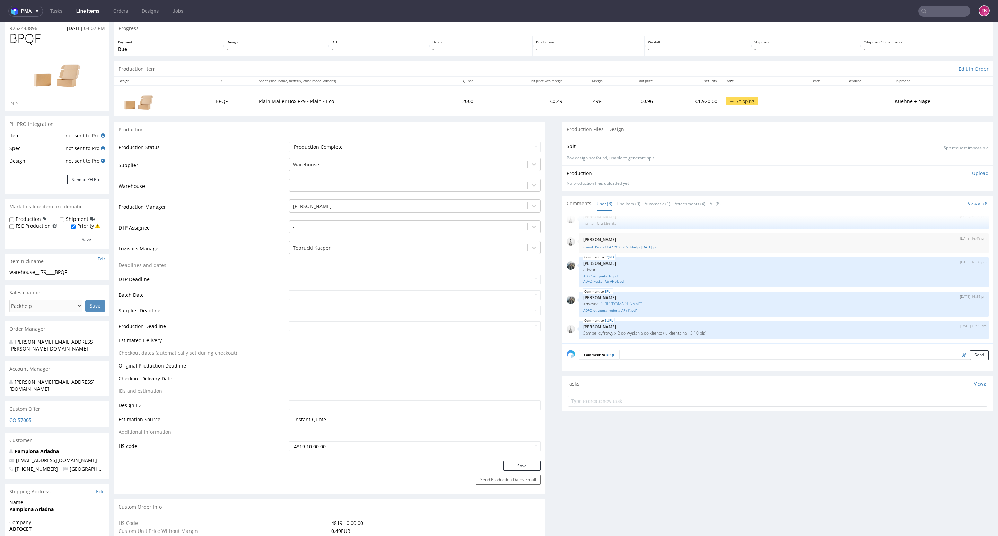
scroll to position [0, 0]
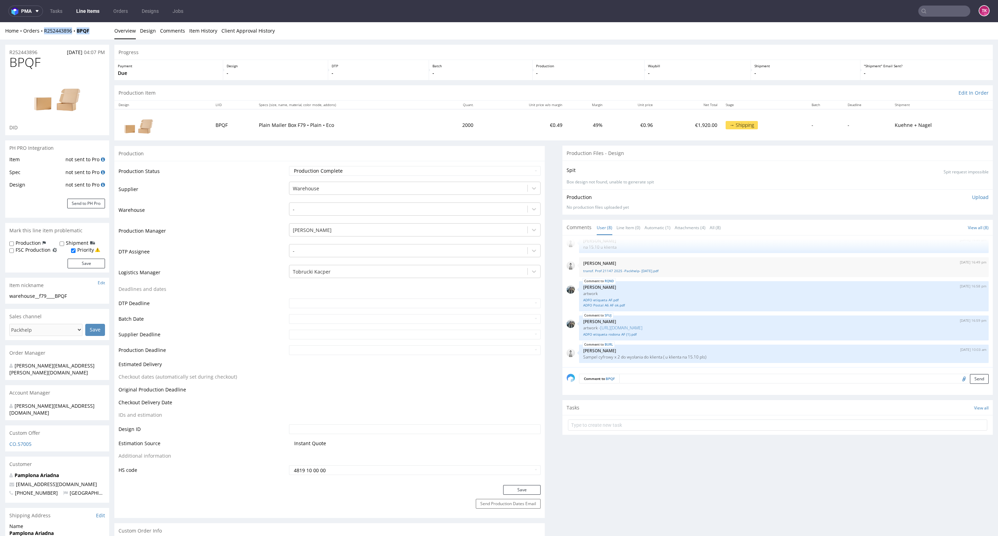
drag, startPoint x: 89, startPoint y: 33, endPoint x: 42, endPoint y: 37, distance: 47.6
click at [40, 37] on div "Home Orders R252443896 BPQF Overview Design Comments Item History Client Approv…" at bounding box center [499, 30] width 998 height 17
copy div "R252443896 BPQF"
click at [657, 418] on form at bounding box center [777, 425] width 419 height 17
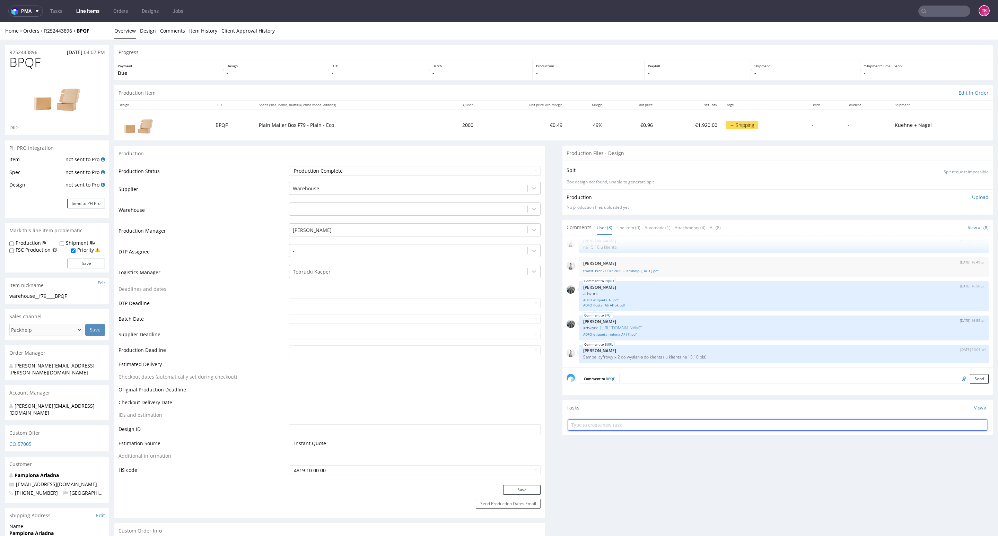
click at [652, 424] on input "text" at bounding box center [777, 424] width 419 height 11
type input "etykiety"
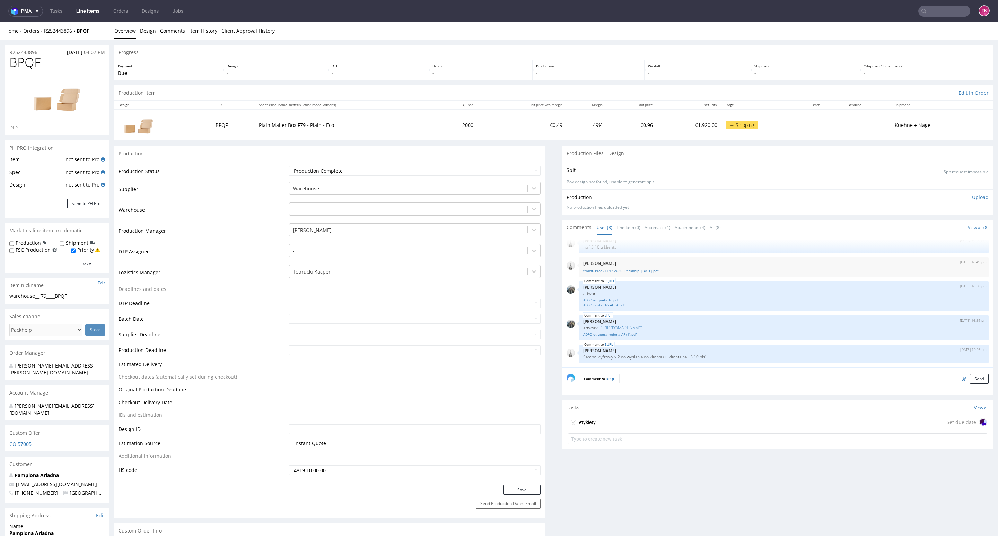
click at [686, 423] on div "etykiety Set due date" at bounding box center [777, 422] width 419 height 14
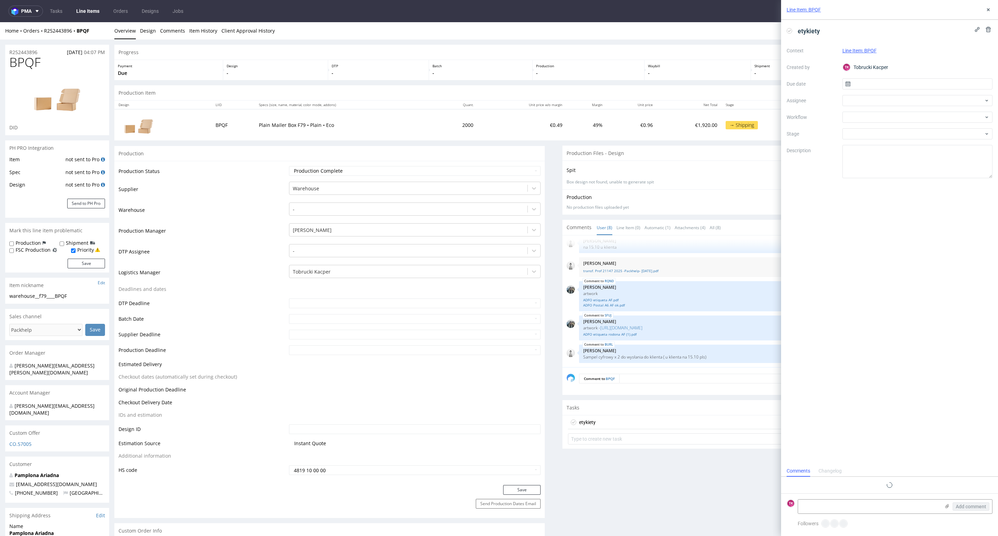
scroll to position [6, 0]
click at [944, 506] on icon at bounding box center [947, 506] width 6 height 6
click at [0, 0] on input "file" at bounding box center [0, 0] width 0 height 0
click at [812, 467] on textarea at bounding box center [869, 470] width 142 height 14
paste textarea "RWM006605712"
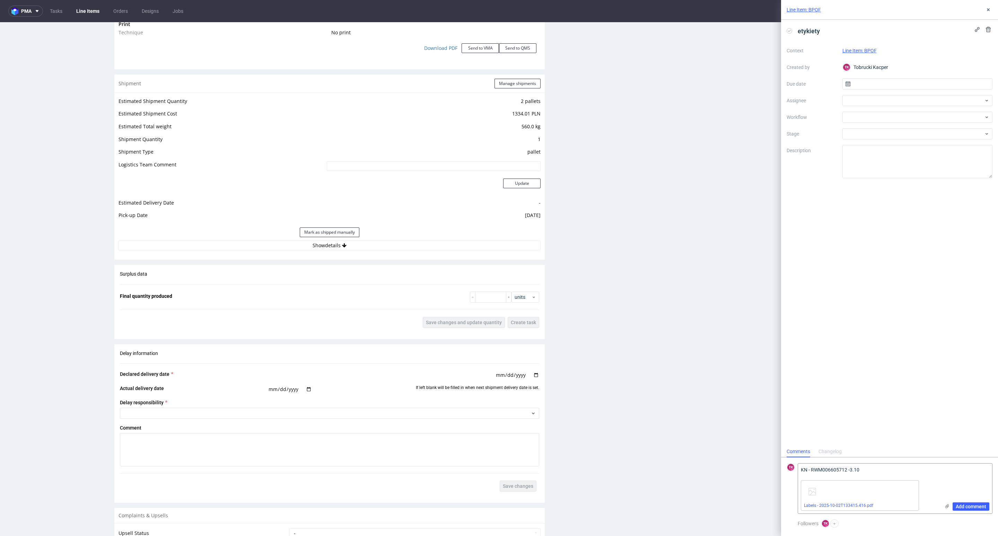
scroll to position [884, 0]
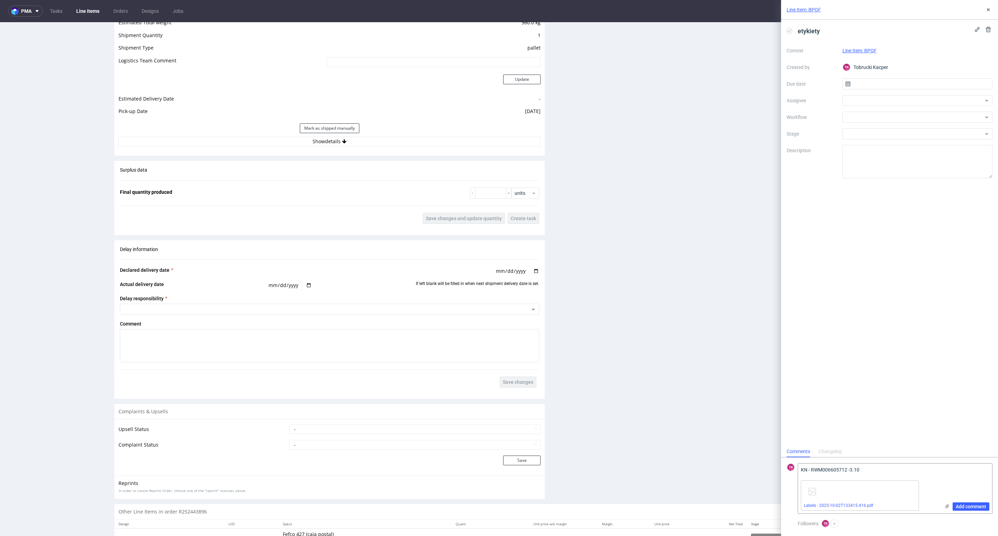
click at [404, 136] on div "Mark as shipped manually" at bounding box center [330, 128] width 422 height 17
click at [405, 138] on button "Show details" at bounding box center [330, 142] width 422 height 10
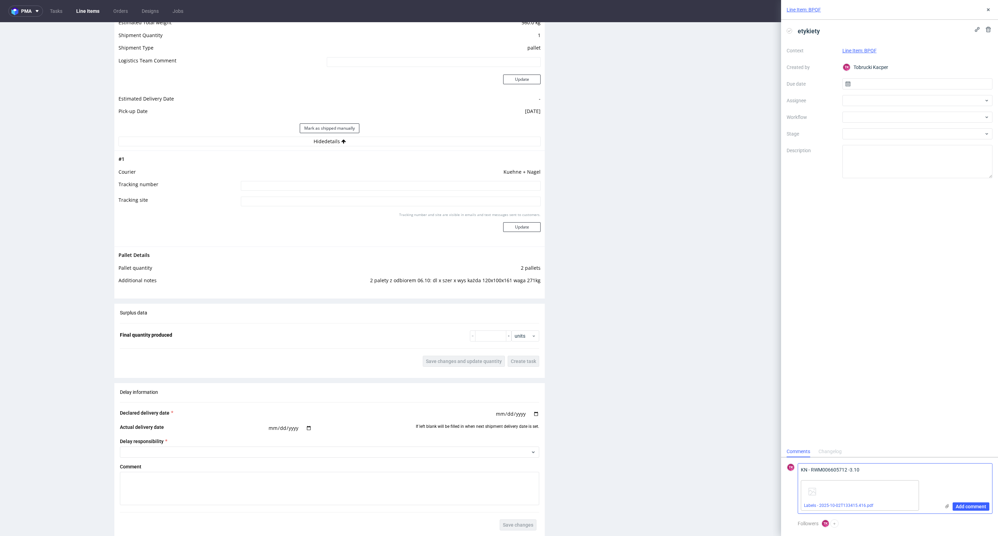
drag, startPoint x: 852, startPoint y: 470, endPoint x: 867, endPoint y: 472, distance: 15.4
click at [851, 470] on textarea "KN - RWM006605712 -3.10" at bounding box center [869, 470] width 142 height 14
type textarea "KN - RWM006605712 -6.10"
click at [966, 508] on span "Add comment" at bounding box center [971, 506] width 31 height 5
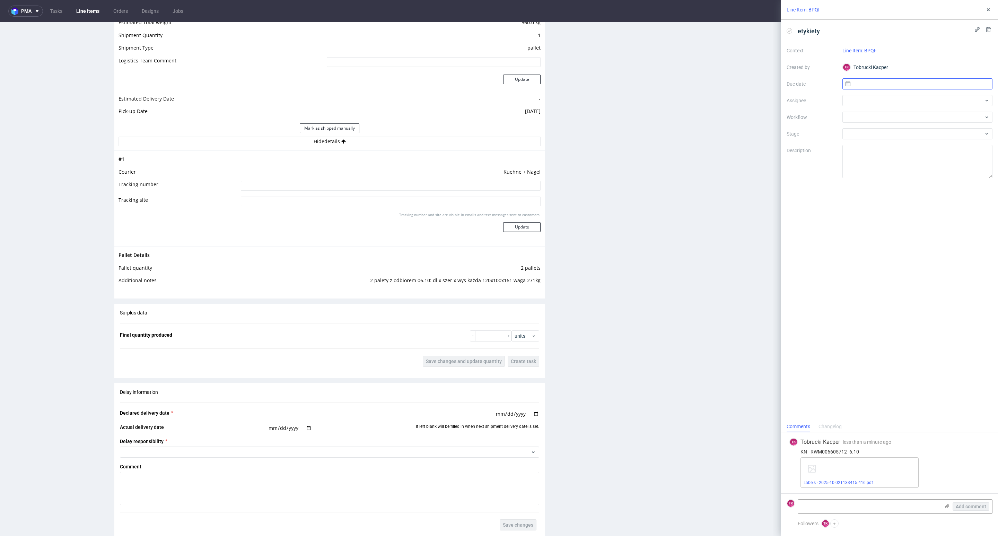
click at [886, 78] on input "text" at bounding box center [918, 83] width 150 height 11
drag, startPoint x: 863, startPoint y: 92, endPoint x: 860, endPoint y: 100, distance: 8.7
click at [862, 97] on div "Context Line Item: BPQF Created by TK Tobrucki Kacper Due date Assignee Workflo…" at bounding box center [890, 111] width 206 height 133
click at [860, 100] on div at bounding box center [918, 100] width 150 height 11
type input "fe"
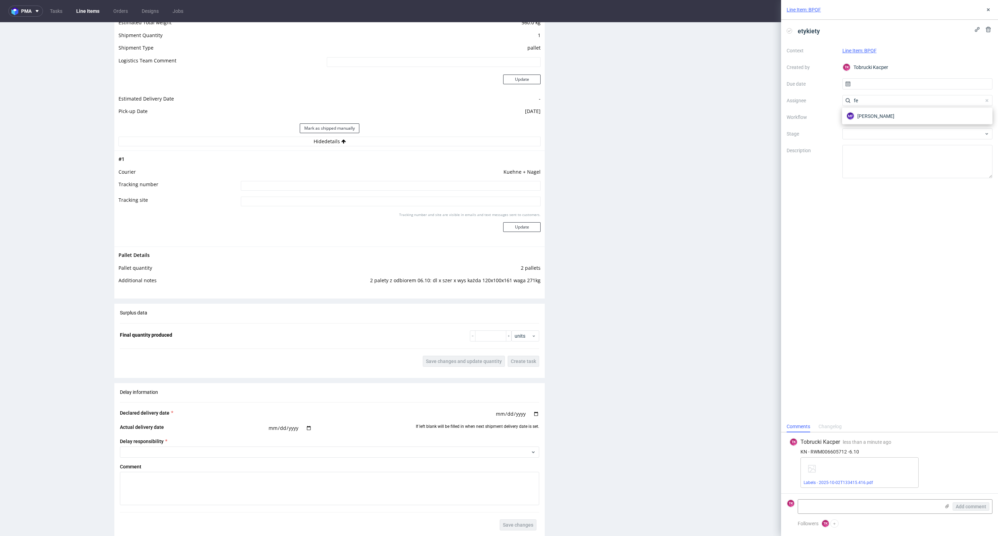
click at [867, 108] on div "MF Michał Fedorowicz" at bounding box center [917, 116] width 150 height 17
click at [870, 112] on div "MF Michał Fedorowicz" at bounding box center [917, 116] width 145 height 11
click at [473, 184] on input at bounding box center [391, 186] width 300 height 10
type input "RWM006605712"
drag, startPoint x: 514, startPoint y: 220, endPoint x: 520, endPoint y: 229, distance: 10.5
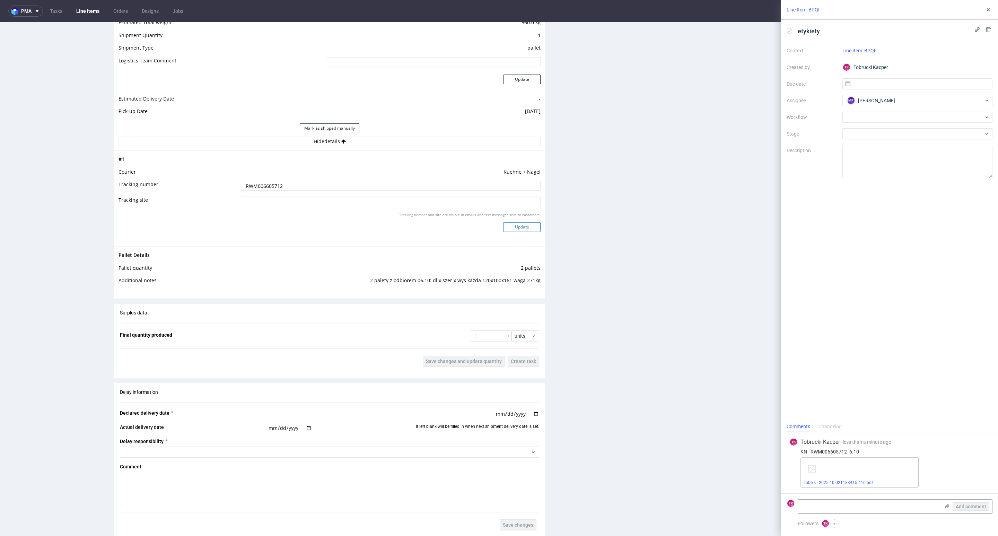
click at [515, 226] on div "Tracking number and site are visible in emails and text messages sent to custom…" at bounding box center [391, 224] width 300 height 25
click at [520, 229] on button "Update" at bounding box center [521, 227] width 37 height 10
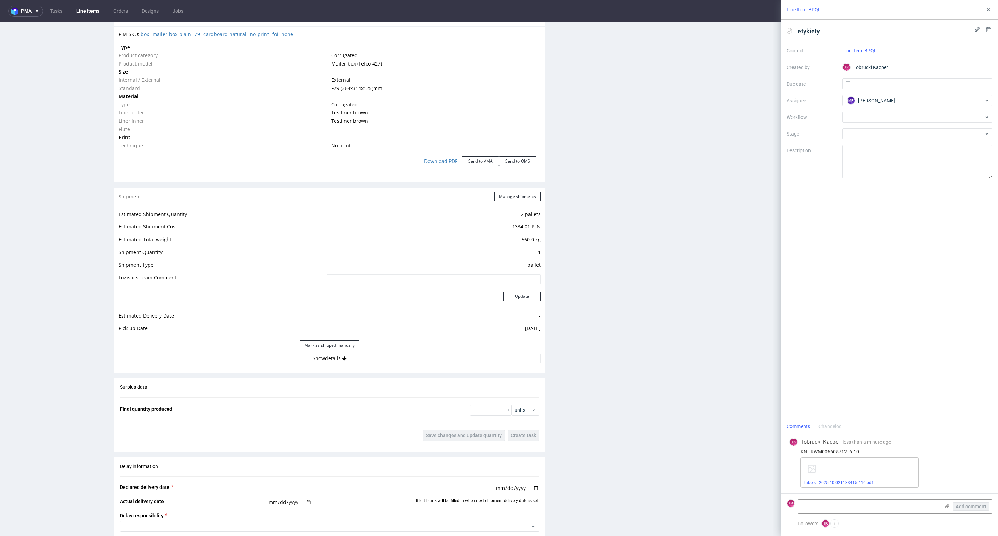
scroll to position [78, 0]
click at [79, 15] on link "Line Items" at bounding box center [88, 11] width 32 height 11
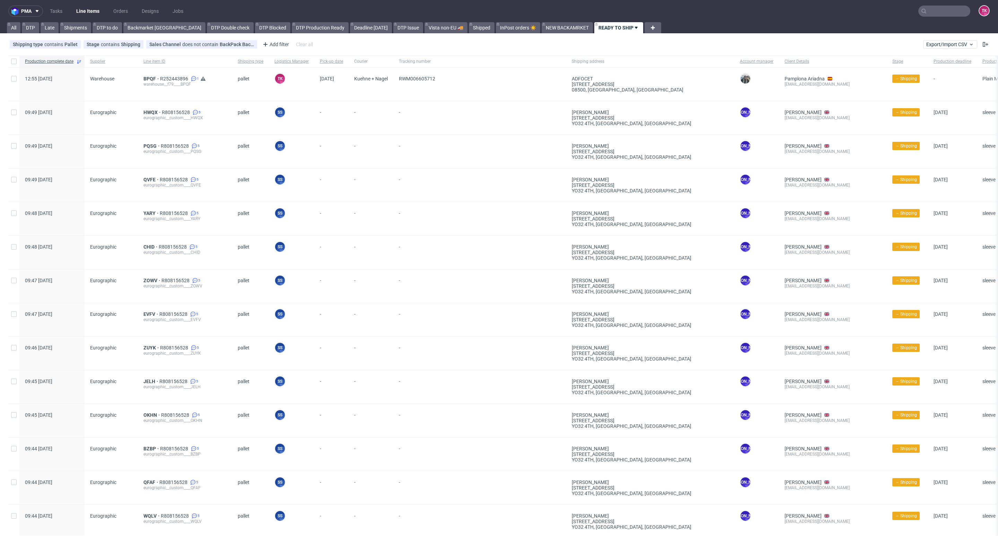
click at [78, 6] on link "Line Items" at bounding box center [88, 11] width 32 height 11
click at [77, 10] on link "Line Items" at bounding box center [88, 11] width 32 height 11
click at [89, 11] on link "Line Items" at bounding box center [88, 11] width 32 height 11
click at [85, 10] on link "Line Items" at bounding box center [88, 11] width 32 height 11
click at [96, 6] on link "Line Items" at bounding box center [88, 11] width 32 height 11
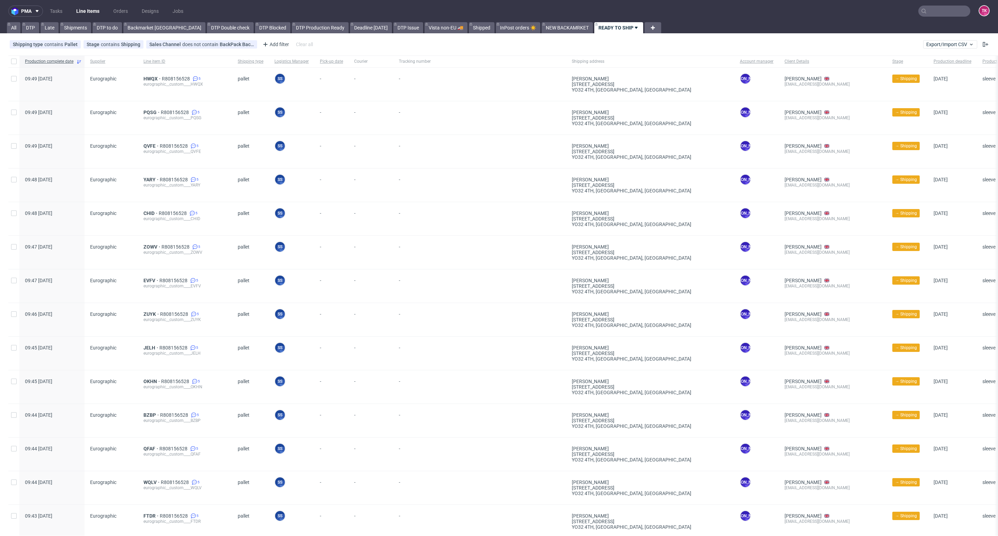
click at [87, 18] on nav "pma Tasks Line Items Orders Designs Jobs TK" at bounding box center [499, 11] width 998 height 22
click at [87, 12] on link "Line Items" at bounding box center [88, 11] width 32 height 11
drag, startPoint x: 88, startPoint y: 1, endPoint x: 87, endPoint y: 8, distance: 7.1
click at [88, 3] on nav "pma Tasks Line Items Orders Designs Jobs TK" at bounding box center [499, 11] width 998 height 22
click at [90, 9] on link "Line Items" at bounding box center [88, 11] width 32 height 11
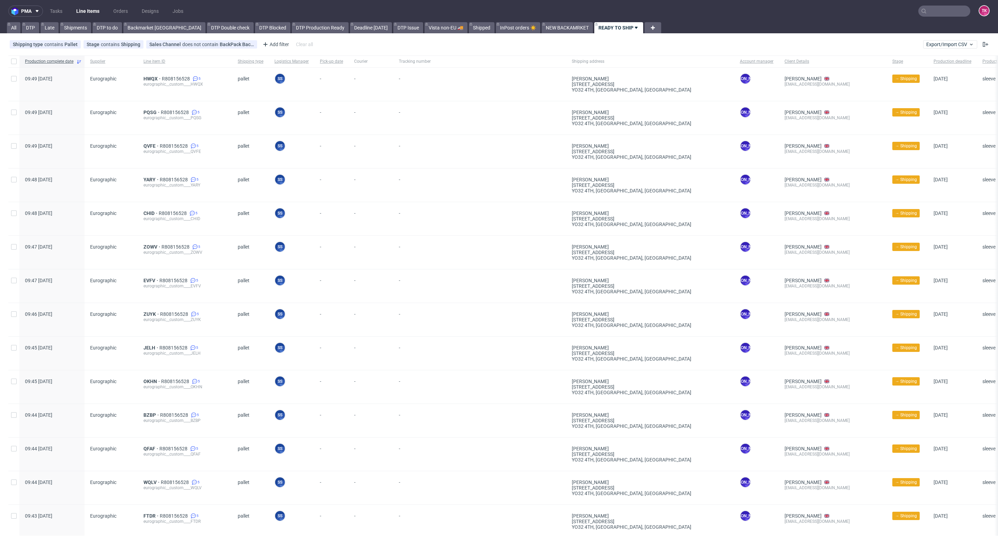
click at [90, 15] on link "Line Items" at bounding box center [88, 11] width 32 height 11
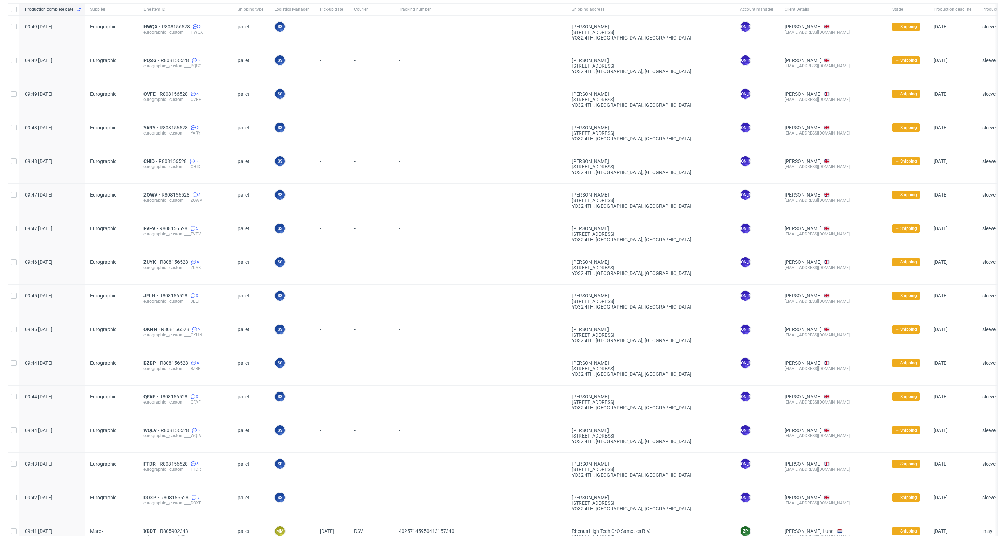
scroll to position [156, 0]
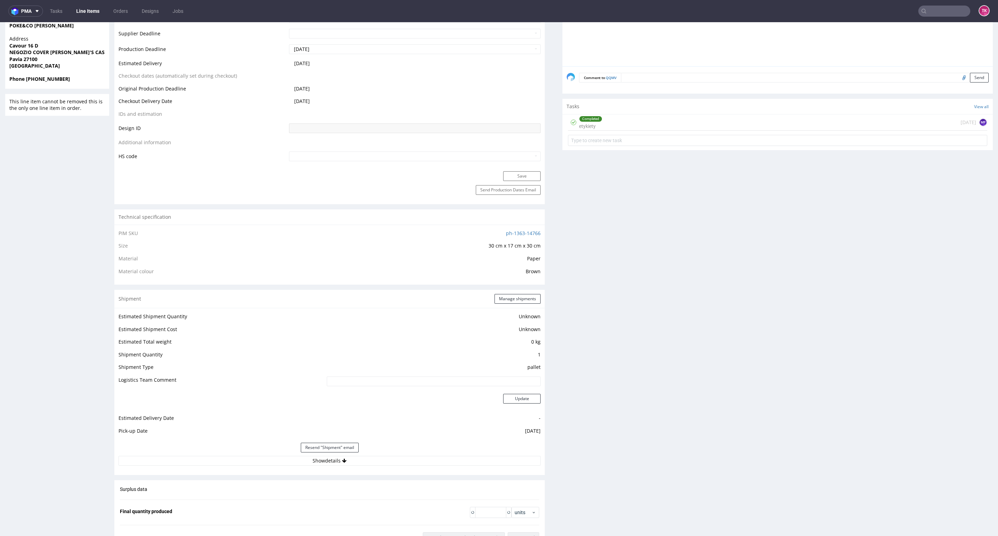
scroll to position [416, 0]
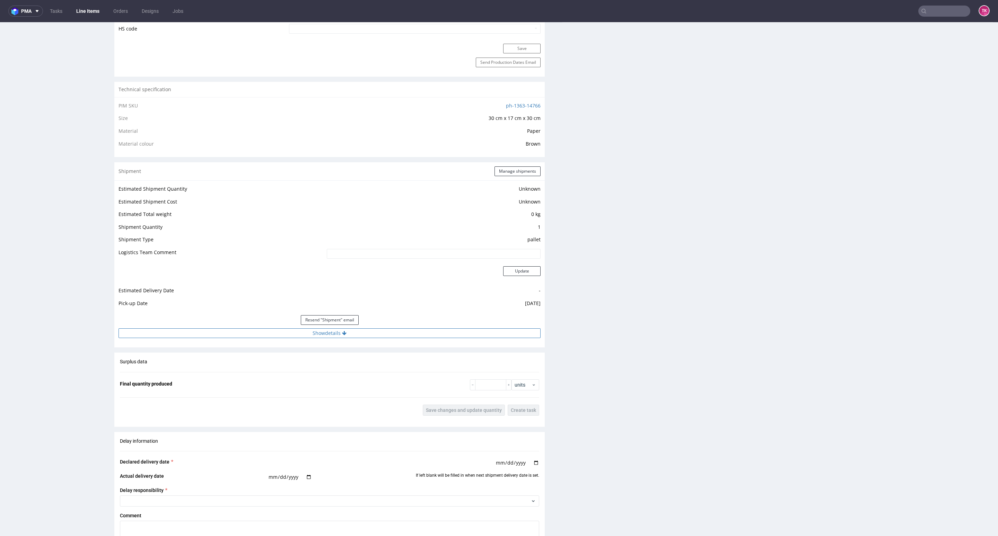
click at [305, 336] on button "Show details" at bounding box center [330, 333] width 422 height 10
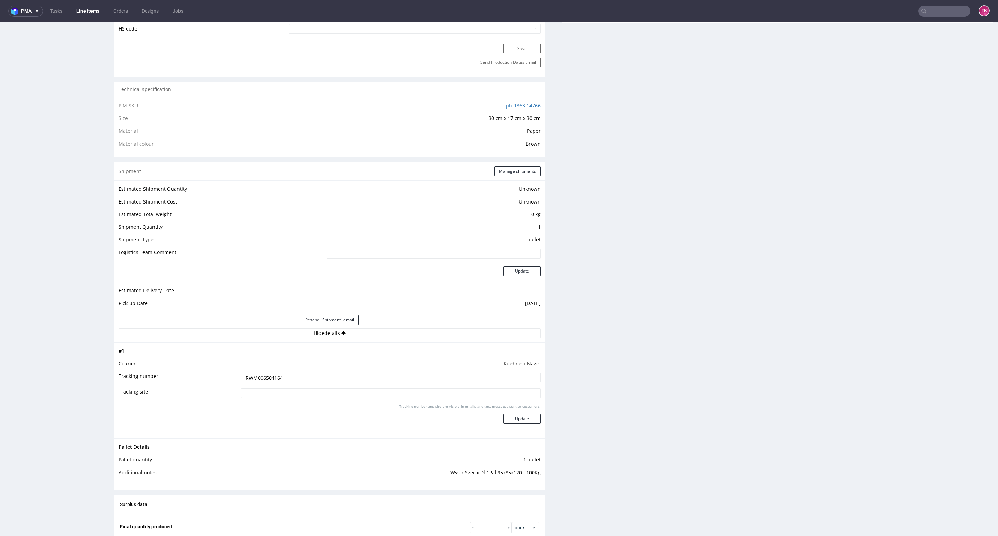
click at [252, 375] on input "RWM006504164" at bounding box center [391, 378] width 300 height 10
click at [85, 17] on nav "pma Tasks Line Items Orders Designs Jobs TK" at bounding box center [499, 11] width 998 height 22
click at [94, 12] on link "Line Items" at bounding box center [88, 11] width 32 height 11
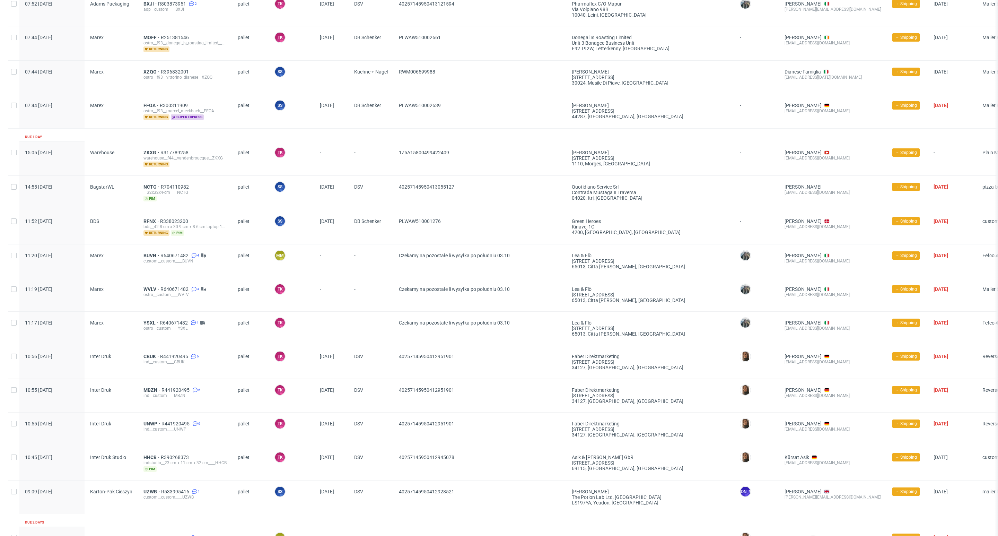
scroll to position [780, 0]
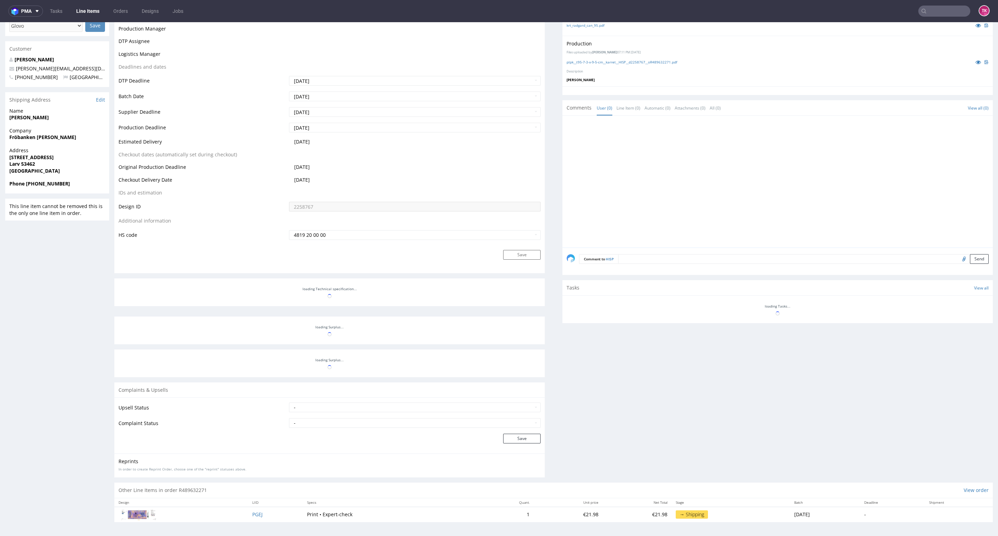
scroll to position [1, 0]
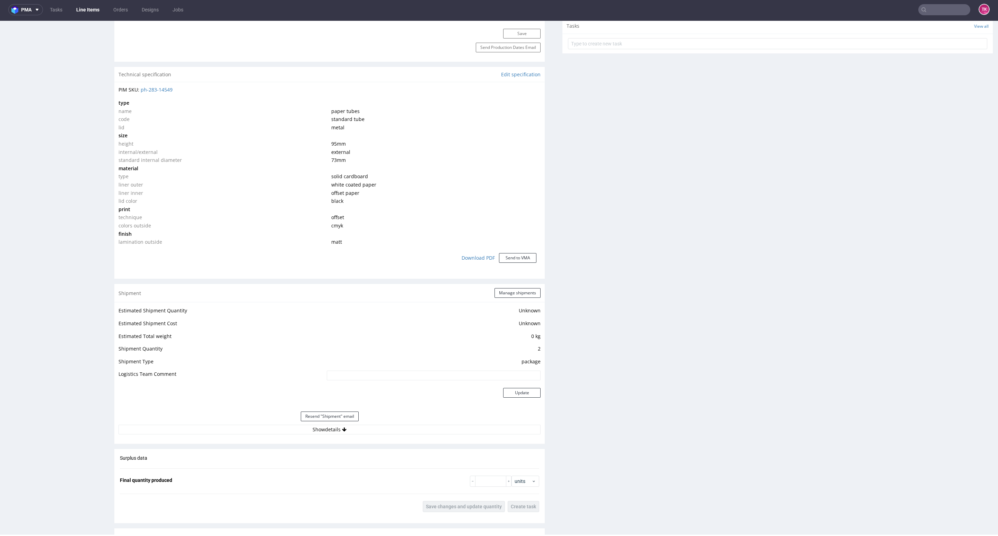
click at [400, 423] on div "Resend "Shipment" email" at bounding box center [330, 416] width 422 height 17
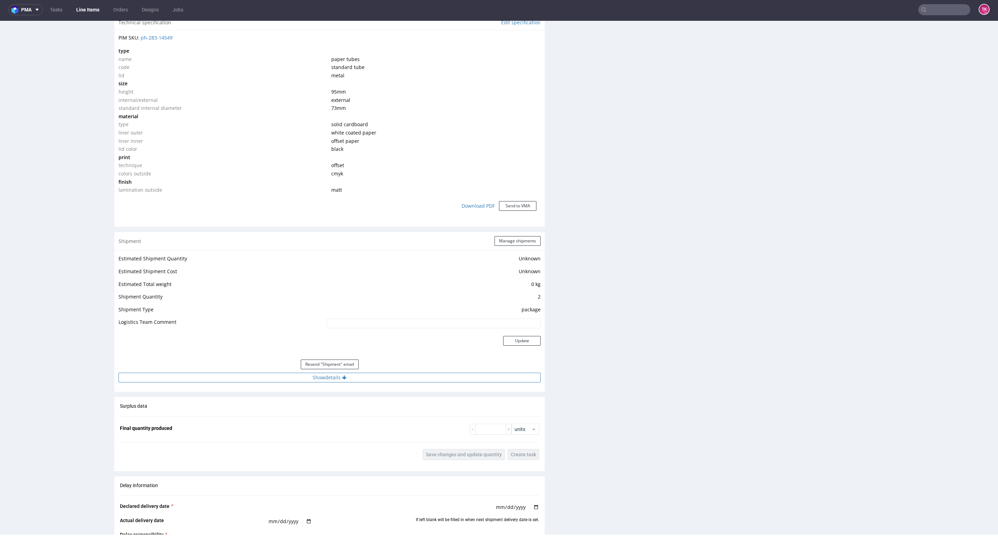
click at [391, 378] on button "Show details" at bounding box center [330, 378] width 422 height 10
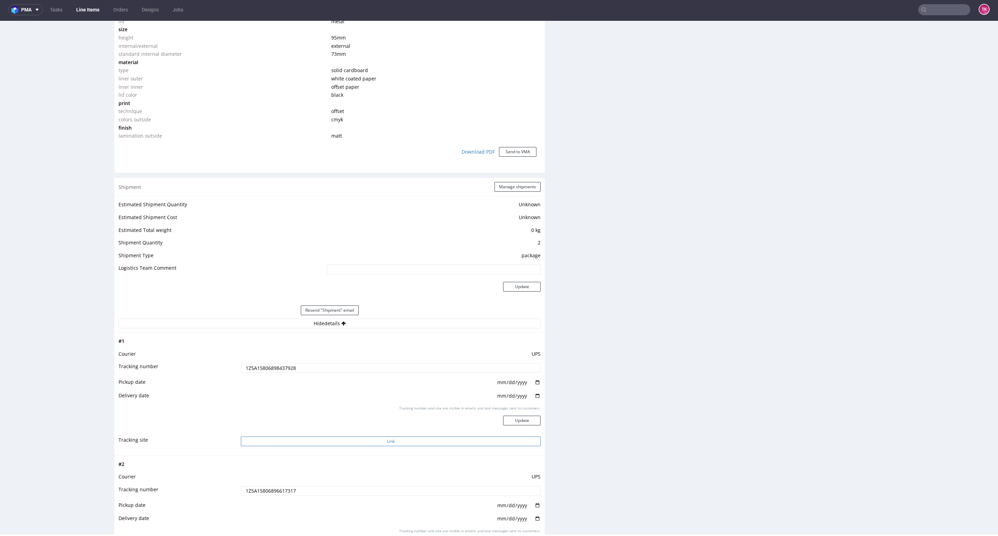
scroll to position [664, 0]
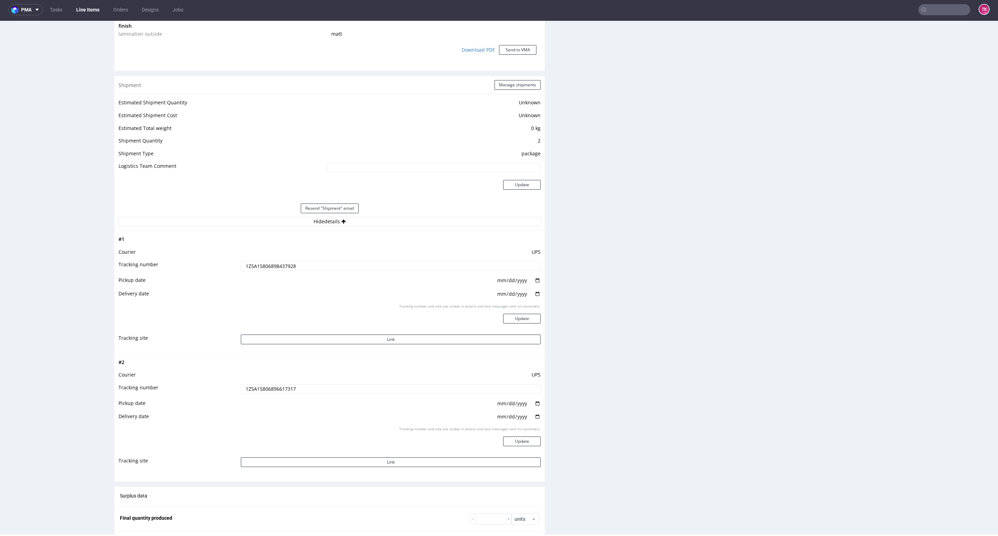
click at [279, 267] on input "1Z5A15806898437928" at bounding box center [391, 266] width 300 height 10
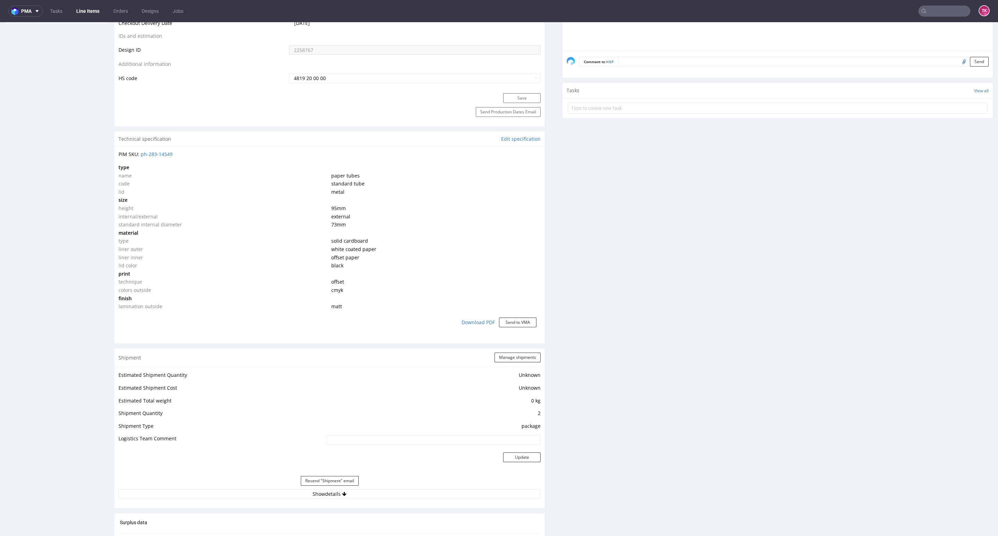
scroll to position [560, 0]
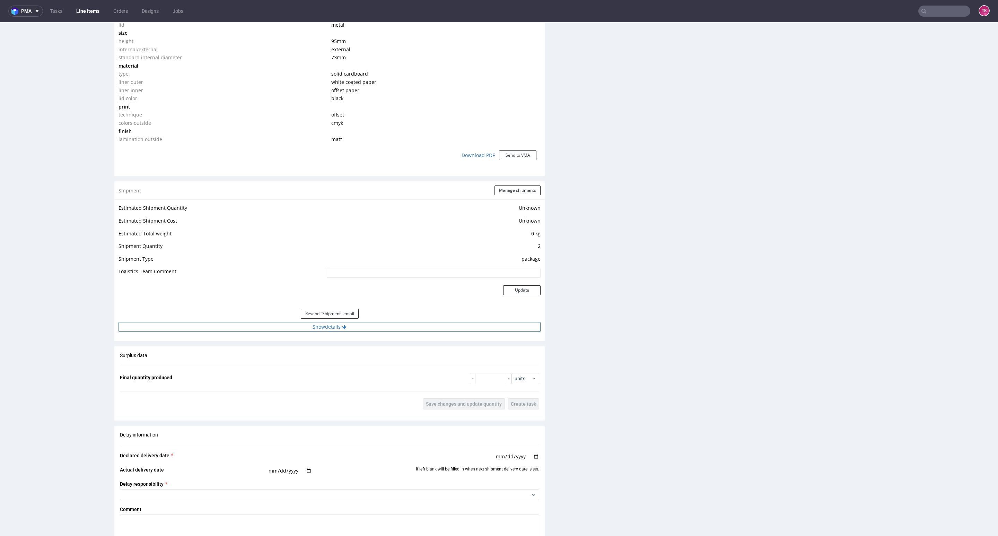
drag, startPoint x: 279, startPoint y: 331, endPoint x: 277, endPoint y: 325, distance: 5.9
click at [279, 330] on button "Show details" at bounding box center [330, 327] width 422 height 10
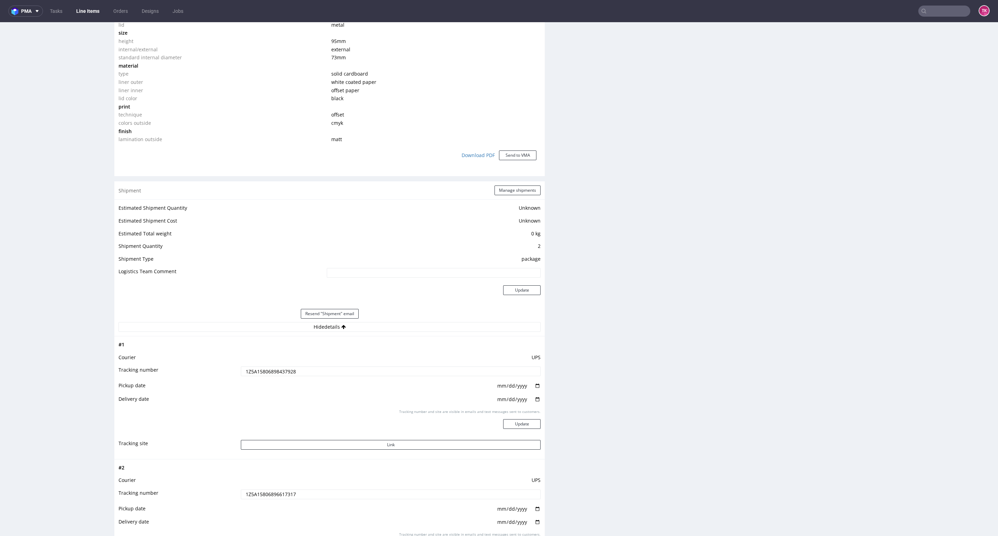
click at [269, 377] on td "1Z5A15806898437928" at bounding box center [390, 374] width 302 height 16
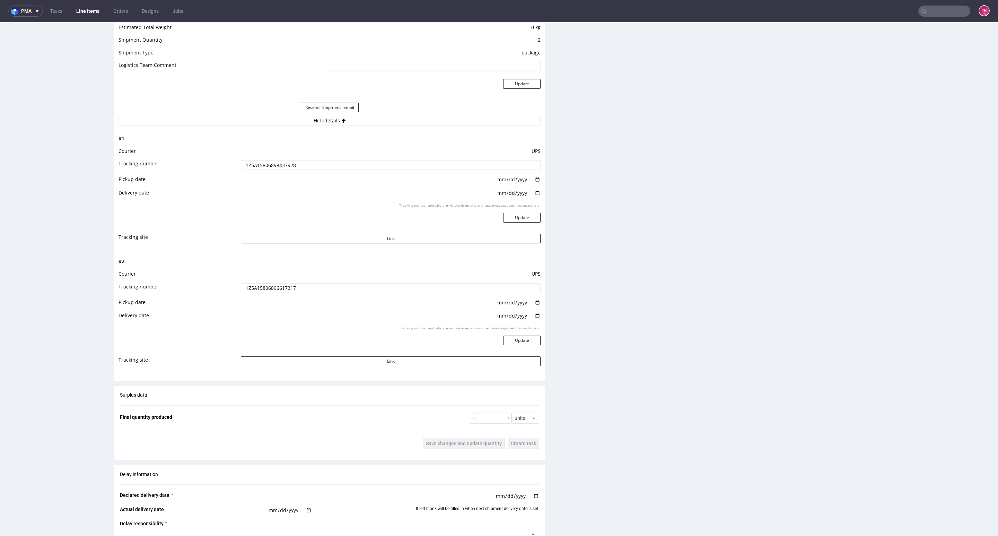
scroll to position [820, 0]
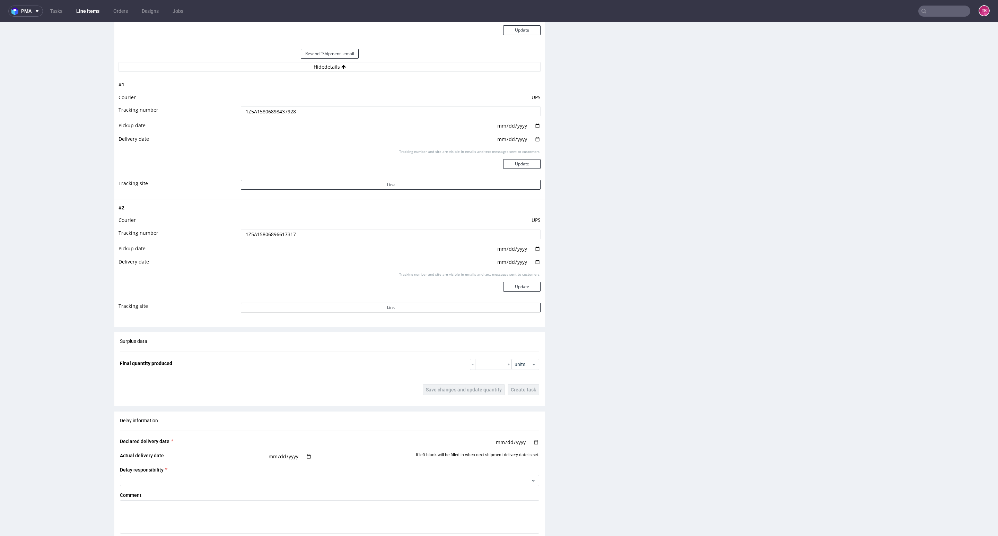
click at [277, 119] on td "1Z5A15806898437928" at bounding box center [390, 114] width 302 height 16
click at [278, 115] on input "1Z5A15806898437928" at bounding box center [391, 111] width 300 height 10
click at [250, 118] on td "1Z5A15806898437928" at bounding box center [390, 114] width 302 height 16
click at [250, 113] on input "1Z5A15806898437928" at bounding box center [391, 111] width 300 height 10
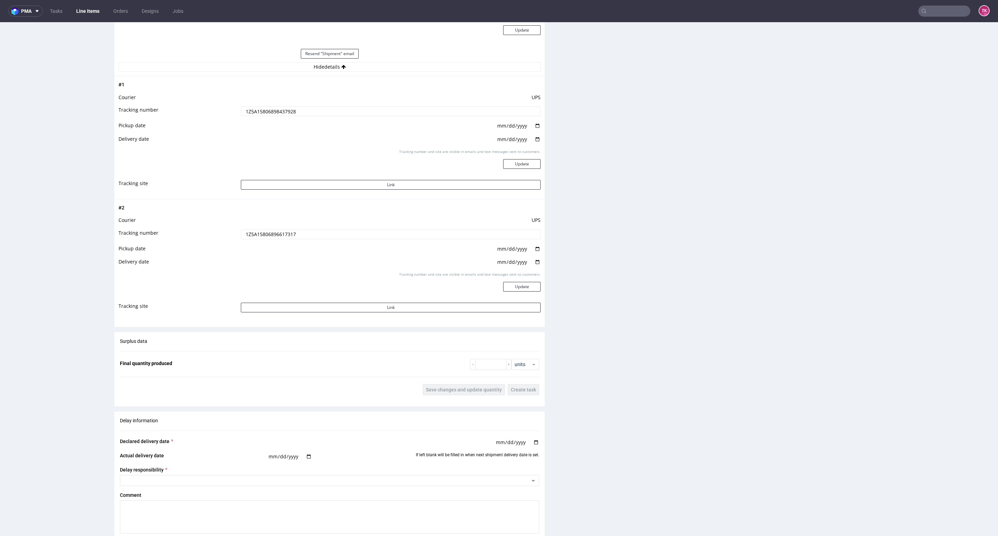
click at [250, 113] on input "1Z5A15806898437928" at bounding box center [391, 111] width 300 height 10
click at [241, 239] on input "1Z5A15806896617317" at bounding box center [391, 234] width 300 height 10
click at [86, 16] on link "Line Items" at bounding box center [88, 11] width 32 height 11
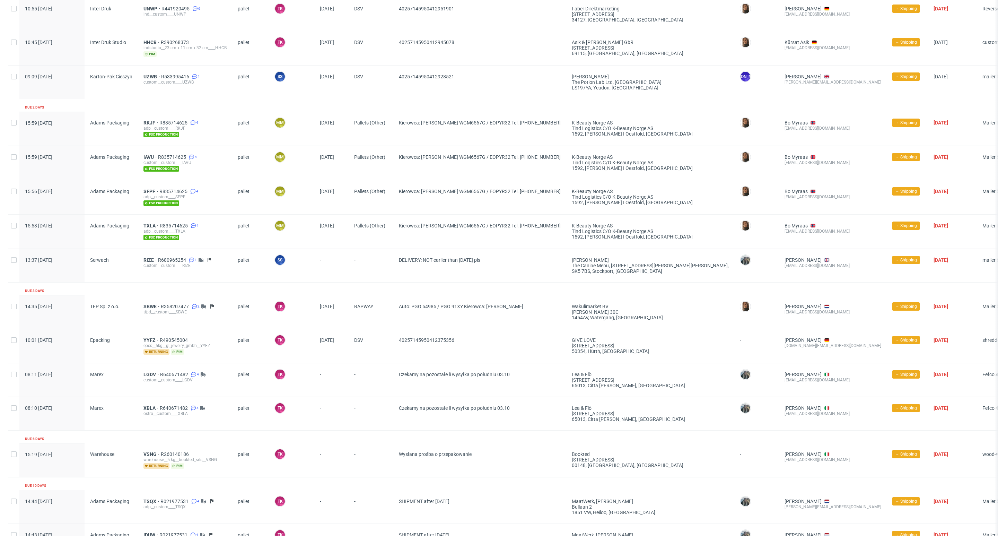
scroll to position [1144, 0]
